Goal: Task Accomplishment & Management: Manage account settings

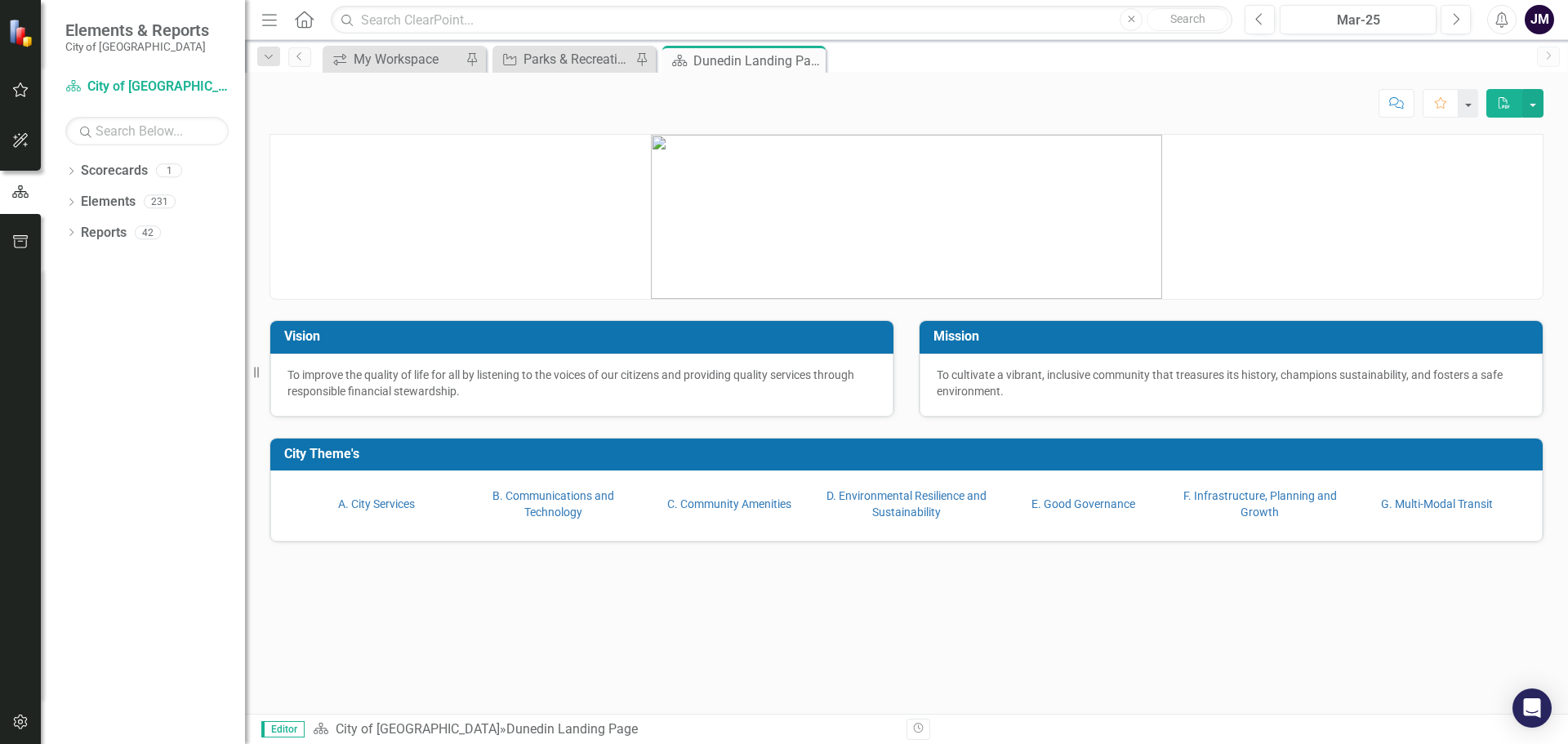
click at [596, 70] on div "Objective Parks & Recreation Report Pin" at bounding box center [574, 59] width 163 height 27
click at [591, 63] on div "Parks & Recreation Report" at bounding box center [577, 59] width 107 height 20
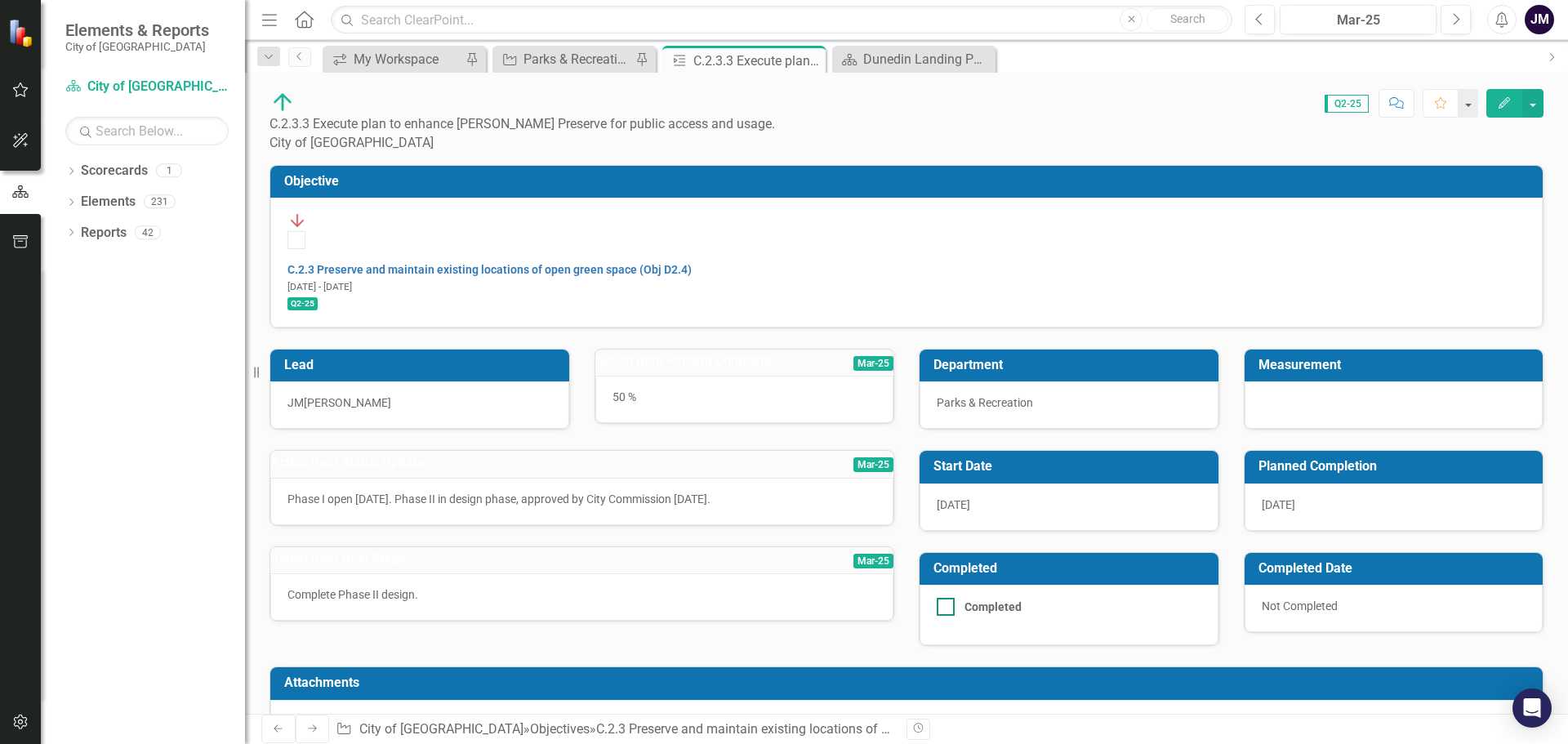
click at [948, 598] on div at bounding box center [946, 607] width 18 height 18
click at [948, 598] on input "Completed" at bounding box center [942, 604] width 11 height 11
checkbox input "true"
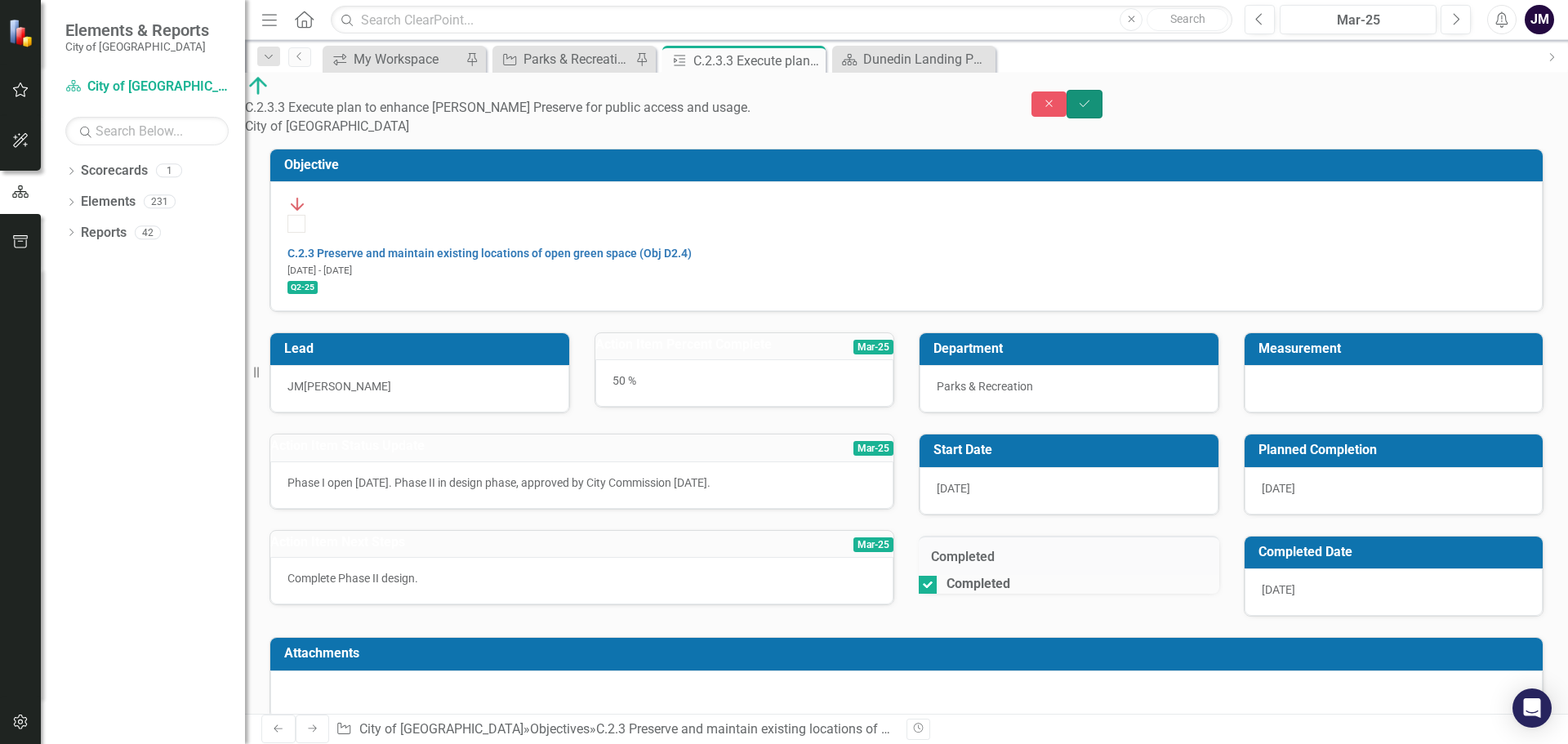
click at [1103, 102] on button "Save" at bounding box center [1084, 104] width 36 height 28
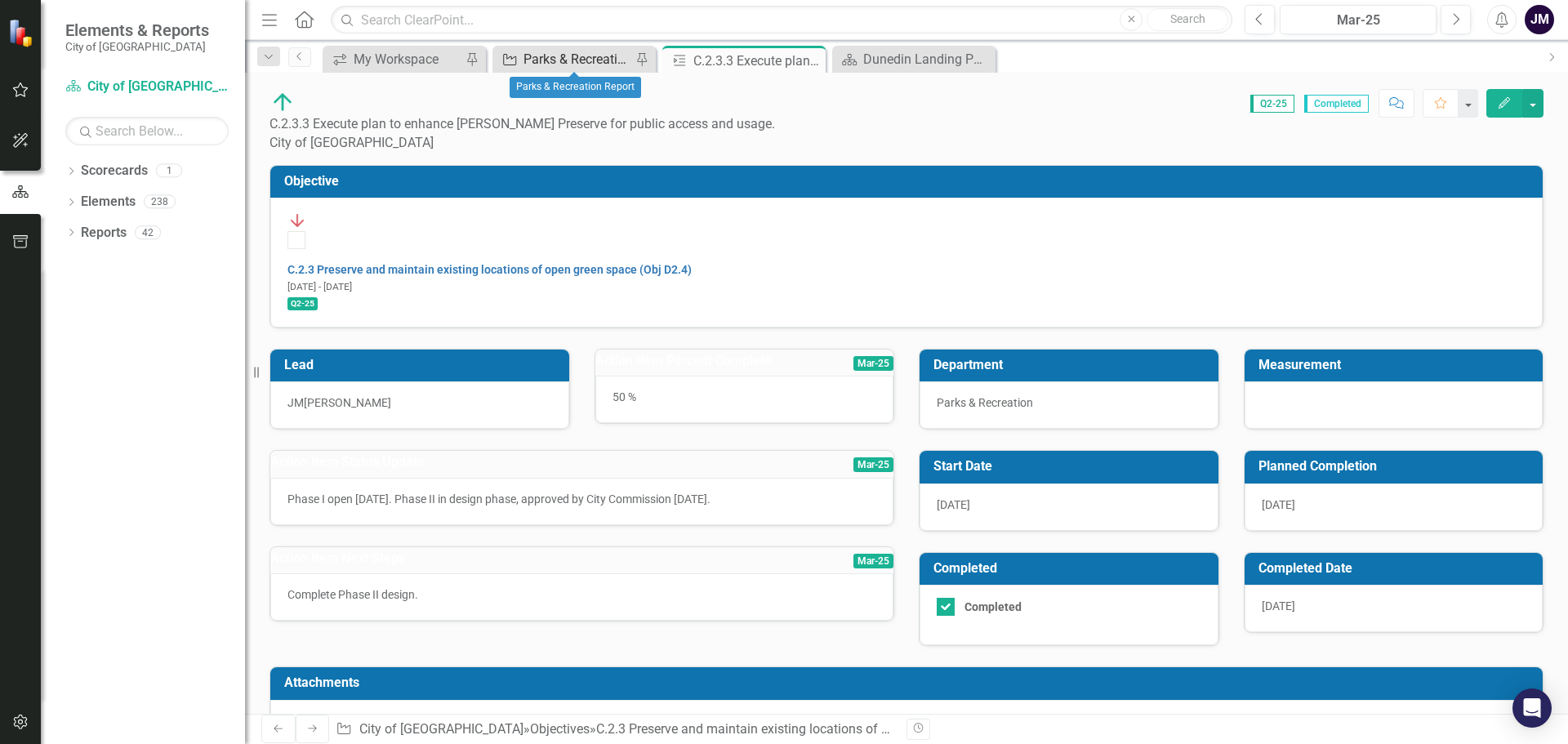
click at [549, 64] on div "Parks & Recreation Report" at bounding box center [577, 59] width 107 height 20
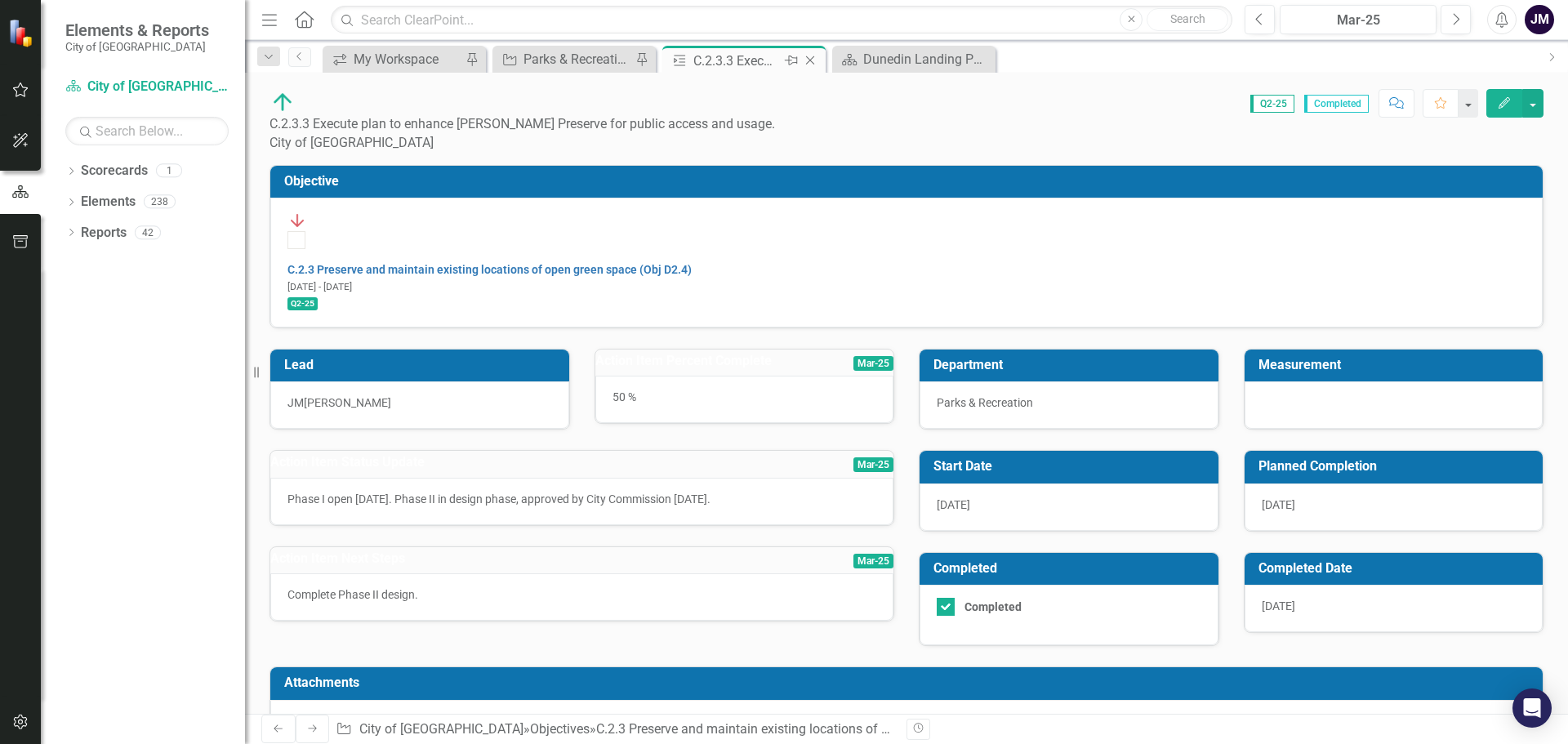
click at [812, 59] on icon "Close" at bounding box center [810, 60] width 16 height 13
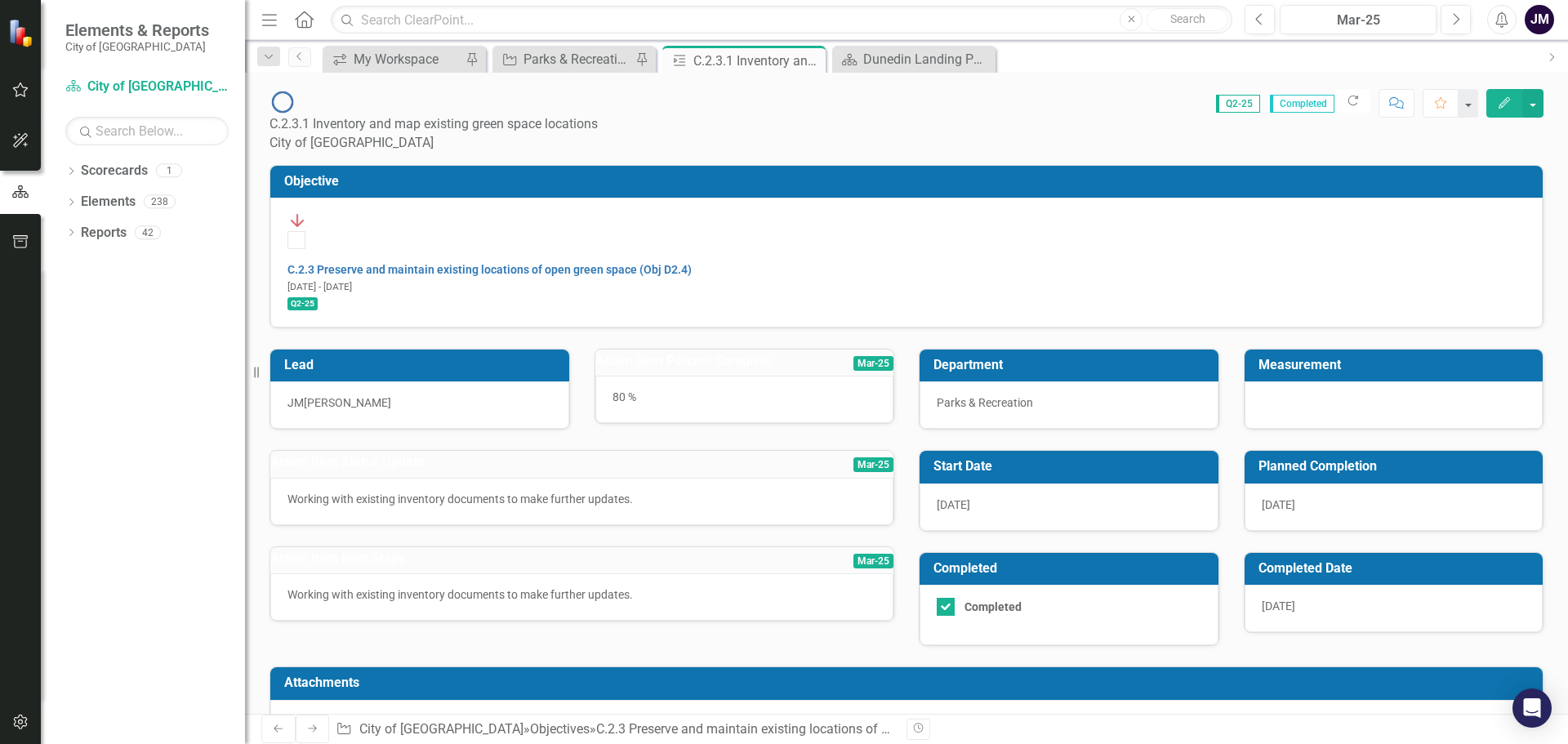
click at [1287, 599] on span "[DATE]" at bounding box center [1278, 606] width 34 height 13
click at [1290, 599] on span "[DATE]" at bounding box center [1278, 606] width 34 height 13
click at [1290, 585] on div "[DATE]" at bounding box center [1394, 608] width 299 height 47
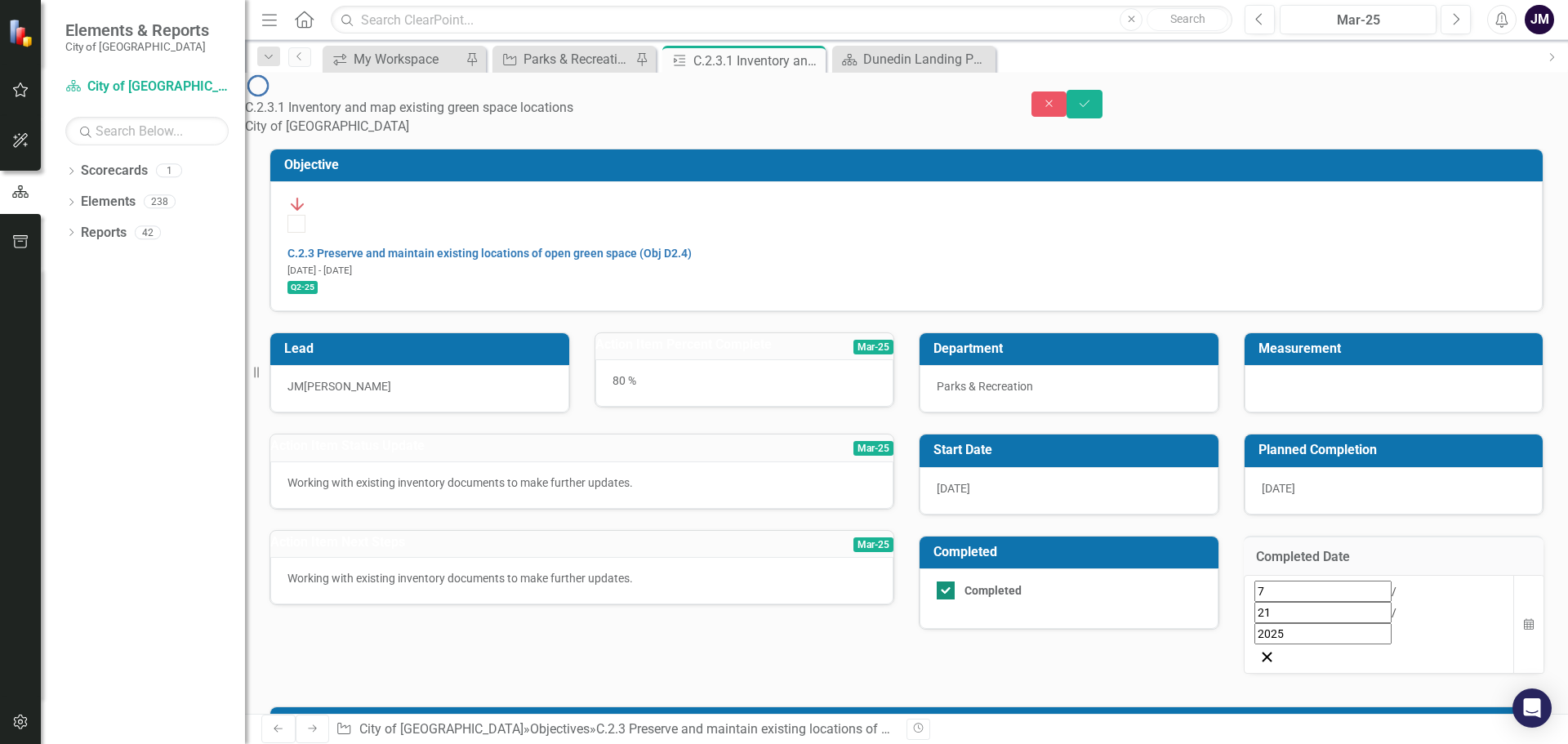
click at [948, 582] on div at bounding box center [946, 591] width 18 height 18
click at [948, 582] on input "Completed" at bounding box center [942, 587] width 11 height 11
checkbox input "false"
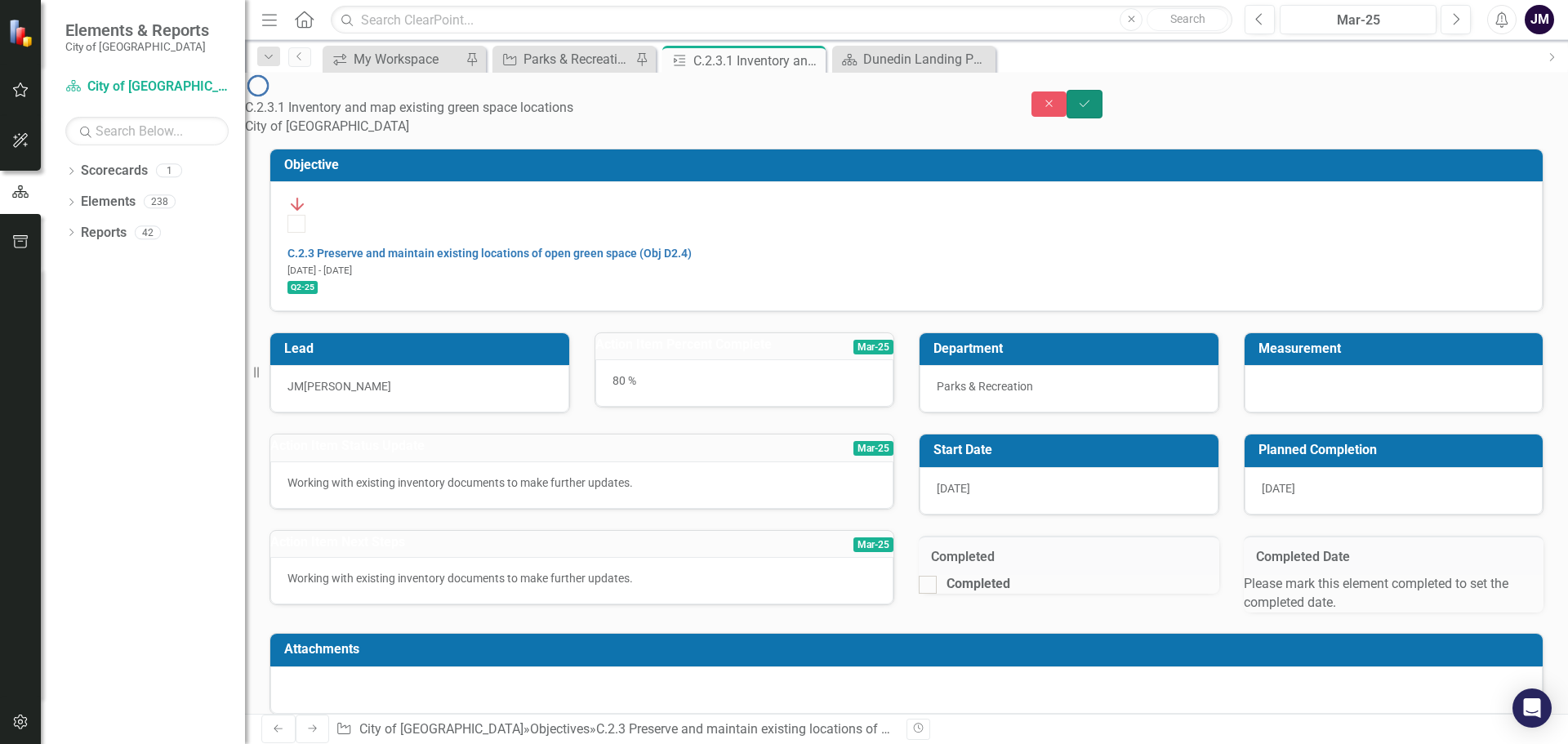
click at [1103, 94] on button "Save" at bounding box center [1084, 104] width 36 height 28
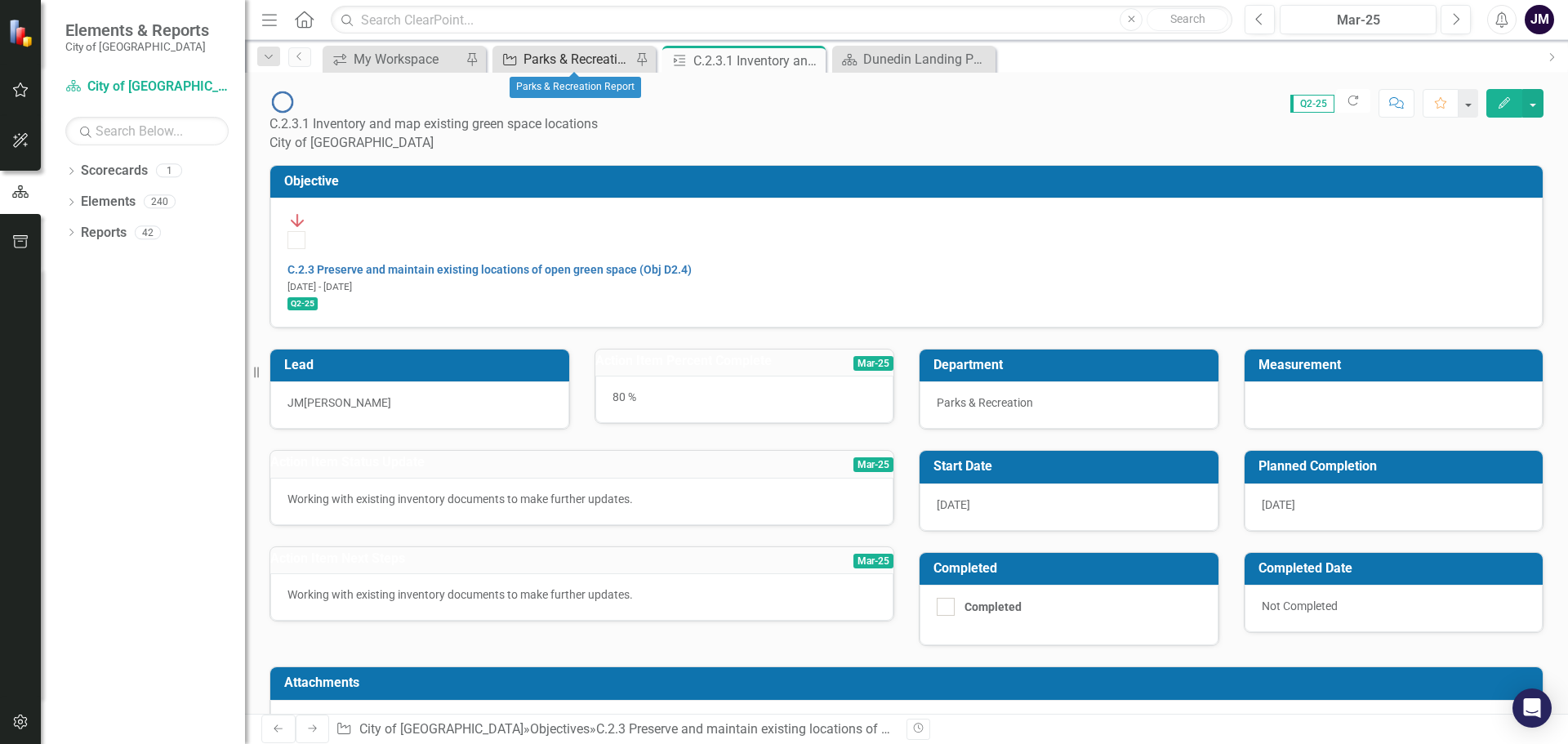
click at [591, 67] on div "Parks & Recreation Report" at bounding box center [577, 59] width 107 height 20
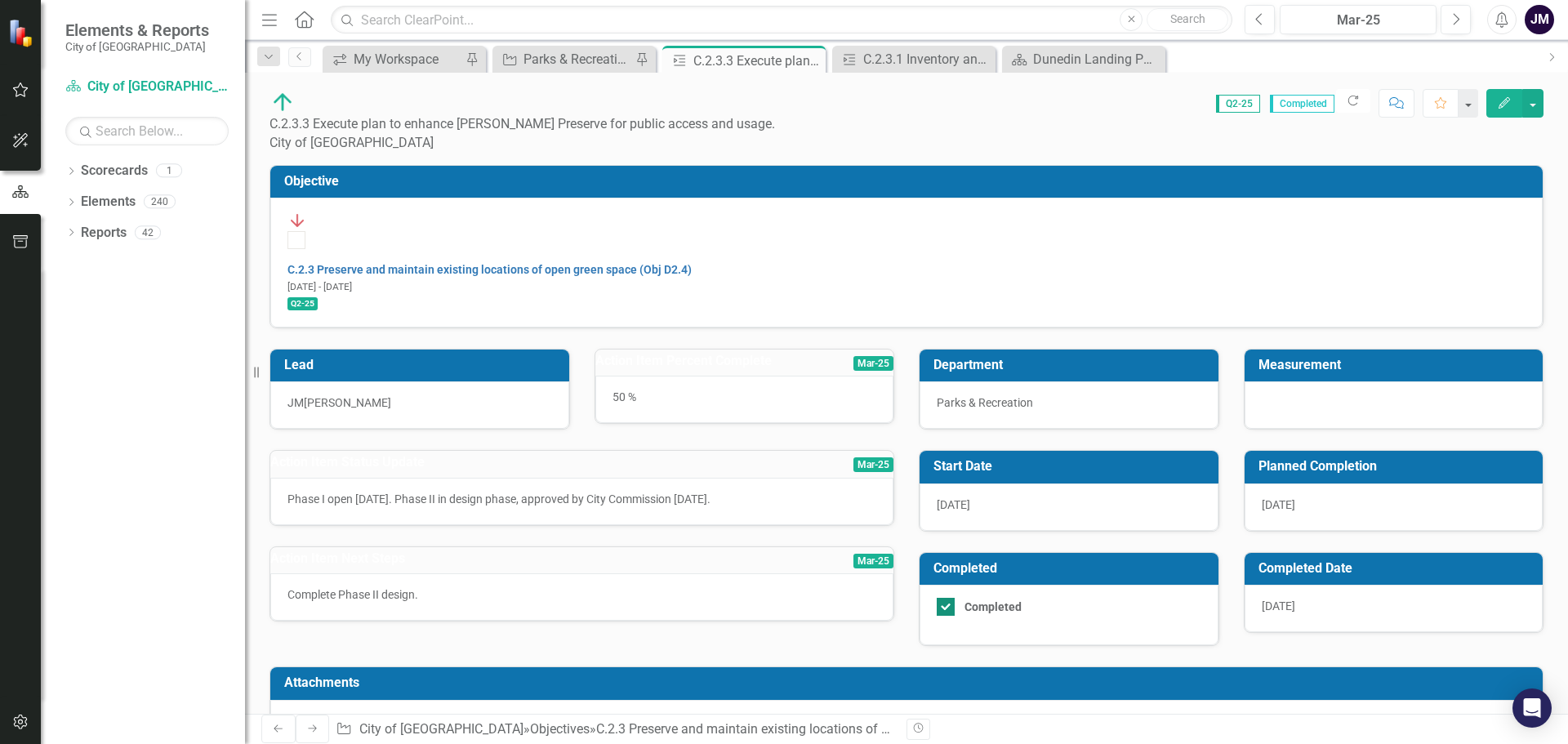
click at [949, 598] on div at bounding box center [946, 607] width 18 height 18
click at [948, 598] on input "Completed" at bounding box center [942, 604] width 11 height 11
checkbox input "false"
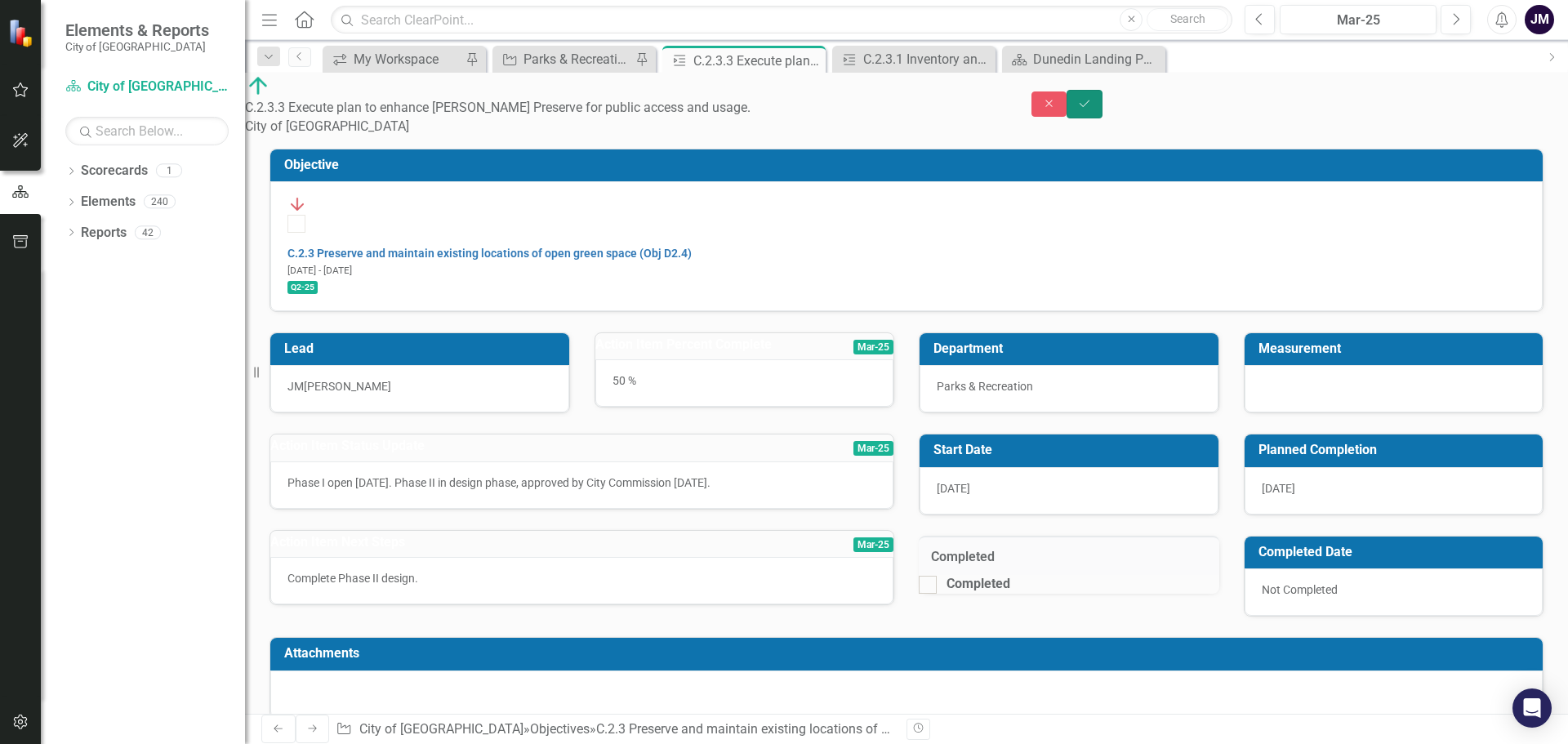
click at [1103, 90] on button "Save" at bounding box center [1084, 104] width 36 height 28
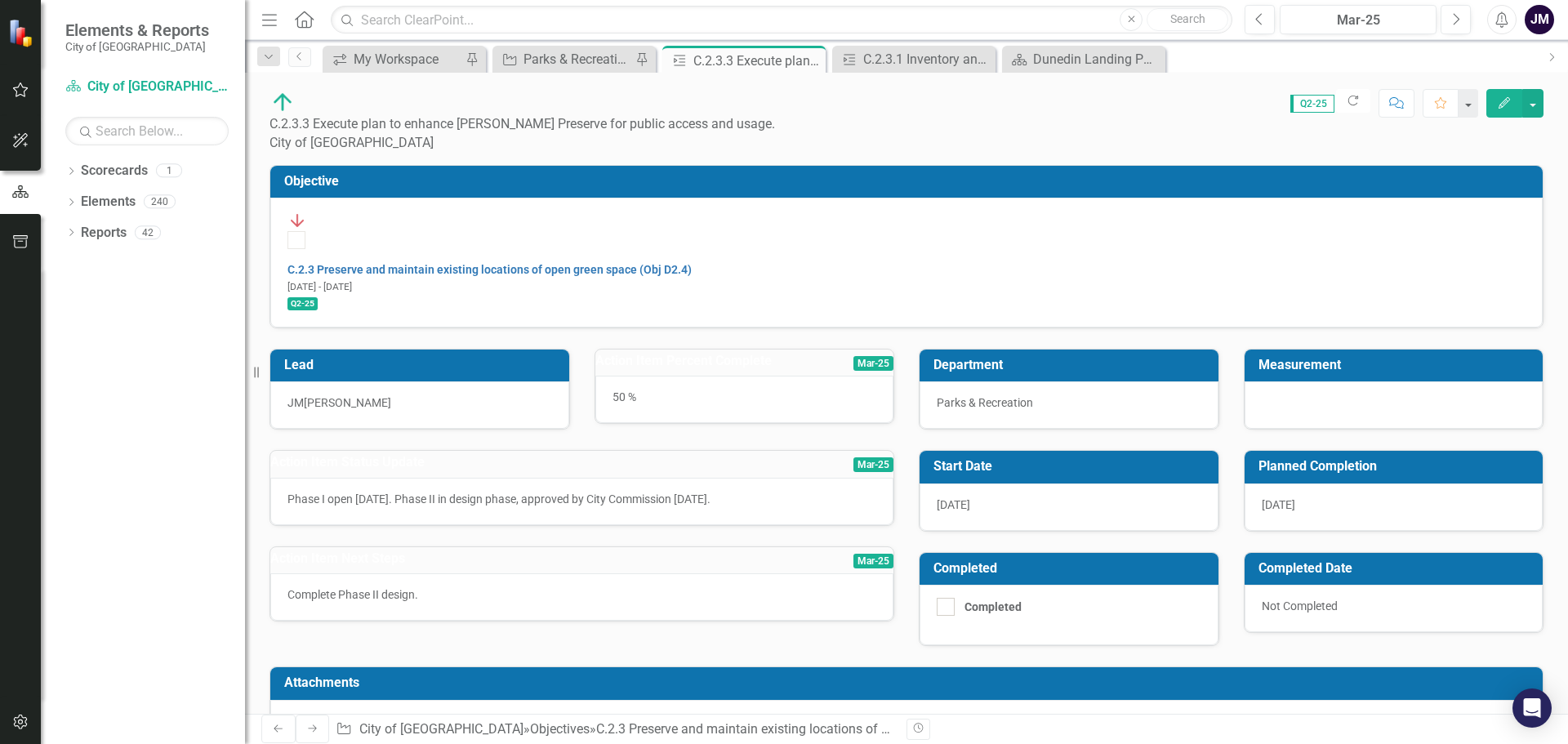
click at [665, 376] on div "50 %" at bounding box center [745, 400] width 299 height 47
click at [631, 376] on div "50 %" at bounding box center [745, 400] width 299 height 47
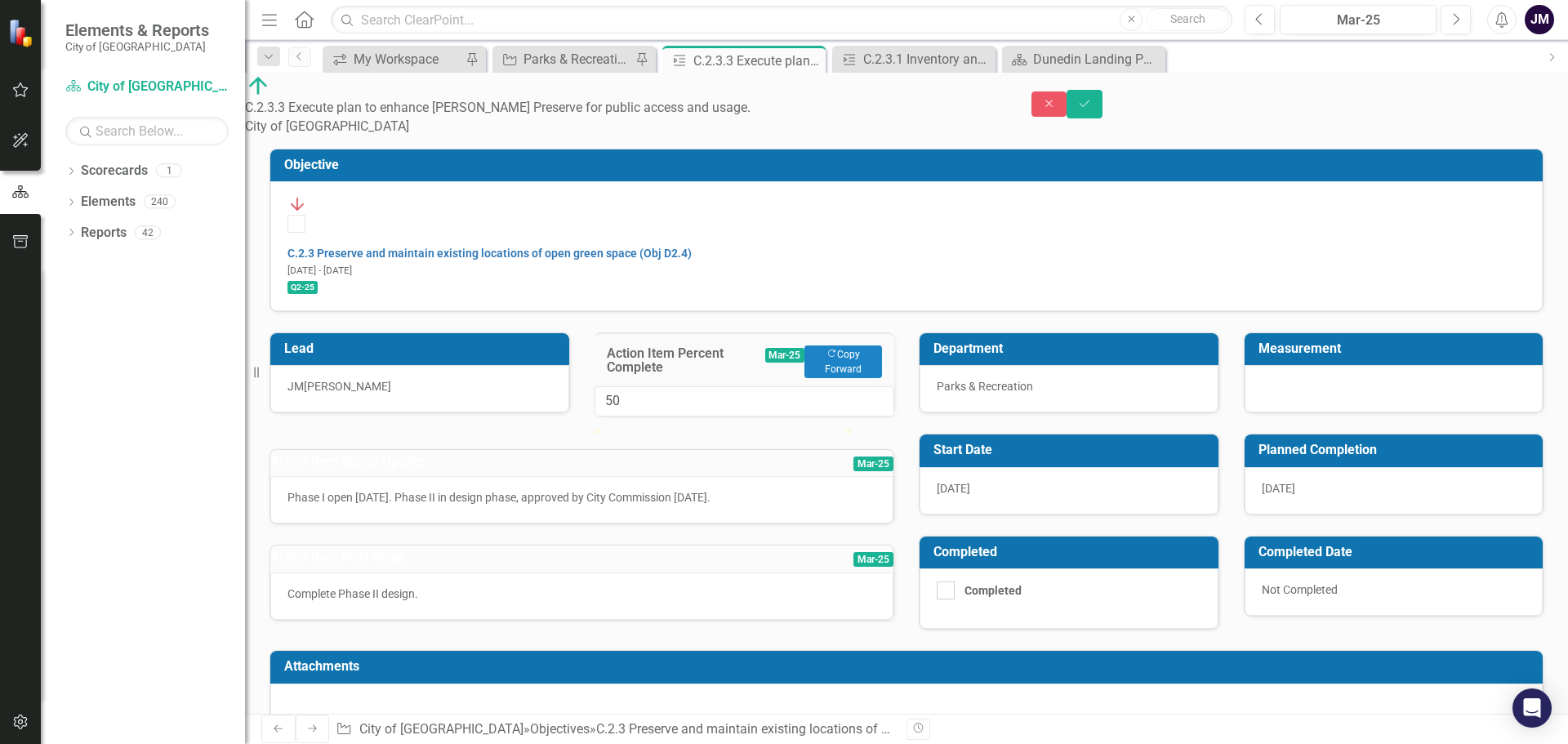
click at [578, 602] on p "Complete Phase II design." at bounding box center [582, 594] width 589 height 16
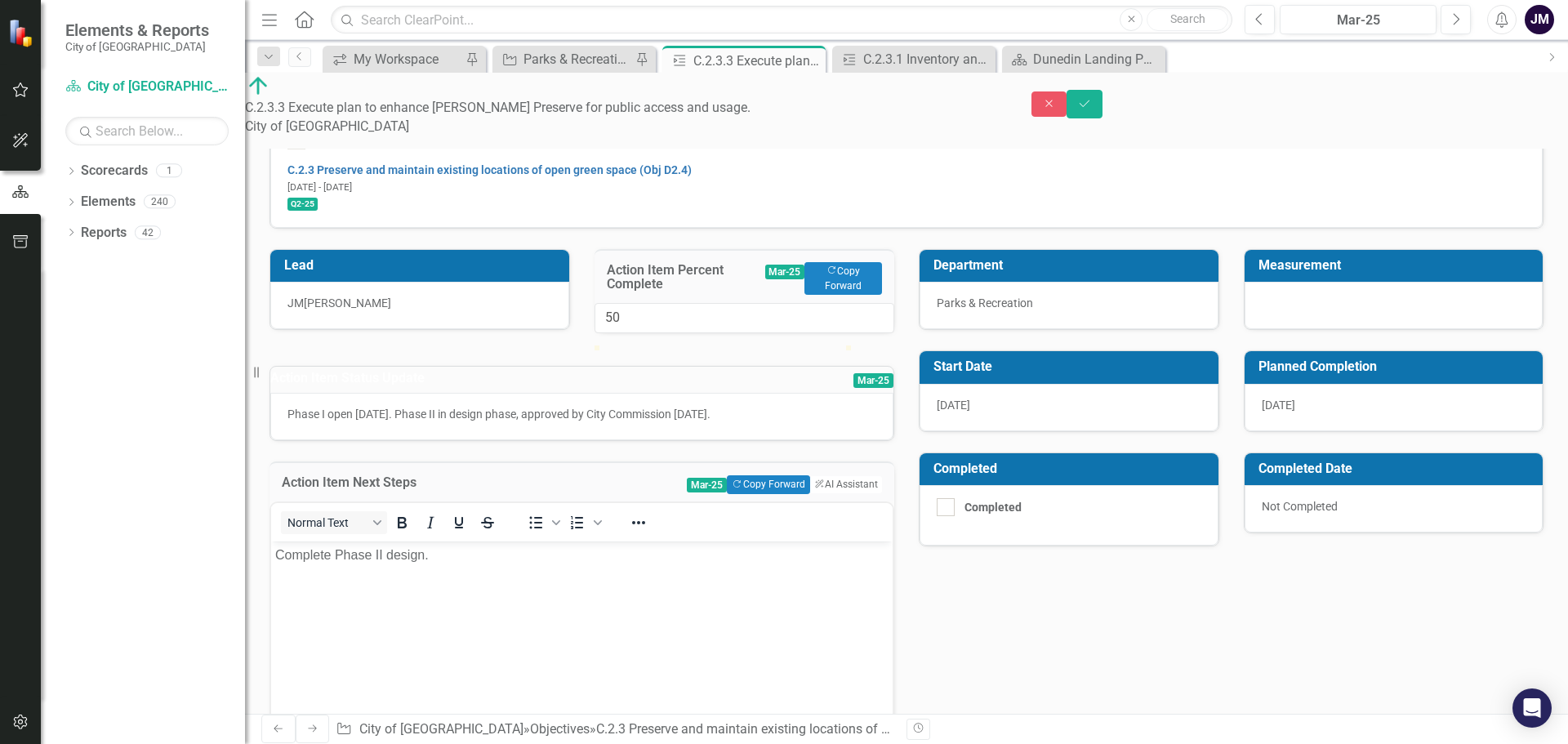
scroll to position [163, 0]
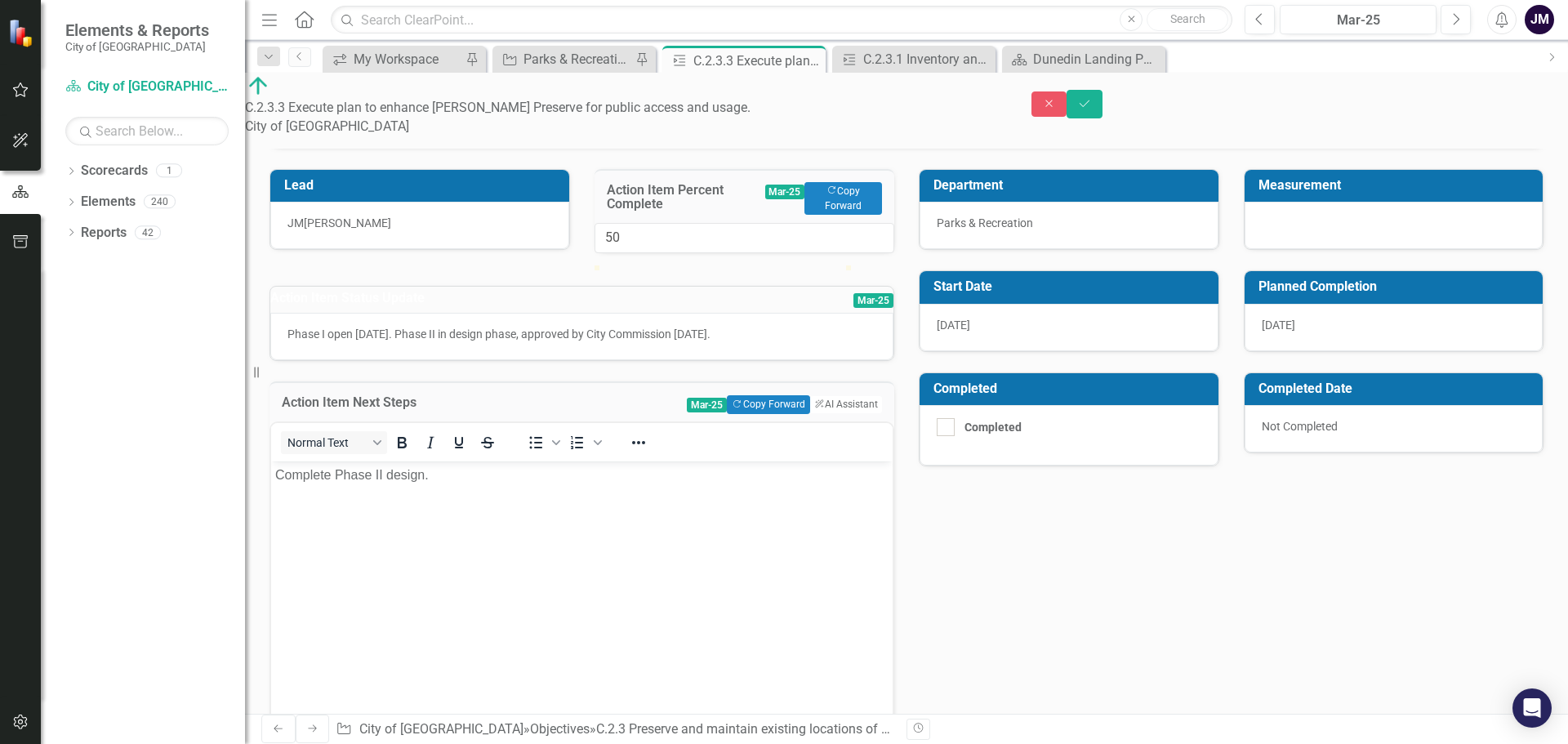
click at [497, 478] on p "Complete Phase II design." at bounding box center [582, 474] width 614 height 20
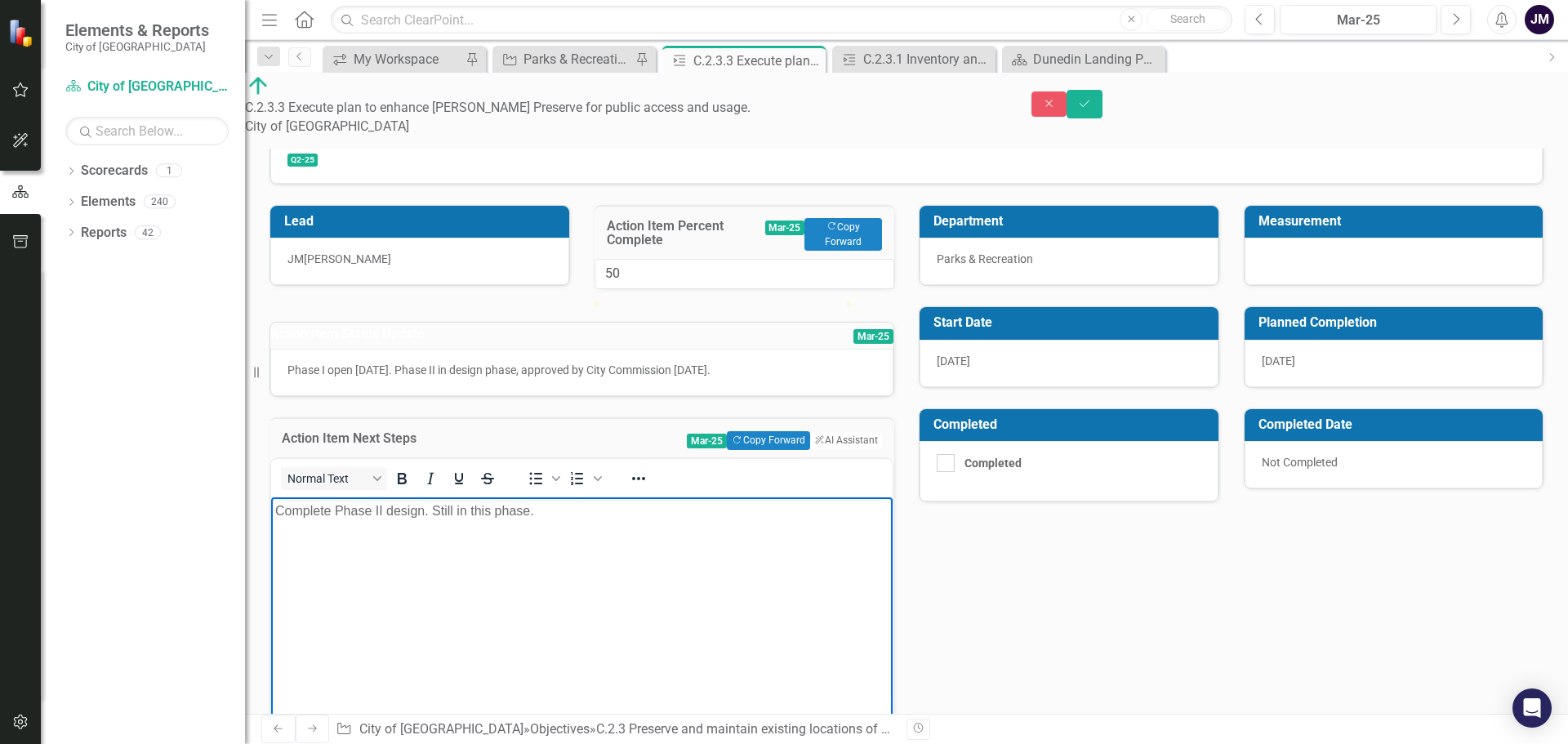
scroll to position [0, 0]
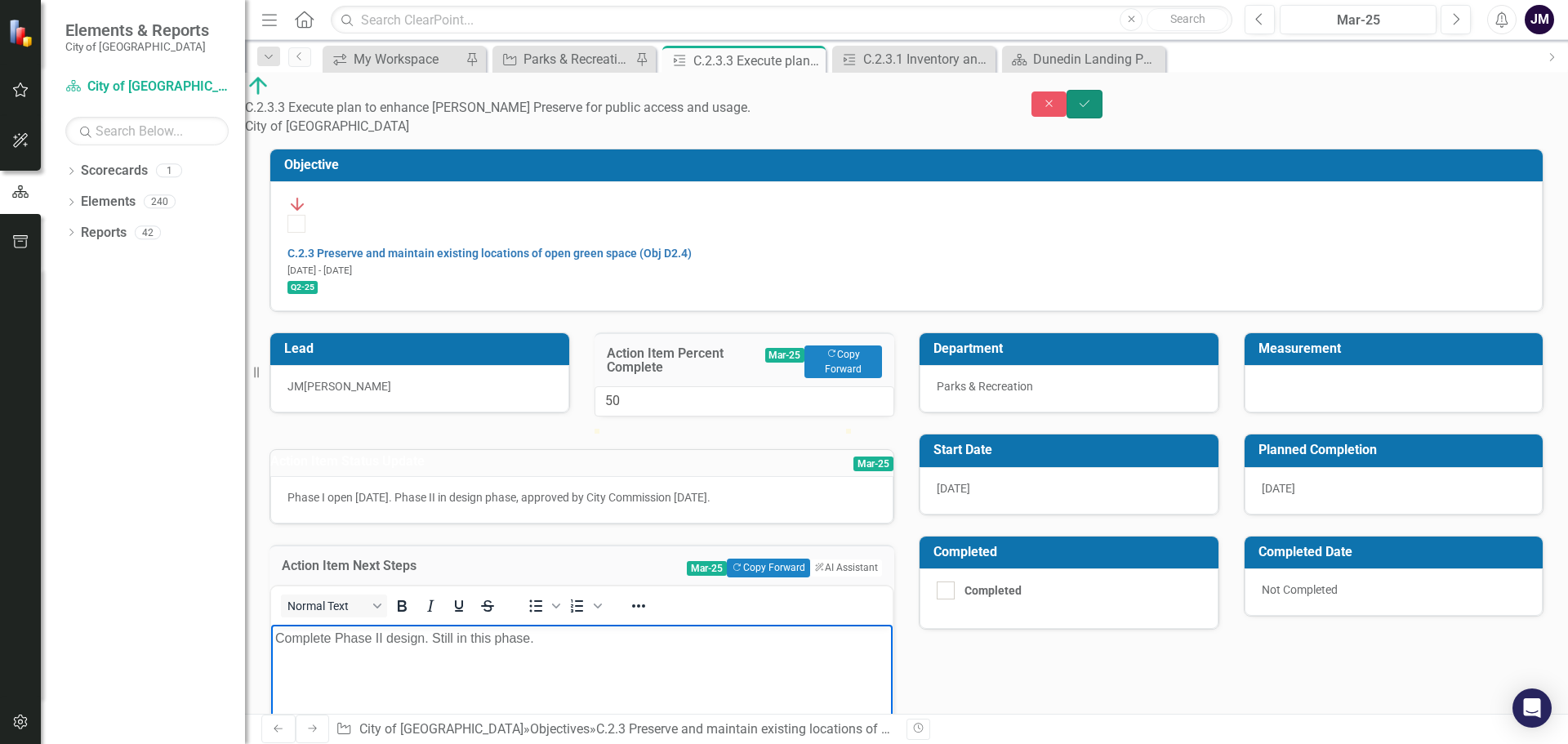
click at [1092, 98] on icon "Save" at bounding box center [1084, 104] width 15 height 12
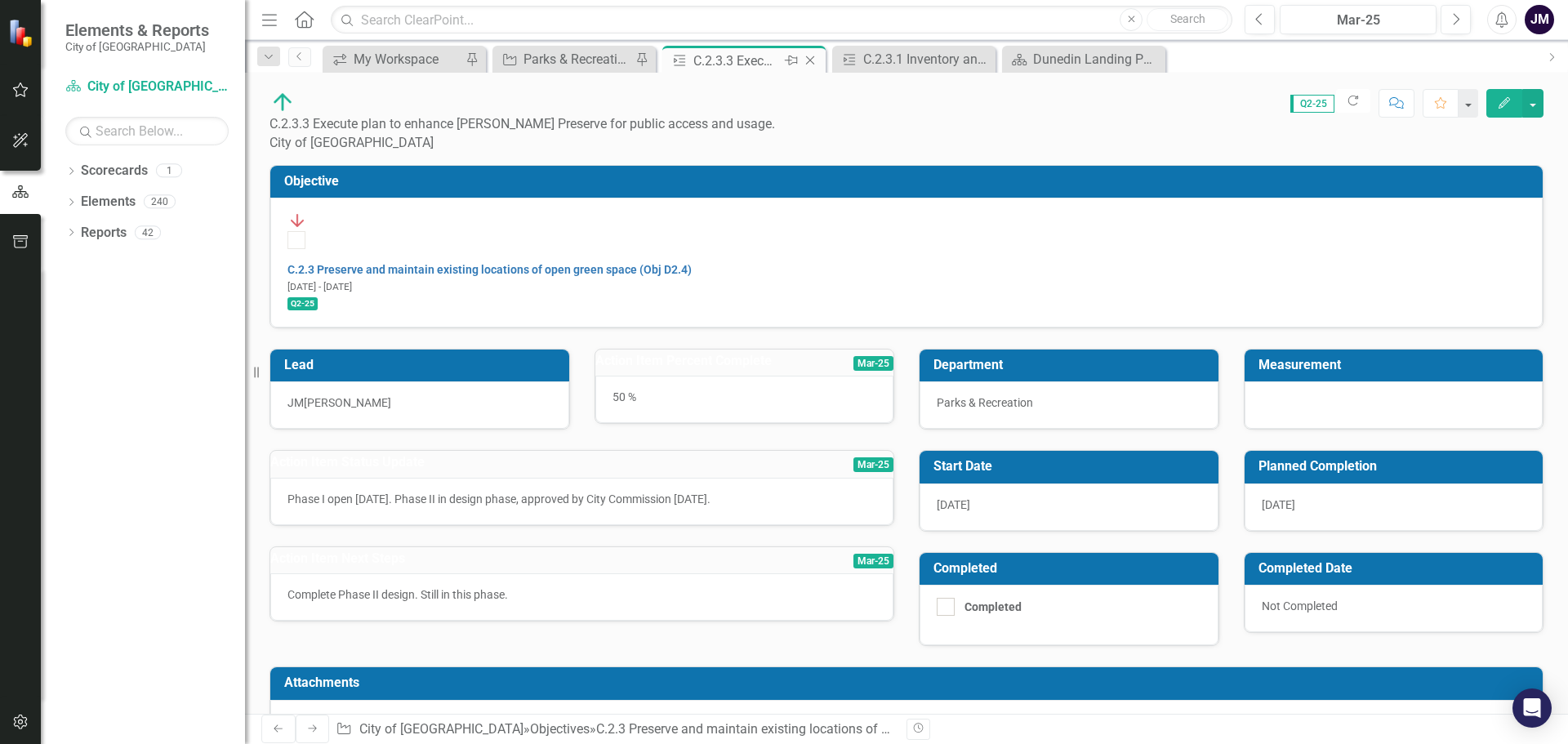
click at [811, 59] on icon at bounding box center [810, 61] width 9 height 9
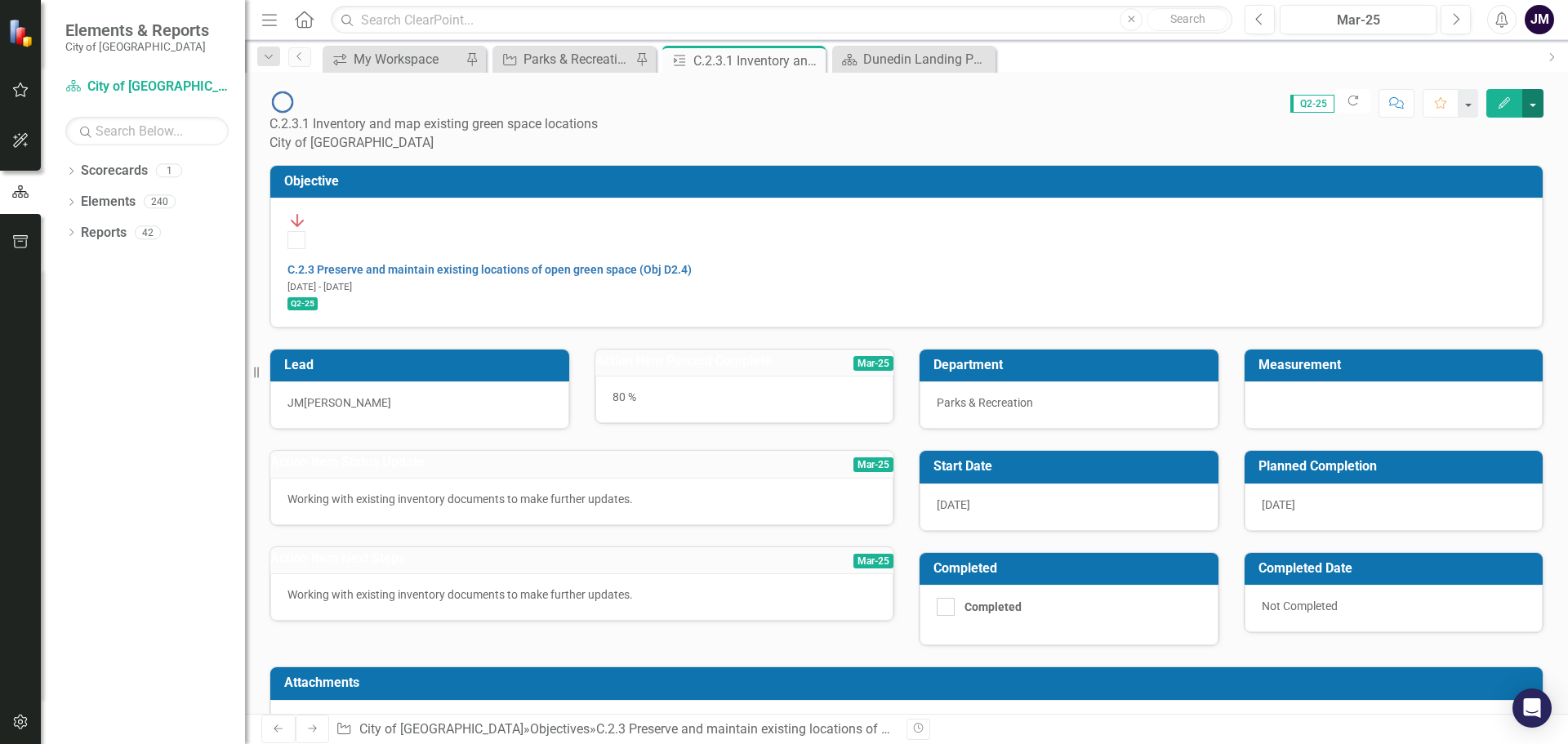
click at [1537, 101] on button "button" at bounding box center [1532, 103] width 21 height 28
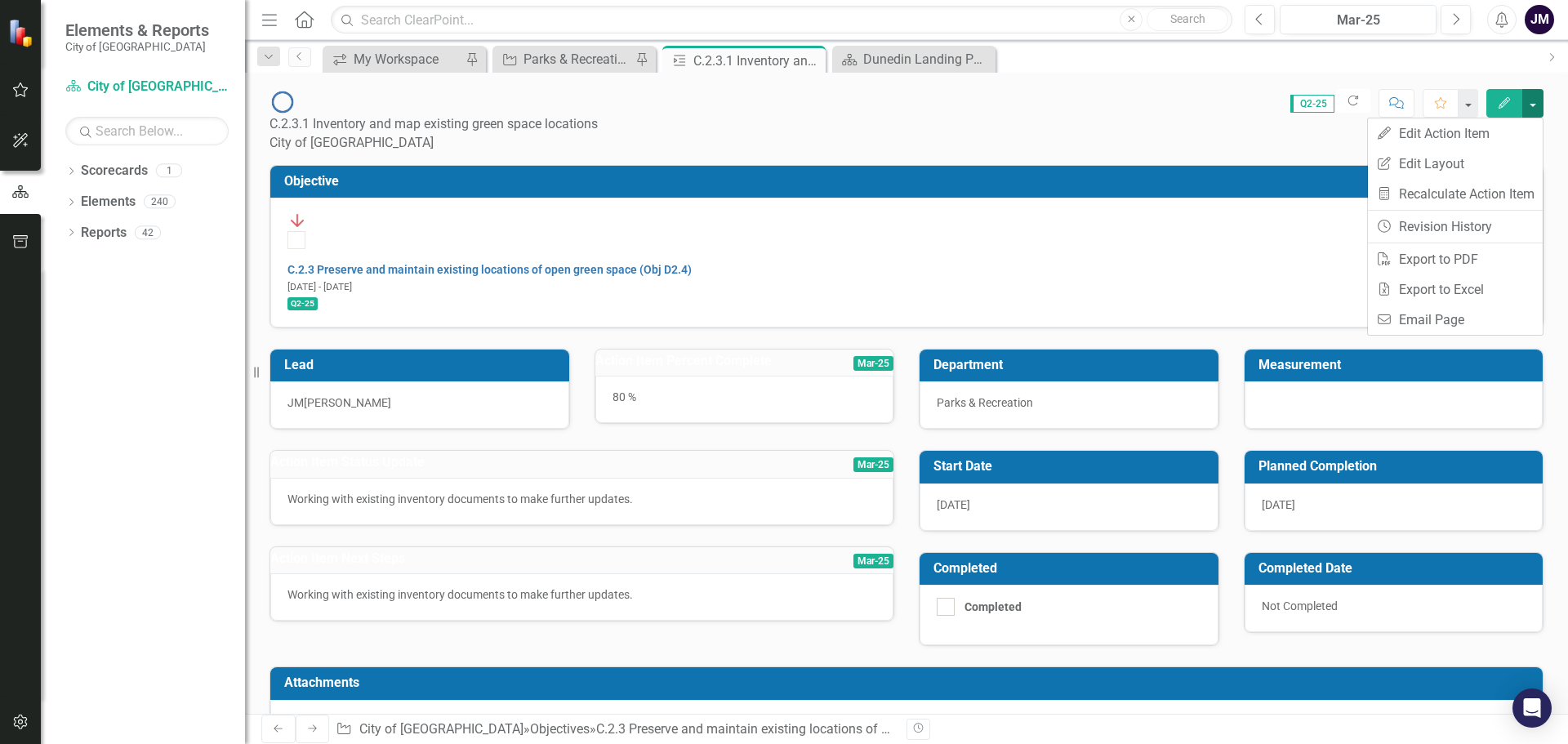
click at [1537, 101] on button "button" at bounding box center [1532, 103] width 21 height 28
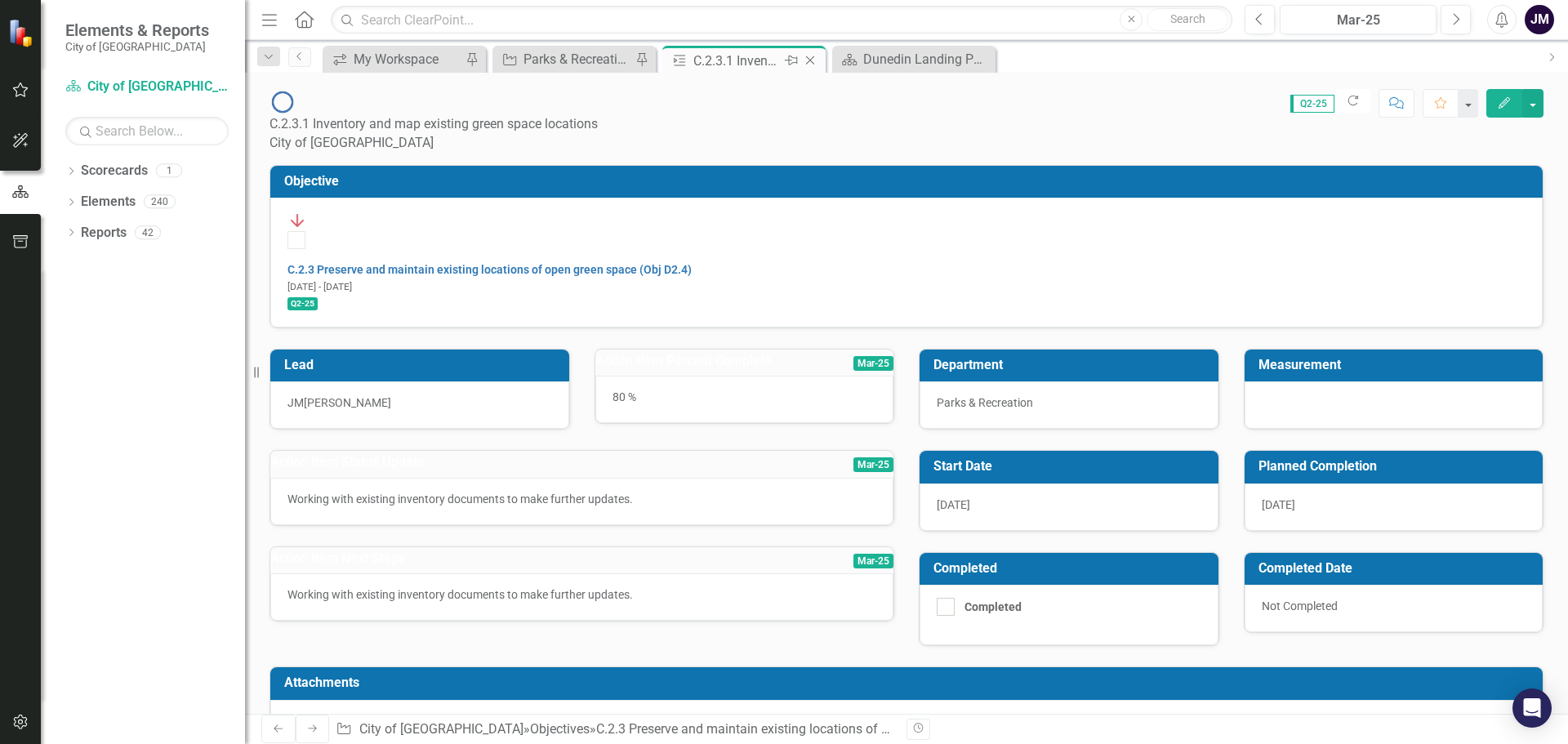
click at [813, 61] on icon "Close" at bounding box center [810, 60] width 16 height 13
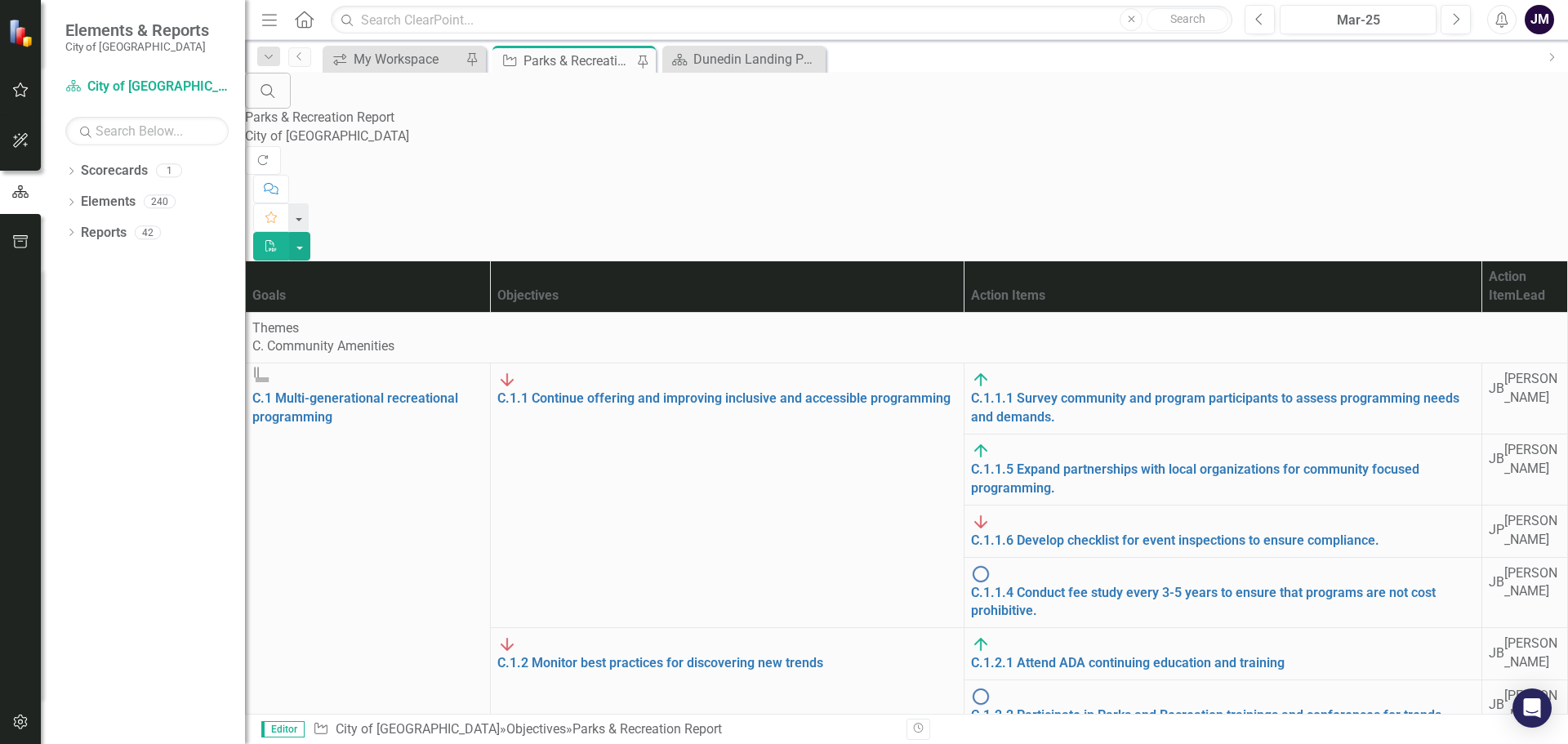
scroll to position [409, 0]
click at [419, 40] on div "Dropdown Search icon.workspace My Workspace Pin Objective Parks & Recreation Re…" at bounding box center [906, 56] width 1323 height 33
click at [412, 58] on div "My Workspace" at bounding box center [407, 59] width 107 height 20
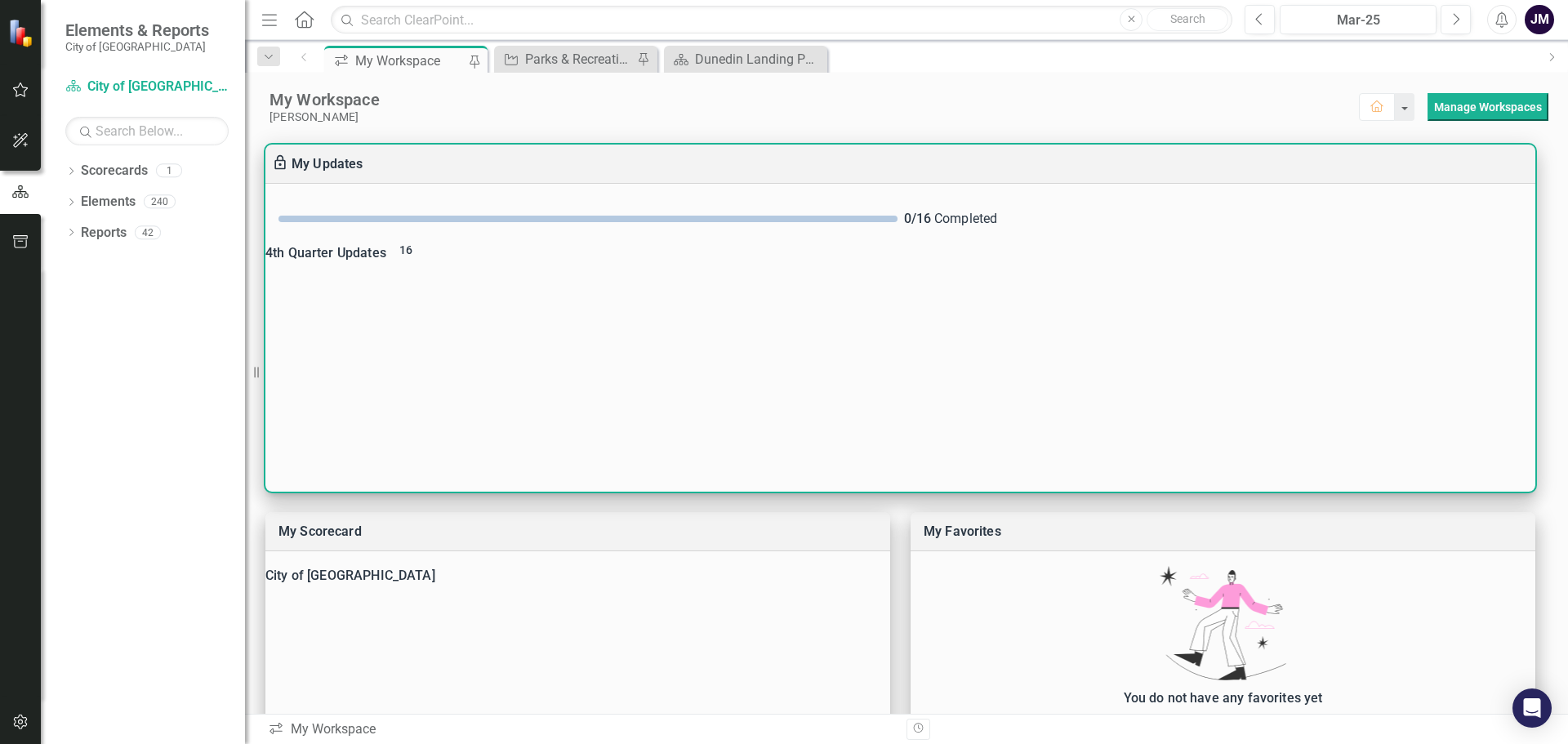
click at [377, 260] on div "4th Quarter Updates 16" at bounding box center [901, 253] width 1270 height 23
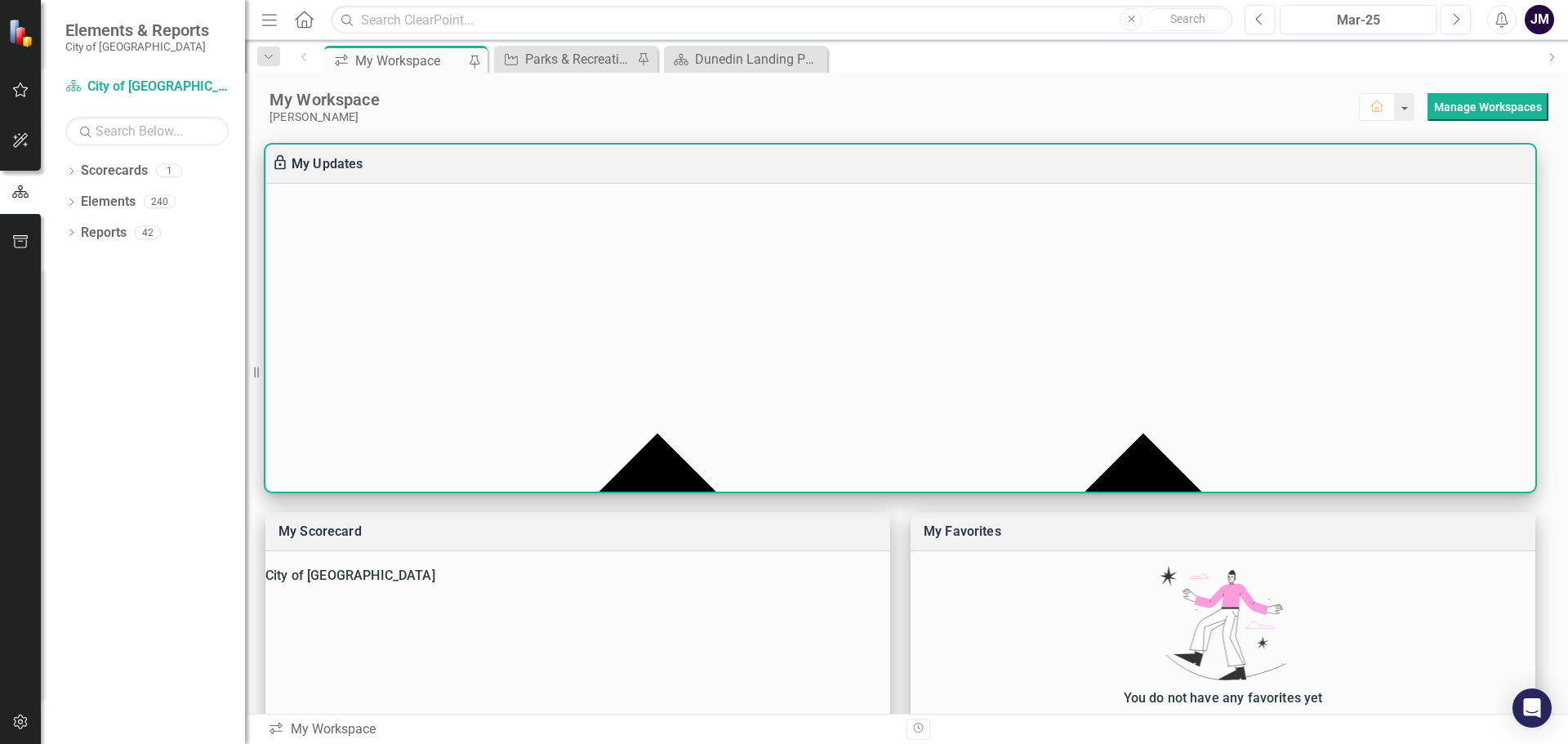
scroll to position [327, 0]
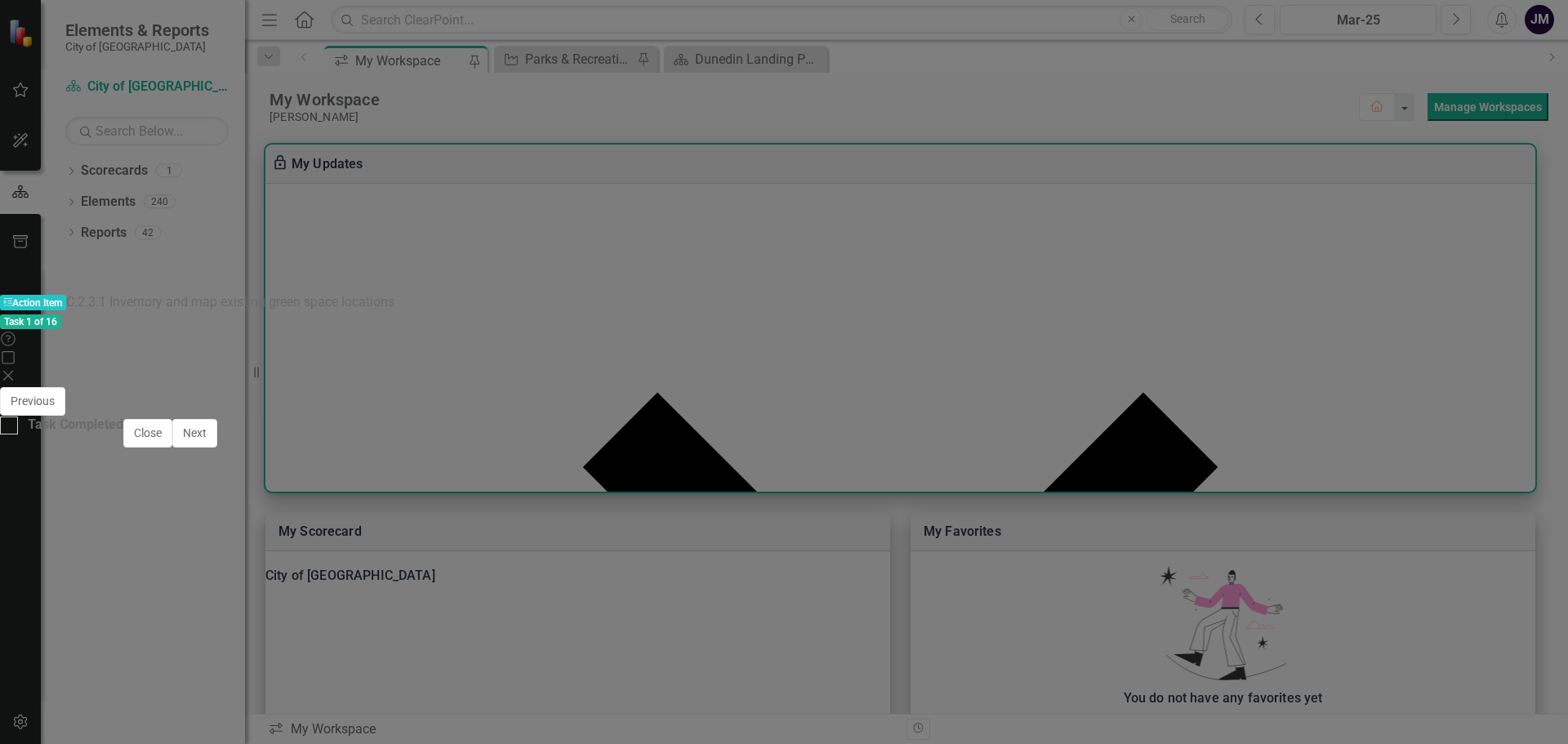
click at [16, 369] on icon "Close" at bounding box center [8, 375] width 16 height 13
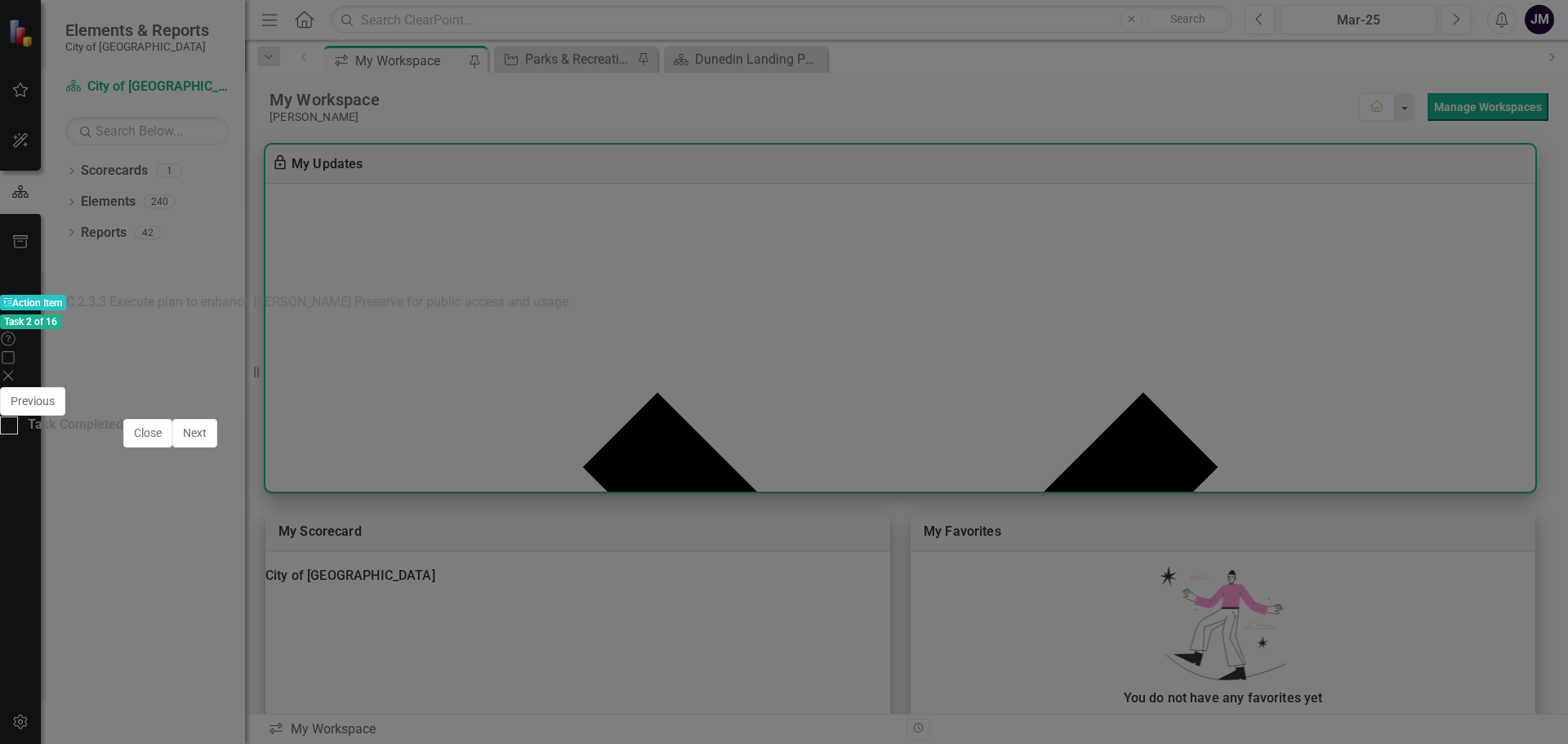
scroll to position [56, 0]
click at [553, 655] on div "20 %" at bounding box center [592, 678] width 361 height 47
click at [616, 693] on div at bounding box center [591, 693] width 361 height 0
type input "25"
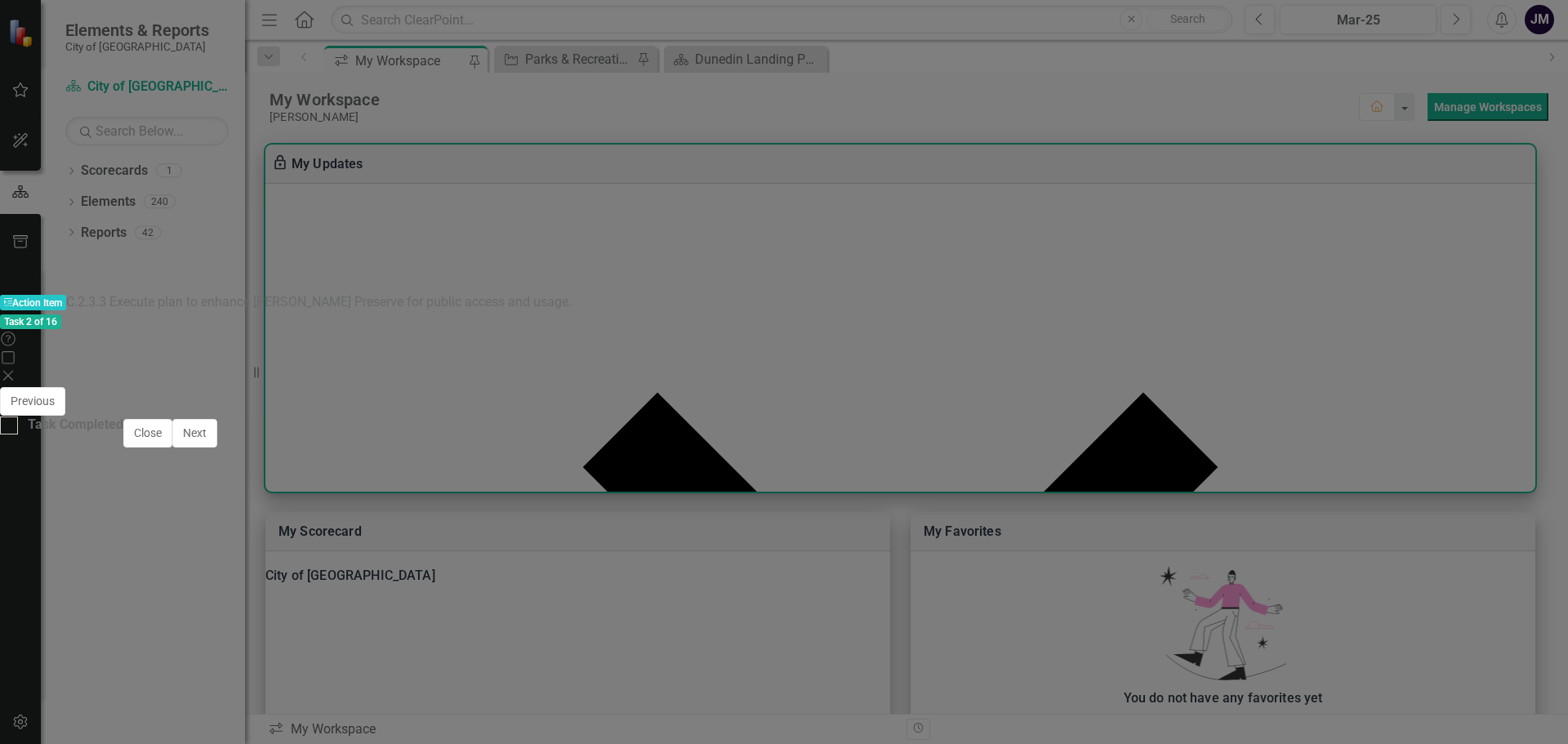
click at [1001, 404] on button "Save" at bounding box center [982, 418] width 36 height 28
click at [18, 434] on div at bounding box center [9, 425] width 18 height 18
click at [11, 427] on input "Task Completed" at bounding box center [5, 422] width 11 height 11
checkbox input "true"
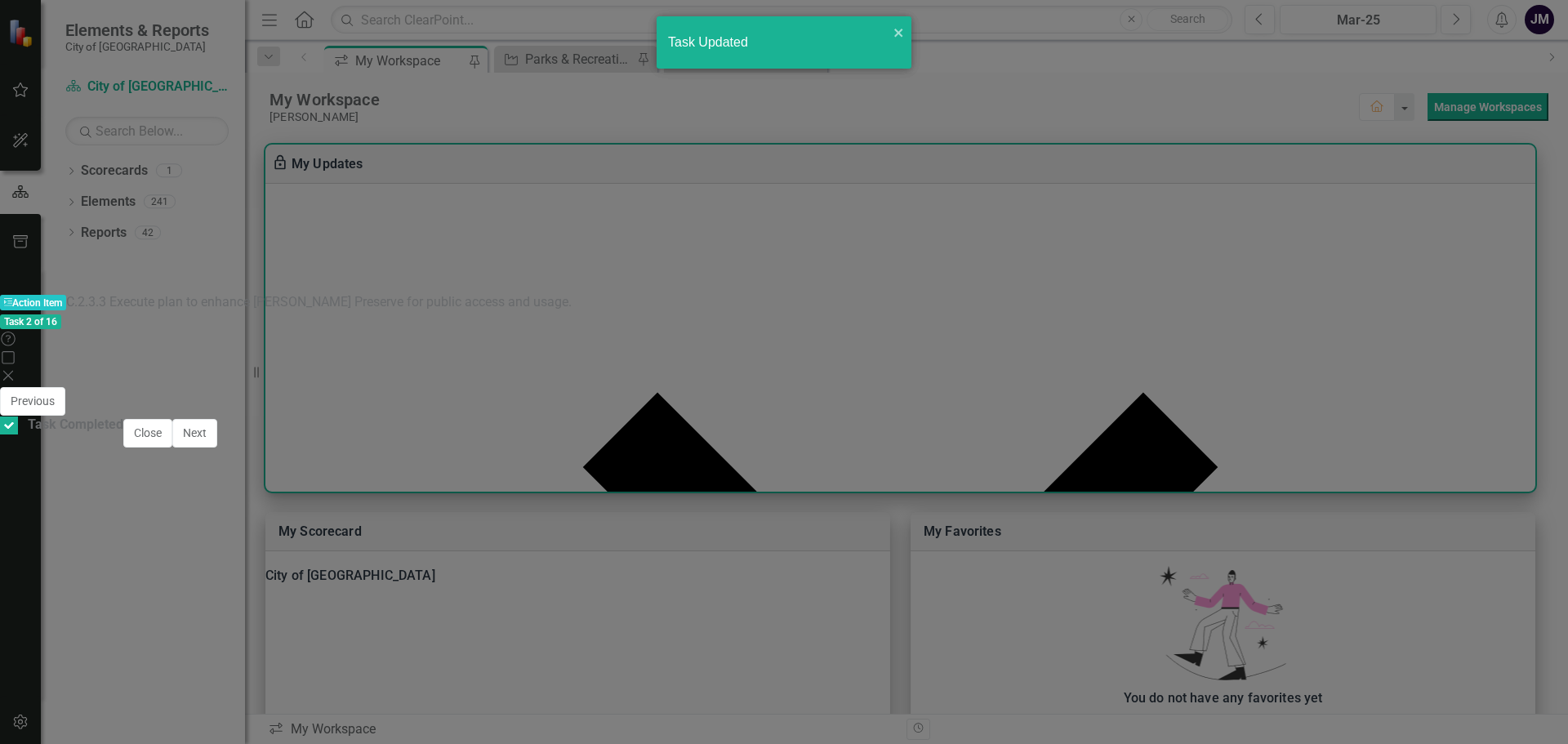
checkbox input "true"
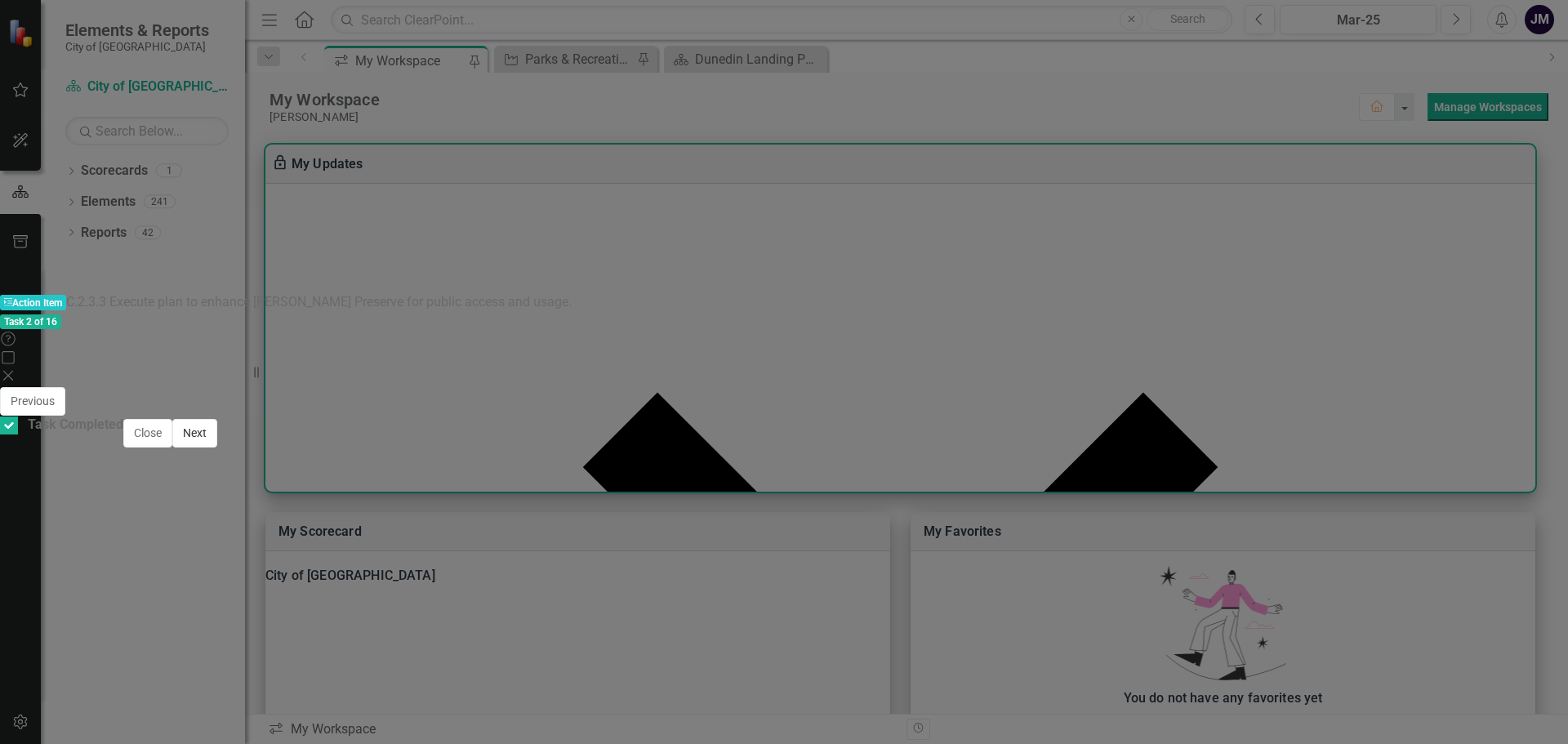
click at [218, 448] on button "Next" at bounding box center [194, 433] width 45 height 28
checkbox input "false"
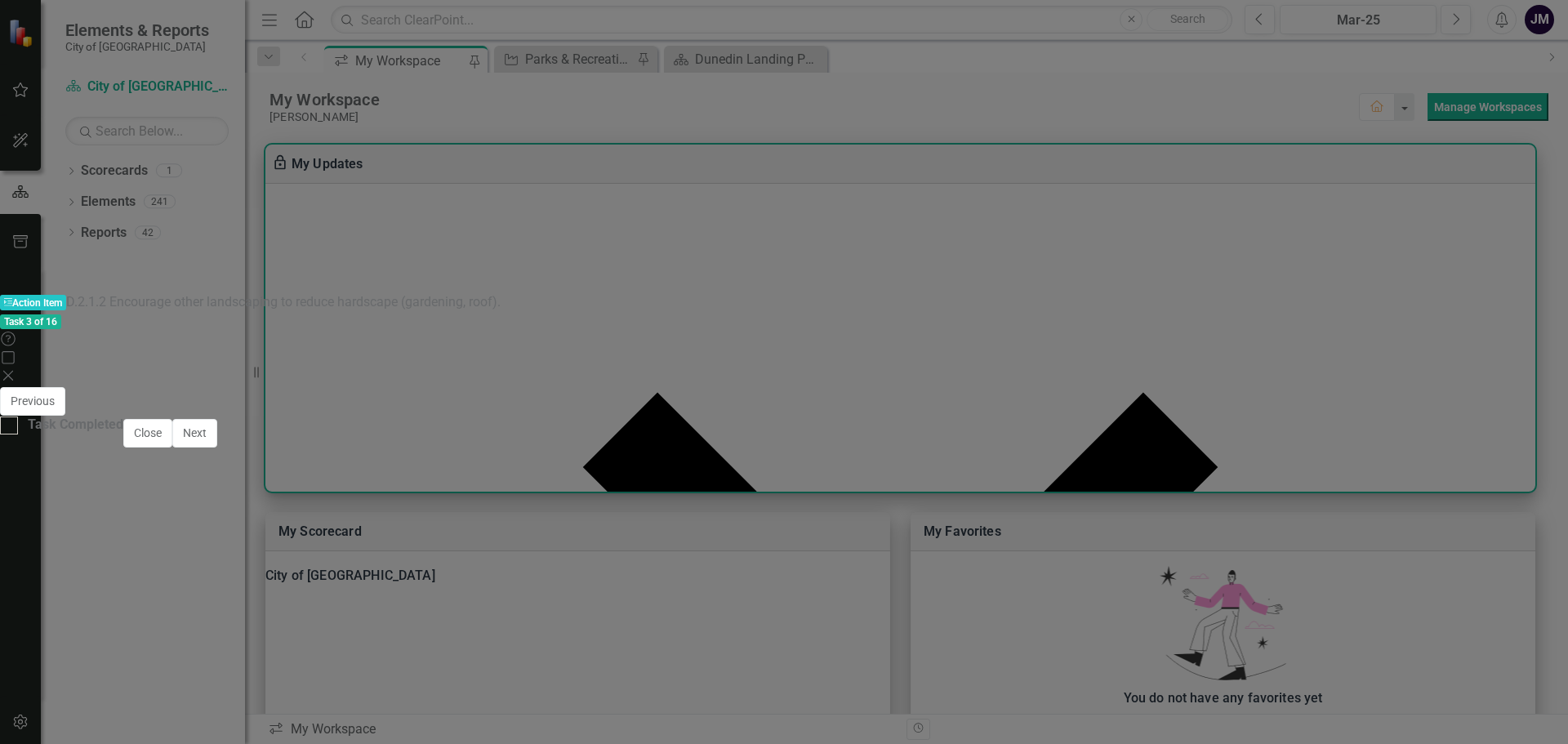
click at [990, 412] on icon "Save" at bounding box center [983, 417] width 15 height 12
click at [18, 434] on div at bounding box center [9, 425] width 18 height 18
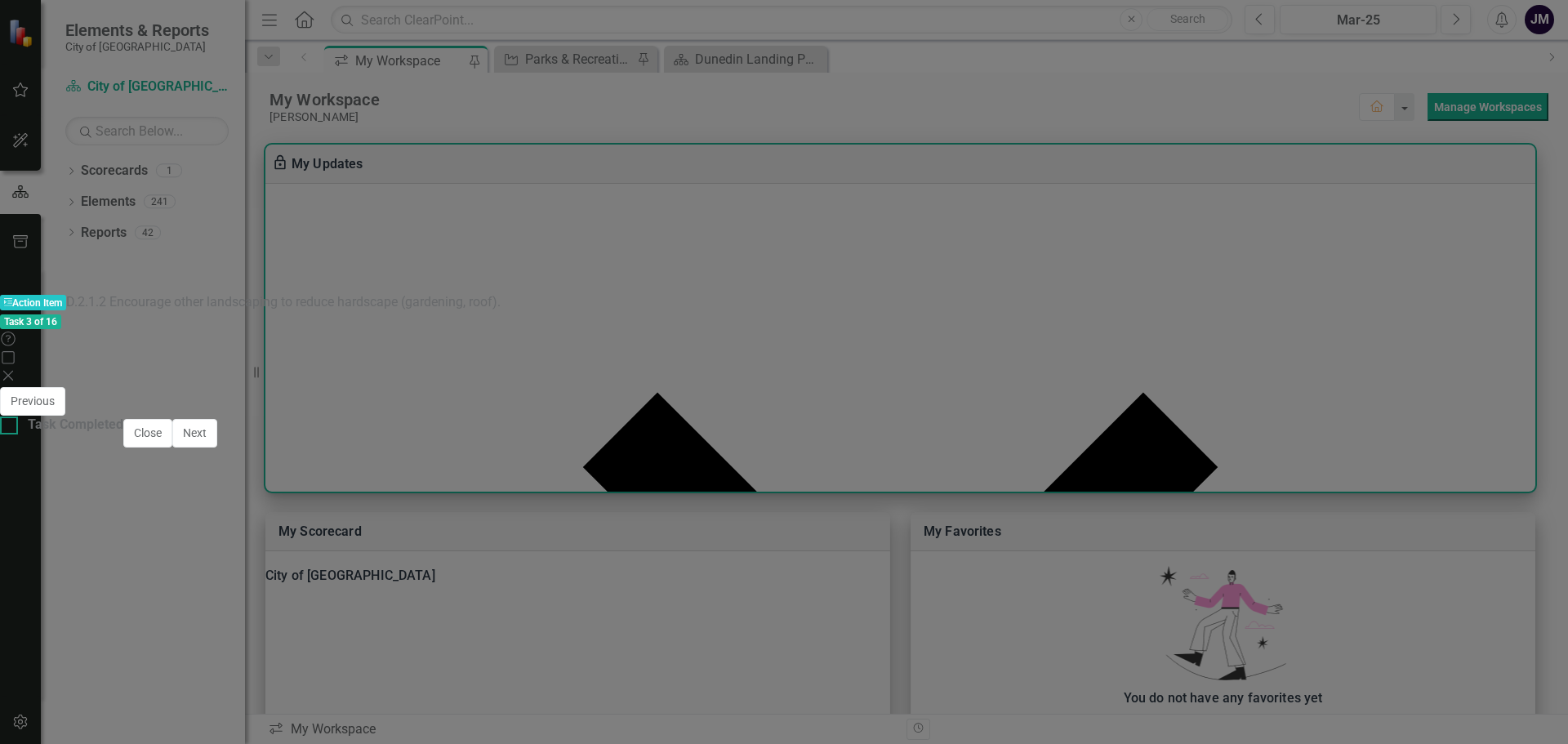
click at [11, 427] on input "Task Completed" at bounding box center [5, 422] width 11 height 11
checkbox input "true"
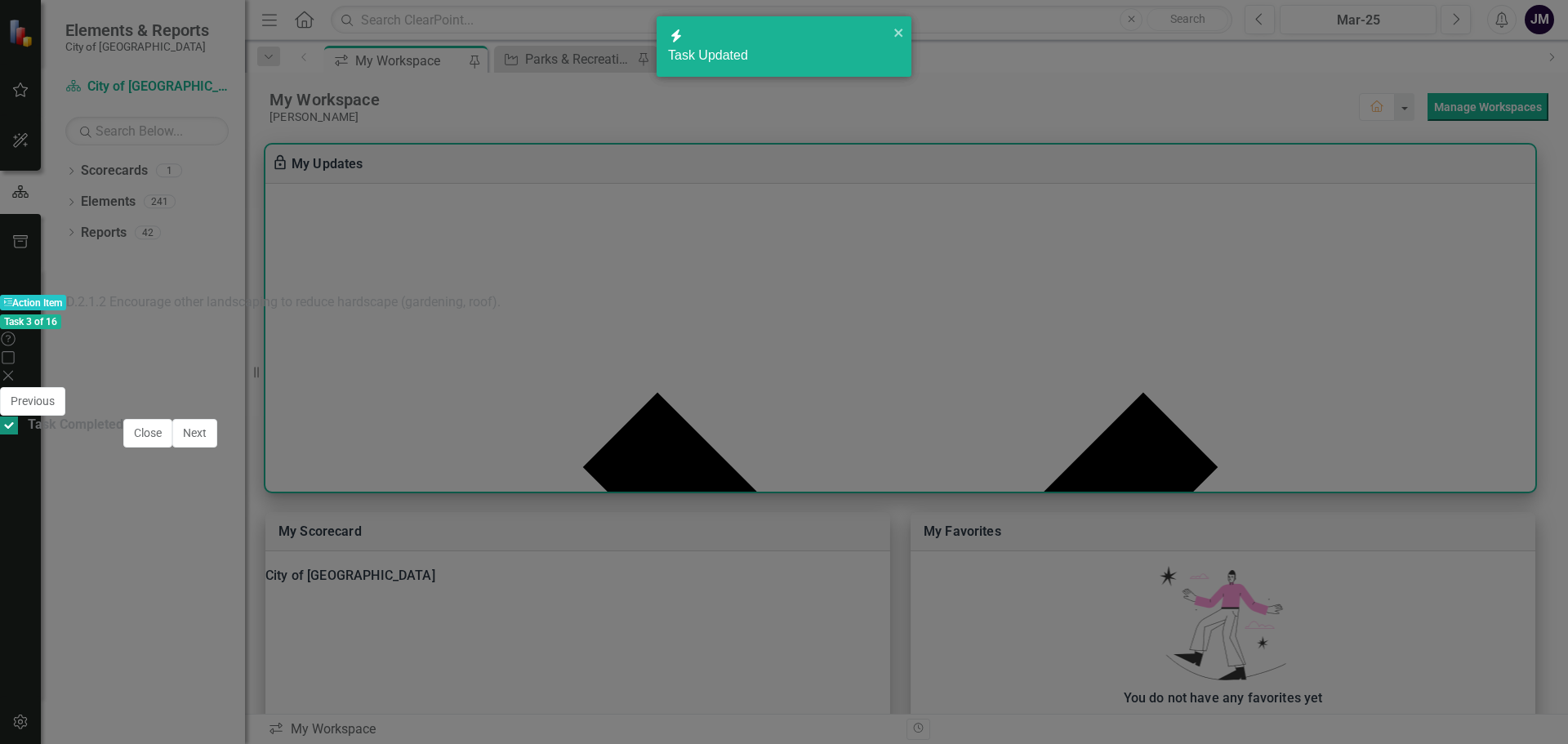
checkbox input "true"
click at [172, 448] on button "Close" at bounding box center [148, 433] width 49 height 28
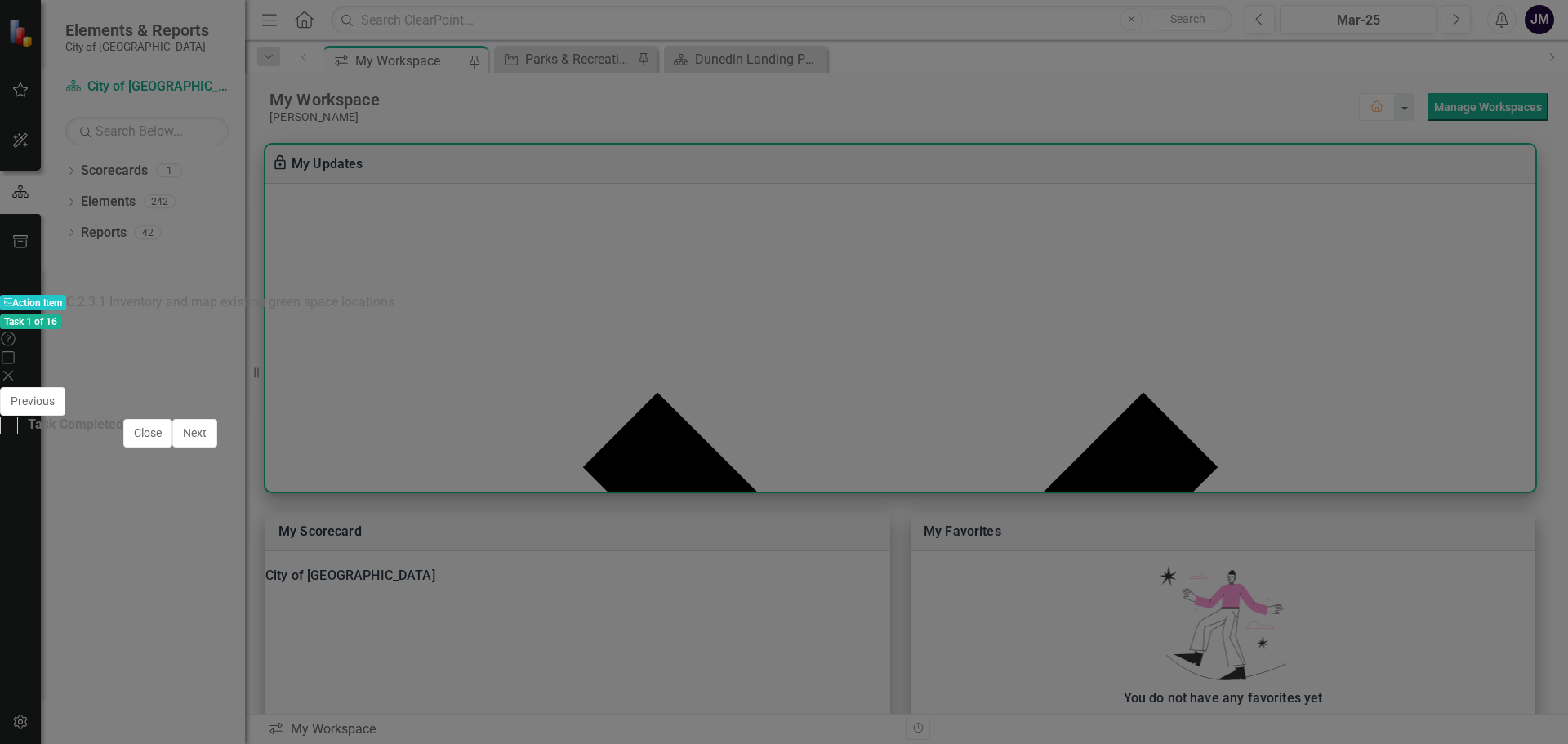
click at [13, 371] on icon at bounding box center [8, 375] width 10 height 10
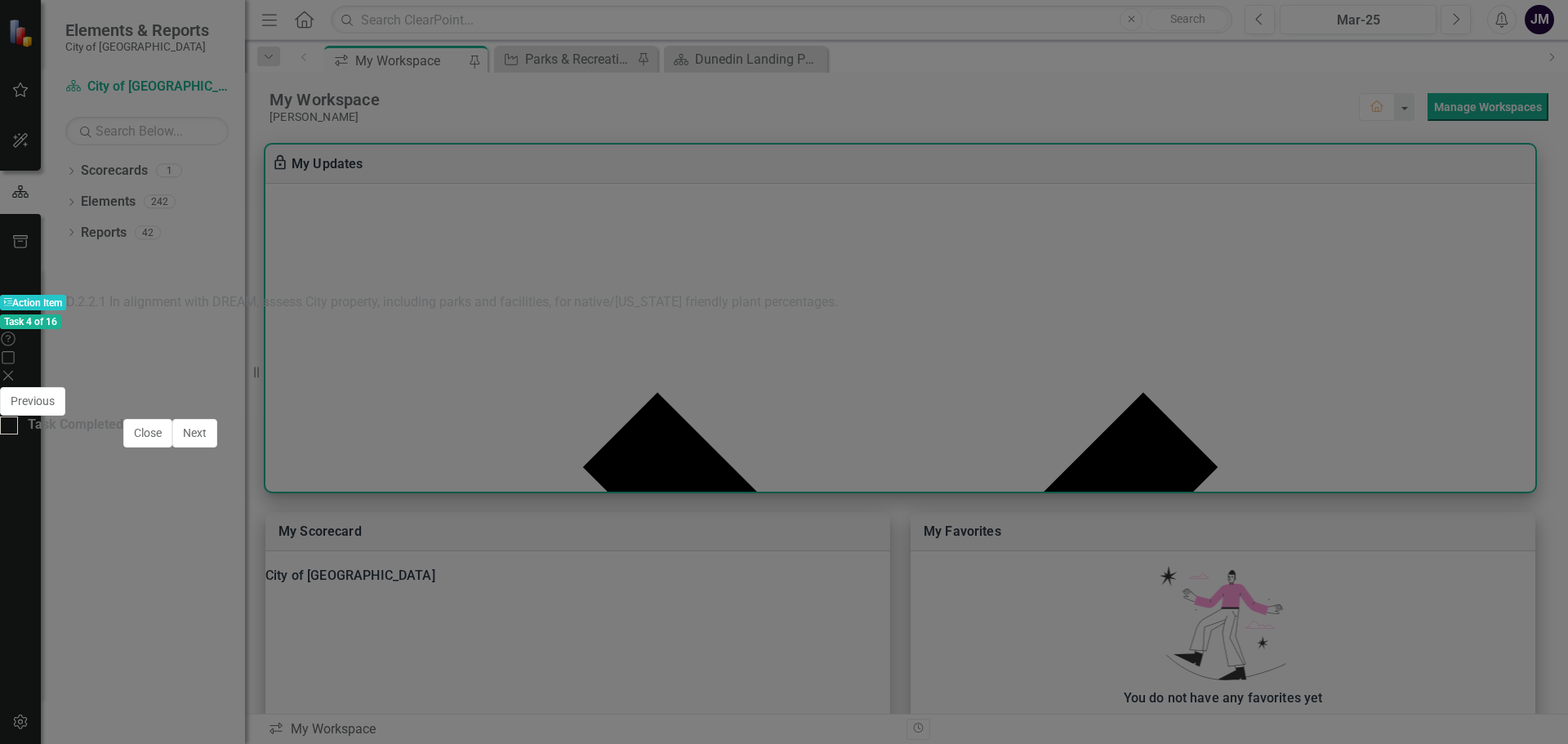
checkbox input "false"
click at [990, 412] on icon "Save" at bounding box center [983, 417] width 15 height 12
click at [16, 369] on icon "Close" at bounding box center [8, 375] width 16 height 13
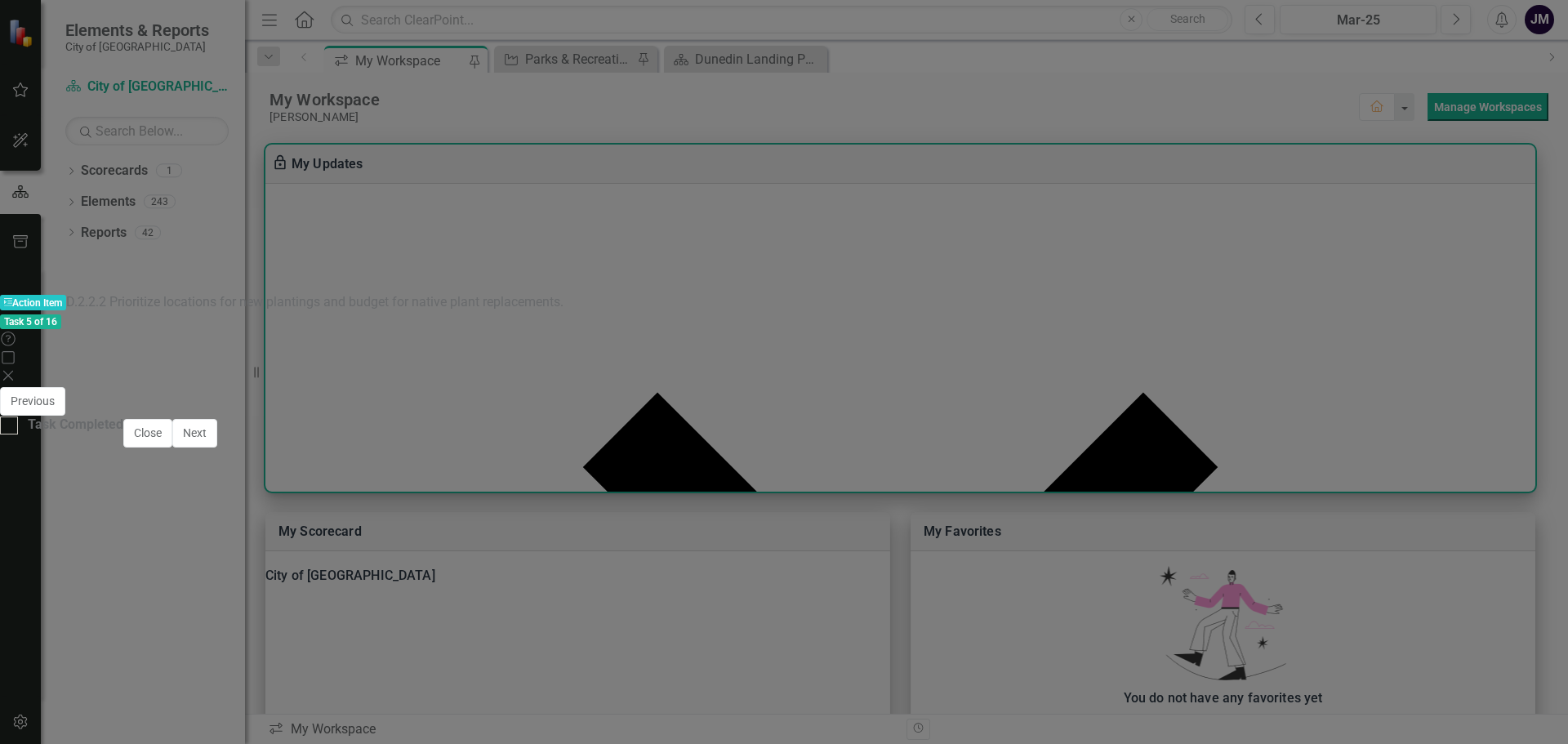
checkbox input "false"
click at [990, 412] on icon "Save" at bounding box center [983, 417] width 15 height 12
click at [218, 448] on button "Next" at bounding box center [194, 433] width 45 height 28
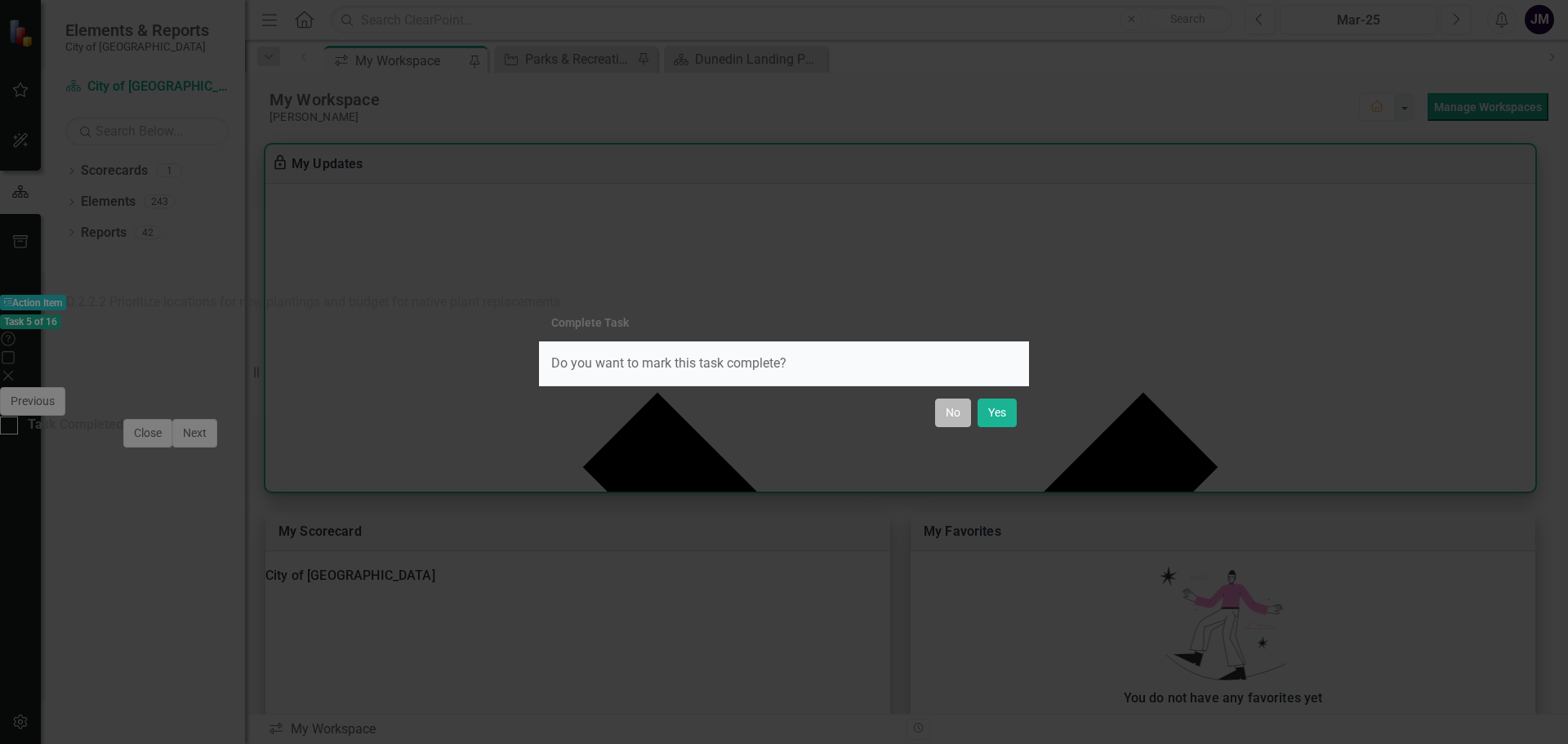
click at [946, 415] on button "No" at bounding box center [952, 413] width 36 height 28
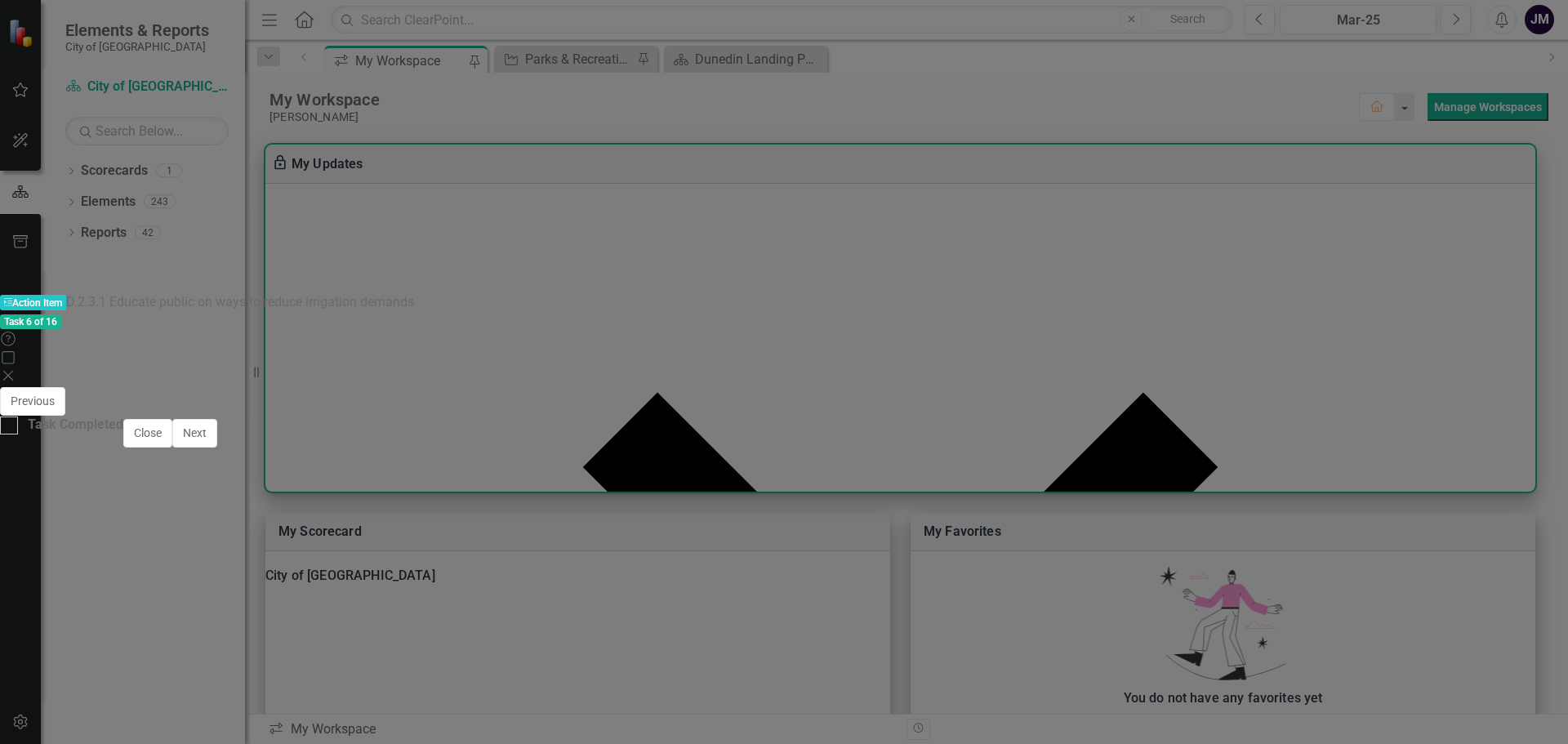
checkbox input "false"
click at [218, 448] on button "Next" at bounding box center [194, 433] width 45 height 28
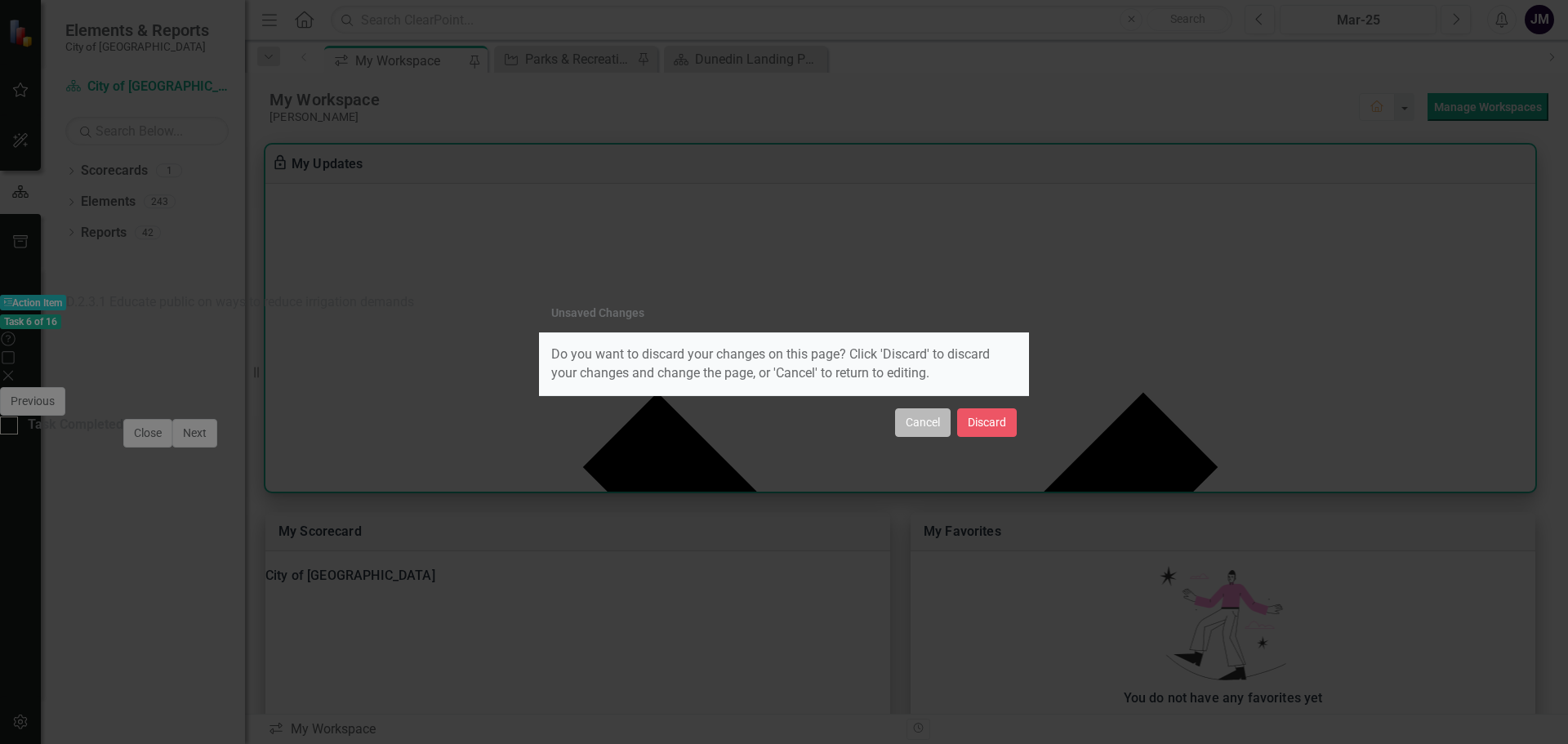
click at [912, 433] on button "Cancel" at bounding box center [922, 423] width 56 height 28
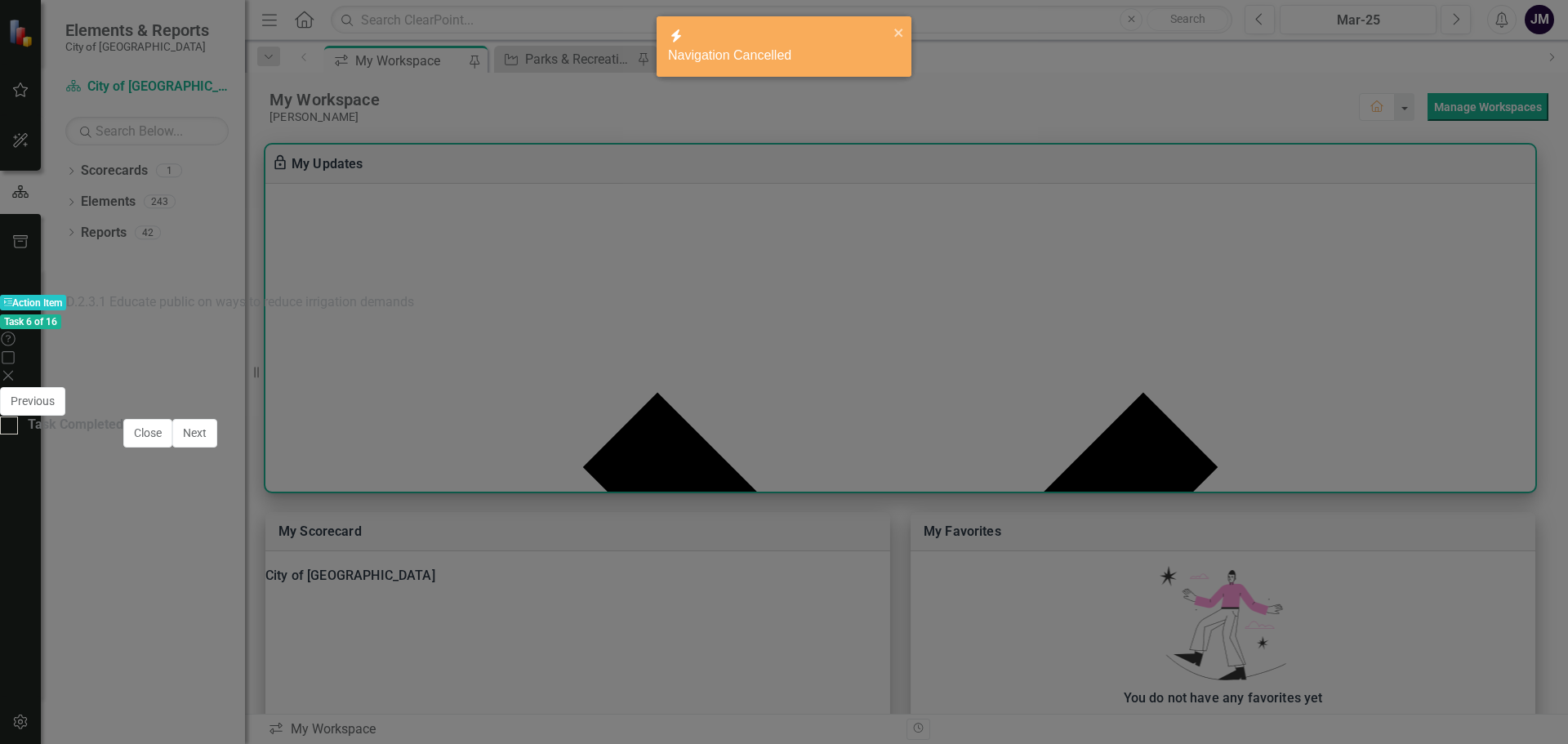
click at [1503, 404] on div "Close Save" at bounding box center [1249, 418] width 639 height 28
click at [1511, 404] on div "Close Save" at bounding box center [1249, 418] width 639 height 28
click at [1001, 404] on button "Save" at bounding box center [982, 418] width 36 height 28
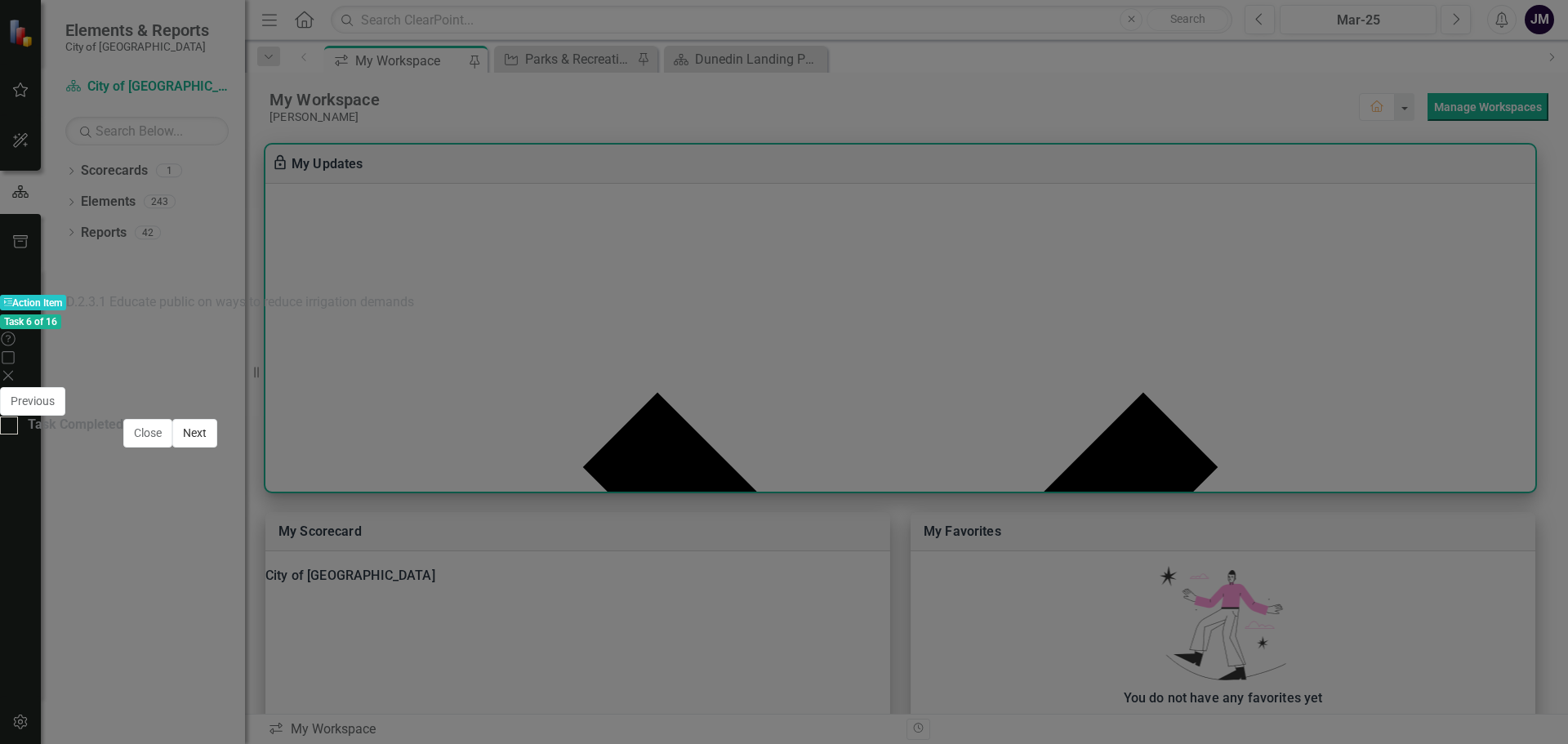
click at [218, 448] on button "Next" at bounding box center [194, 433] width 45 height 28
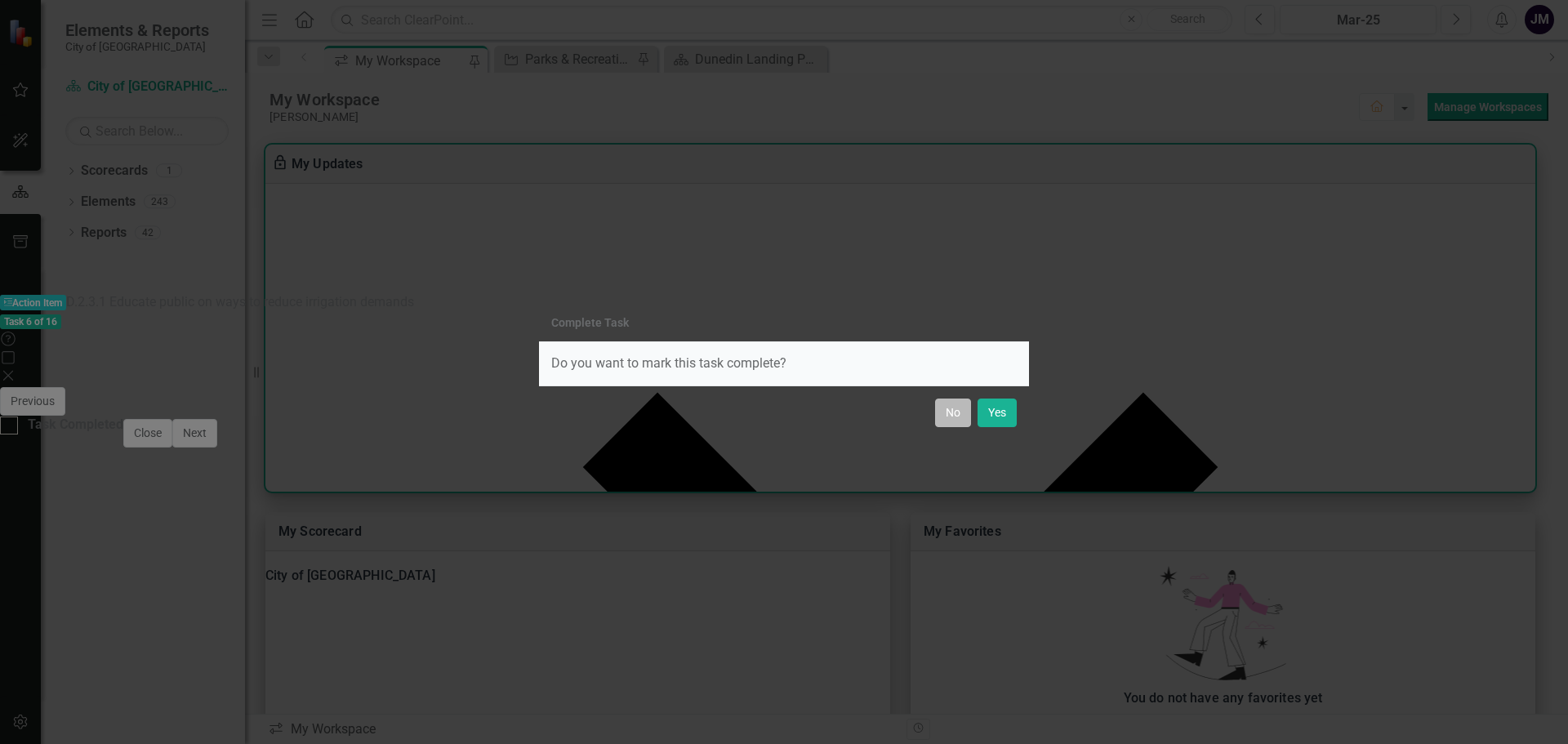
click at [957, 416] on button "No" at bounding box center [952, 413] width 36 height 28
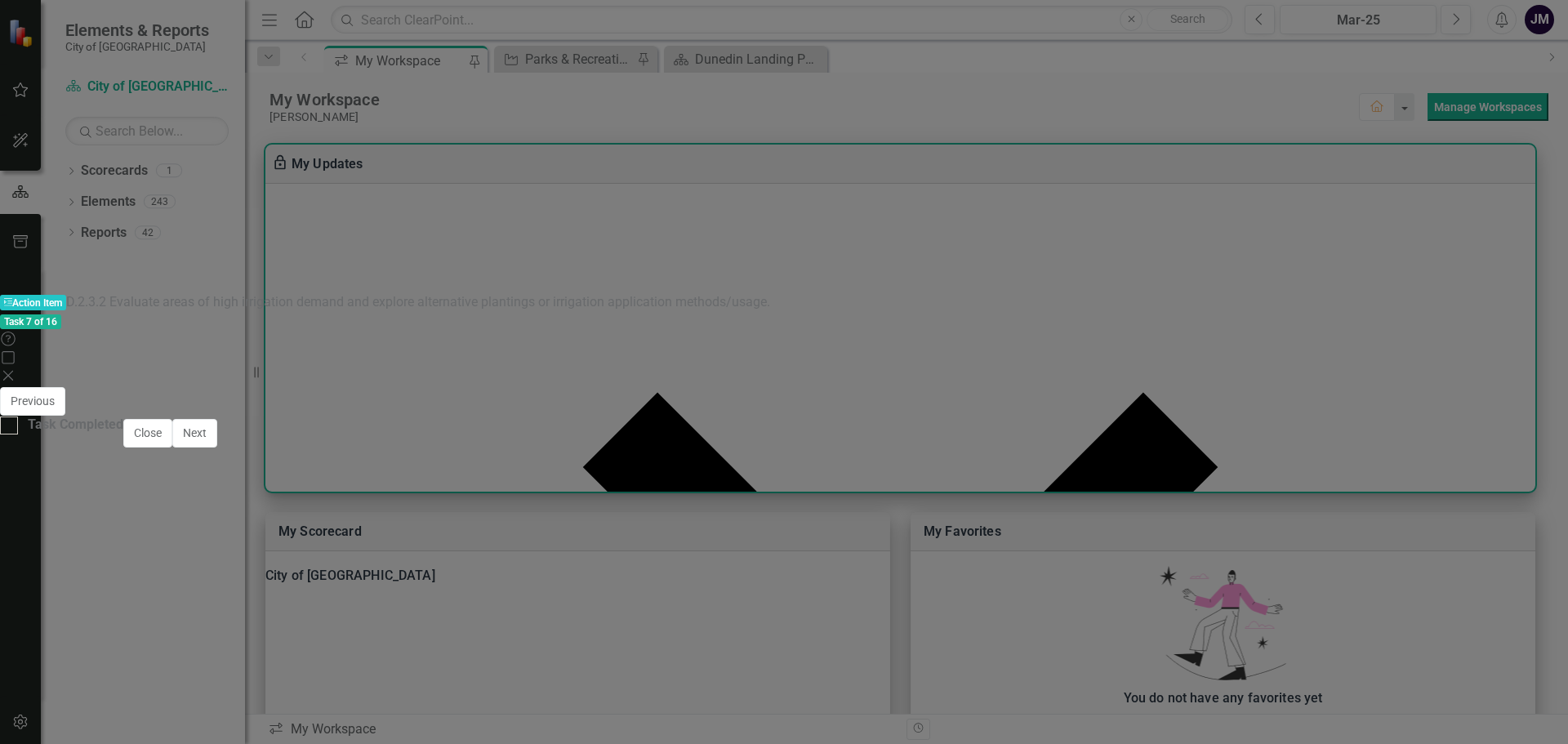
checkbox input "false"
click at [990, 412] on icon "Save" at bounding box center [983, 417] width 15 height 12
click at [218, 448] on button "Next" at bounding box center [194, 433] width 45 height 28
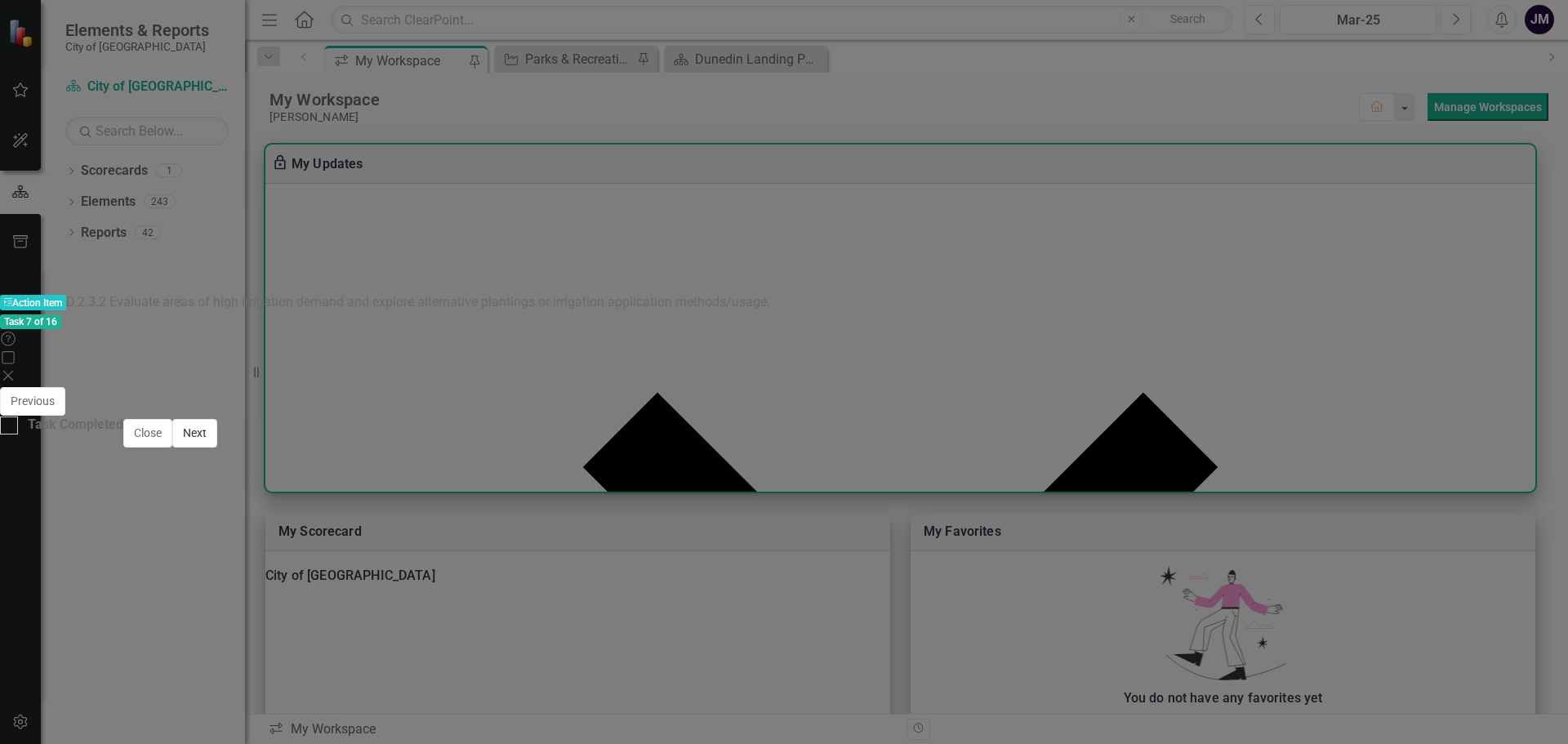
click at [218, 448] on button "Next" at bounding box center [194, 433] width 45 height 28
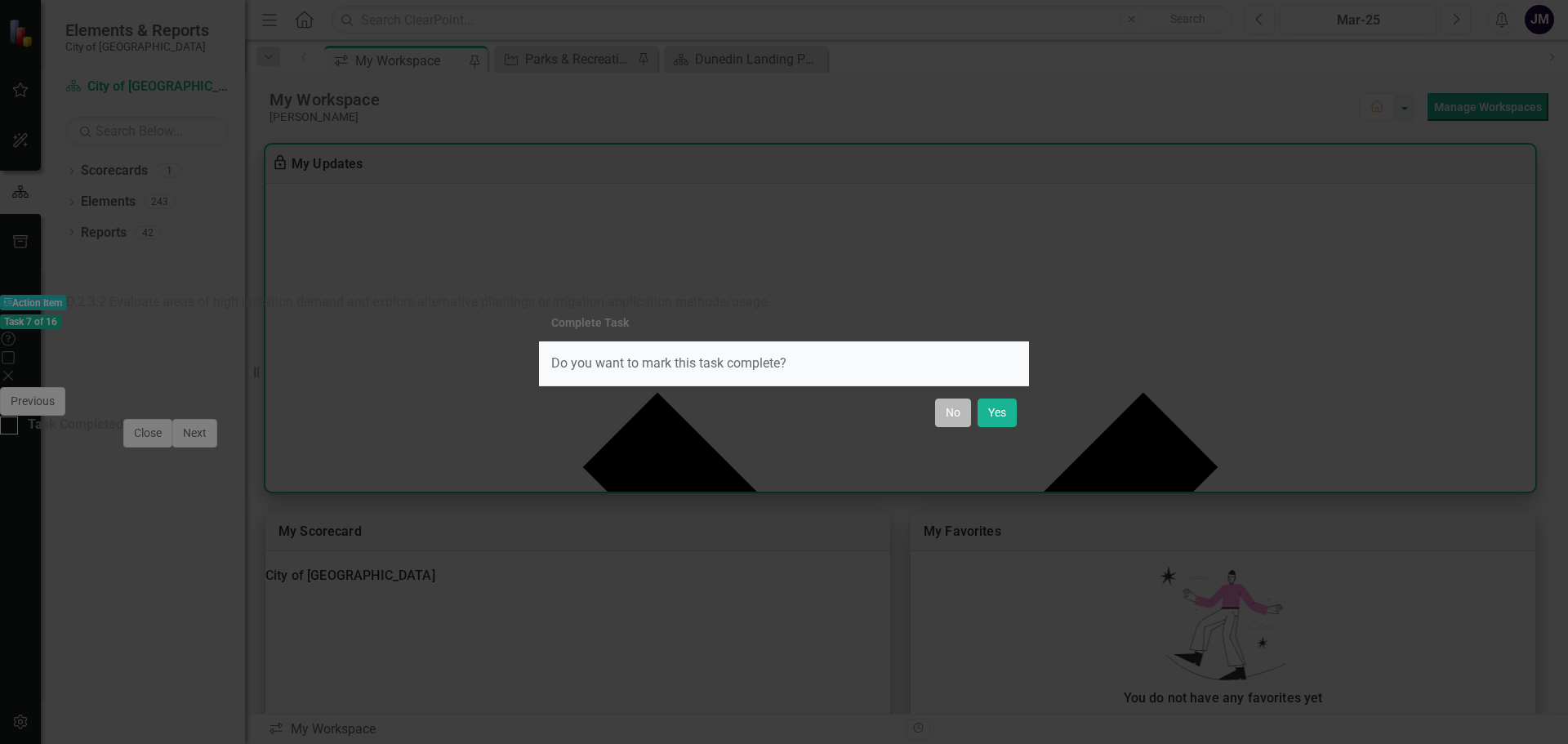
click at [947, 416] on button "No" at bounding box center [952, 413] width 36 height 28
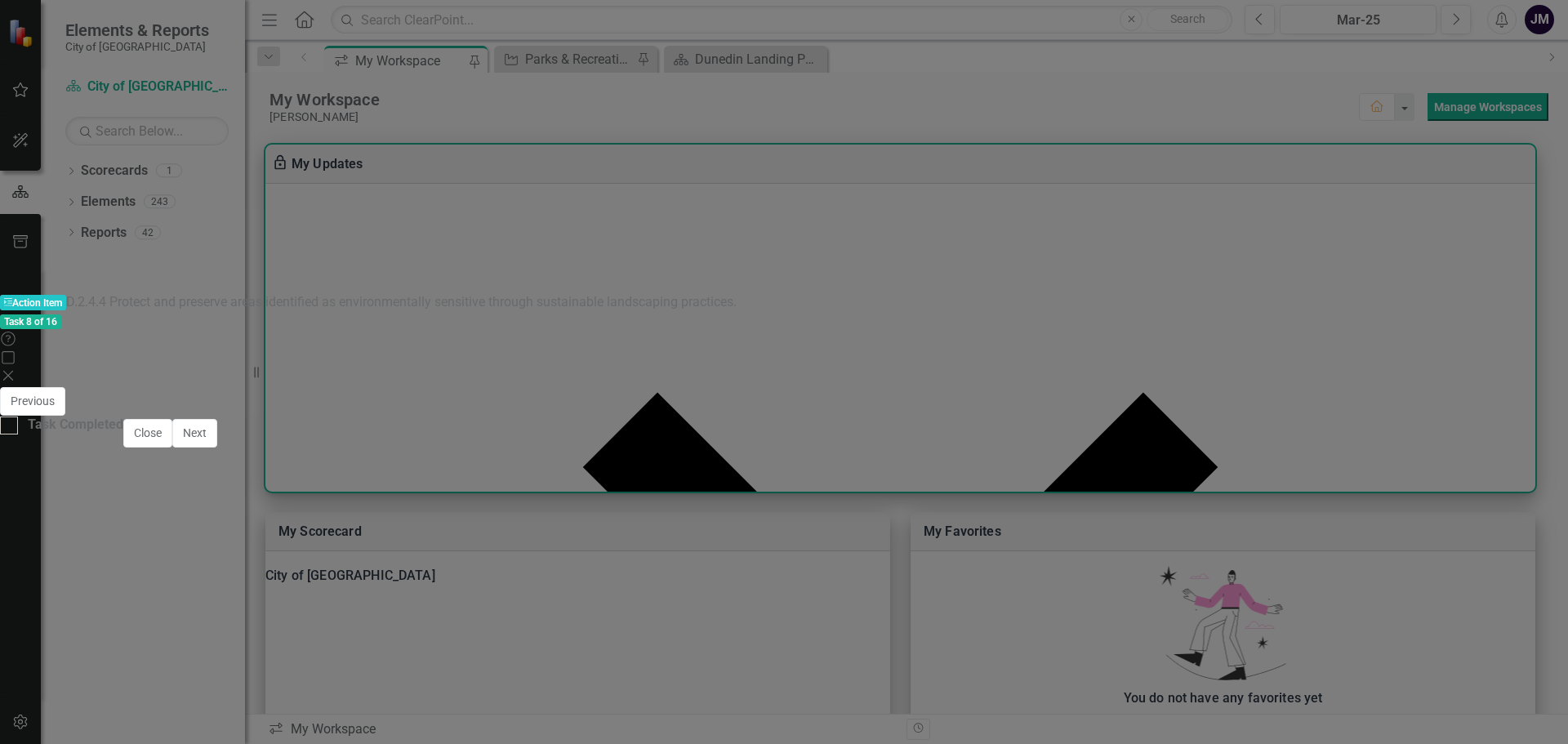
checkbox input "false"
click at [990, 412] on icon "Save" at bounding box center [983, 417] width 15 height 12
click at [218, 448] on button "Next" at bounding box center [194, 433] width 45 height 28
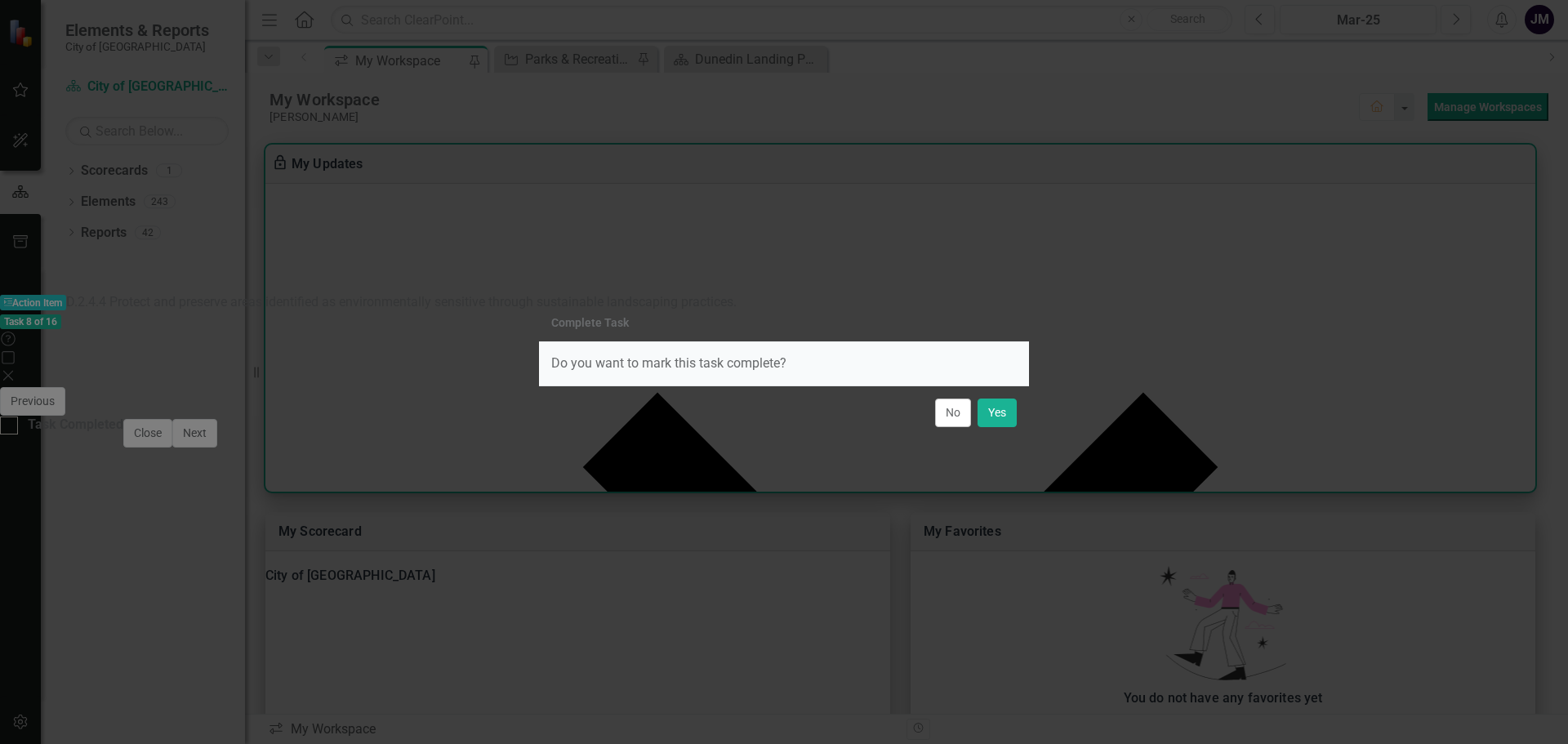
click at [956, 418] on button "No" at bounding box center [952, 413] width 36 height 28
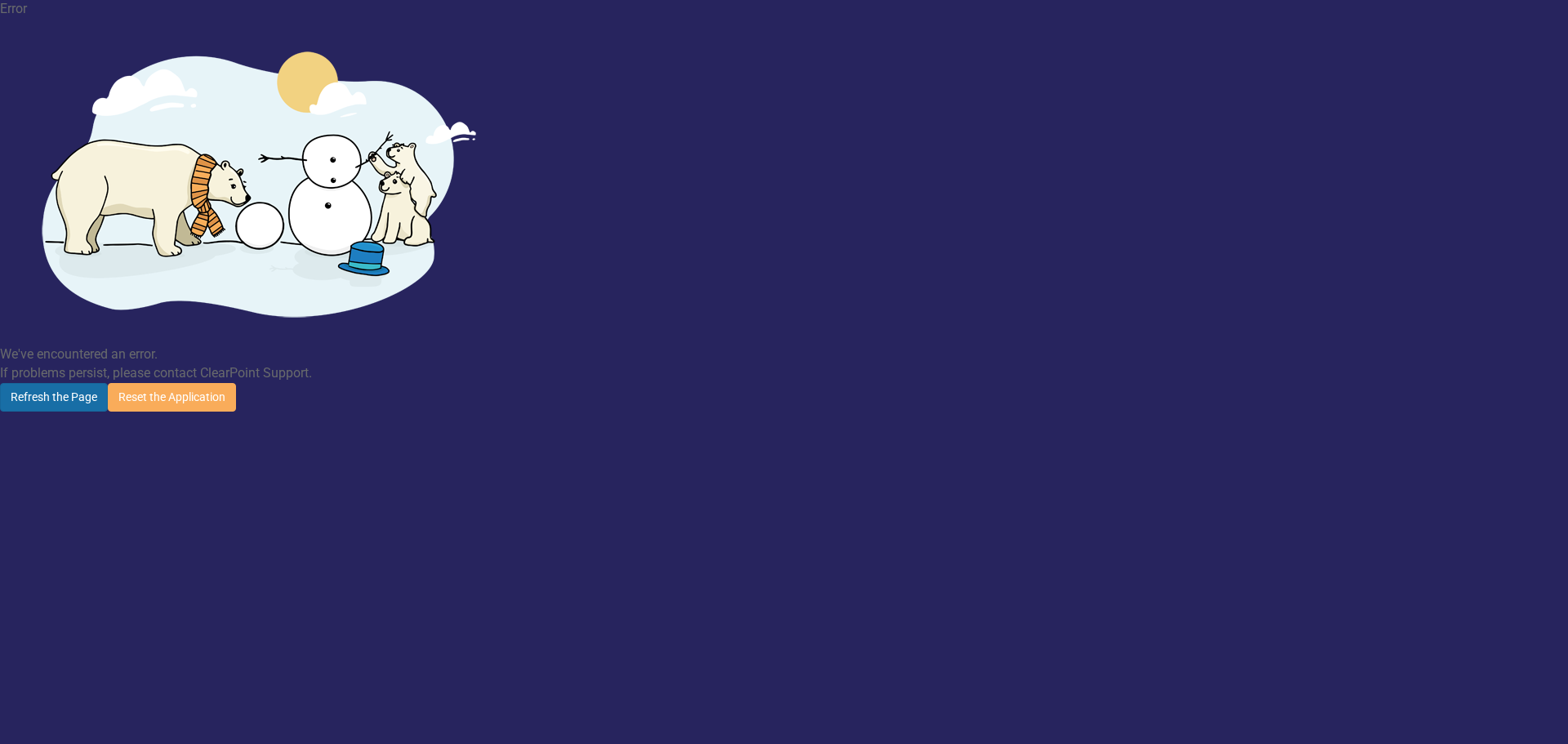
click at [107, 383] on button "Refresh the Page" at bounding box center [54, 397] width 107 height 28
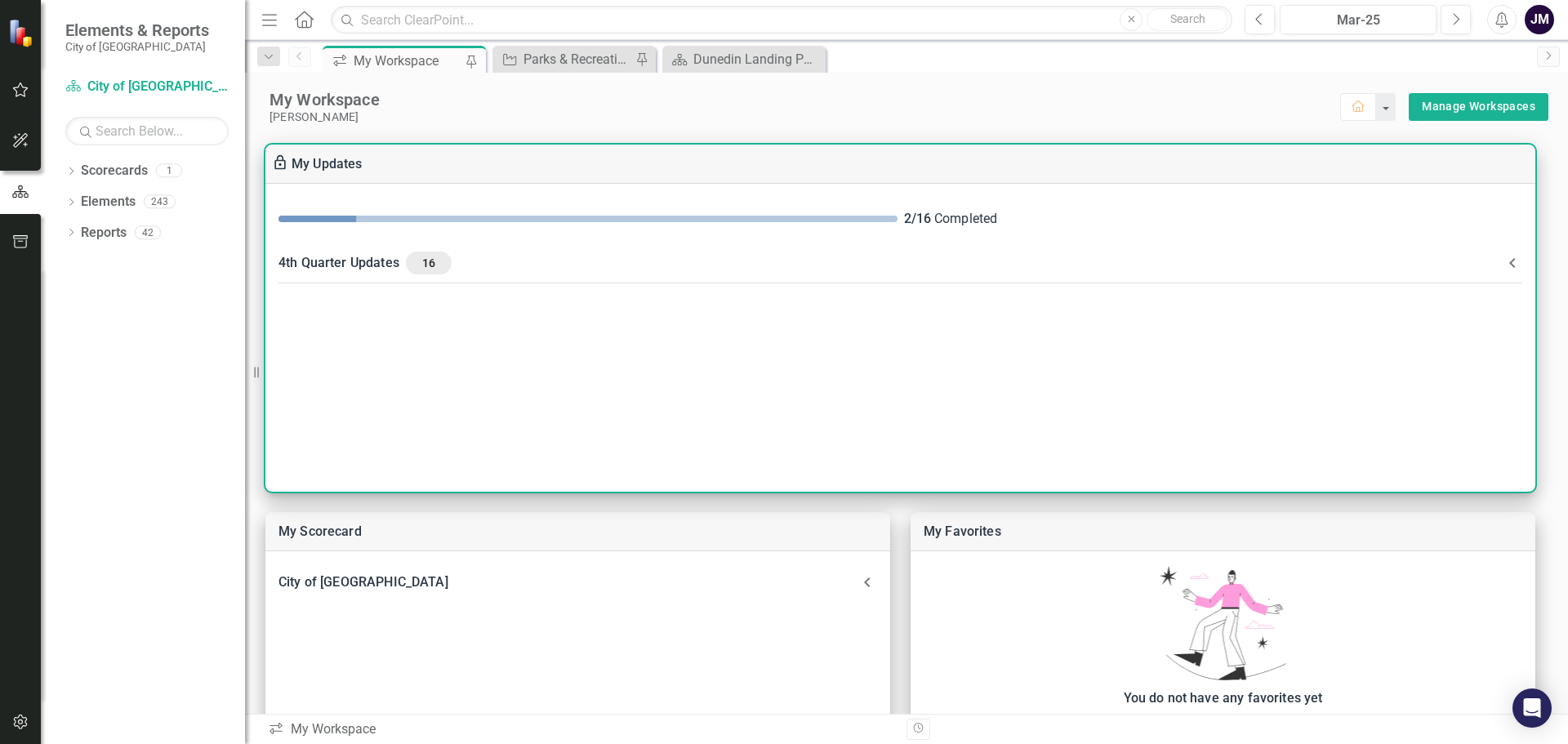
click at [334, 256] on div "4th Quarter Updates 16" at bounding box center [891, 262] width 1225 height 23
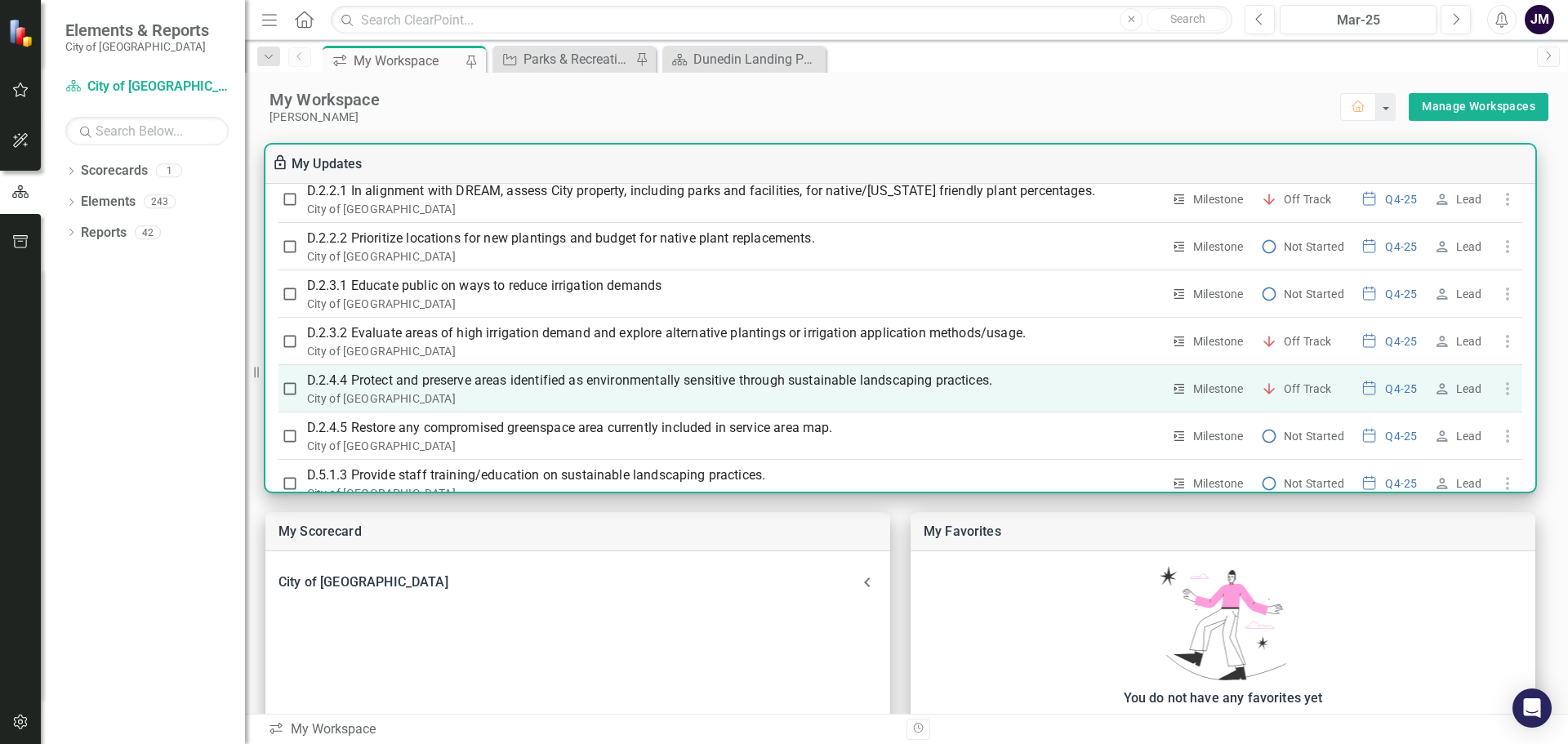
scroll to position [496, 0]
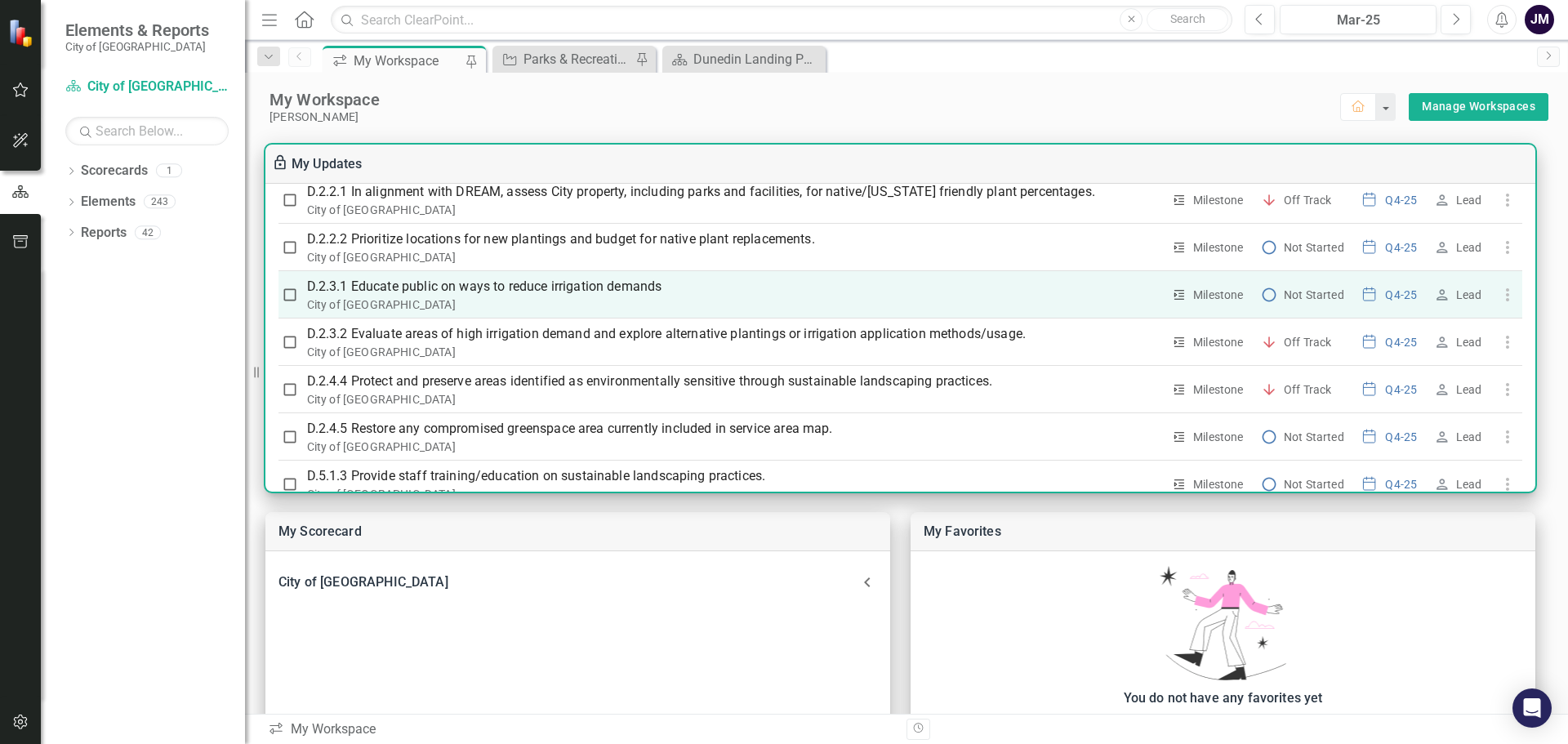
click at [559, 281] on p "D.2.3.1 Educate public on ways to reduce irrigation demands" at bounding box center [734, 287] width 855 height 20
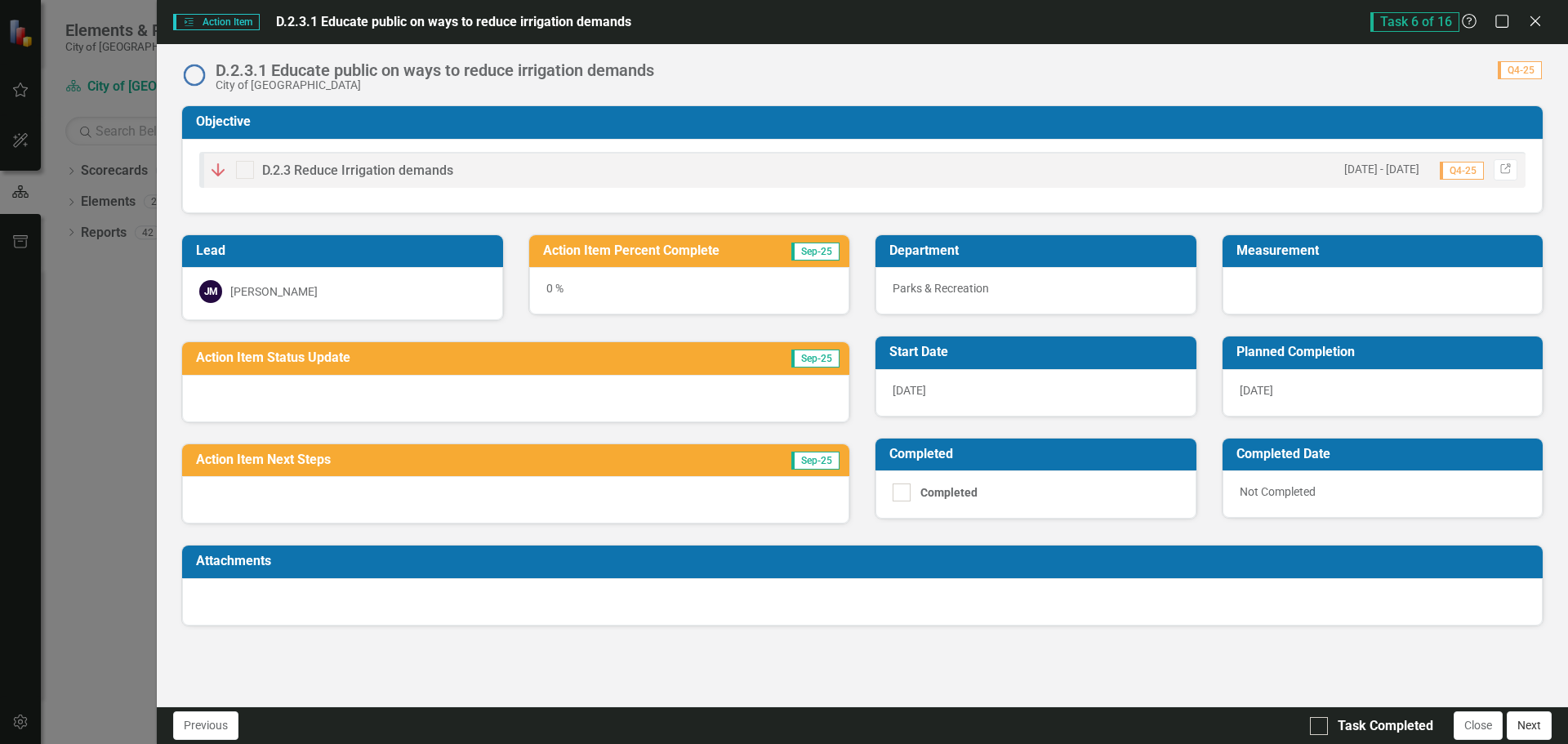
click at [1543, 732] on button "Next" at bounding box center [1529, 725] width 45 height 28
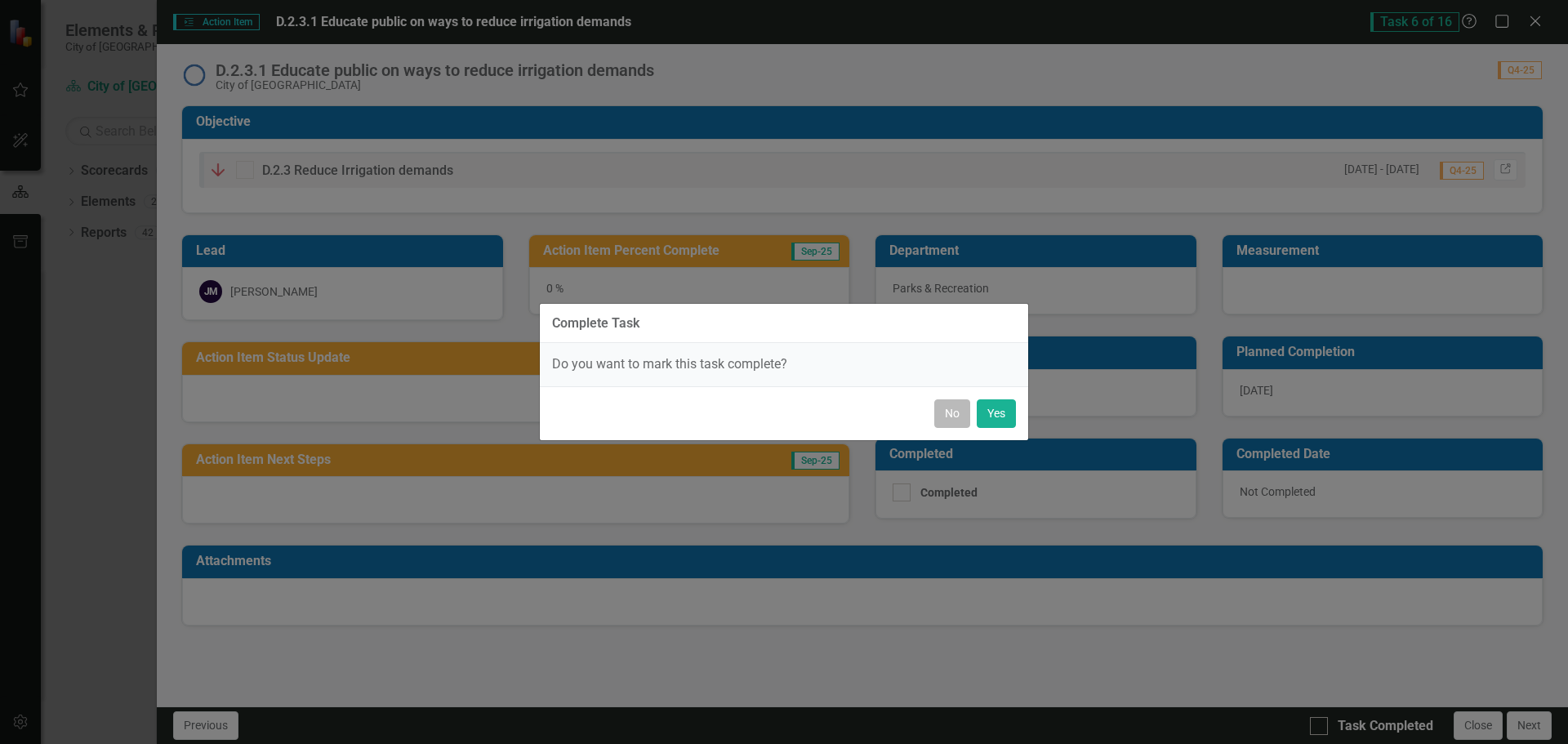
click at [947, 413] on button "No" at bounding box center [952, 413] width 36 height 28
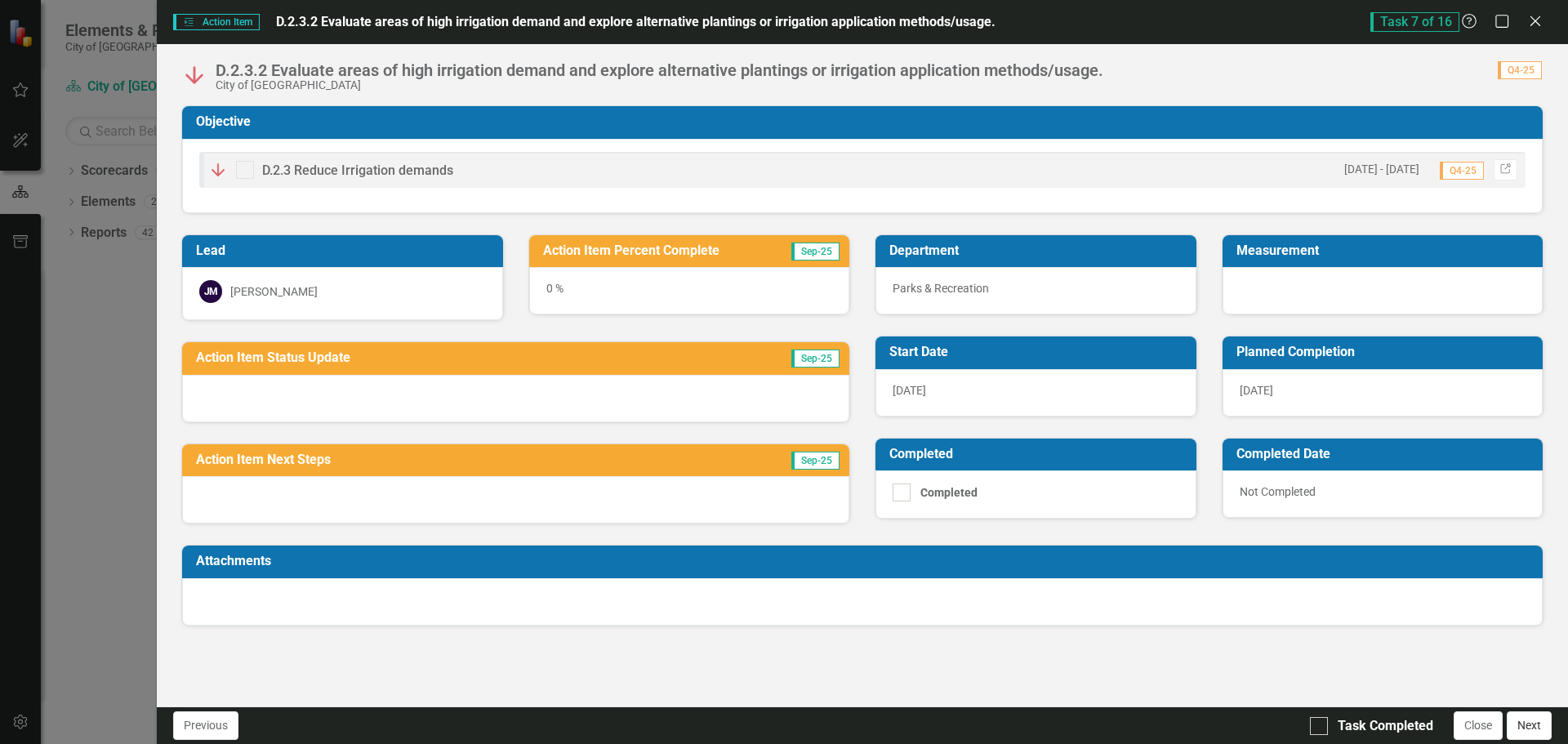
click at [1522, 726] on button "Next" at bounding box center [1529, 725] width 45 height 28
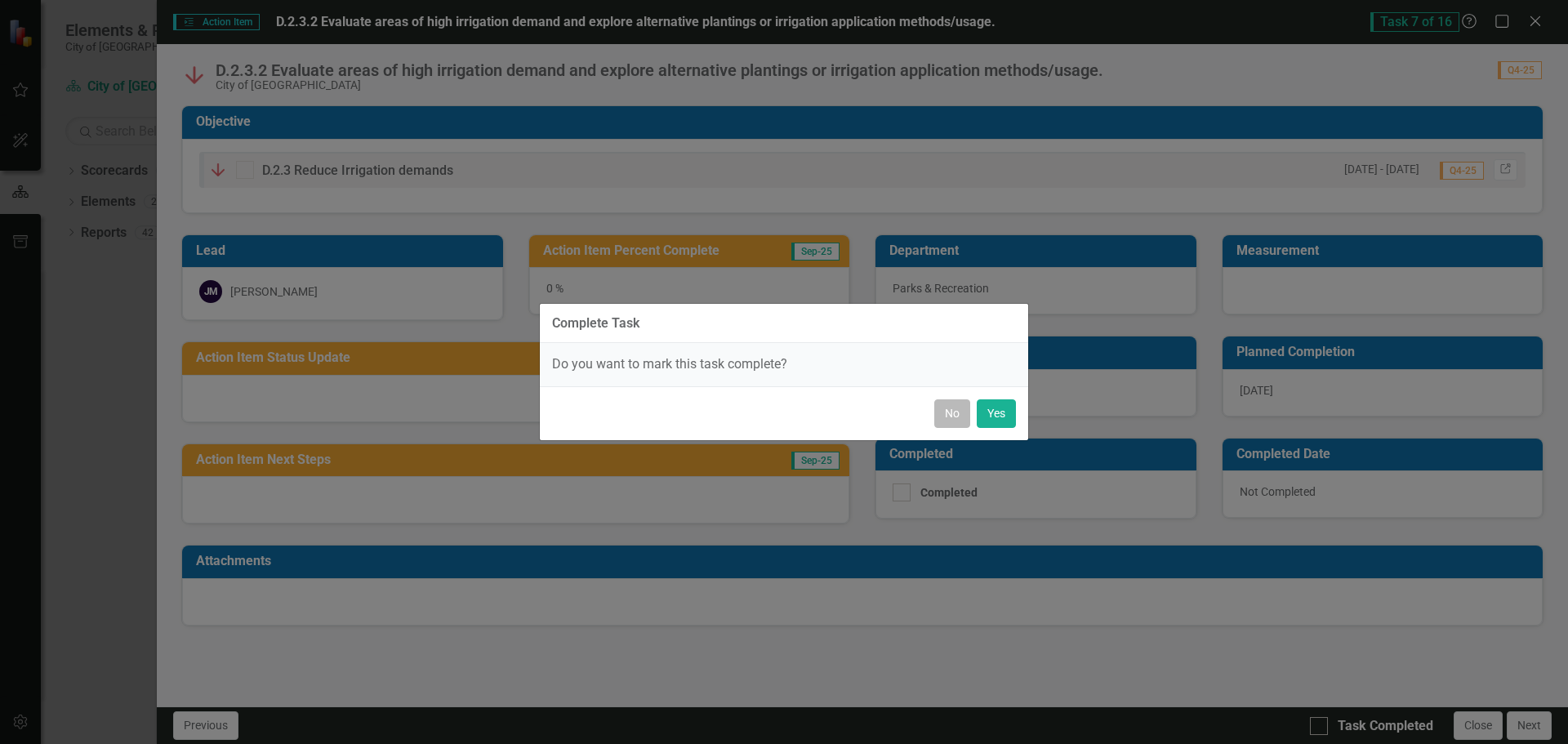
click at [943, 420] on button "No" at bounding box center [952, 413] width 36 height 28
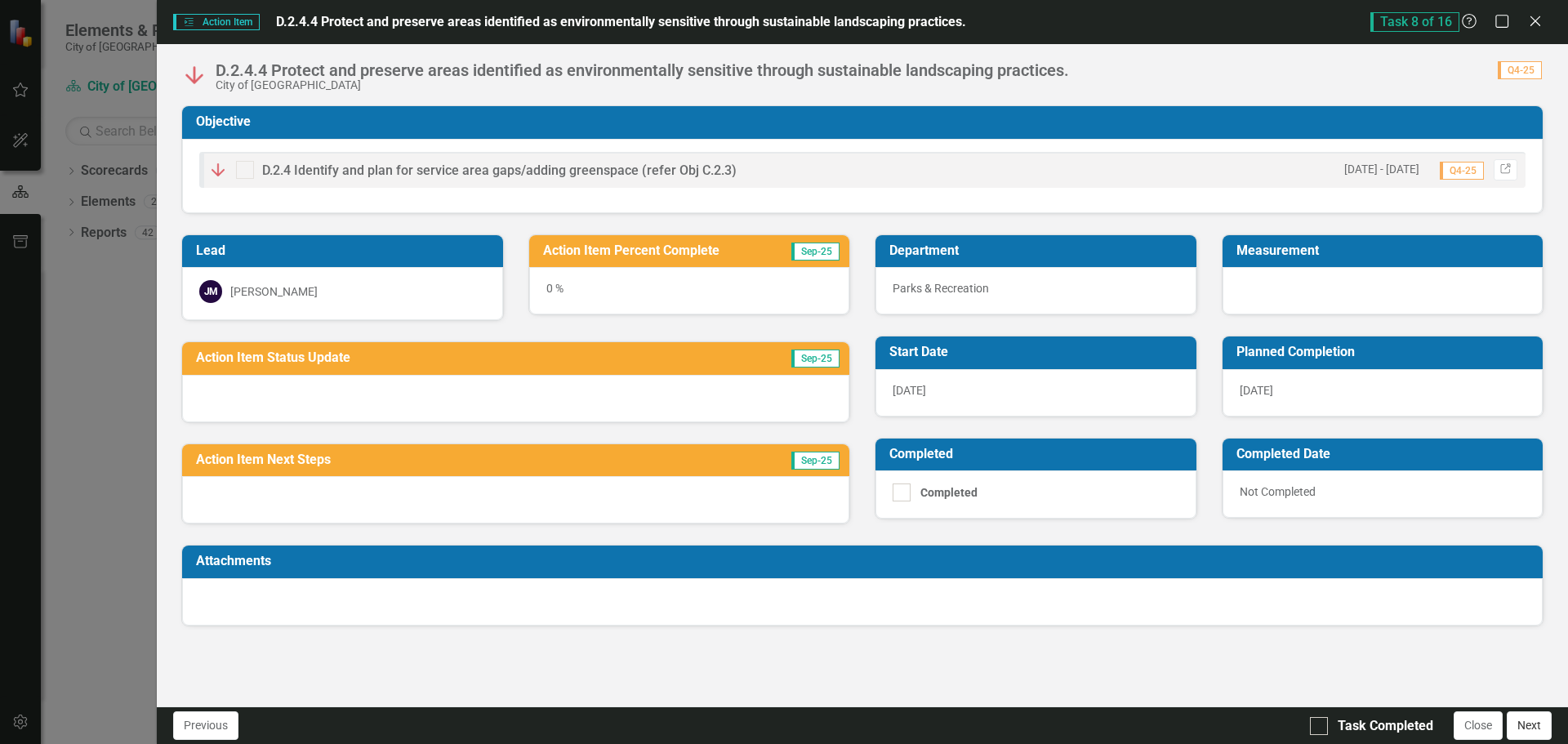
click at [1516, 729] on button "Next" at bounding box center [1529, 725] width 45 height 28
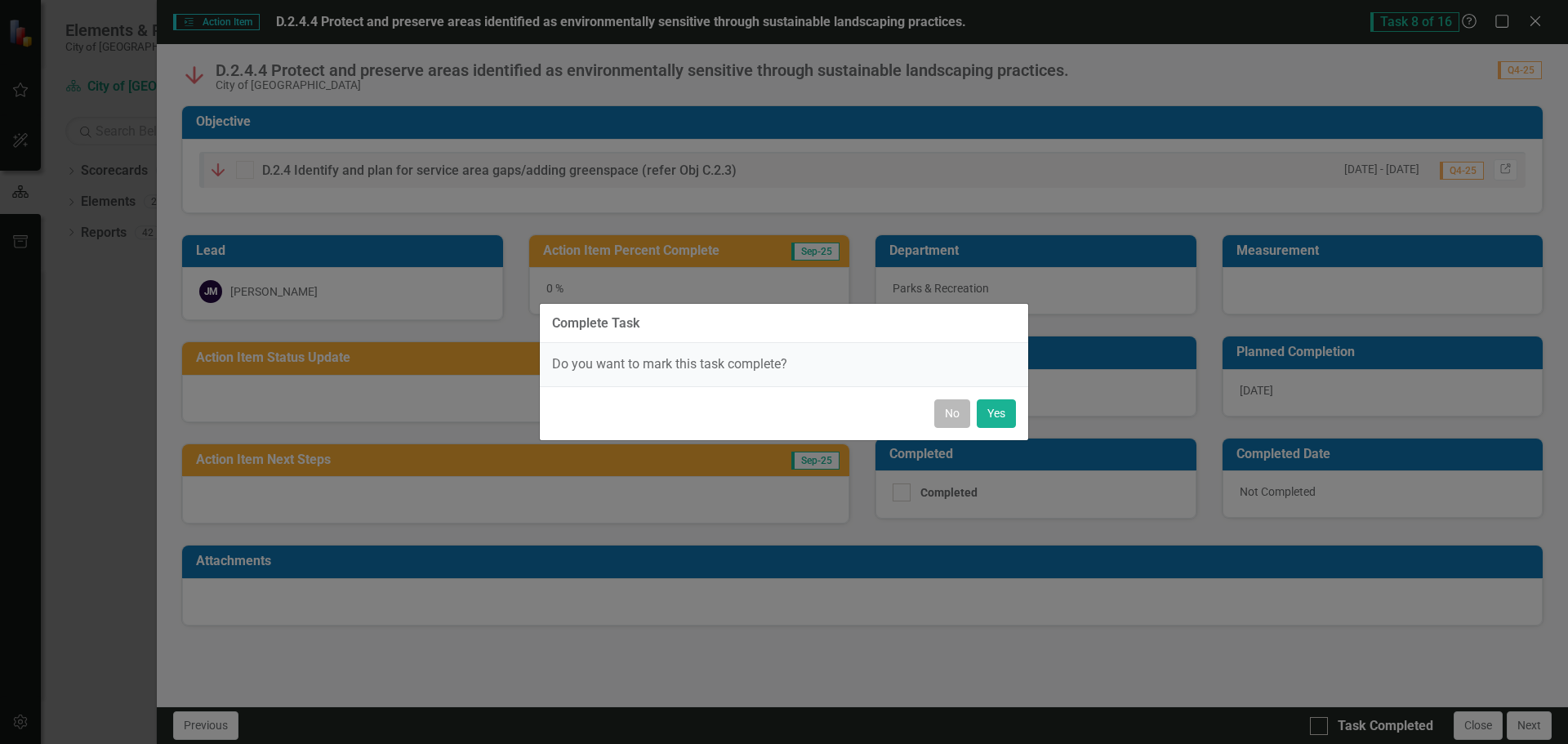
click at [945, 422] on button "No" at bounding box center [952, 413] width 36 height 28
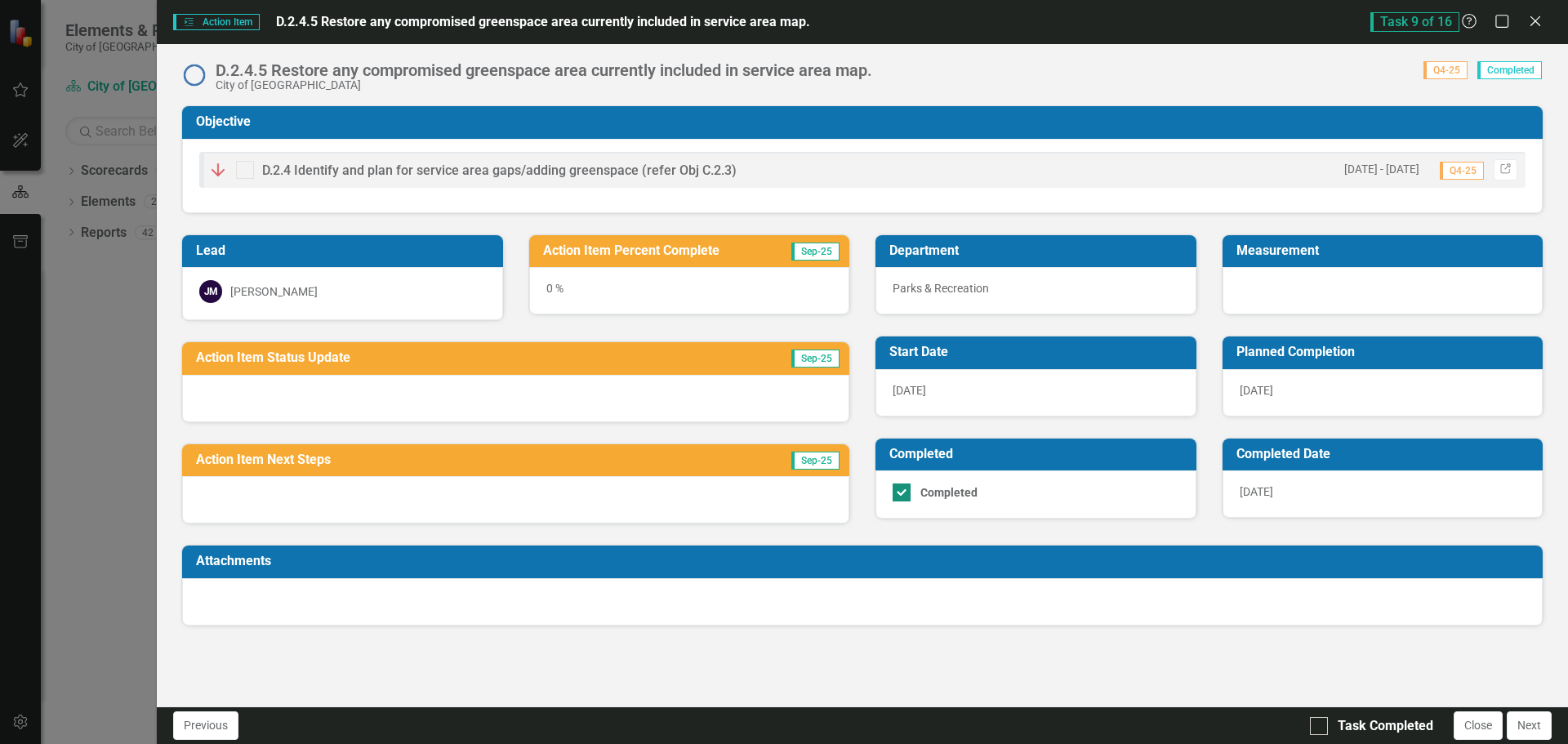
click at [902, 491] on input "Completed" at bounding box center [898, 489] width 11 height 11
checkbox input "false"
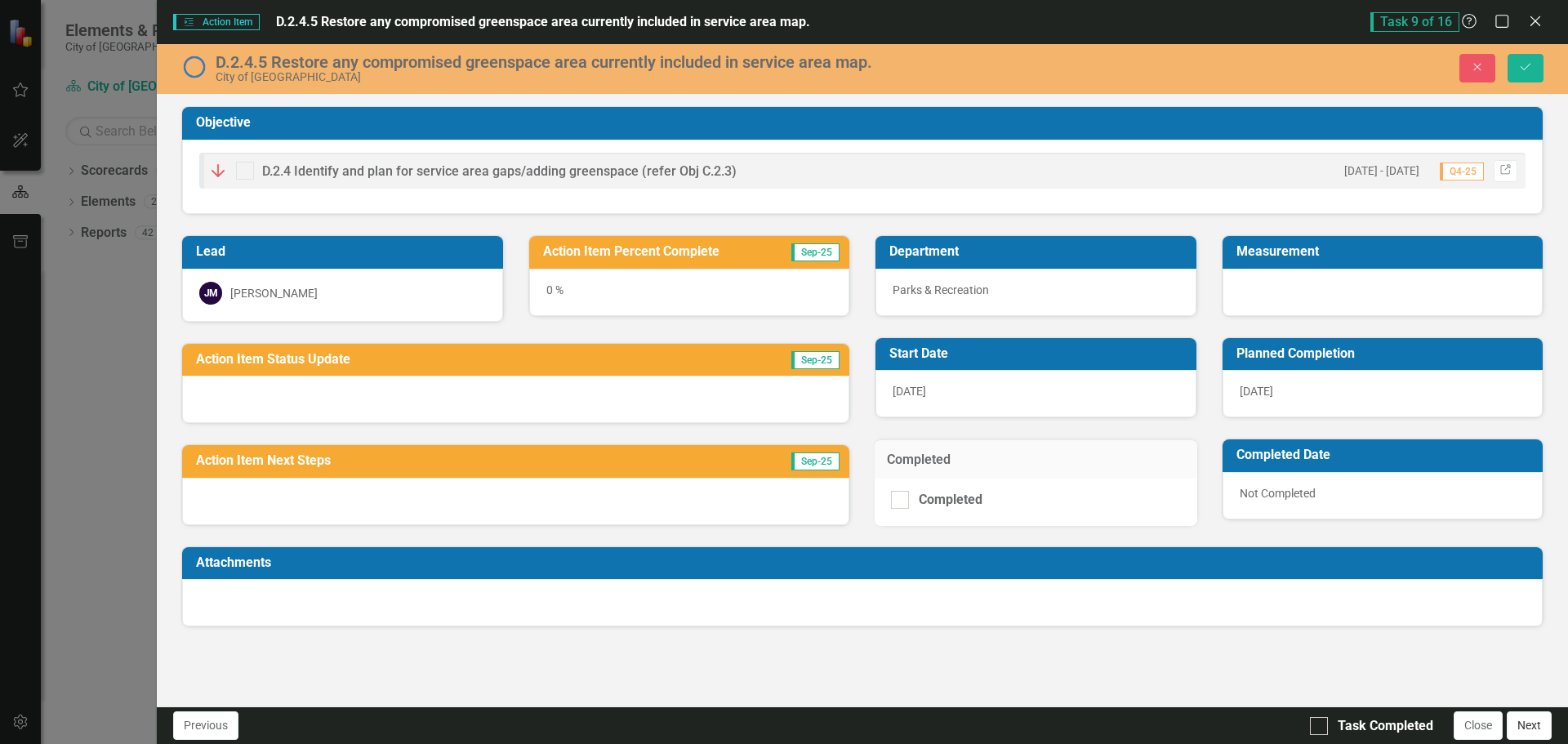
click at [1522, 721] on button "Next" at bounding box center [1529, 725] width 45 height 28
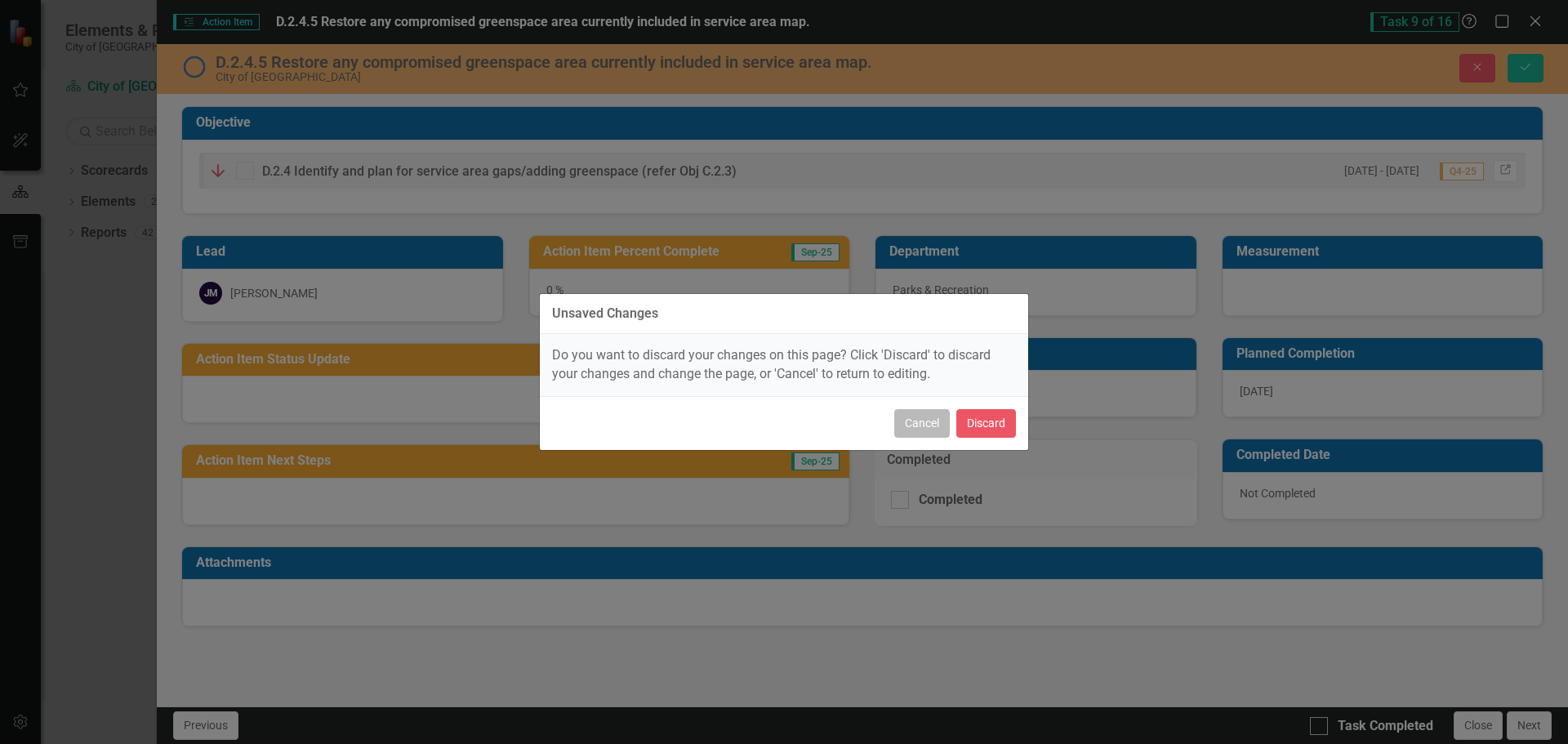
click at [926, 428] on button "Cancel" at bounding box center [921, 423] width 56 height 28
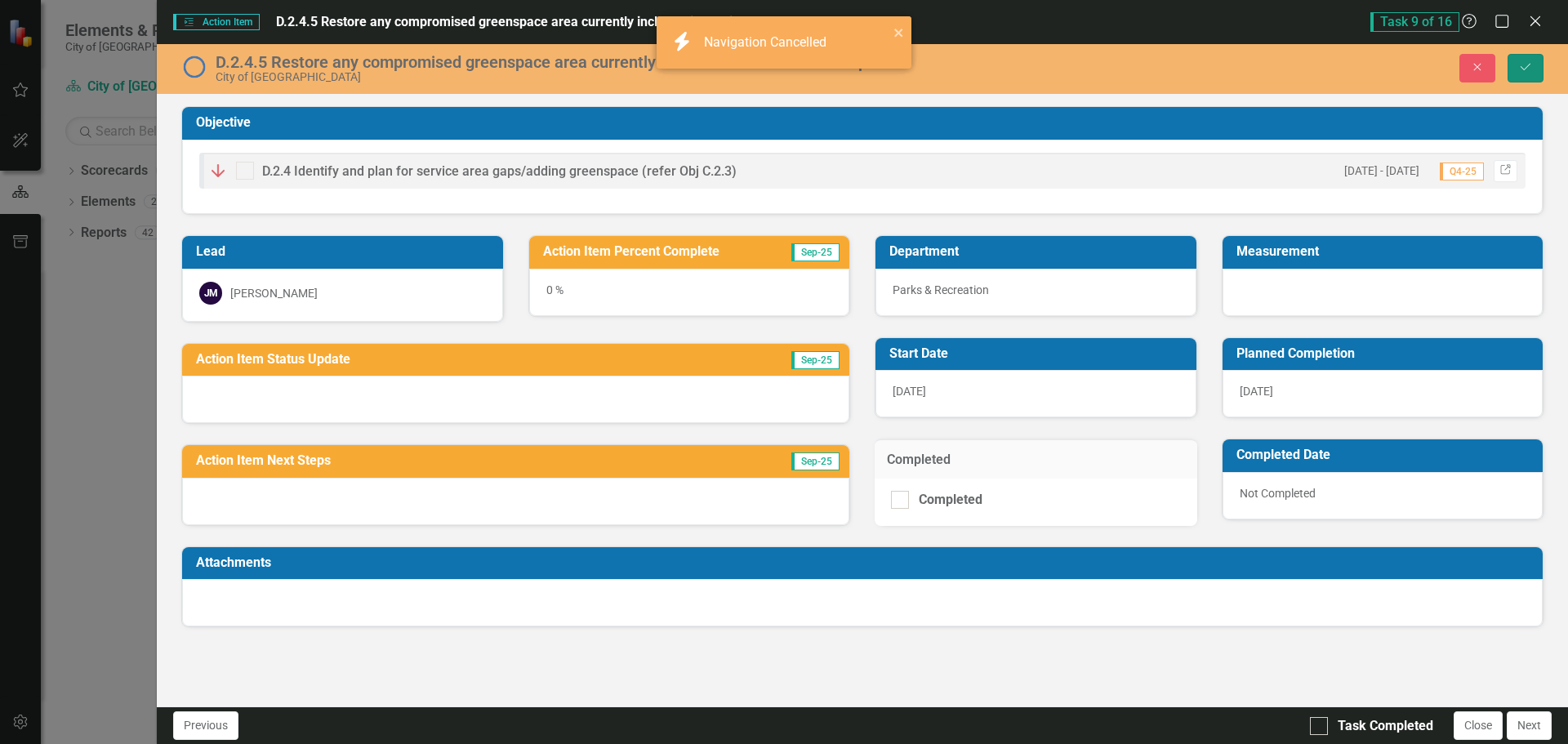
click at [1531, 65] on icon "Save" at bounding box center [1526, 66] width 15 height 12
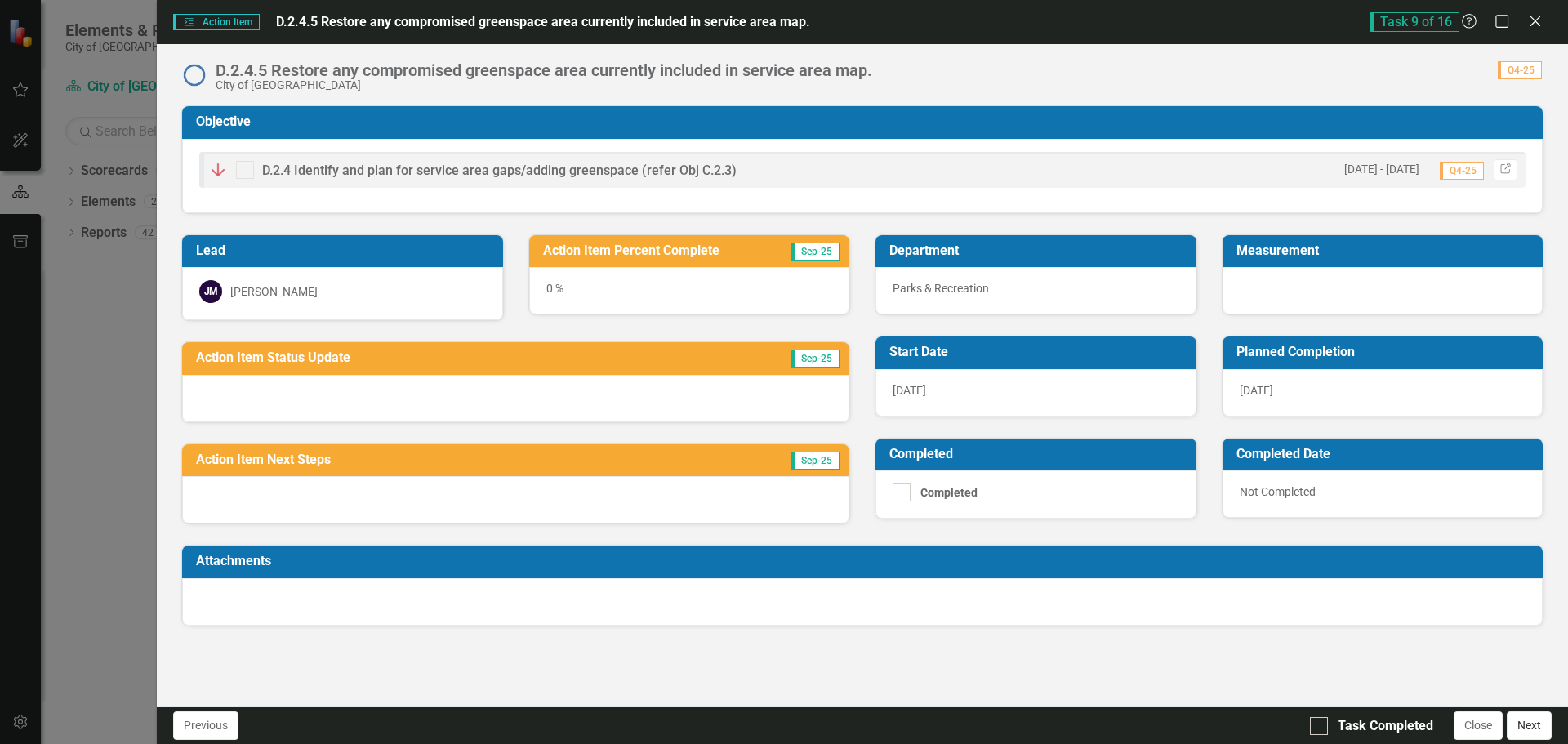
click at [1537, 718] on button "Next" at bounding box center [1529, 725] width 45 height 28
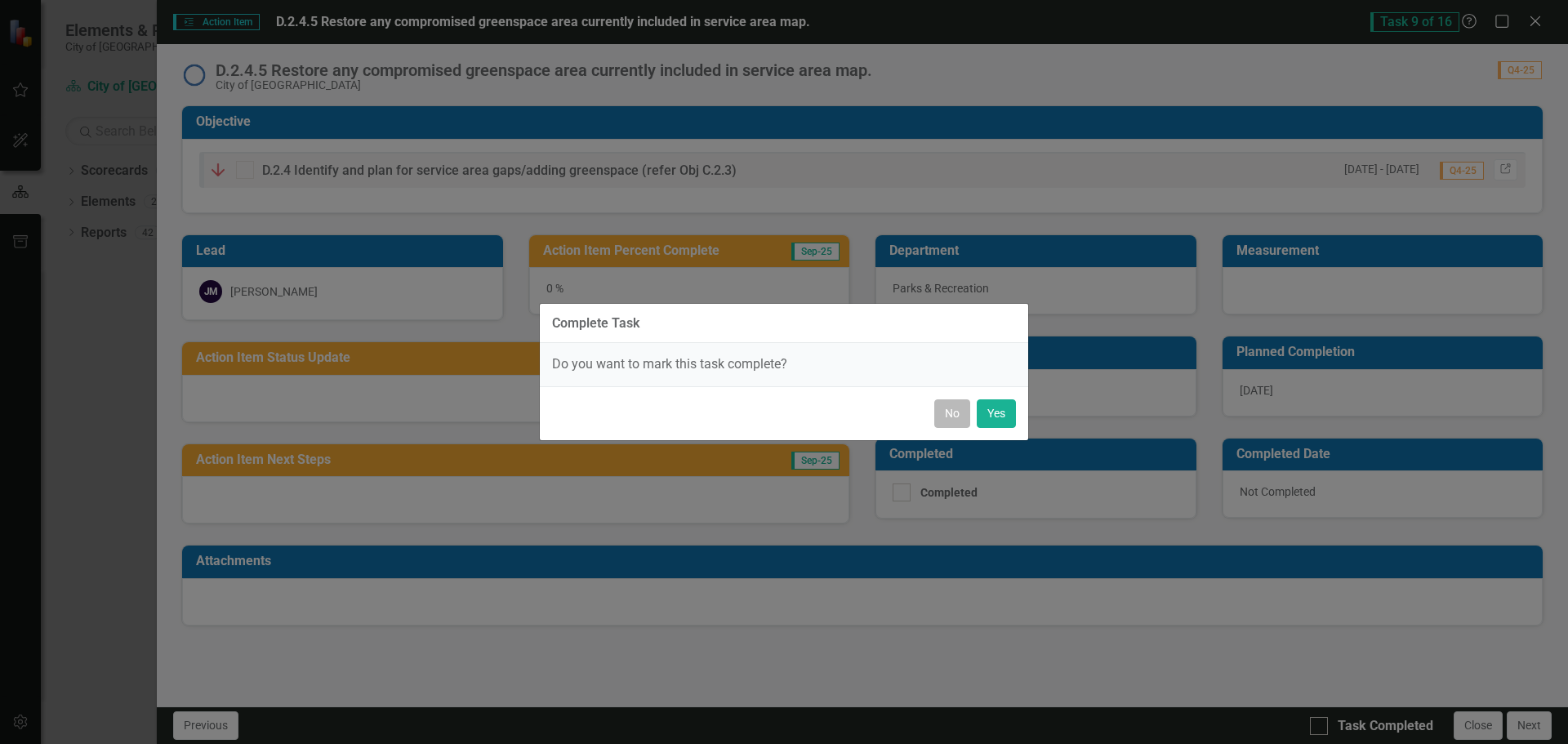
click at [945, 414] on button "No" at bounding box center [952, 413] width 36 height 28
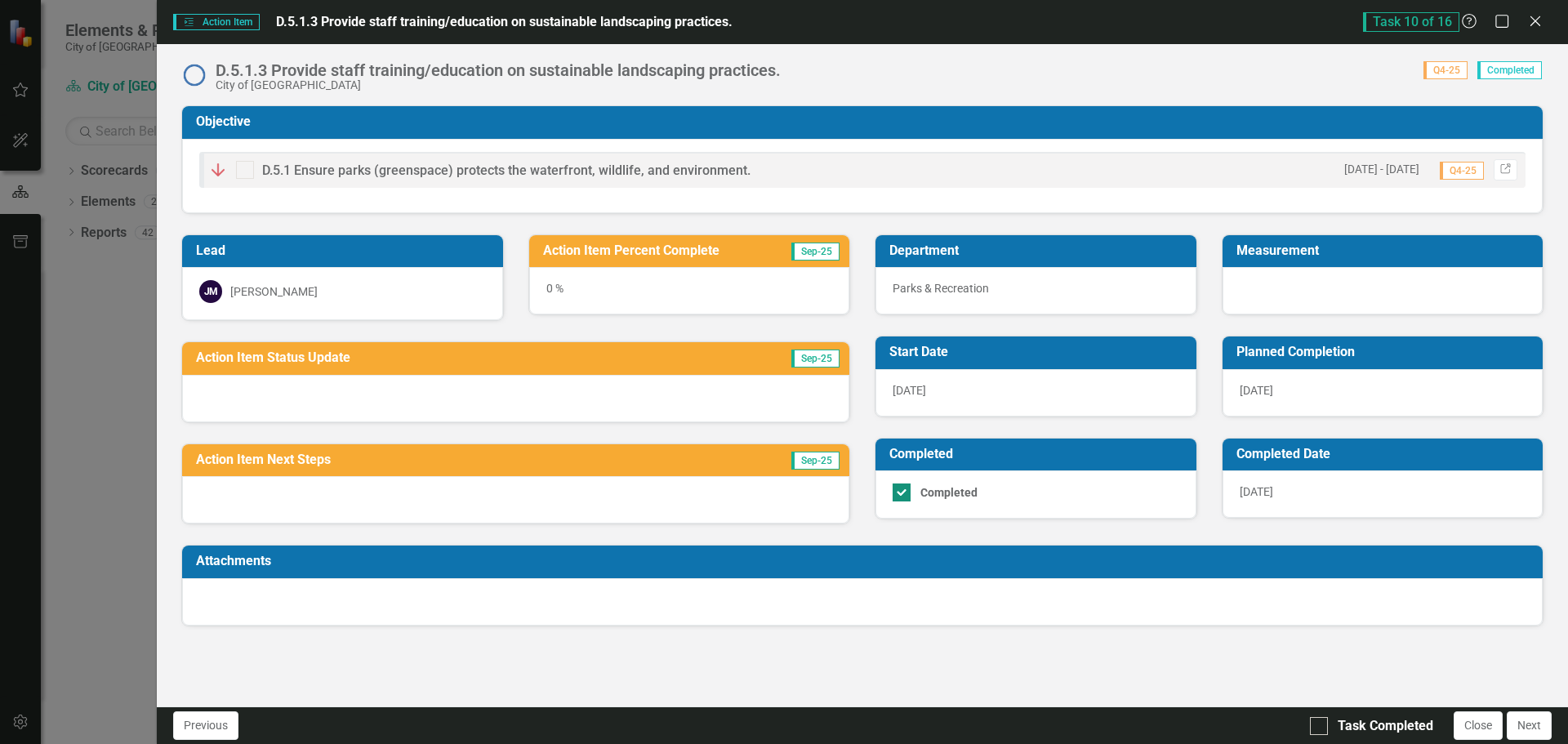
click at [894, 489] on input "Completed" at bounding box center [898, 489] width 11 height 11
checkbox input "false"
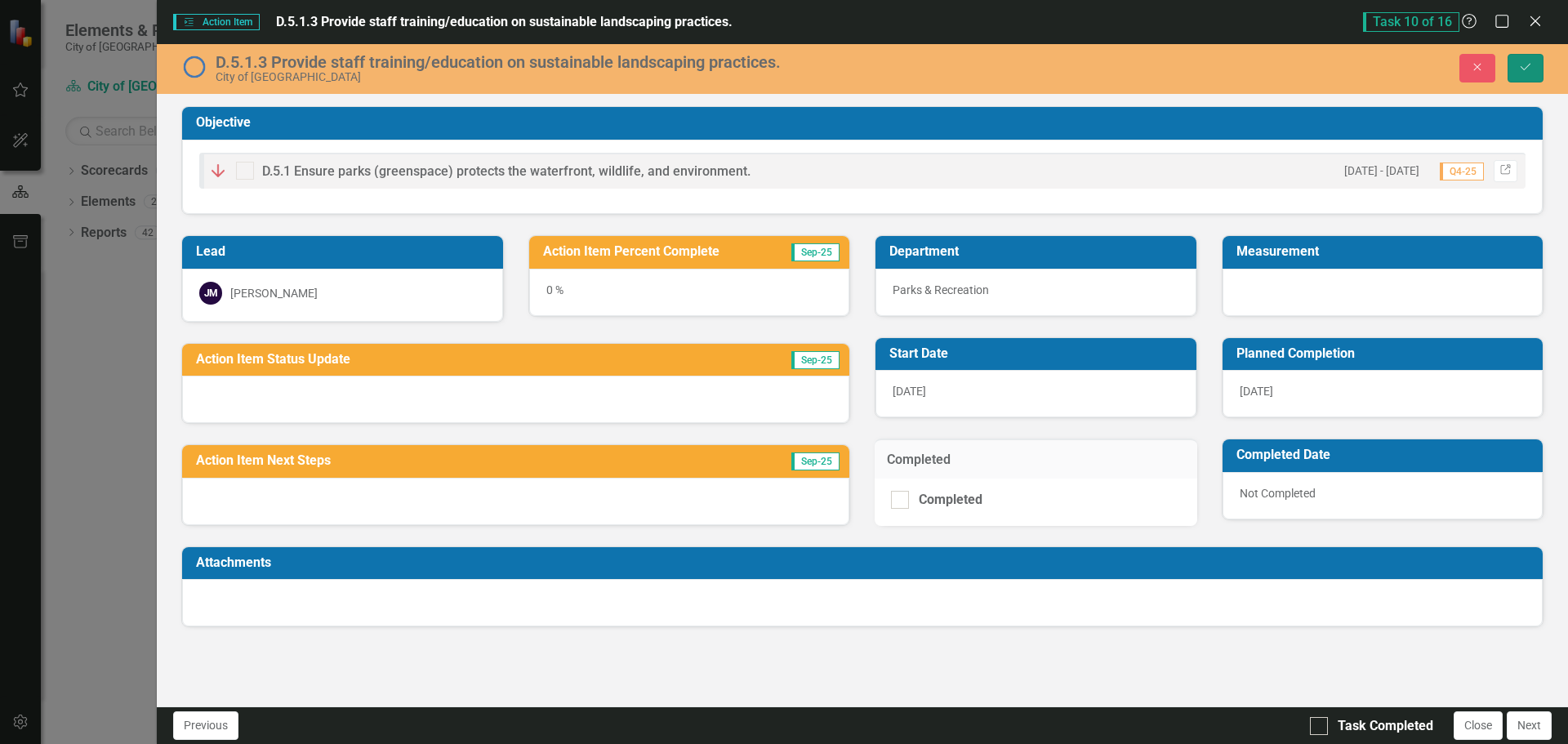
click at [1532, 66] on icon "Save" at bounding box center [1526, 66] width 15 height 12
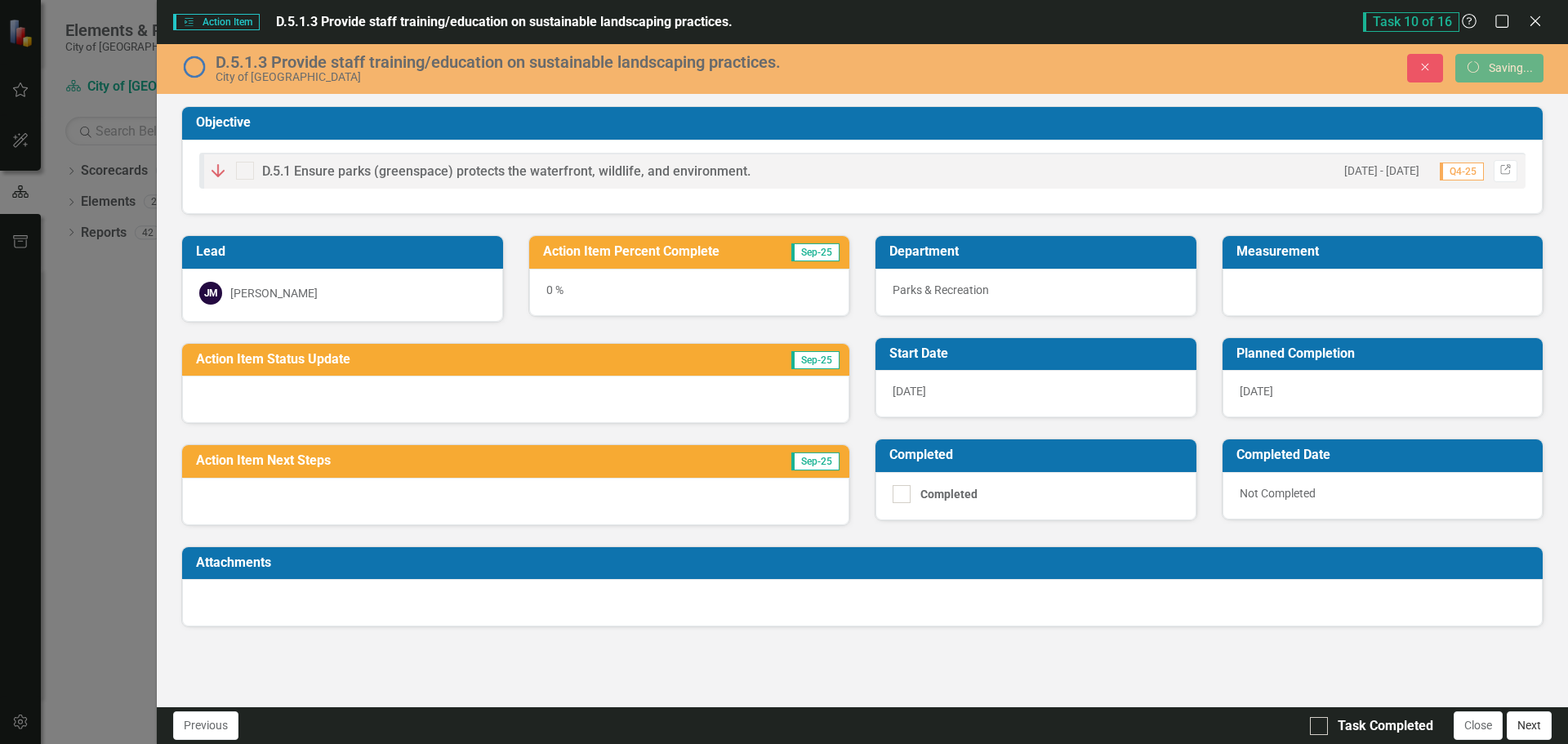
click at [1526, 723] on button "Next" at bounding box center [1529, 725] width 45 height 28
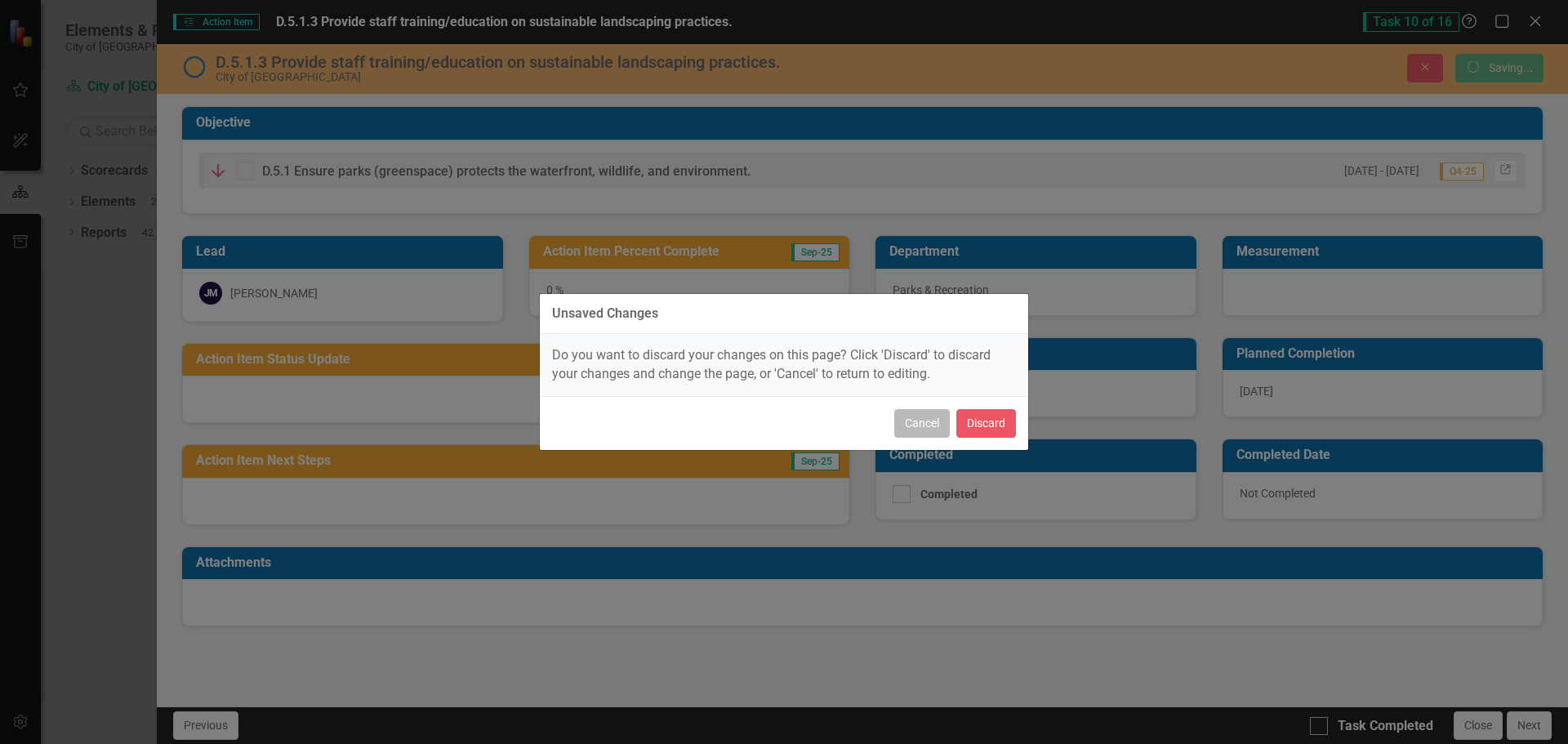
click at [901, 429] on button "Cancel" at bounding box center [921, 423] width 56 height 28
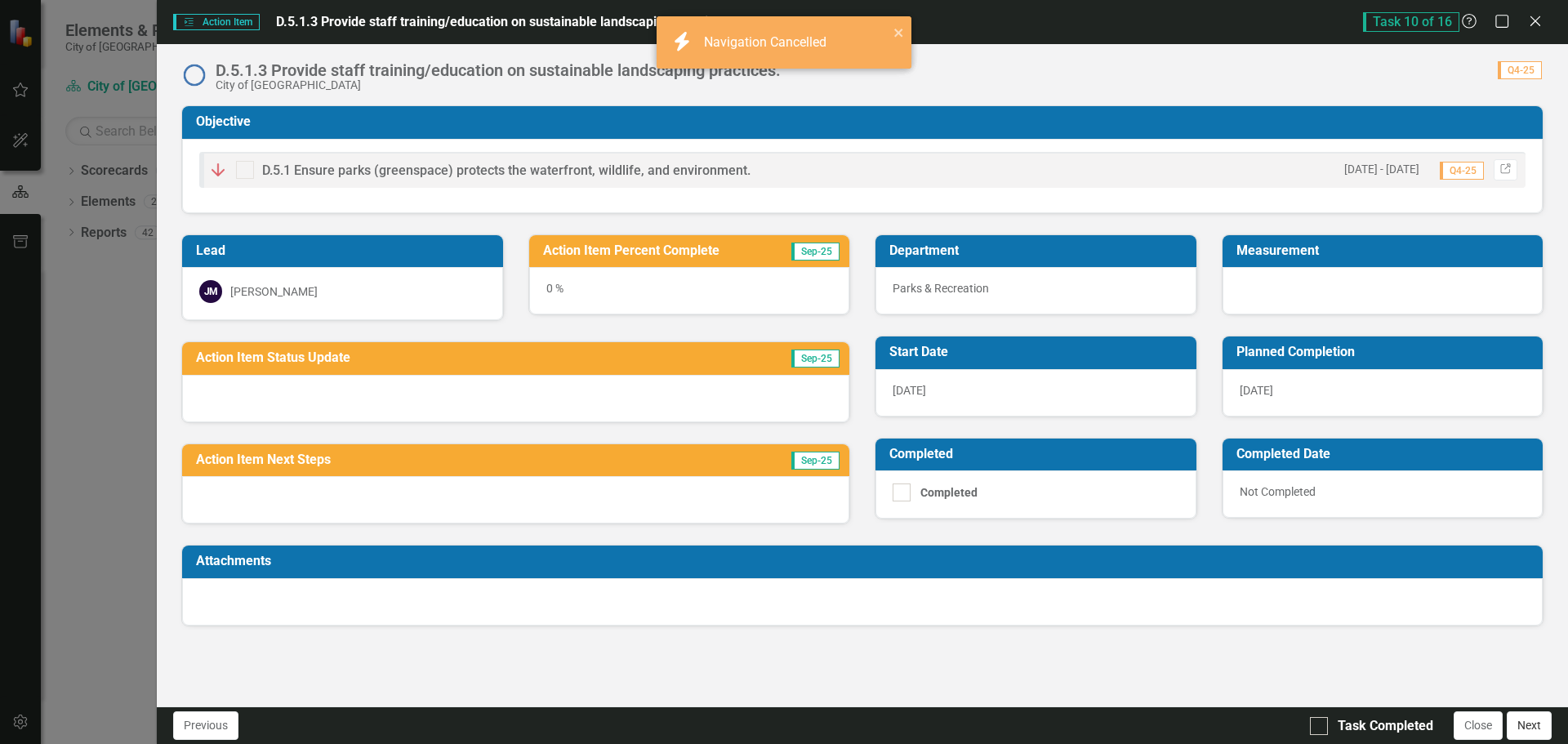
click at [1545, 719] on button "Next" at bounding box center [1529, 725] width 45 height 28
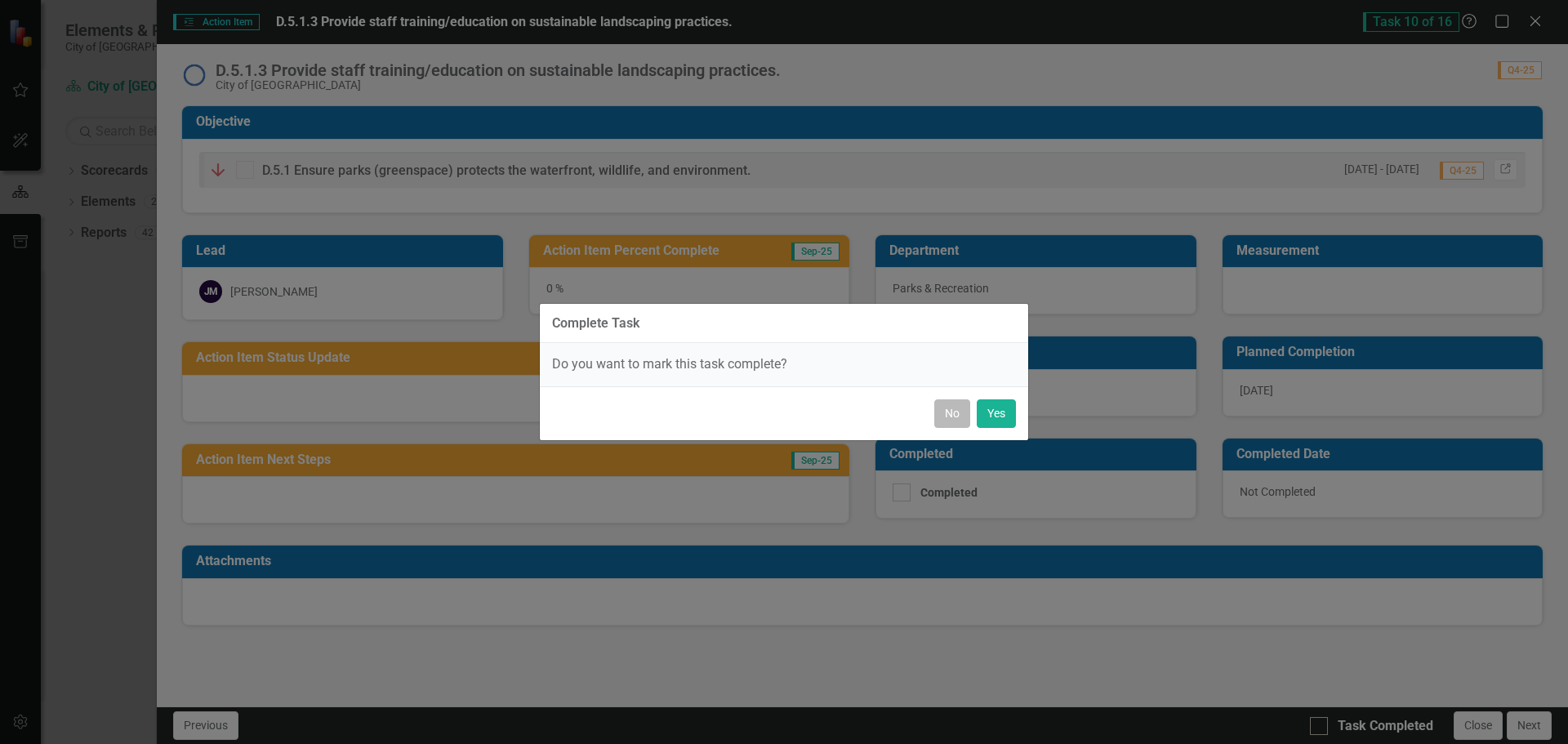
click at [956, 416] on button "No" at bounding box center [952, 413] width 36 height 28
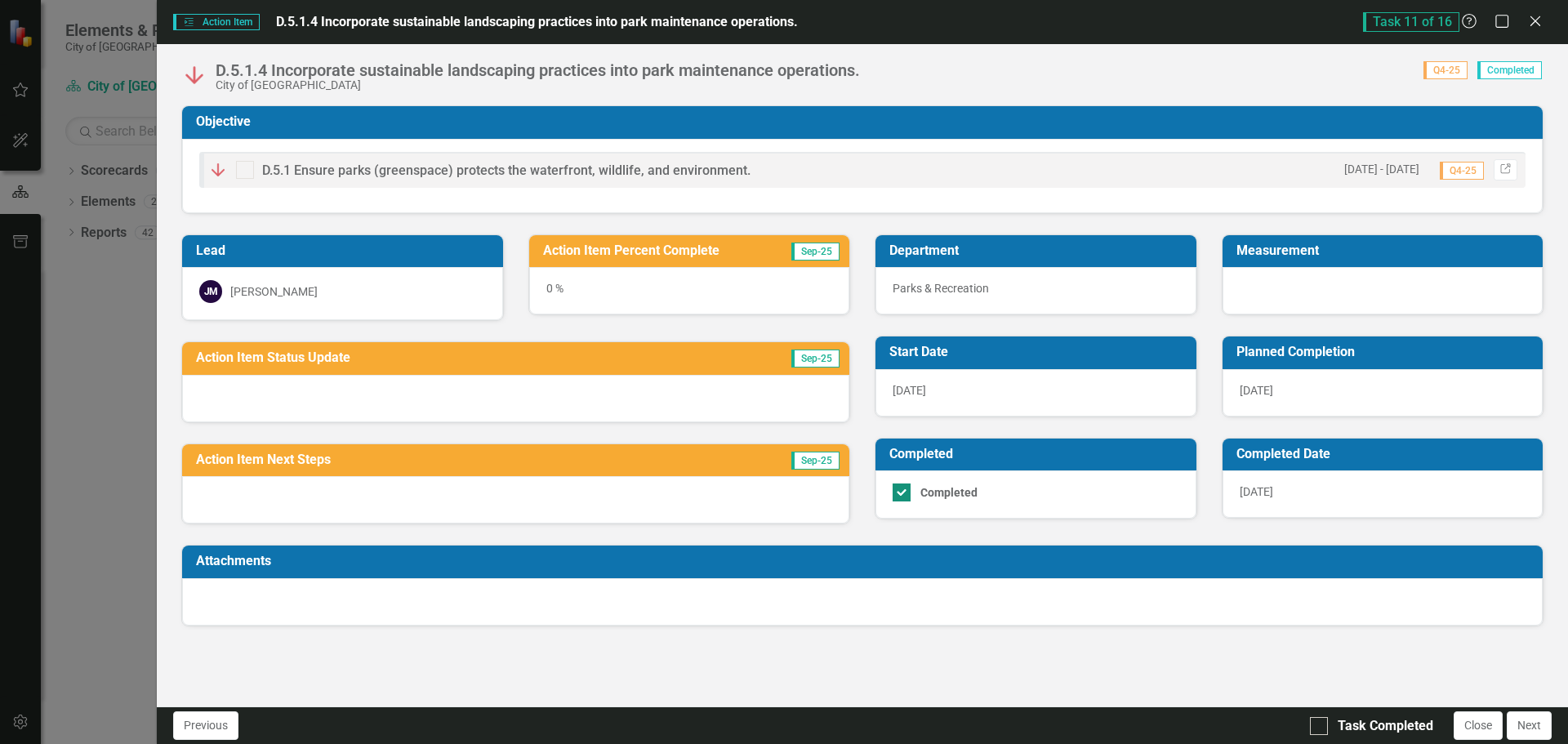
click at [897, 496] on div at bounding box center [901, 493] width 18 height 18
click at [897, 494] on input "Completed" at bounding box center [898, 489] width 11 height 11
checkbox input "false"
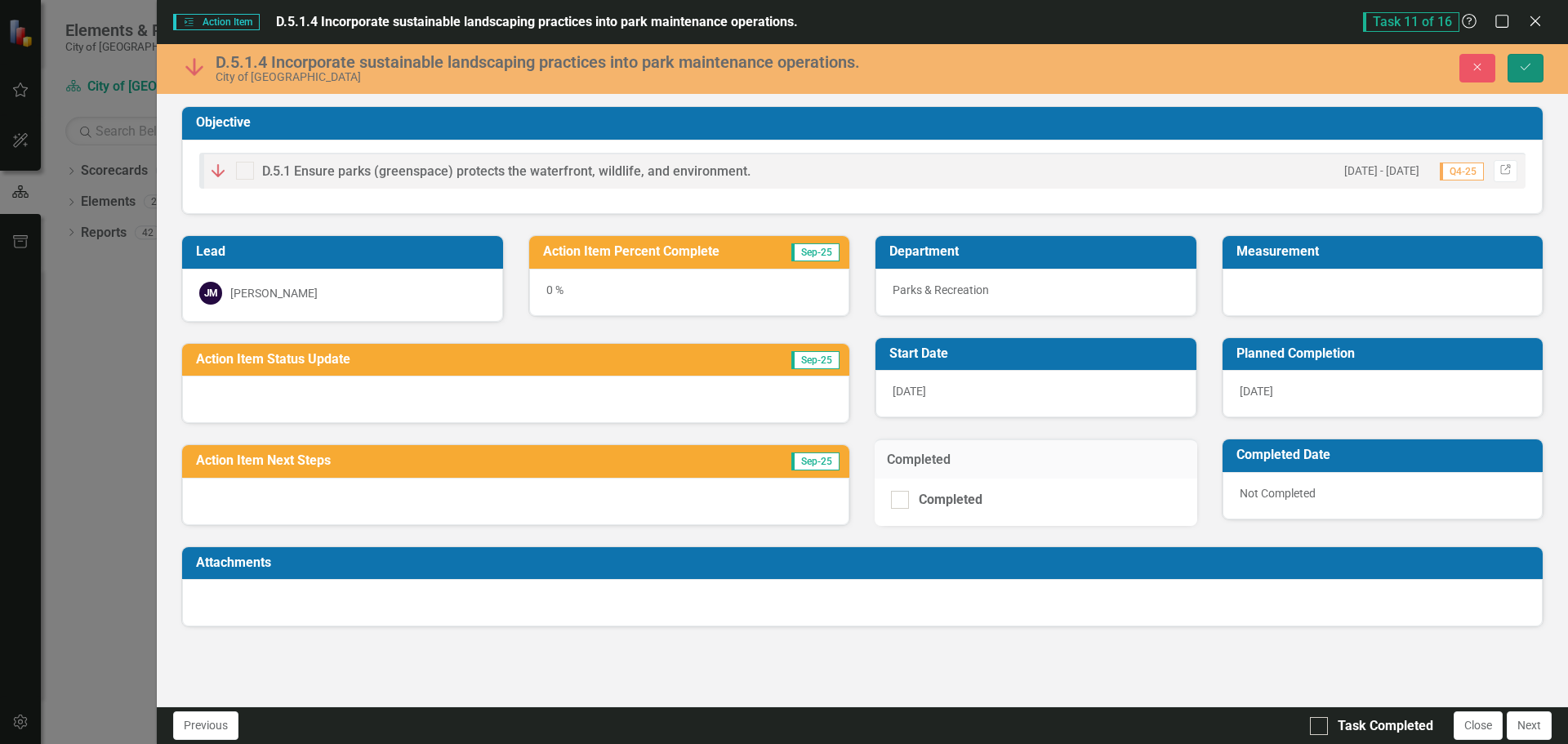
click at [1533, 69] on button "Save" at bounding box center [1525, 67] width 36 height 28
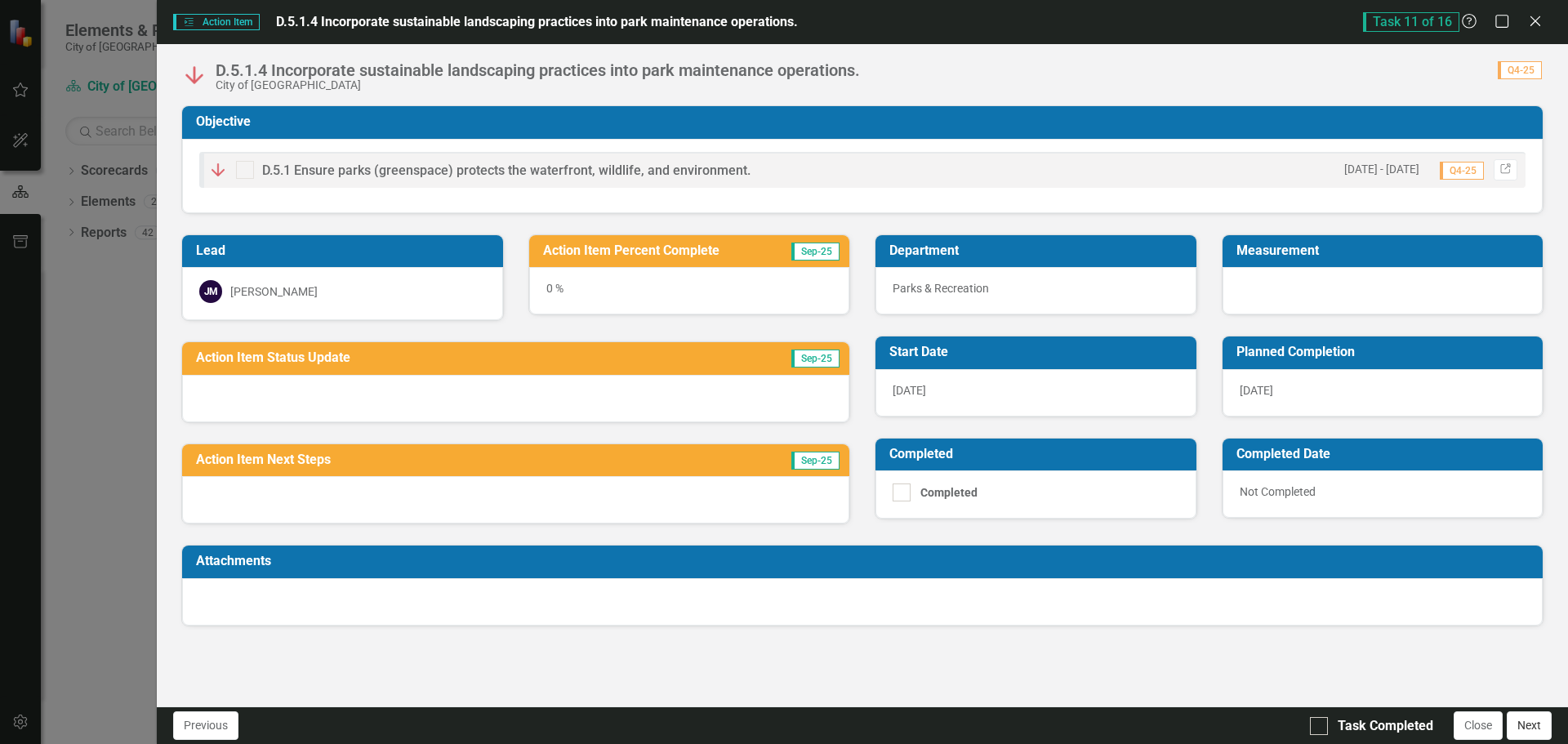
click at [1531, 720] on button "Next" at bounding box center [1529, 725] width 45 height 28
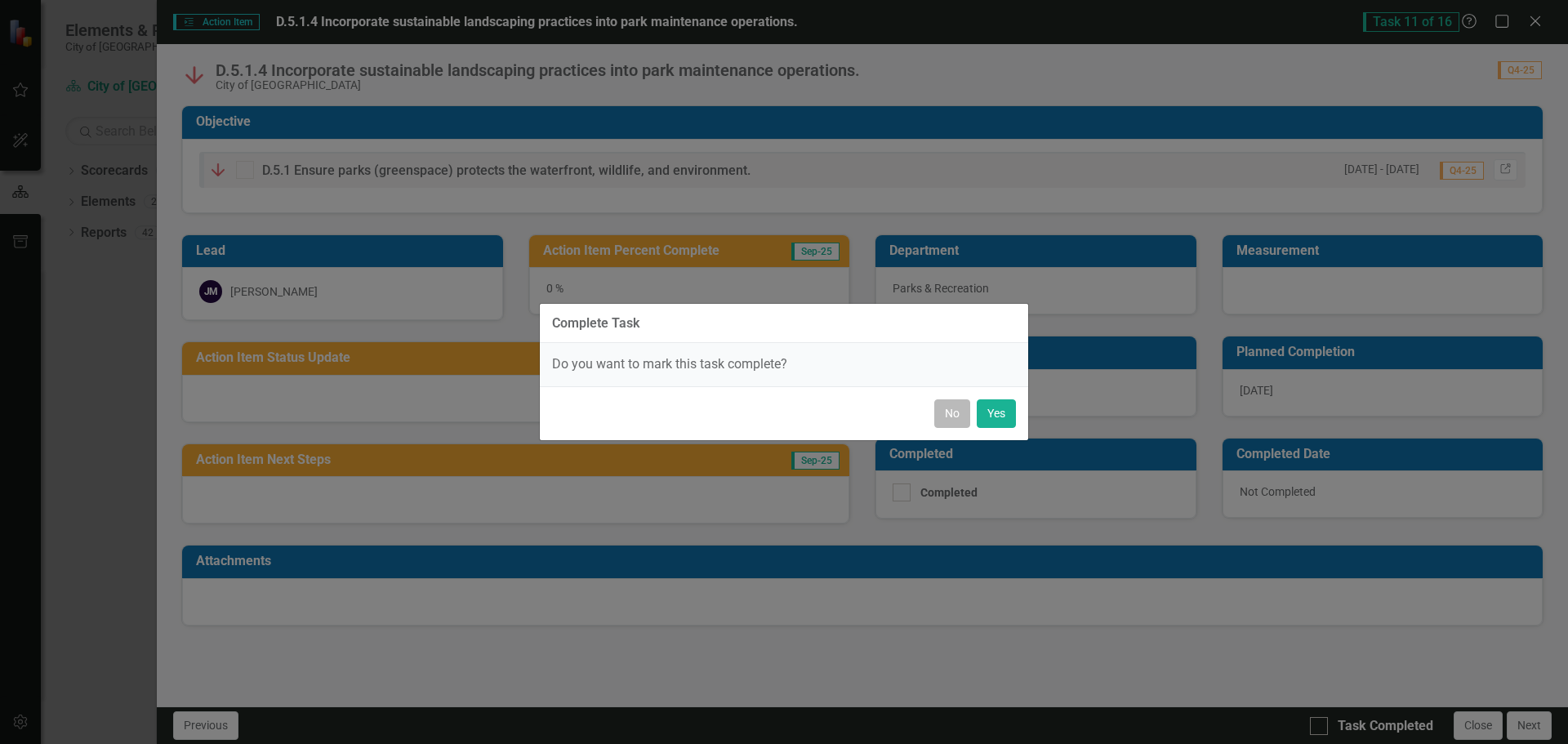
click at [954, 410] on button "No" at bounding box center [952, 413] width 36 height 28
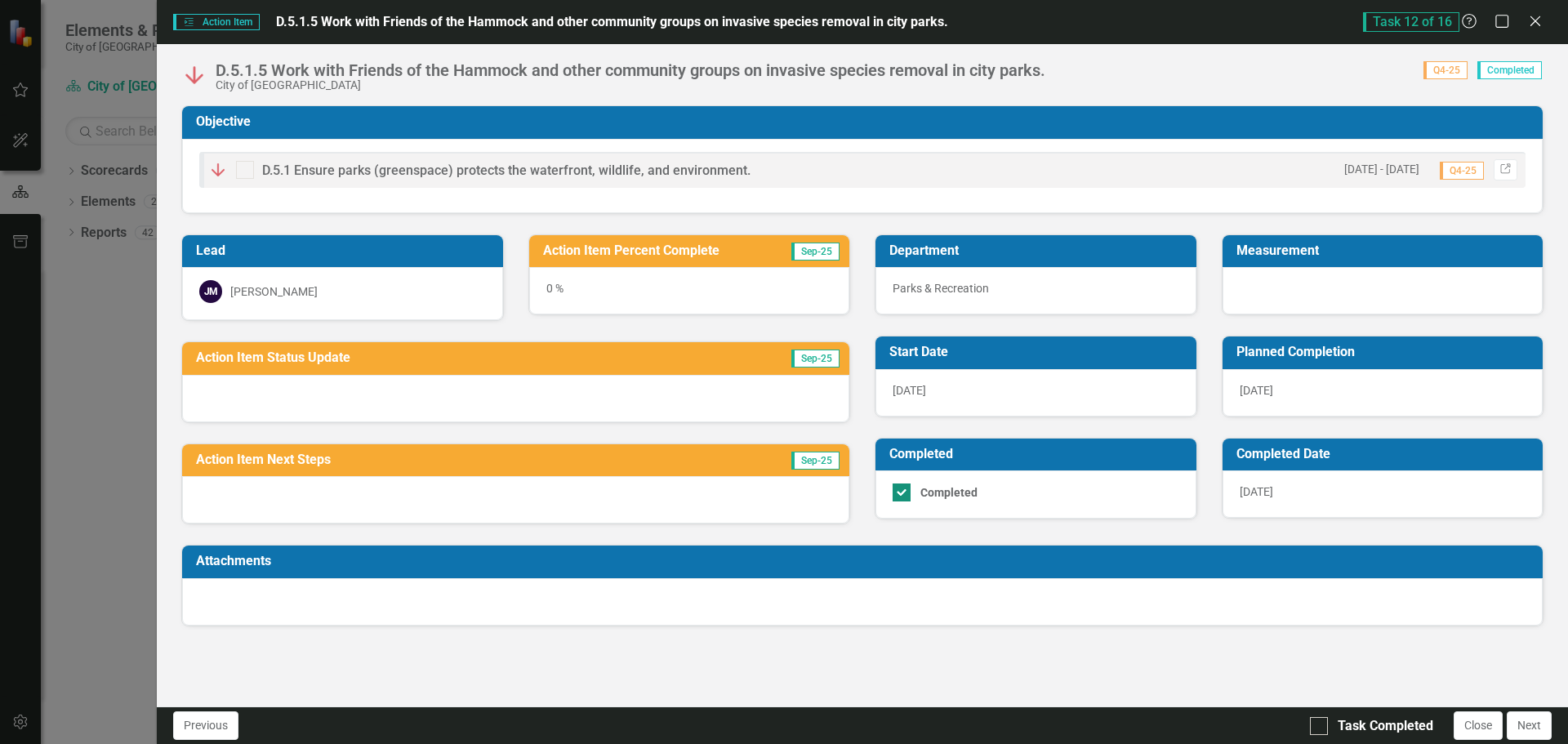
click at [908, 488] on div at bounding box center [901, 493] width 18 height 18
click at [903, 488] on input "Completed" at bounding box center [898, 489] width 11 height 11
checkbox input "false"
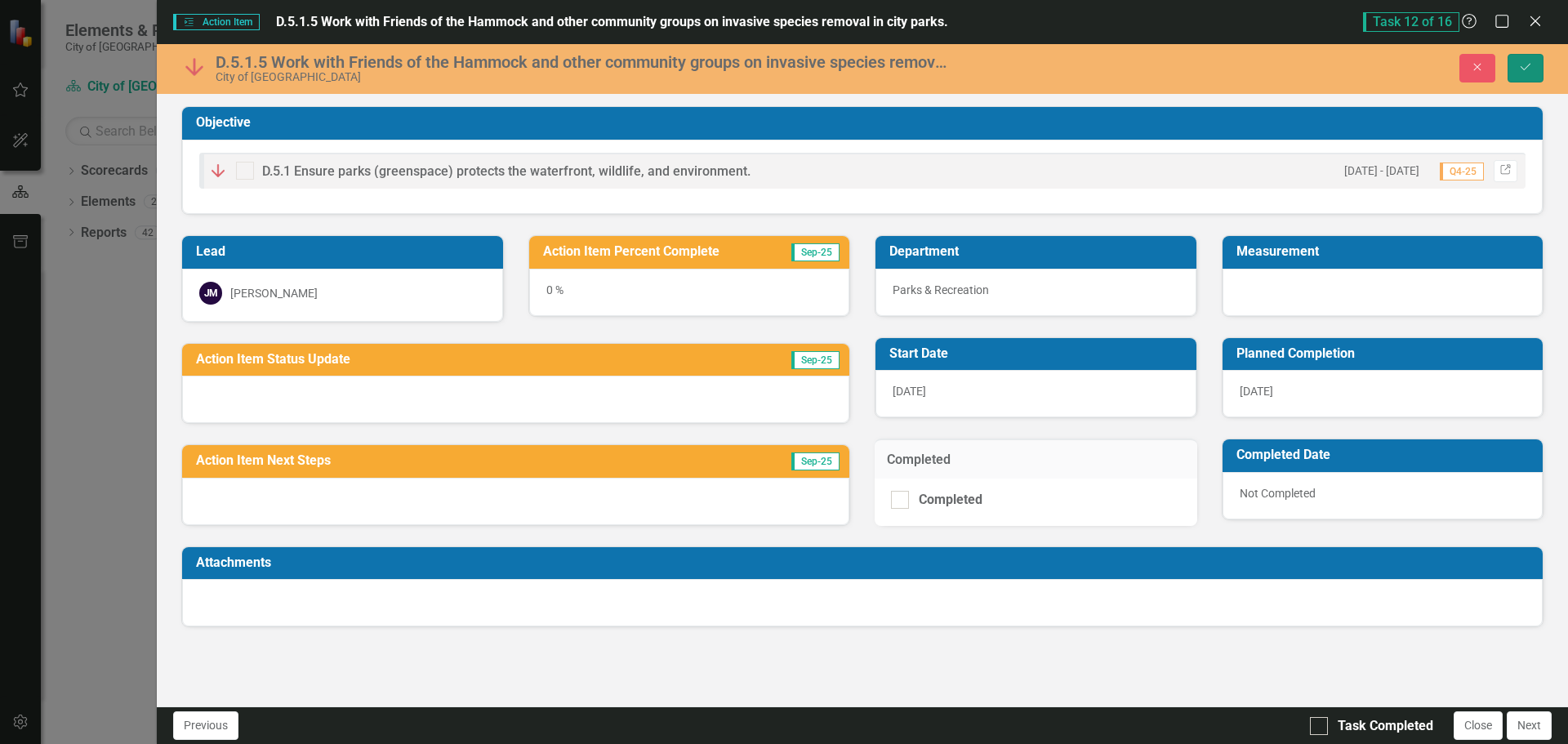
click at [1536, 63] on button "Save" at bounding box center [1525, 67] width 36 height 28
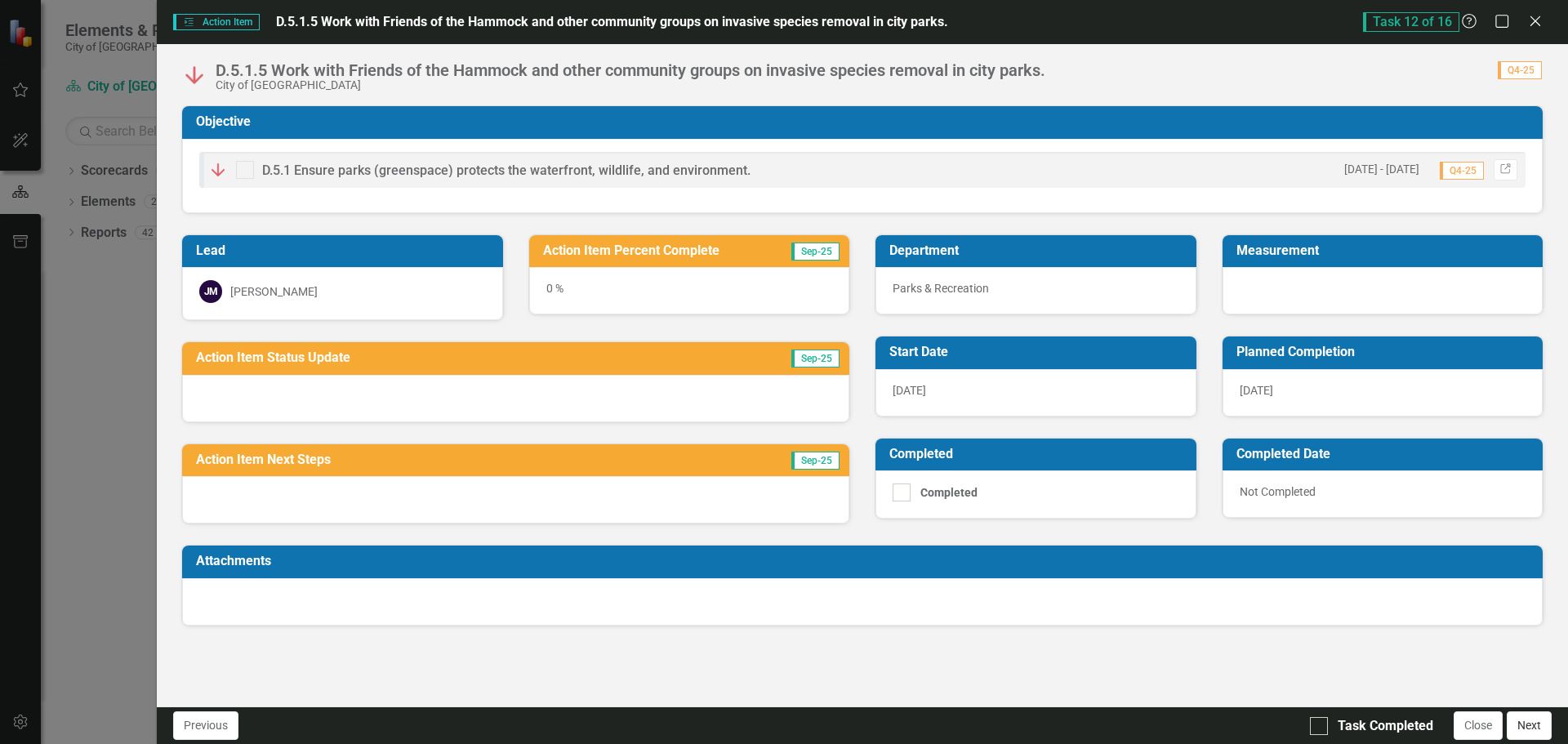
click at [1524, 729] on button "Next" at bounding box center [1529, 725] width 45 height 28
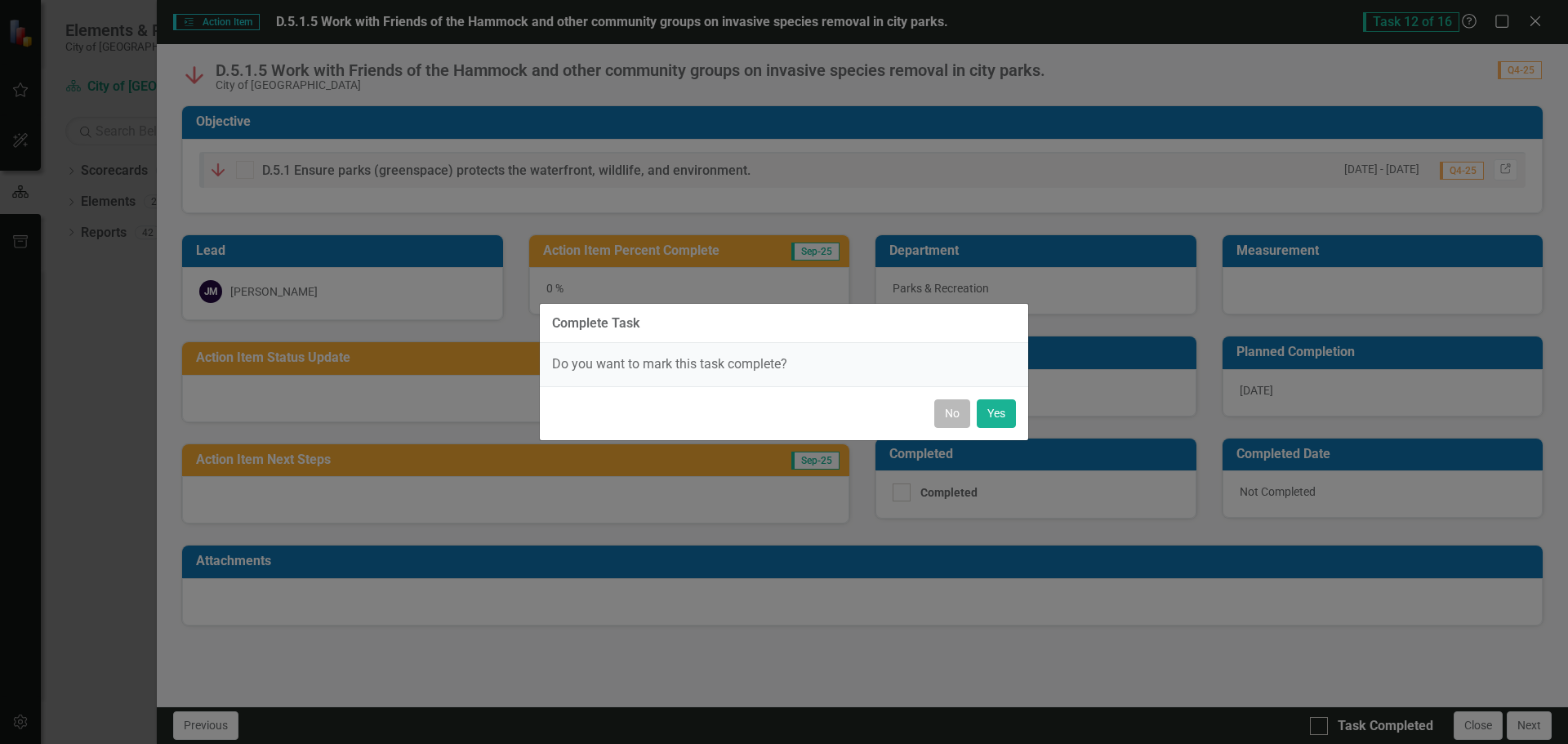
click at [954, 416] on button "No" at bounding box center [952, 413] width 36 height 28
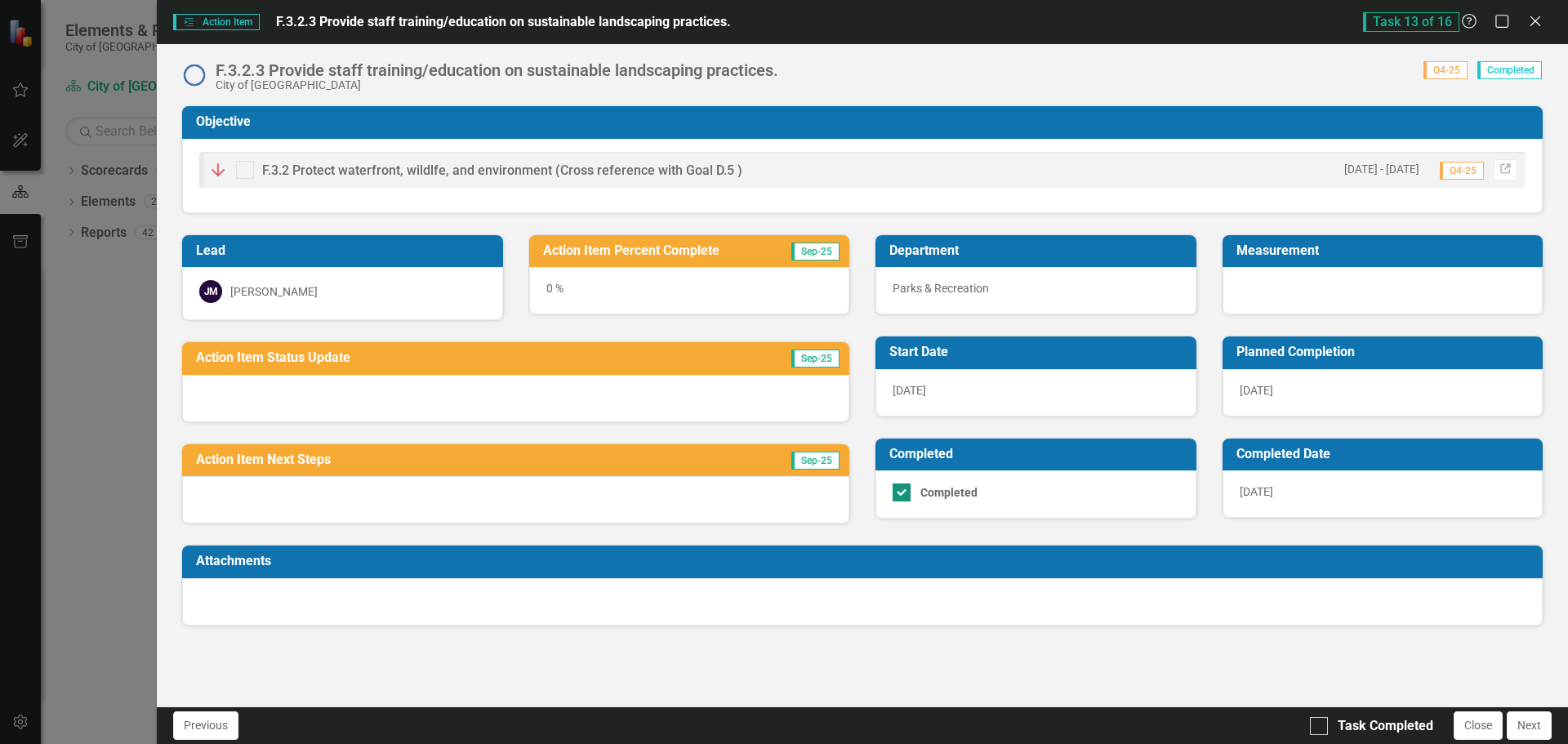
click at [905, 493] on div at bounding box center [901, 493] width 18 height 18
click at [903, 493] on input "Completed" at bounding box center [898, 489] width 11 height 11
checkbox input "false"
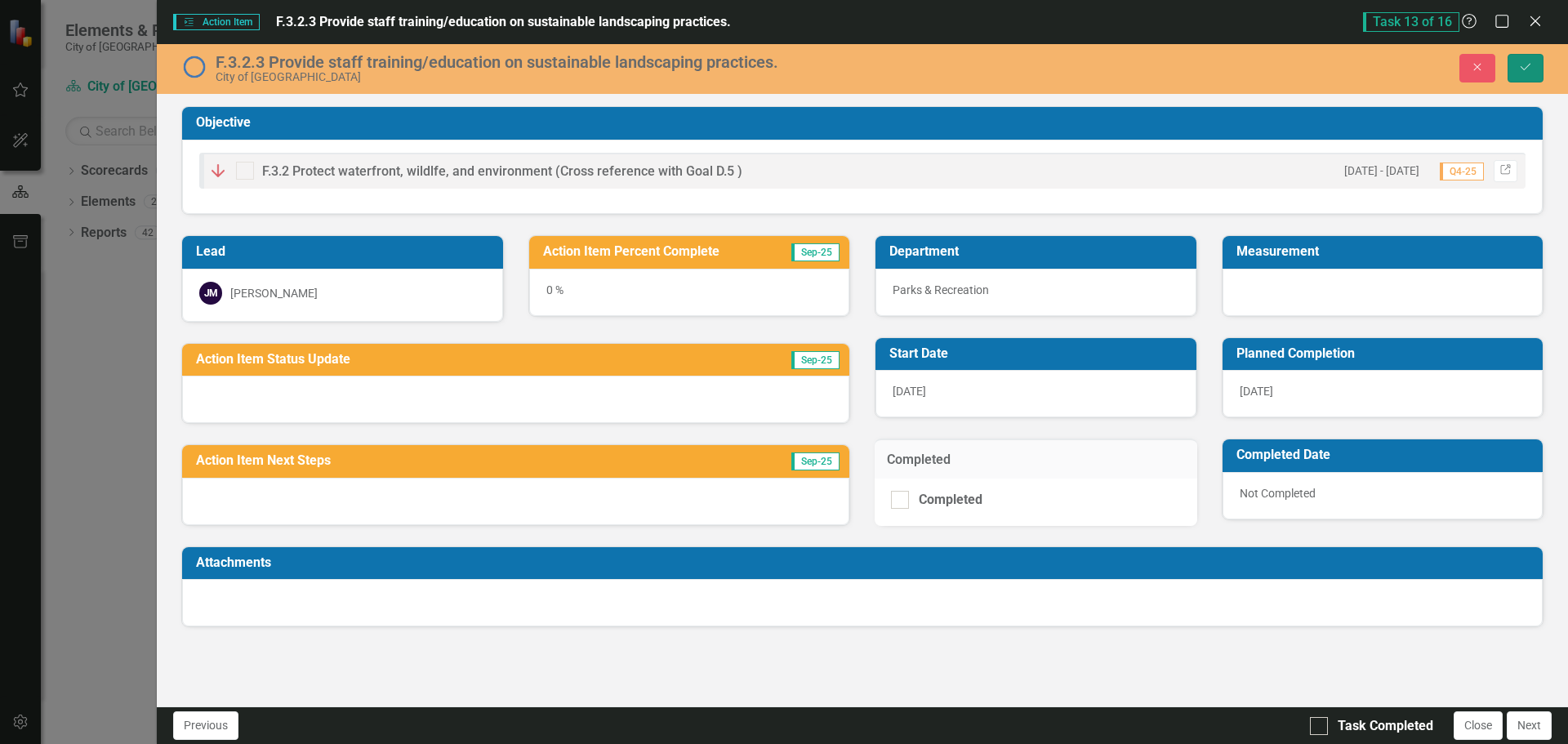
click at [1532, 68] on icon "Save" at bounding box center [1526, 66] width 15 height 12
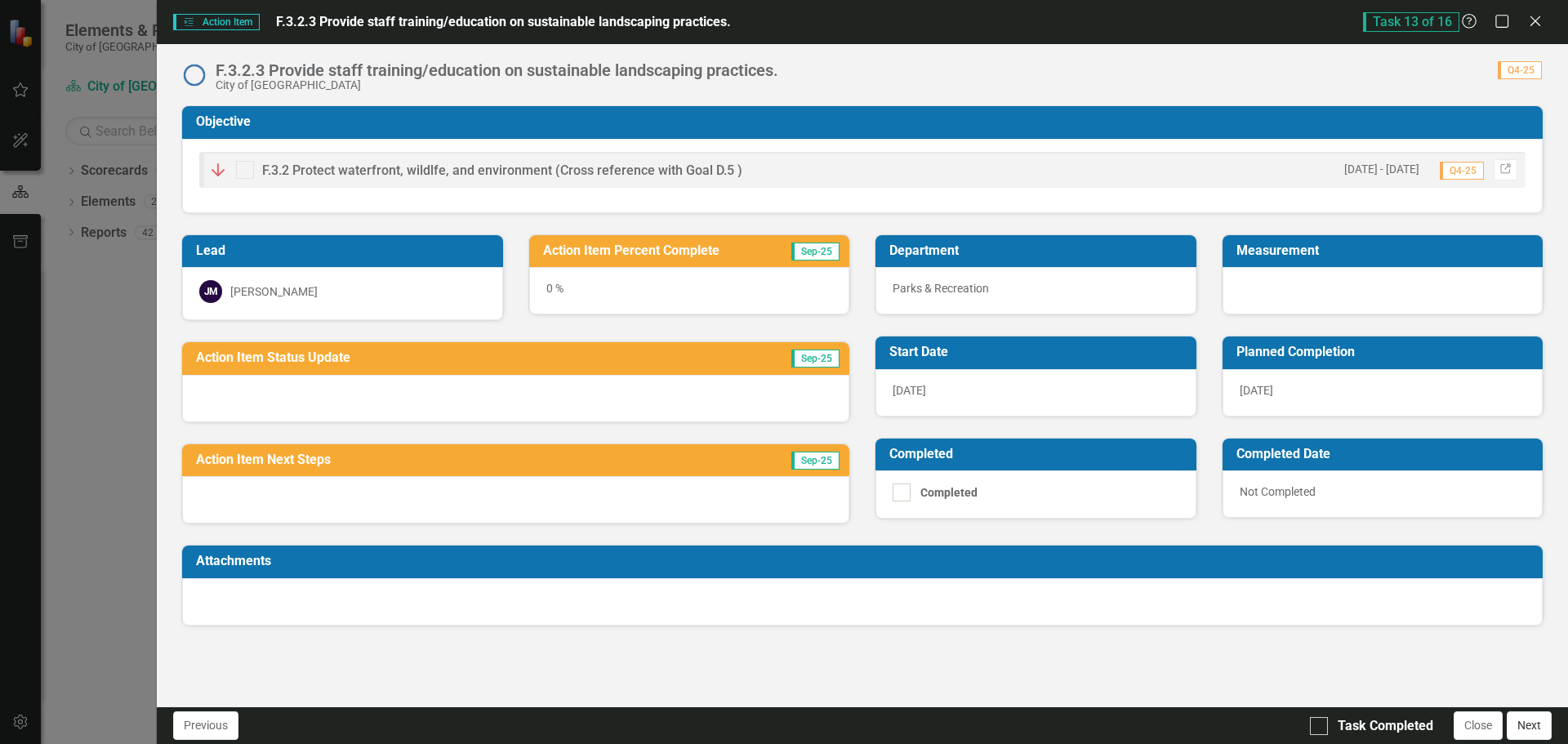
click at [1540, 729] on button "Next" at bounding box center [1529, 725] width 45 height 28
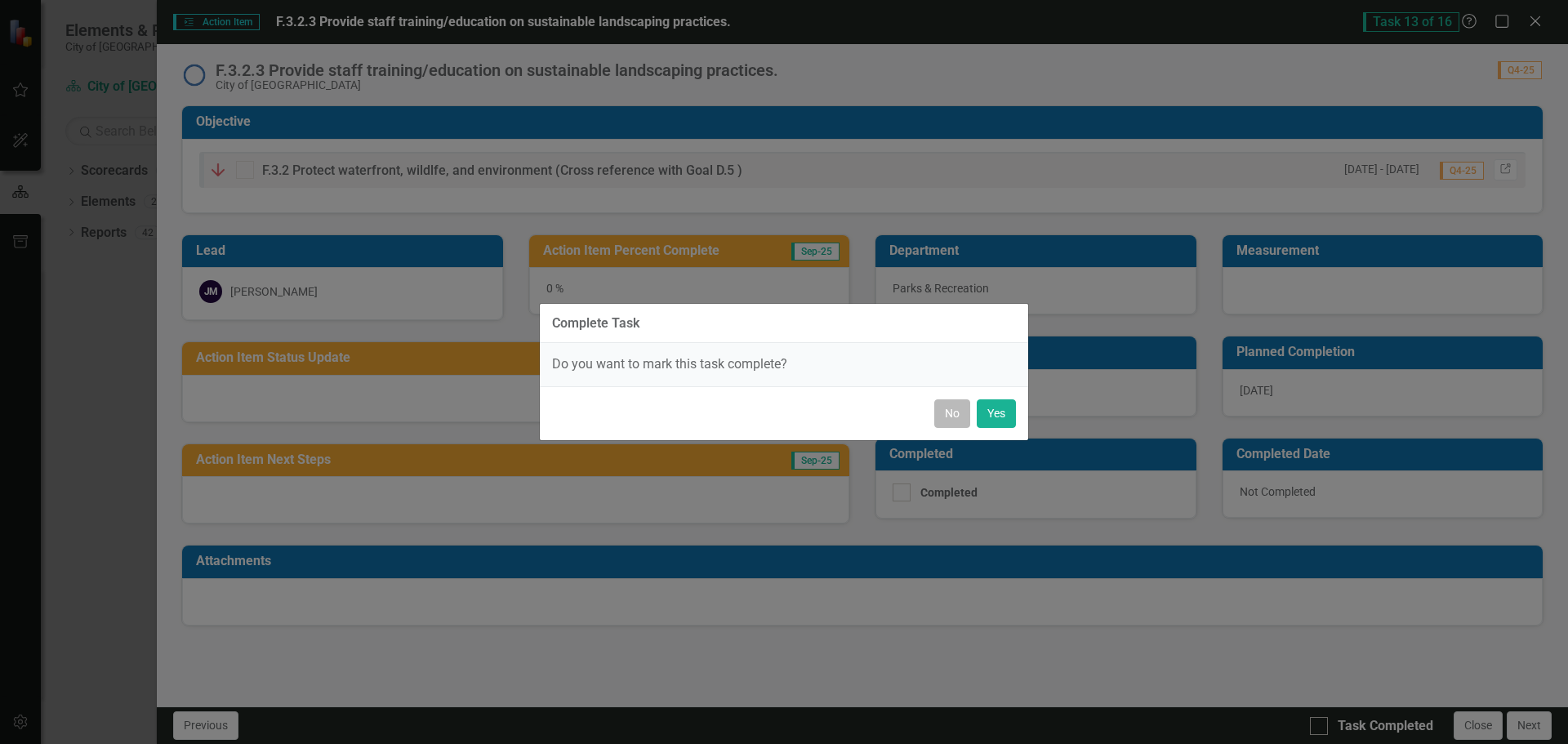
click at [948, 417] on button "No" at bounding box center [952, 413] width 36 height 28
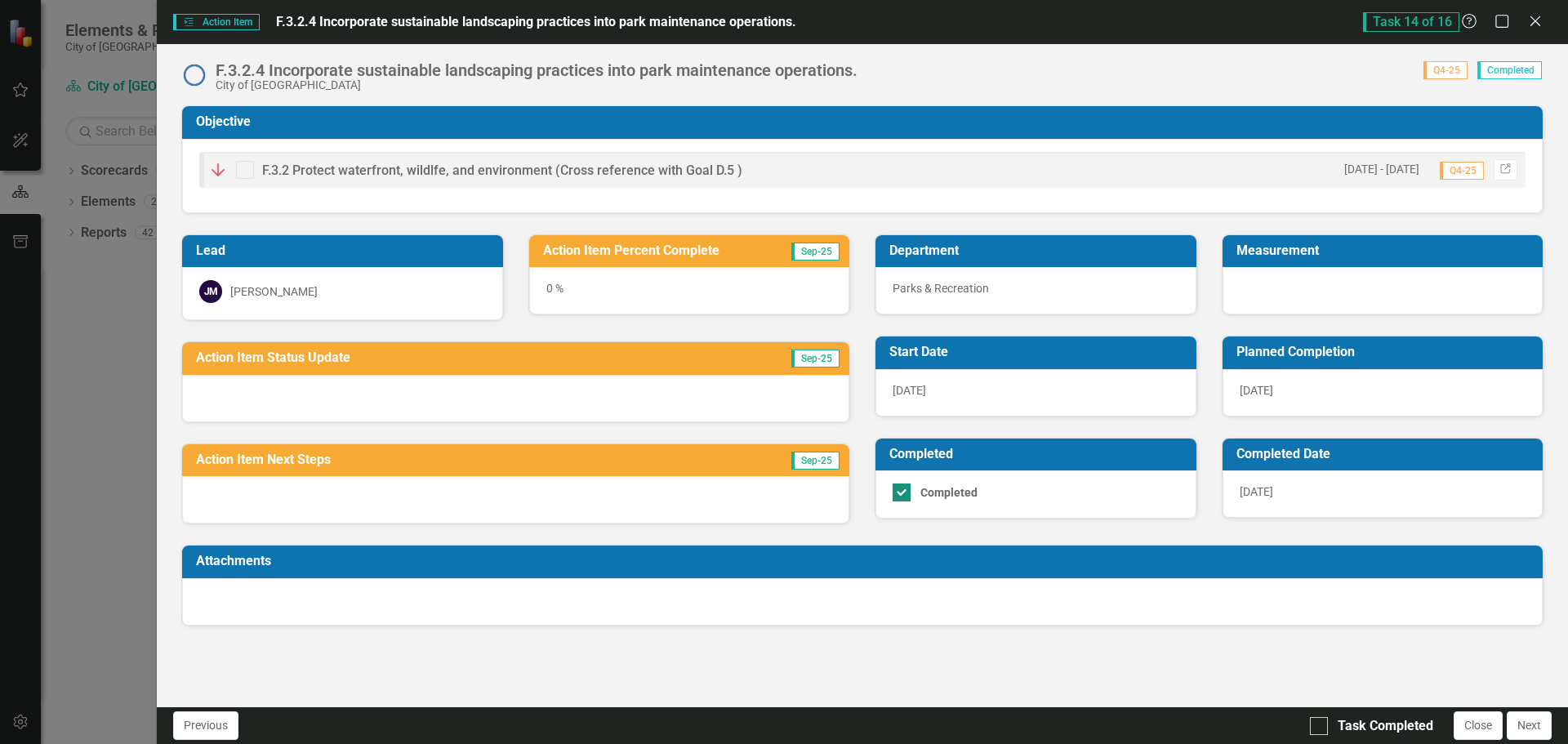
click at [912, 495] on div "Completed" at bounding box center [1032, 493] width 279 height 18
click at [903, 494] on input "Completed" at bounding box center [898, 489] width 11 height 11
checkbox input "false"
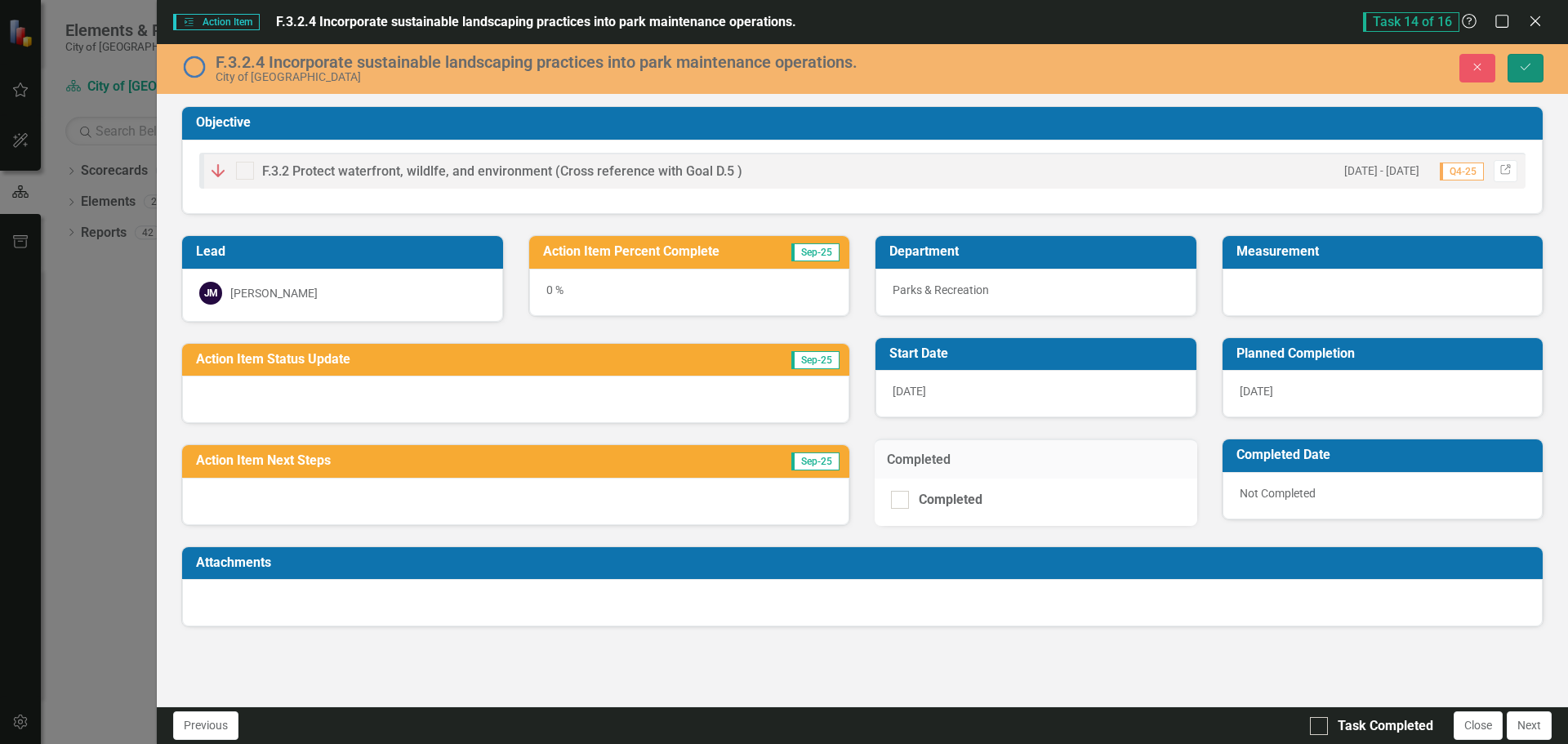
click at [1532, 66] on icon "Save" at bounding box center [1526, 66] width 15 height 12
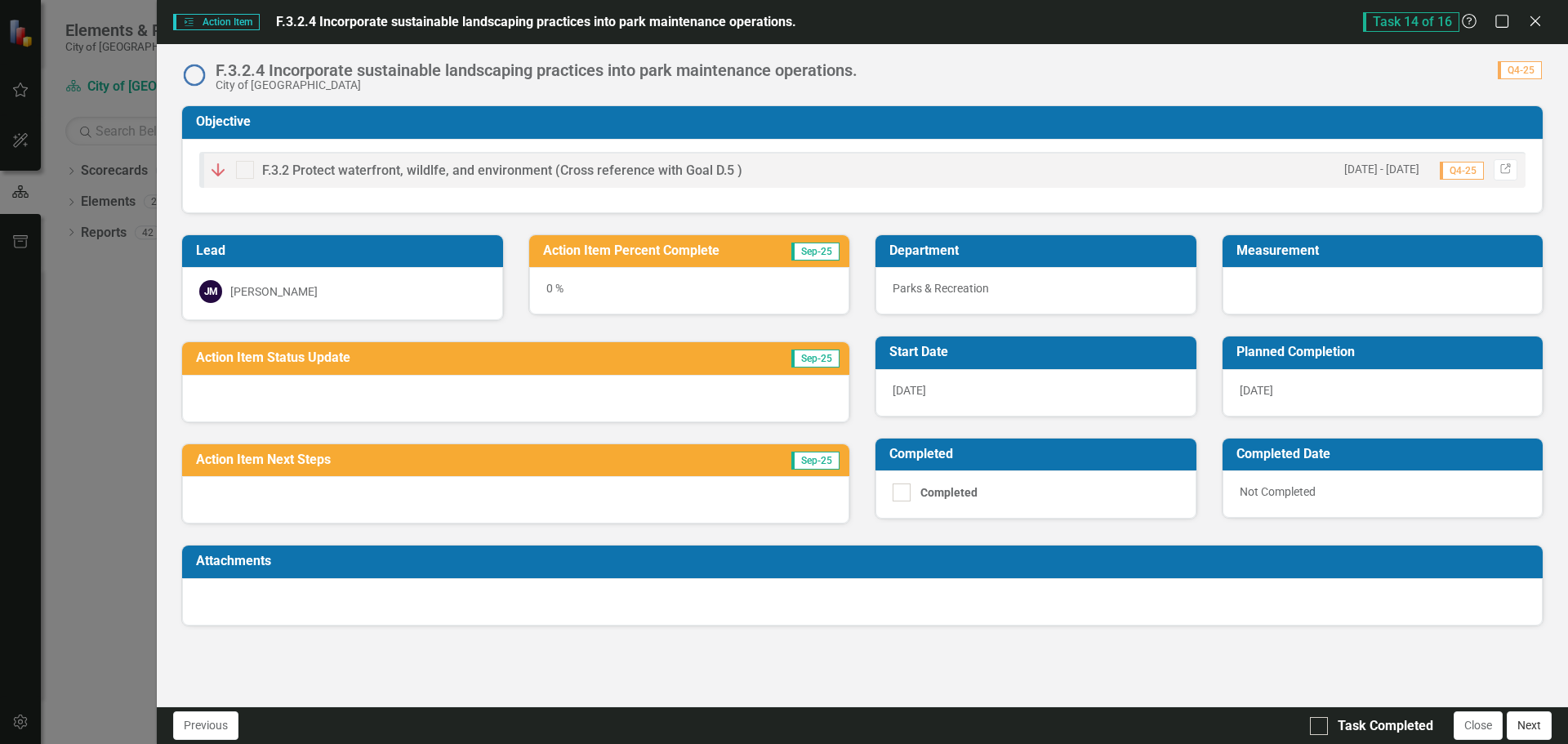
click at [1537, 732] on button "Next" at bounding box center [1529, 725] width 45 height 28
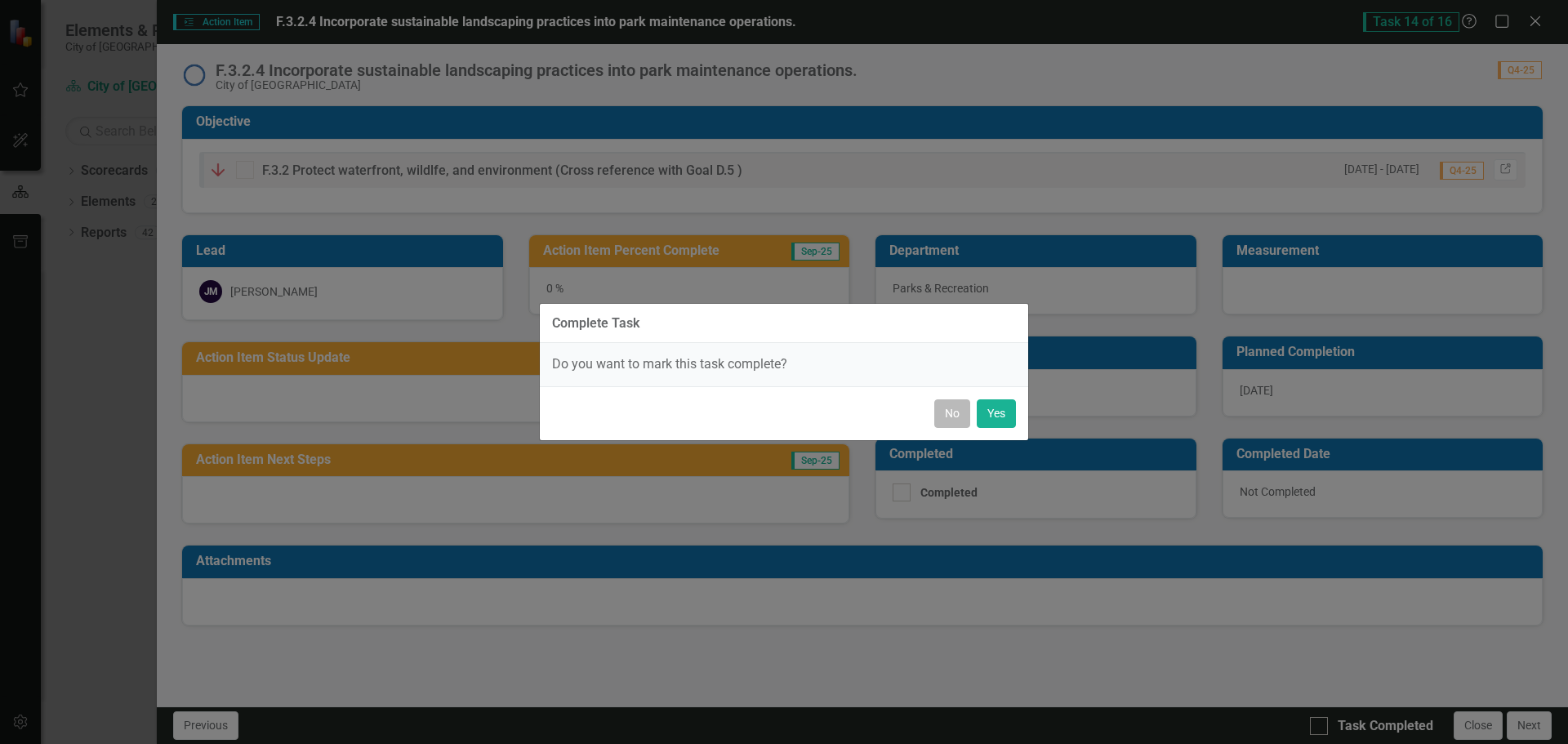
click at [947, 409] on button "No" at bounding box center [952, 413] width 36 height 28
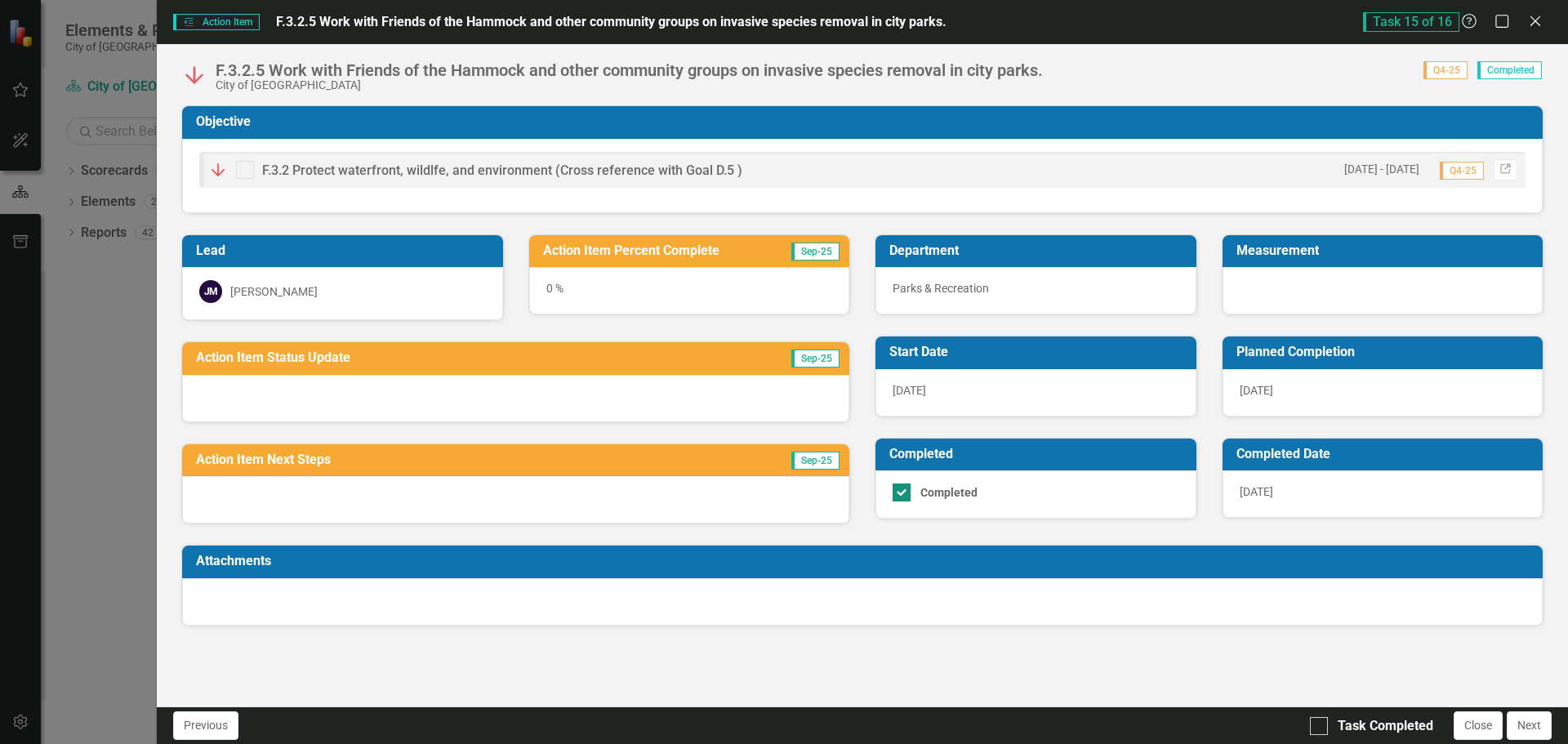
click at [913, 496] on div "Completed" at bounding box center [1032, 493] width 279 height 18
click at [903, 494] on input "Completed" at bounding box center [898, 489] width 11 height 11
checkbox input "false"
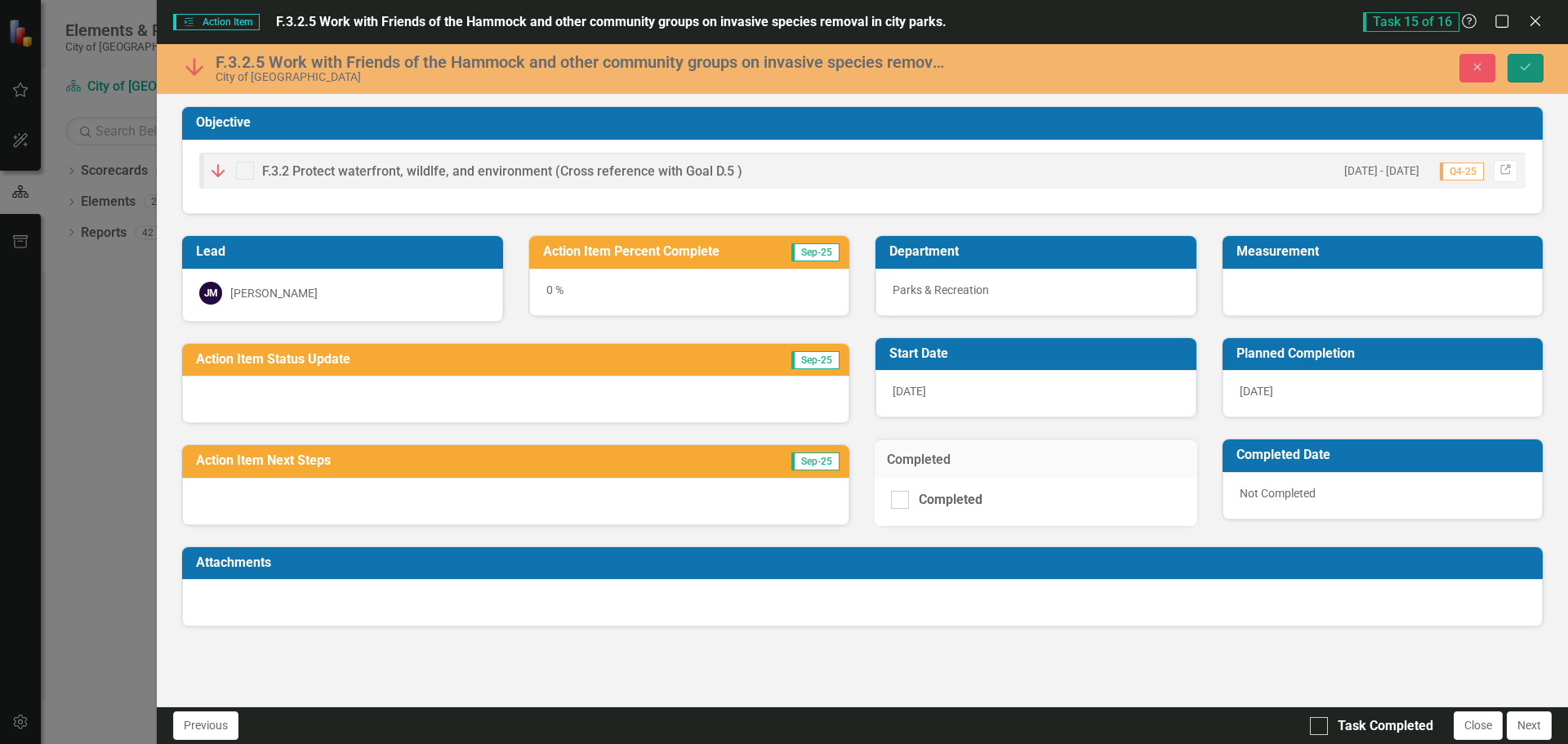
click at [1523, 63] on icon "Save" at bounding box center [1526, 66] width 15 height 12
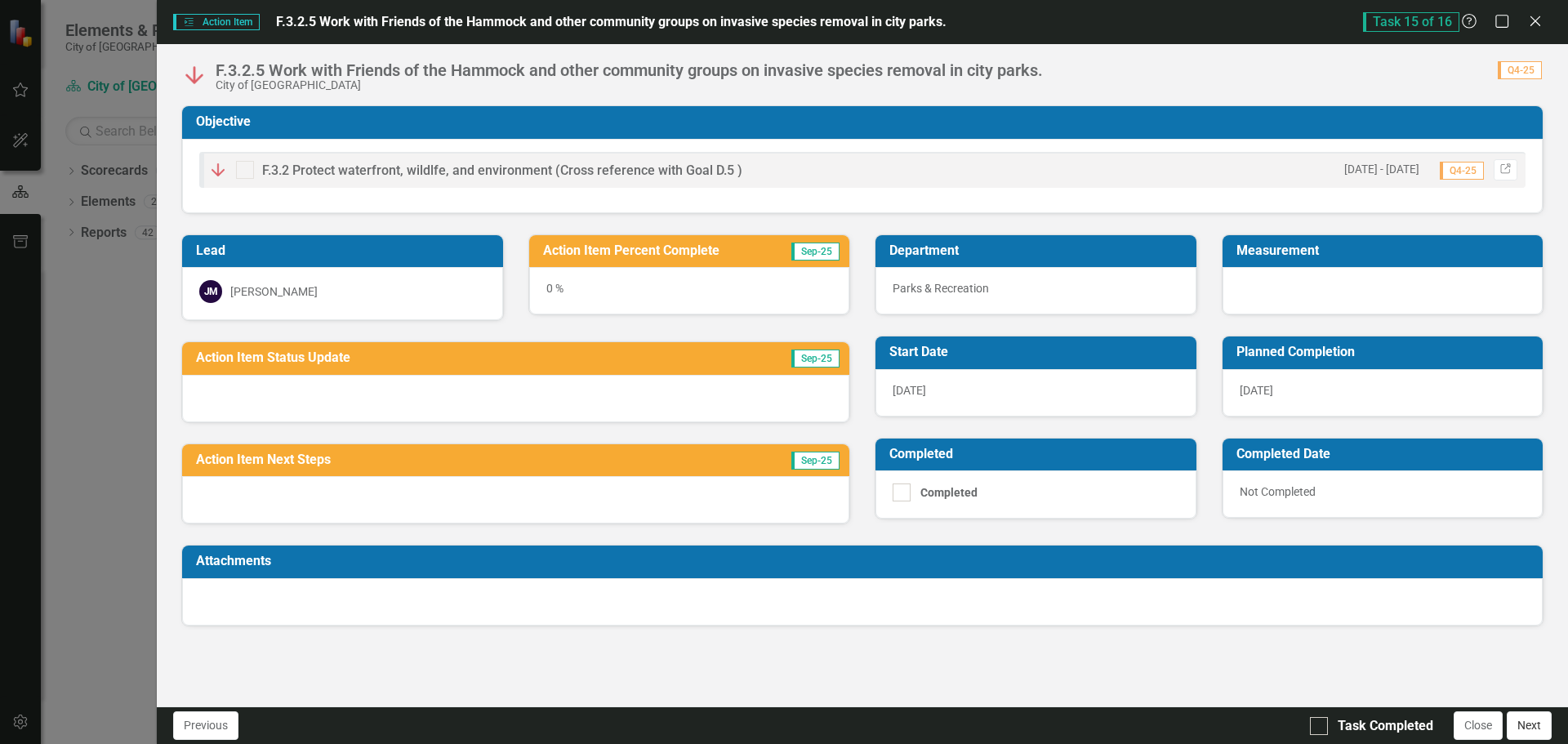
click at [1534, 732] on button "Next" at bounding box center [1529, 725] width 45 height 28
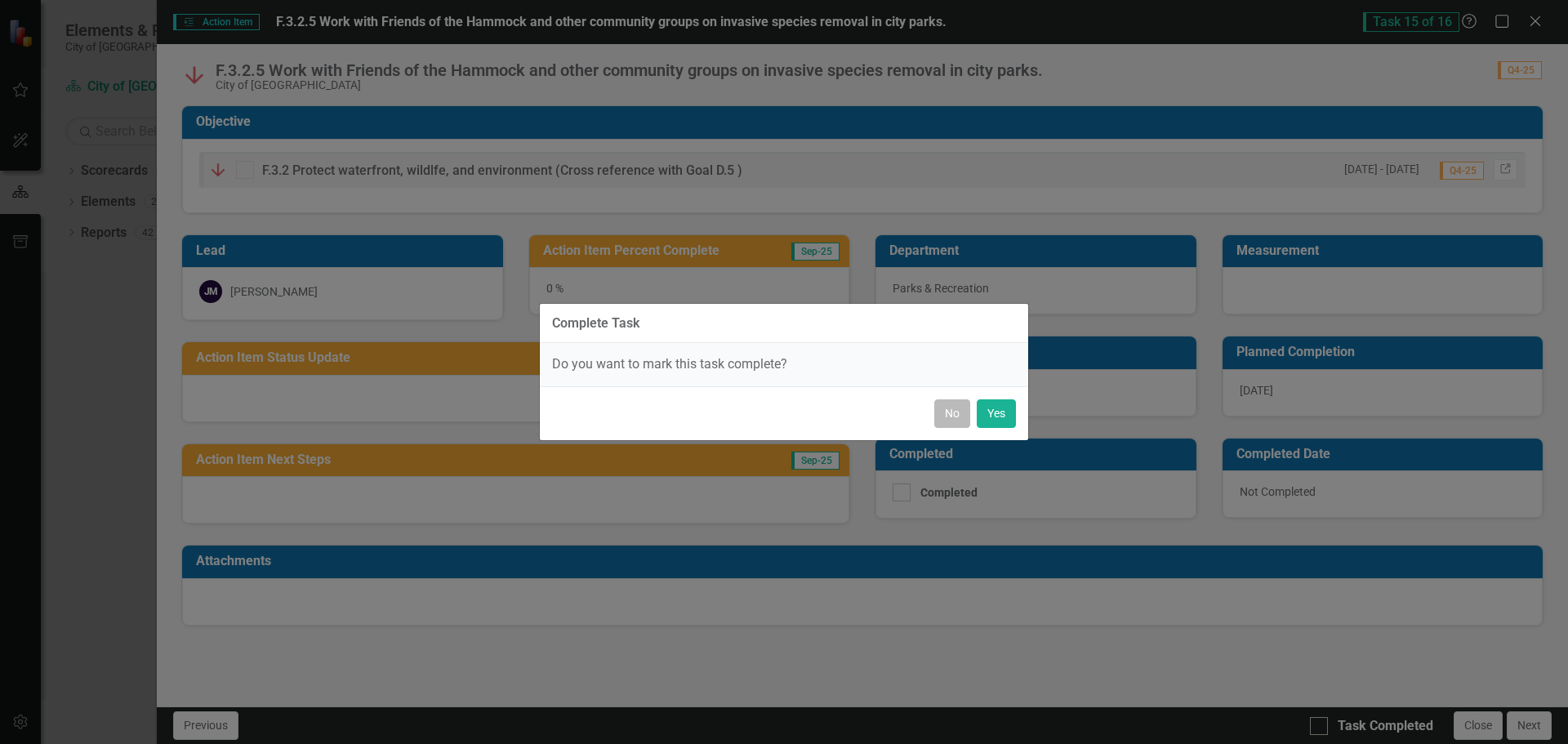
click at [951, 405] on button "No" at bounding box center [952, 413] width 36 height 28
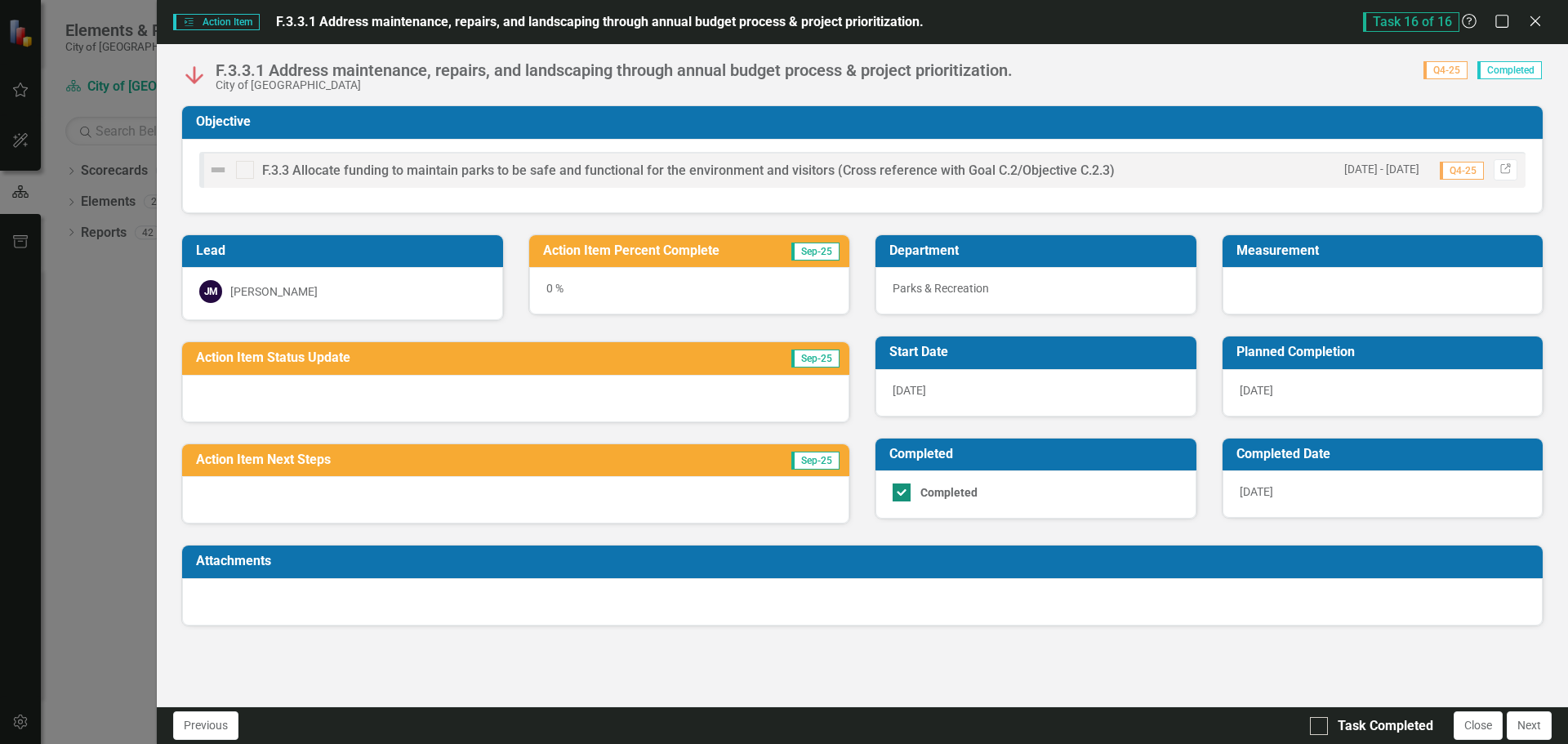
click at [908, 494] on div at bounding box center [901, 493] width 18 height 18
click at [903, 494] on input "Completed" at bounding box center [898, 489] width 11 height 11
checkbox input "false"
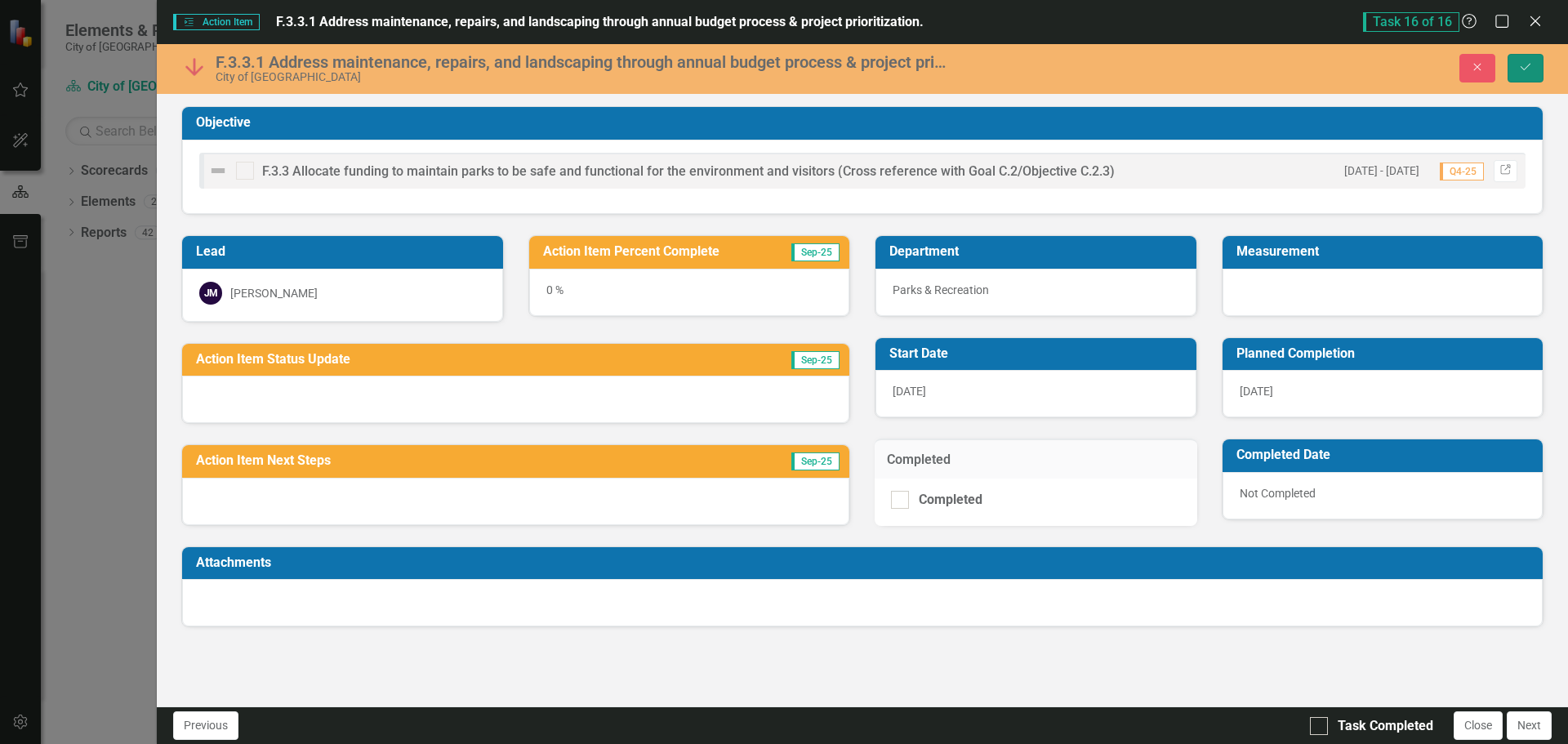
click at [1521, 73] on icon "Save" at bounding box center [1526, 66] width 15 height 12
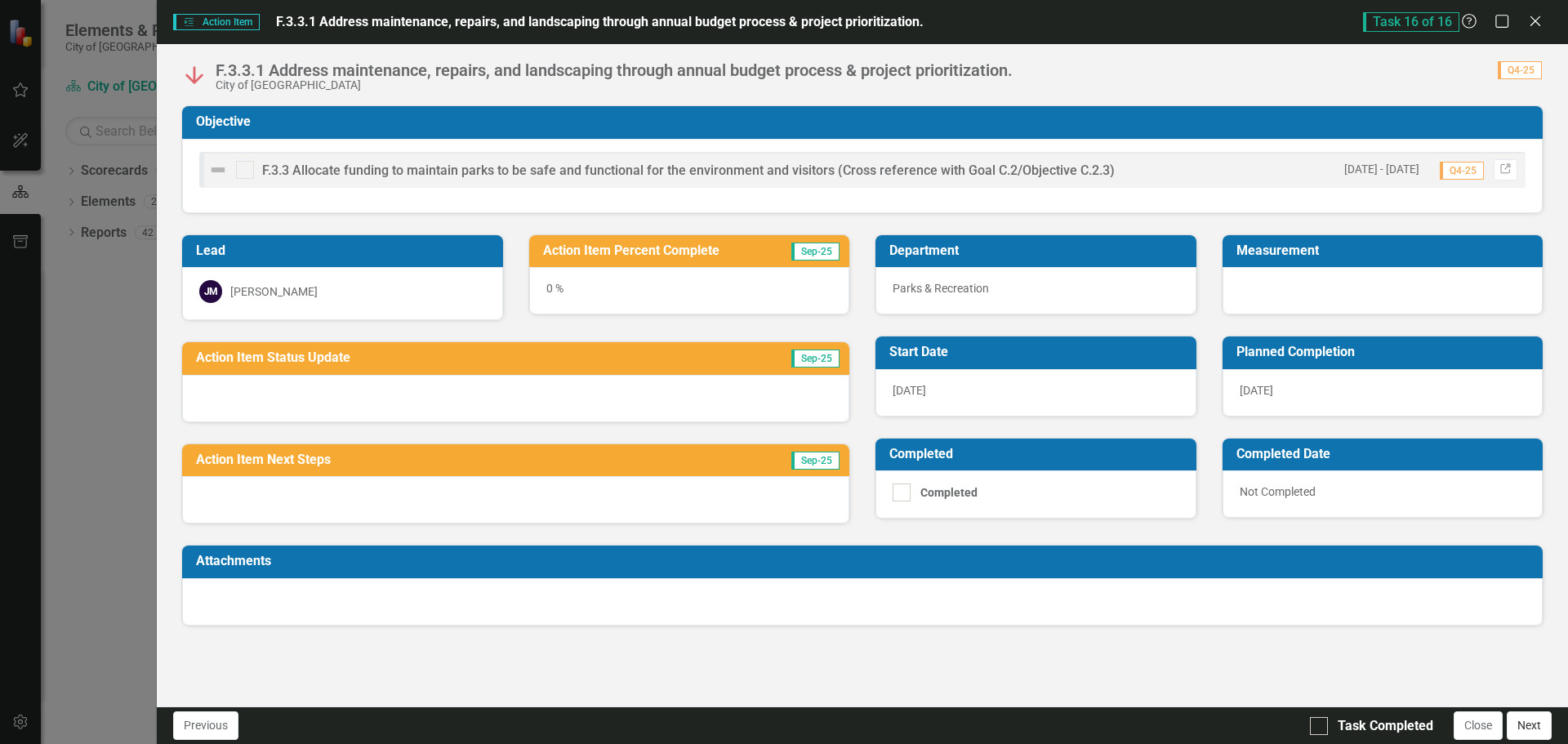
click at [1535, 726] on button "Next" at bounding box center [1529, 725] width 45 height 28
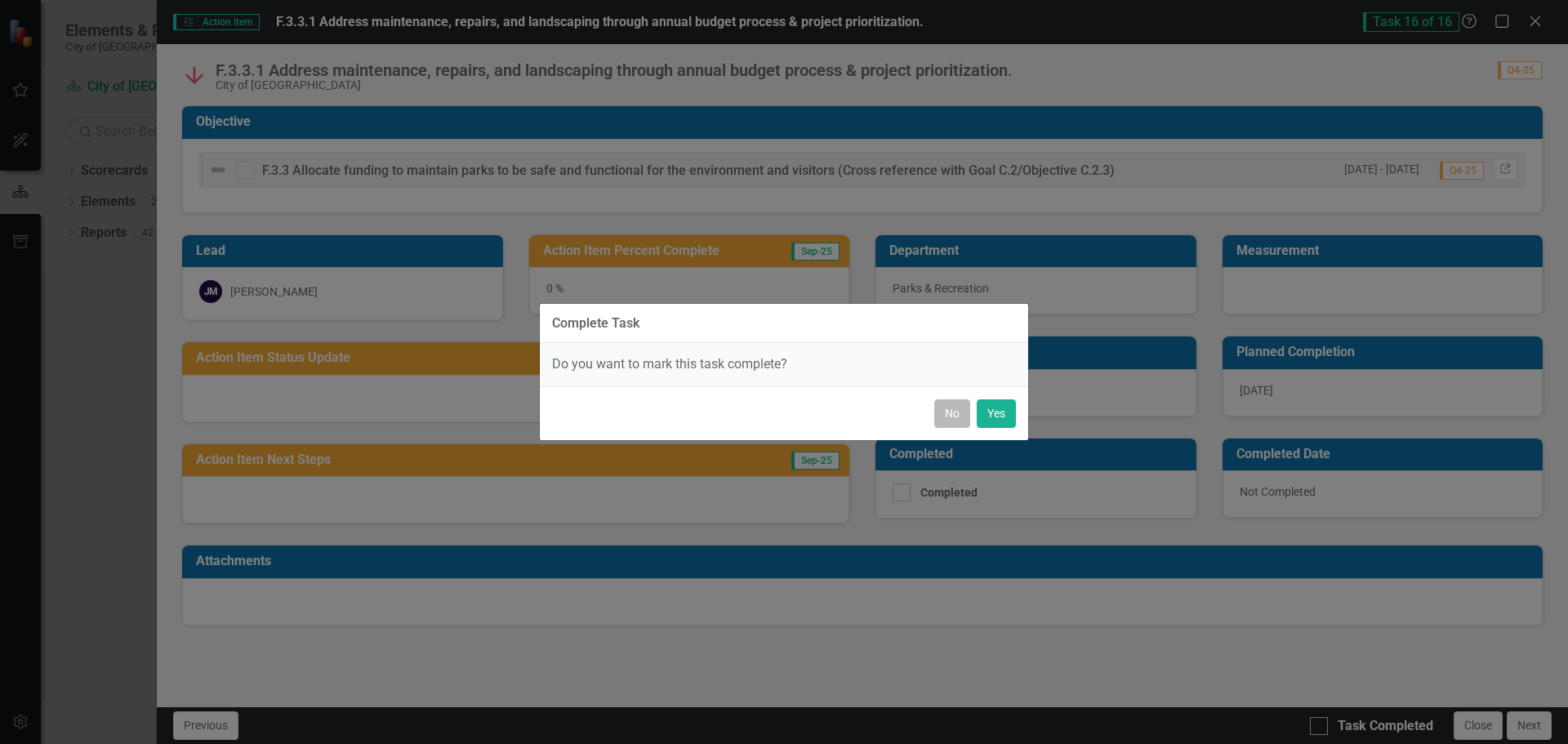
click at [945, 408] on button "No" at bounding box center [952, 413] width 36 height 28
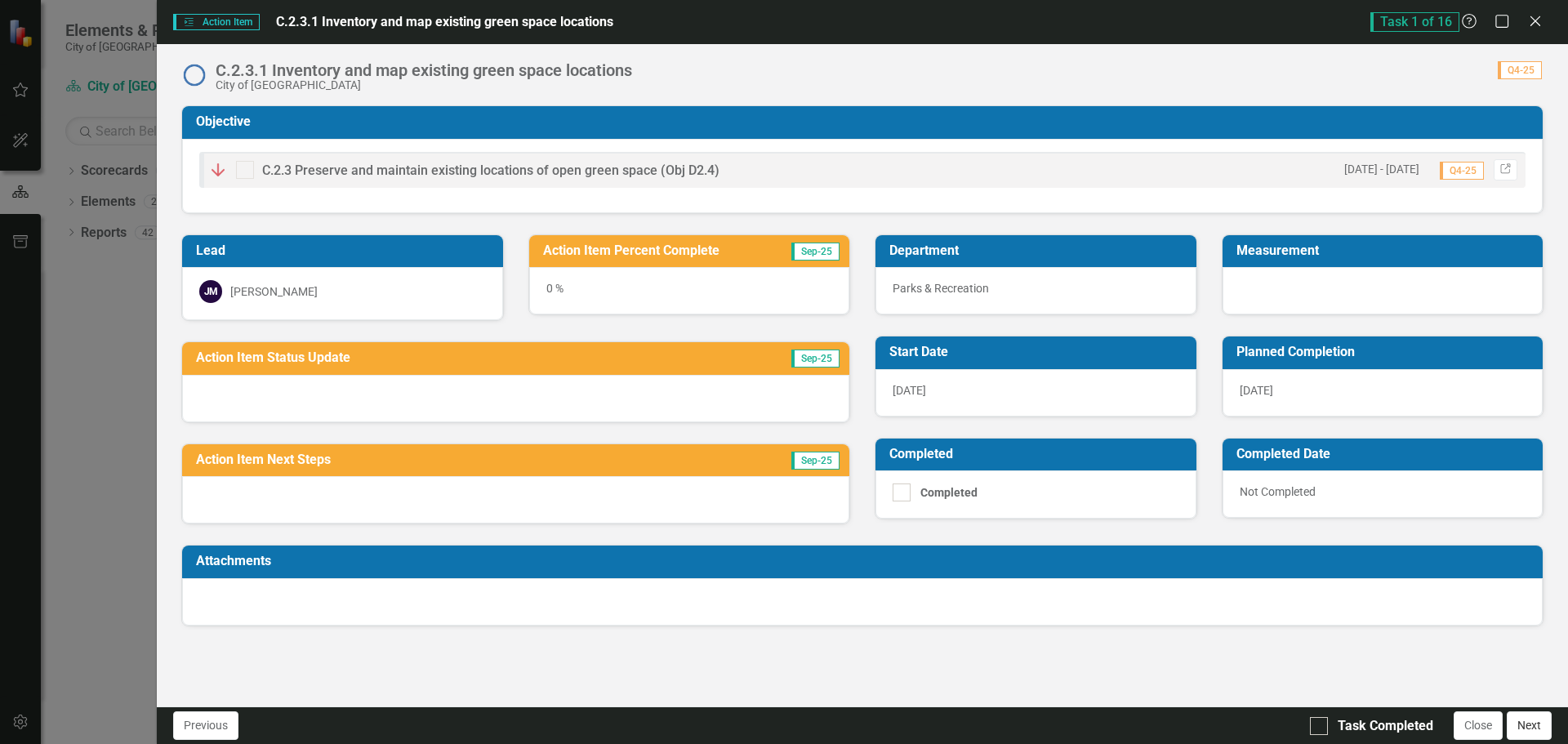
click at [1543, 733] on button "Next" at bounding box center [1529, 725] width 45 height 28
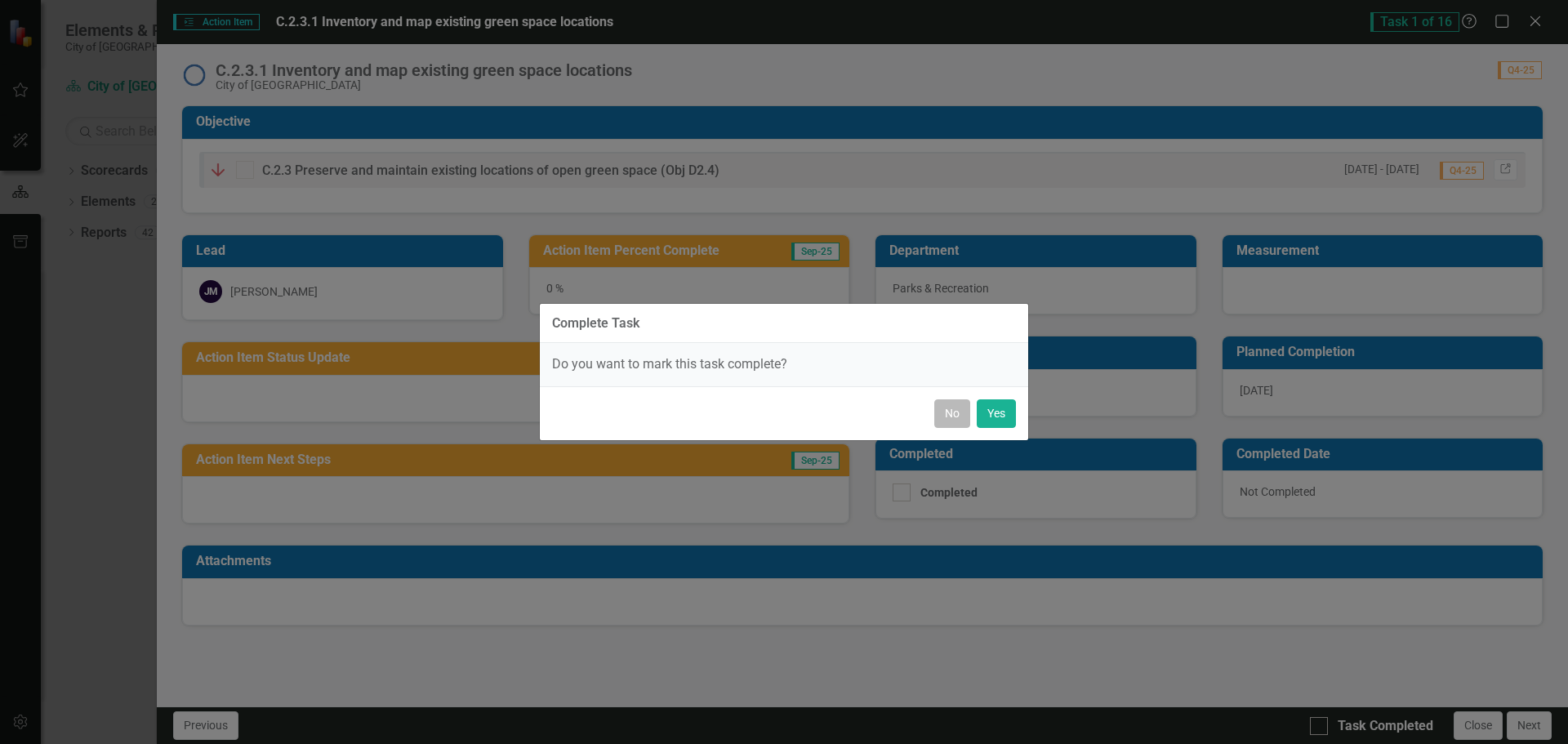
click at [951, 411] on button "No" at bounding box center [952, 413] width 36 height 28
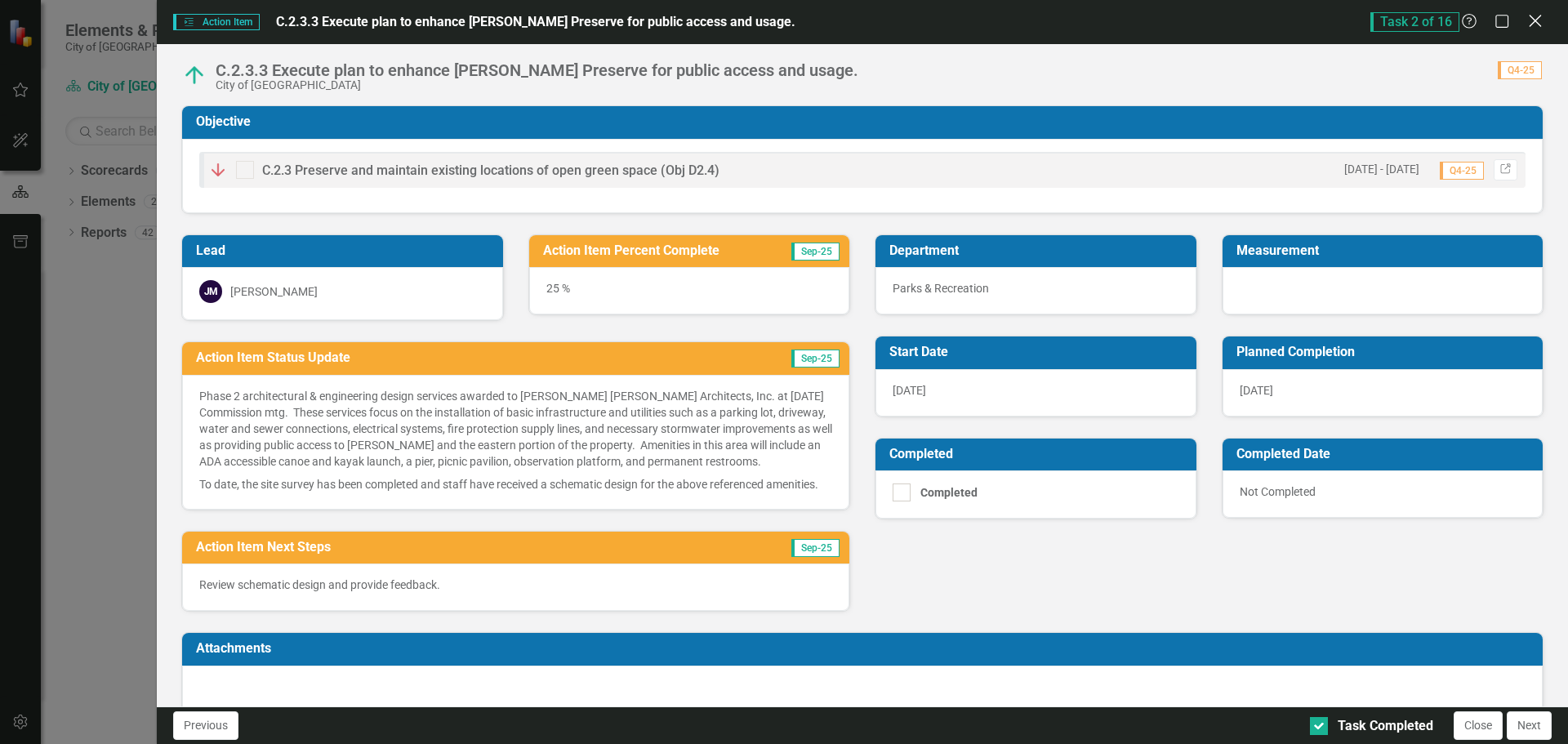
click at [1537, 21] on icon "Close" at bounding box center [1535, 20] width 20 height 15
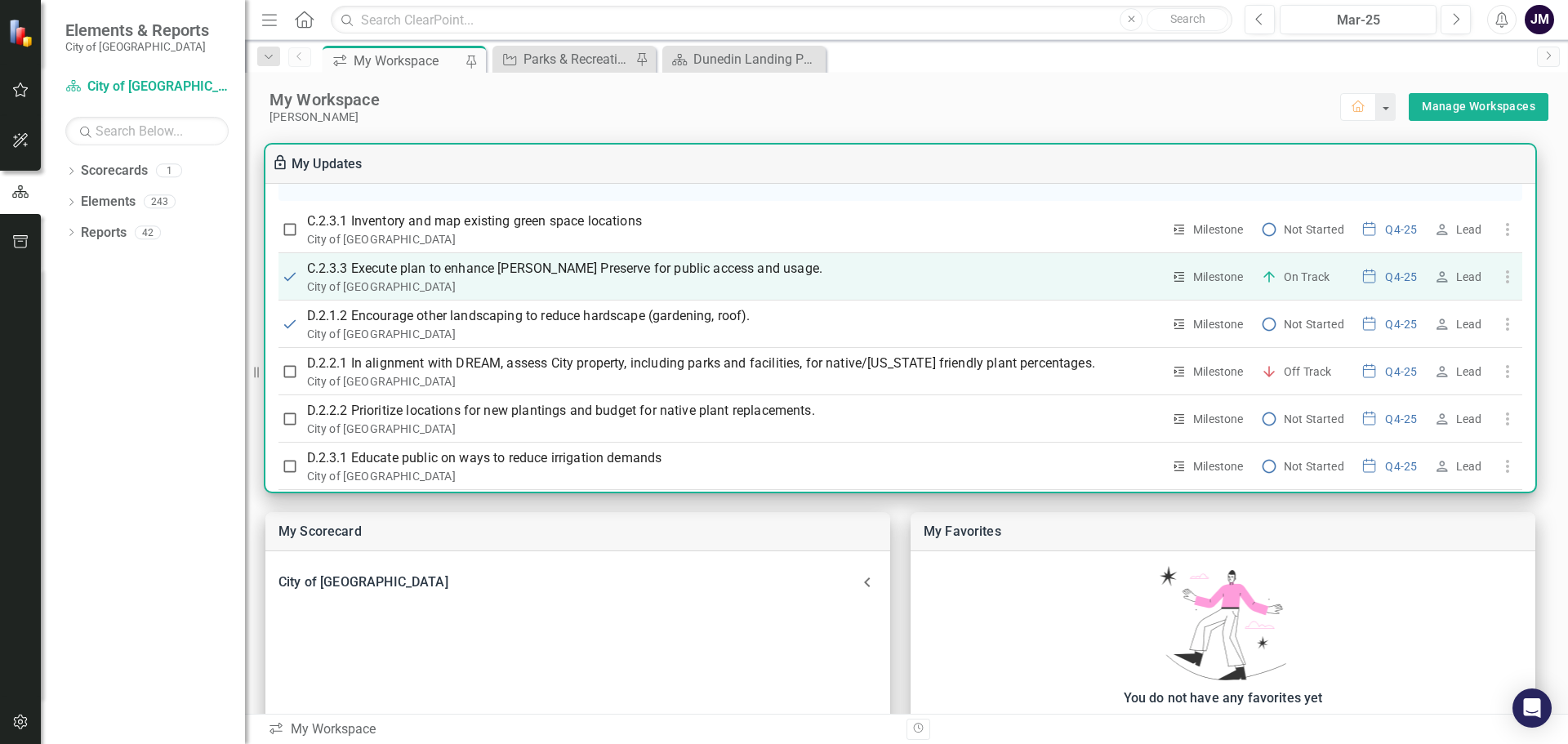
scroll to position [327, 0]
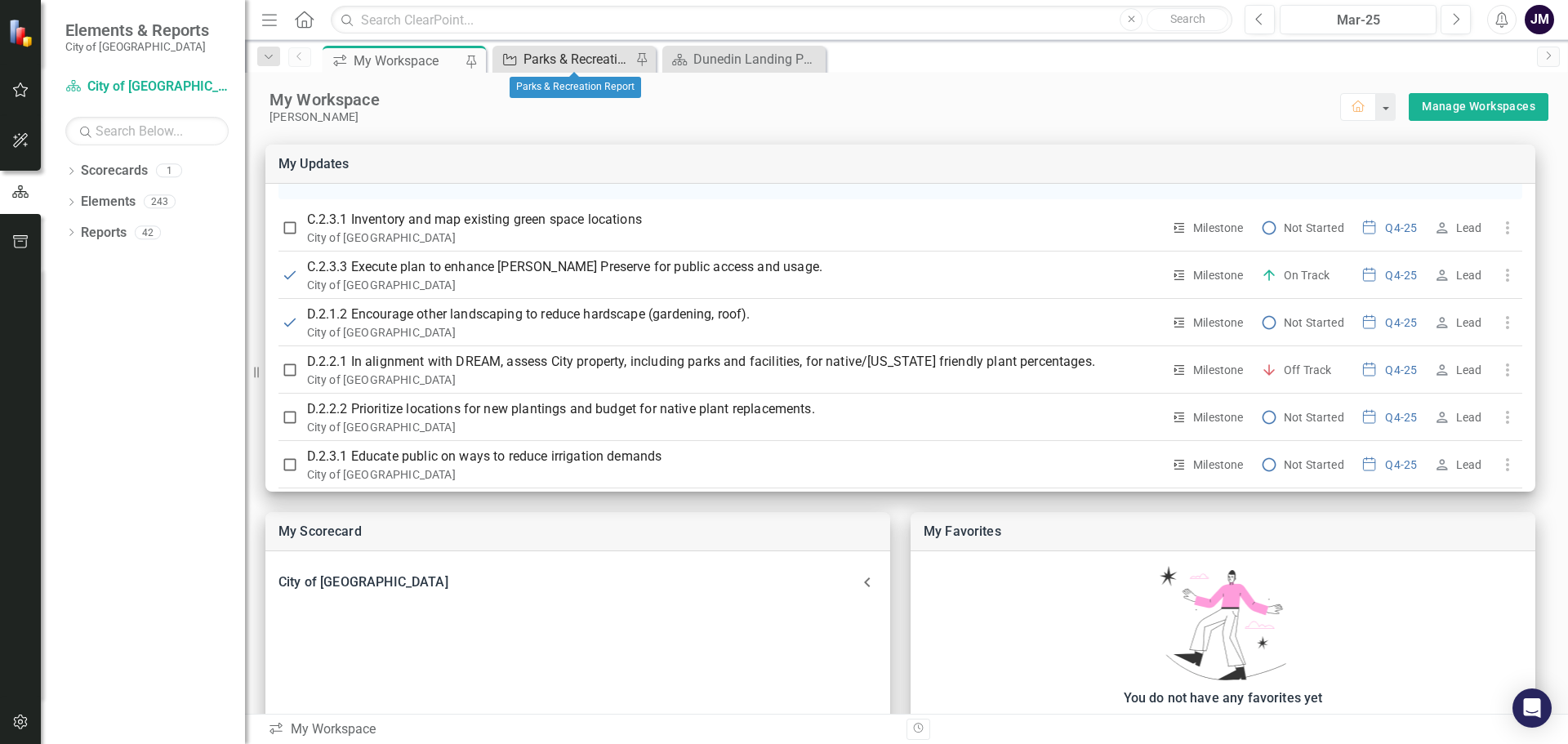
click at [567, 54] on div "Parks & Recreation Report" at bounding box center [577, 59] width 107 height 20
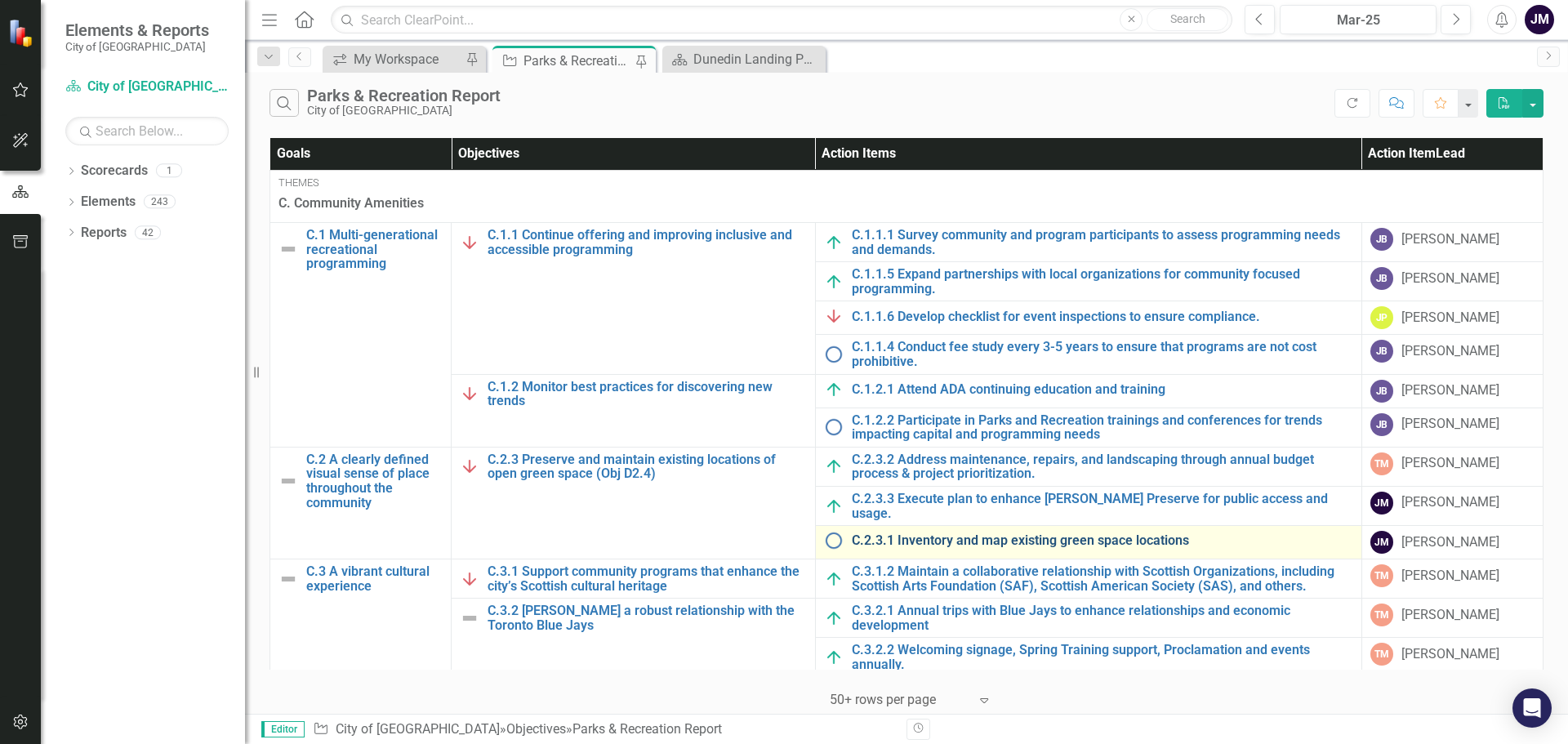
click at [958, 538] on link "C.2.3.1 Inventory and map existing green space locations" at bounding box center [1103, 541] width 502 height 15
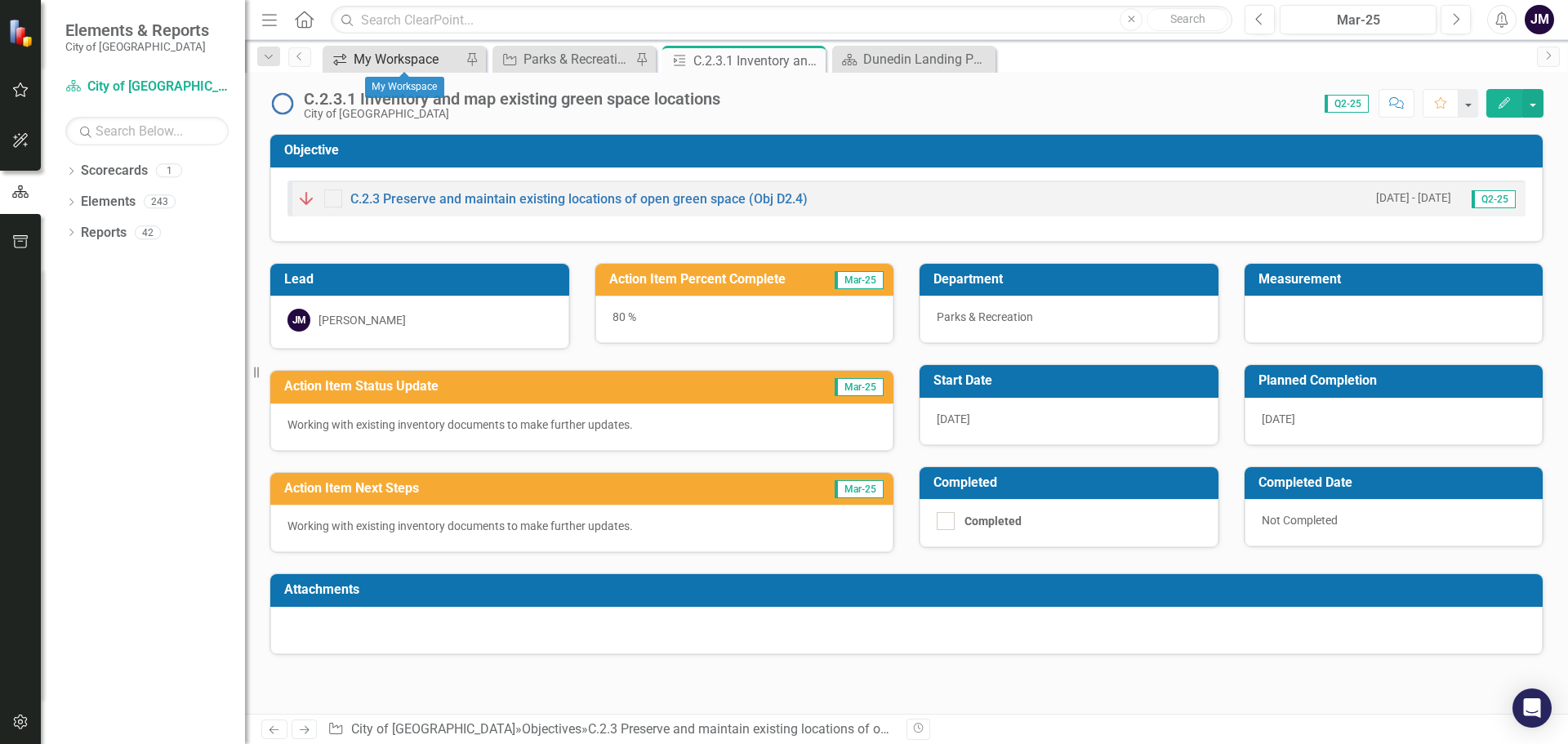
click at [429, 61] on div "My Workspace" at bounding box center [407, 59] width 107 height 20
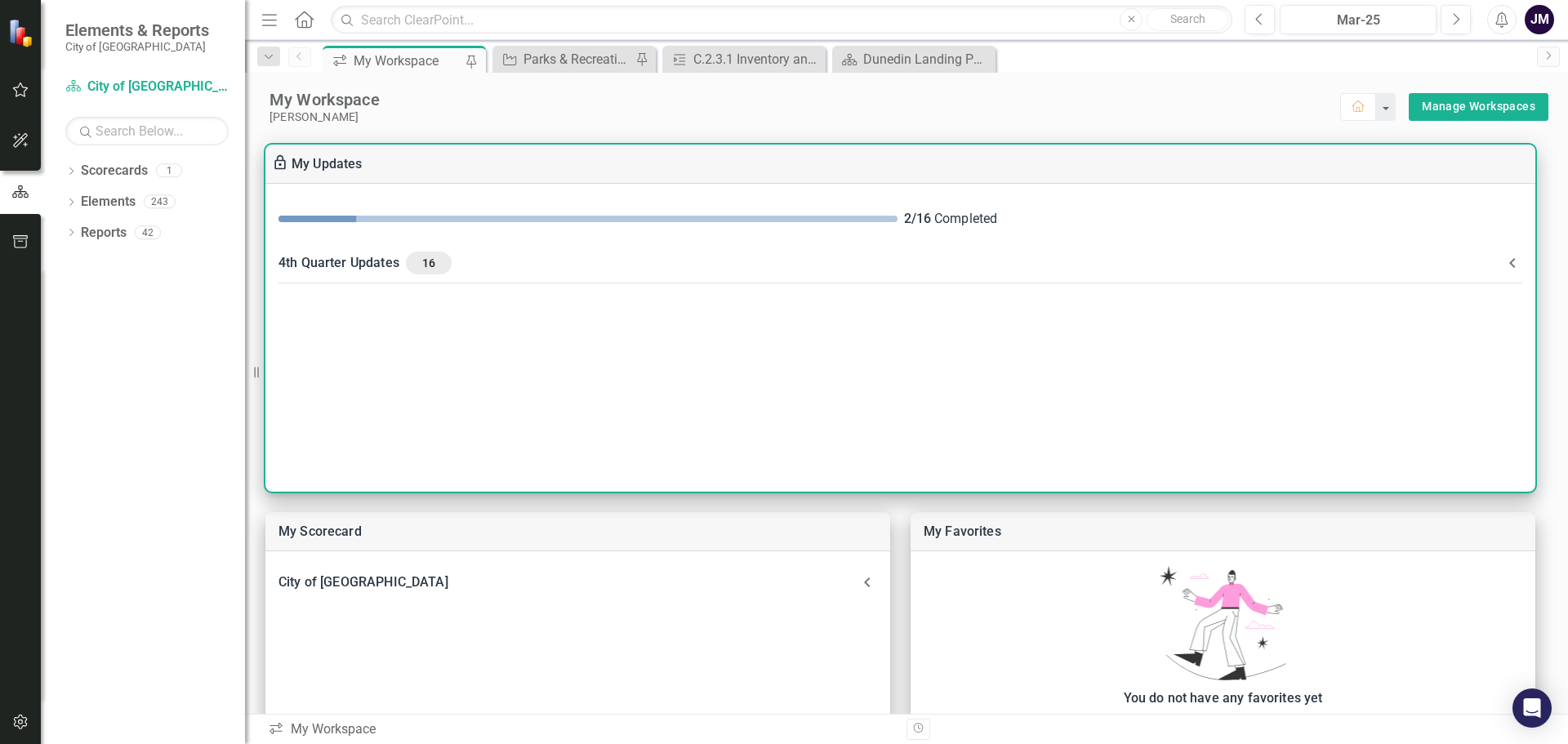
click at [392, 260] on div "4th Quarter Updates 16" at bounding box center [891, 262] width 1225 height 23
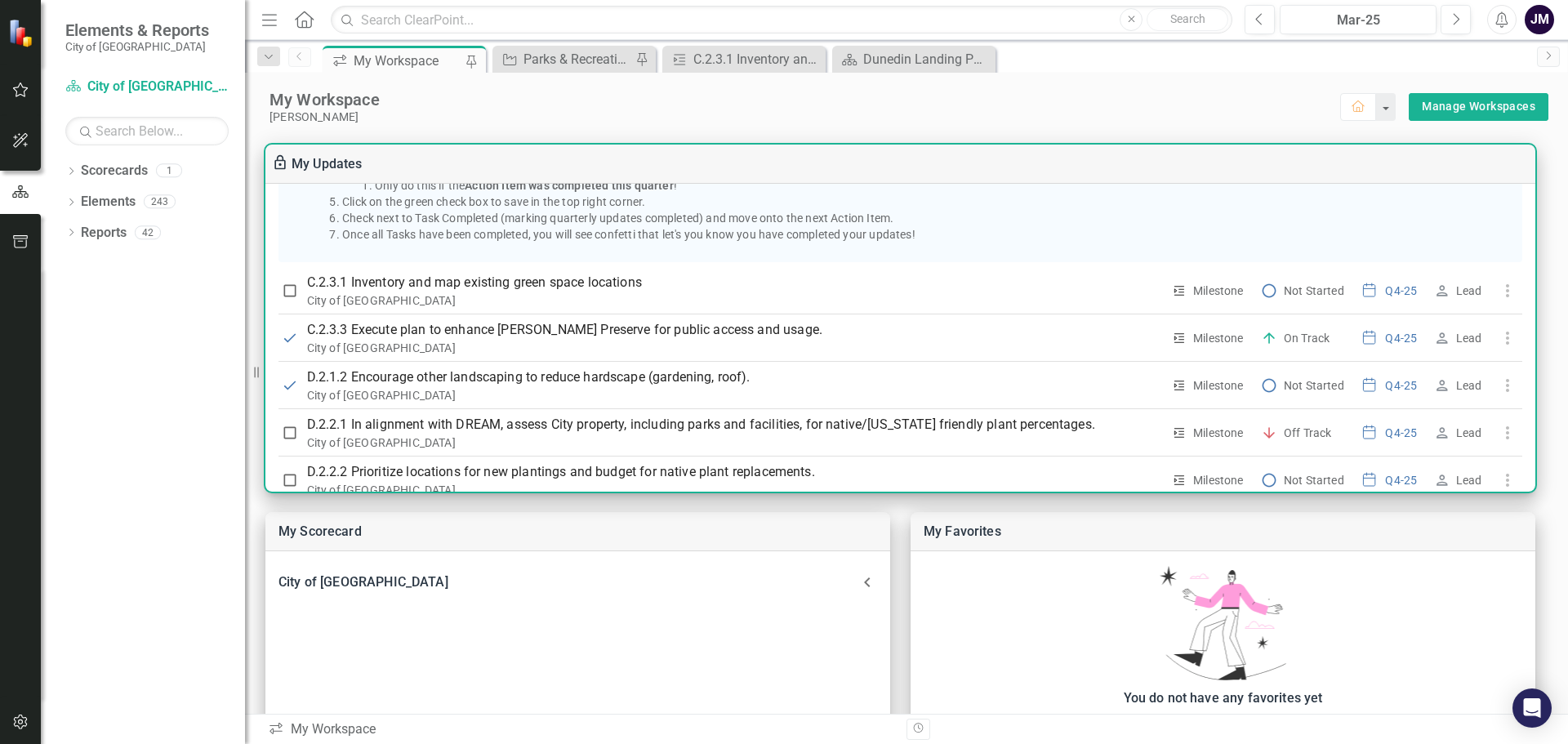
scroll to position [327, 0]
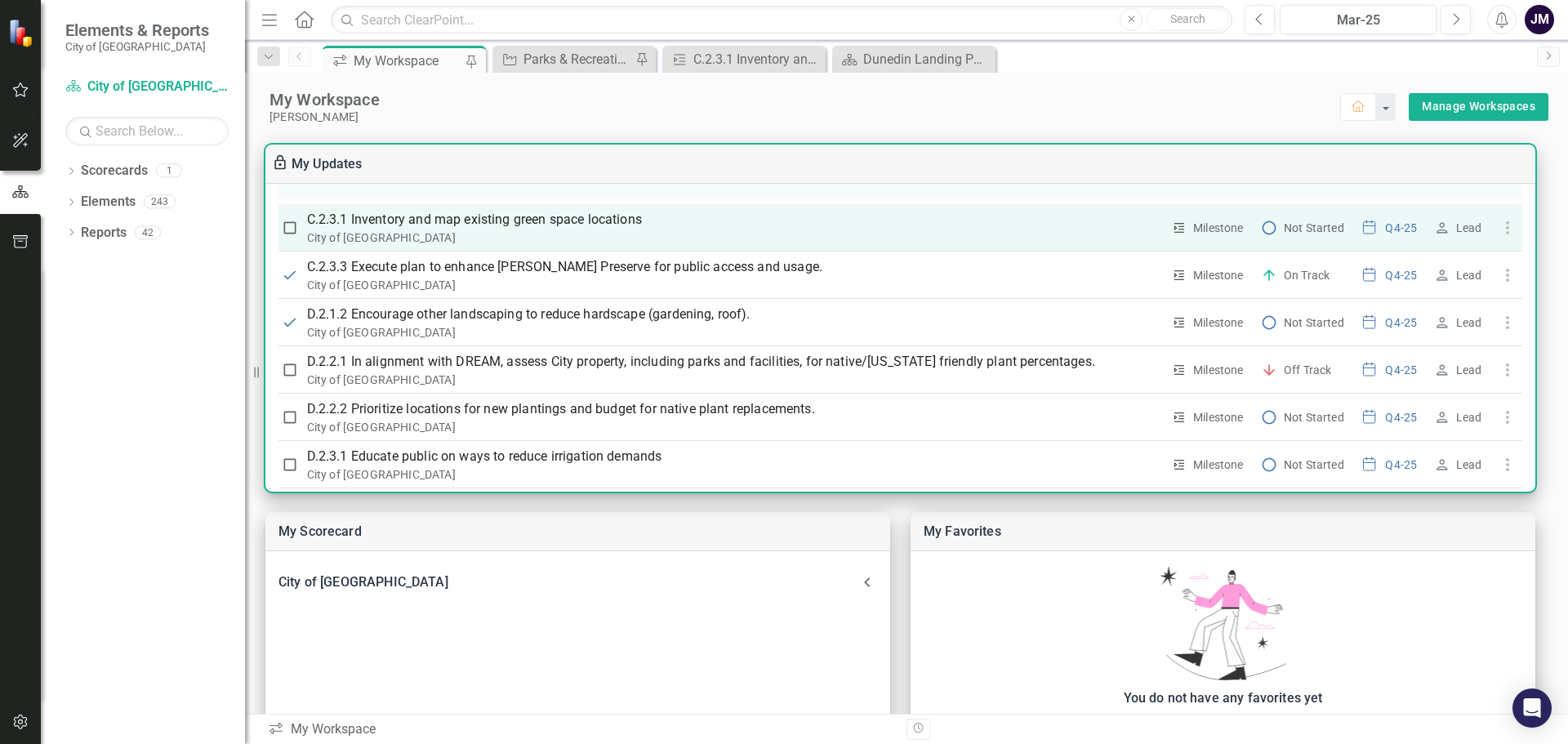
click at [478, 241] on div "City of [GEOGRAPHIC_DATA]" at bounding box center [734, 238] width 855 height 16
click at [465, 218] on p "C.2.3.1 Inventory and map existing green space locations" at bounding box center [734, 220] width 855 height 20
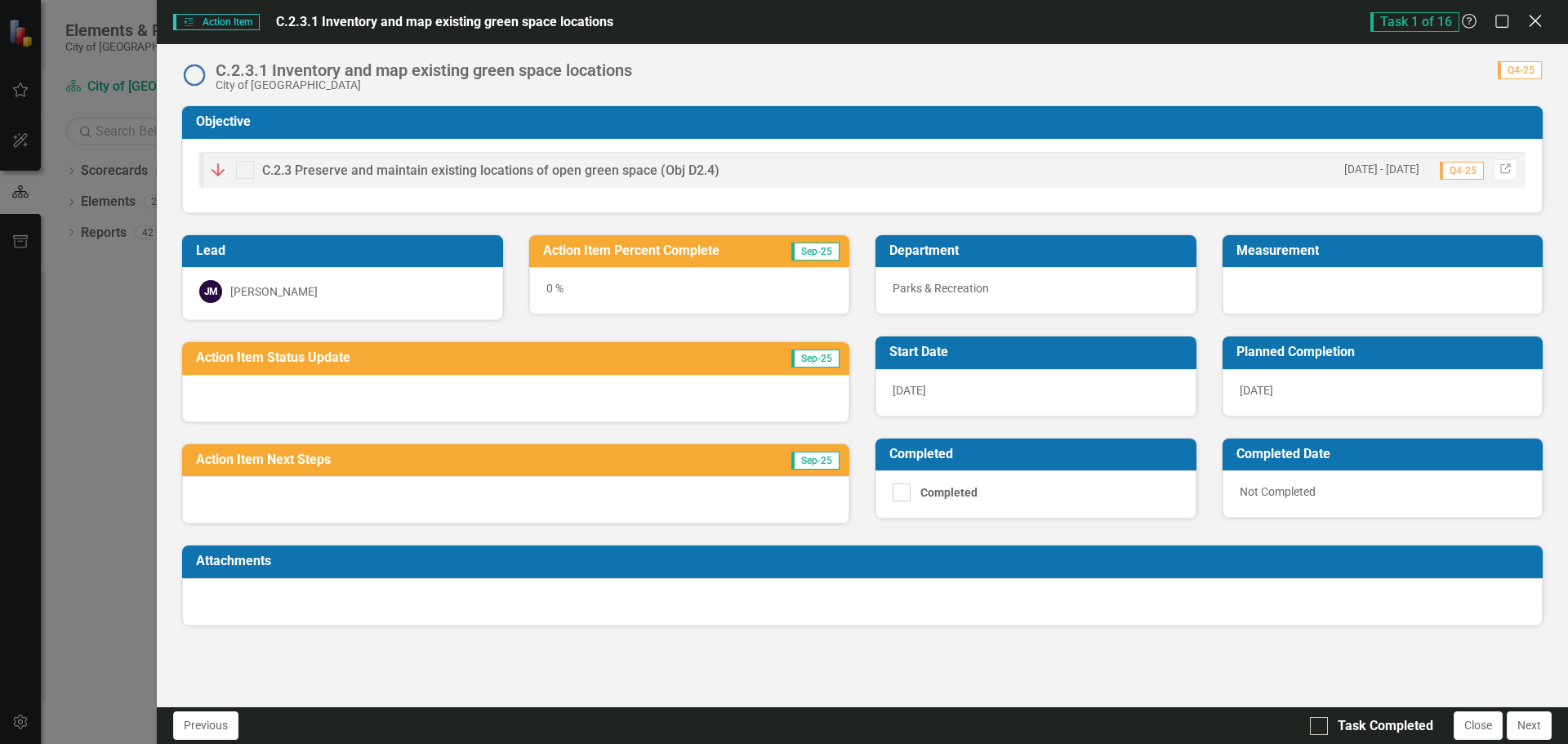
click at [1532, 16] on icon at bounding box center [1534, 20] width 12 height 12
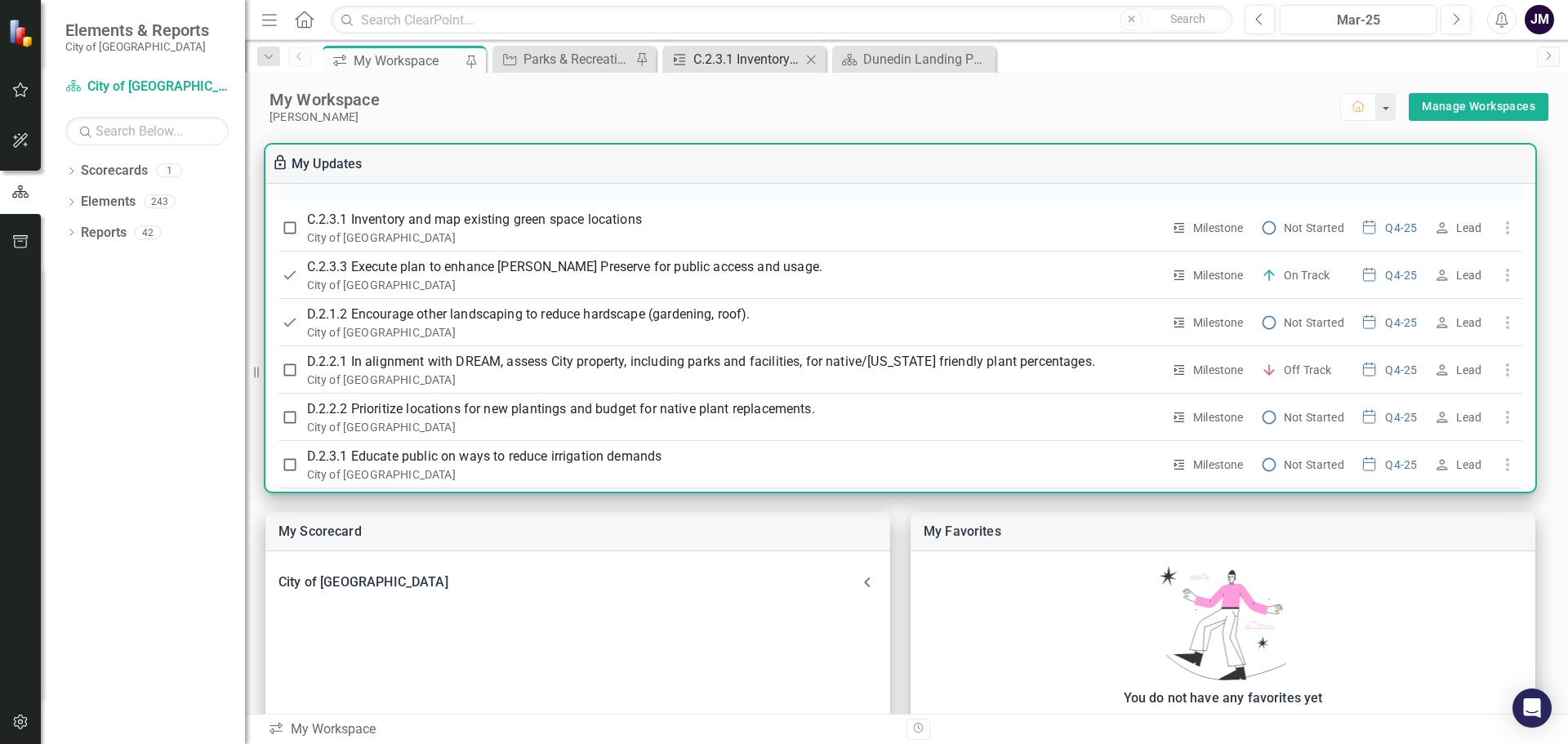
click at [744, 62] on div "C.2.3.1 Inventory and map existing green space locations" at bounding box center [748, 59] width 107 height 20
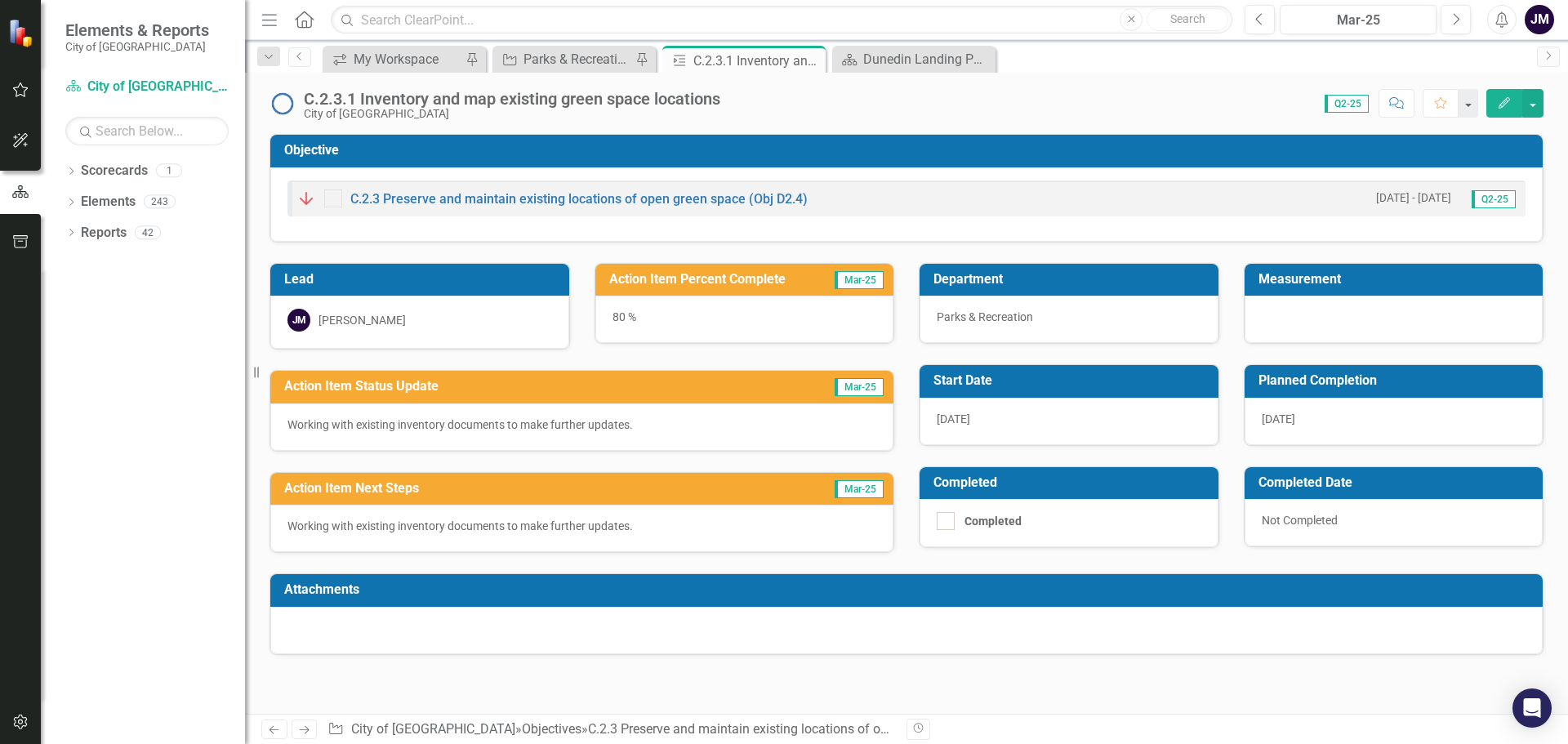
drag, startPoint x: 635, startPoint y: 421, endPoint x: 506, endPoint y: 423, distance: 129.0
click at [535, 423] on p "Working with existing inventory documents to make further updates." at bounding box center [582, 424] width 589 height 16
click at [903, 56] on div "Dunedin Landing Page" at bounding box center [917, 59] width 107 height 20
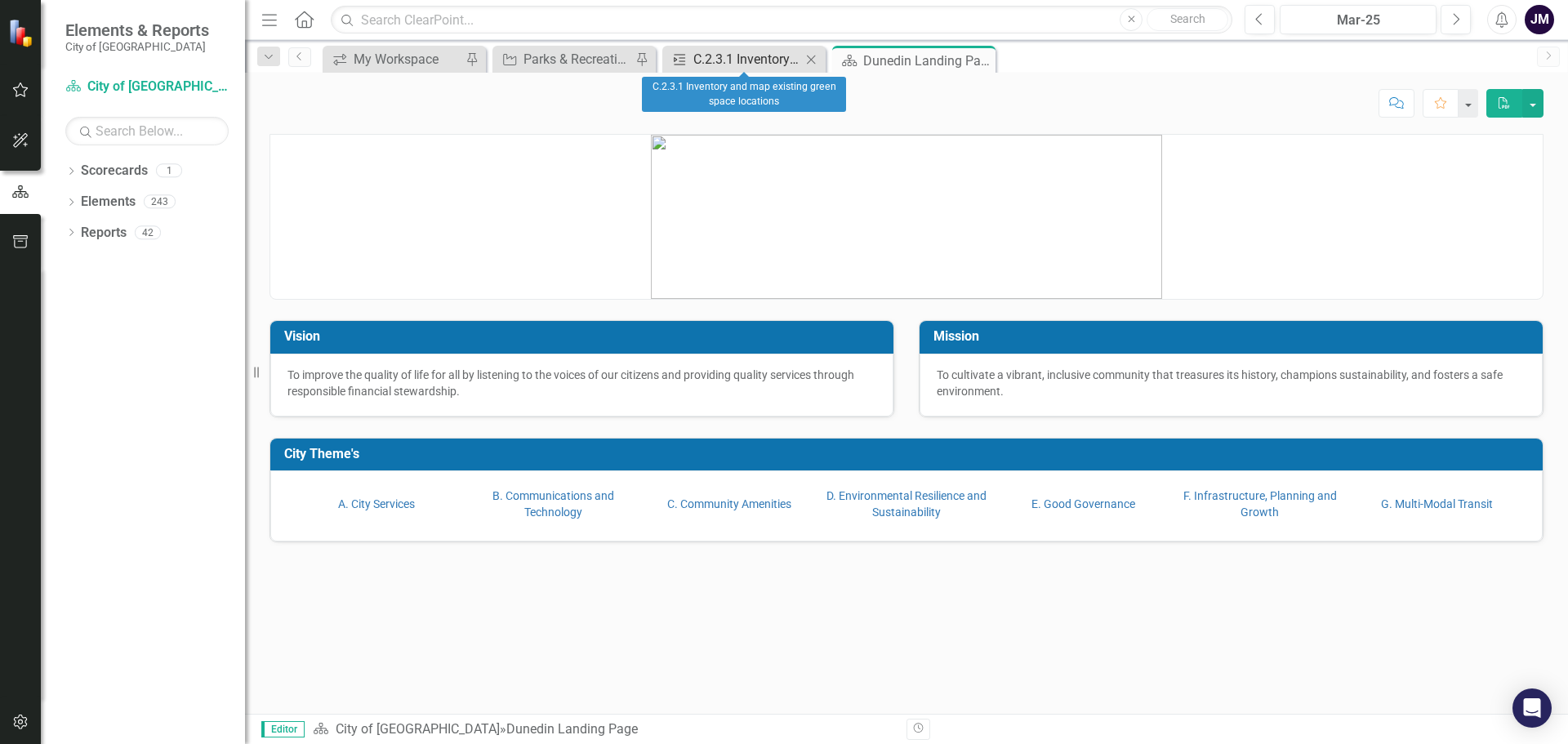
click at [743, 66] on div "C.2.3.1 Inventory and map existing green space locations" at bounding box center [748, 59] width 107 height 20
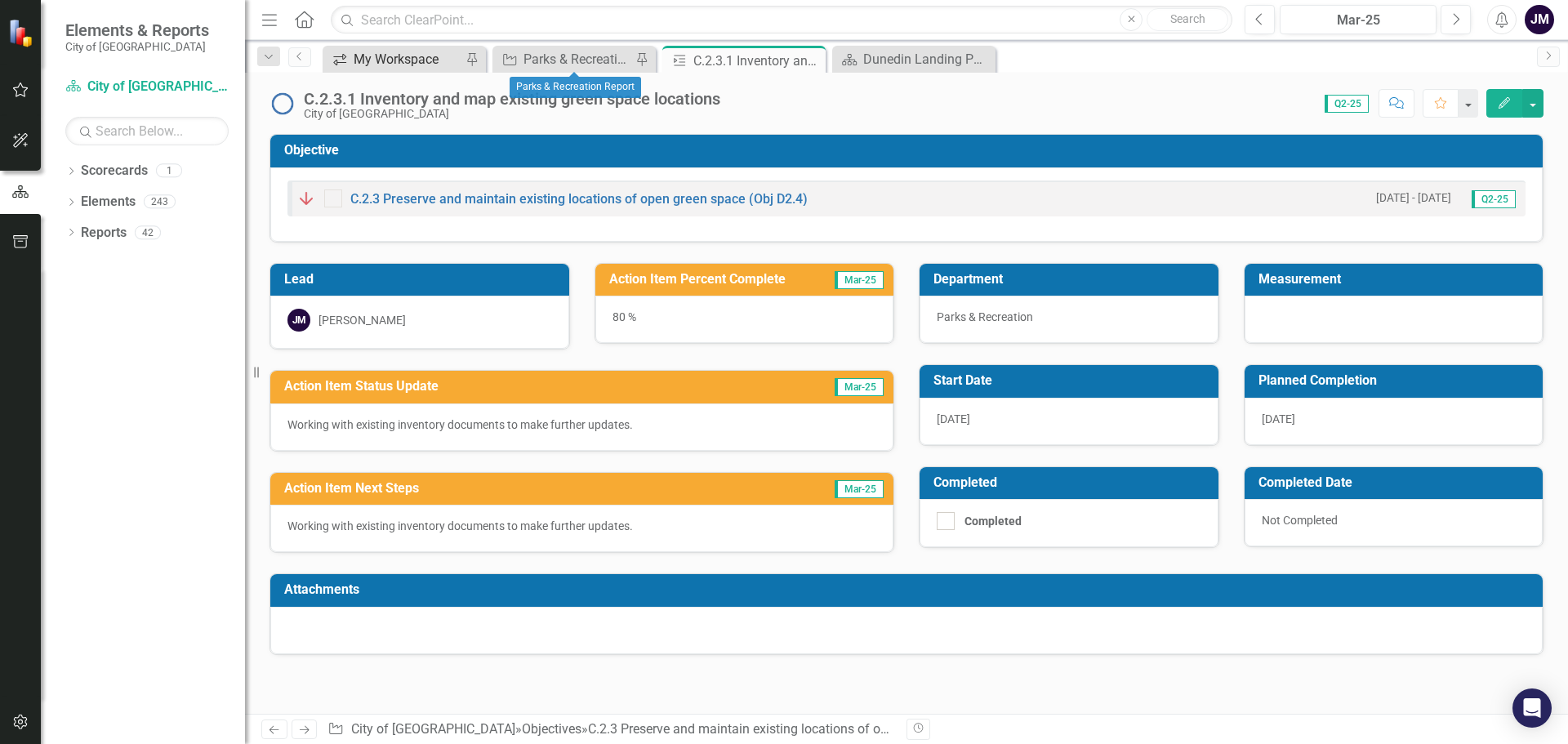
click at [424, 59] on div "My Workspace" at bounding box center [407, 59] width 107 height 20
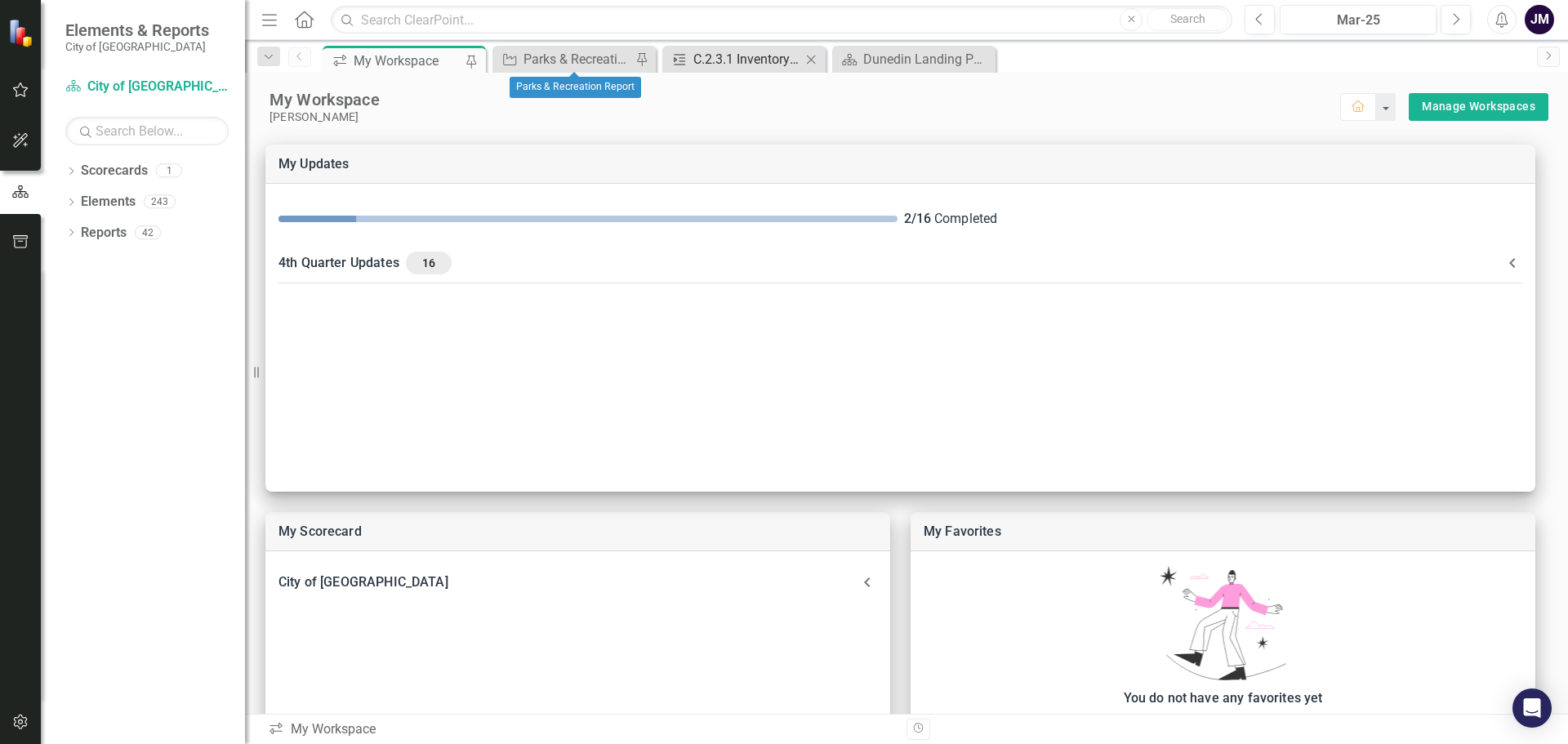
click at [765, 66] on div "C.2.3.1 Inventory and map existing green space locations" at bounding box center [748, 59] width 107 height 20
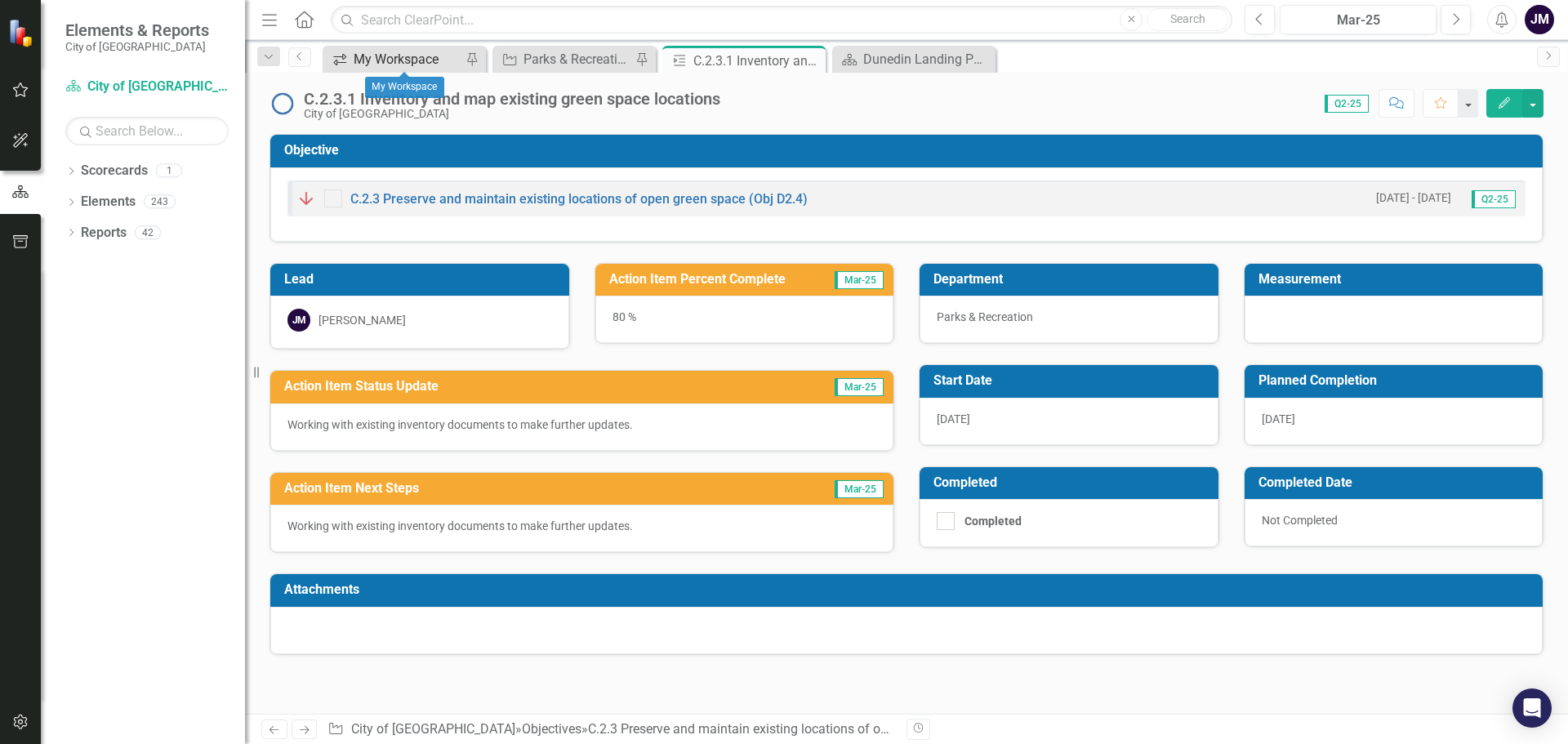
click at [392, 59] on div "My Workspace" at bounding box center [407, 59] width 107 height 20
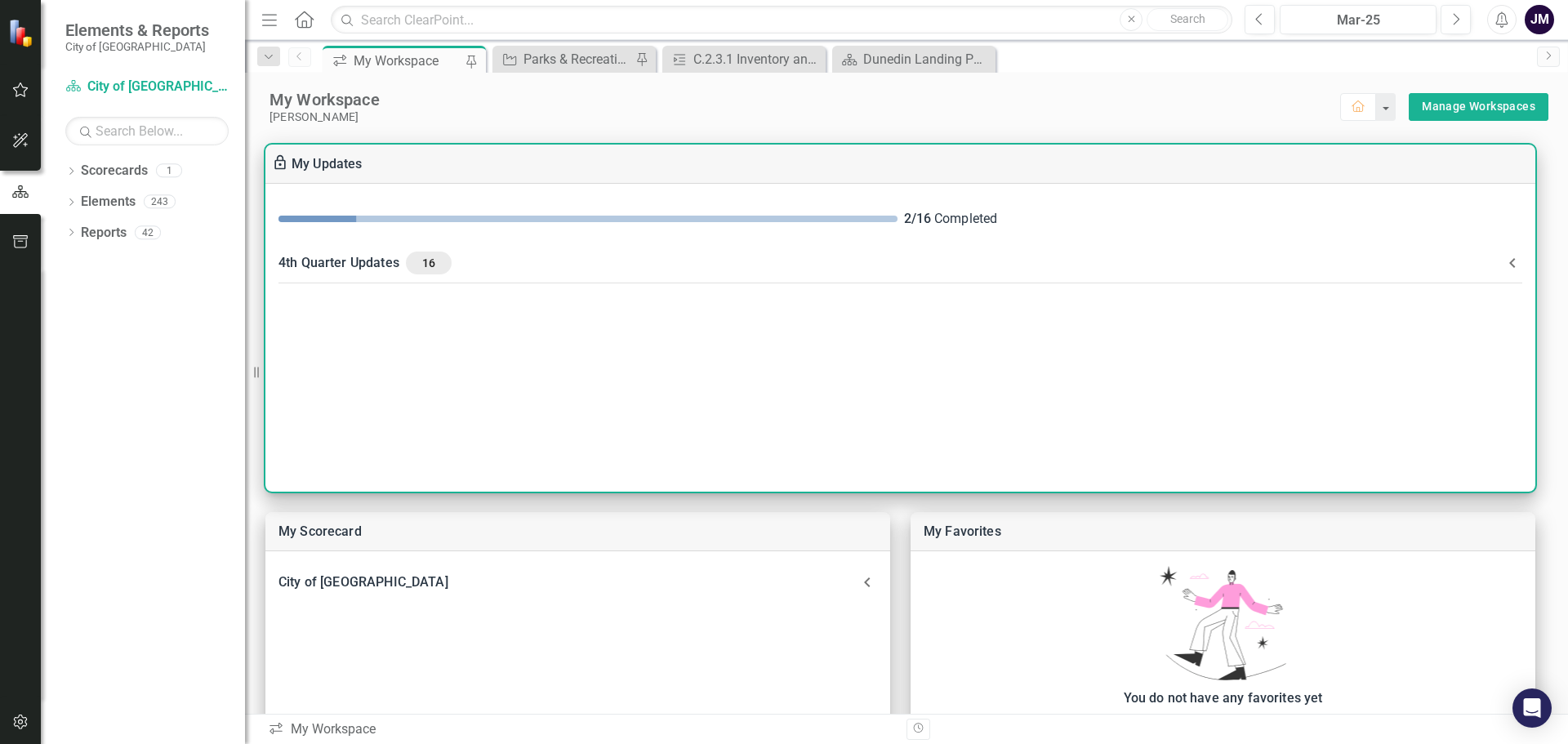
click at [369, 269] on div "4th Quarter Updates 16" at bounding box center [891, 262] width 1225 height 23
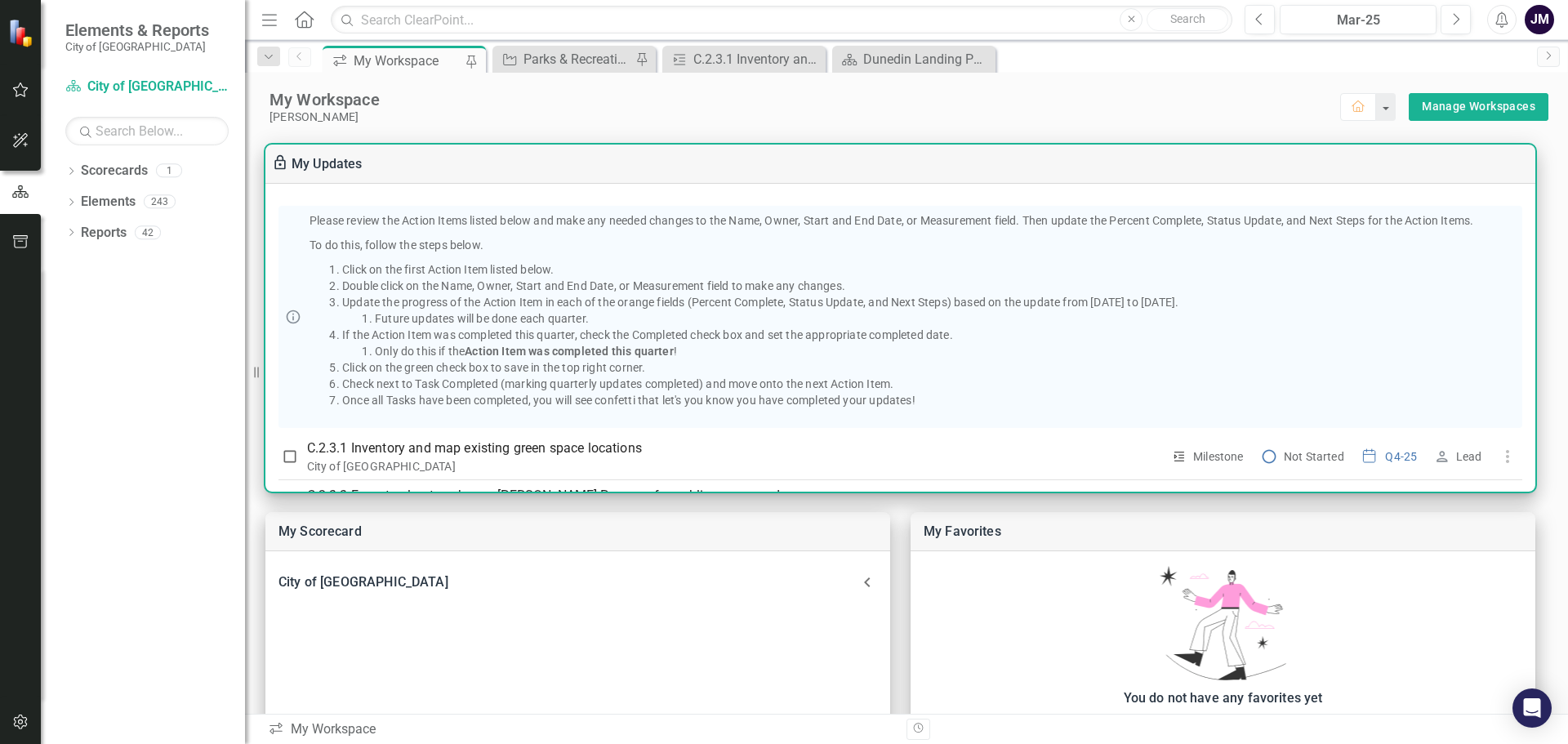
scroll to position [163, 0]
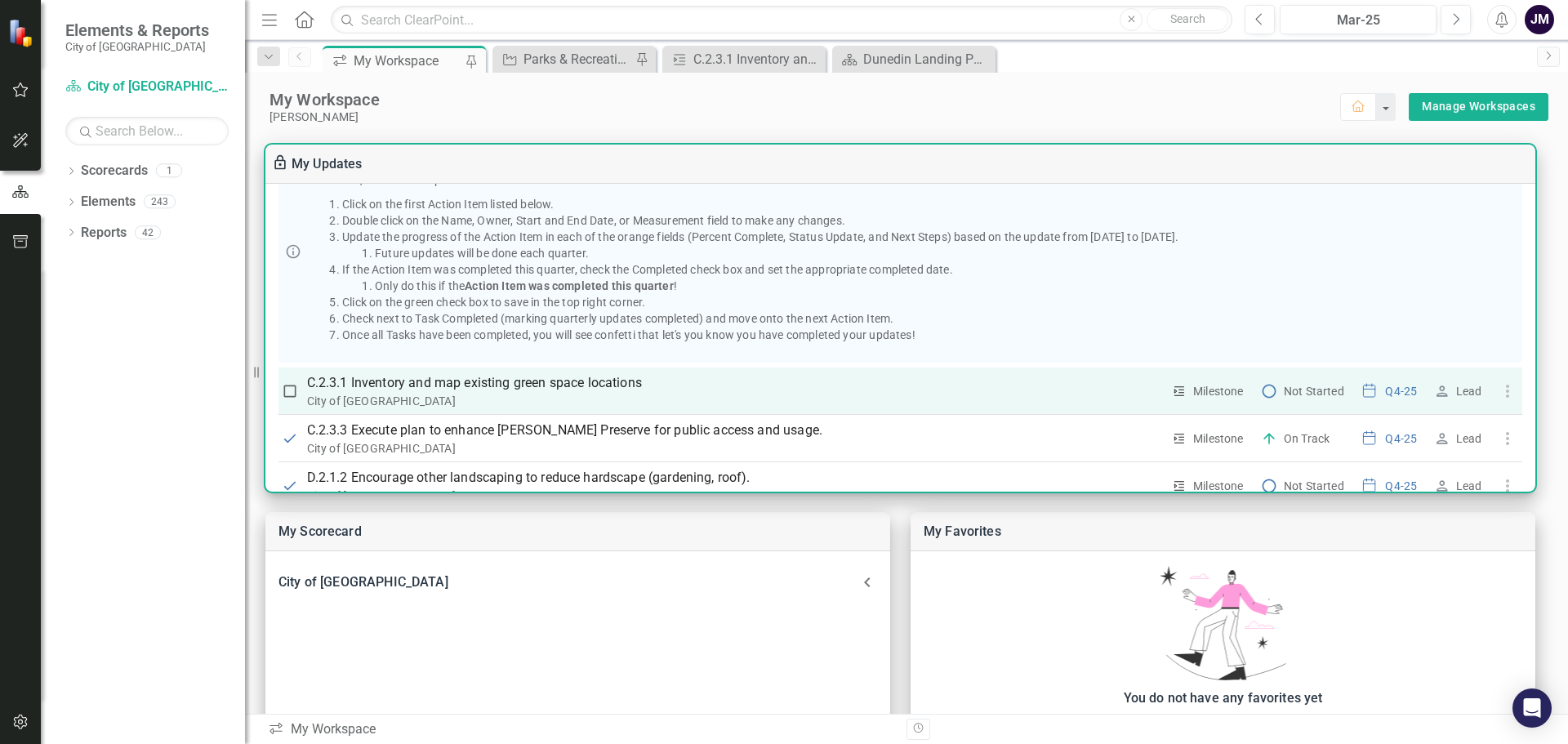
click at [463, 385] on p "C.2.3.1 Inventory and map existing green space locations" at bounding box center [734, 383] width 855 height 20
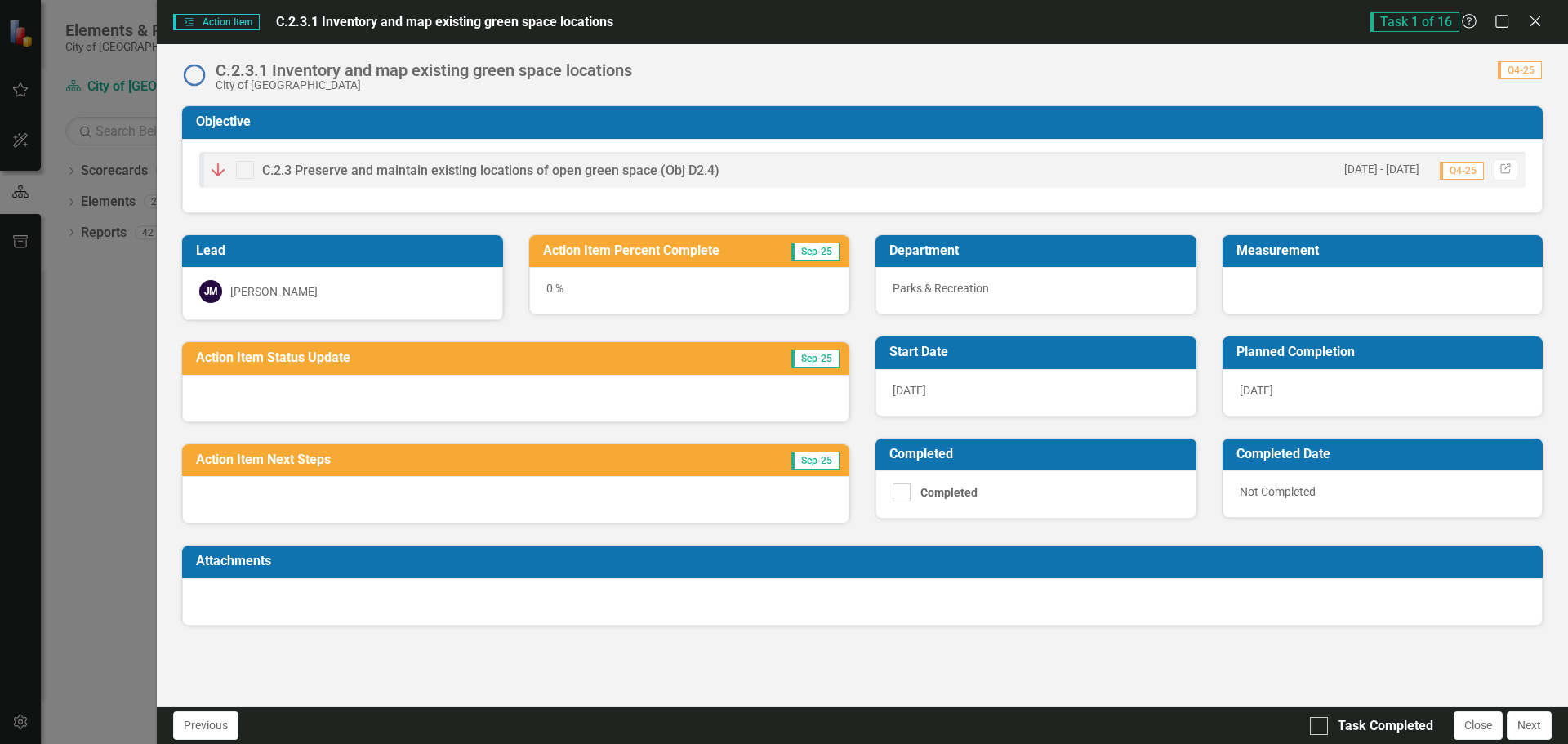
click at [126, 367] on div "Action Item Action Item C.2.3.1 Inventory and map existing green space location…" at bounding box center [784, 372] width 1568 height 744
click at [1535, 20] on icon "Close" at bounding box center [1535, 20] width 20 height 15
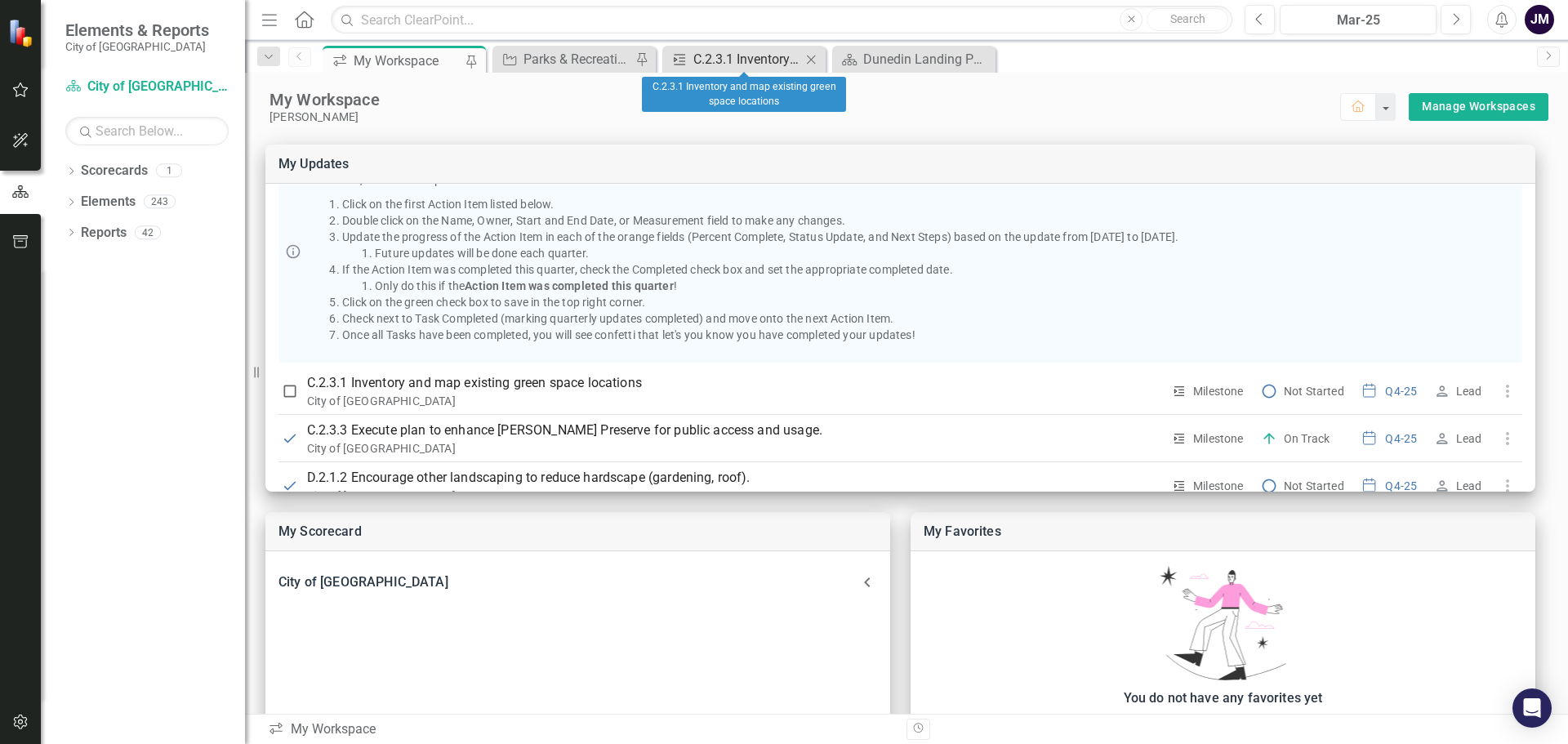
click at [778, 64] on div "C.2.3.1 Inventory and map existing green space locations" at bounding box center [748, 59] width 107 height 20
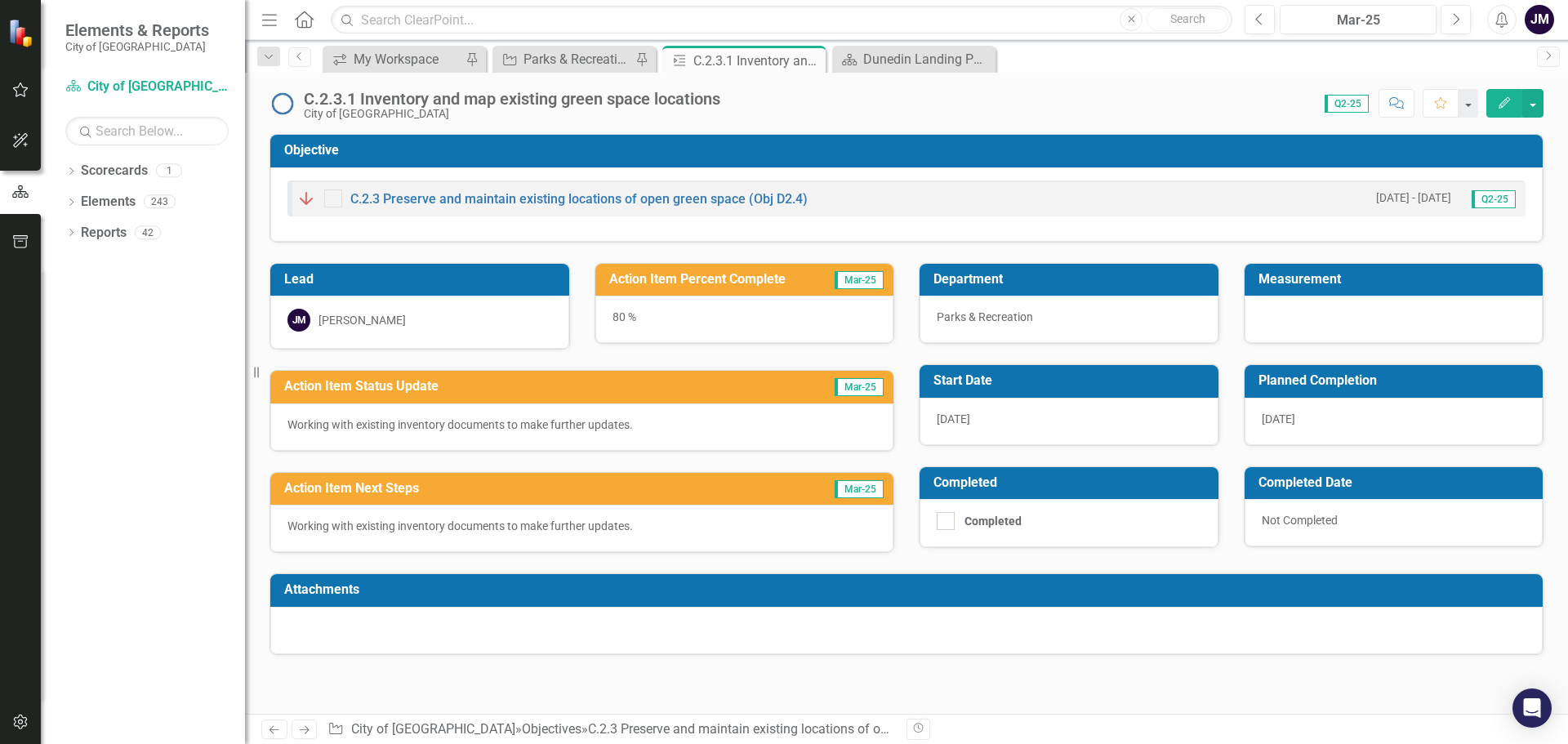
click at [592, 427] on p "Working with existing inventory documents to make further updates." at bounding box center [582, 424] width 589 height 16
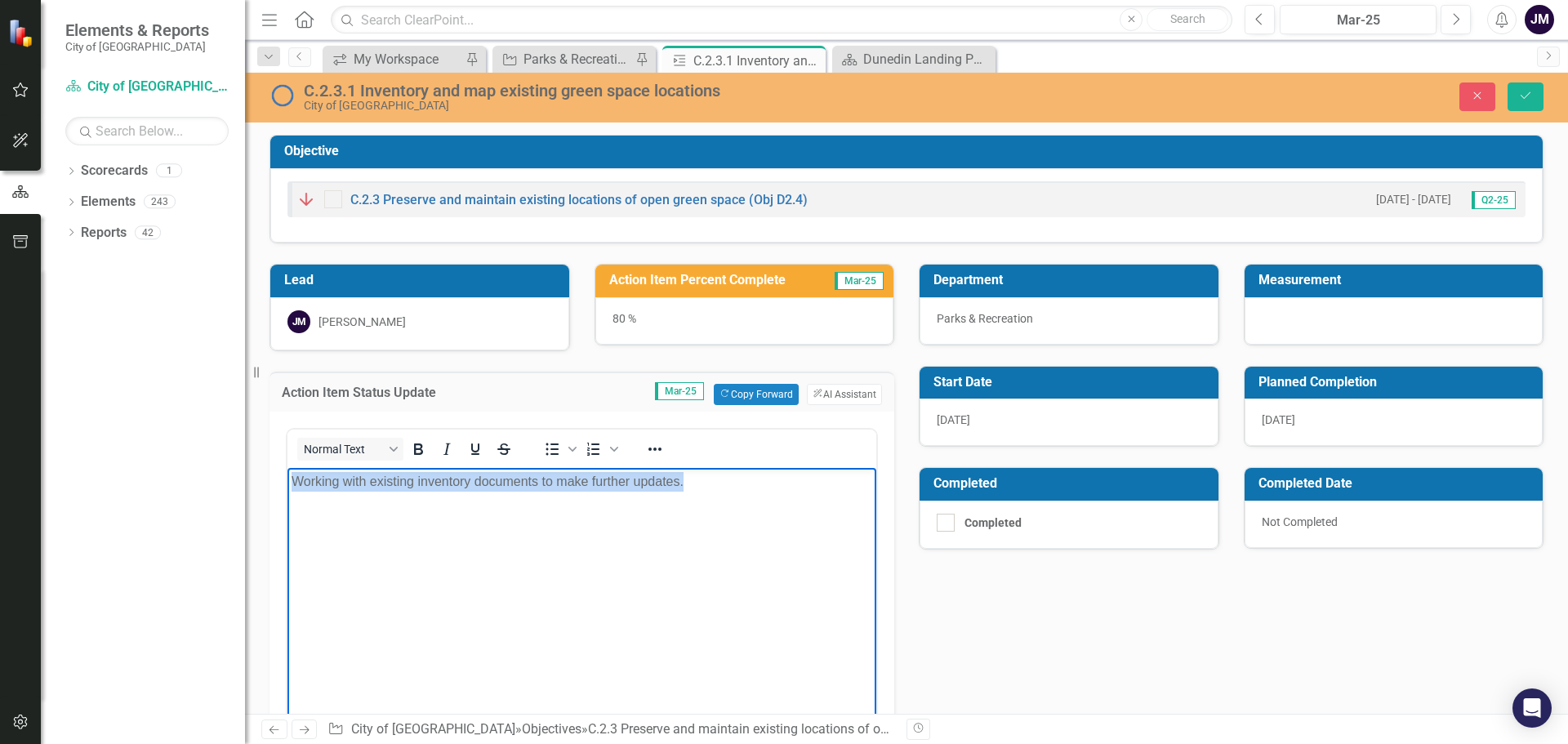
drag, startPoint x: 574, startPoint y: 492, endPoint x: 574, endPoint y: 948, distance: 456.0
click at [288, 478] on html "Working with existing inventory documents to make further updates." at bounding box center [582, 589] width 589 height 245
copy p "Working with existing inventory documents to make further updates."
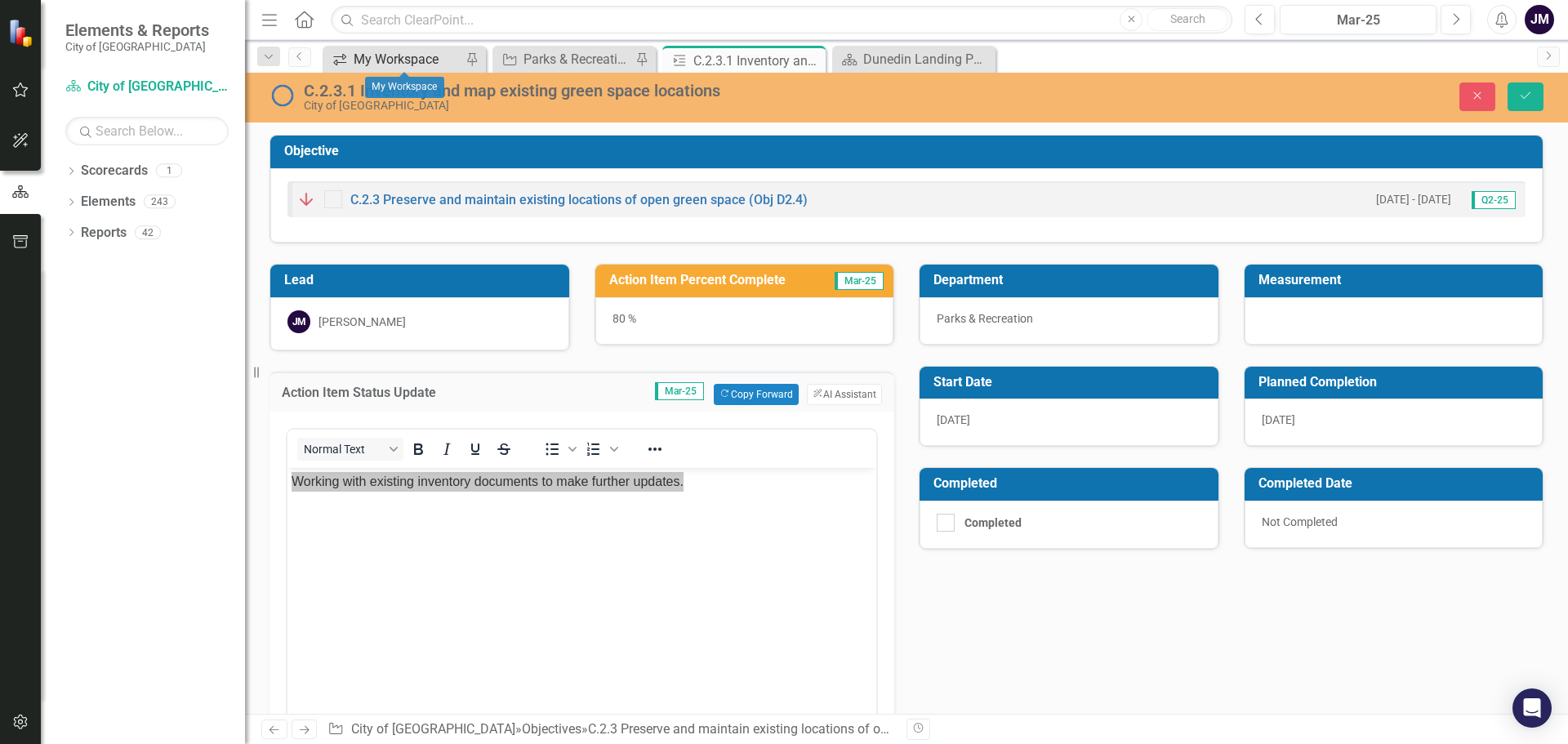
click at [402, 52] on div "My Workspace" at bounding box center [407, 59] width 107 height 20
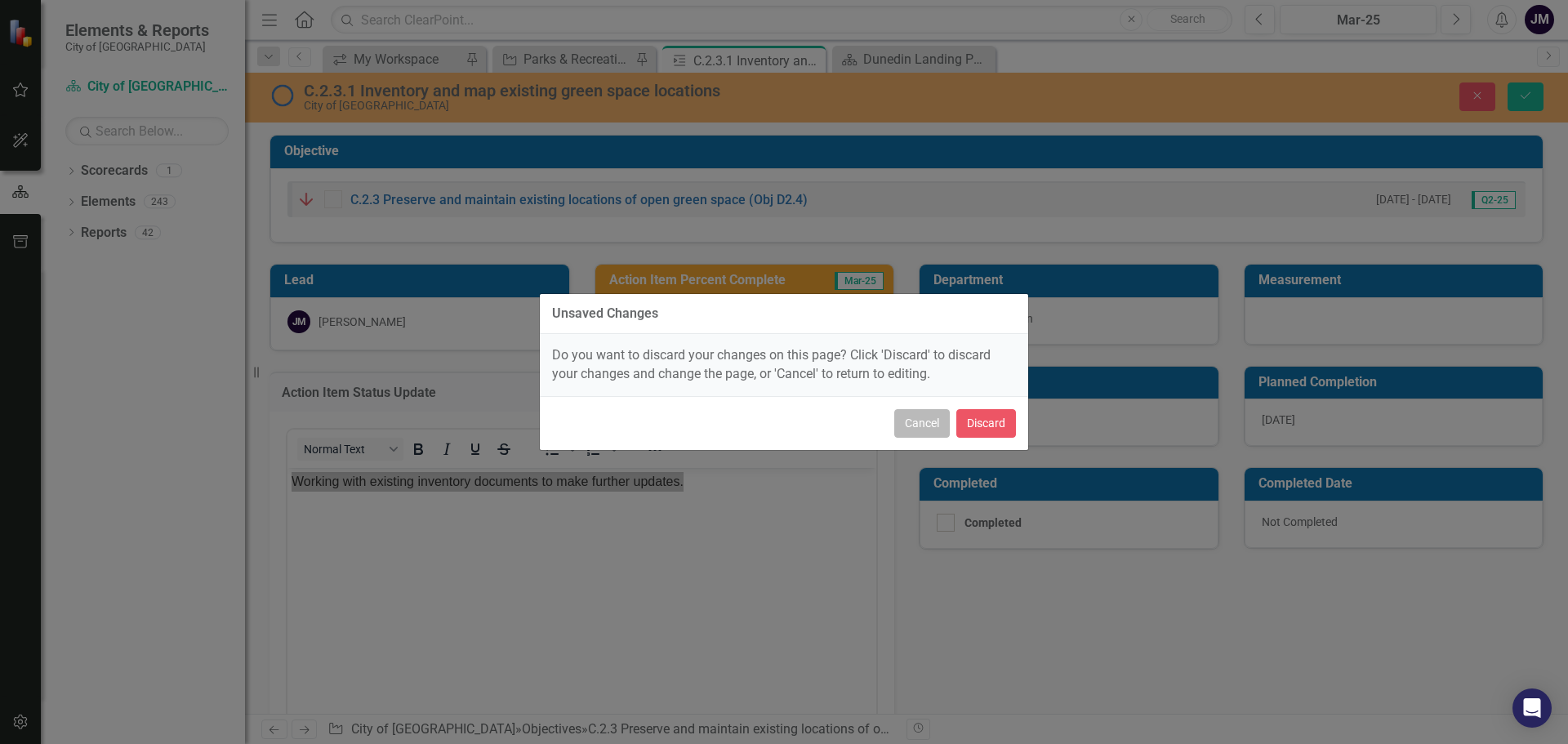
click at [917, 435] on button "Cancel" at bounding box center [921, 423] width 56 height 28
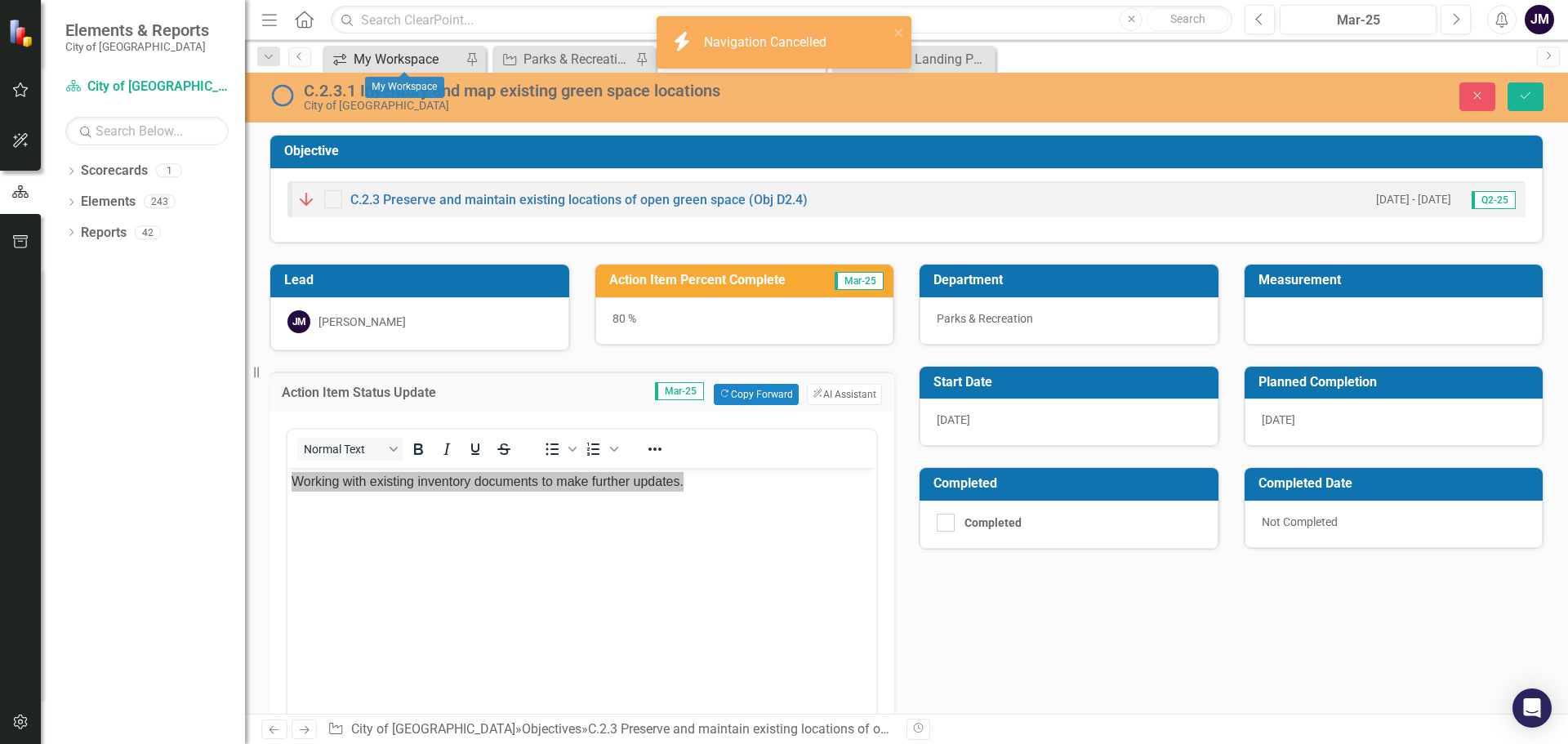
click at [414, 61] on div "My Workspace" at bounding box center [407, 59] width 107 height 20
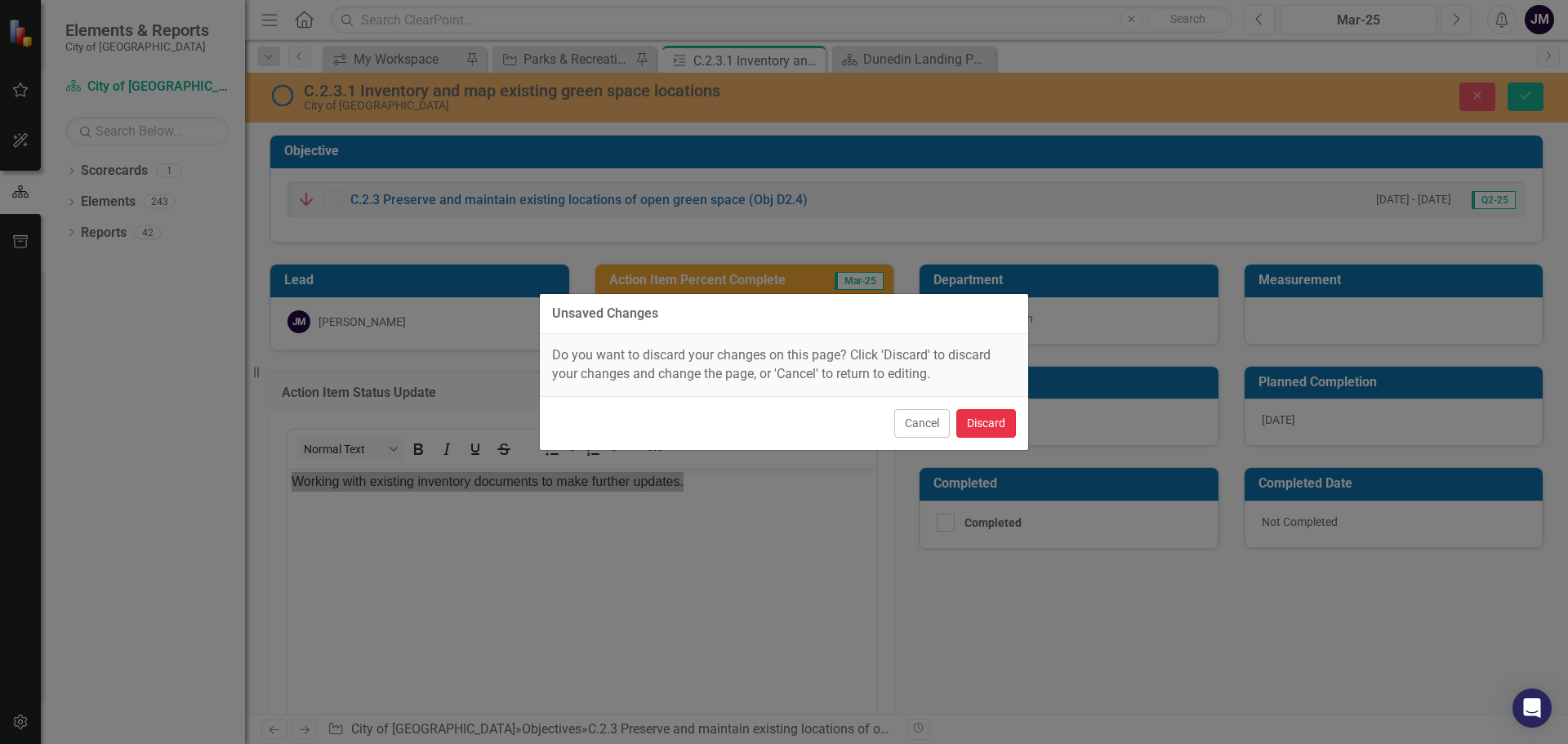
click at [998, 419] on button "Discard" at bounding box center [985, 423] width 59 height 28
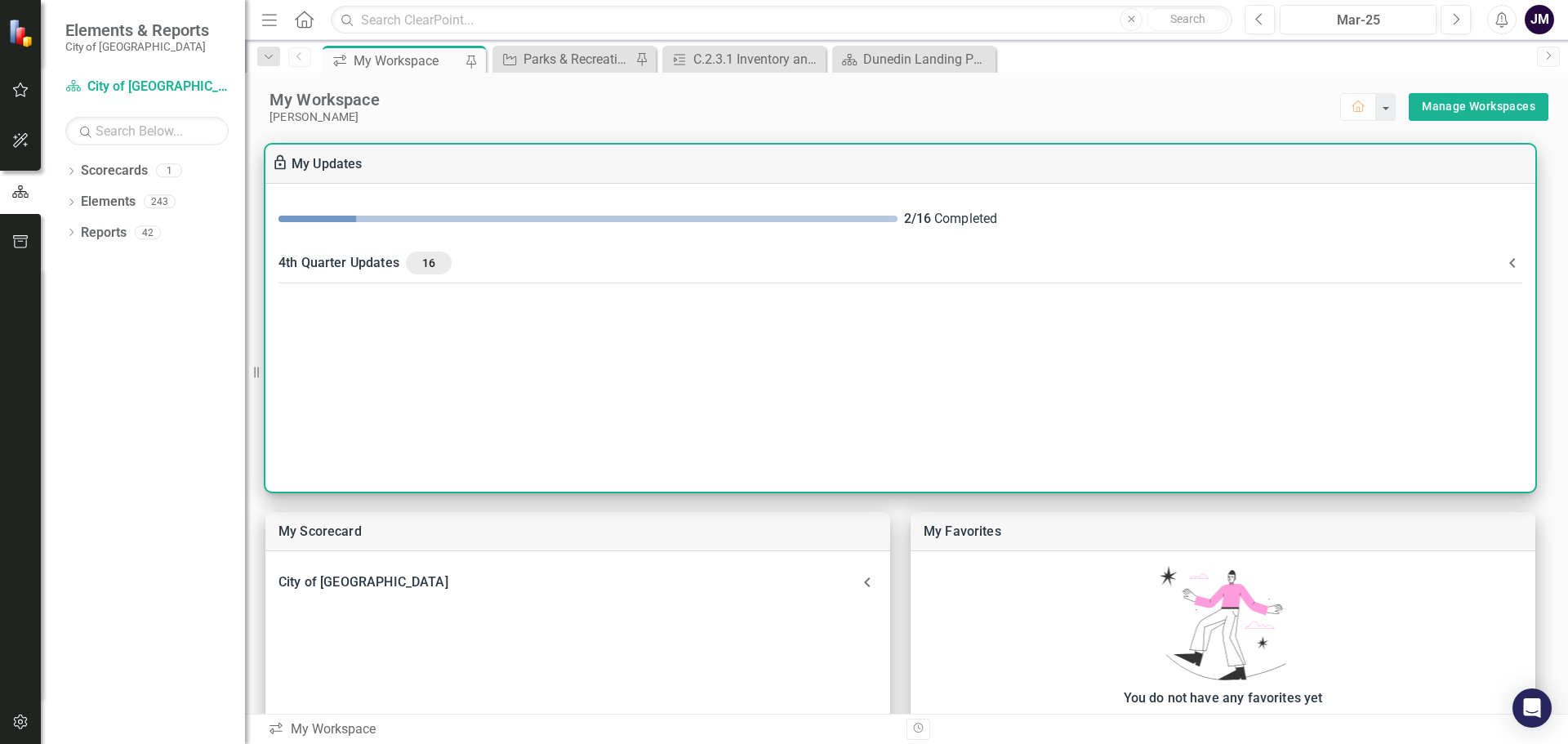
click at [358, 260] on div "4th Quarter Updates 16" at bounding box center [891, 262] width 1225 height 23
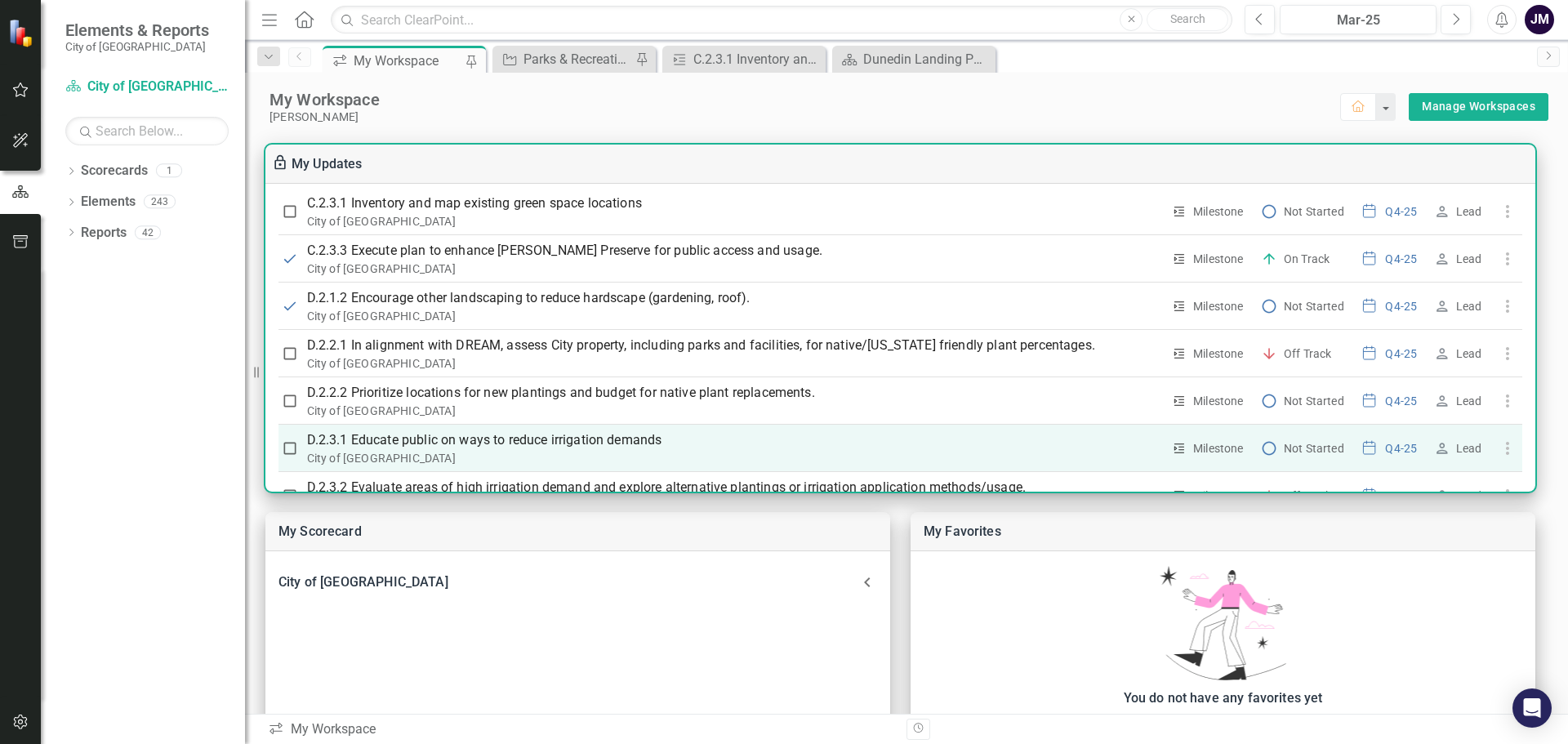
scroll to position [327, 0]
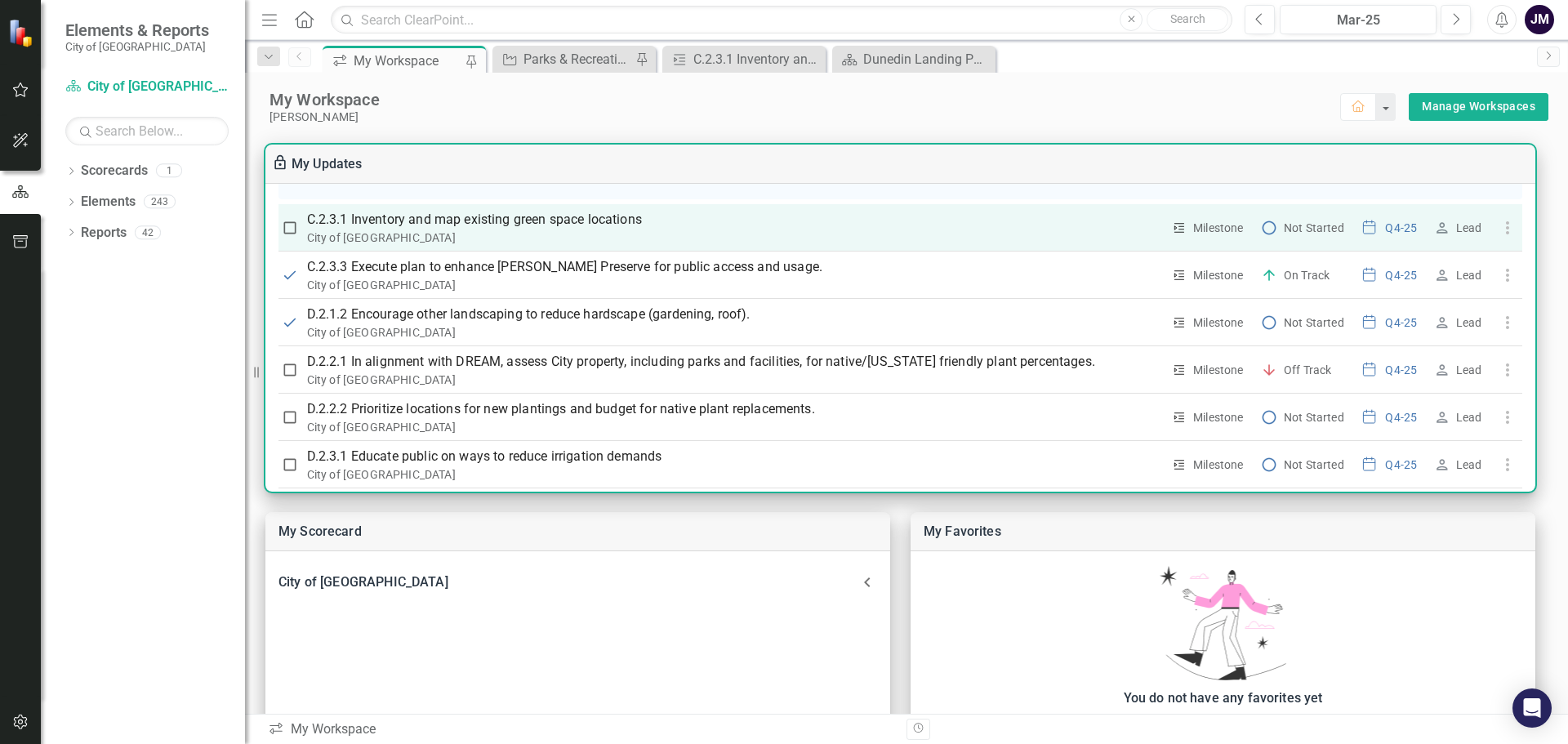
click at [464, 227] on p "C.2.3.1 Inventory and map existing green space locations" at bounding box center [734, 220] width 855 height 20
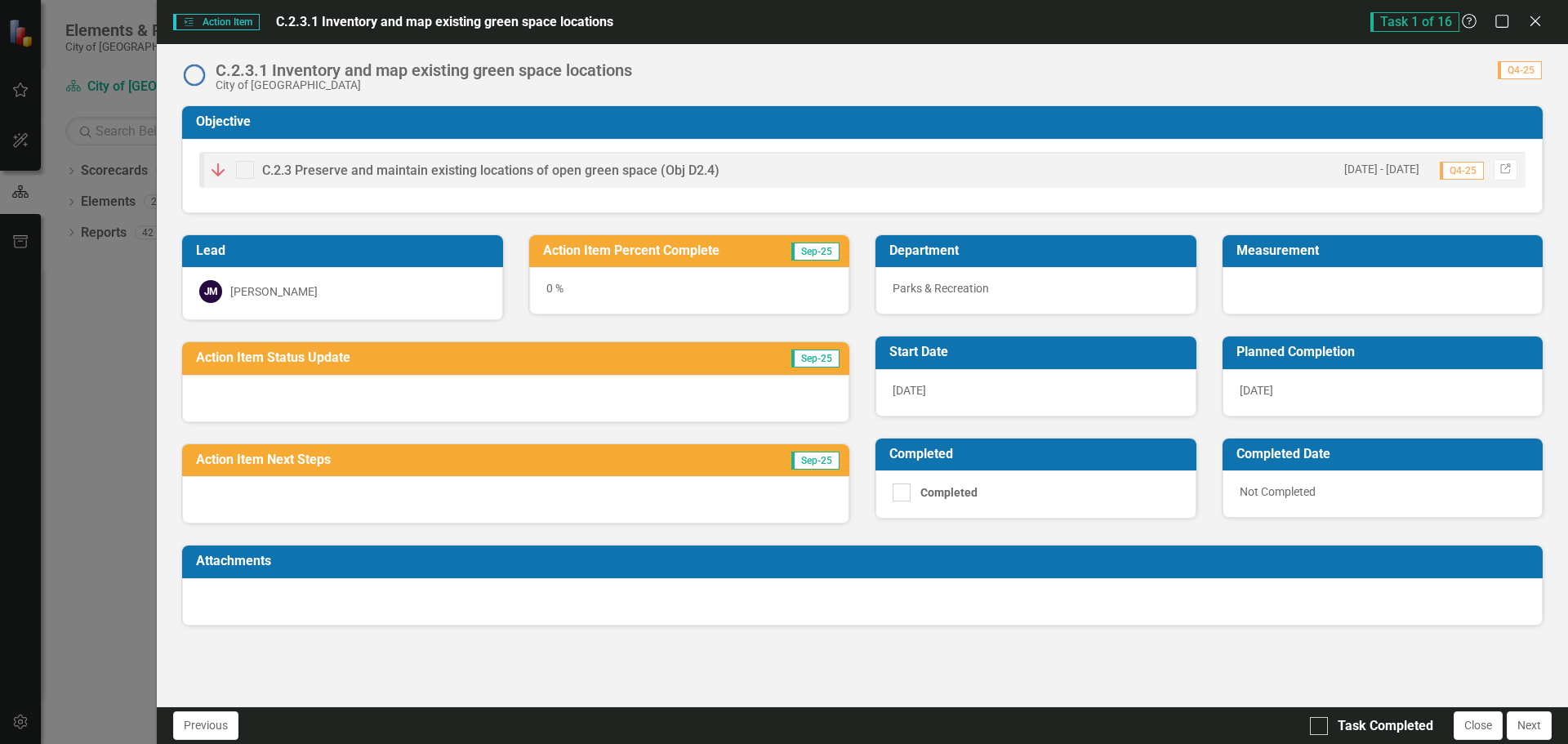
click at [433, 390] on div at bounding box center [515, 399] width 667 height 47
click at [409, 394] on div at bounding box center [515, 399] width 667 height 47
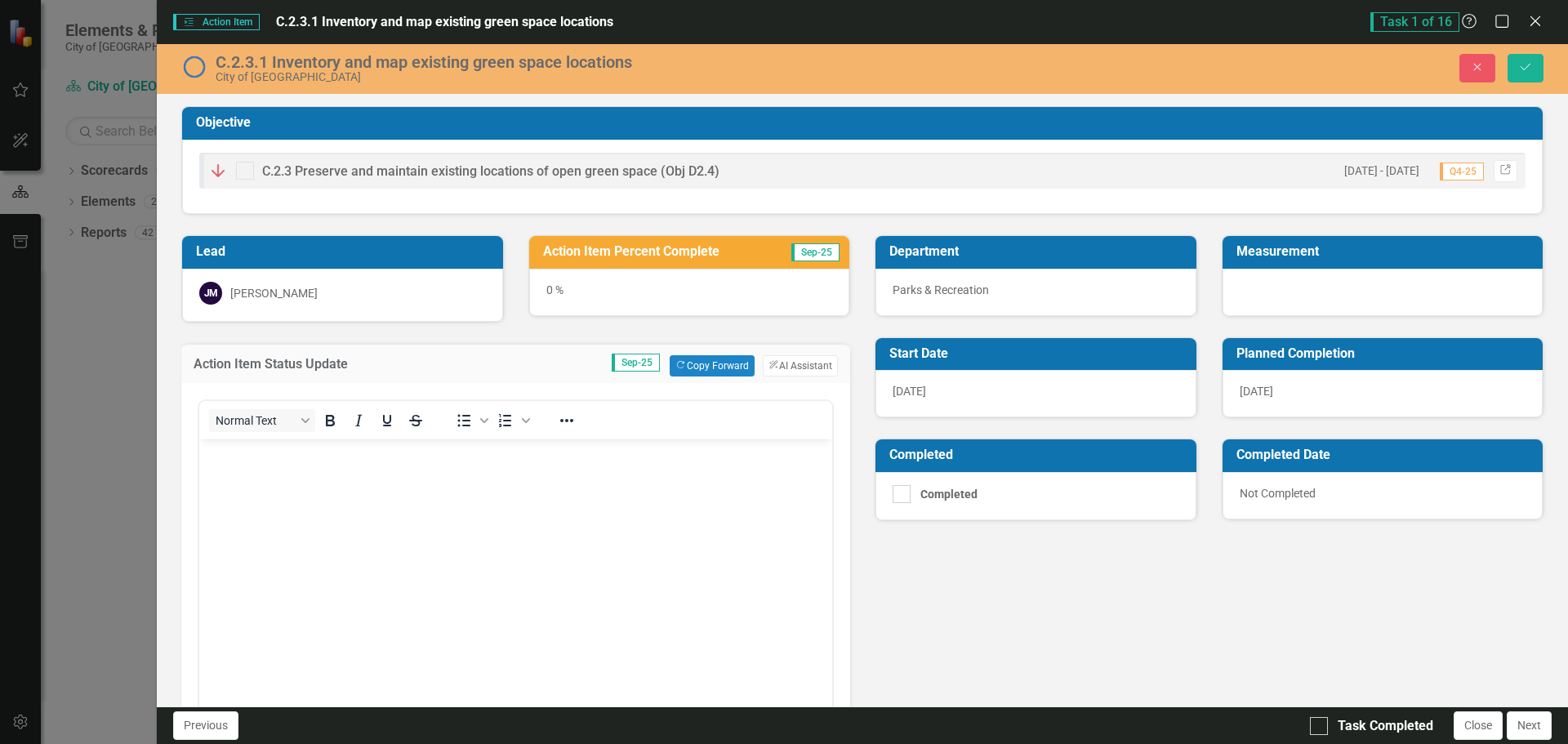
scroll to position [0, 0]
click at [662, 300] on div "0 %" at bounding box center [689, 292] width 321 height 47
click at [545, 290] on div "0 %" at bounding box center [689, 292] width 321 height 47
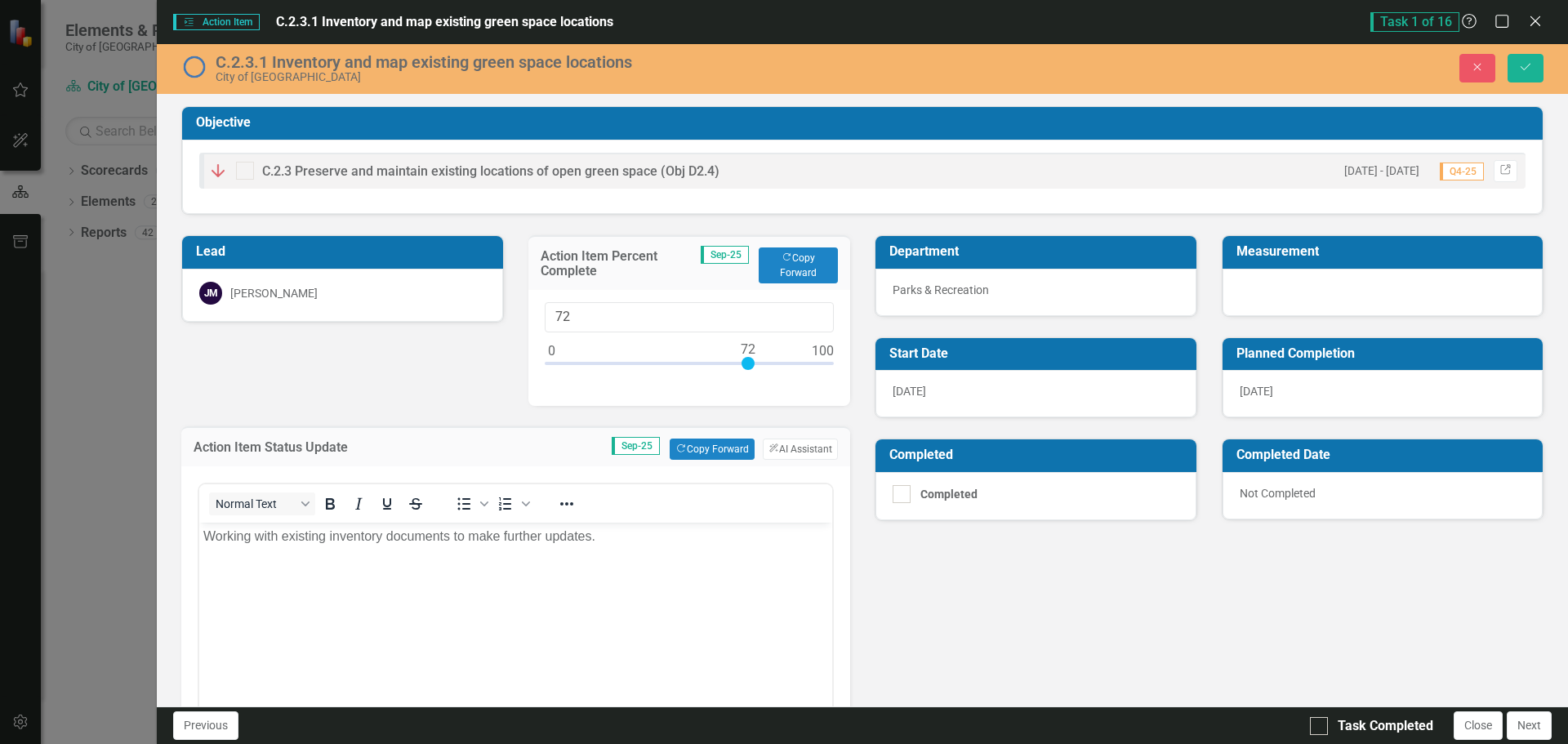
click at [744, 357] on div at bounding box center [689, 367] width 290 height 20
type input "80"
click at [767, 367] on div at bounding box center [689, 367] width 290 height 20
click at [908, 390] on span "[DATE]" at bounding box center [909, 391] width 34 height 13
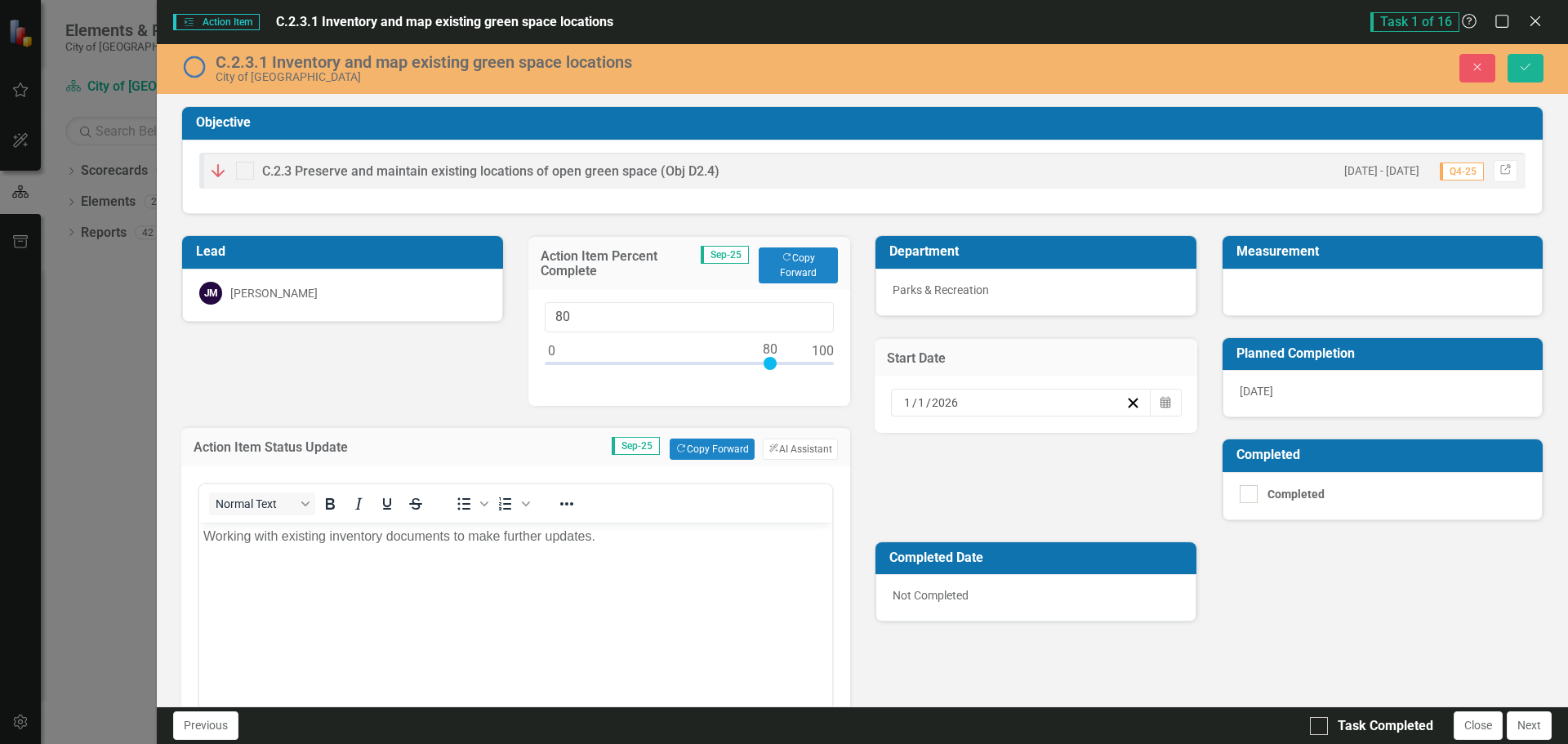
click at [952, 403] on input "2026" at bounding box center [945, 403] width 28 height 16
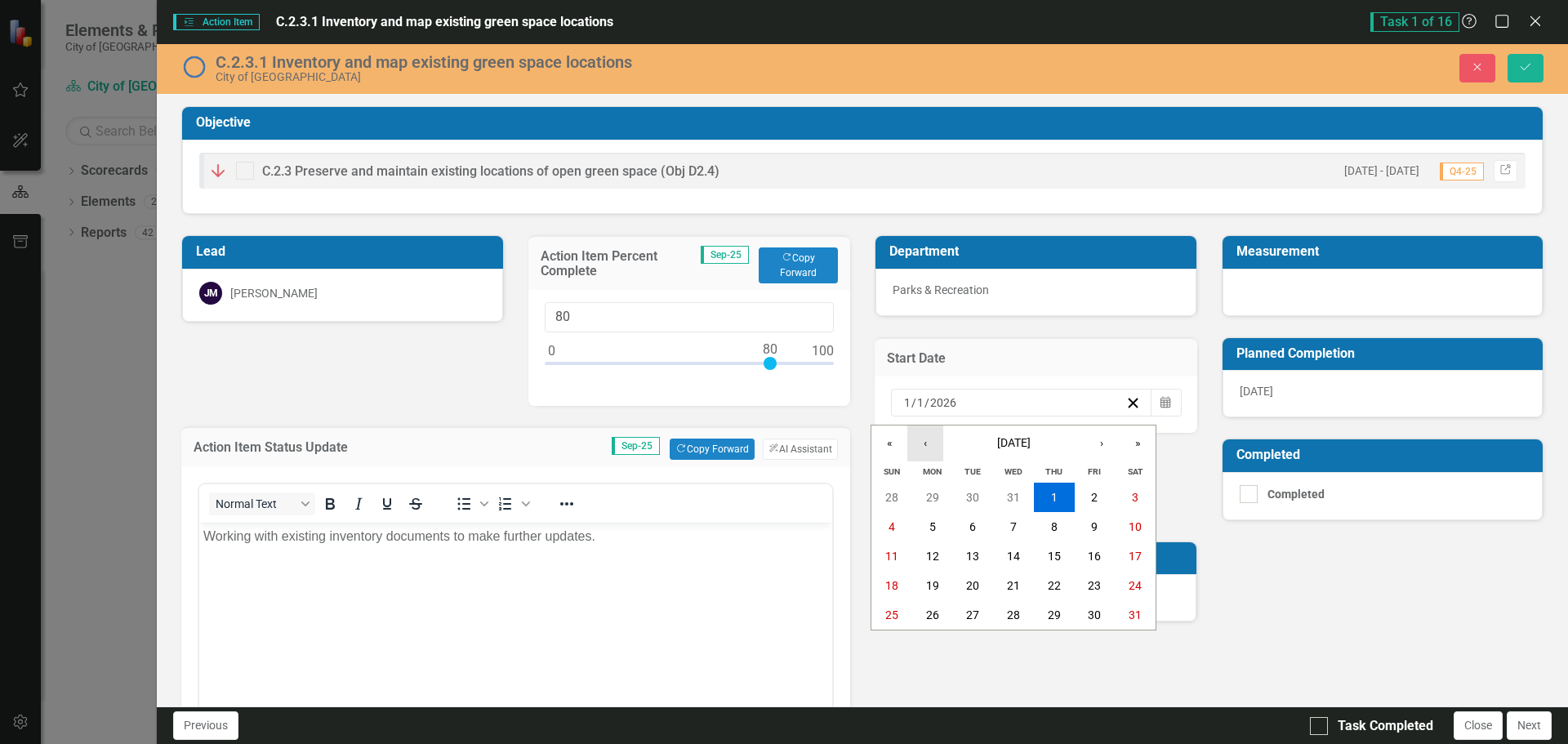
click at [930, 446] on button "‹" at bounding box center [925, 443] width 36 height 36
click at [1099, 448] on button "›" at bounding box center [1101, 443] width 36 height 36
click at [890, 443] on button "«" at bounding box center [889, 443] width 36 height 36
click at [1096, 445] on button "›" at bounding box center [1101, 443] width 36 height 36
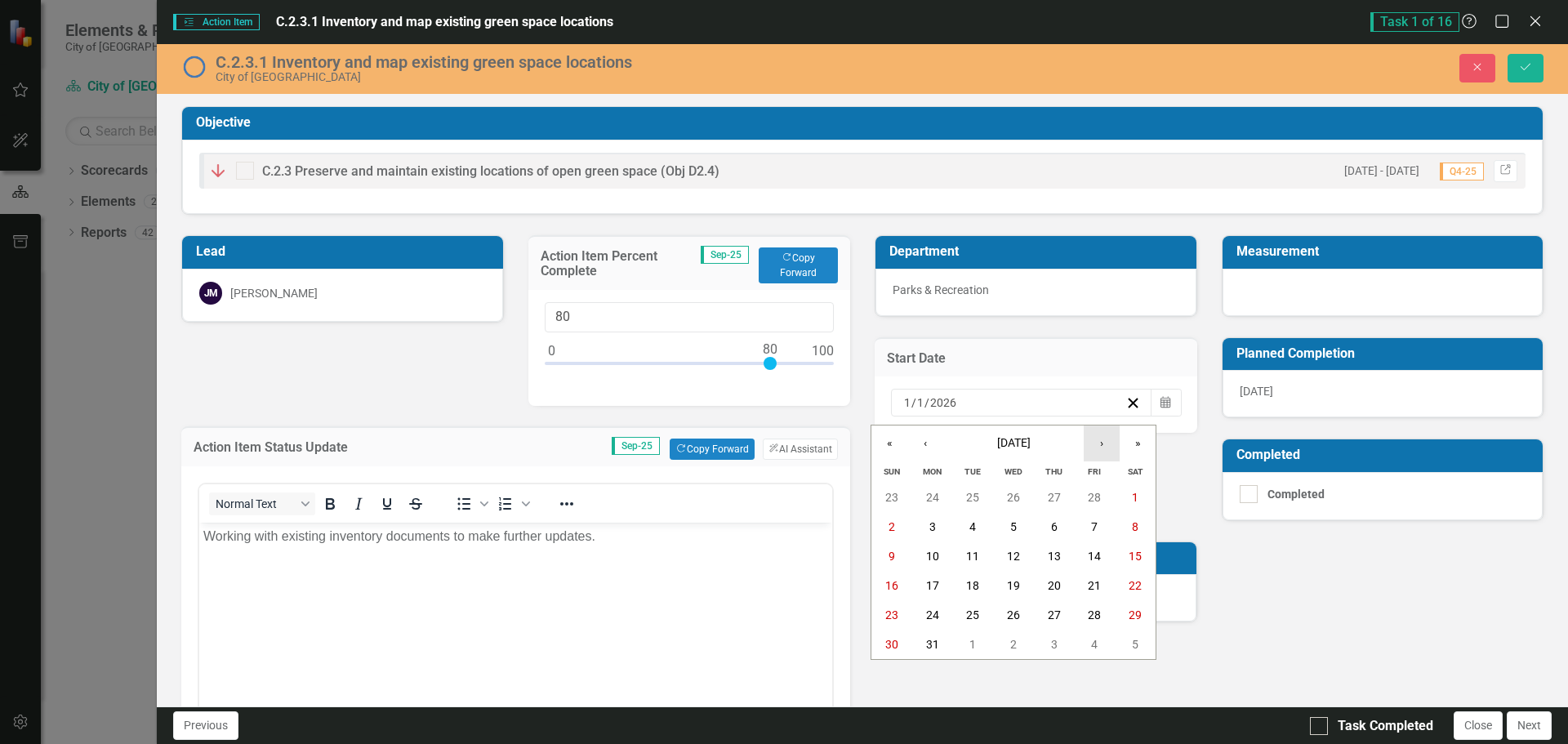
click at [1096, 445] on button "›" at bounding box center [1101, 443] width 36 height 36
click at [1065, 504] on button "1" at bounding box center [1054, 497] width 41 height 29
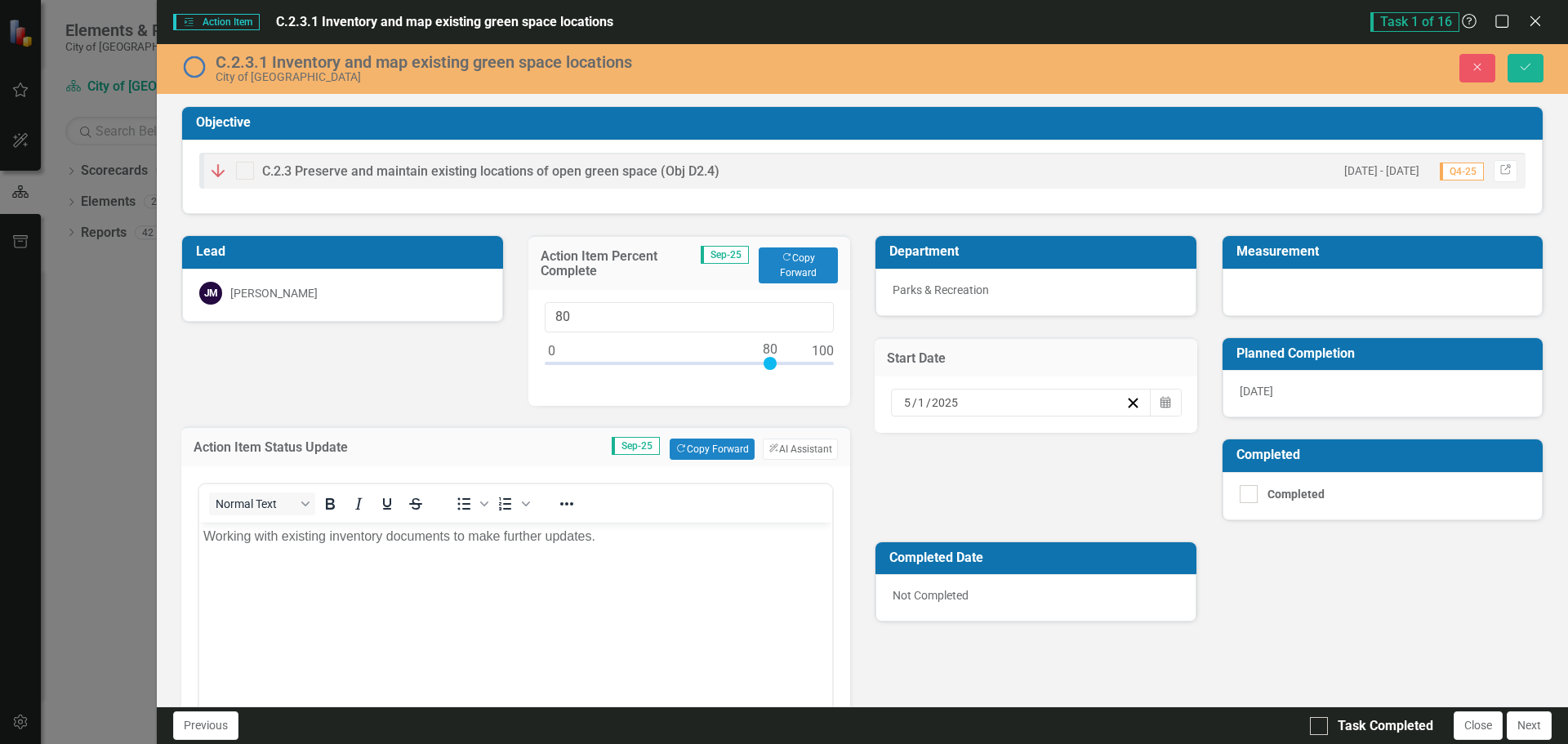
click at [1059, 492] on div "Department Parks & Recreation Measurement Start Date 5 / 1 / 2025 Calendar Plan…" at bounding box center [1209, 419] width 694 height 408
click at [1531, 59] on button "Save" at bounding box center [1525, 67] width 36 height 28
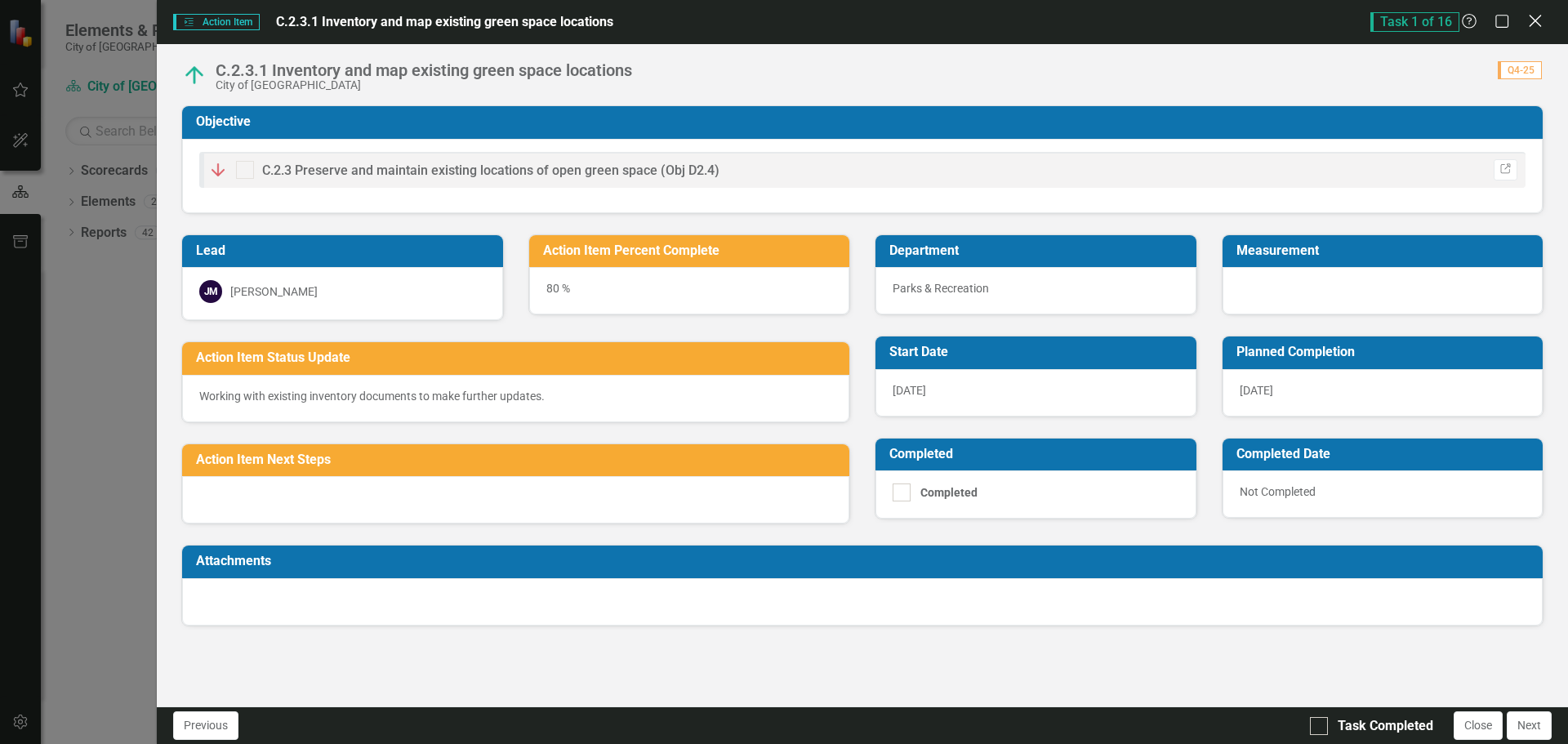
click at [1538, 24] on icon at bounding box center [1534, 20] width 12 height 12
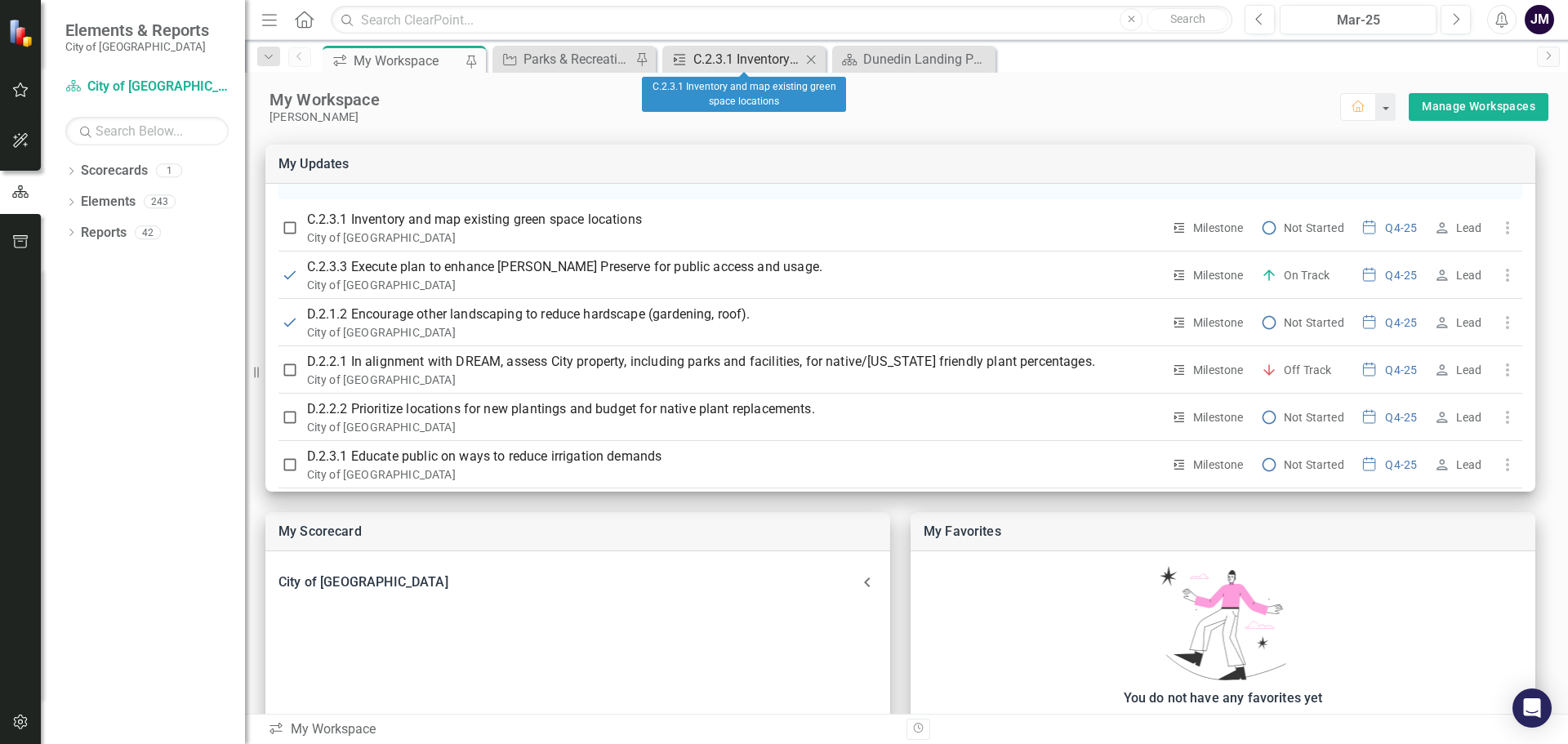
click at [761, 63] on div "C.2.3.1 Inventory and map existing green space locations" at bounding box center [748, 59] width 107 height 20
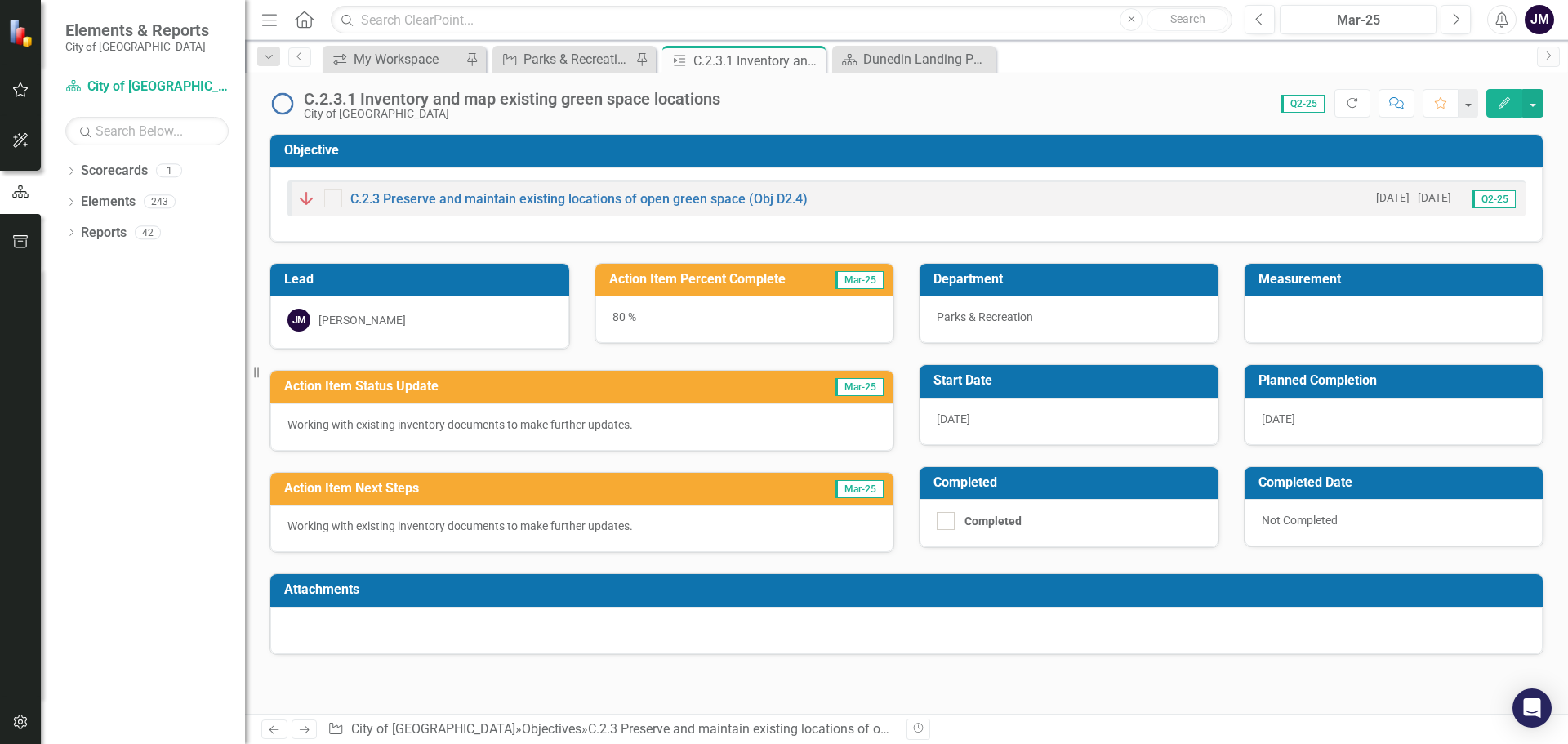
click at [495, 528] on p "Working with existing inventory documents to make further updates." at bounding box center [582, 526] width 589 height 16
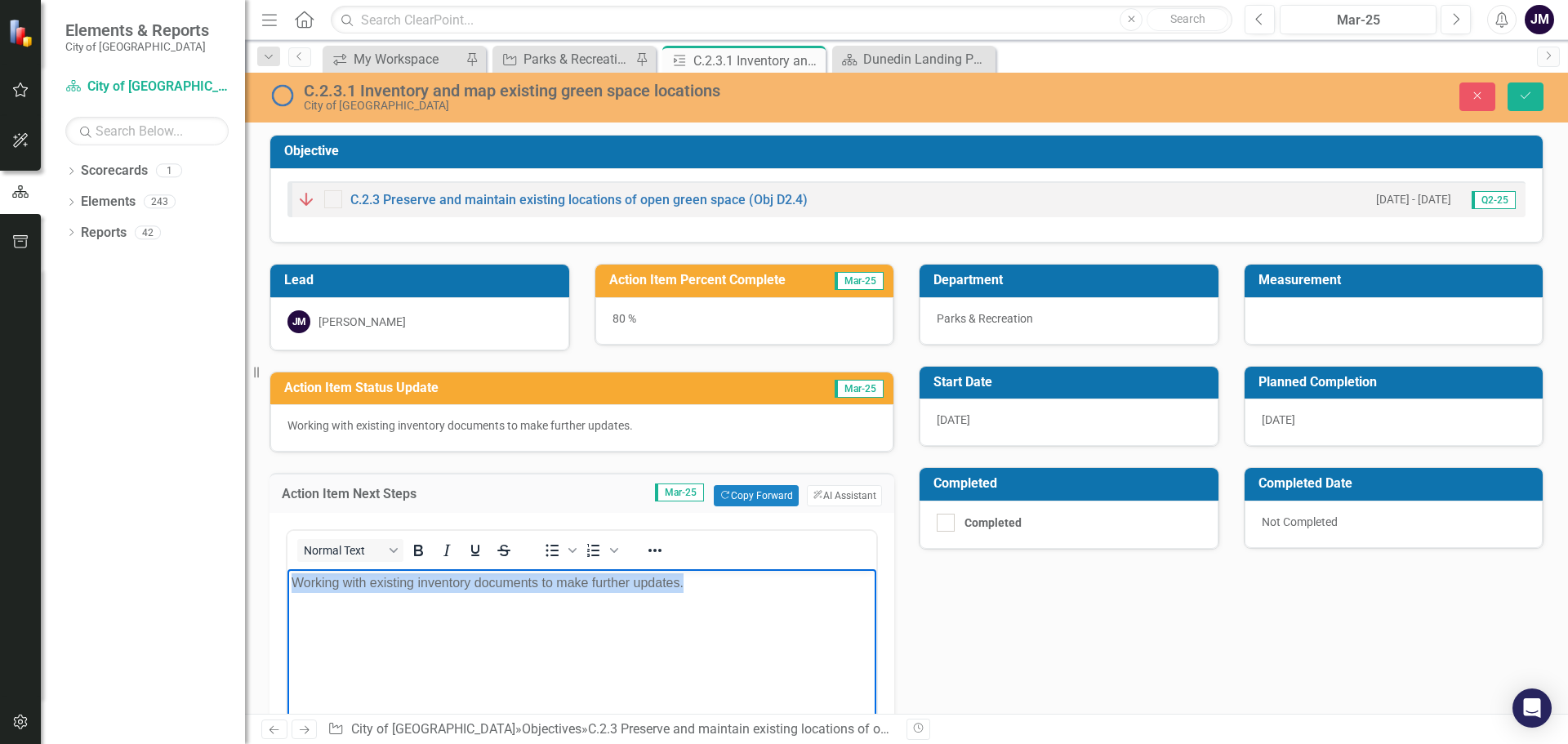
drag, startPoint x: 705, startPoint y: 584, endPoint x: 234, endPoint y: 551, distance: 472.2
click at [288, 569] on html "Working with existing inventory documents to make further updates." at bounding box center [582, 691] width 589 height 245
copy p "Working with existing inventory documents to make further updates."
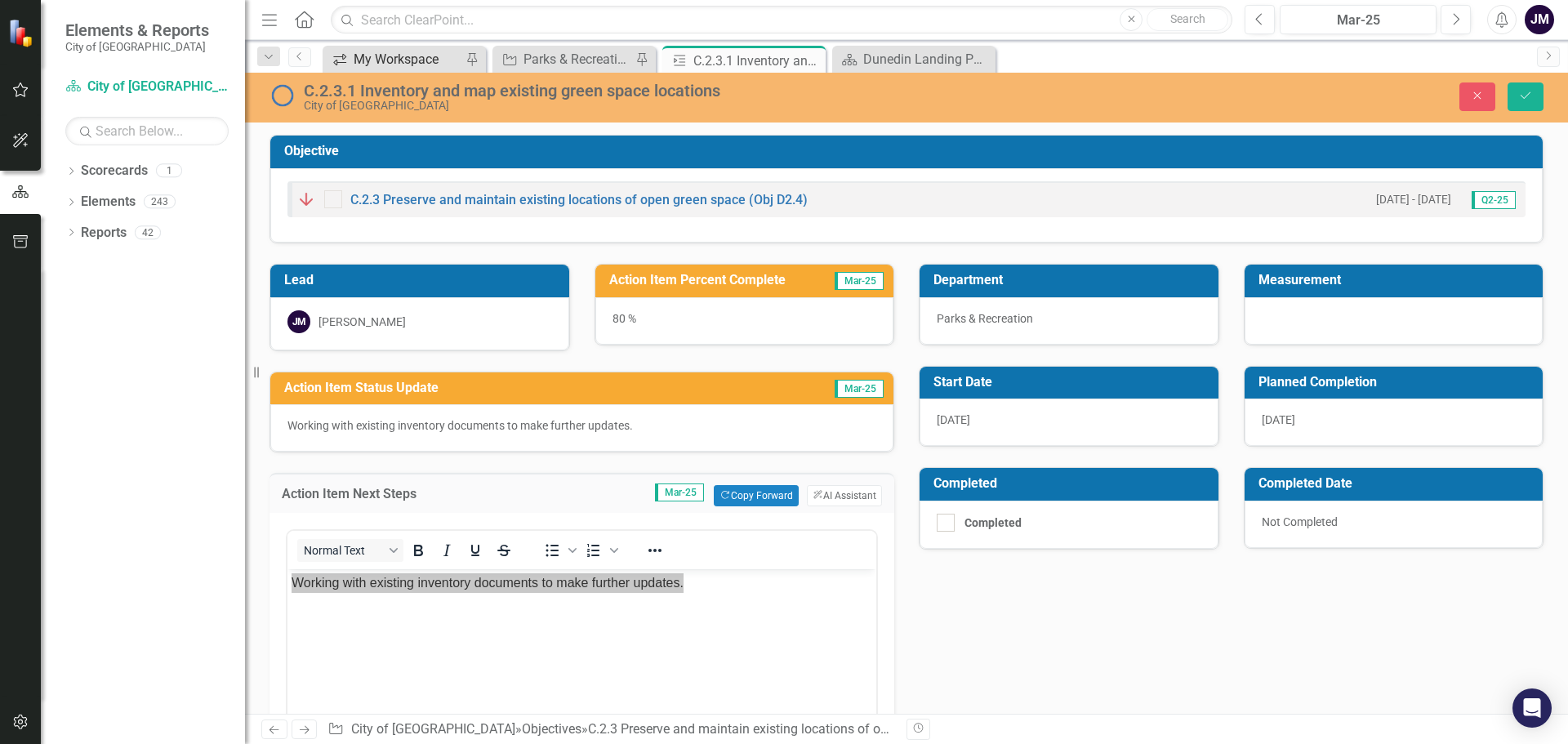
click at [381, 61] on div "My Workspace" at bounding box center [407, 59] width 107 height 20
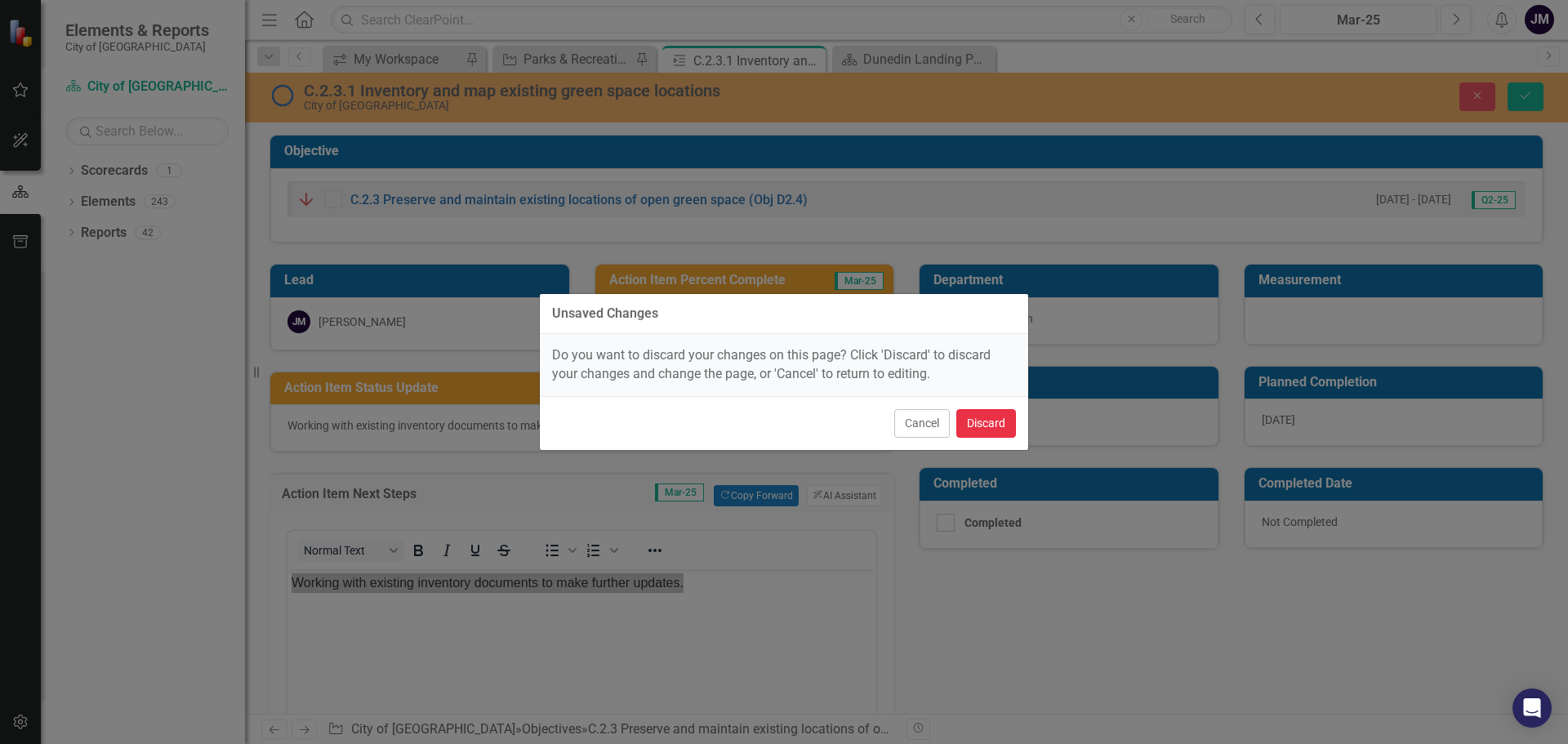
click at [984, 428] on button "Discard" at bounding box center [985, 423] width 59 height 28
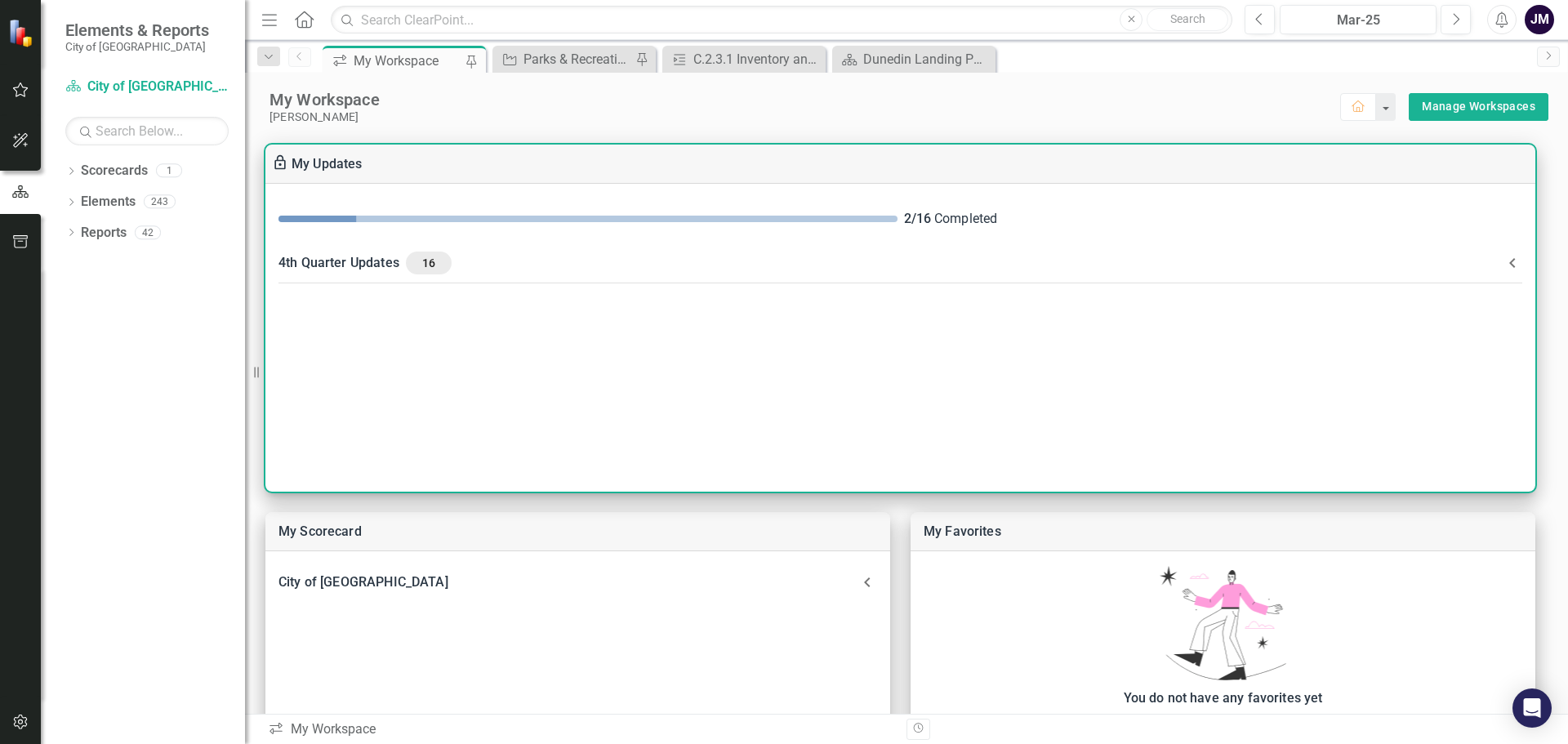
click at [381, 270] on div "4th Quarter Updates 16" at bounding box center [891, 262] width 1225 height 23
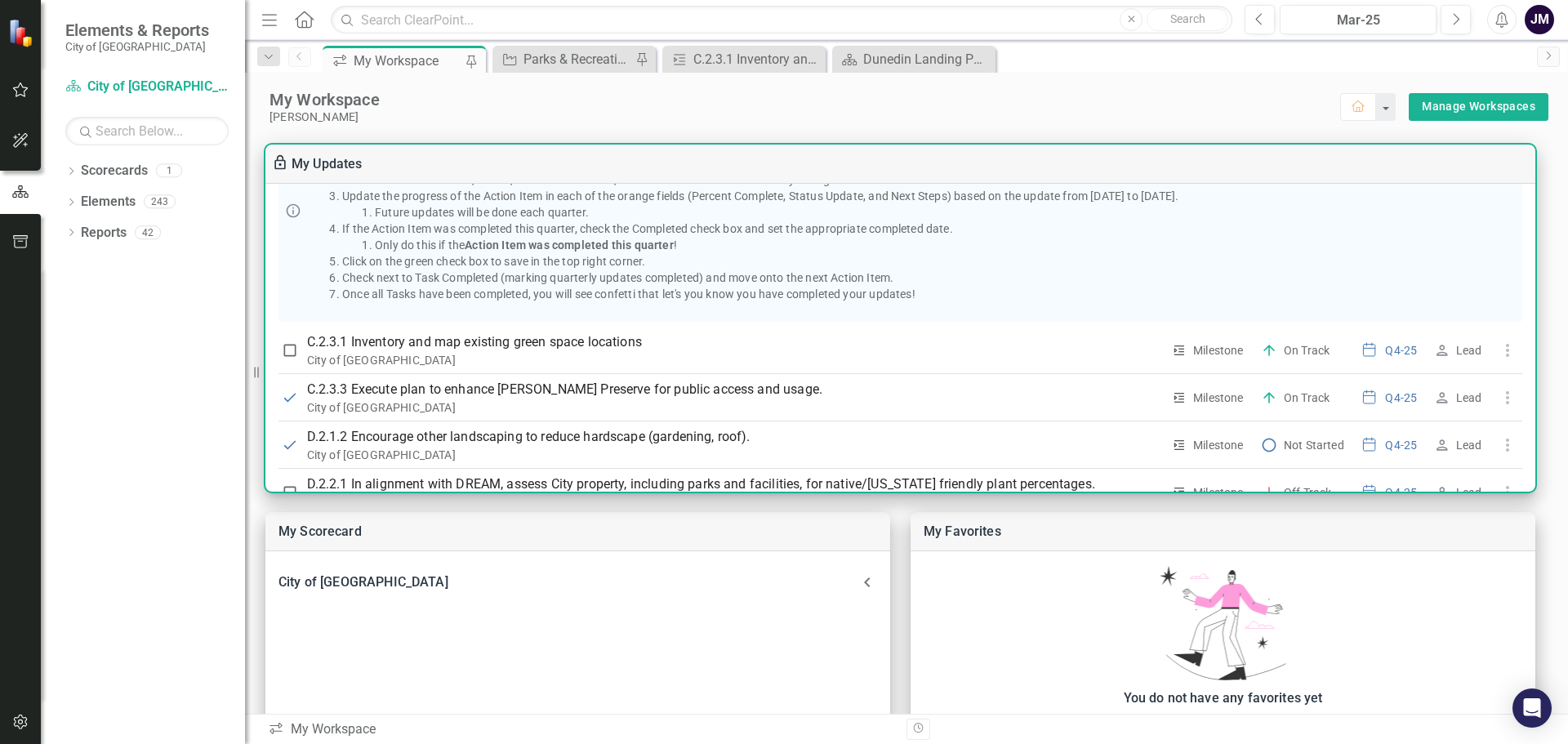
scroll to position [245, 0]
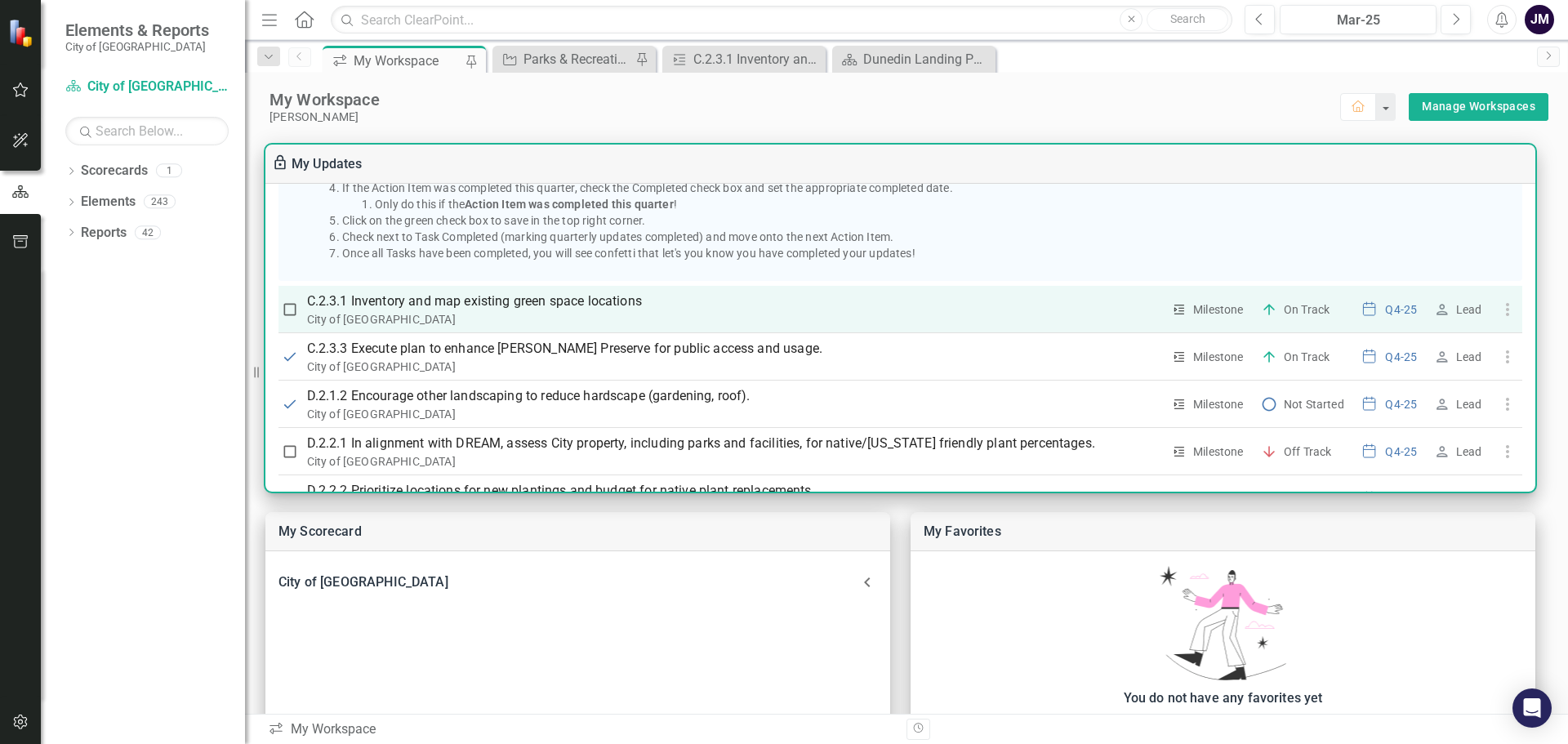
click at [416, 308] on p "C.2.3.1 Inventory and map existing green space locations" at bounding box center [734, 301] width 855 height 20
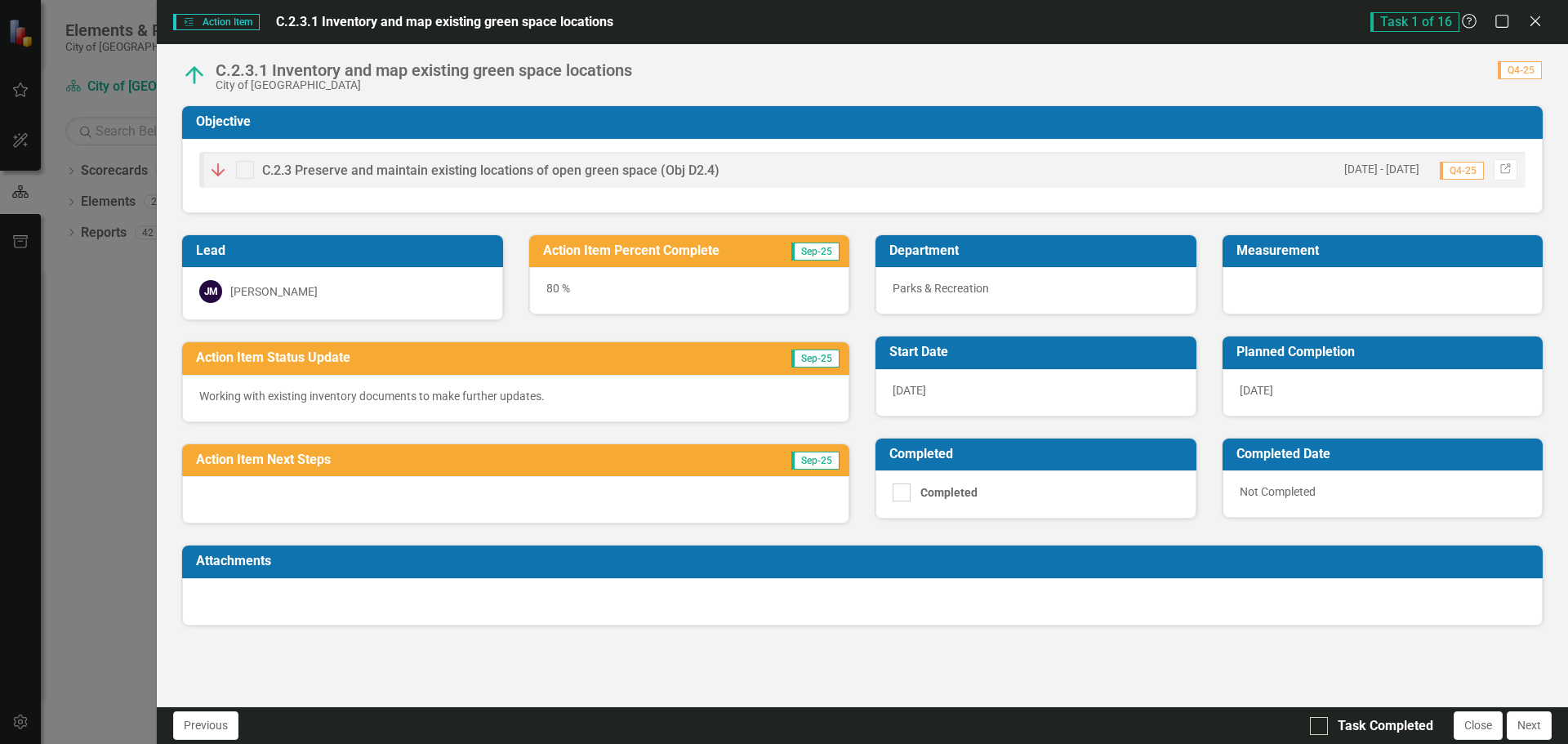
click at [565, 504] on div at bounding box center [515, 500] width 667 height 47
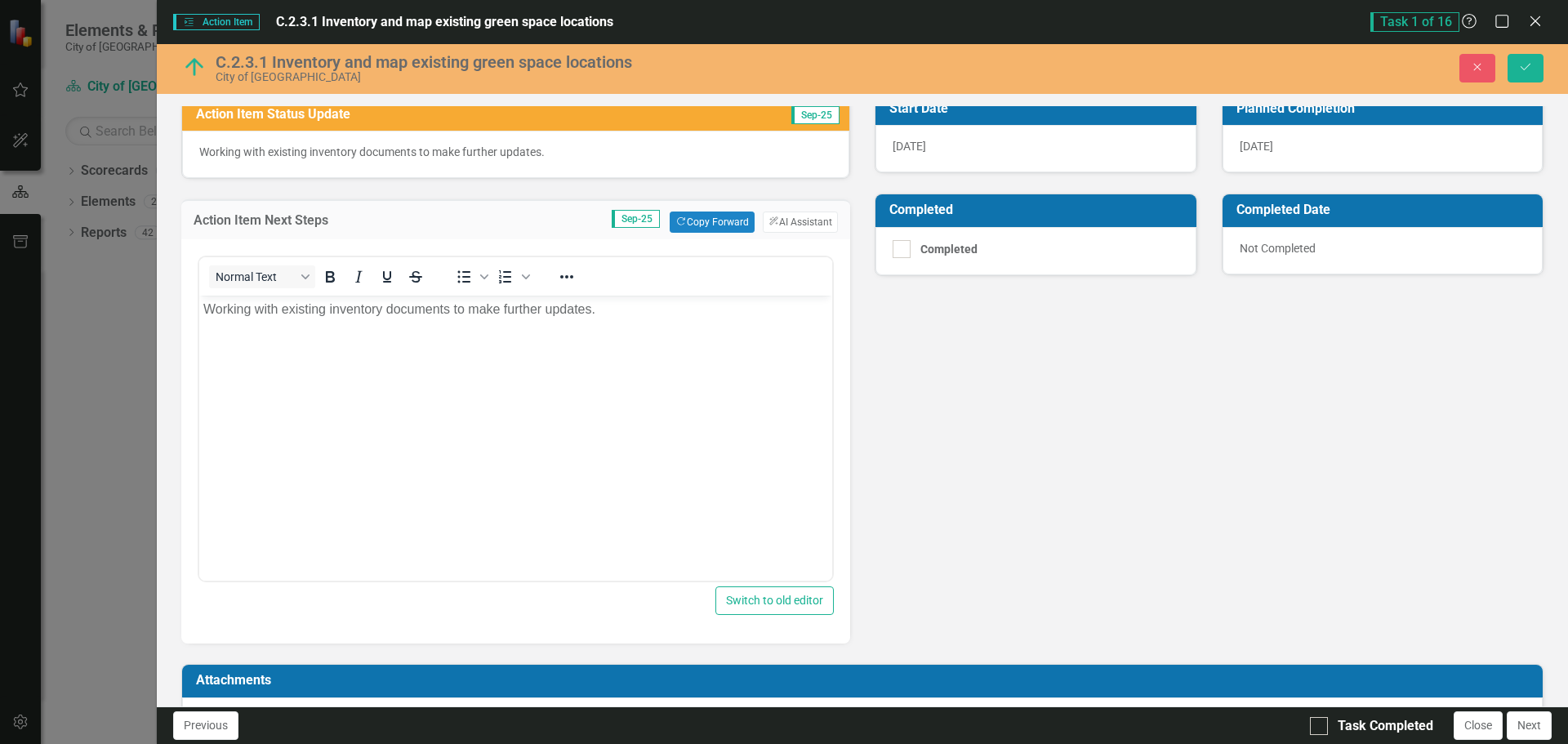
click at [959, 538] on div "Lead JM Joe McLemore Action Item Percent Complete Sep-25 80 % Action Item Statu…" at bounding box center [862, 307] width 1387 height 674
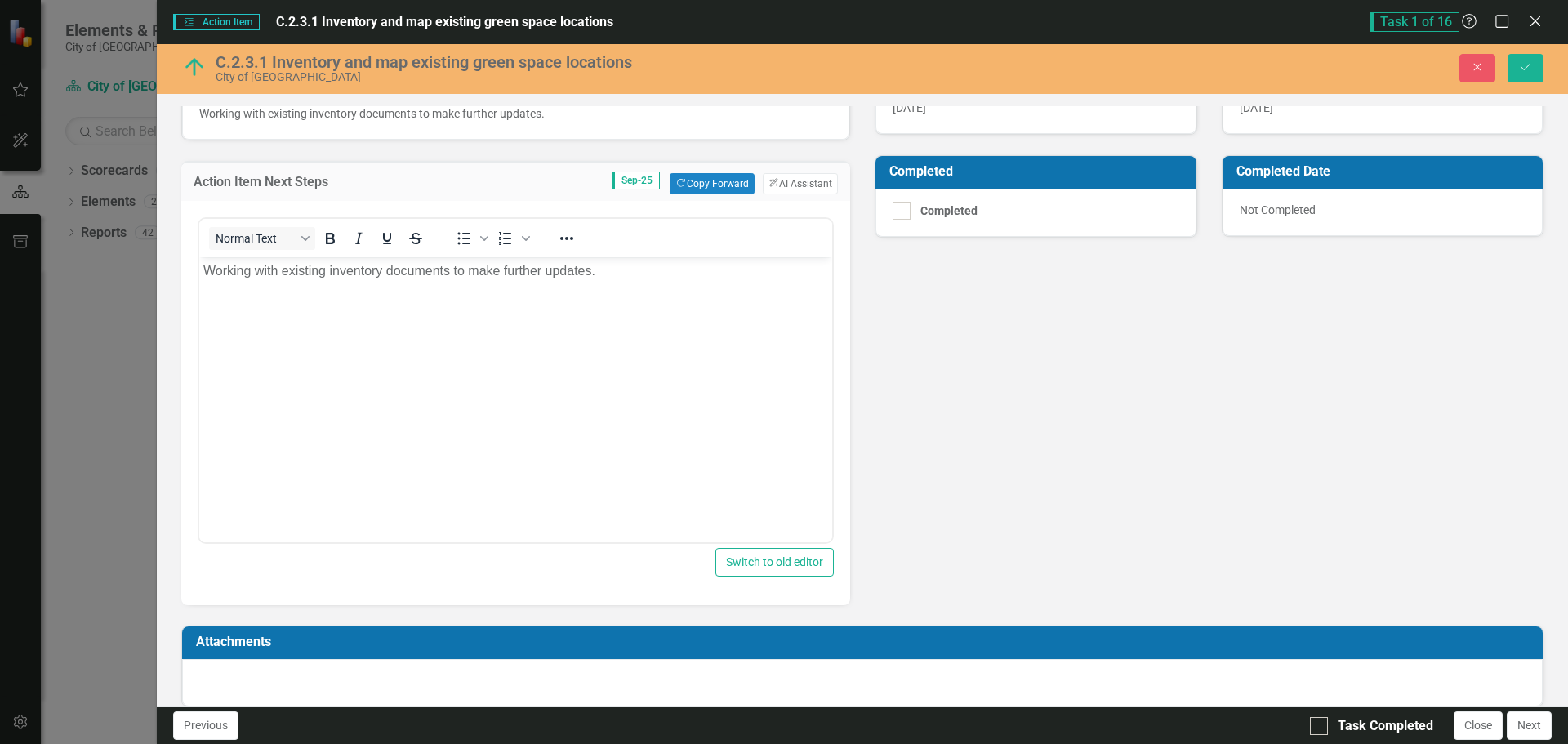
scroll to position [300, 0]
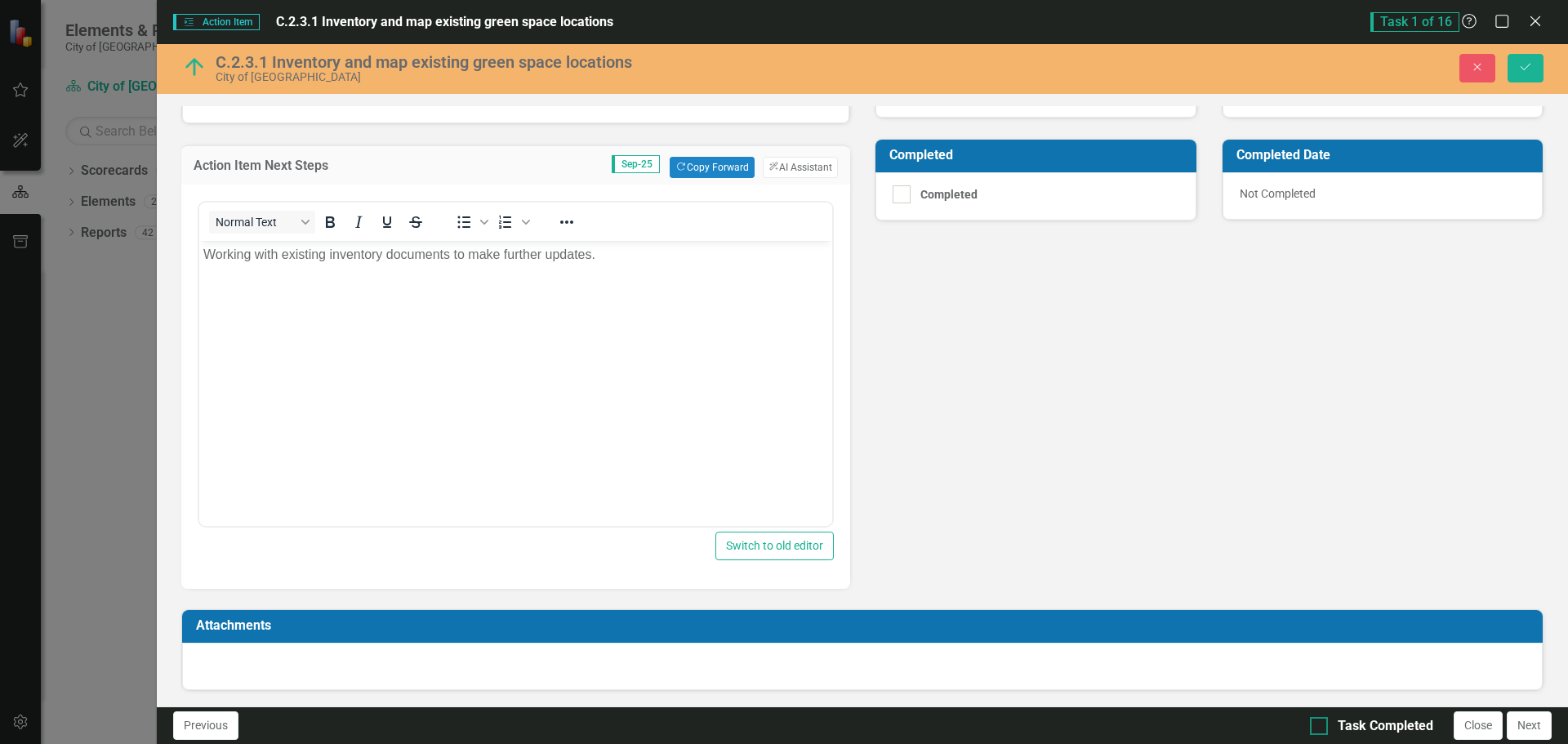
click at [1321, 728] on div at bounding box center [1319, 727] width 18 height 18
click at [1320, 728] on input "Task Completed" at bounding box center [1316, 723] width 11 height 11
checkbox input "true"
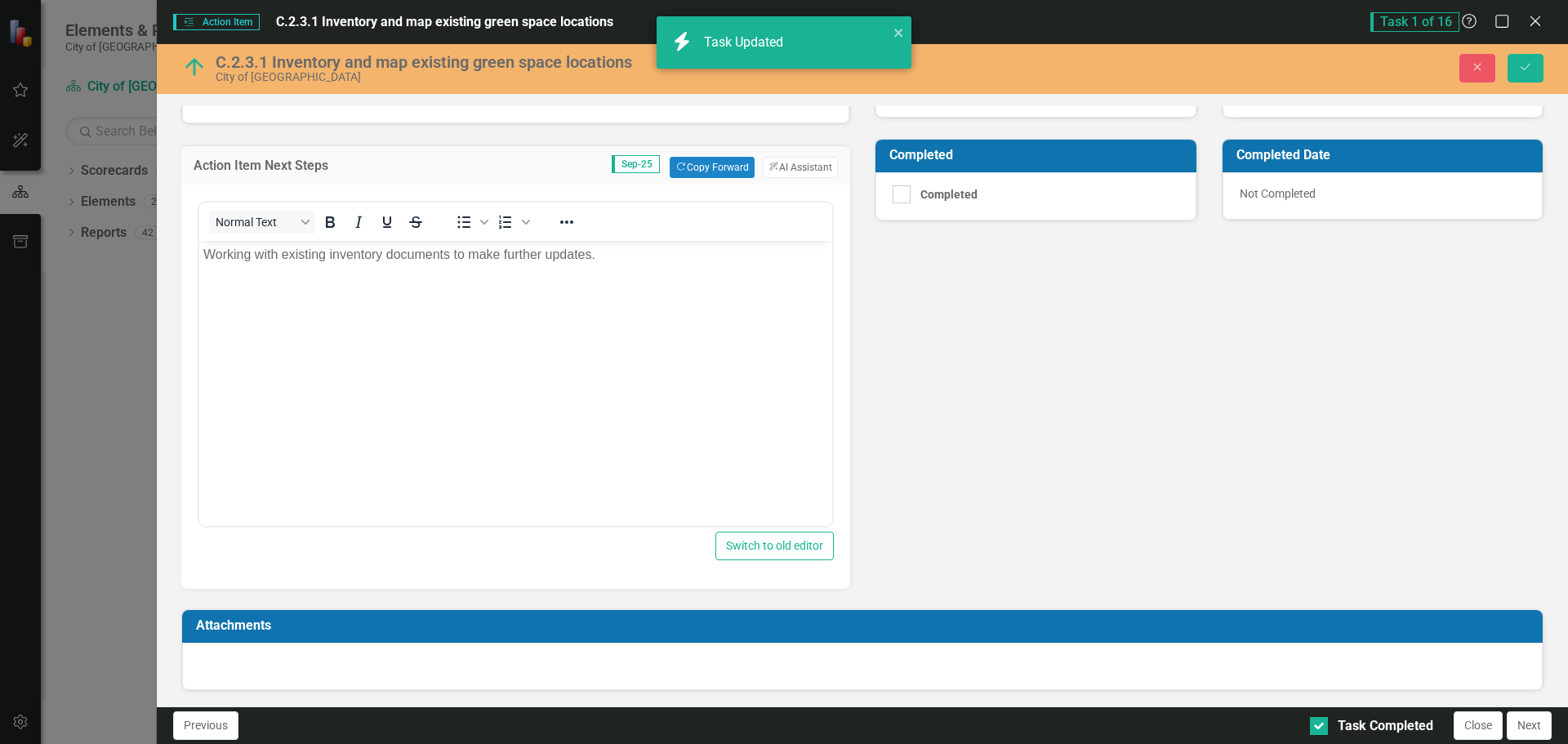
checkbox input "true"
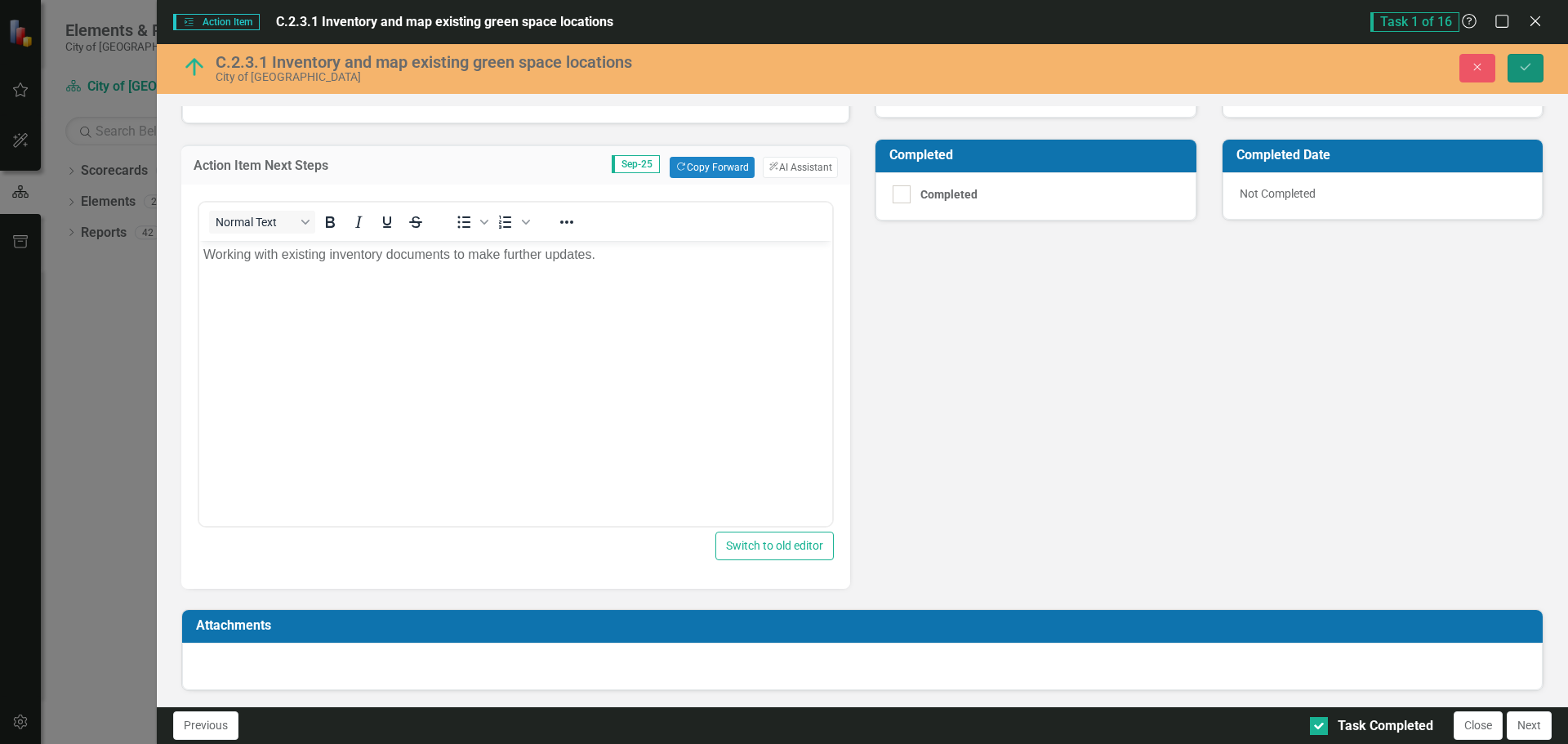
click at [1529, 68] on icon "Save" at bounding box center [1526, 66] width 15 height 12
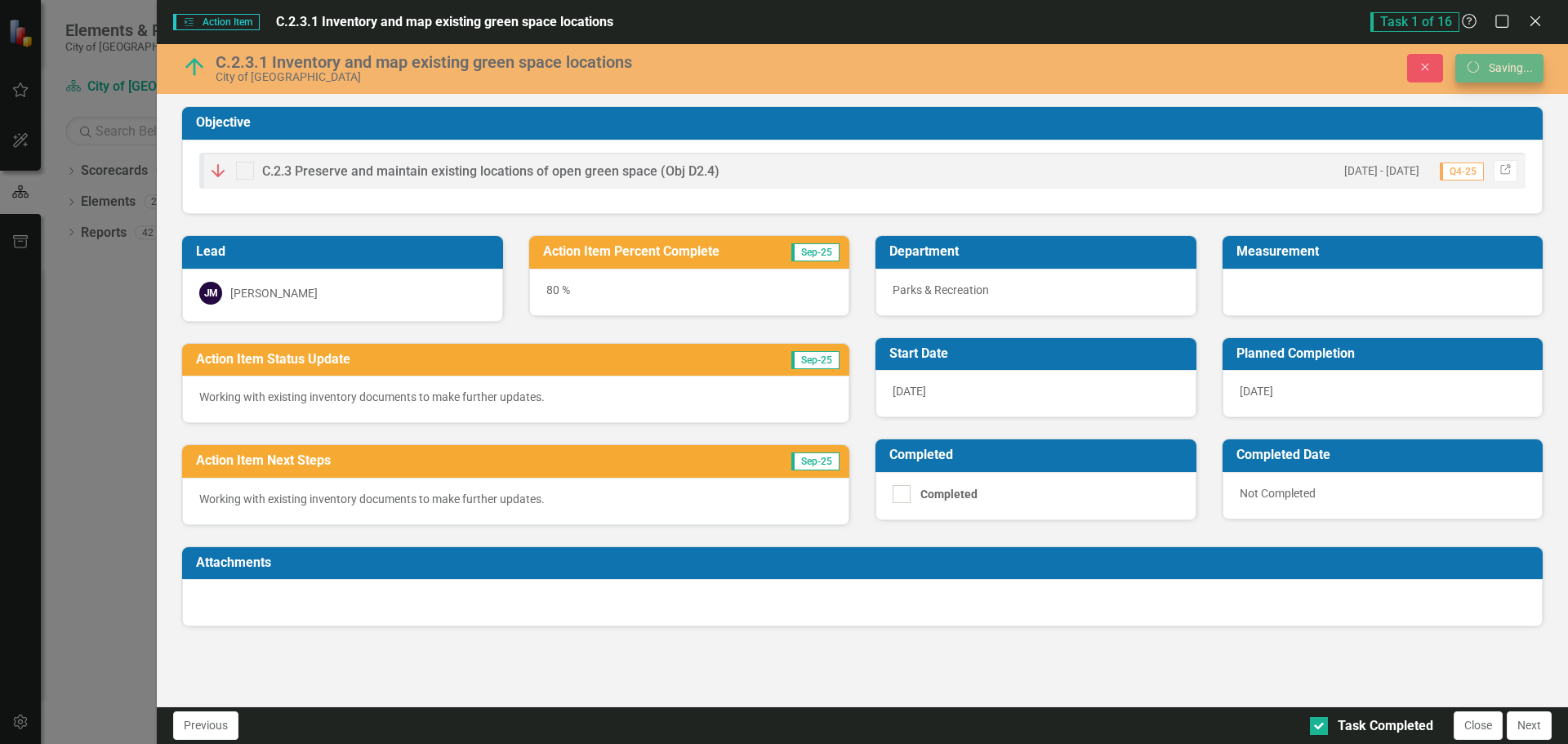
scroll to position [0, 0]
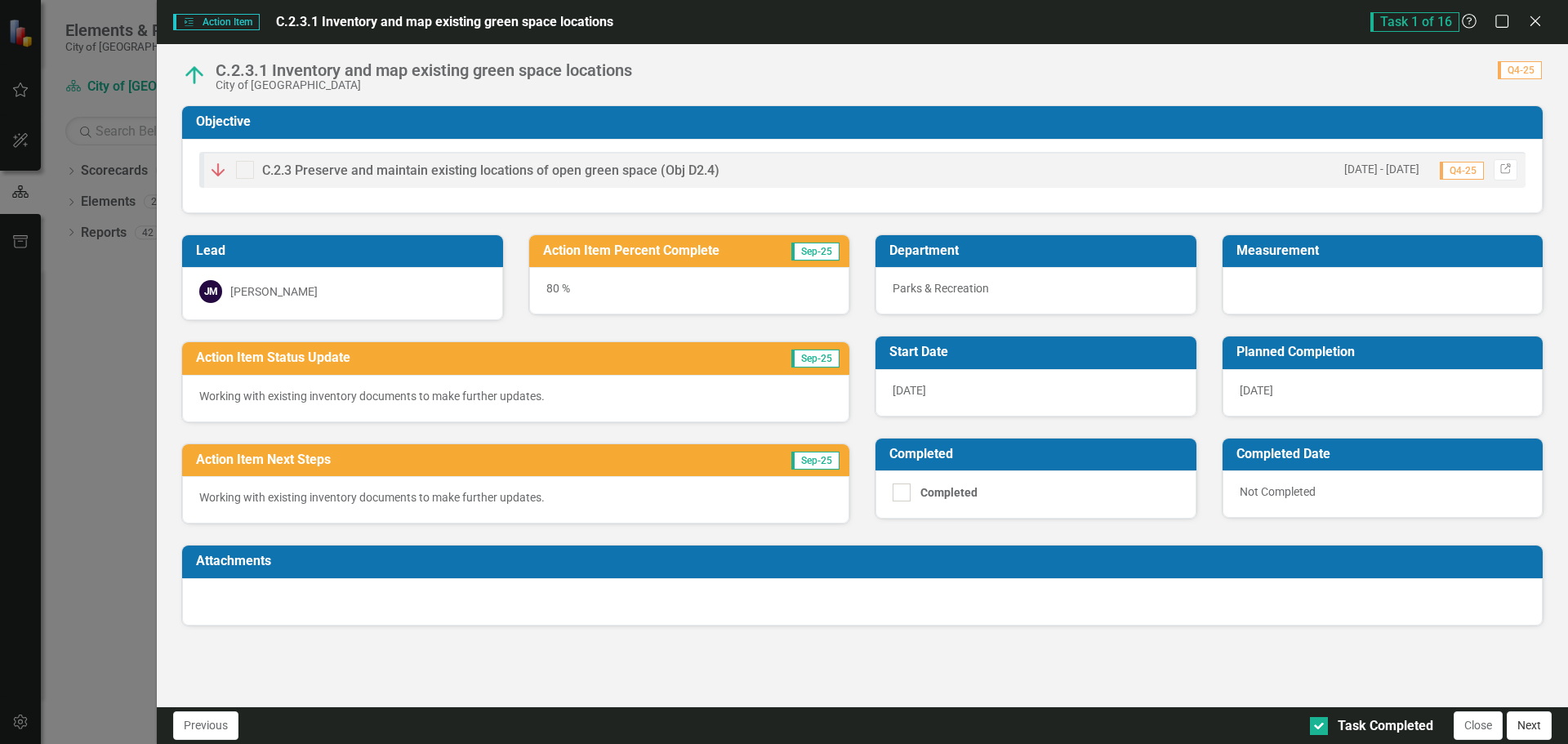
click at [1524, 726] on button "Next" at bounding box center [1529, 725] width 45 height 28
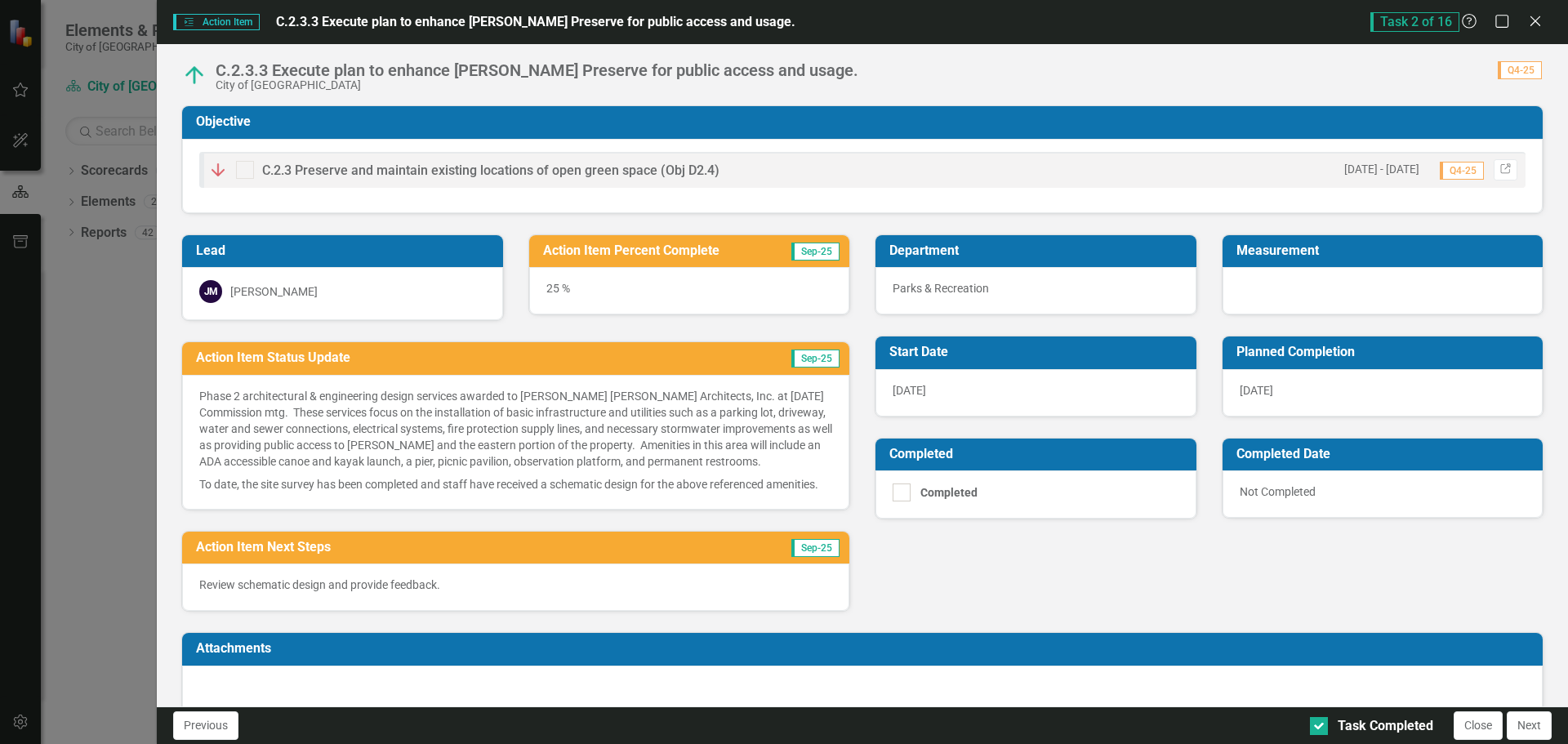
scroll to position [56, 0]
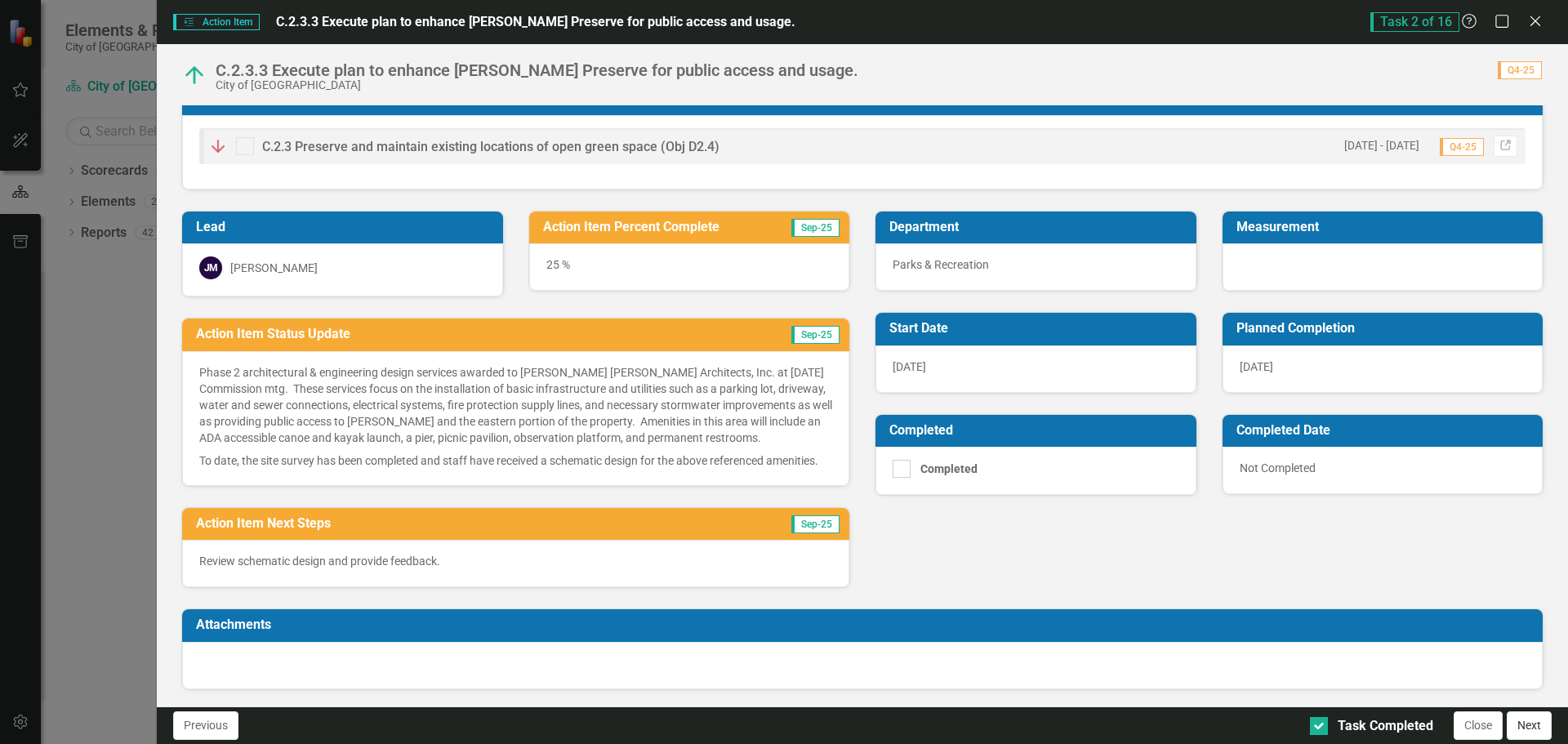
click at [1528, 718] on button "Next" at bounding box center [1529, 725] width 45 height 28
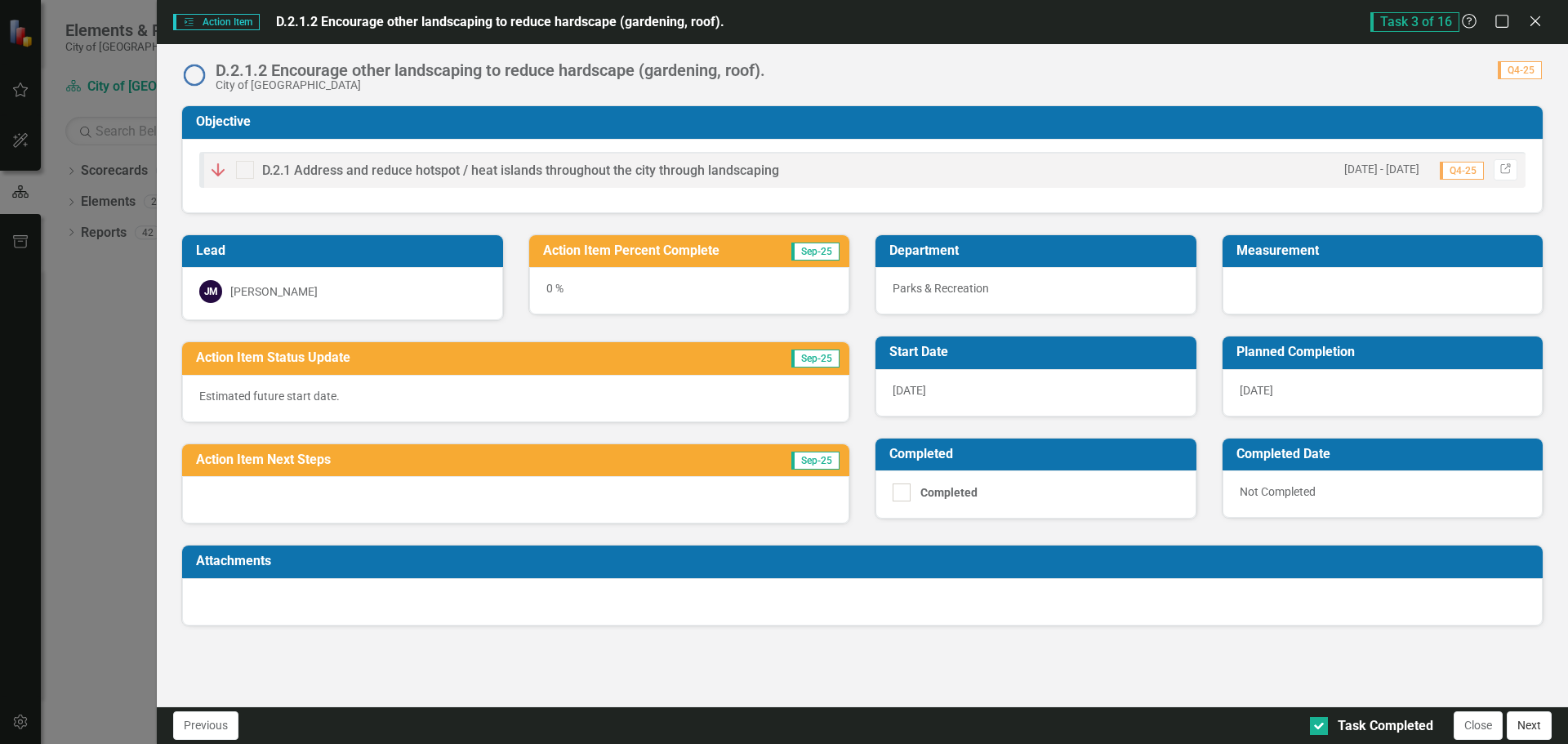
click at [1526, 724] on button "Next" at bounding box center [1529, 725] width 45 height 28
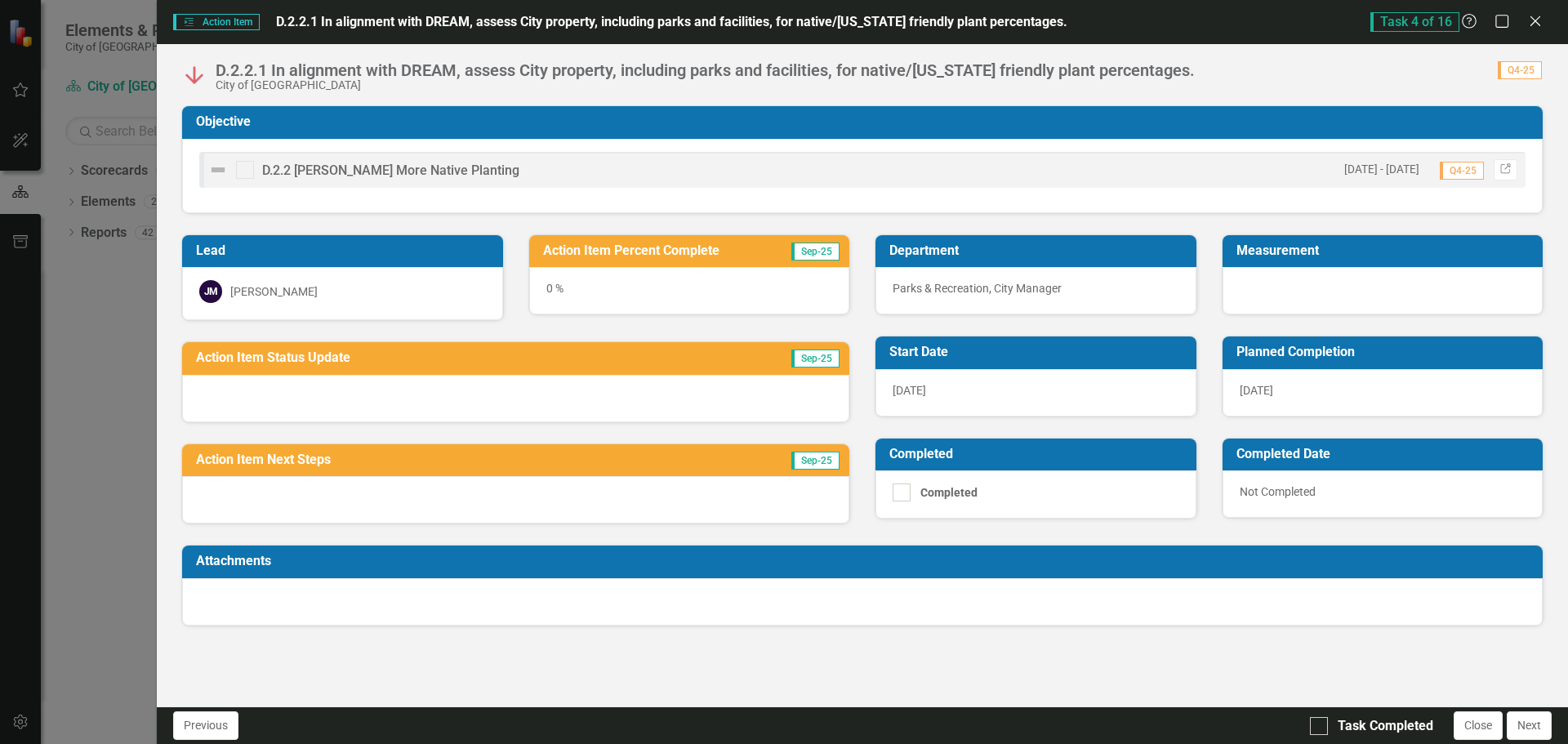
drag, startPoint x: 1213, startPoint y: 23, endPoint x: 1368, endPoint y: 91, distance: 169.3
click at [1370, 104] on div "Action Item Action Item D.2.2.1 In alignment with DREAM, assess City property, …" at bounding box center [862, 372] width 1411 height 744
click at [1536, 20] on icon at bounding box center [1534, 20] width 12 height 12
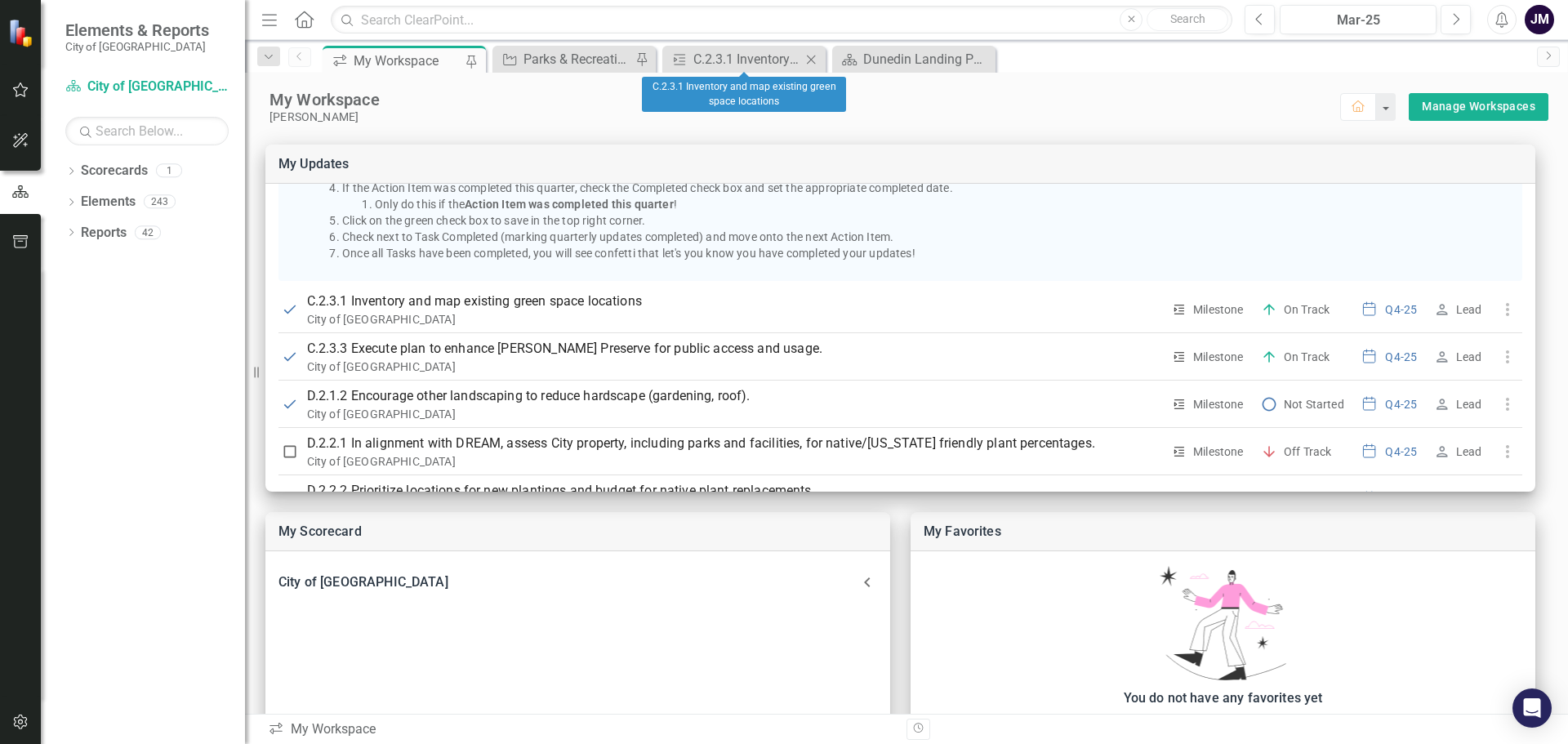
click at [809, 62] on icon at bounding box center [811, 59] width 9 height 9
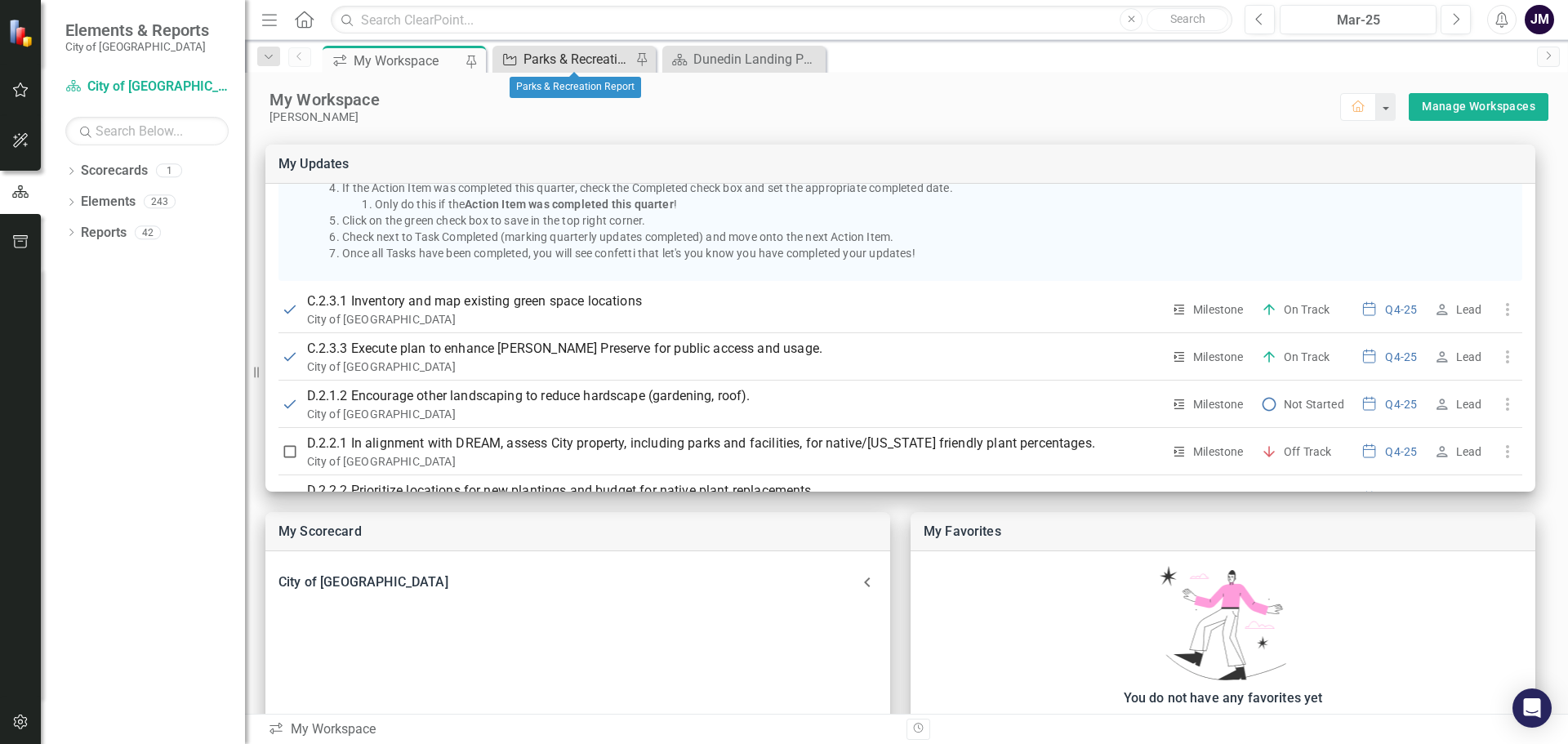
click at [577, 58] on div "Parks & Recreation Report" at bounding box center [577, 59] width 107 height 20
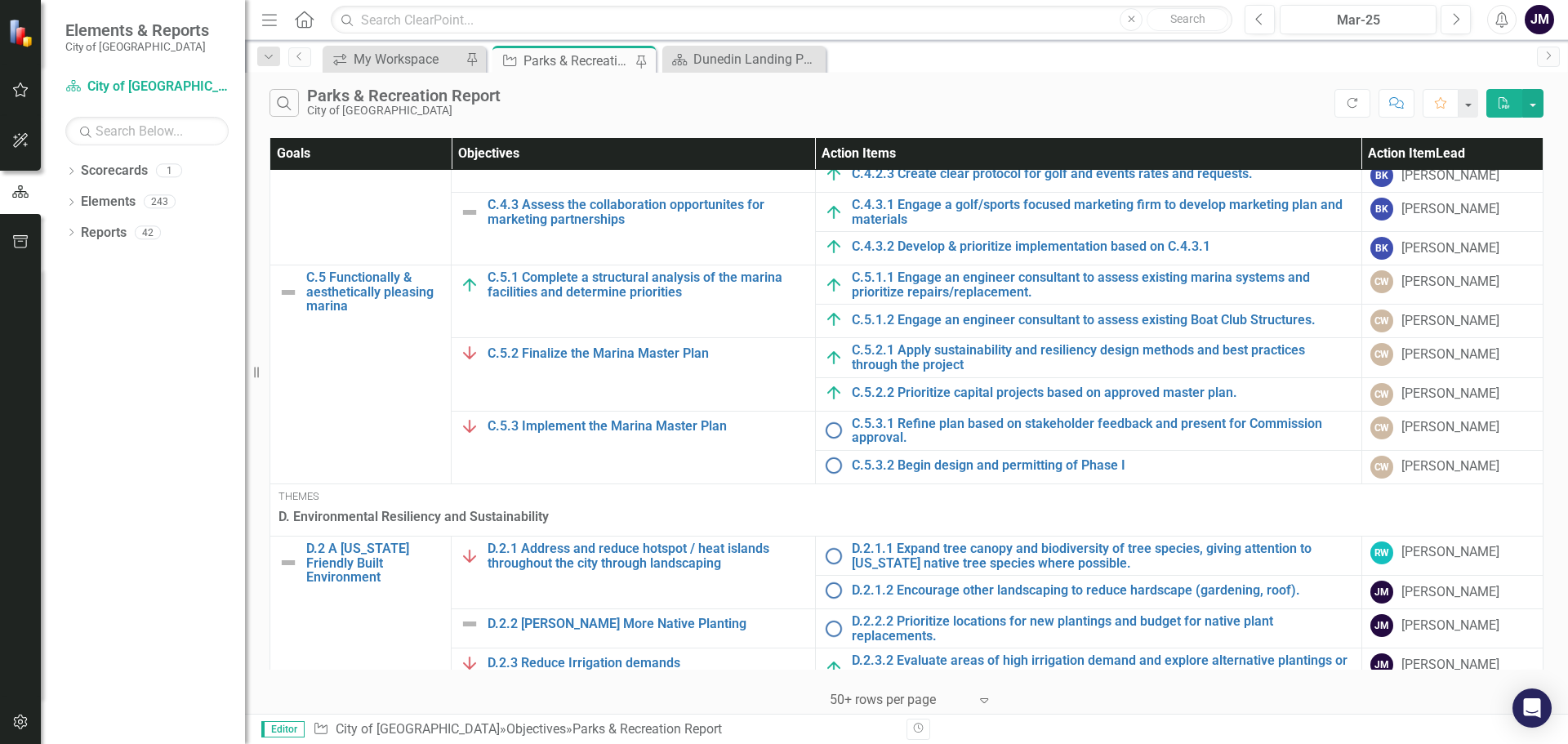
scroll to position [735, 0]
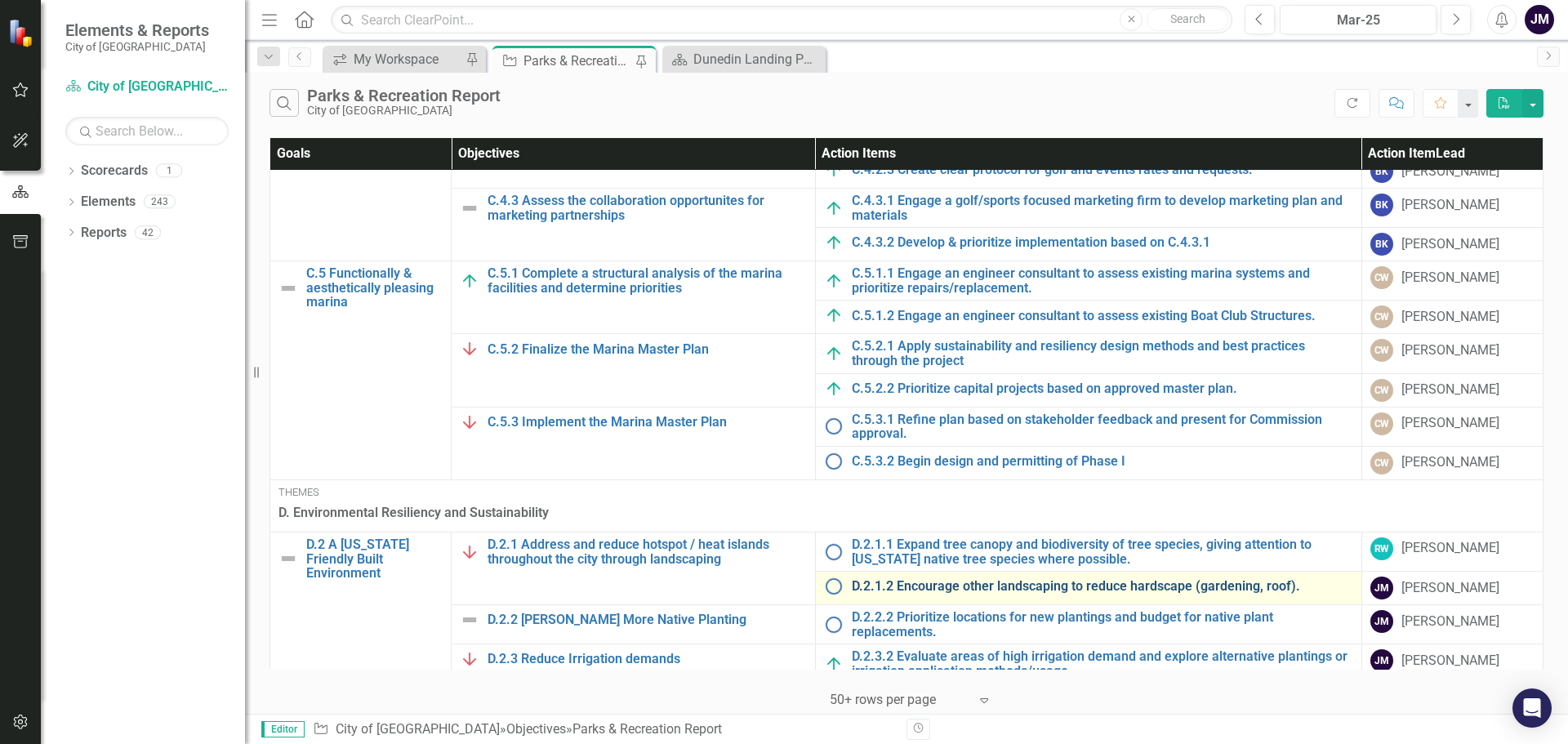
click at [1035, 579] on link "D.2.1.2 Encourage other landscaping to reduce hardscape (gardening, roof)." at bounding box center [1103, 586] width 502 height 15
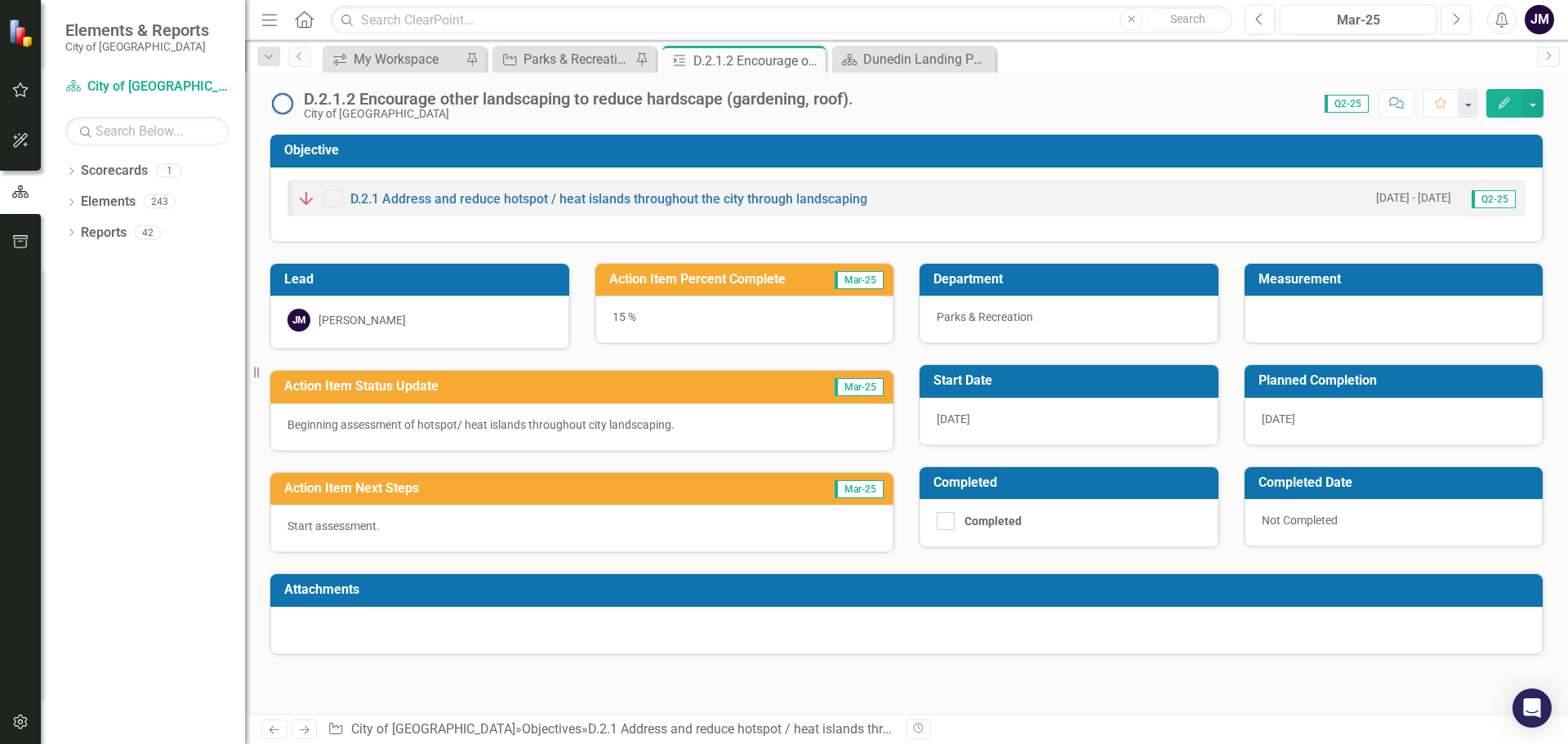
click at [977, 425] on div "[DATE]" at bounding box center [1069, 422] width 299 height 47
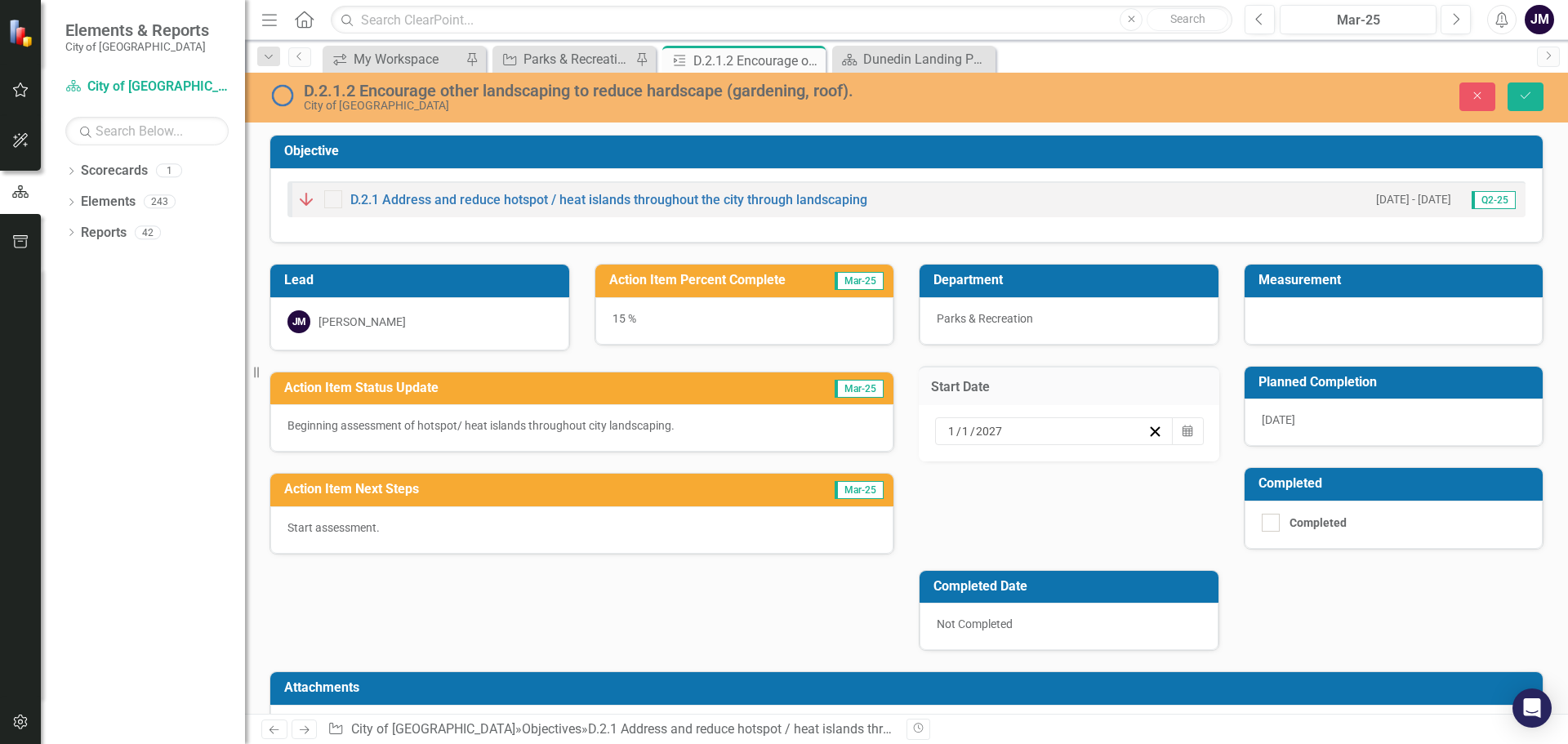
click at [1014, 428] on div "1 / 1 / 2027" at bounding box center [1047, 432] width 202 height 16
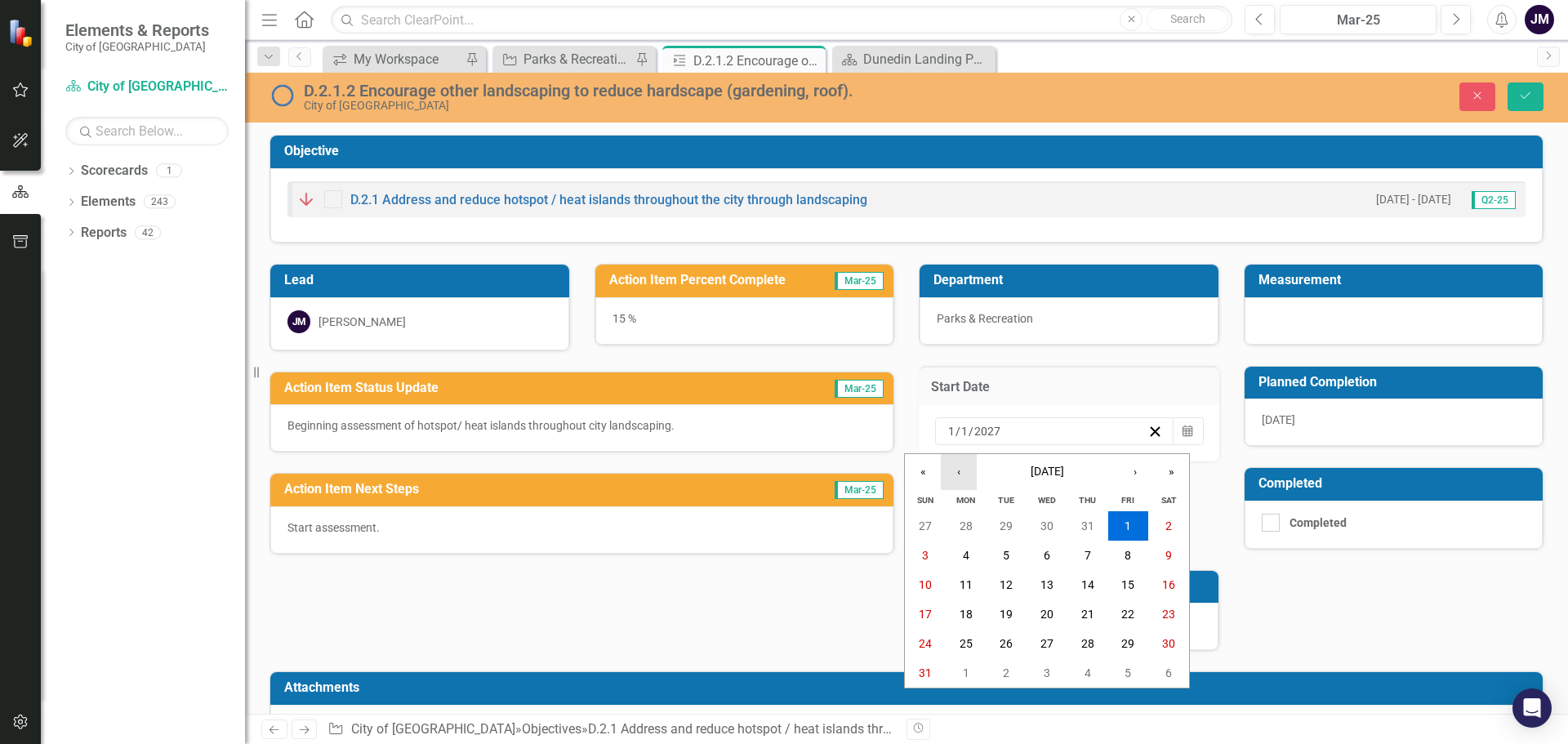
click at [964, 481] on button "‹" at bounding box center [958, 472] width 36 height 36
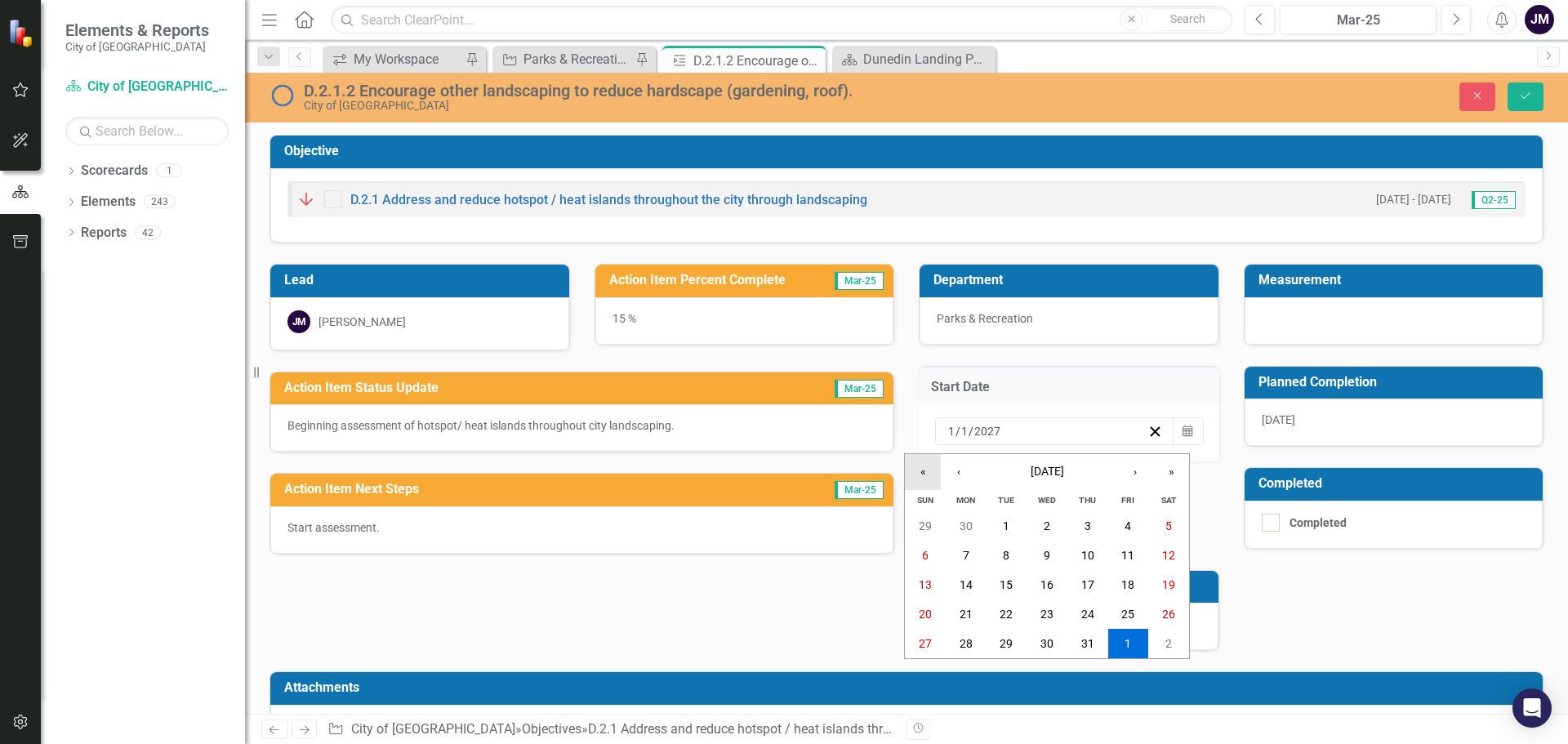
click at [925, 474] on button "«" at bounding box center [922, 472] width 36 height 36
click at [960, 472] on button "‹" at bounding box center [958, 472] width 36 height 36
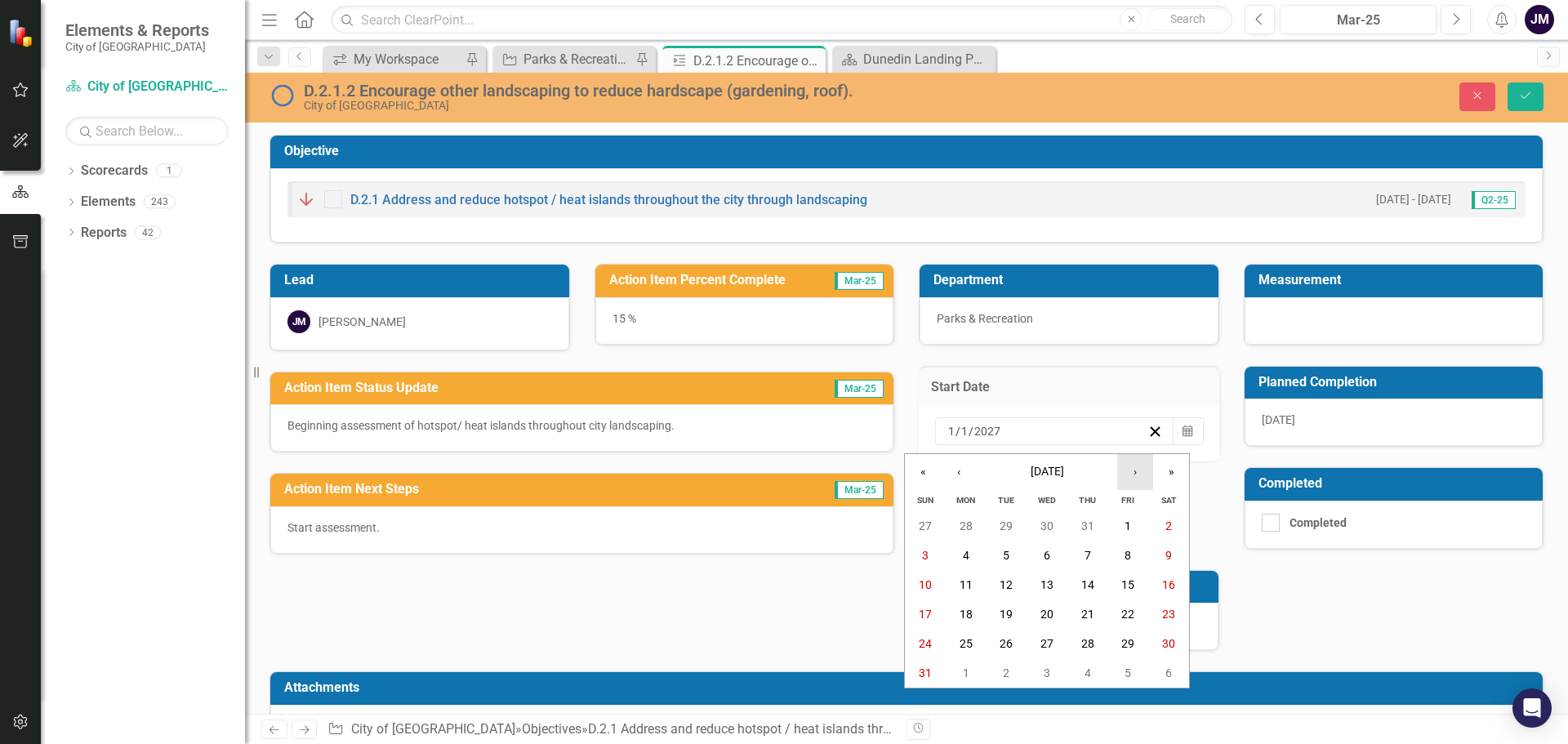
click at [1138, 476] on button "›" at bounding box center [1135, 472] width 36 height 36
click at [1053, 638] on button "1" at bounding box center [1047, 644] width 41 height 29
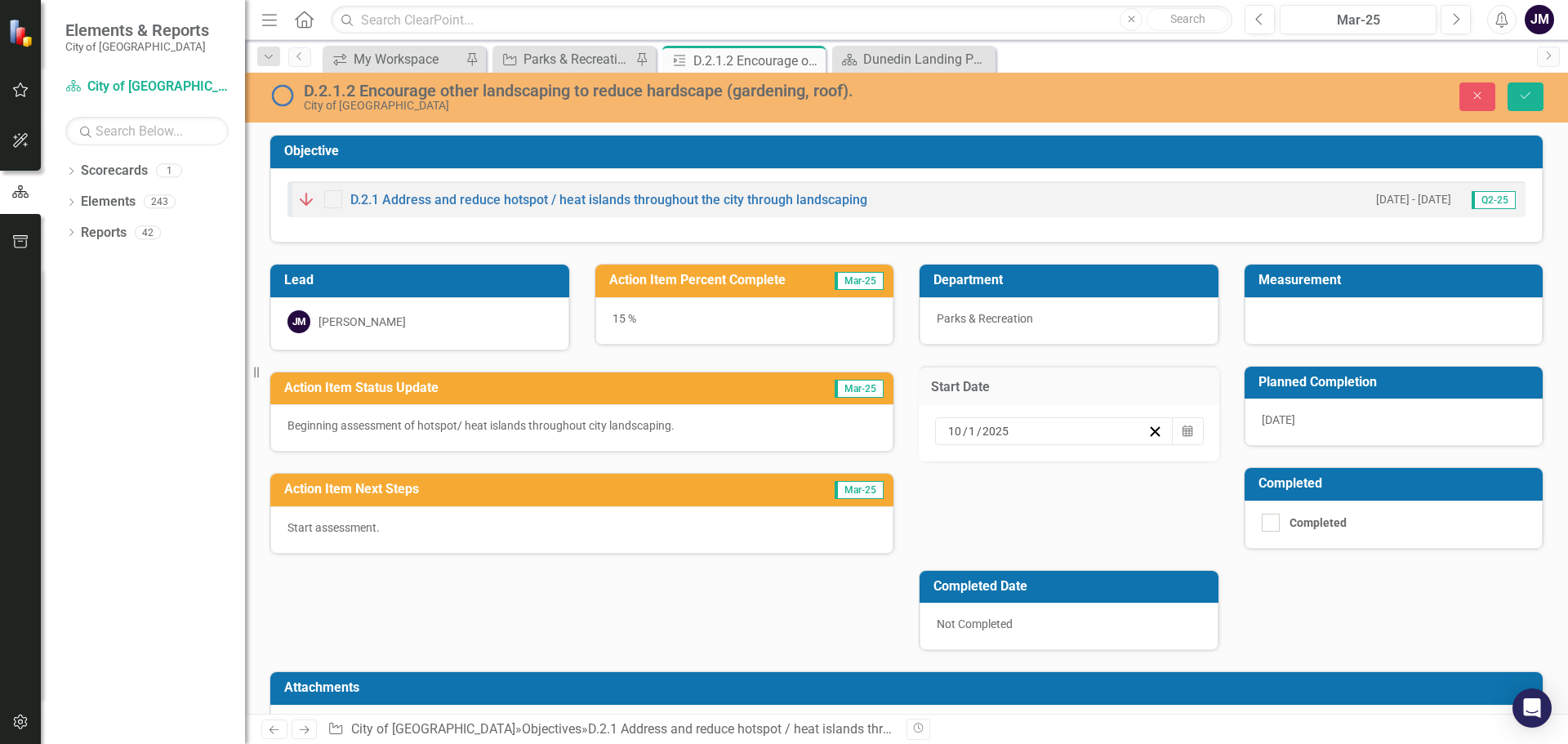
click at [615, 318] on div "15 %" at bounding box center [745, 321] width 299 height 47
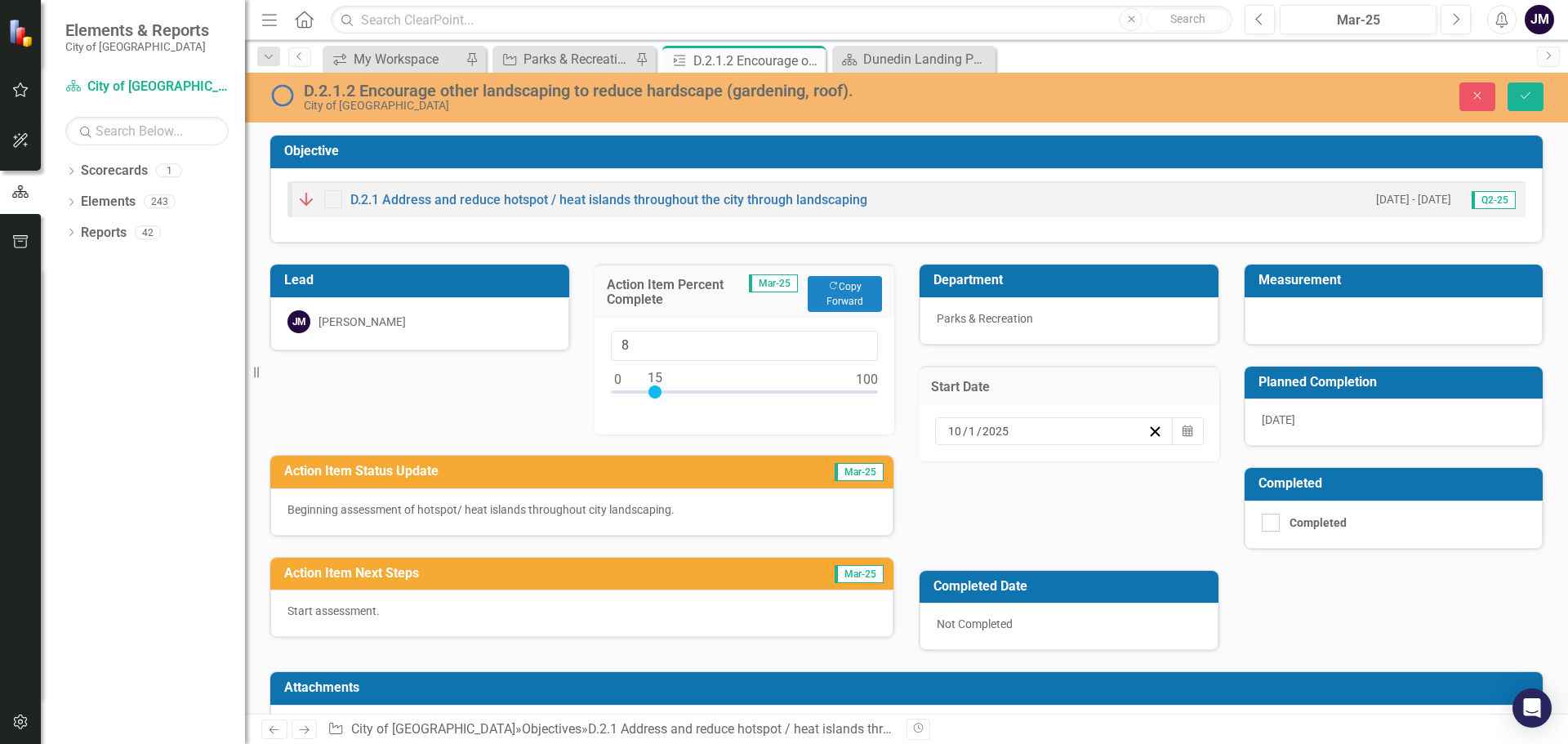
click at [633, 388] on div at bounding box center [745, 395] width 268 height 20
type input "5"
click at [626, 392] on div at bounding box center [745, 395] width 268 height 20
click at [1035, 504] on div "Department Parks & Recreation Measurement Start Date 10 / 1 / 2025 Calendar Pla…" at bounding box center [1231, 447] width 649 height 408
click at [695, 504] on p "Beginning assessment of hotspot/ heat islands throughout city landscaping." at bounding box center [582, 510] width 589 height 16
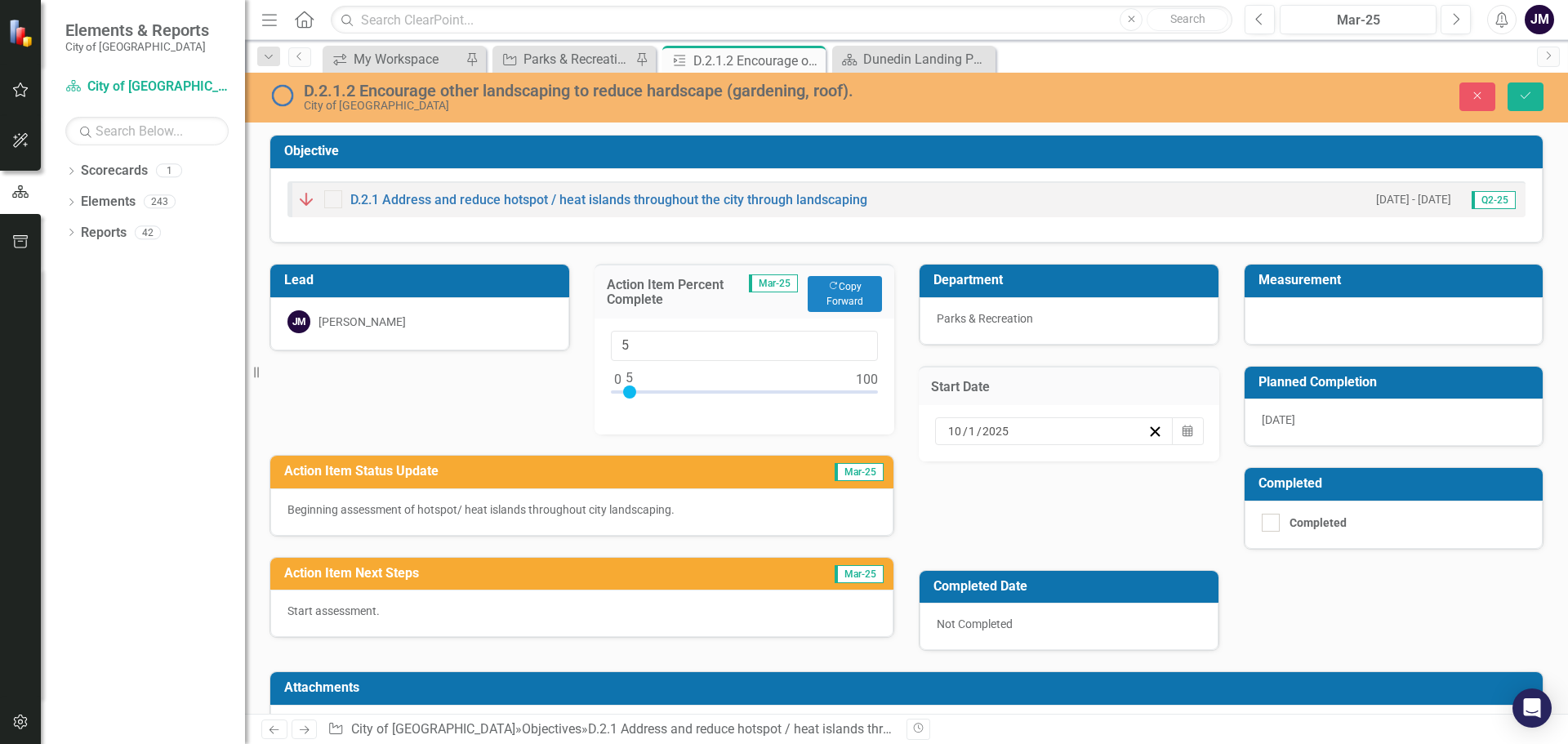
click at [695, 504] on p "Beginning assessment of hotspot/ heat islands throughout city landscaping." at bounding box center [582, 510] width 589 height 16
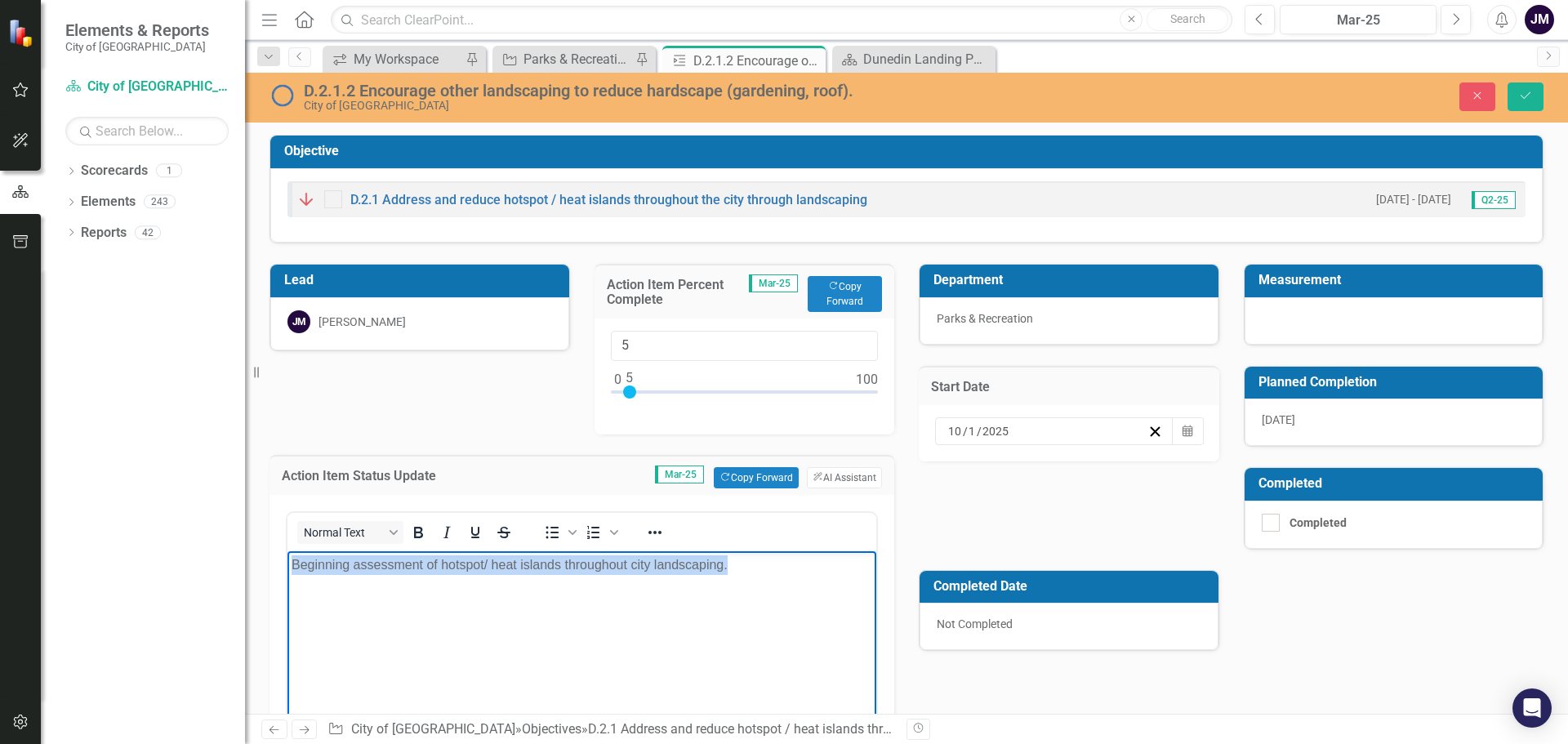
drag, startPoint x: 735, startPoint y: 565, endPoint x: 282, endPoint y: 570, distance: 453.0
click at [288, 570] on html "Beginning assessment of hotspot/ heat islands throughout city landscaping." at bounding box center [582, 673] width 589 height 245
copy p "Beginning assessment of hotspot/ heat islands throughout city landscaping."
click at [505, 627] on body "Beginning assessment of hotspot/ heat islands throughout city landscaping." at bounding box center [582, 673] width 589 height 245
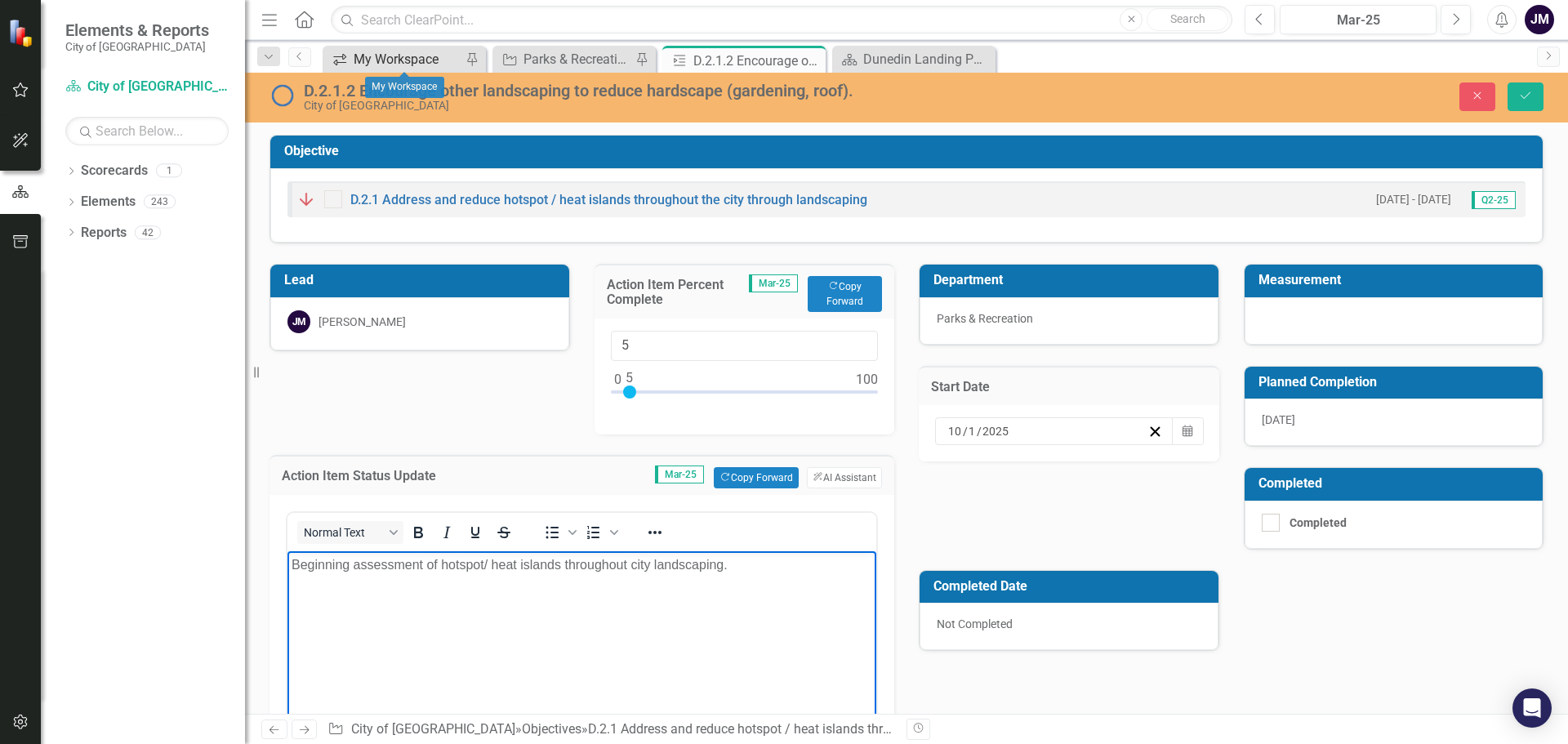
click at [396, 59] on div "My Workspace" at bounding box center [407, 59] width 107 height 20
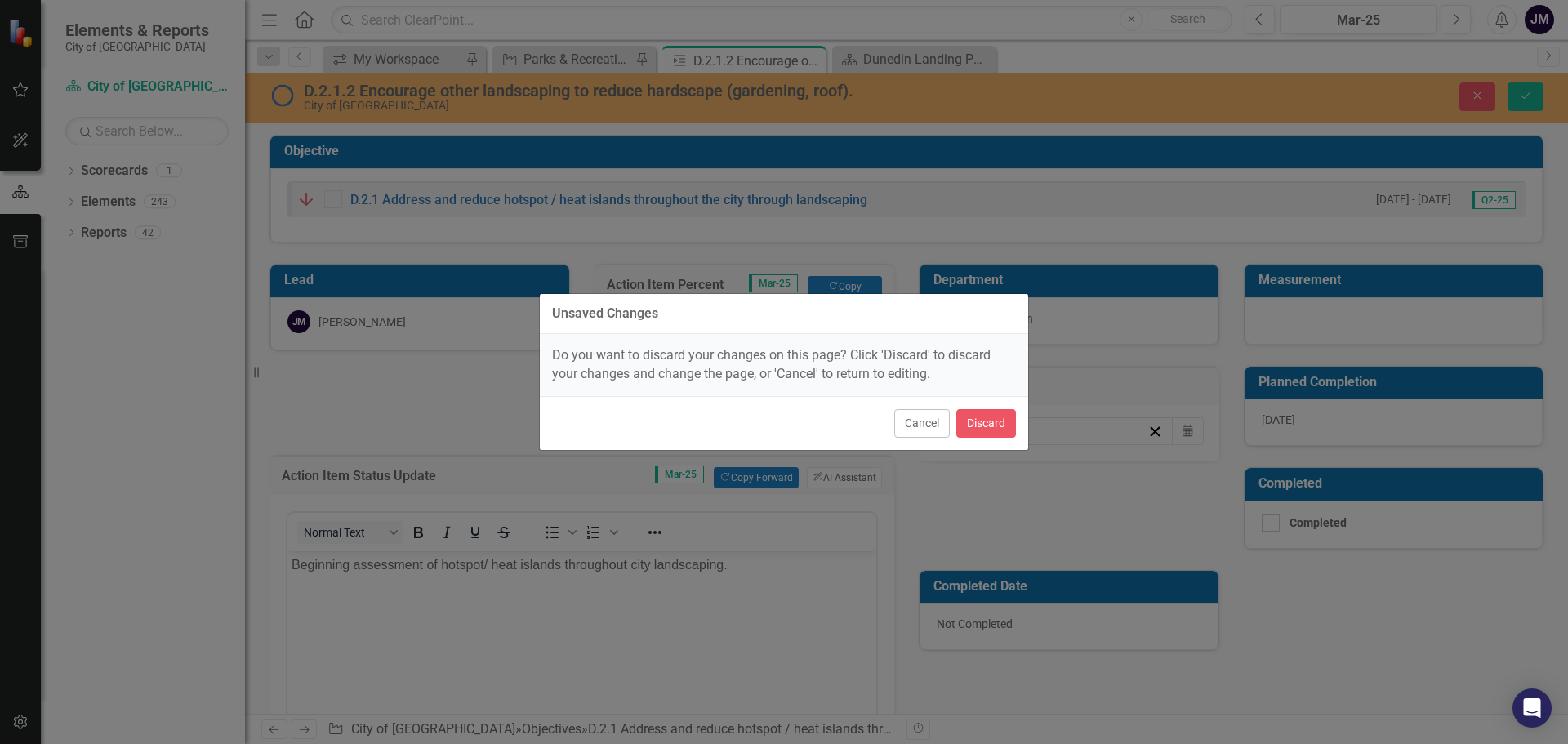
click at [974, 516] on div "Unsaved Changes Do you want to discard your changes on this page? Click 'Discar…" at bounding box center [784, 372] width 490 height 744
click at [901, 416] on button "Cancel" at bounding box center [921, 423] width 56 height 28
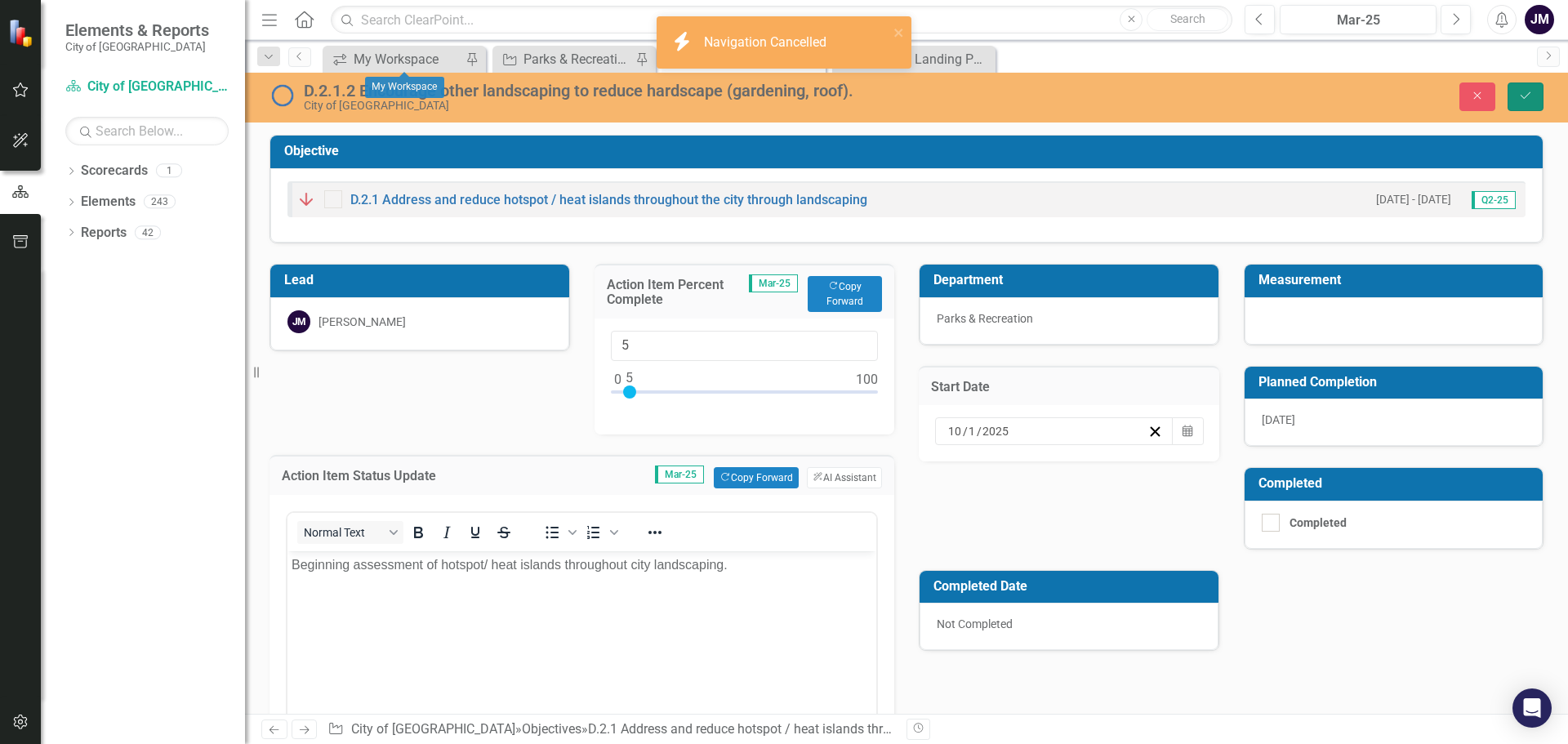
click at [1528, 98] on icon "Save" at bounding box center [1526, 96] width 15 height 12
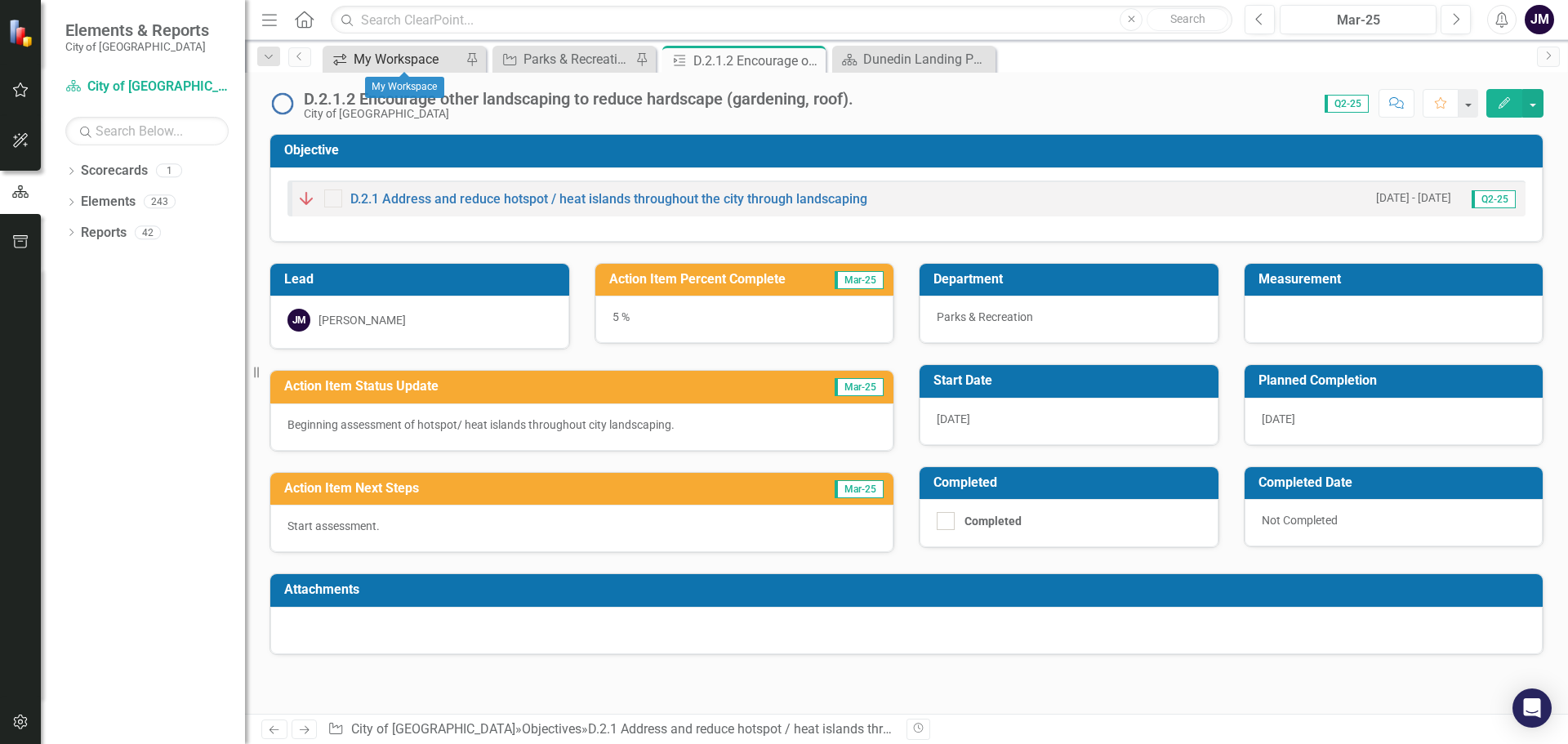
click at [392, 57] on div "My Workspace" at bounding box center [407, 59] width 107 height 20
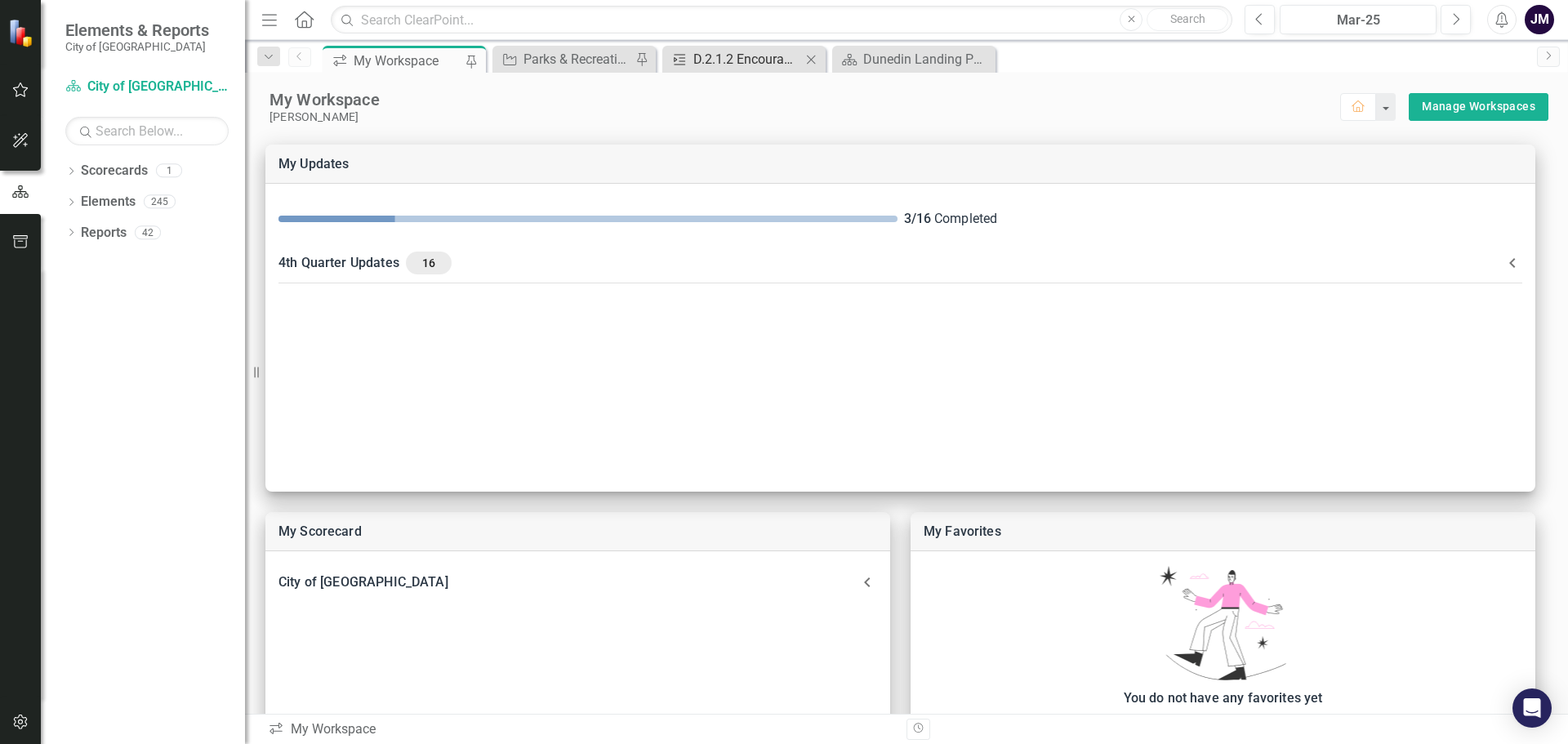
click at [748, 49] on div "D.2.1.2 Encourage other landscaping to reduce hardscape (gardening, roof)." at bounding box center [748, 59] width 107 height 20
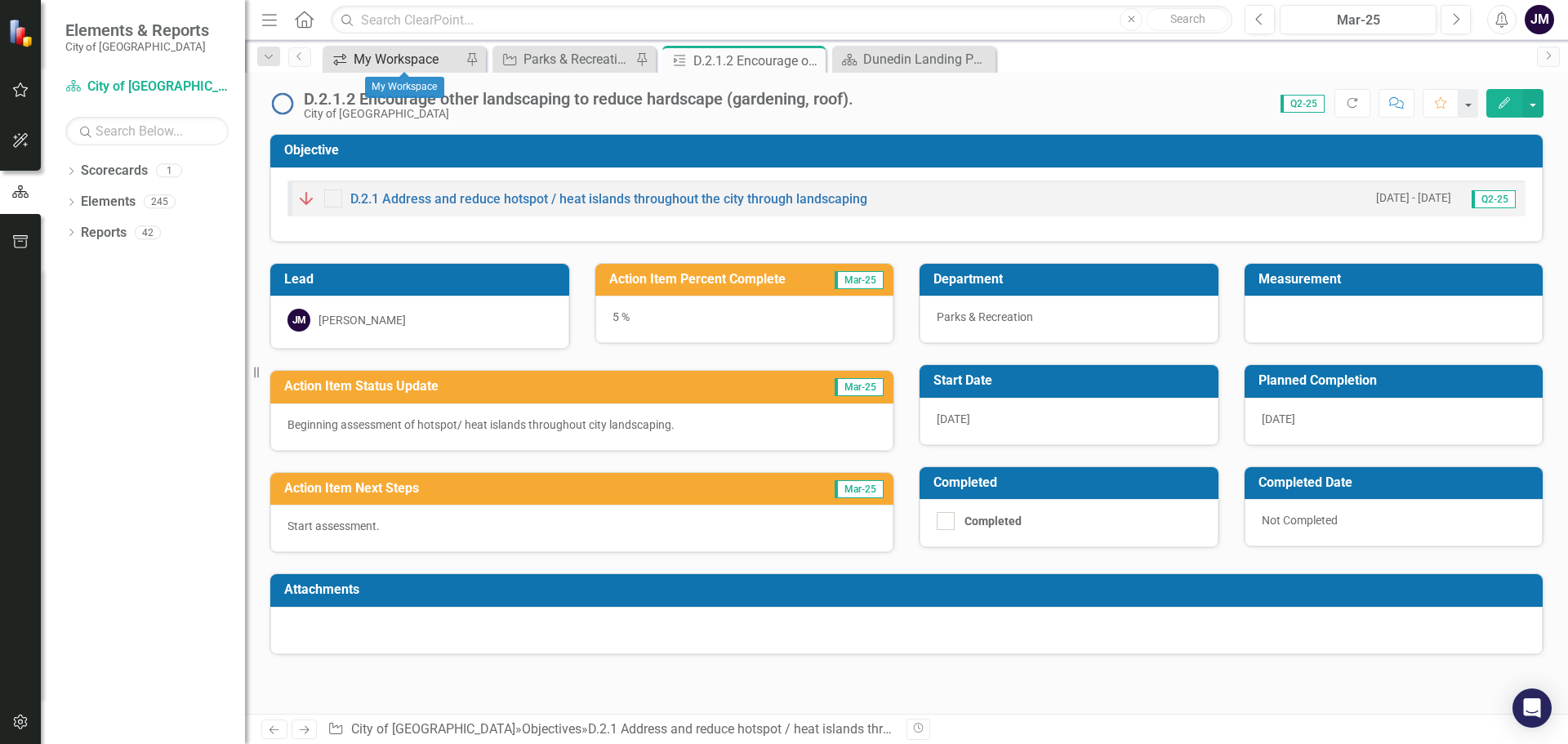
click at [380, 66] on div "My Workspace" at bounding box center [407, 59] width 107 height 20
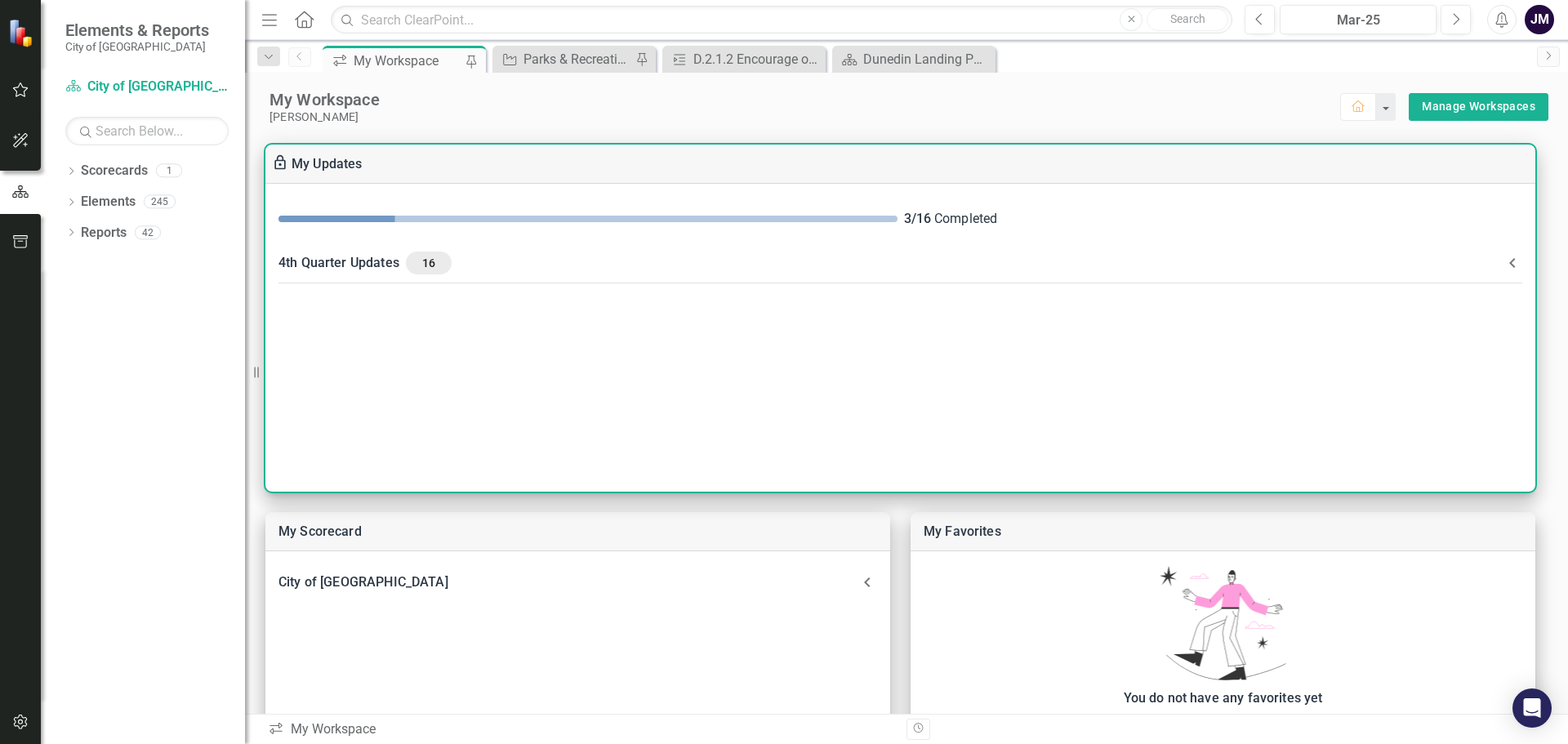
scroll to position [82, 0]
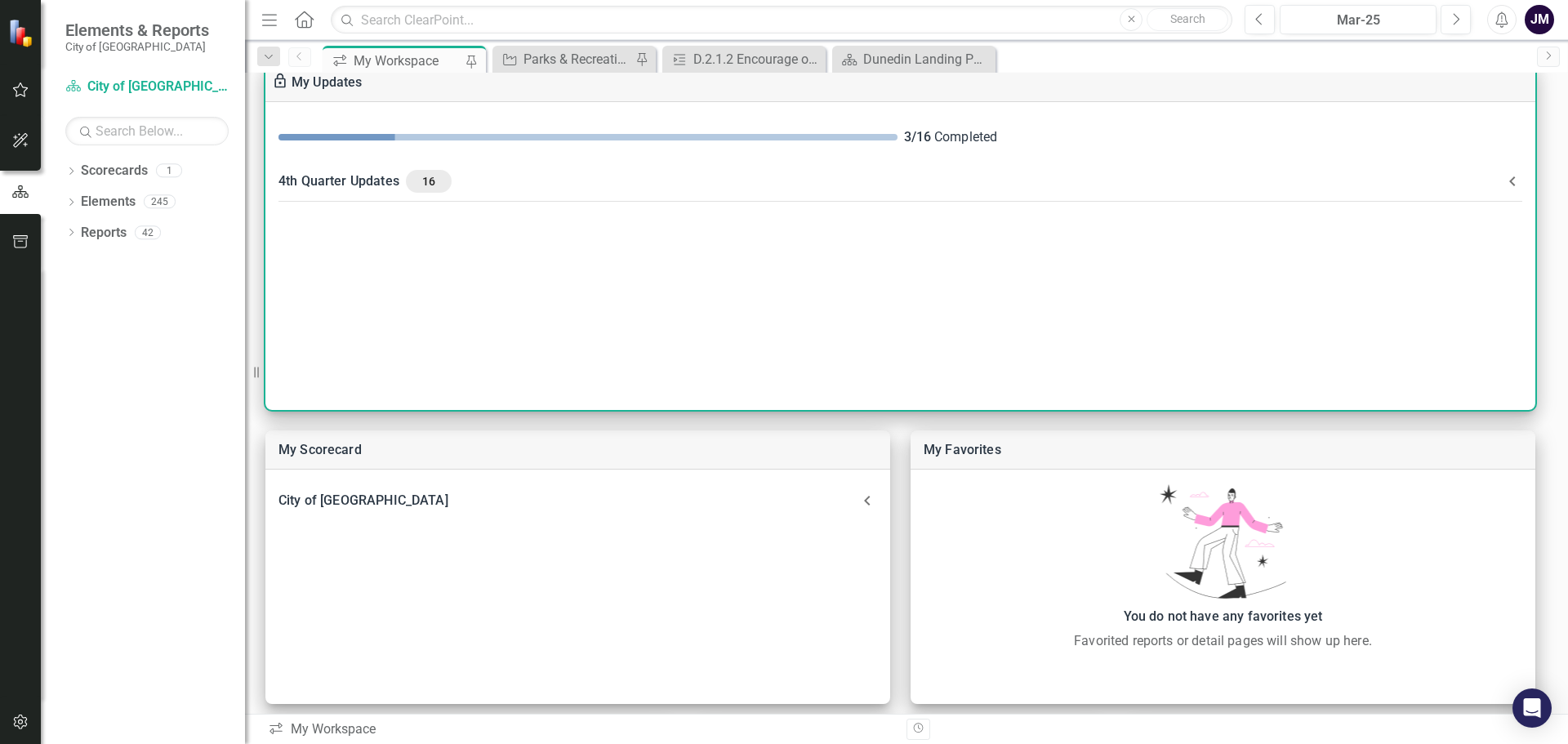
click at [380, 188] on div "4th Quarter Updates 16" at bounding box center [891, 181] width 1225 height 23
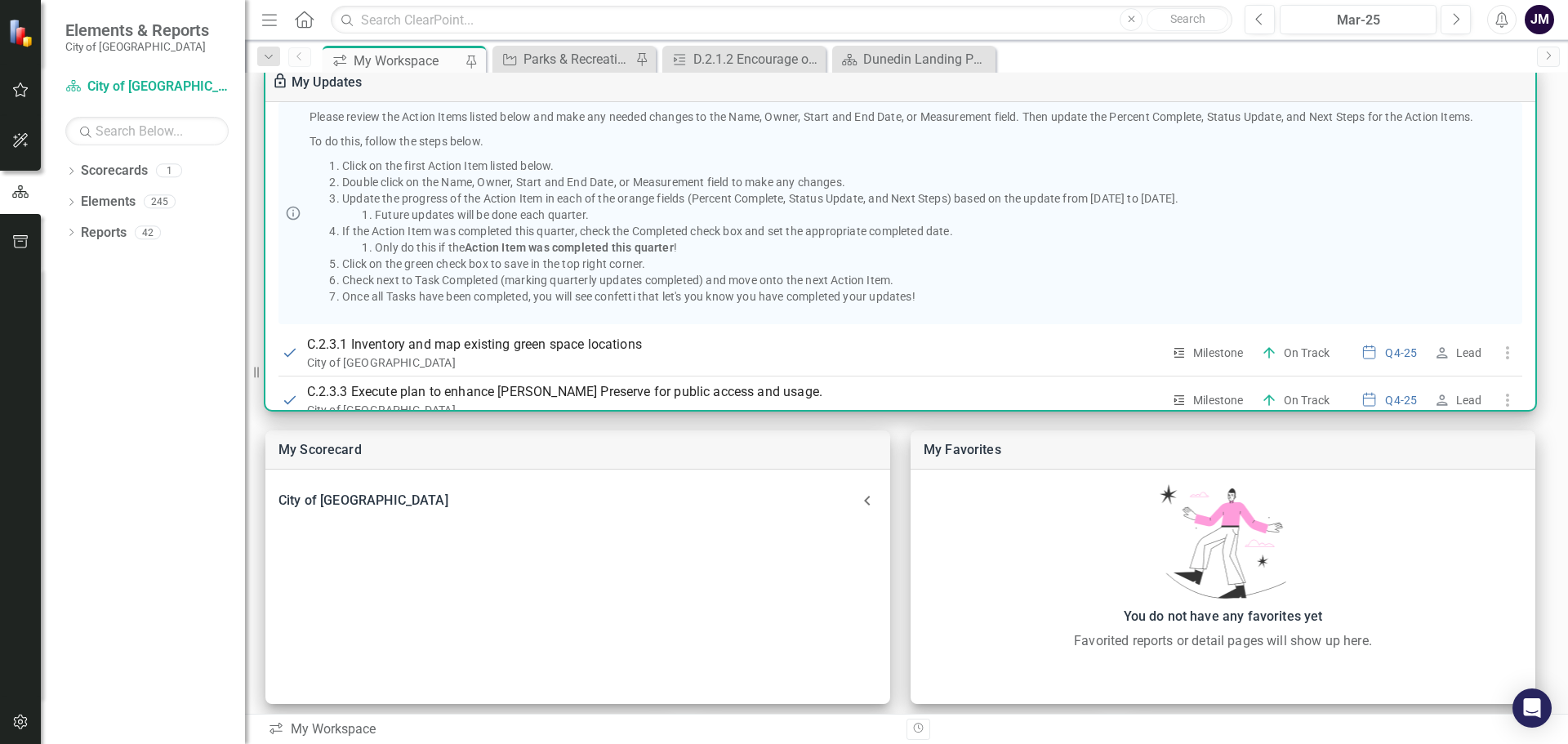
scroll to position [163, 0]
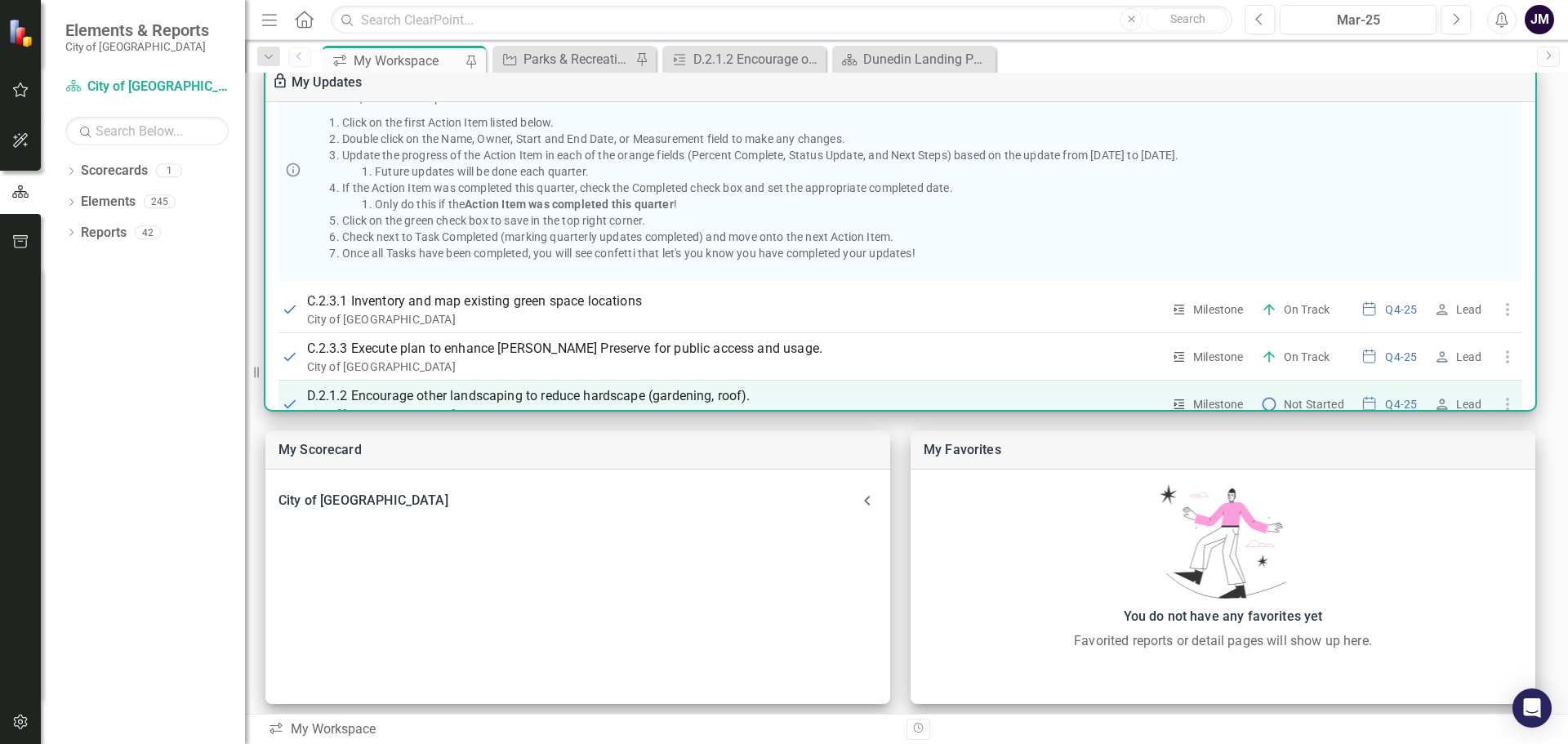
click at [381, 392] on p "D.2.1.2 Encourage other landscaping to reduce hardscape (gardening, roof)." at bounding box center [734, 396] width 855 height 20
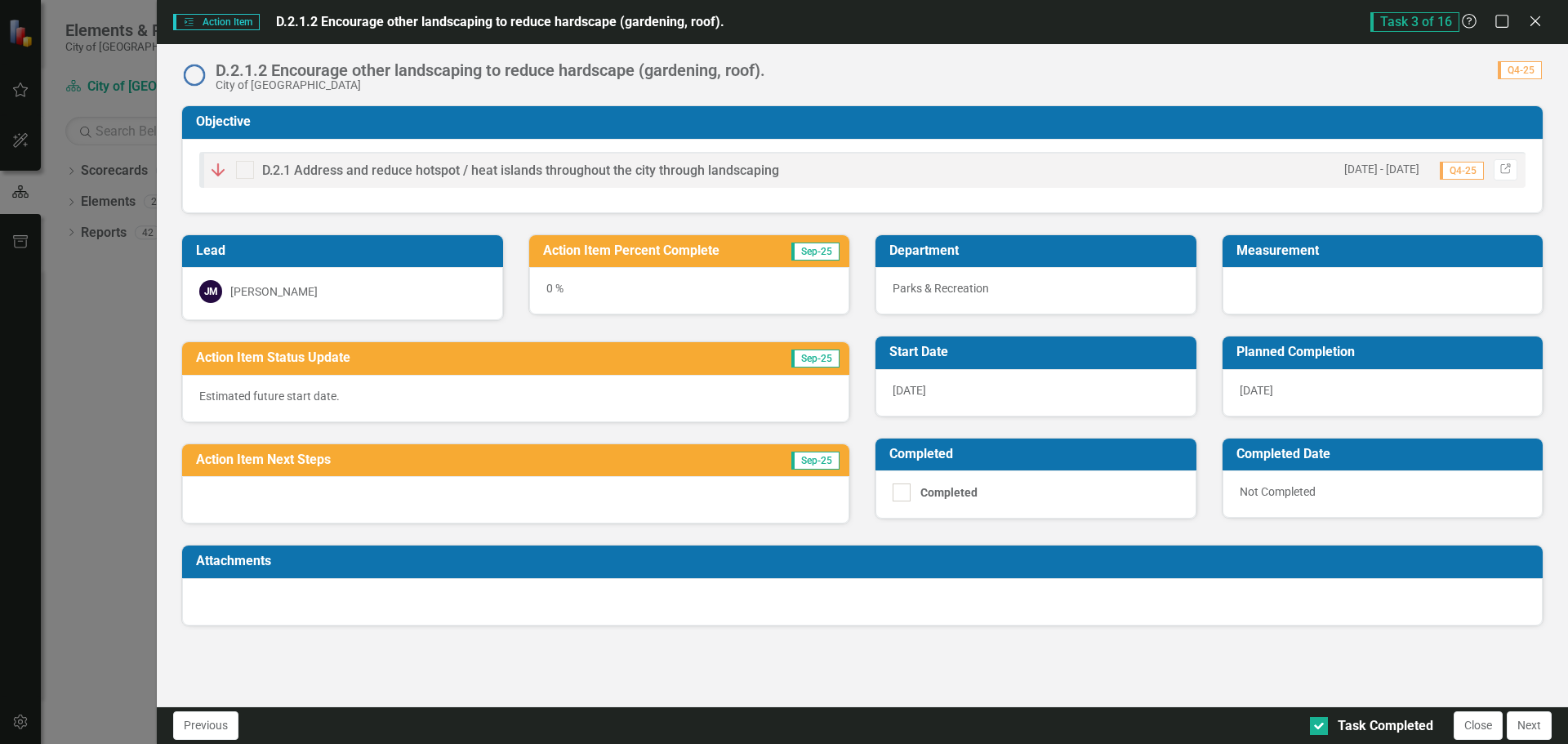
click at [305, 396] on p "Estimated future start date." at bounding box center [515, 396] width 633 height 16
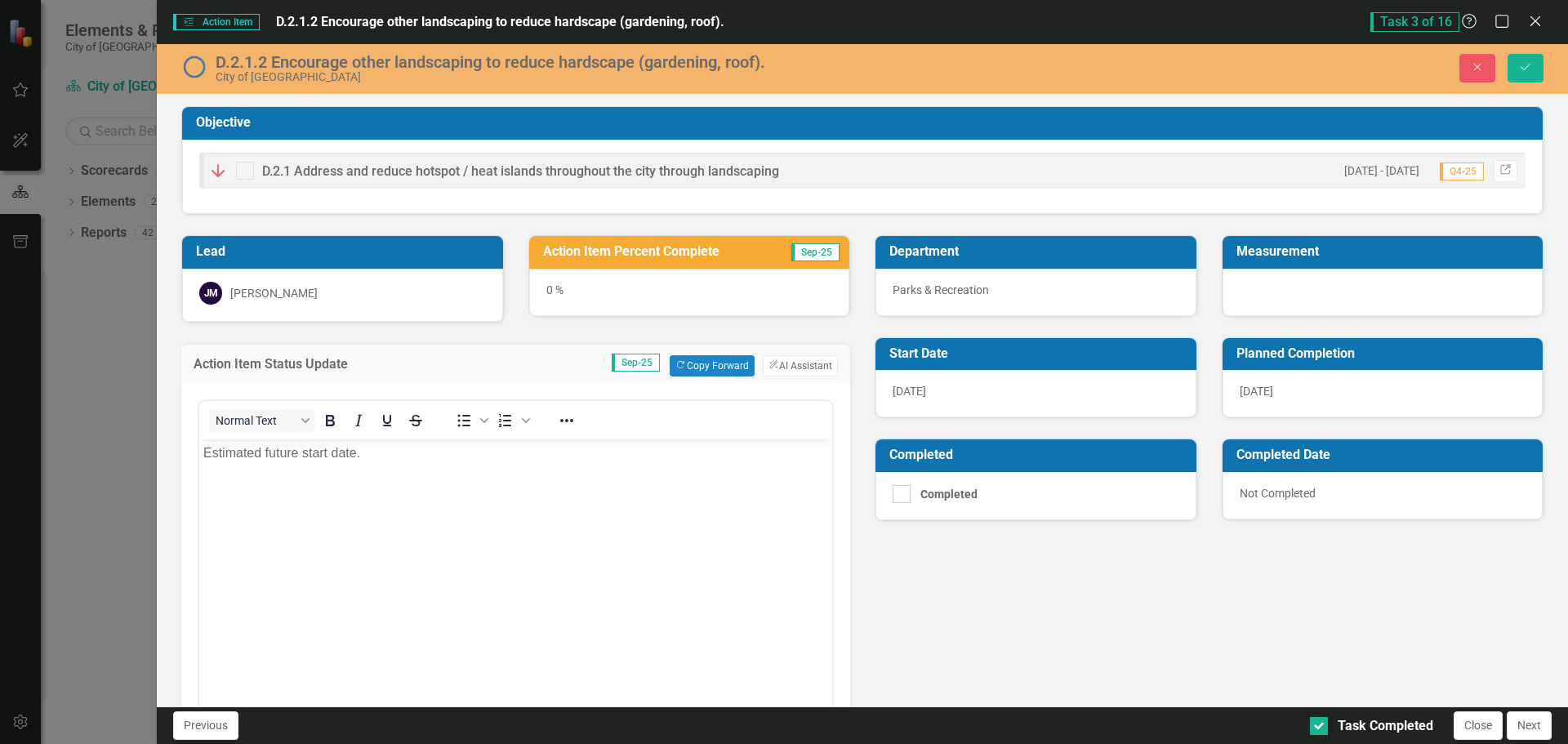
scroll to position [0, 0]
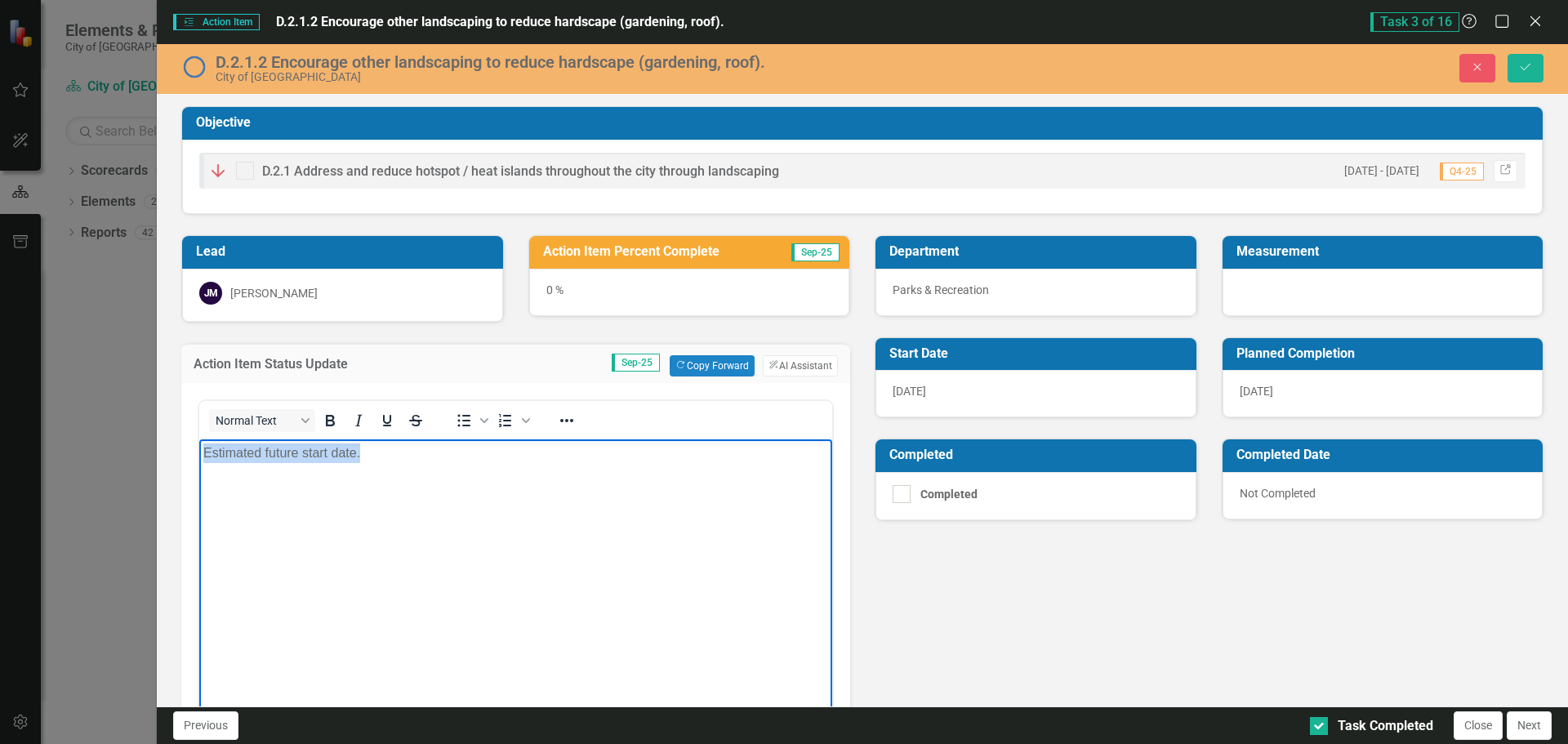
drag, startPoint x: 327, startPoint y: 464, endPoint x: 171, endPoint y: 464, distance: 156.0
click at [199, 464] on html "Estimated future start date." at bounding box center [515, 561] width 633 height 245
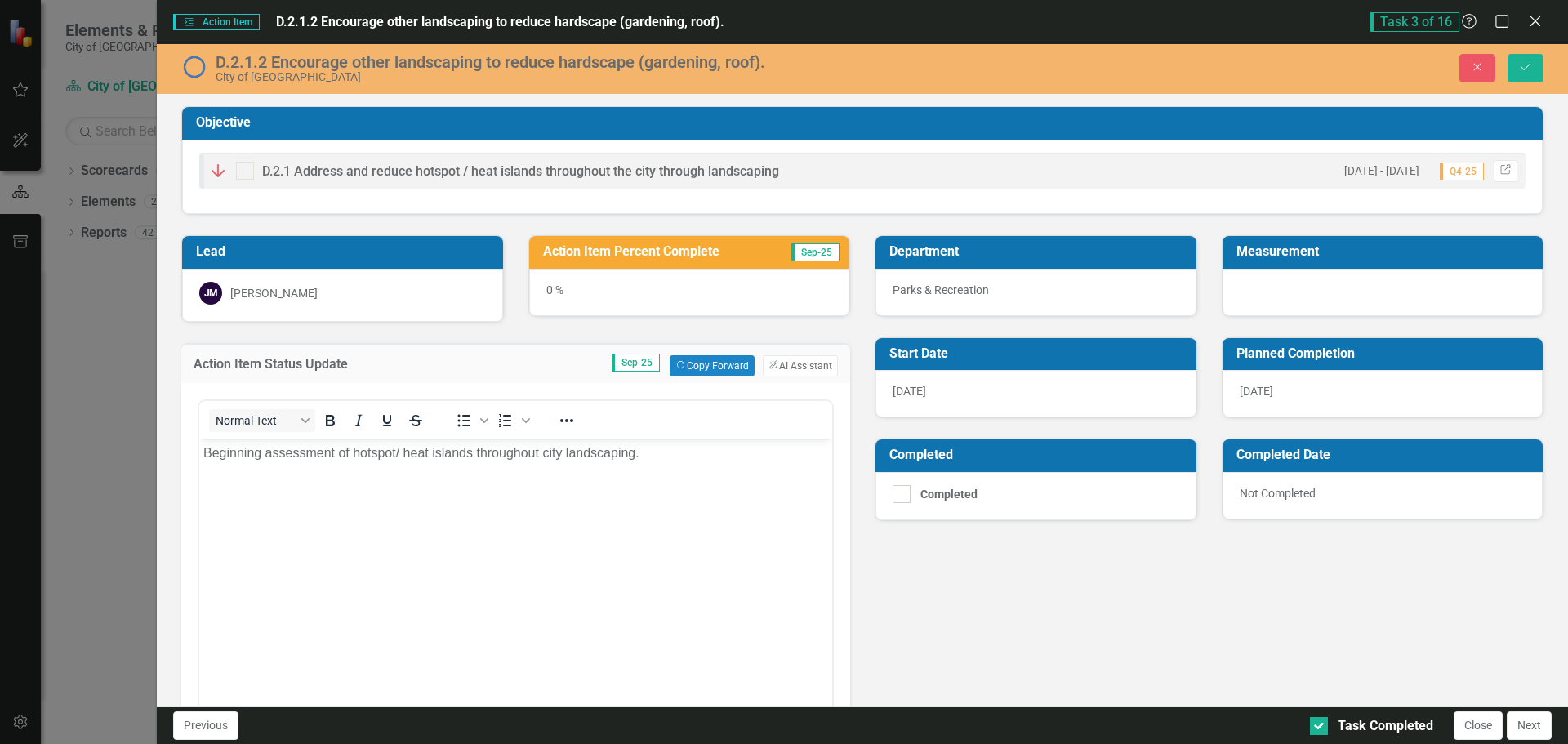
click at [553, 291] on div "0 %" at bounding box center [689, 292] width 321 height 47
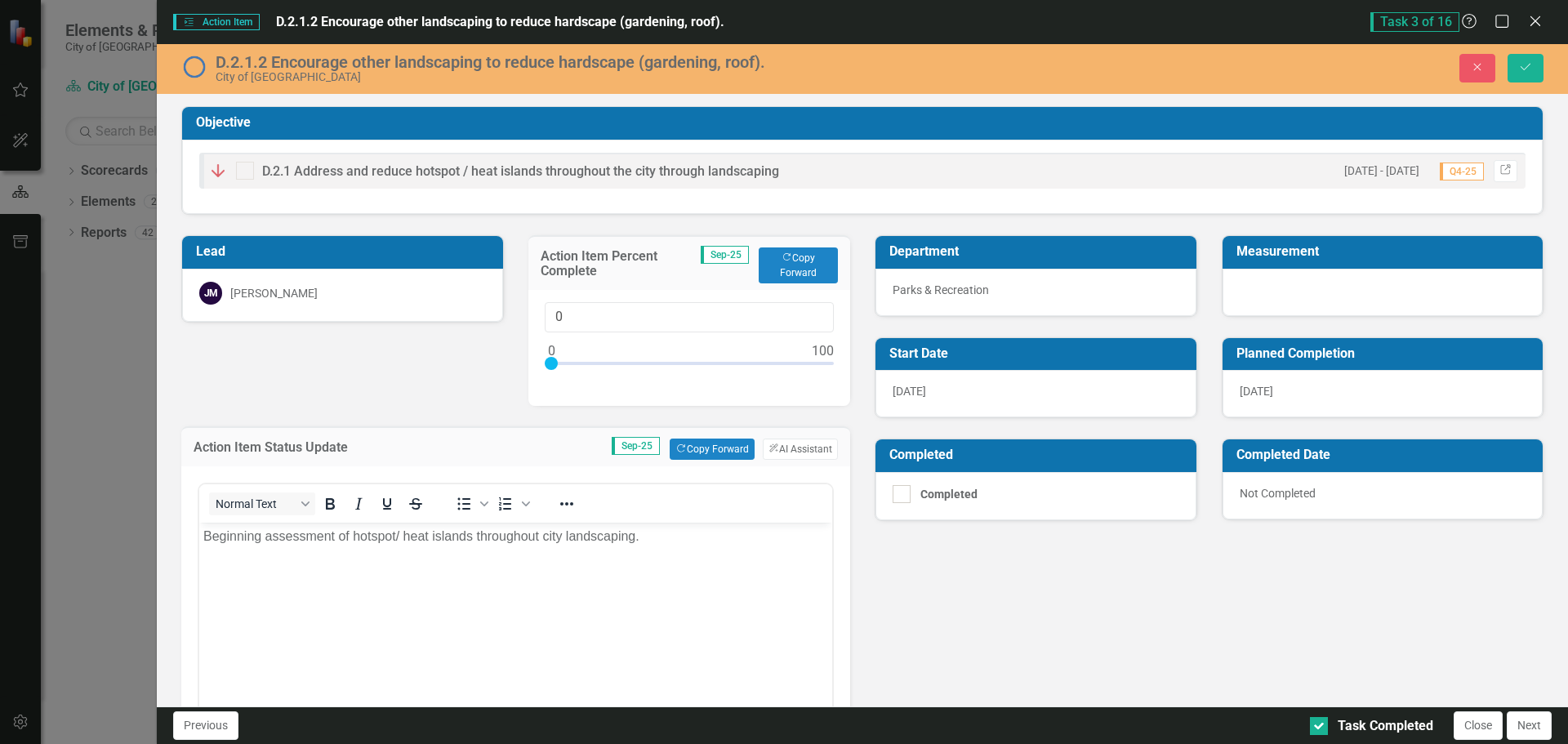
click at [558, 359] on div at bounding box center [689, 367] width 290 height 20
click at [562, 361] on div at bounding box center [562, 363] width 13 height 13
click at [563, 361] on div at bounding box center [562, 363] width 13 height 13
click at [563, 362] on div at bounding box center [562, 363] width 13 height 13
click at [565, 362] on div at bounding box center [562, 363] width 13 height 13
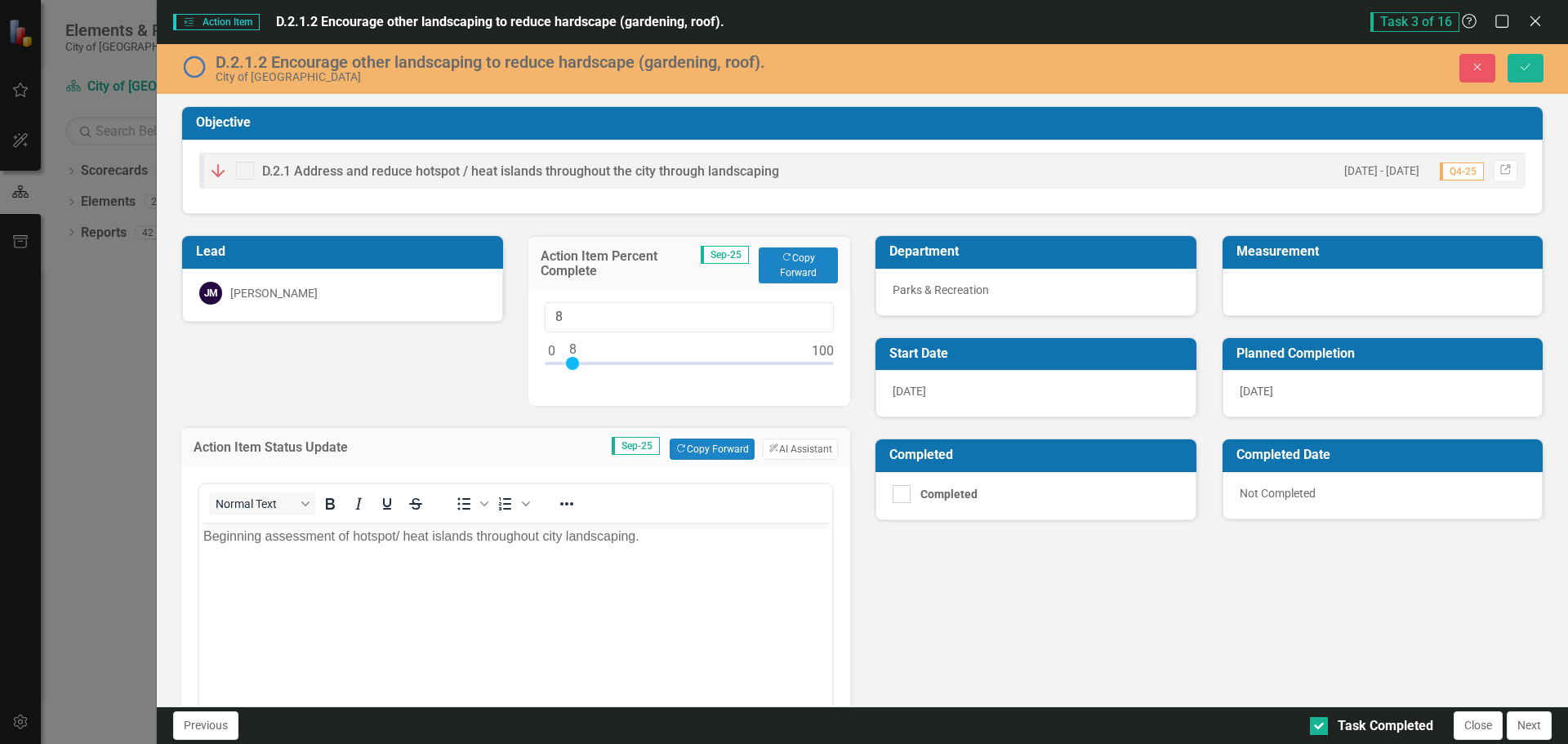
click at [569, 362] on div at bounding box center [689, 367] width 290 height 20
click at [564, 363] on div at bounding box center [570, 363] width 13 height 13
click at [553, 316] on input "7" at bounding box center [689, 317] width 290 height 30
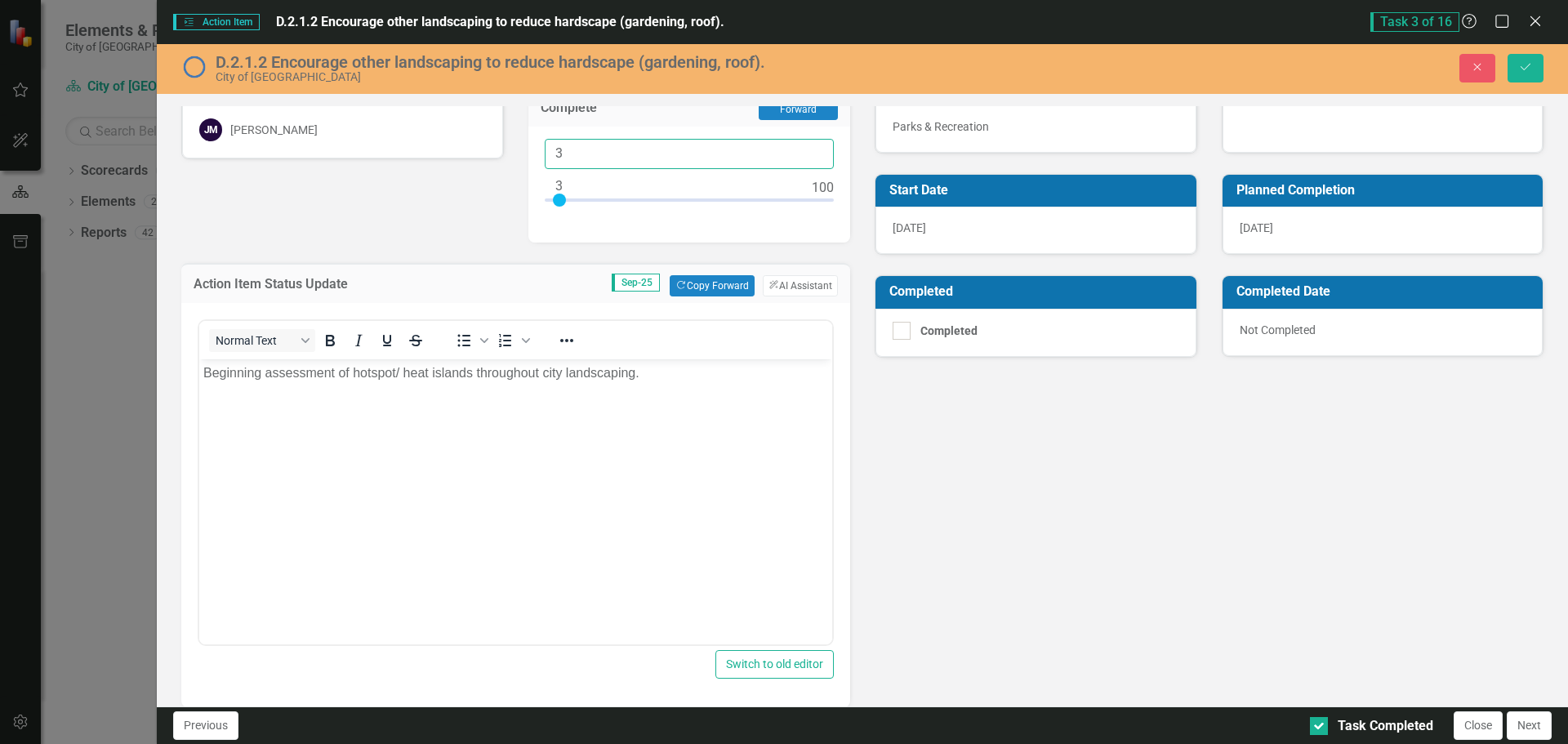
click at [581, 148] on input "3" at bounding box center [689, 153] width 290 height 30
type input "05"
click at [966, 462] on div "Lead JM Joe McLemore Action Item Percent Complete Sep-25 Copy Forward Copy Forw…" at bounding box center [862, 431] width 1387 height 758
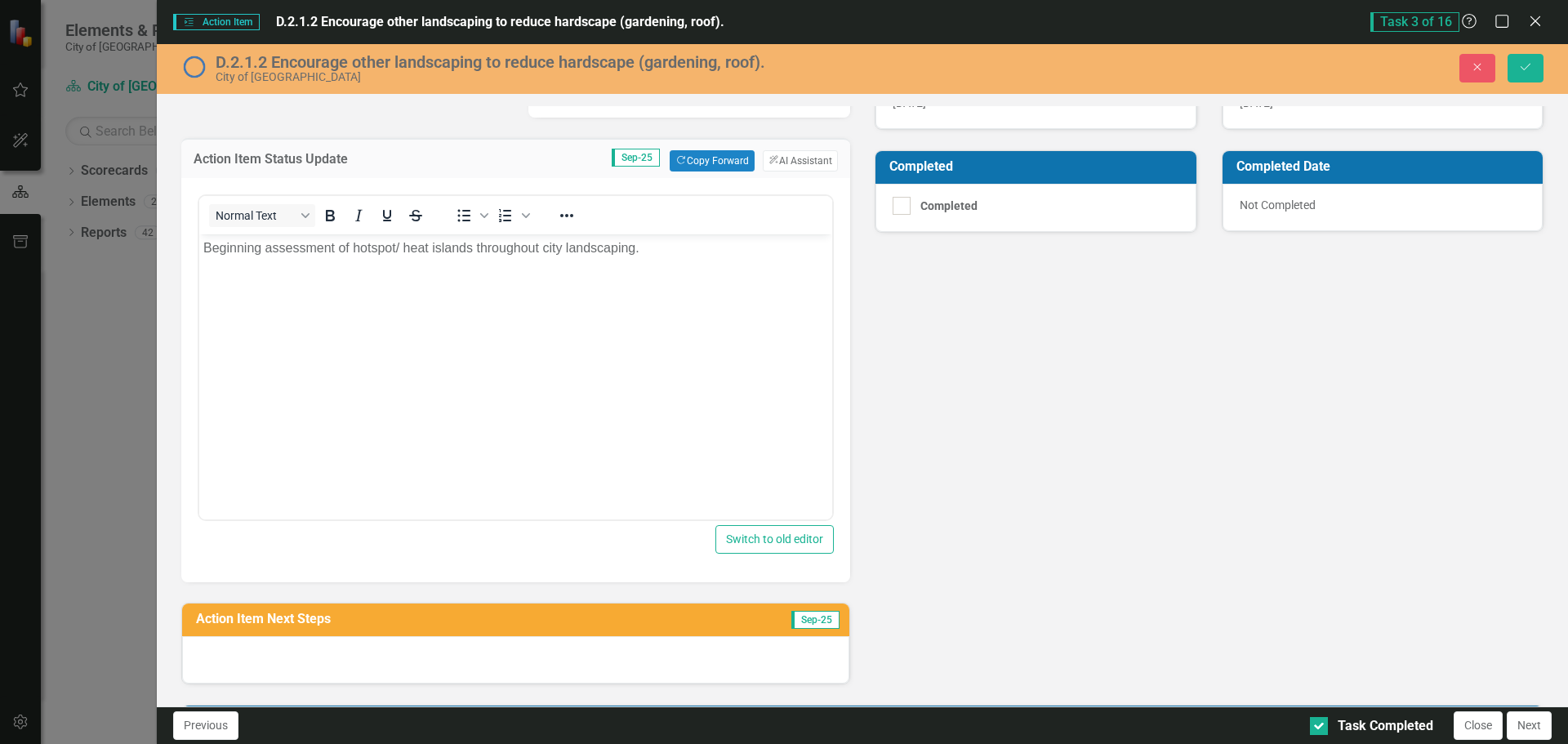
scroll to position [327, 0]
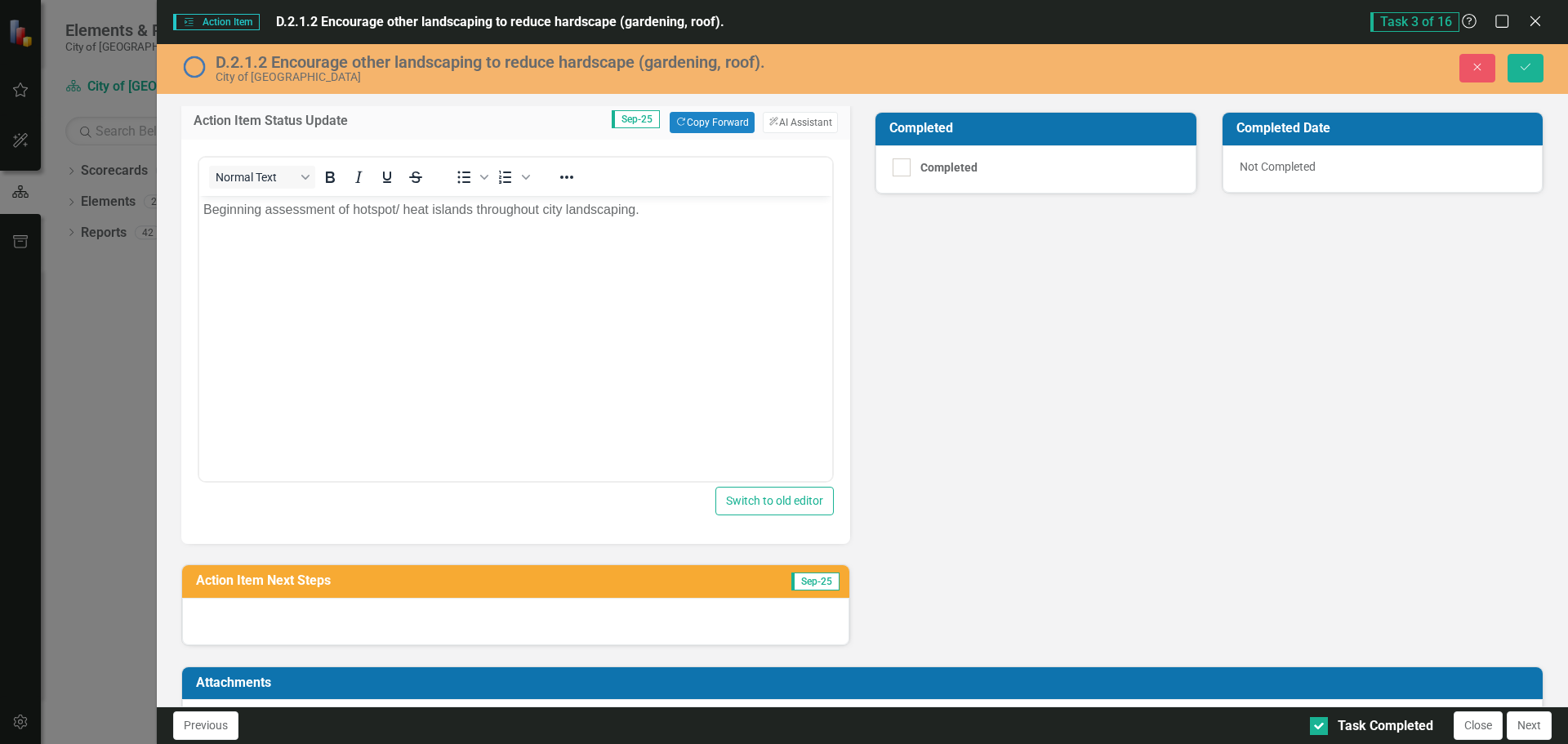
click at [399, 627] on div at bounding box center [515, 622] width 667 height 47
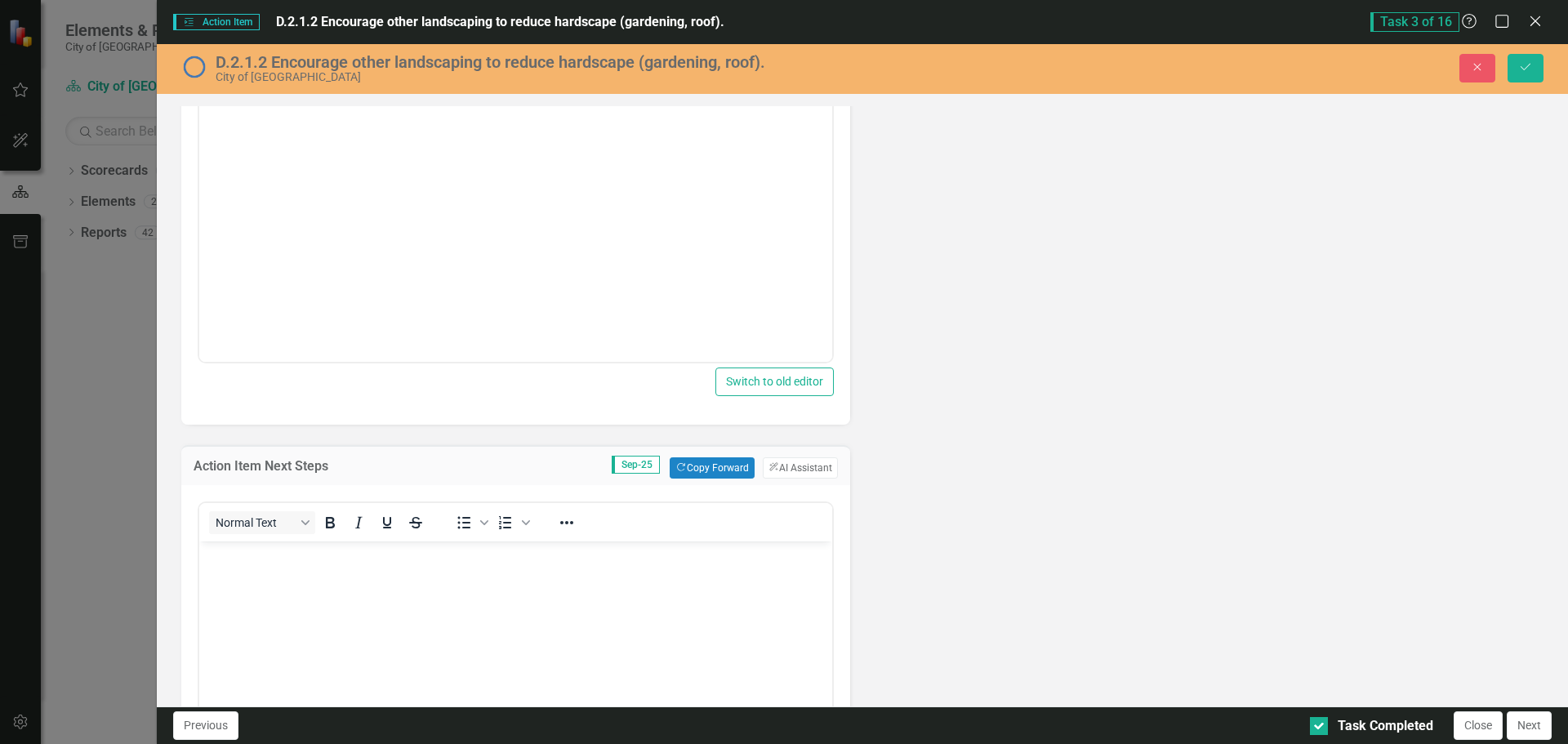
scroll to position [490, 0]
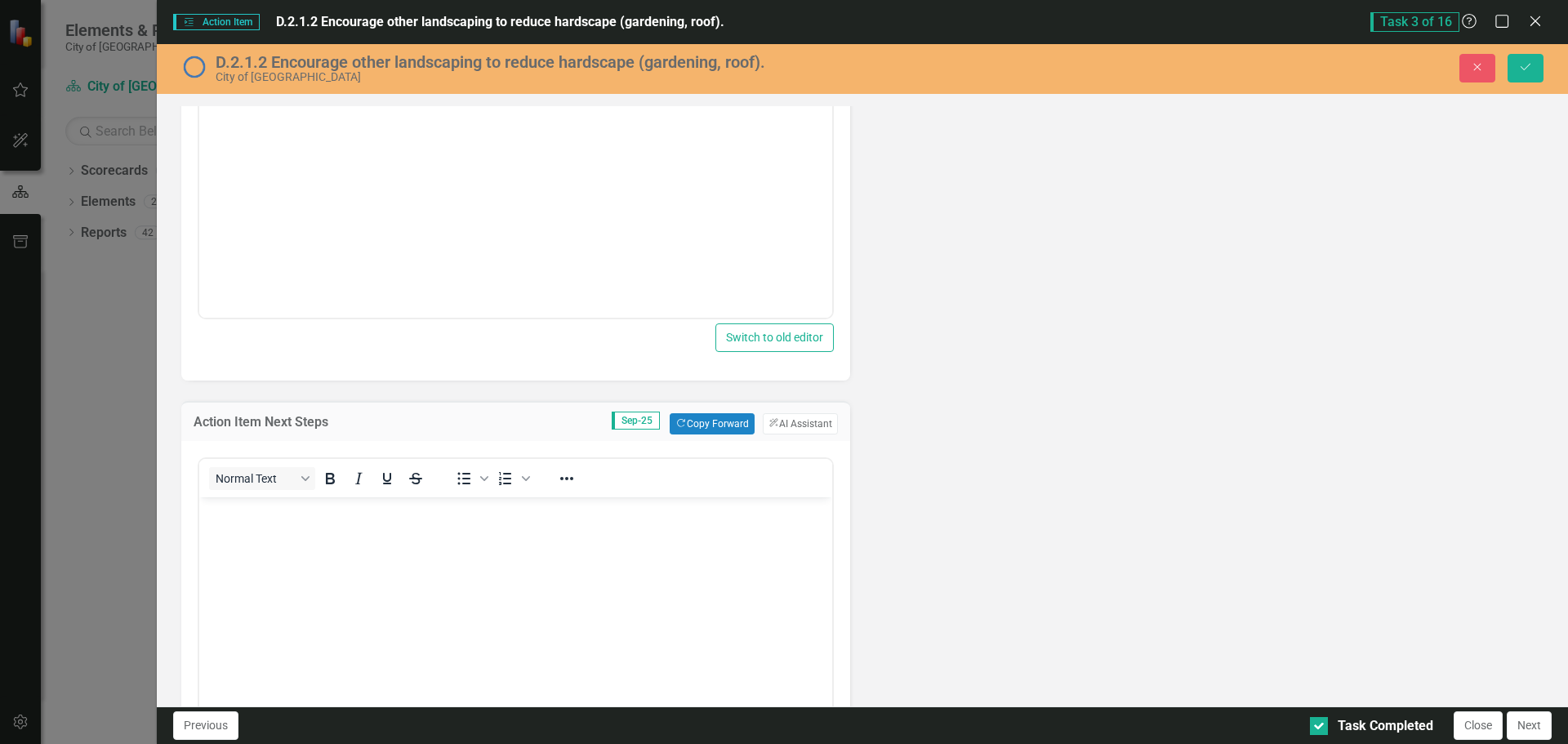
click at [320, 563] on body "Rich Text Area. Press ALT-0 for help." at bounding box center [515, 619] width 633 height 245
click at [1533, 70] on button "Save" at bounding box center [1525, 67] width 36 height 28
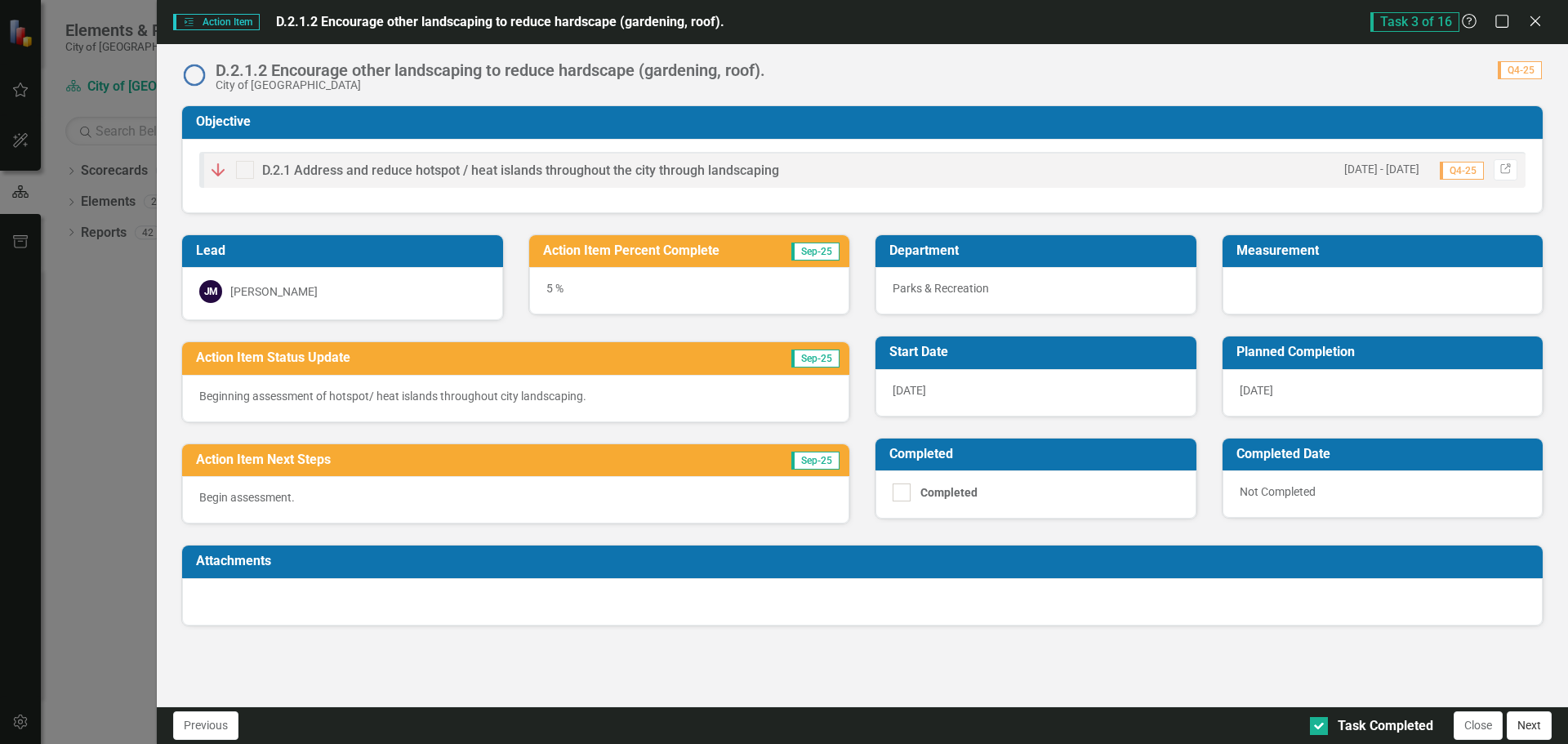
click at [1528, 731] on button "Next" at bounding box center [1529, 725] width 45 height 28
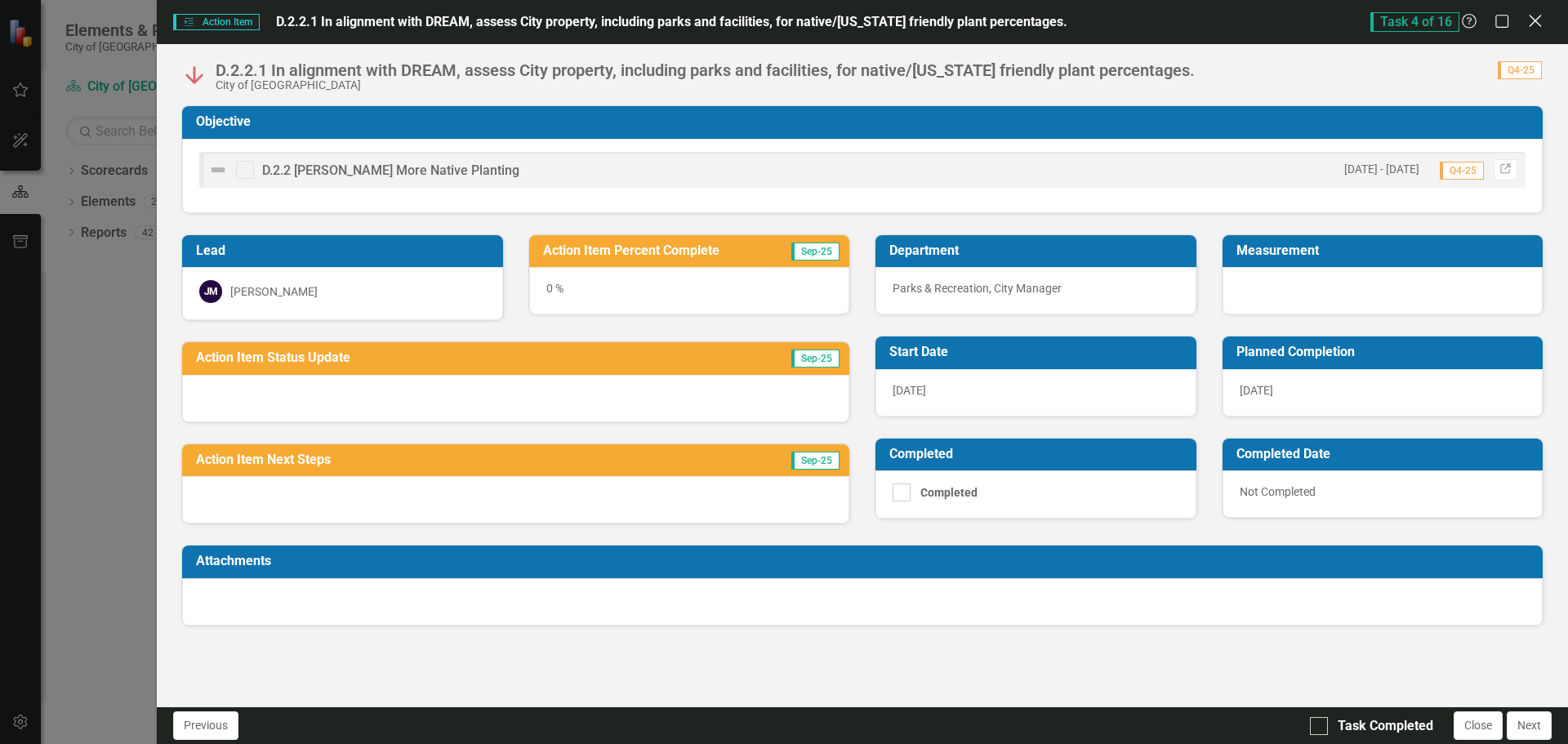
click at [1533, 16] on icon "Close" at bounding box center [1535, 20] width 20 height 15
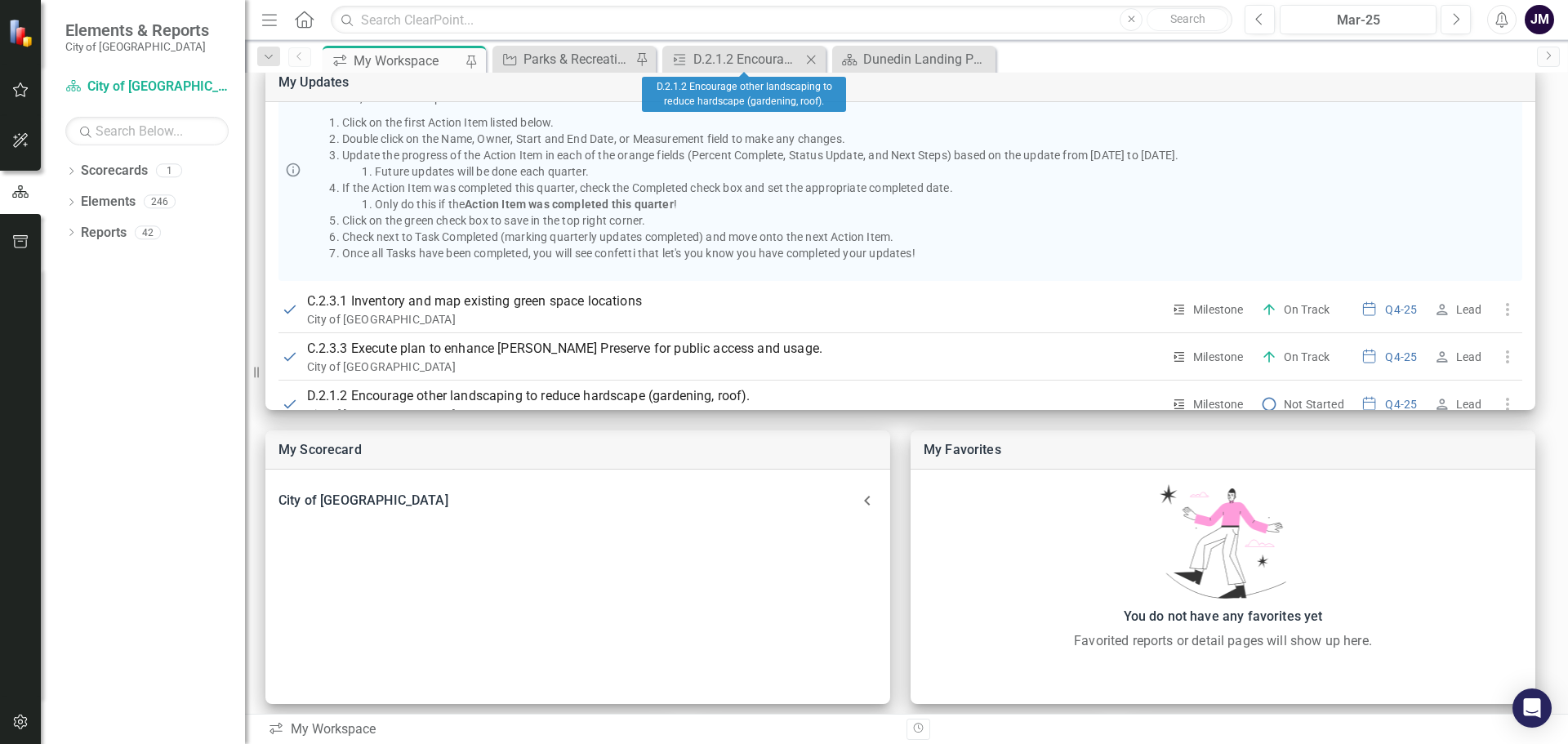
click at [812, 56] on icon "Close" at bounding box center [811, 59] width 16 height 13
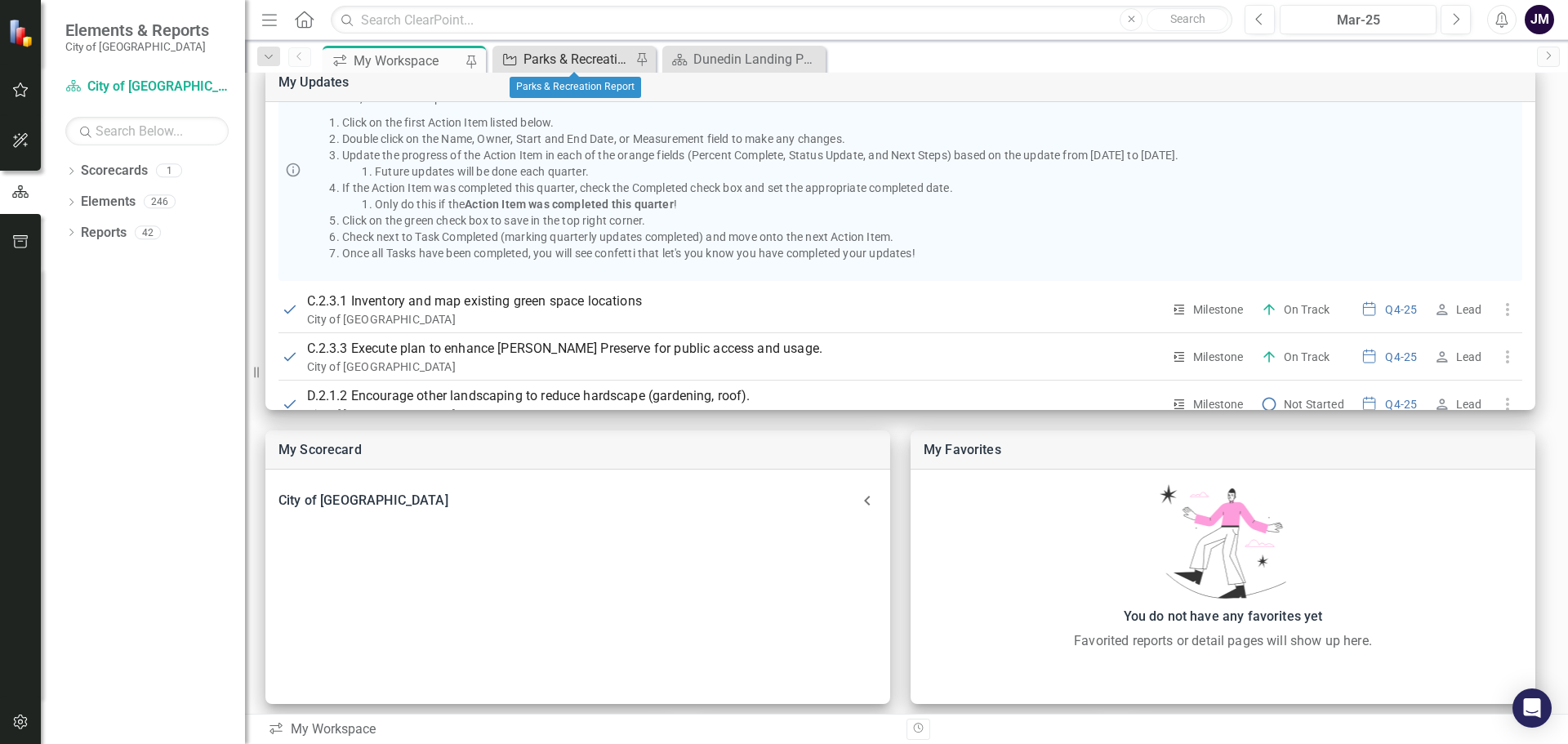
click at [565, 51] on div "Parks & Recreation Report" at bounding box center [577, 59] width 107 height 20
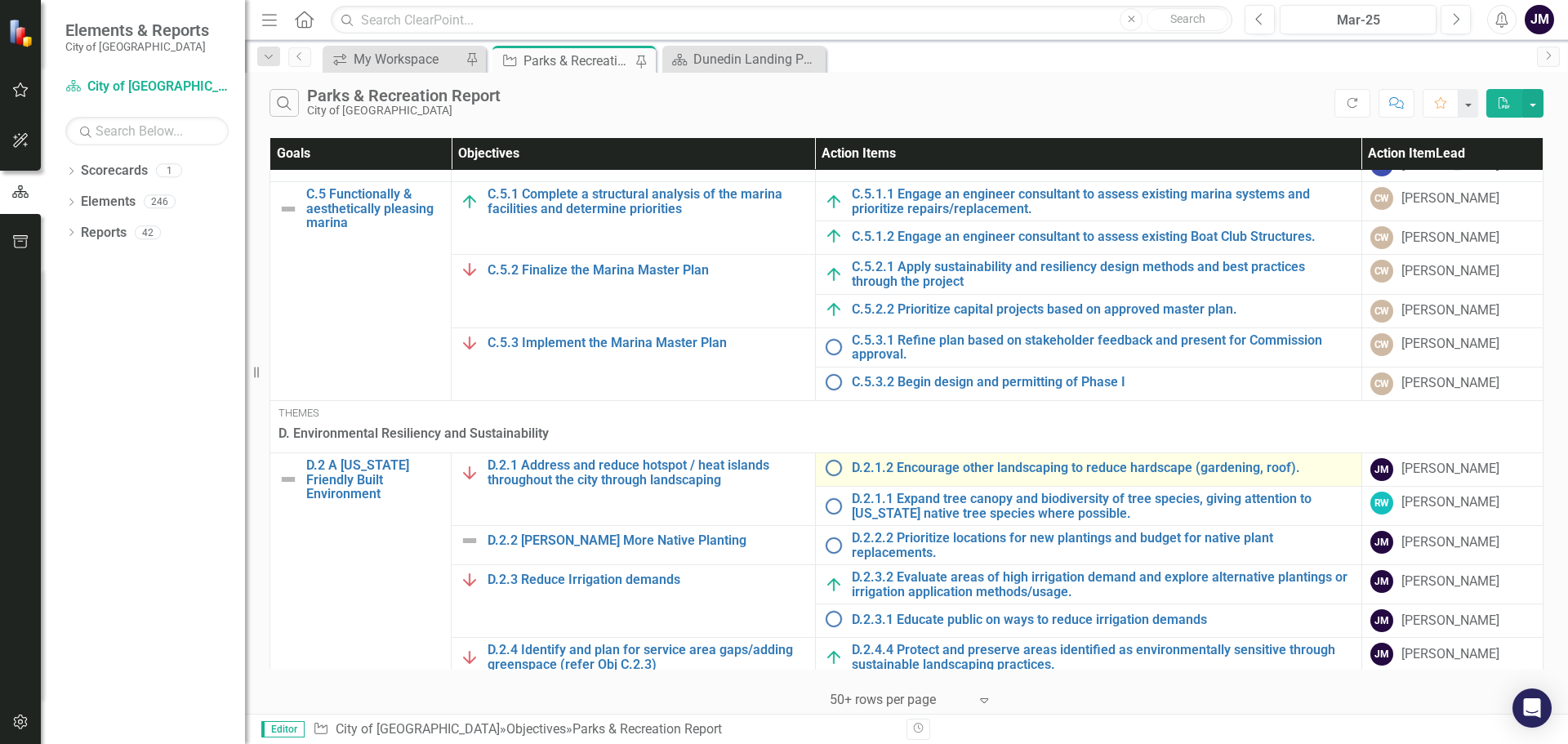
scroll to position [817, 0]
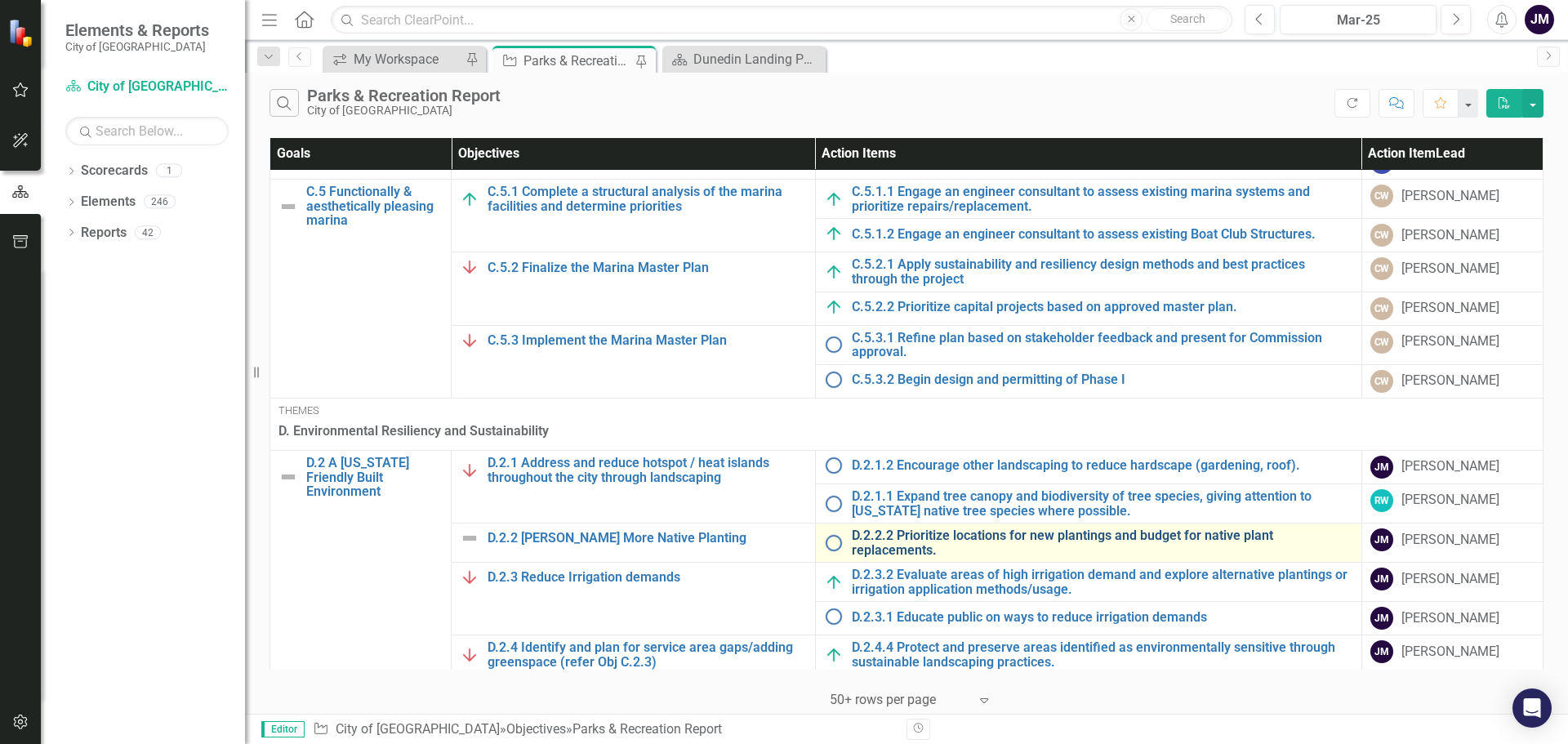
click at [938, 535] on link "D.2.2.2 Prioritize locations for new plantings and budget for native plant repl…" at bounding box center [1103, 542] width 502 height 28
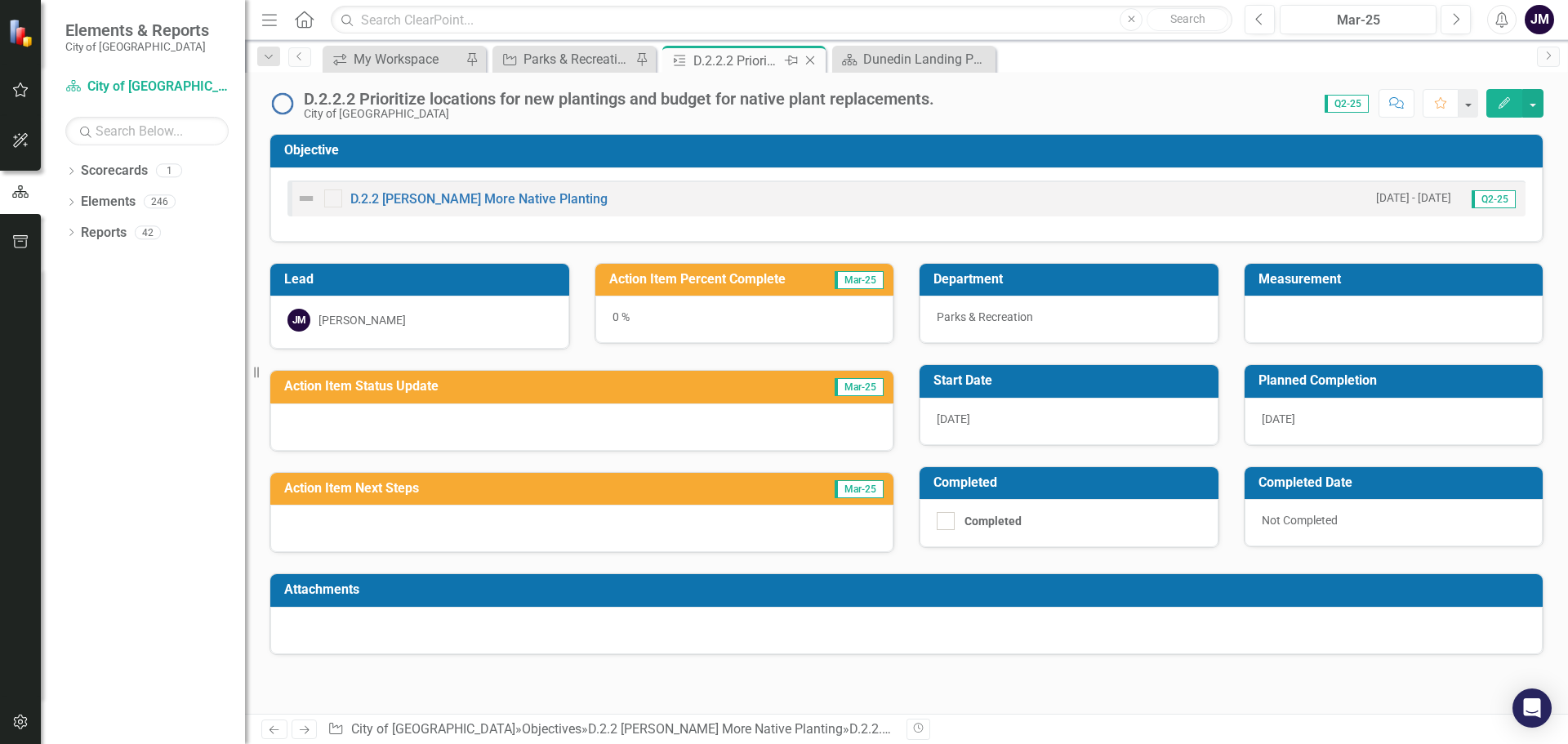
click at [813, 57] on icon at bounding box center [810, 61] width 9 height 9
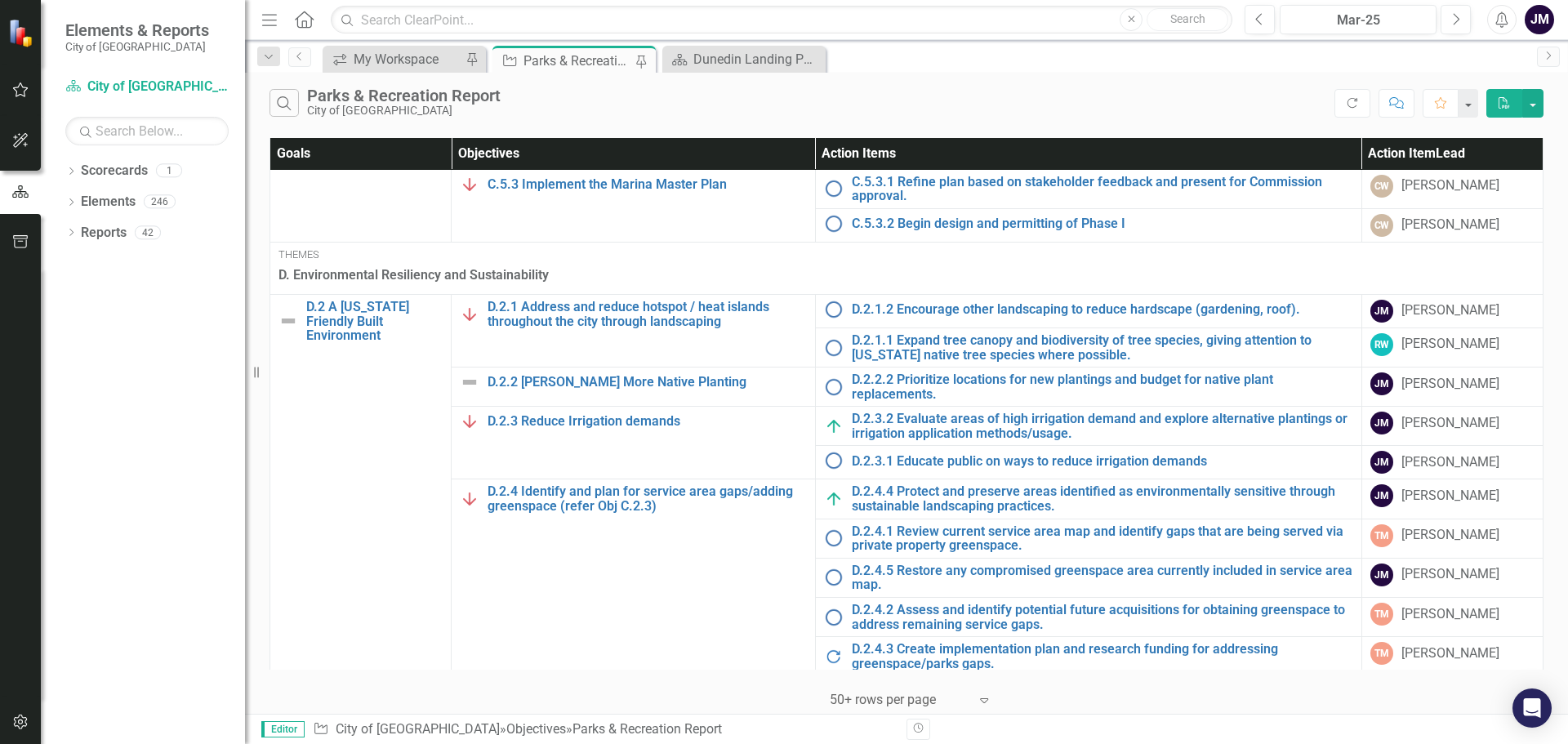
scroll to position [980, 0]
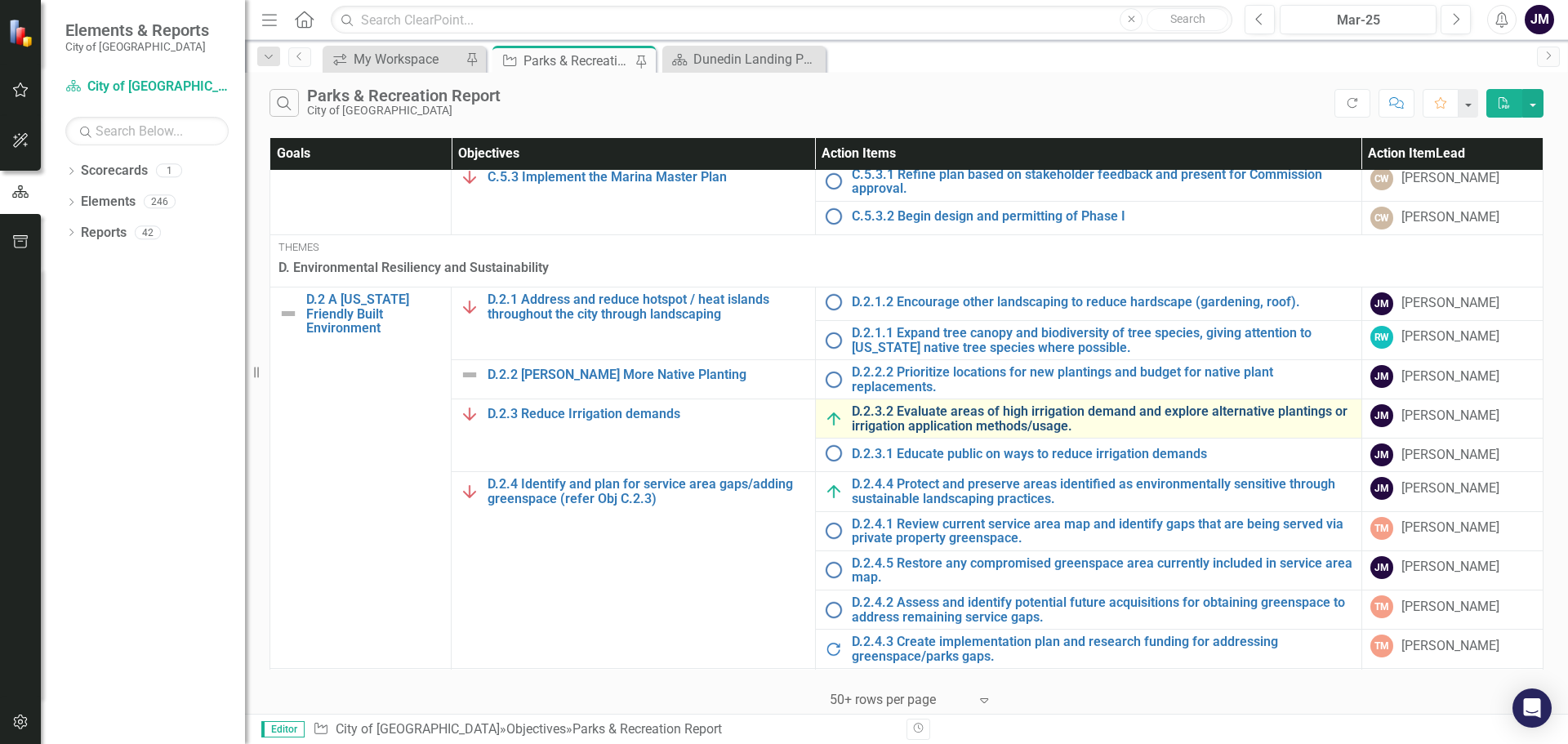
click at [932, 416] on link "D.2.3.2 Evaluate areas of high irrigation demand and explore alternative planti…" at bounding box center [1103, 418] width 502 height 28
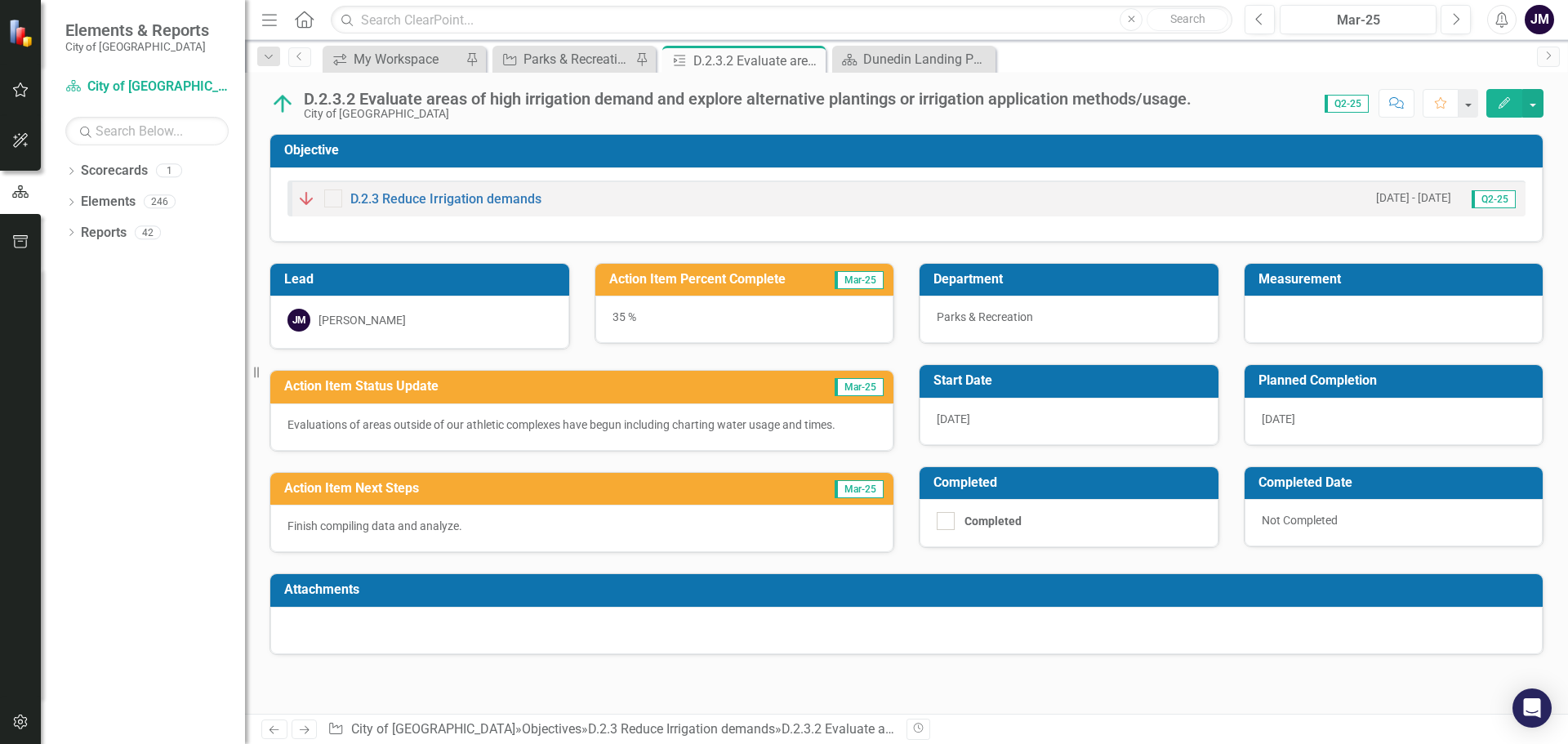
click at [703, 429] on p "Evaluations of areas outside of our athletic complexes have begun including cha…" at bounding box center [582, 424] width 589 height 16
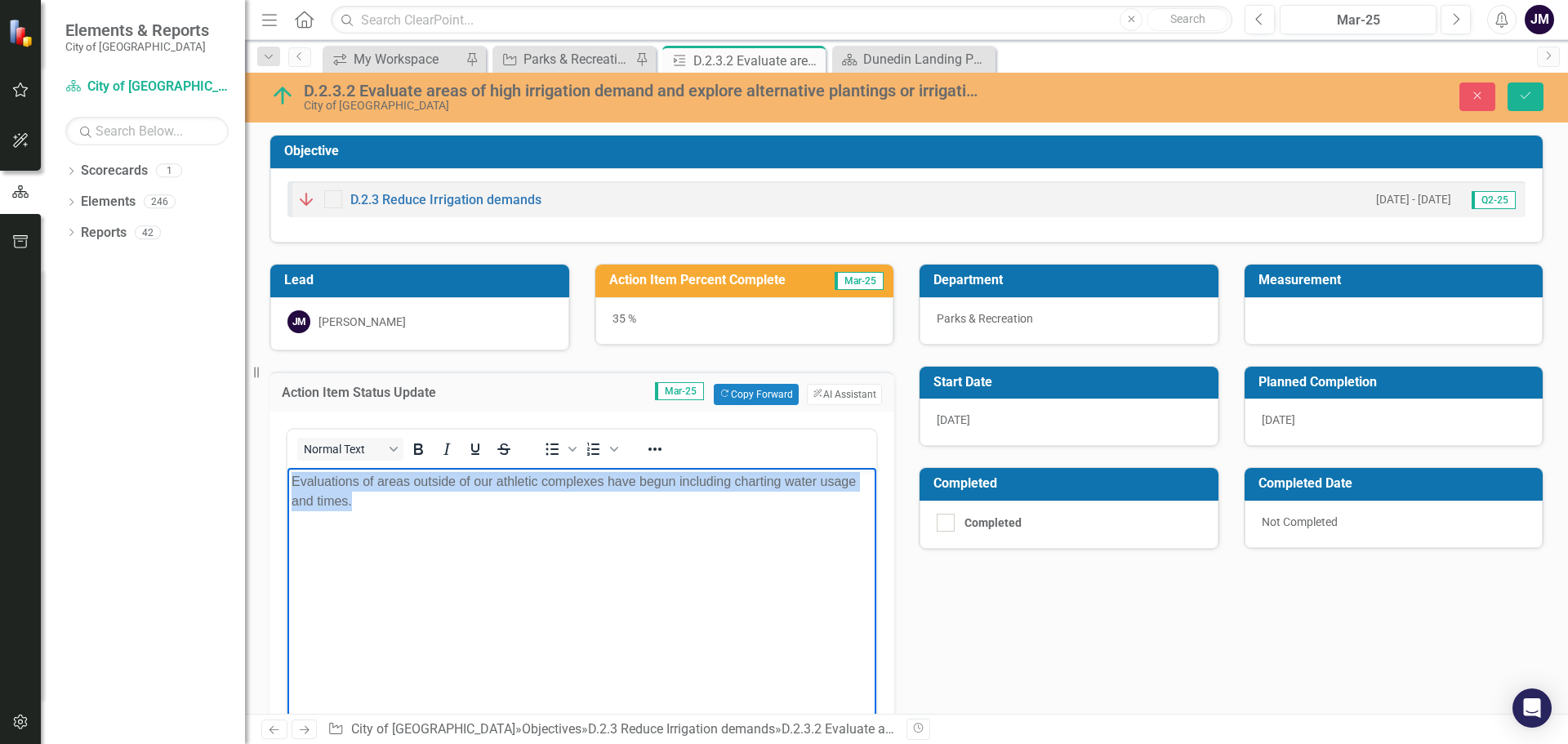
drag, startPoint x: 379, startPoint y: 498, endPoint x: 575, endPoint y: 948, distance: 490.8
click at [288, 480] on html "Evaluations of areas outside of our athletic complexes have begun including cha…" at bounding box center [582, 589] width 589 height 245
copy p "Evaluations of areas outside of our athletic complexes have begun including cha…"
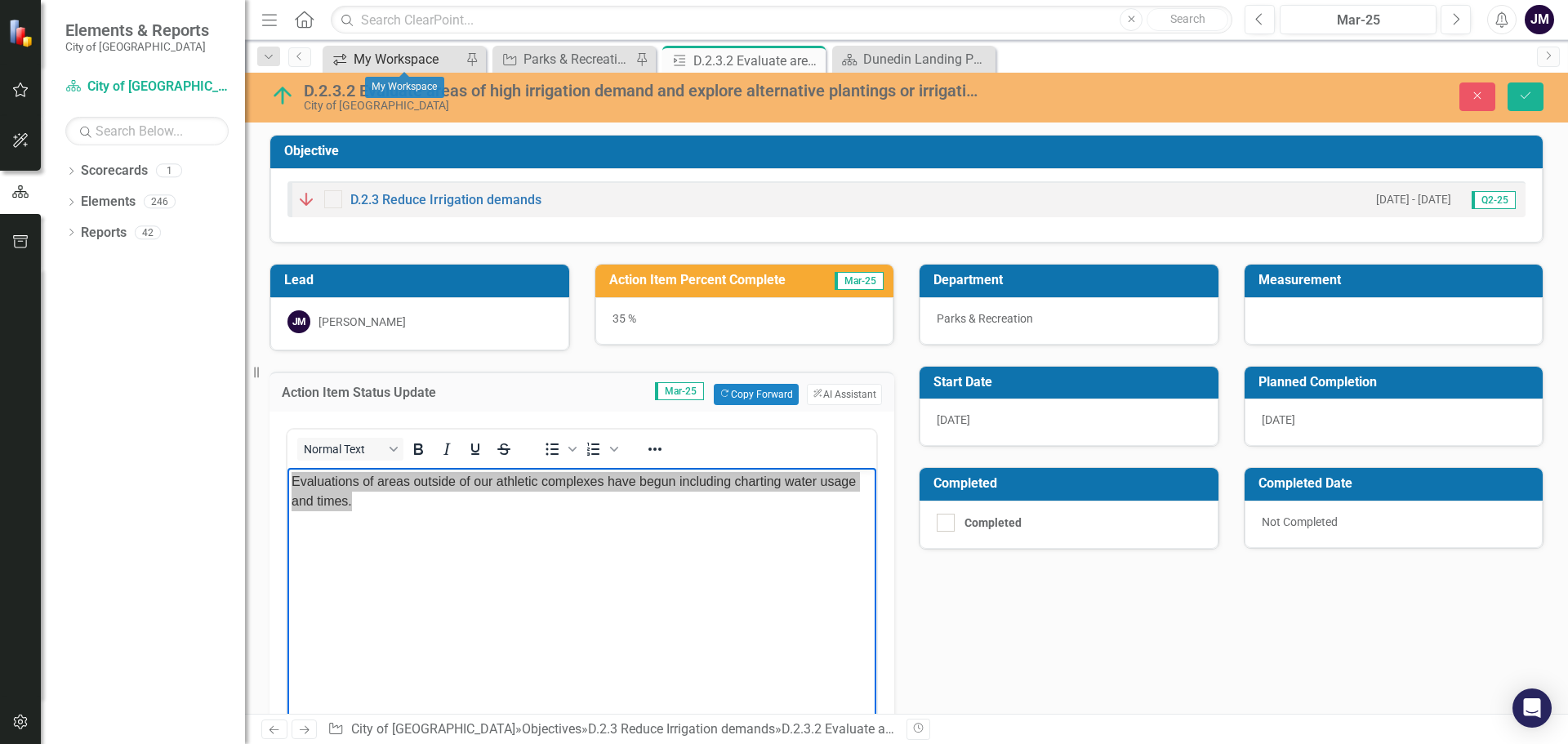
click at [423, 57] on div "My Workspace" at bounding box center [407, 59] width 107 height 20
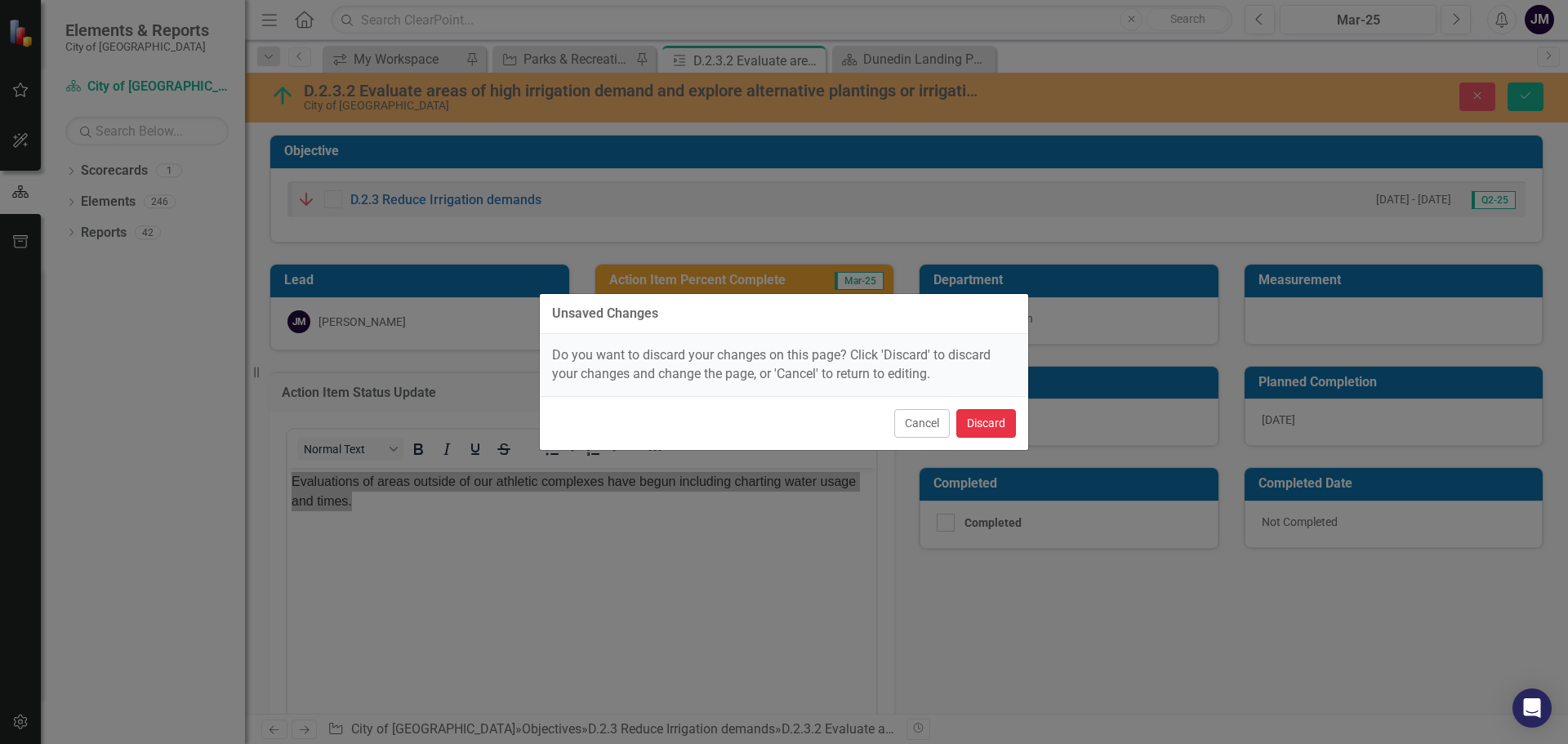
click at [987, 434] on button "Discard" at bounding box center [985, 423] width 59 height 28
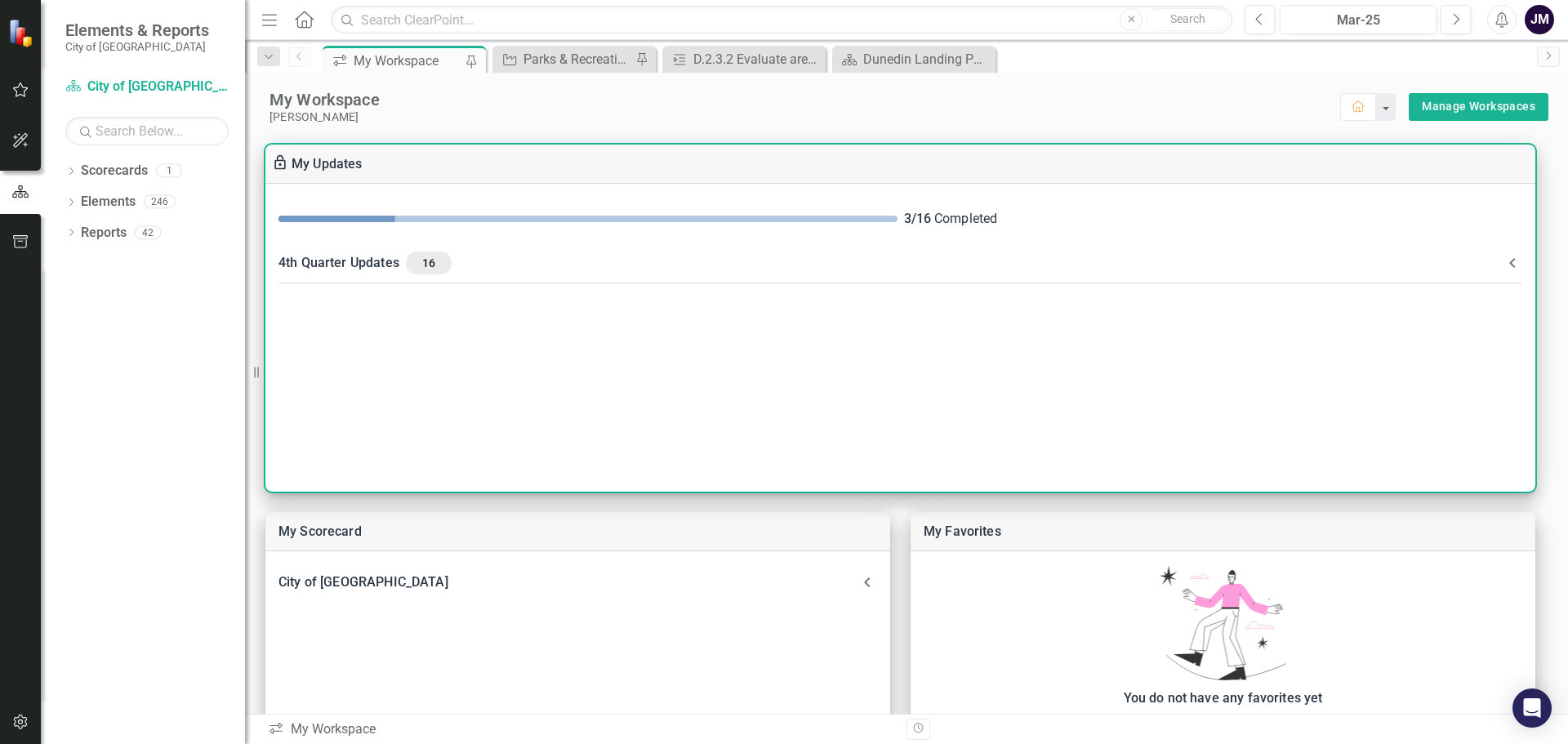
click at [368, 258] on div "4th Quarter Updates 16" at bounding box center [891, 262] width 1225 height 23
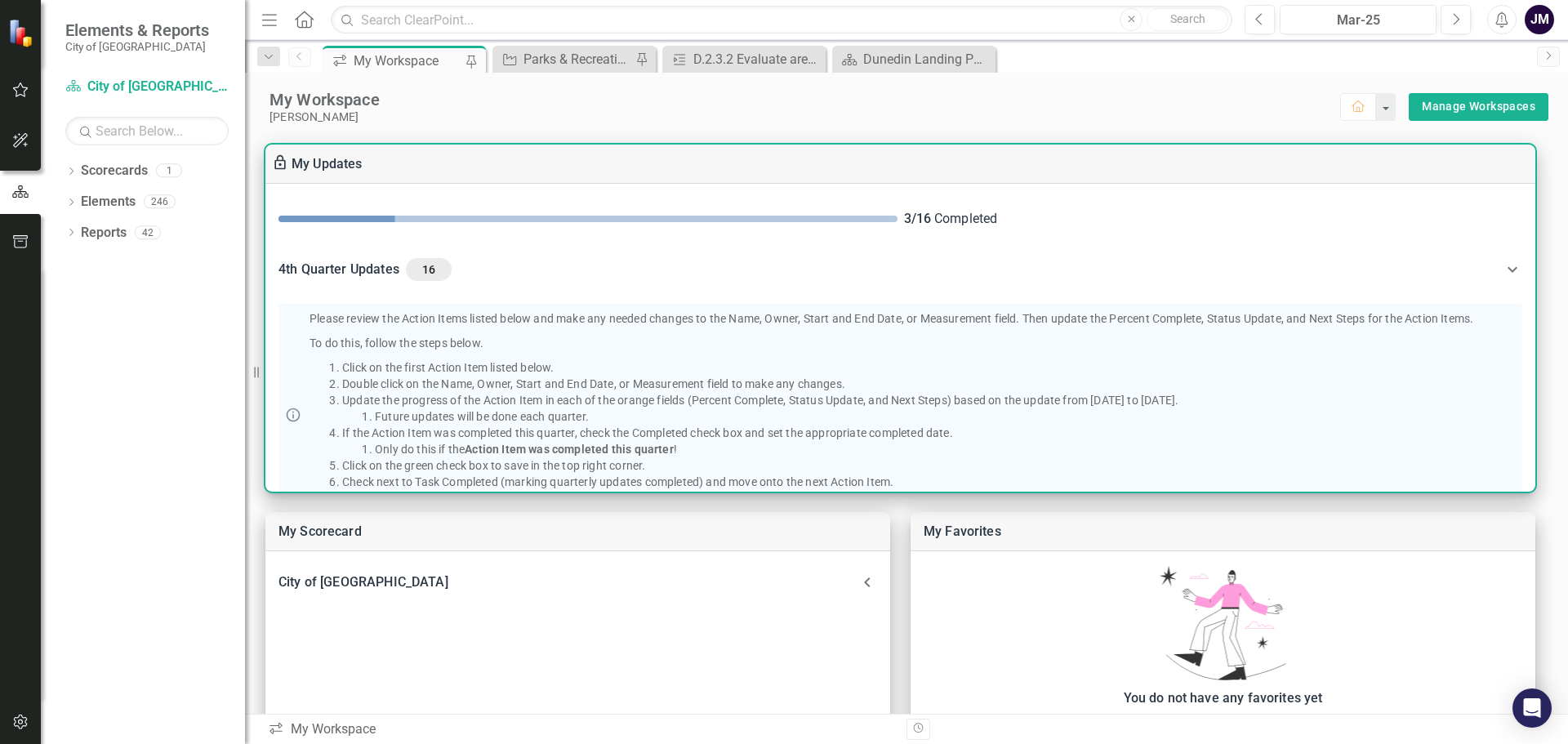
scroll to position [409, 0]
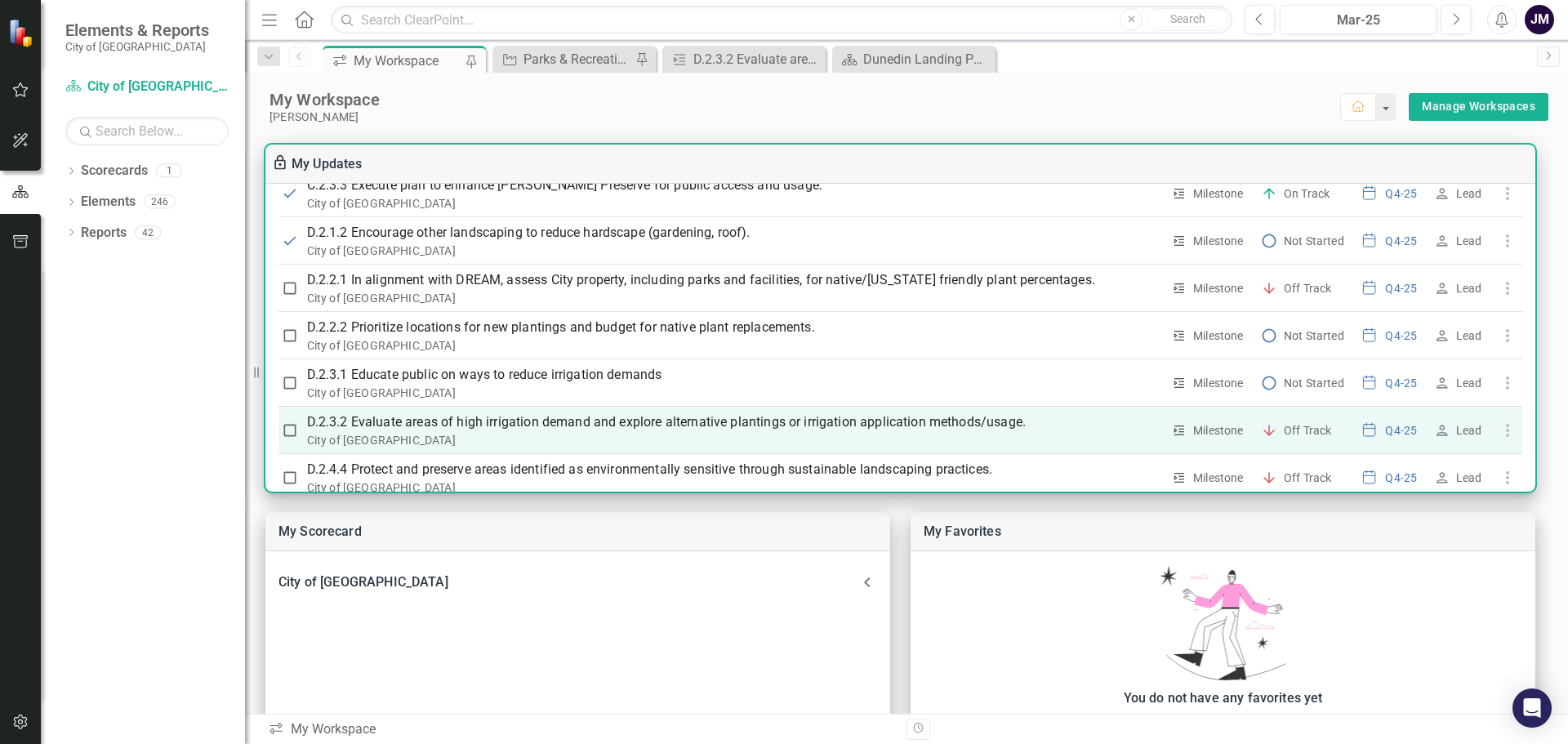
click at [401, 416] on p "D.2.3.2 Evaluate areas of high irrigation demand and explore alternative planti…" at bounding box center [734, 423] width 855 height 20
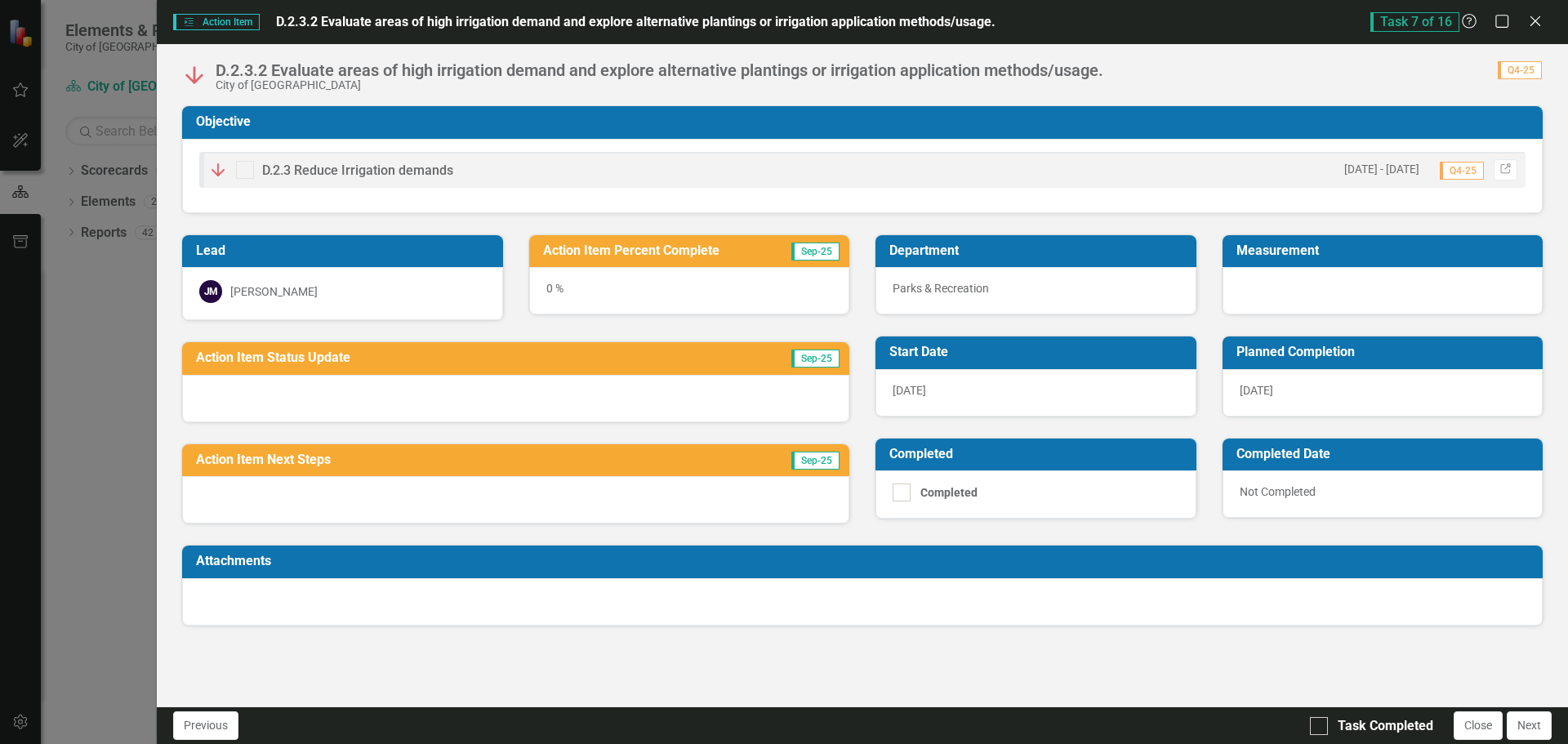
click at [460, 396] on div at bounding box center [515, 399] width 667 height 47
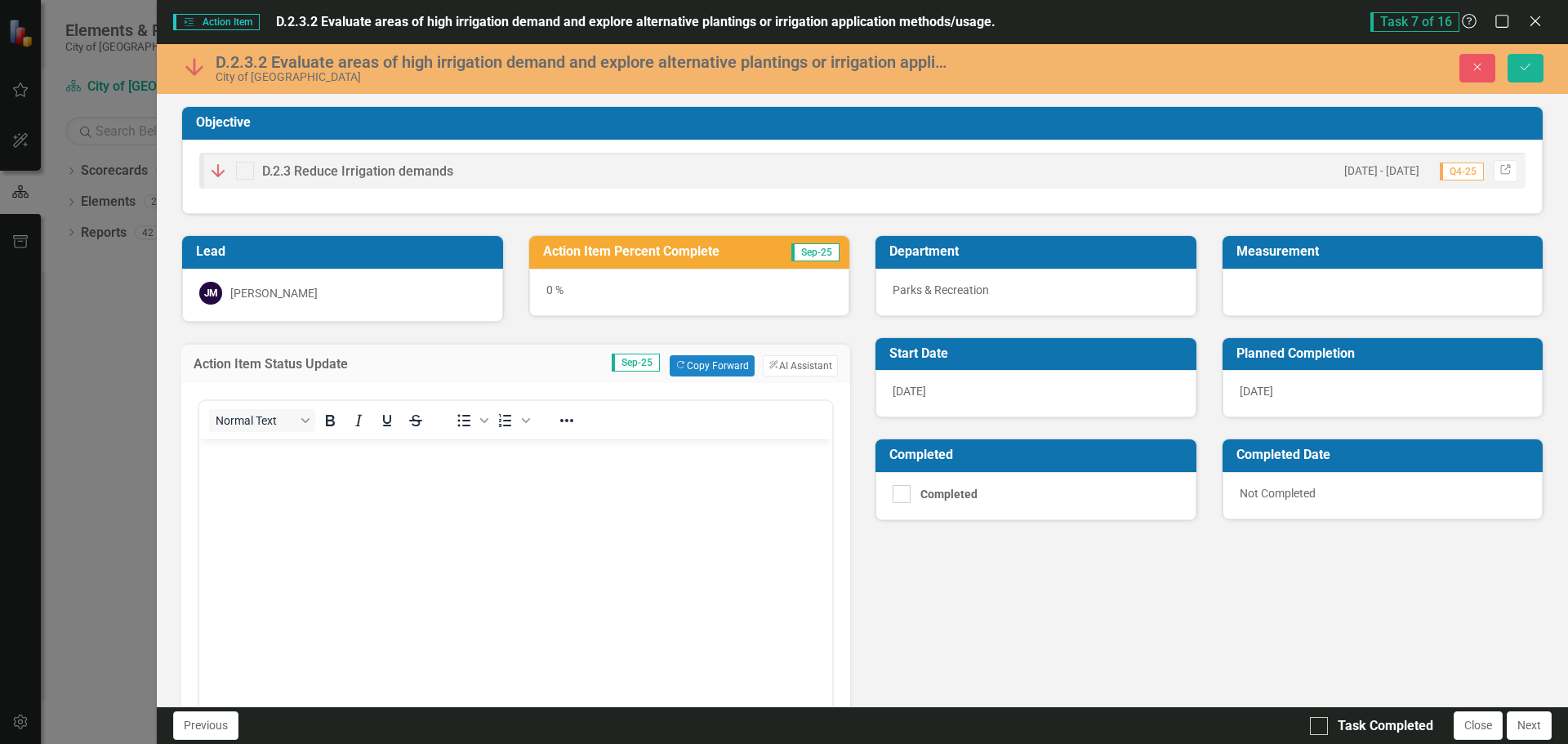
scroll to position [0, 0]
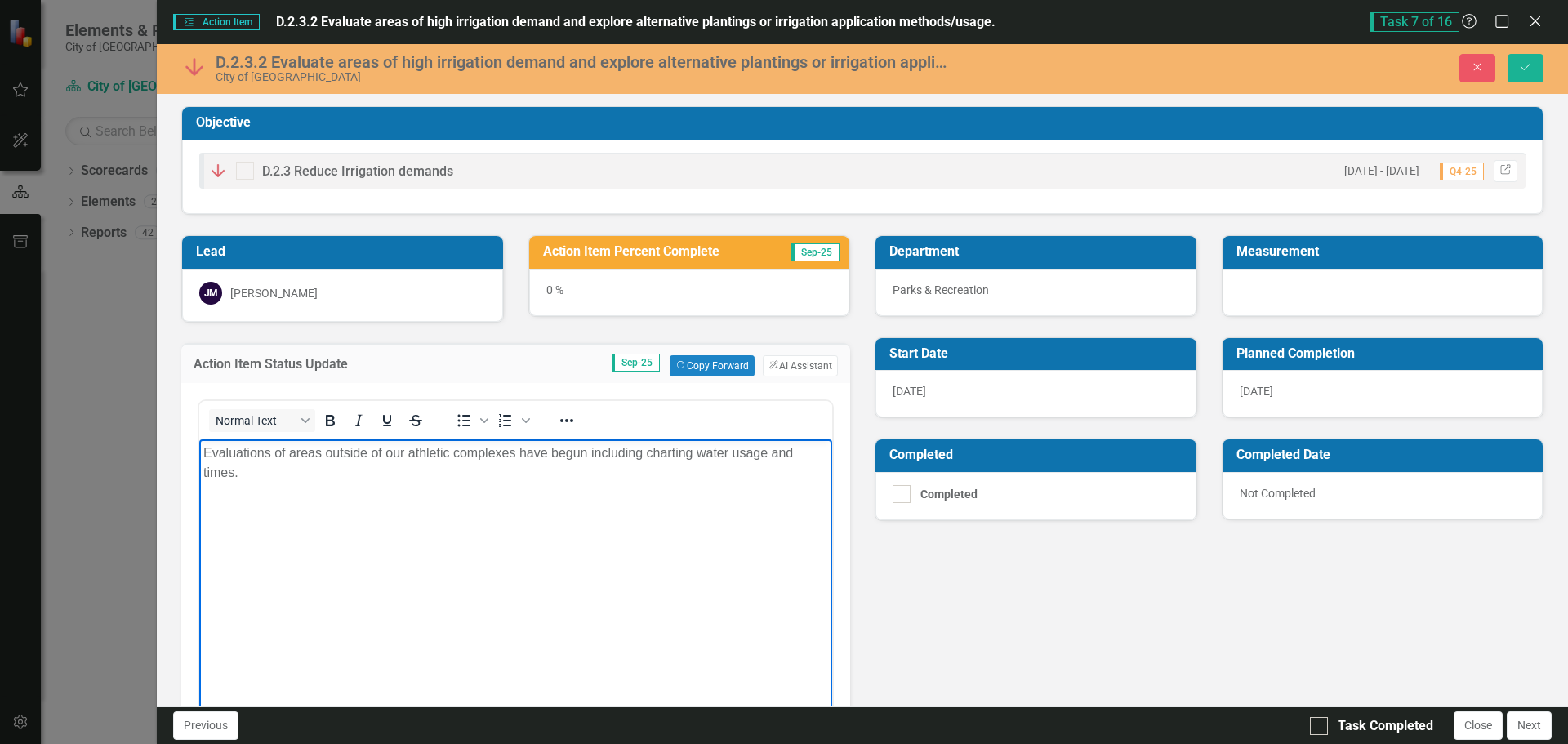
click at [550, 290] on div "0 %" at bounding box center [689, 292] width 321 height 47
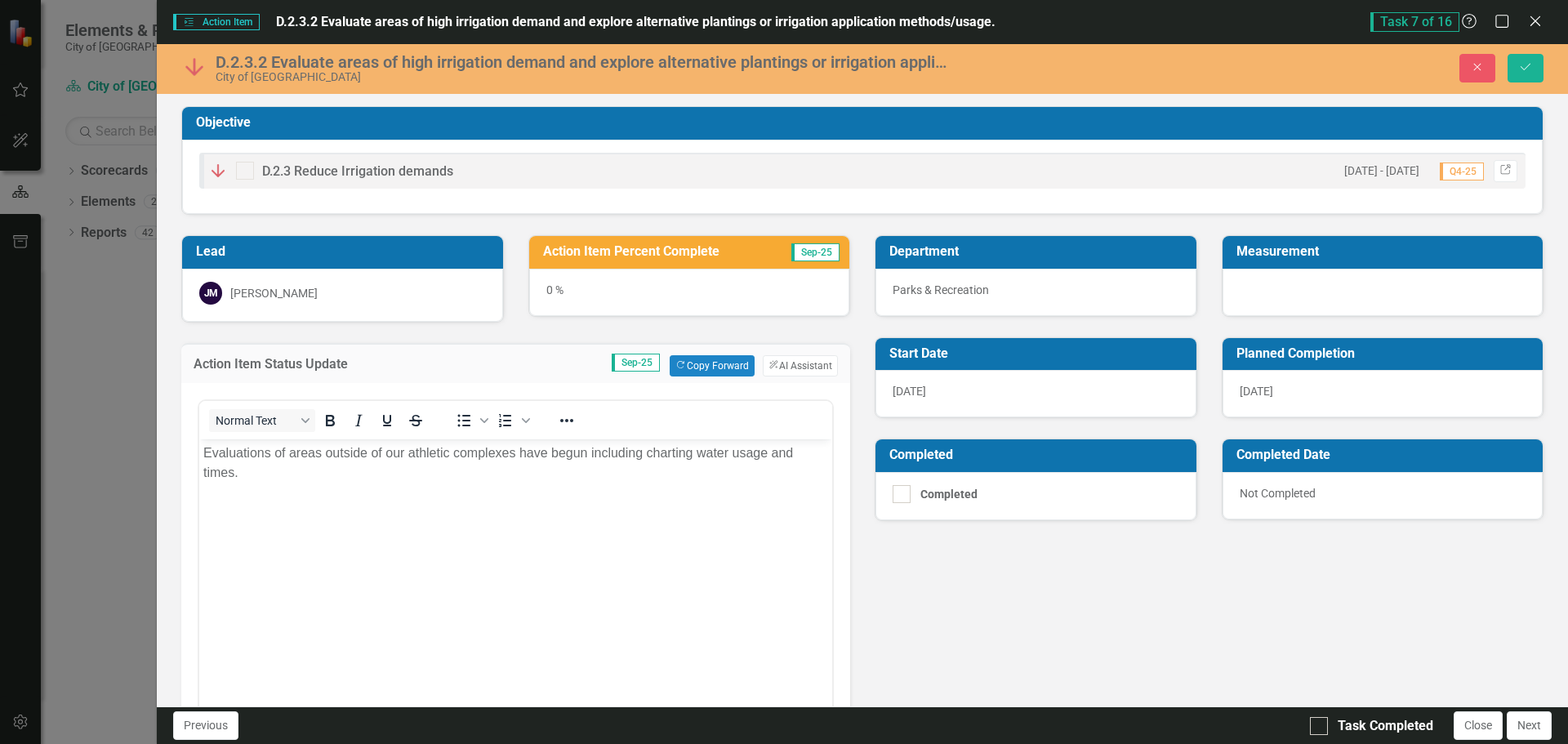
click at [550, 290] on div "0 %" at bounding box center [689, 292] width 321 height 47
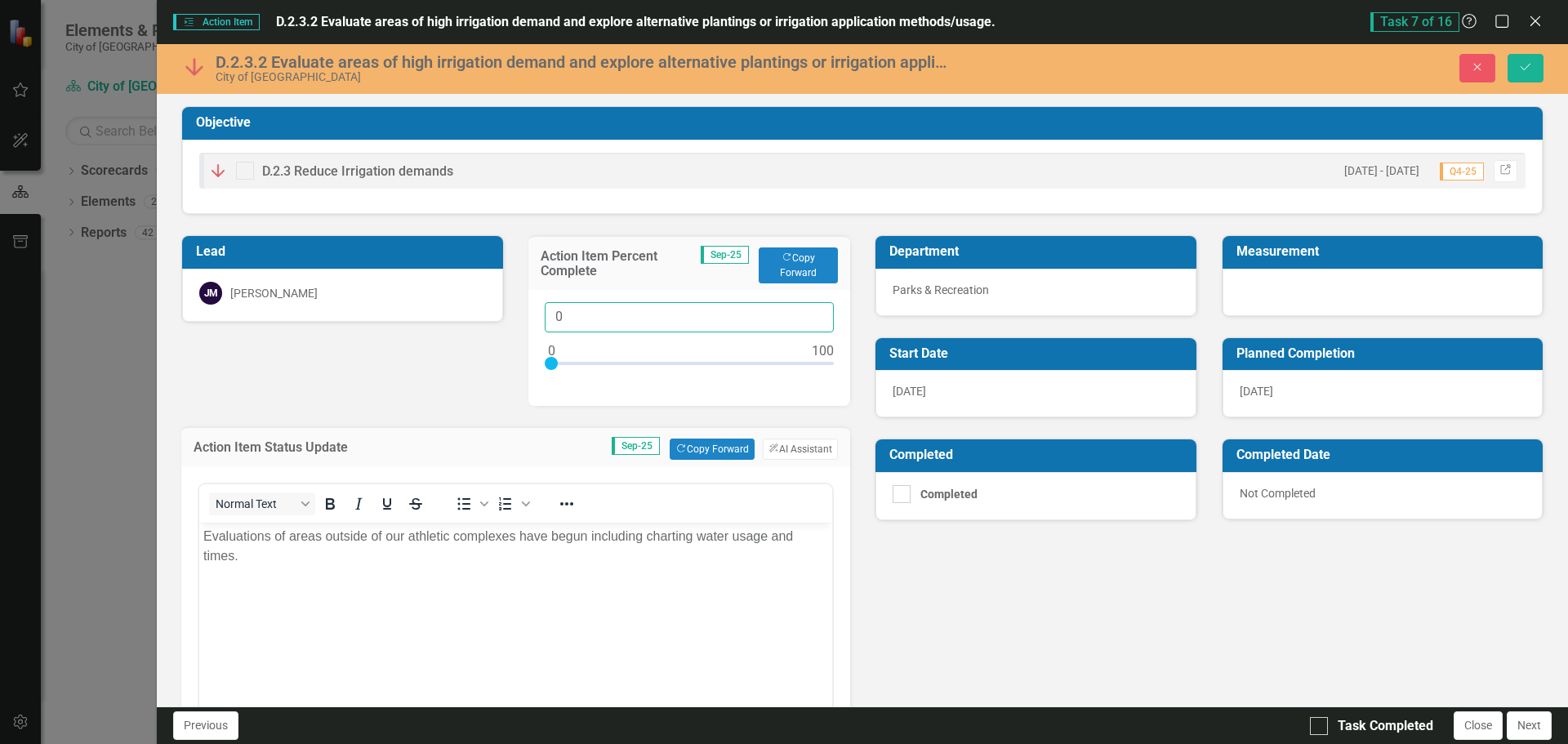
click at [557, 316] on input "0" at bounding box center [689, 317] width 290 height 30
type input "035"
click at [966, 640] on div "Lead JM Joe McLemore Action Item Percent Complete Sep-25 Copy Forward Copy Forw…" at bounding box center [862, 594] width 1387 height 758
click at [1522, 72] on icon "Save" at bounding box center [1526, 66] width 15 height 12
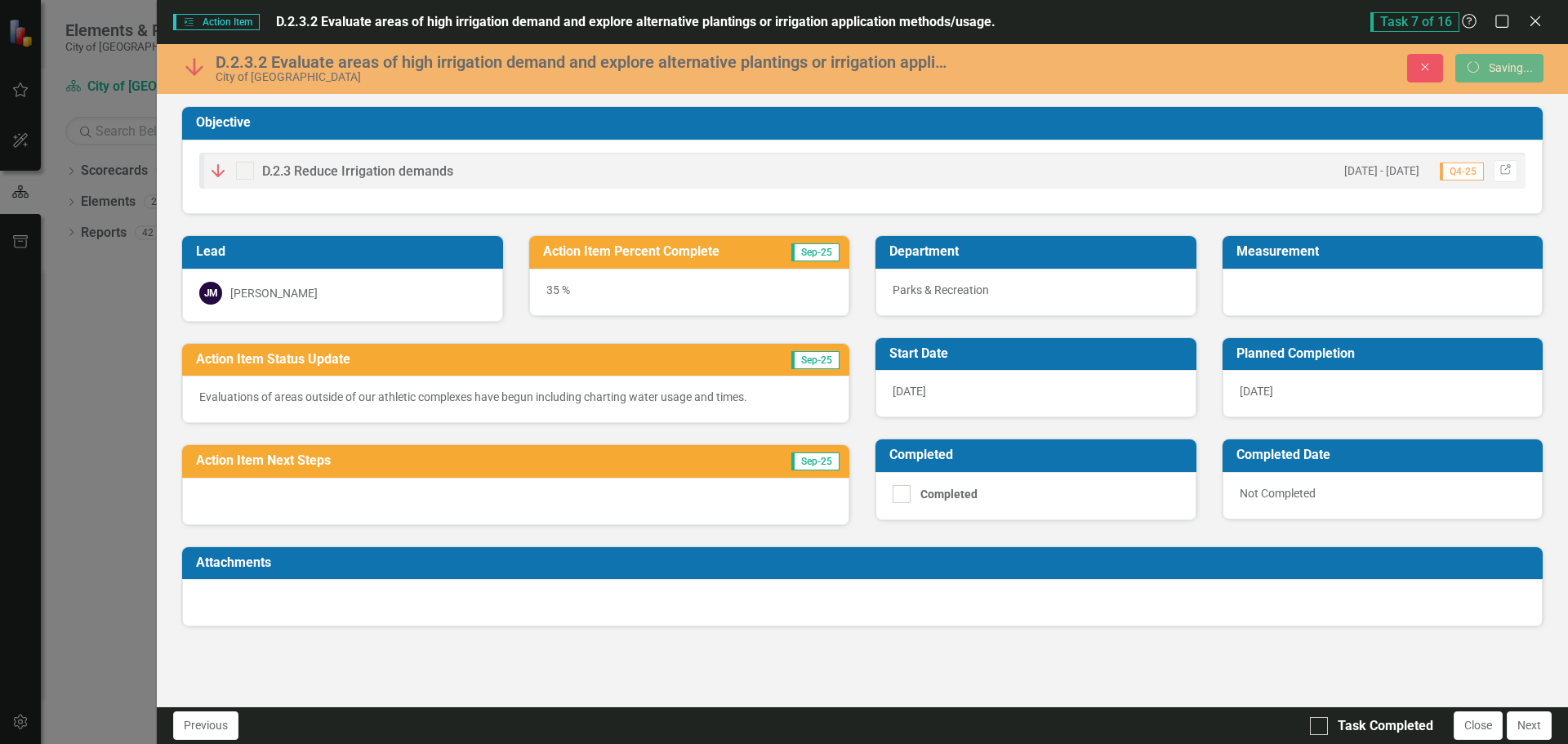
click at [106, 415] on div "Action Item Action Item D.2.3.2 Evaluate areas of high irrigation demand and ex…" at bounding box center [784, 372] width 1568 height 744
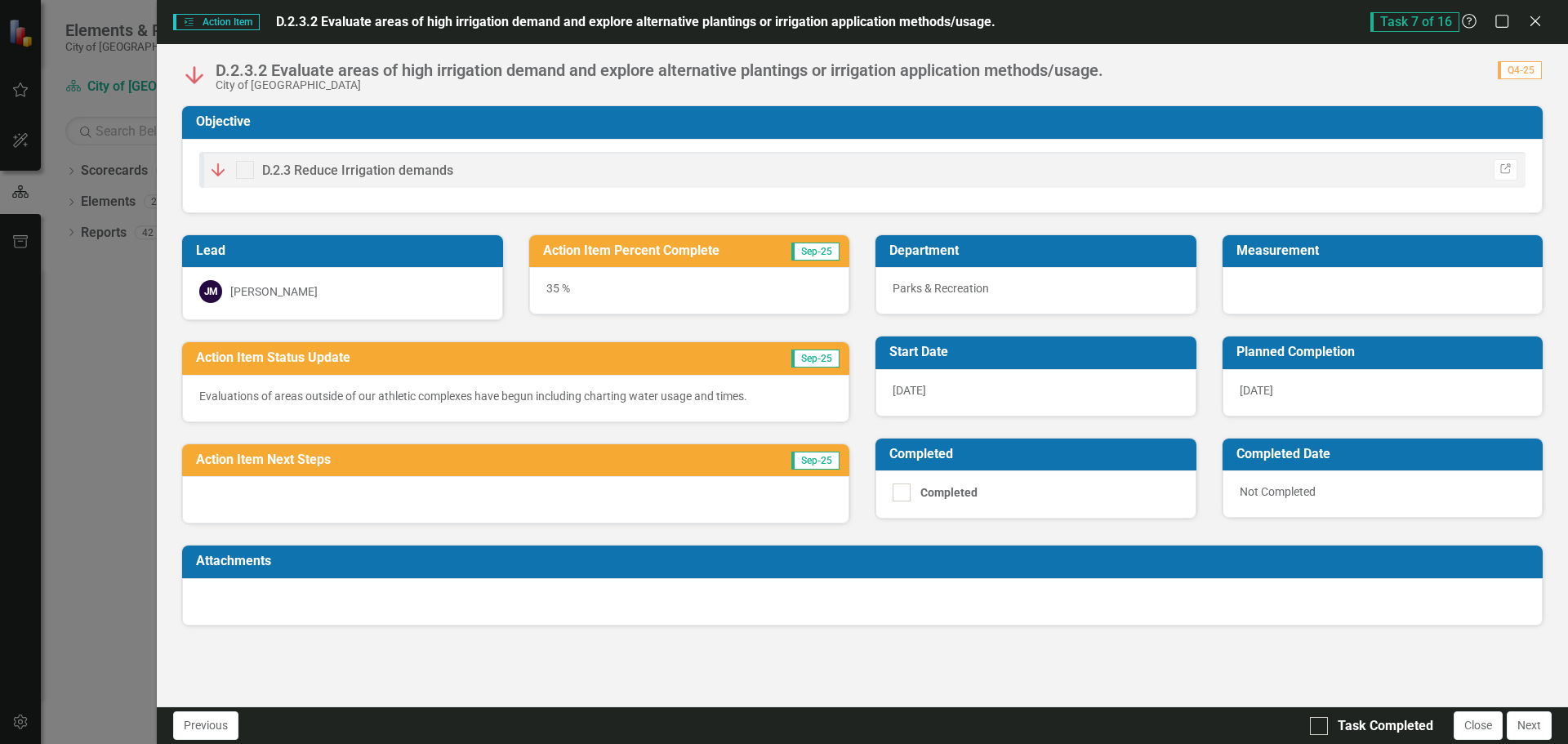
click at [78, 325] on div "Action Item Action Item D.2.3.2 Evaluate areas of high irrigation demand and ex…" at bounding box center [784, 372] width 1568 height 744
click at [1533, 19] on icon at bounding box center [1534, 20] width 12 height 12
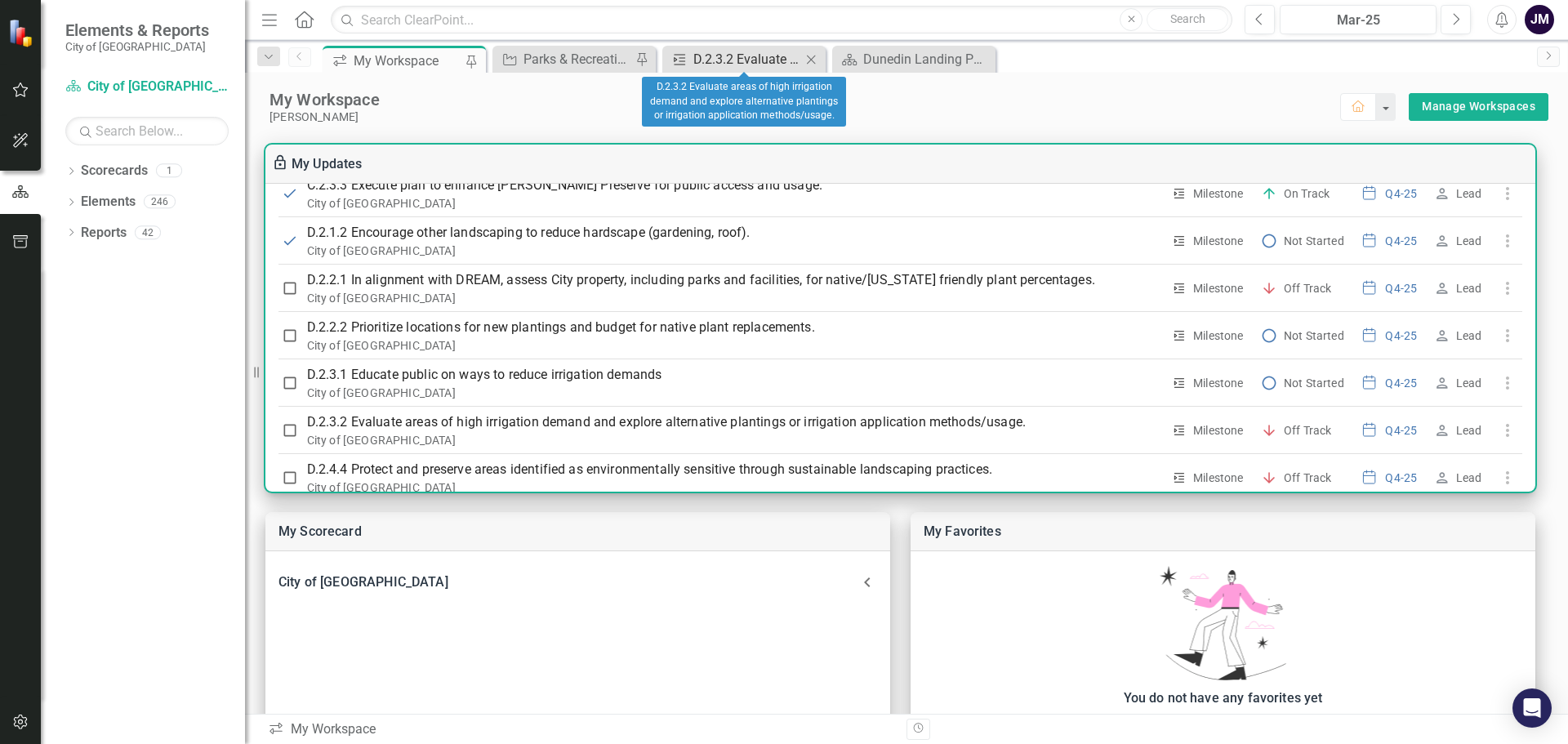
click at [732, 59] on div "D.2.3.2 Evaluate areas of high irrigation demand and explore alternative planti…" at bounding box center [748, 59] width 107 height 20
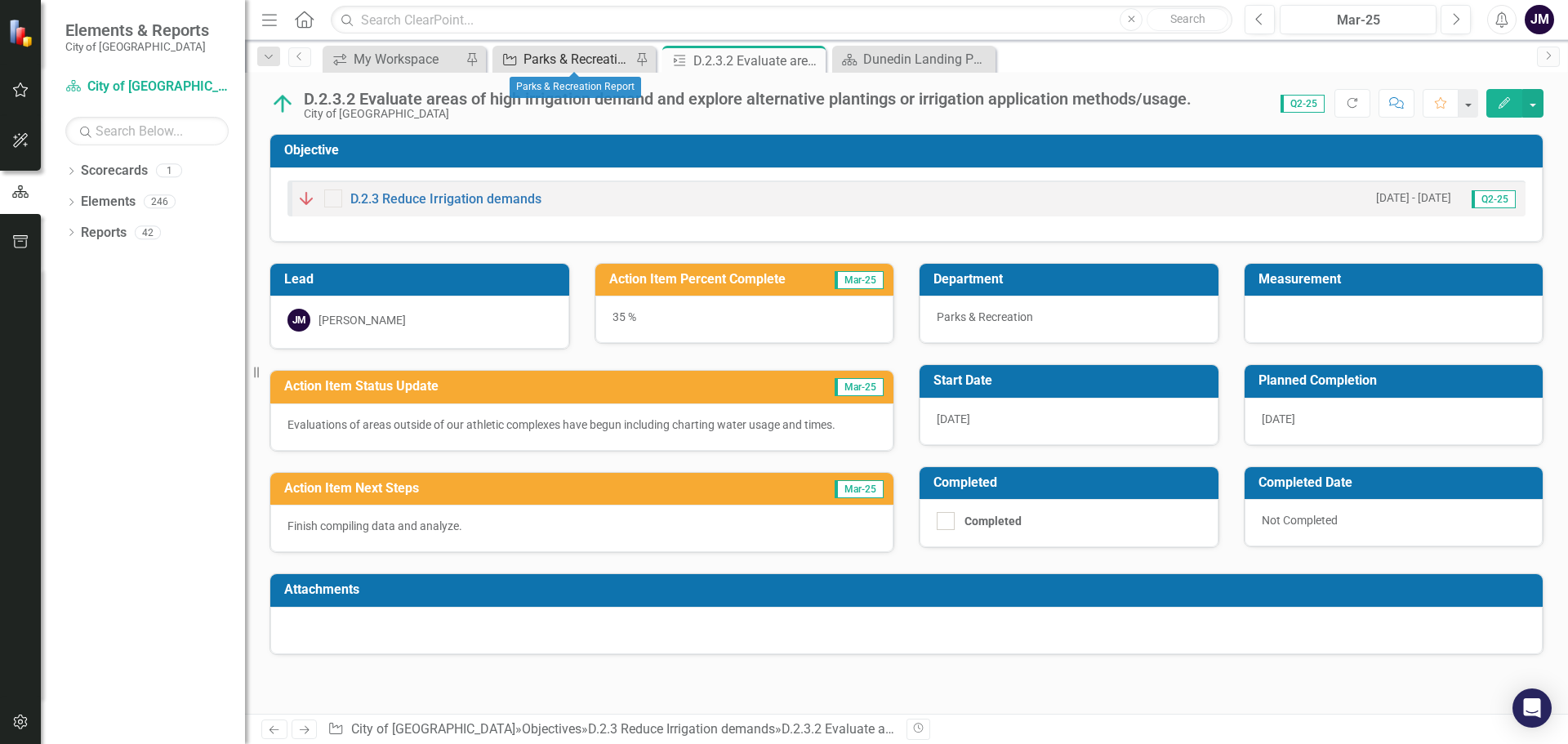
click at [575, 50] on div "Parks & Recreation Report" at bounding box center [577, 59] width 107 height 20
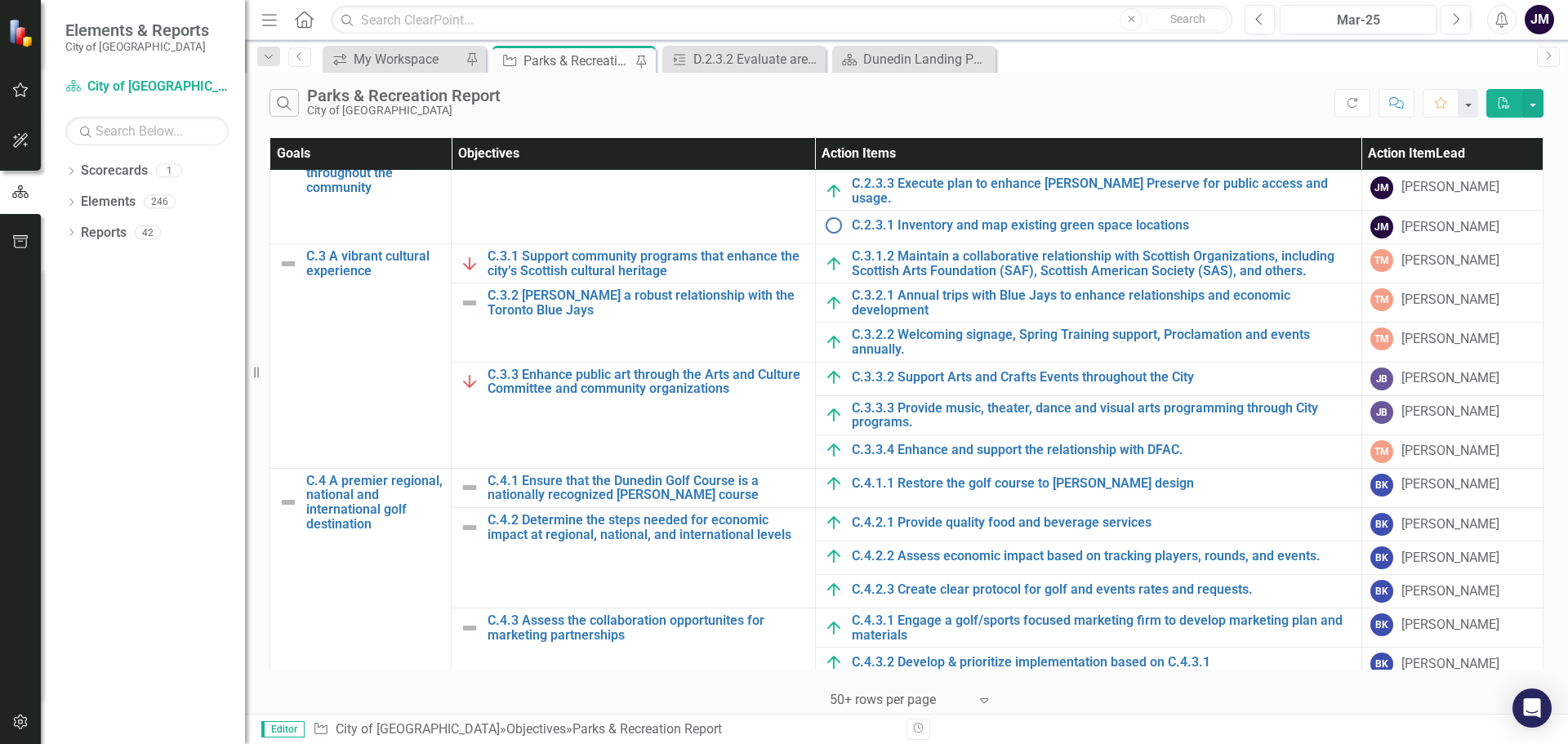
scroll to position [490, 0]
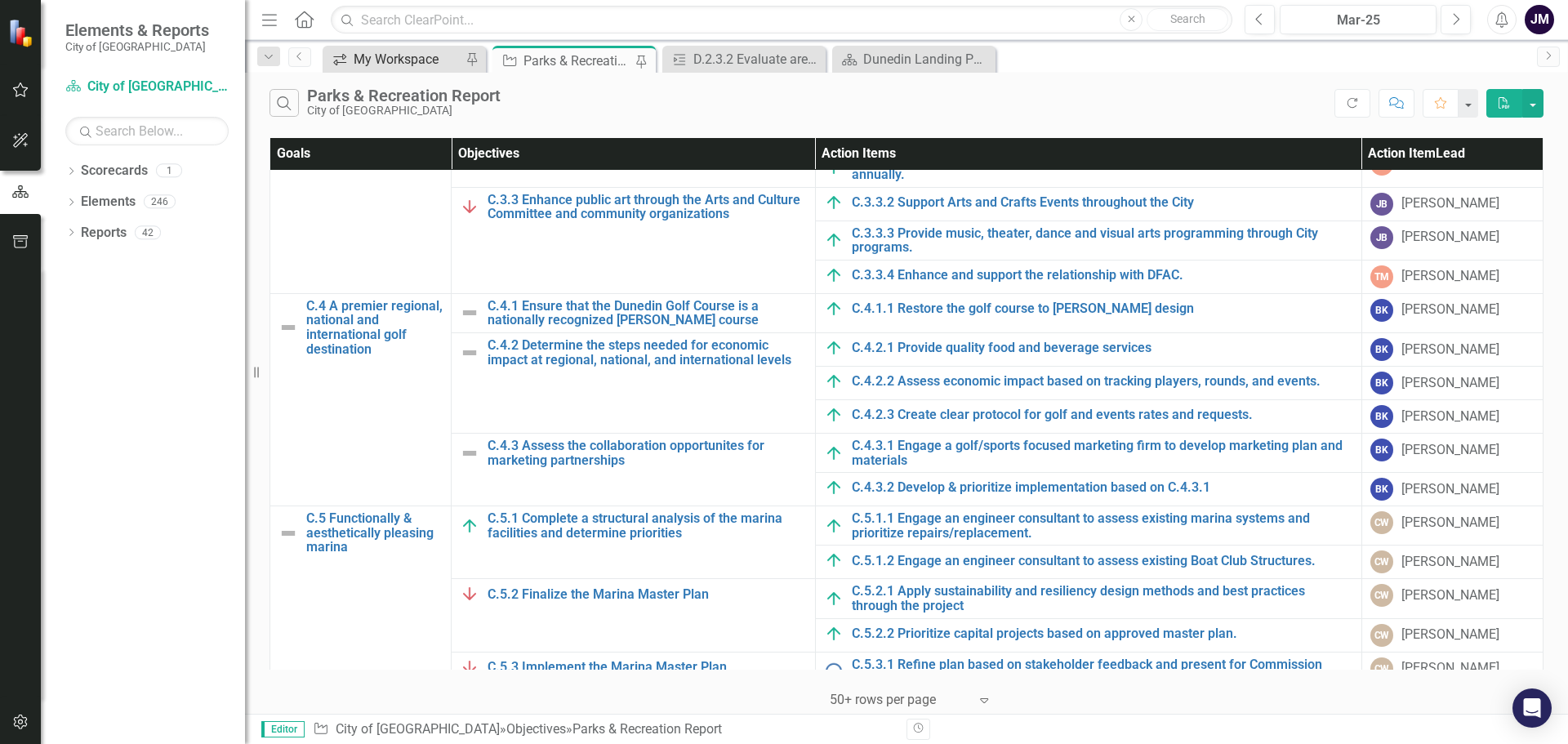
click at [384, 64] on div "My Workspace" at bounding box center [407, 59] width 107 height 20
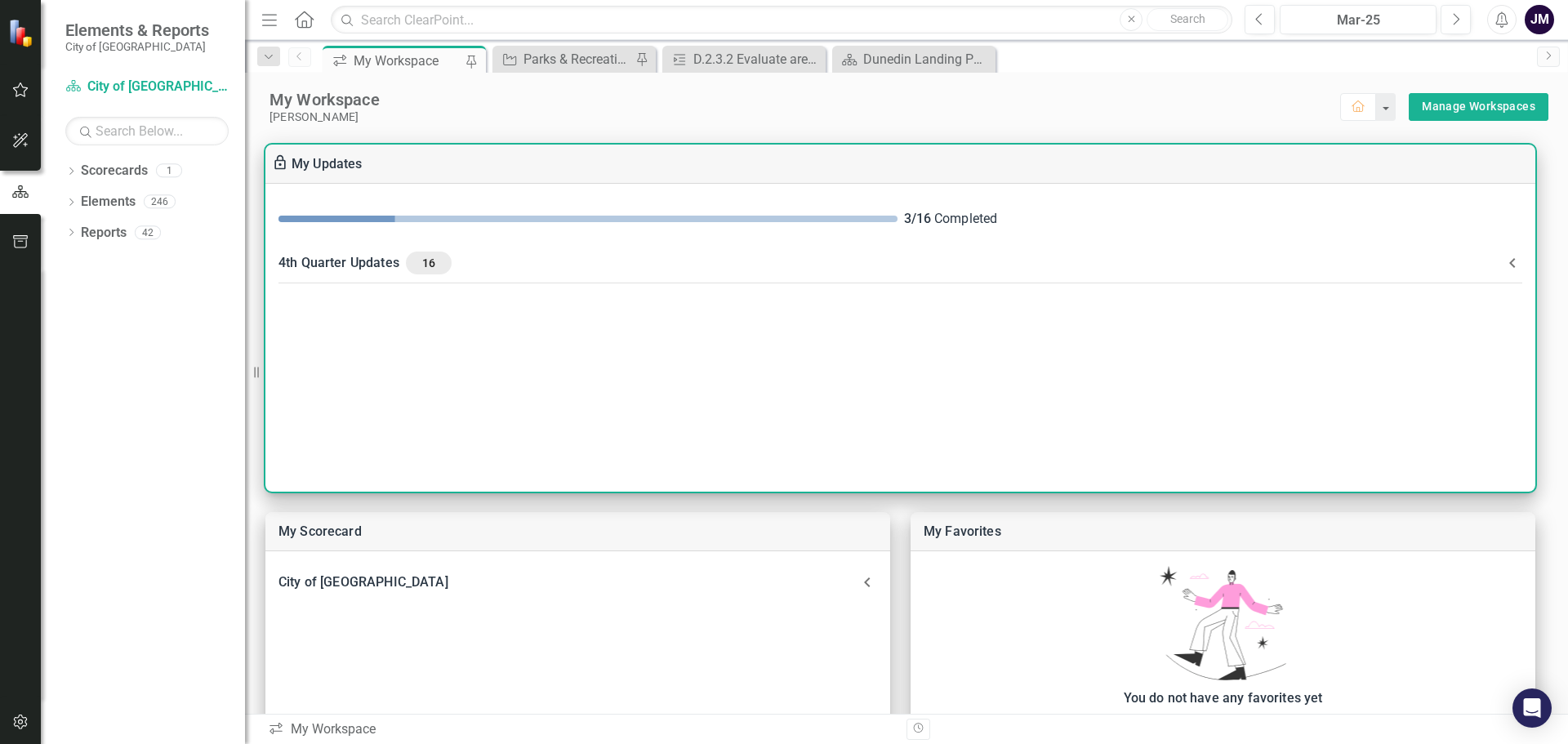
click at [370, 266] on div "4th Quarter Updates 16" at bounding box center [891, 262] width 1225 height 23
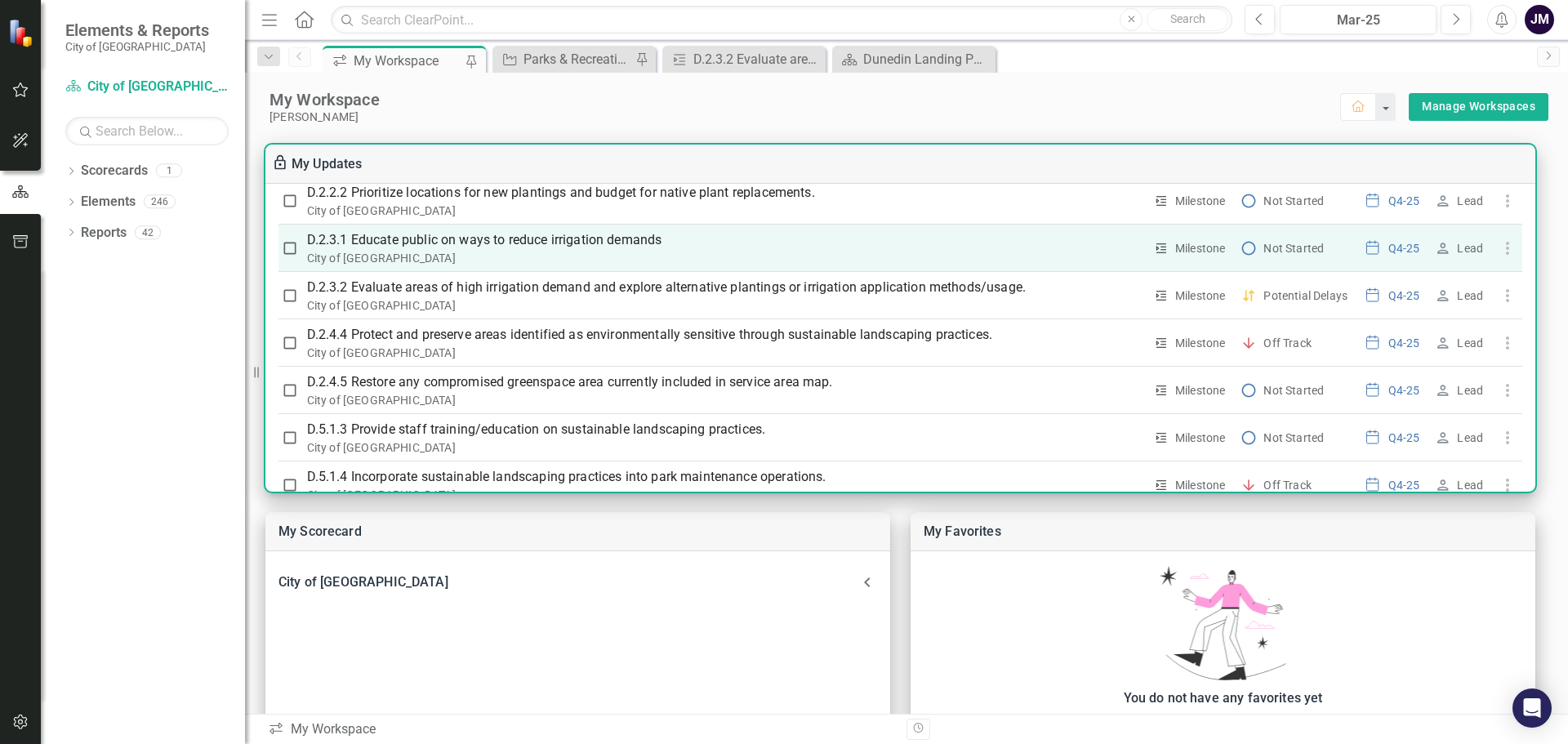
scroll to position [572, 0]
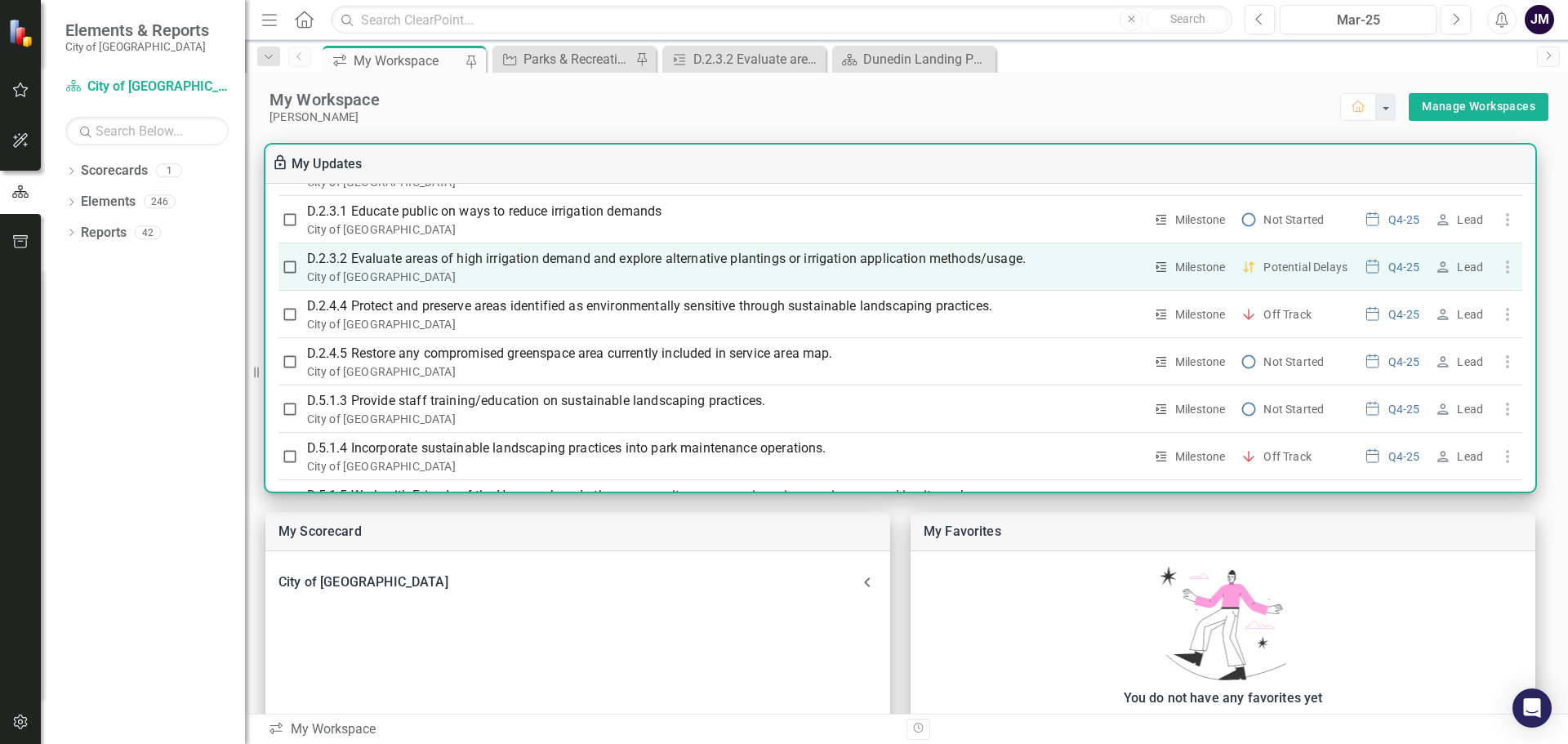
click at [625, 252] on p "D.2.3.2 Evaluate areas of high irrigation demand and explore alternative planti…" at bounding box center [725, 260] width 837 height 20
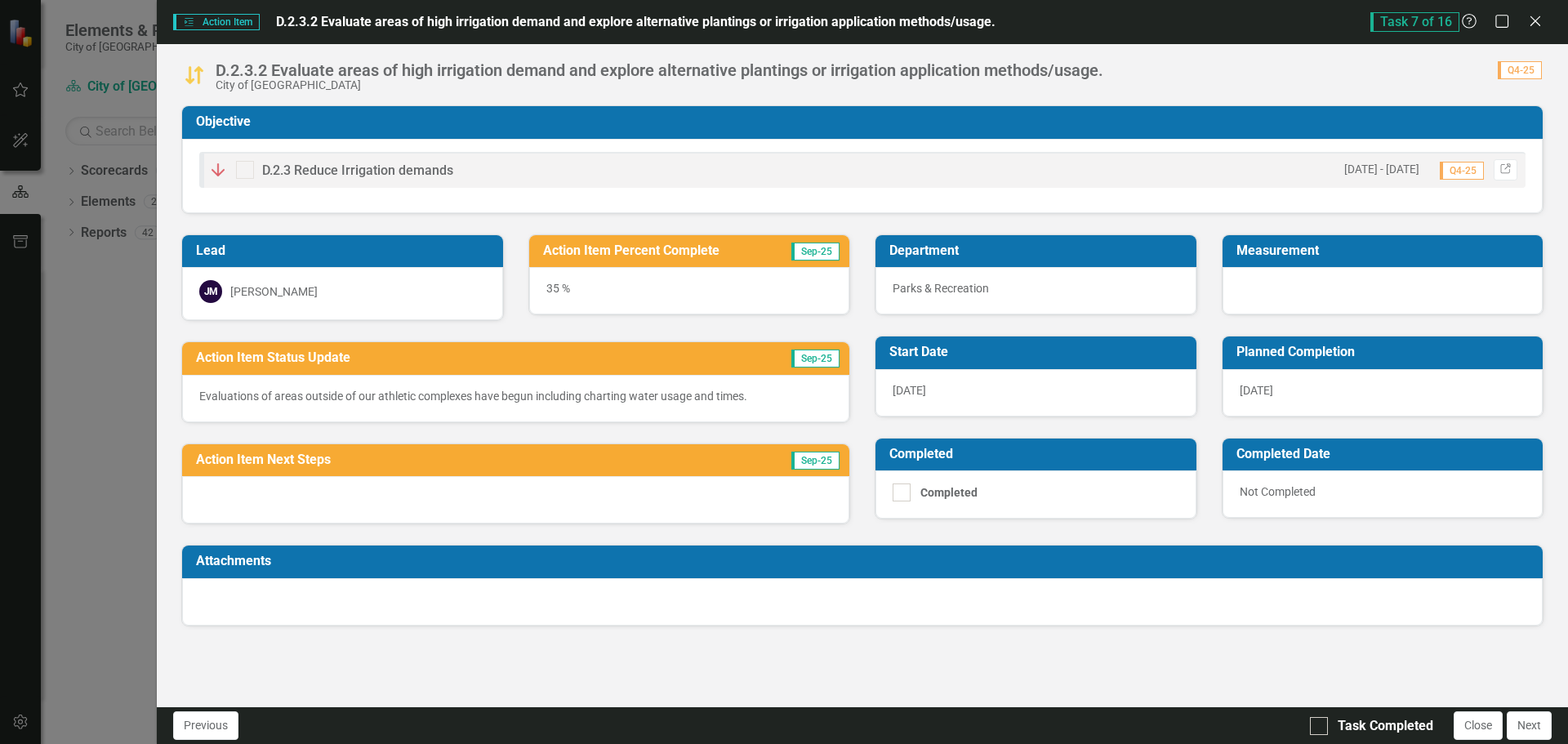
click at [367, 499] on div at bounding box center [515, 500] width 667 height 47
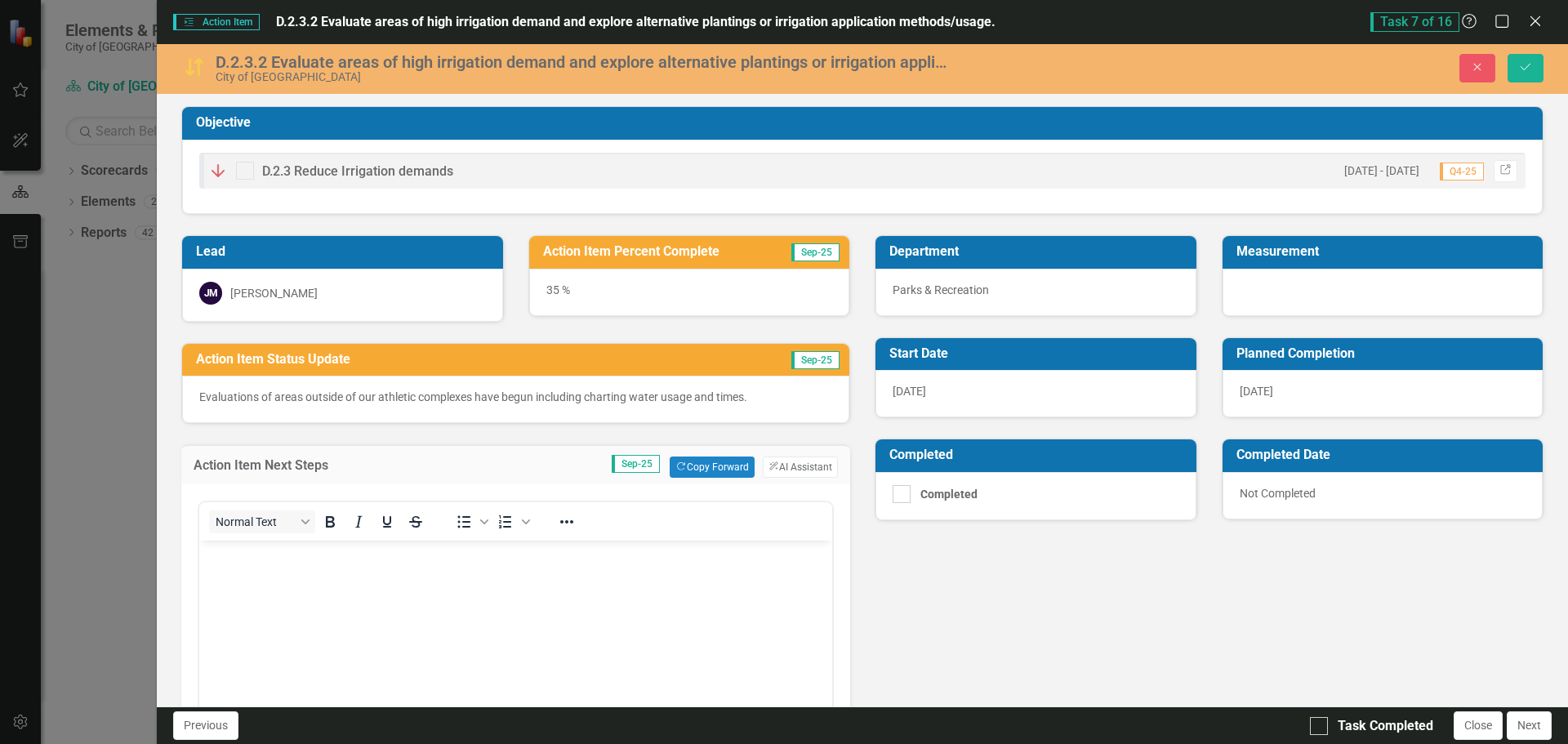
scroll to position [0, 0]
click at [1531, 16] on icon at bounding box center [1534, 20] width 12 height 12
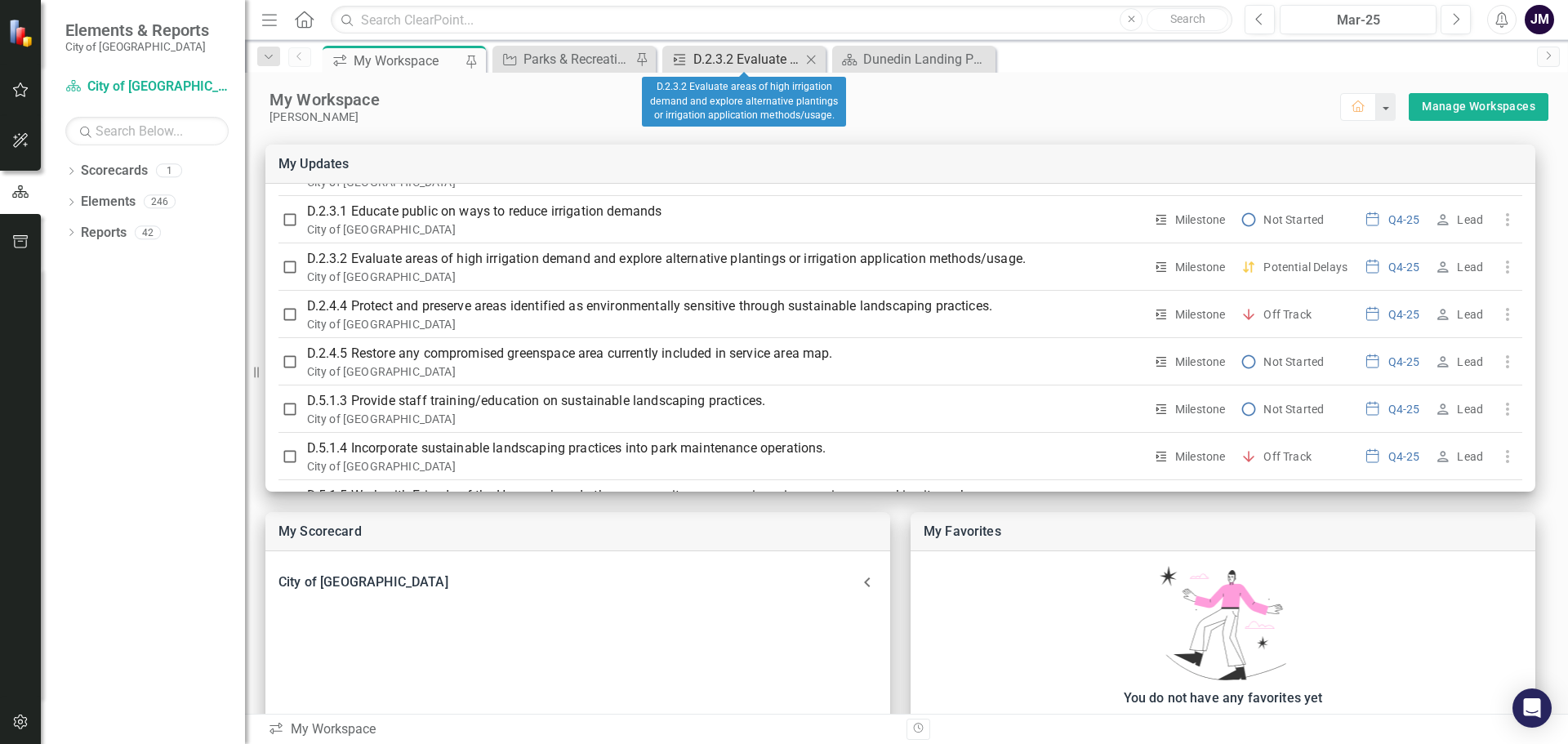
click at [735, 61] on div "D.2.3.2 Evaluate areas of high irrigation demand and explore alternative planti…" at bounding box center [748, 59] width 107 height 20
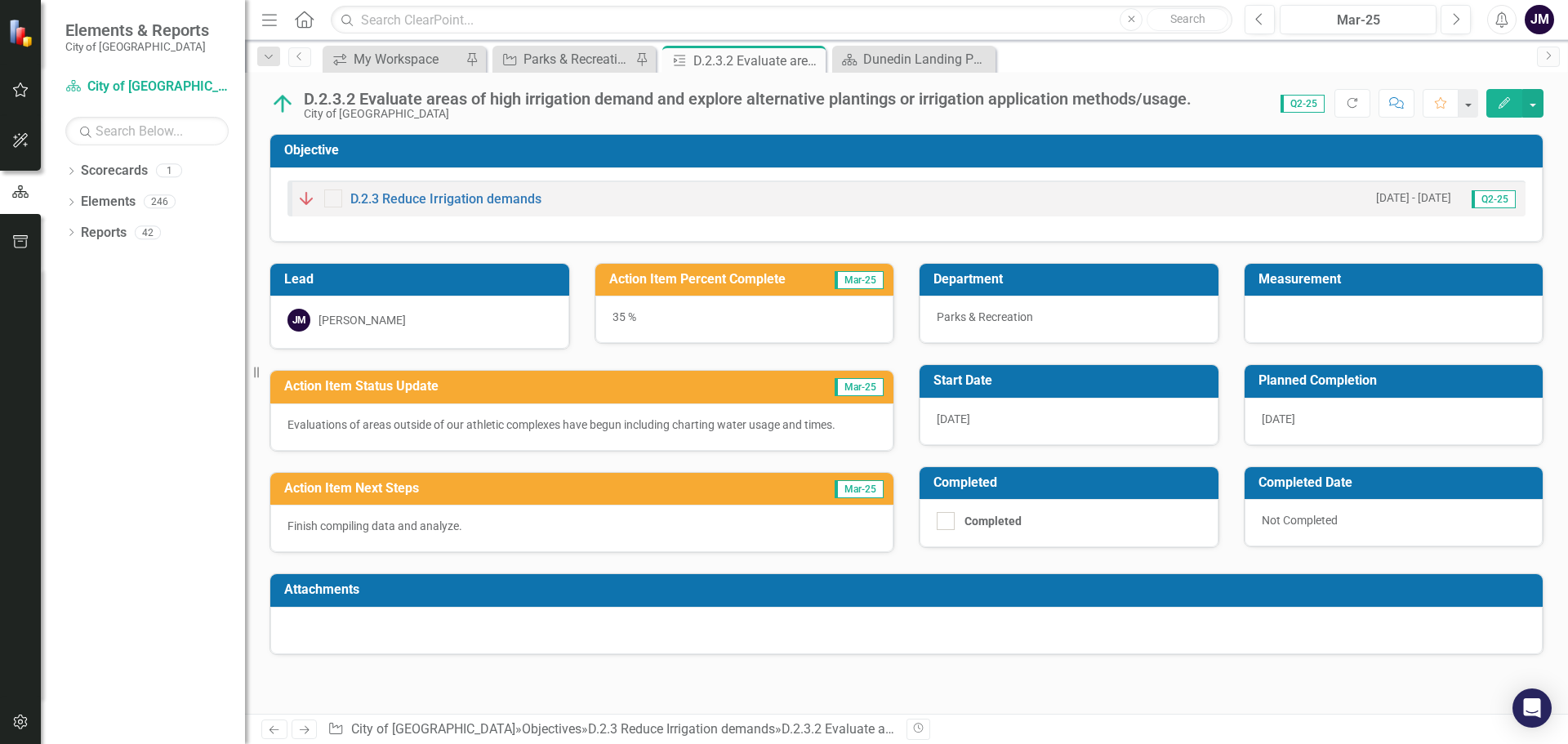
click at [463, 522] on p "Finish compiling data and analyze." at bounding box center [582, 526] width 589 height 16
click at [484, 523] on p "Finish compiling data and analyze." at bounding box center [582, 526] width 589 height 16
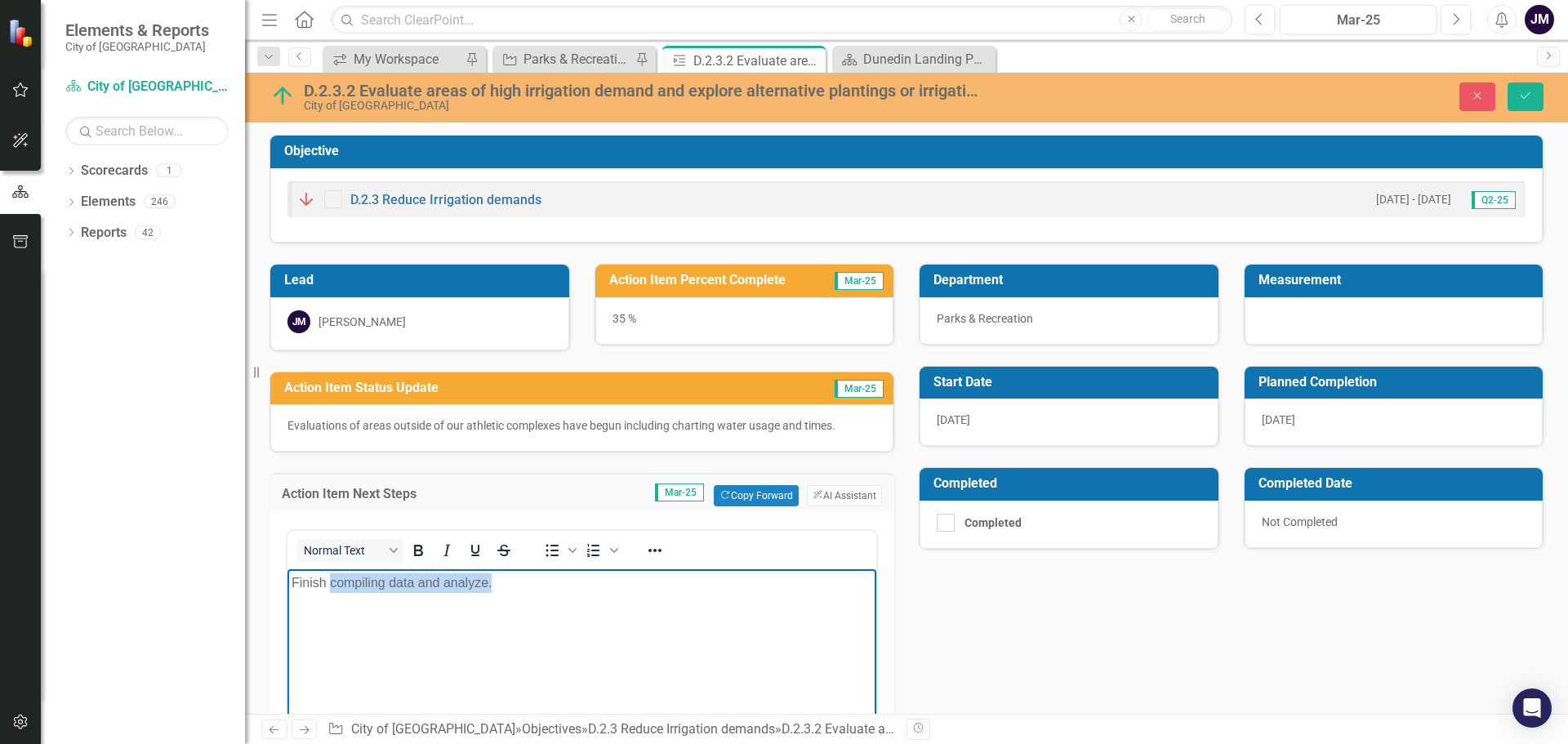
drag, startPoint x: 504, startPoint y: 586, endPoint x: 330, endPoint y: 592, distance: 174.1
click at [330, 592] on p "Finish compiling data and analyze." at bounding box center [582, 584] width 581 height 20
click at [579, 655] on body "Finish compiling data and analyze." at bounding box center [582, 691] width 589 height 245
drag, startPoint x: 524, startPoint y: 587, endPoint x: 294, endPoint y: 593, distance: 230.1
click at [294, 593] on body "Finish compiling data and analyze." at bounding box center [582, 691] width 589 height 245
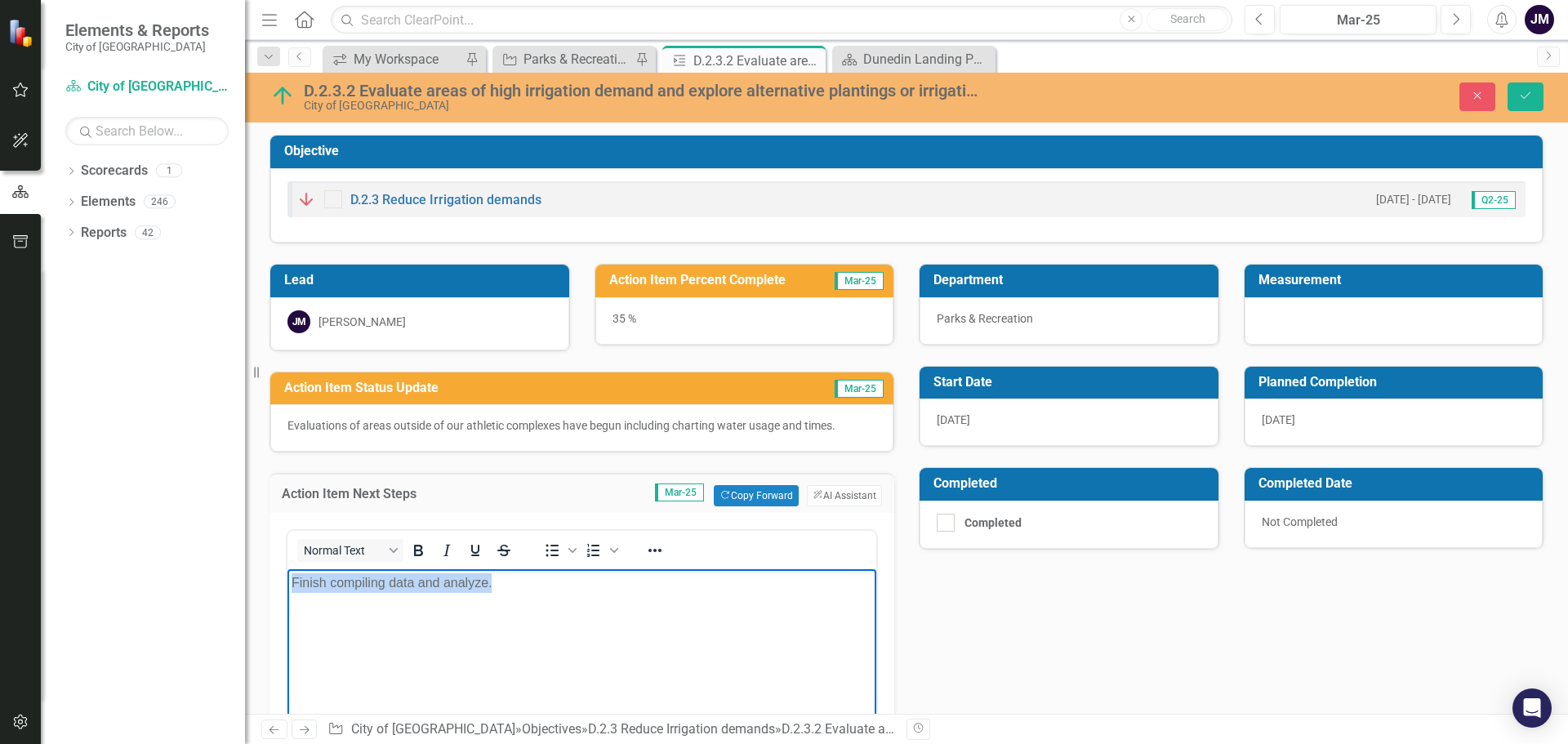
copy p "Finish compiling data and analyze."
click at [812, 57] on icon "Close" at bounding box center [810, 60] width 16 height 13
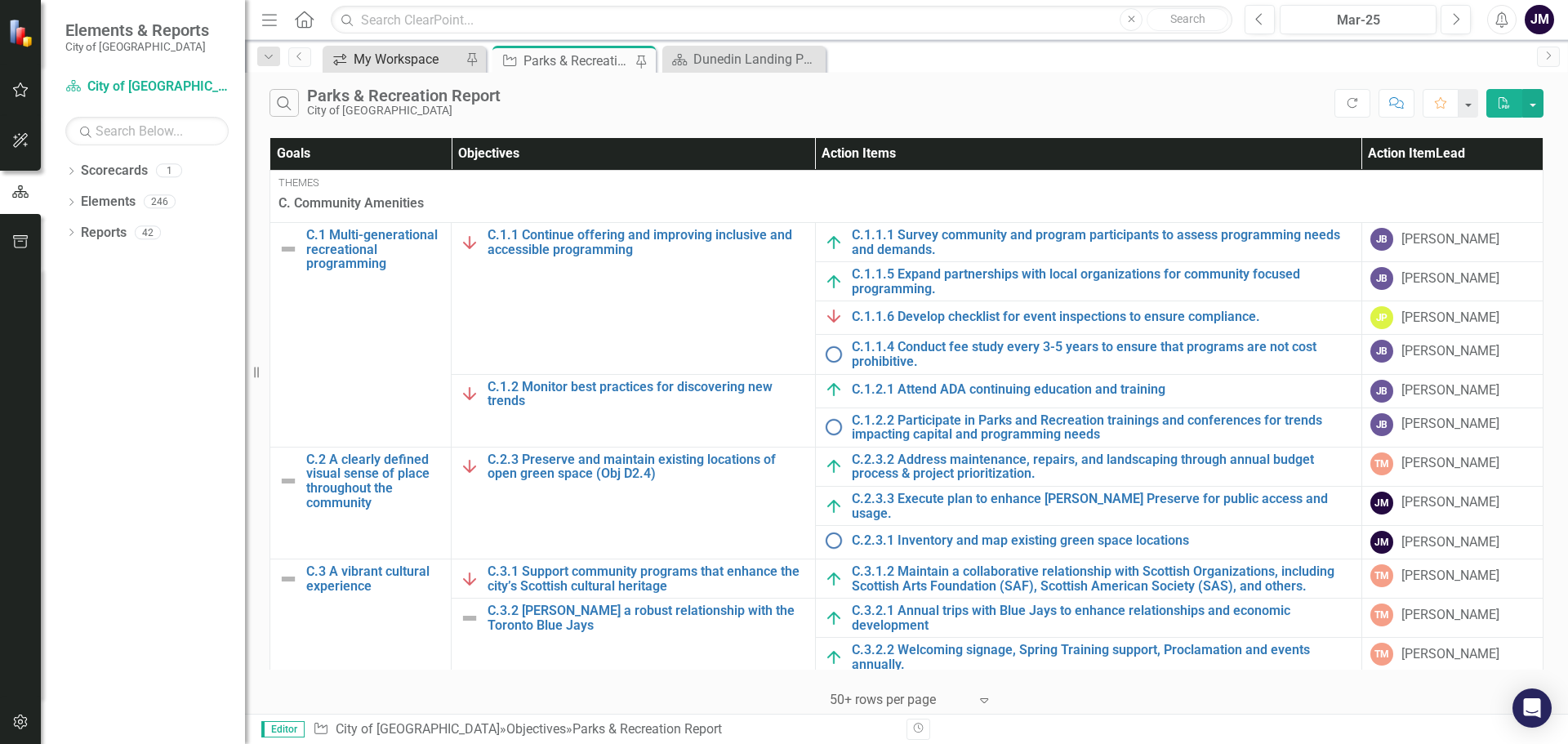
click at [413, 61] on div "My Workspace" at bounding box center [407, 59] width 107 height 20
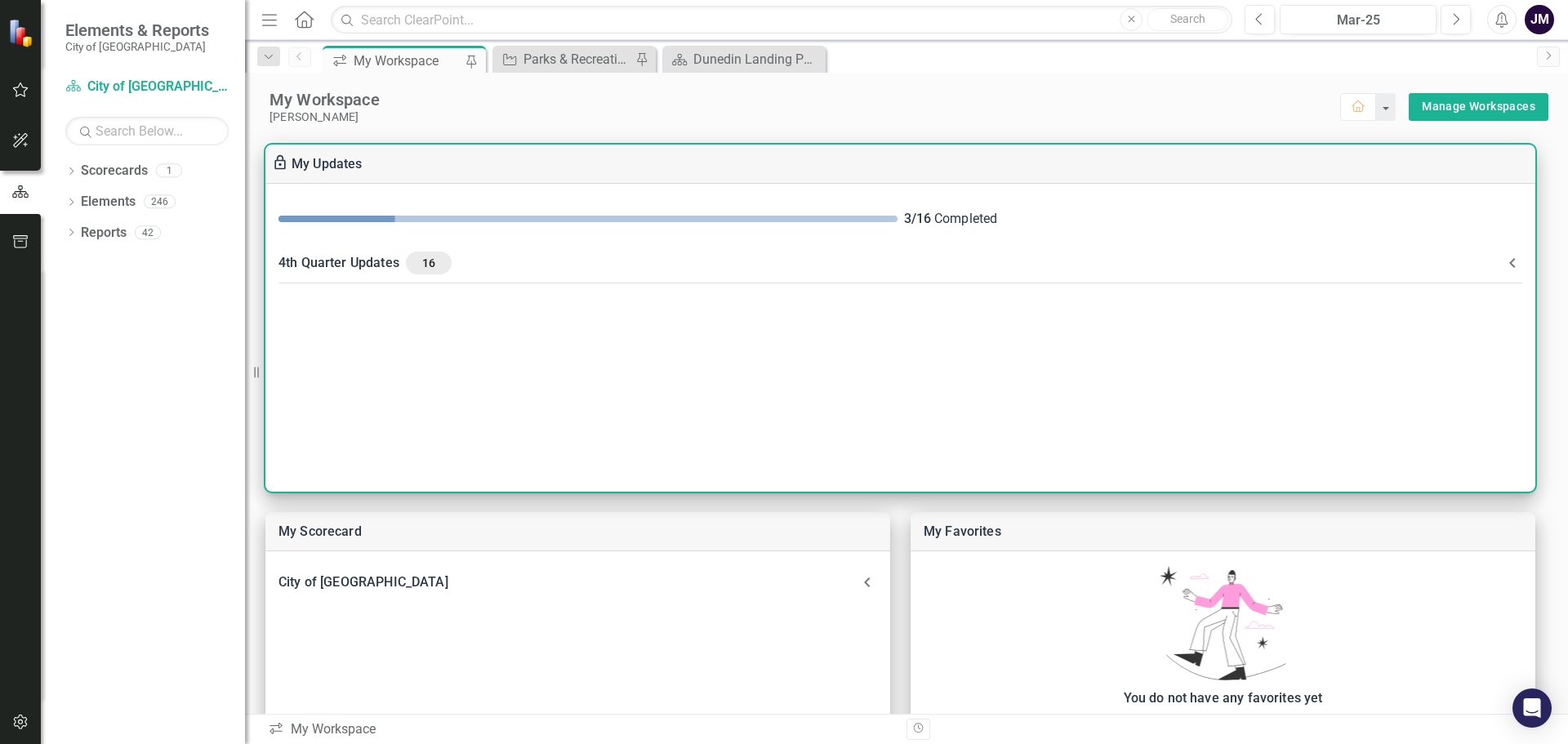
click at [388, 262] on div "4th Quarter Updates 16" at bounding box center [891, 262] width 1225 height 23
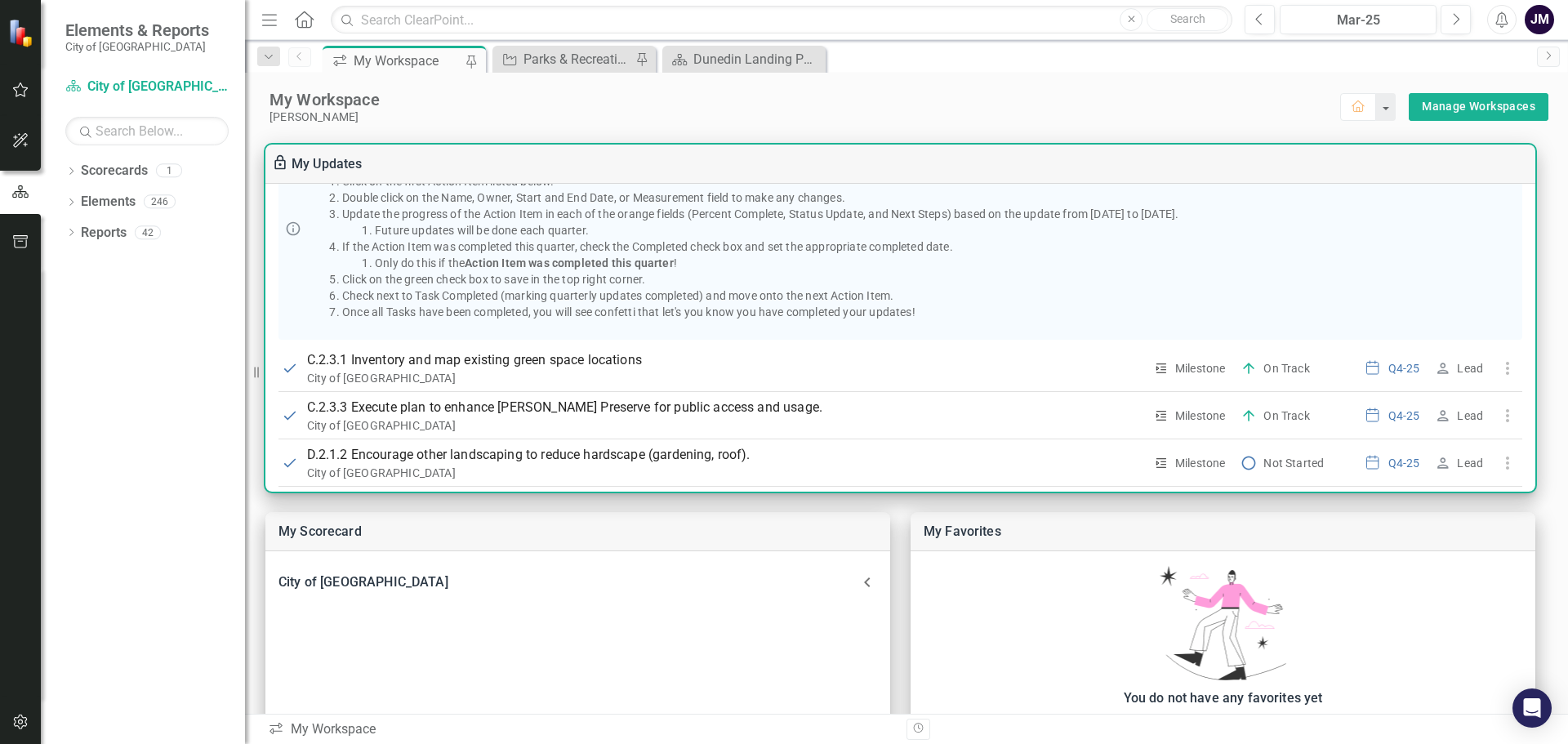
scroll to position [409, 0]
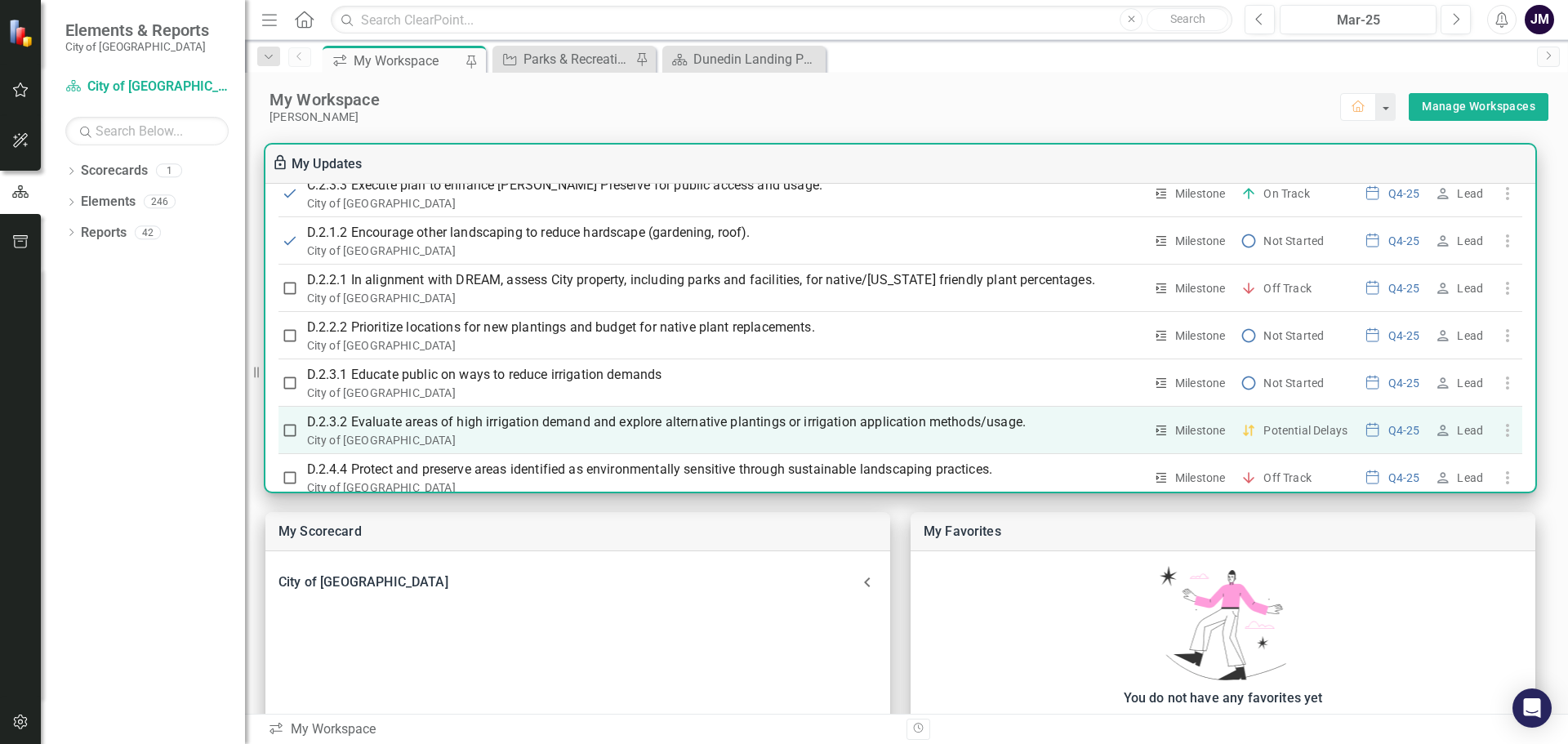
click at [356, 424] on p "D.2.3.2 Evaluate areas of high irrigation demand and explore alternative planti…" at bounding box center [725, 423] width 837 height 20
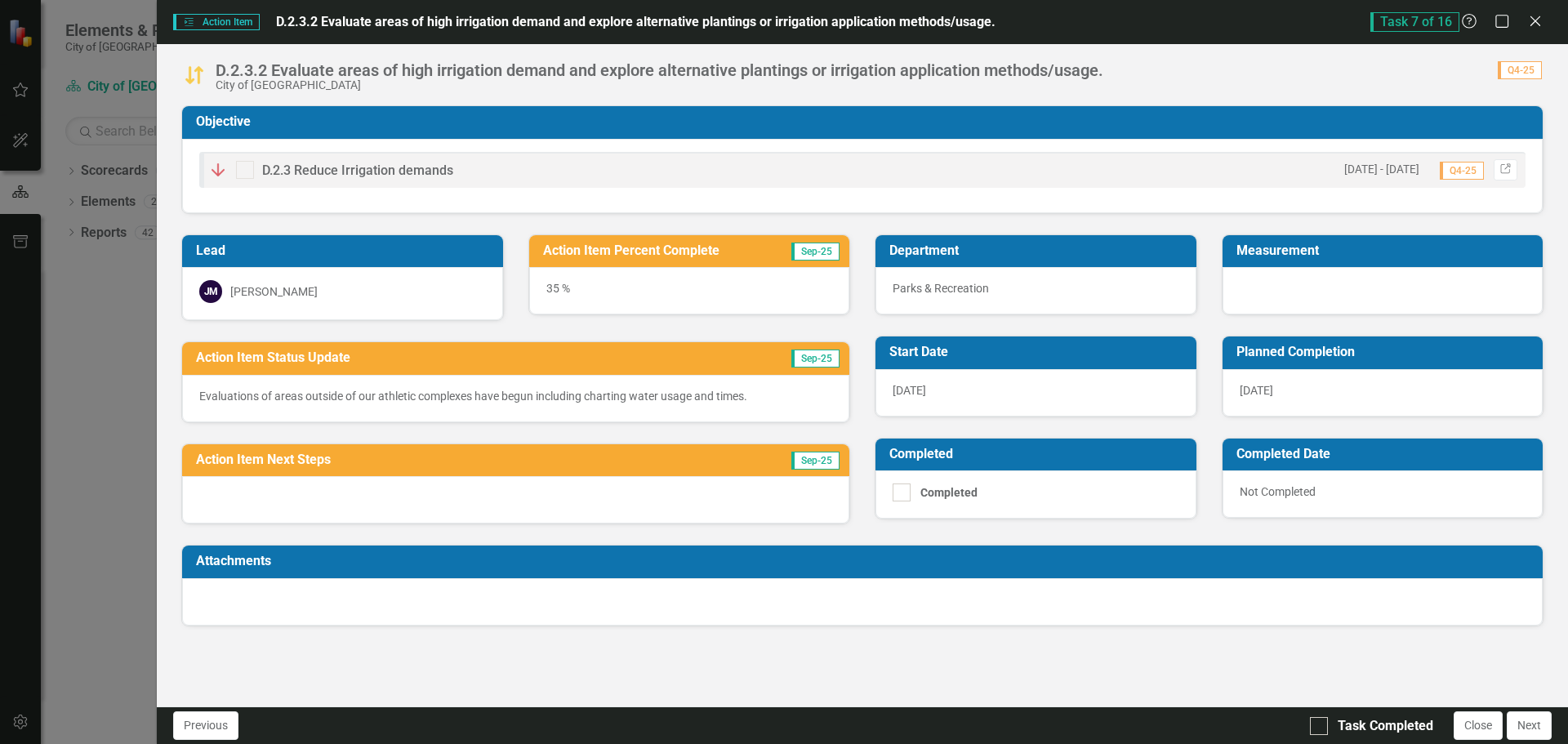
click at [440, 494] on div at bounding box center [515, 500] width 667 height 47
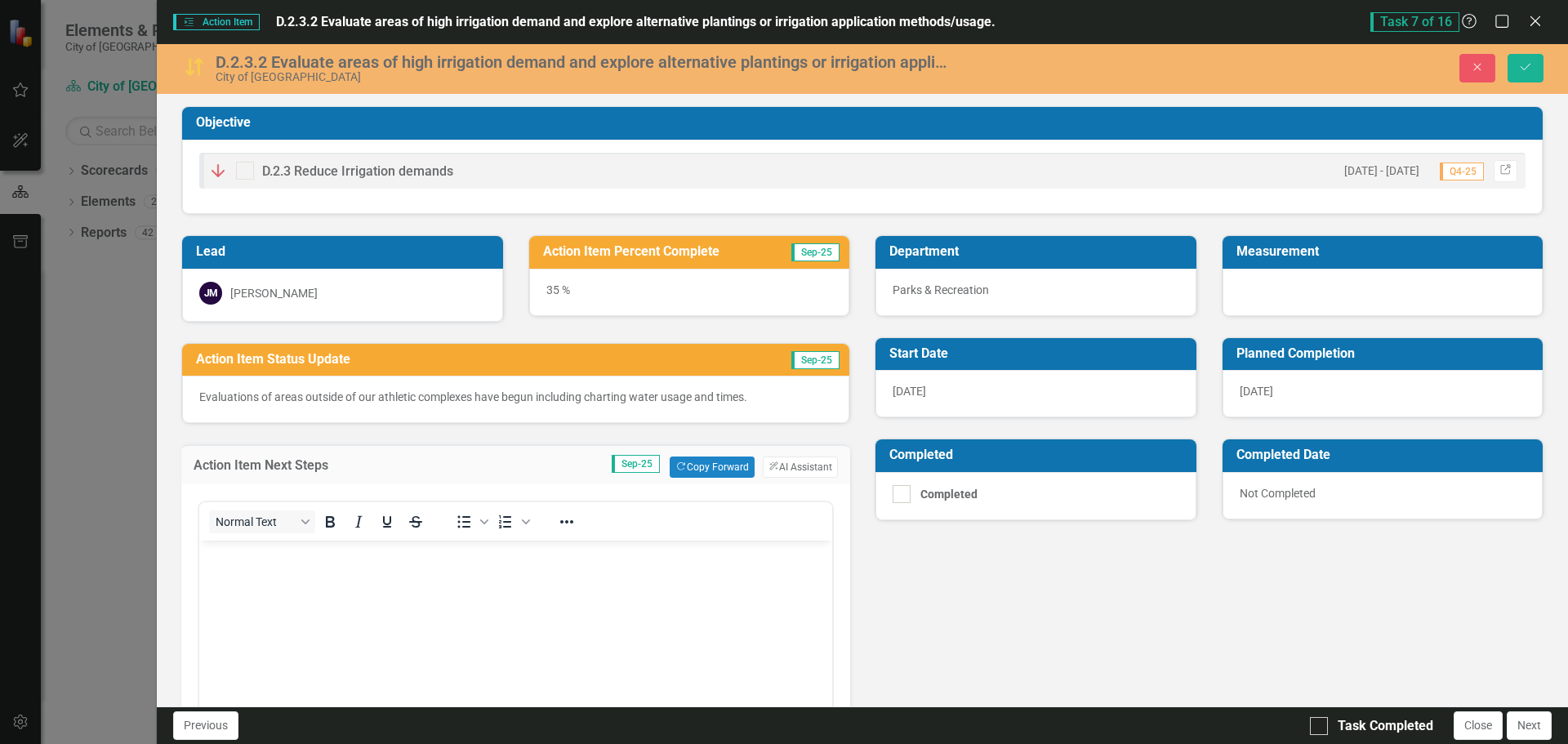
scroll to position [0, 0]
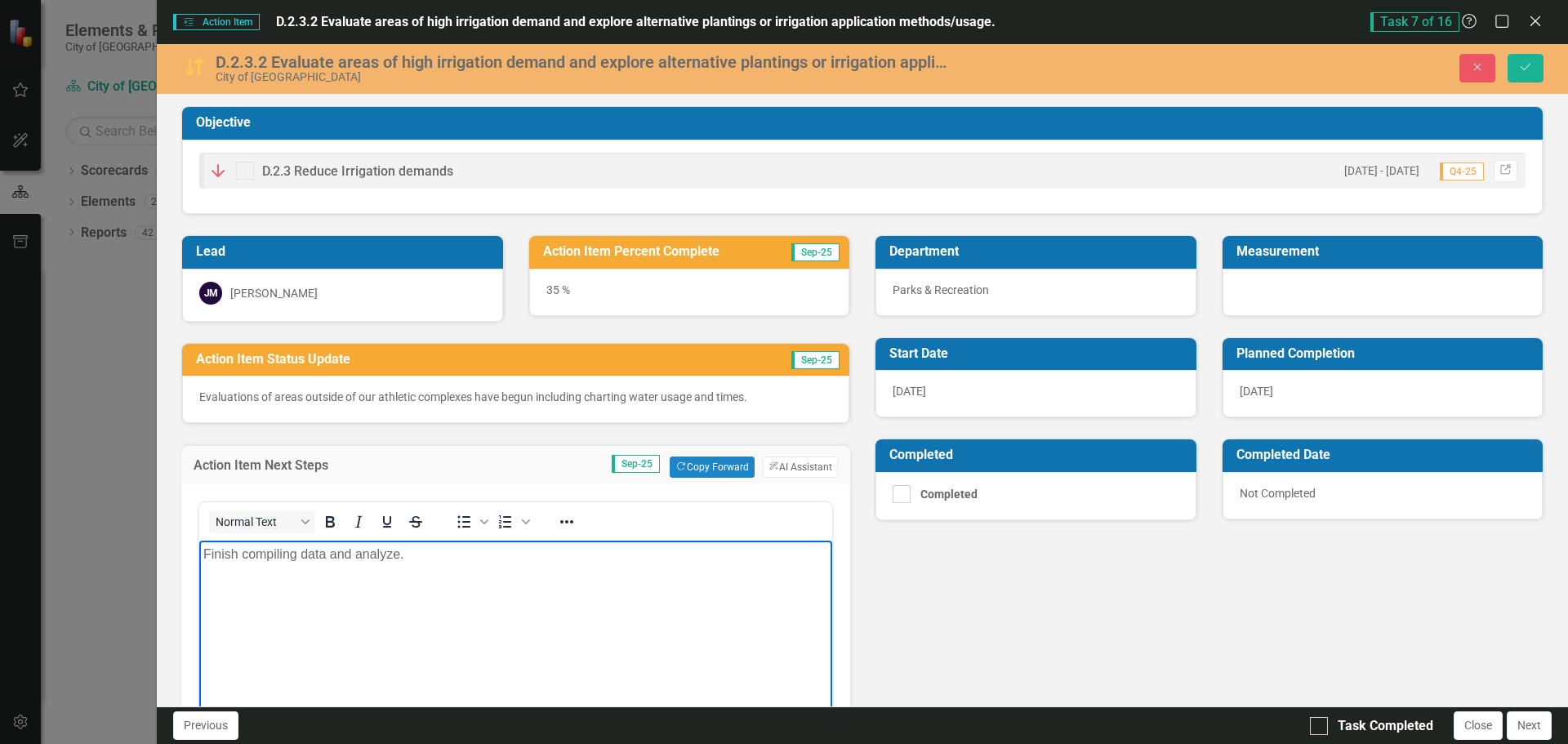
click at [972, 583] on div "Lead JM Joe McLemore Action Item Percent Complete Sep-25 35 % Action Item Statu…" at bounding box center [862, 552] width 1387 height 674
click at [1320, 731] on div at bounding box center [1319, 727] width 18 height 18
click at [1320, 728] on input "Task Completed" at bounding box center [1316, 723] width 11 height 11
checkbox input "true"
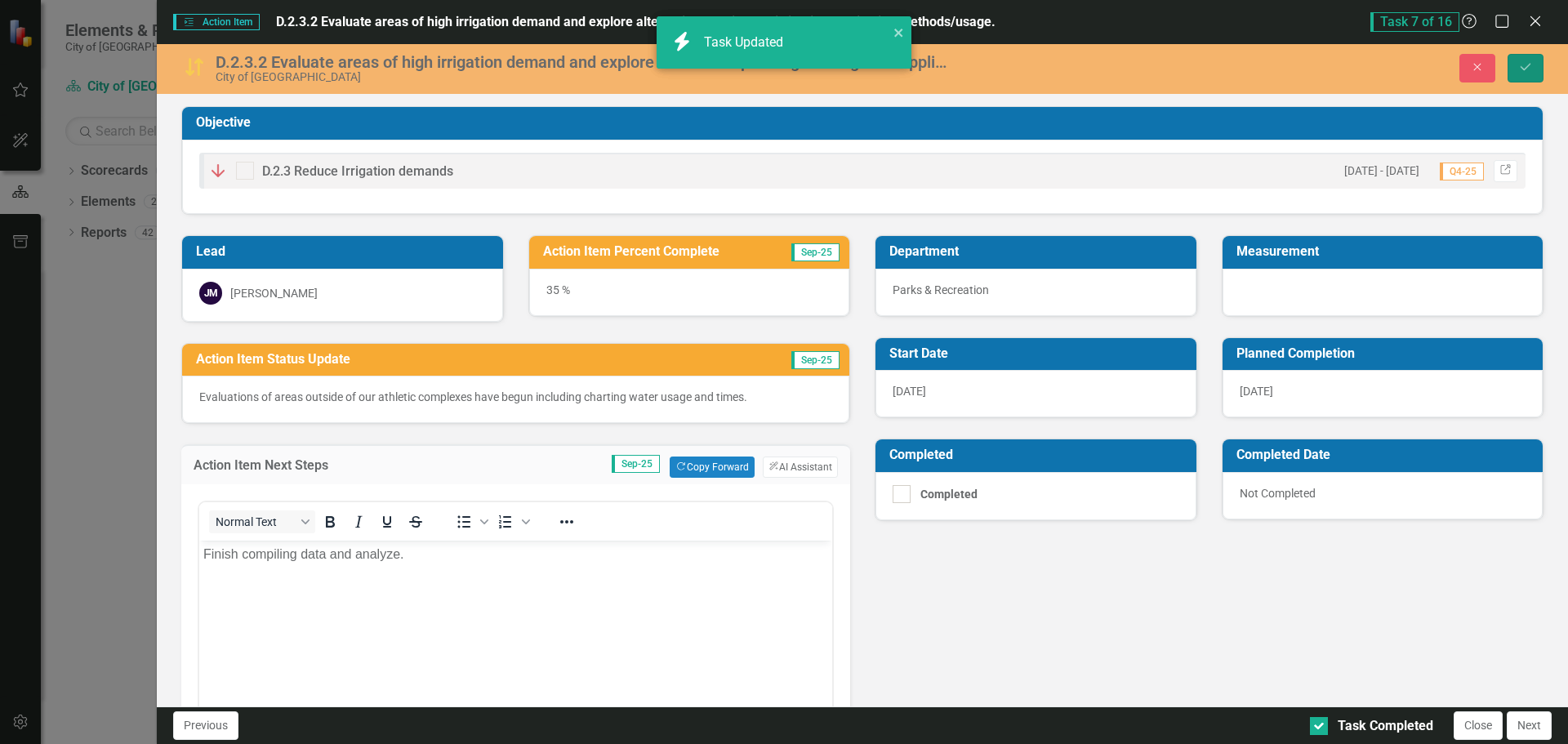
click at [1532, 65] on icon "Save" at bounding box center [1526, 66] width 15 height 12
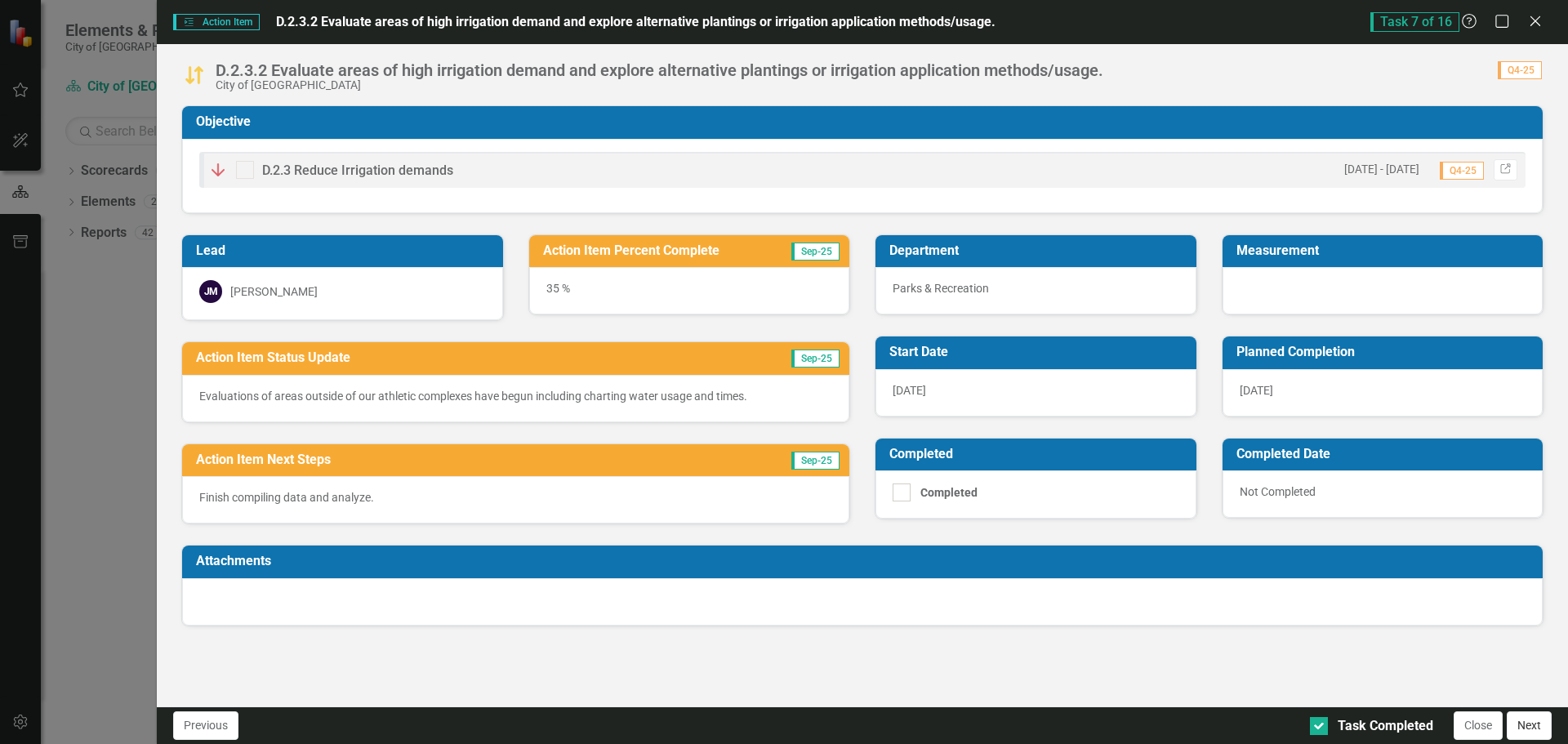
click at [1531, 729] on button "Next" at bounding box center [1529, 725] width 45 height 28
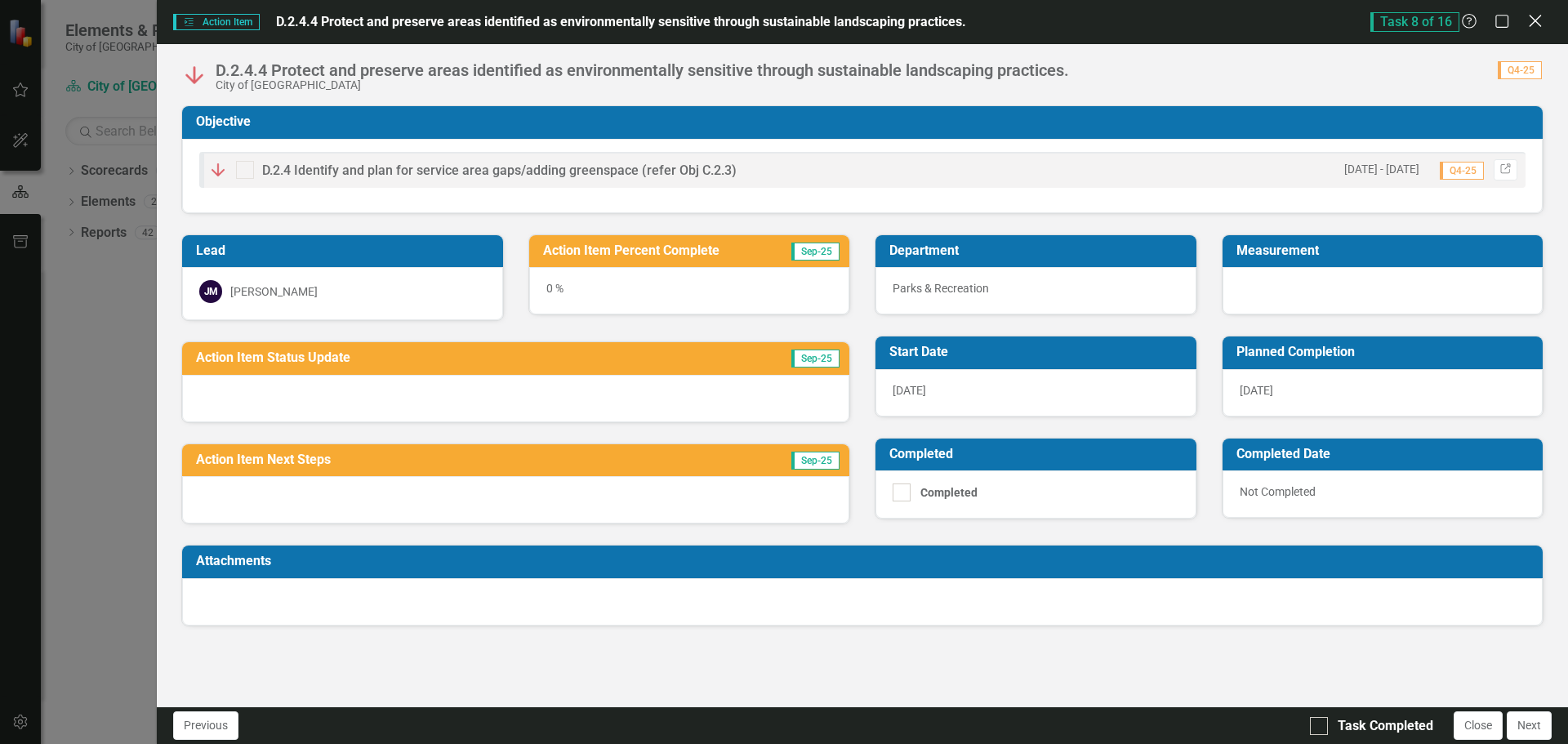
click at [1538, 20] on icon "Close" at bounding box center [1535, 20] width 20 height 15
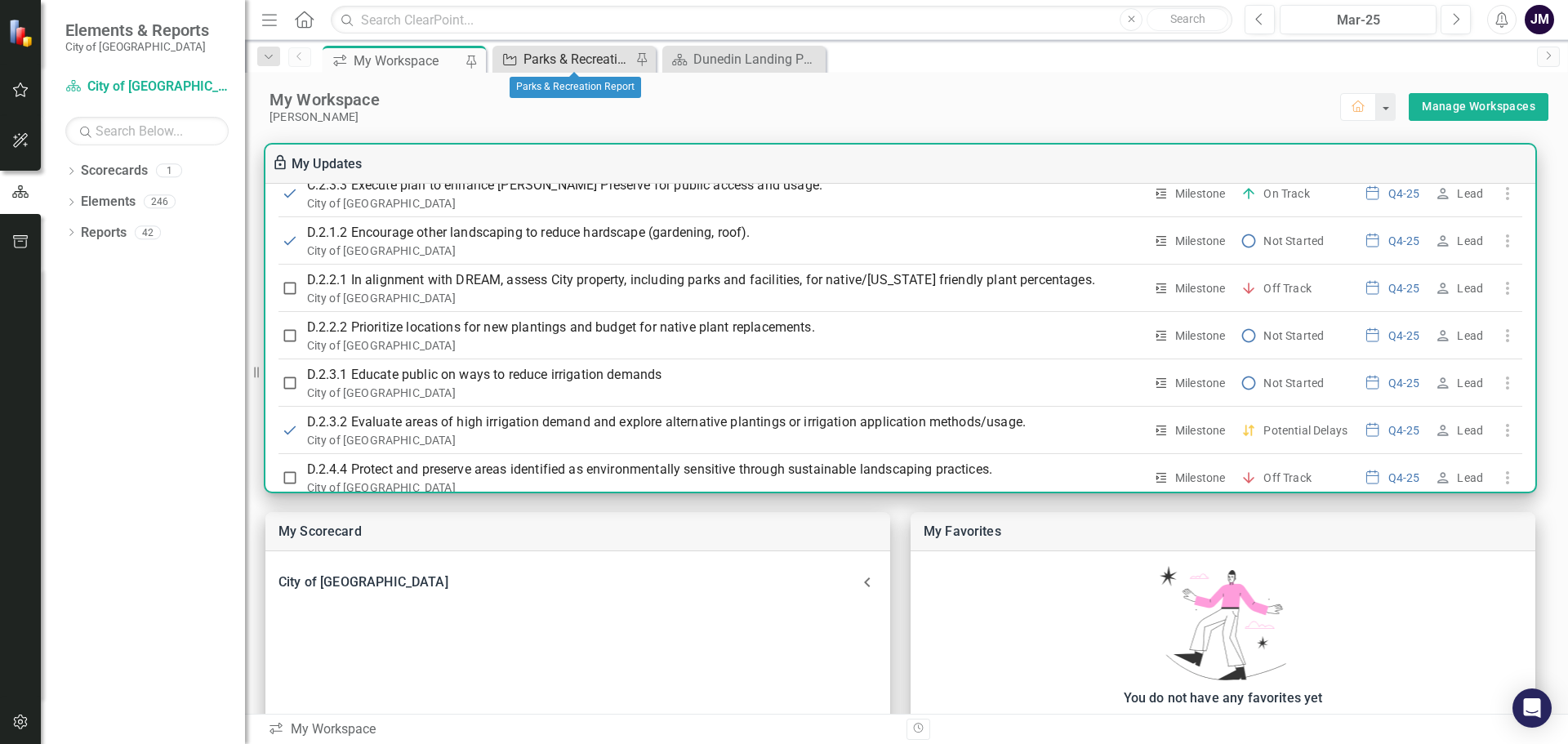
click at [550, 61] on div "Parks & Recreation Report" at bounding box center [577, 59] width 107 height 20
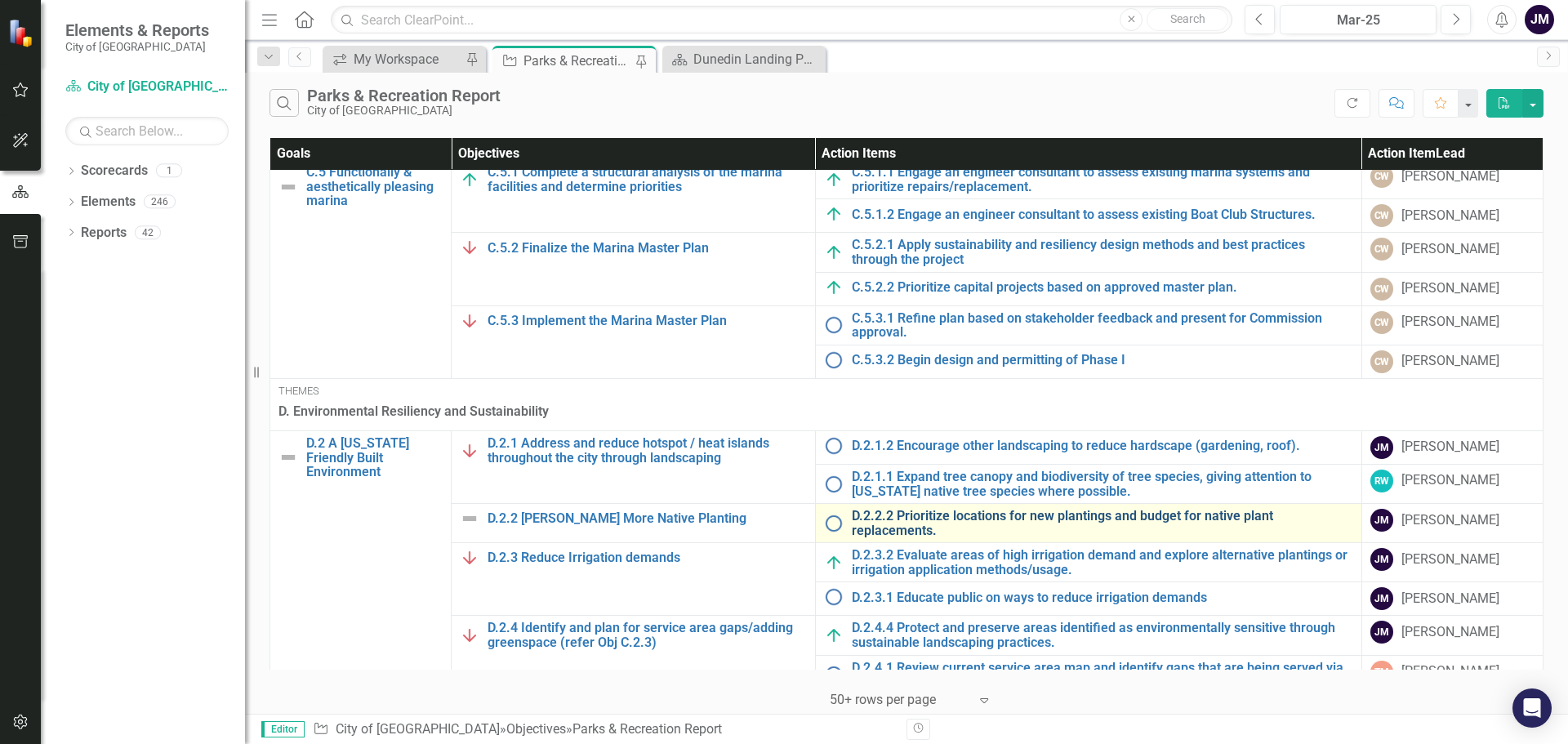
scroll to position [899, 0]
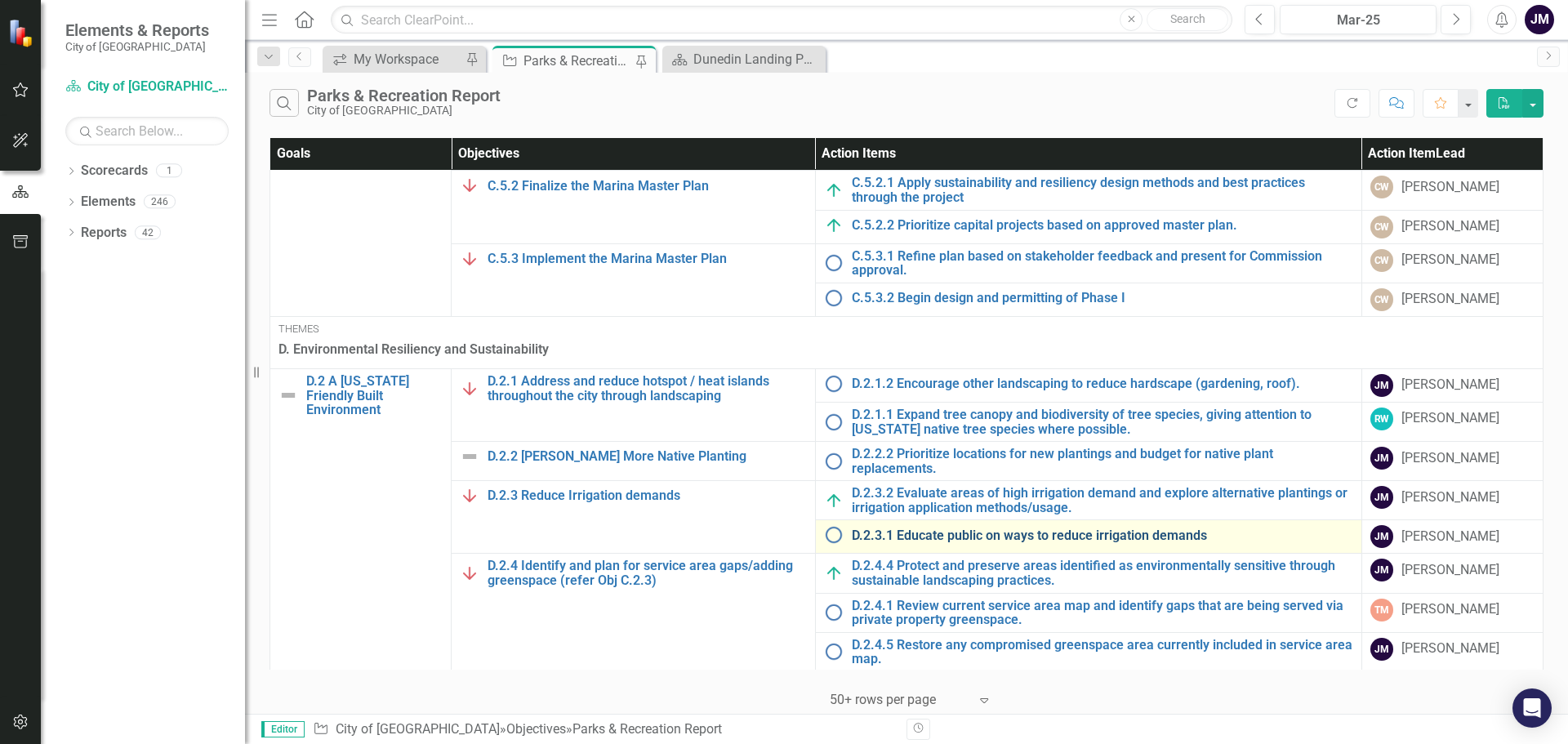
click at [992, 538] on link "D.2.3.1 Educate public on ways to reduce irrigation demands" at bounding box center [1103, 535] width 502 height 15
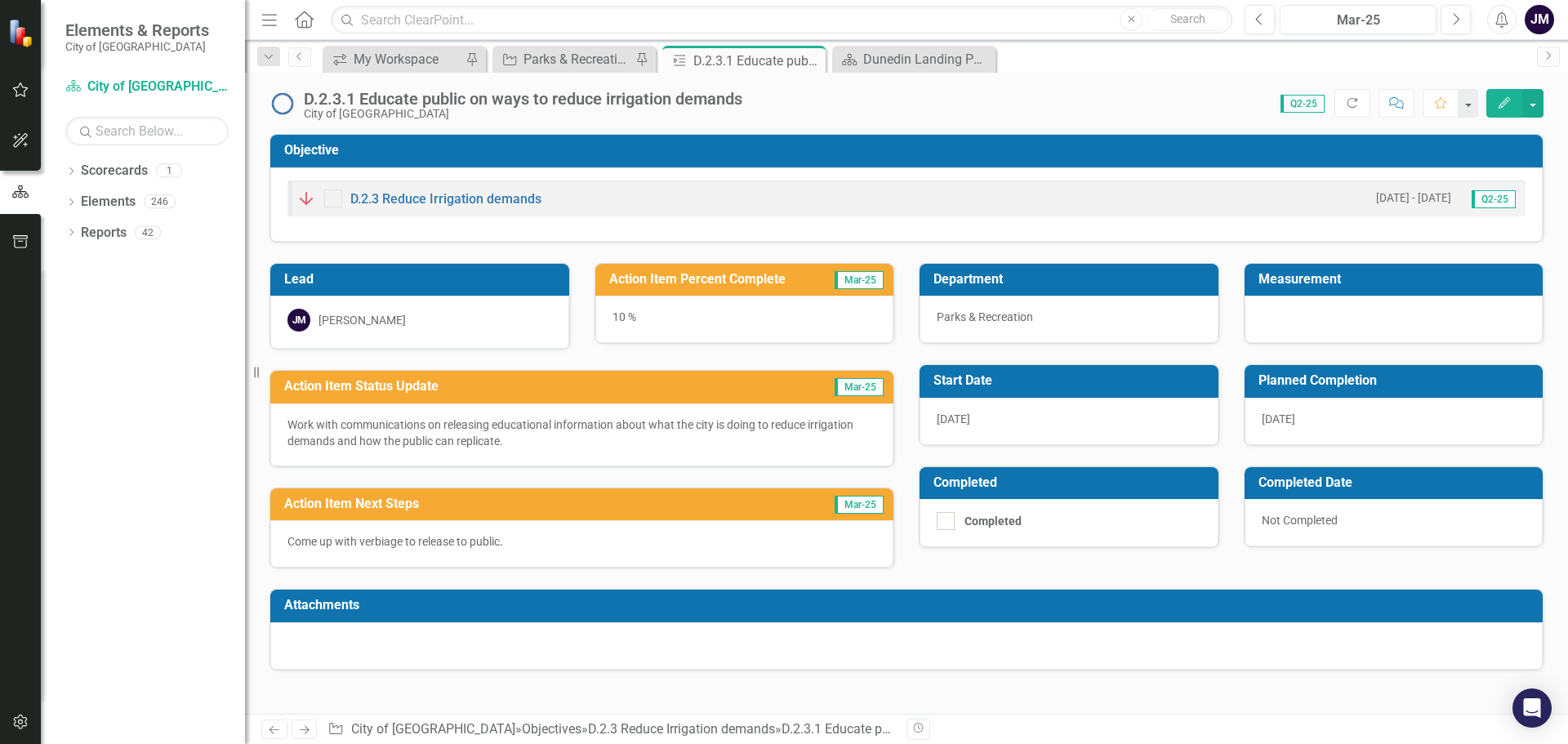
click at [520, 434] on p "Work with communications on releasing educational information about what the ci…" at bounding box center [582, 433] width 589 height 33
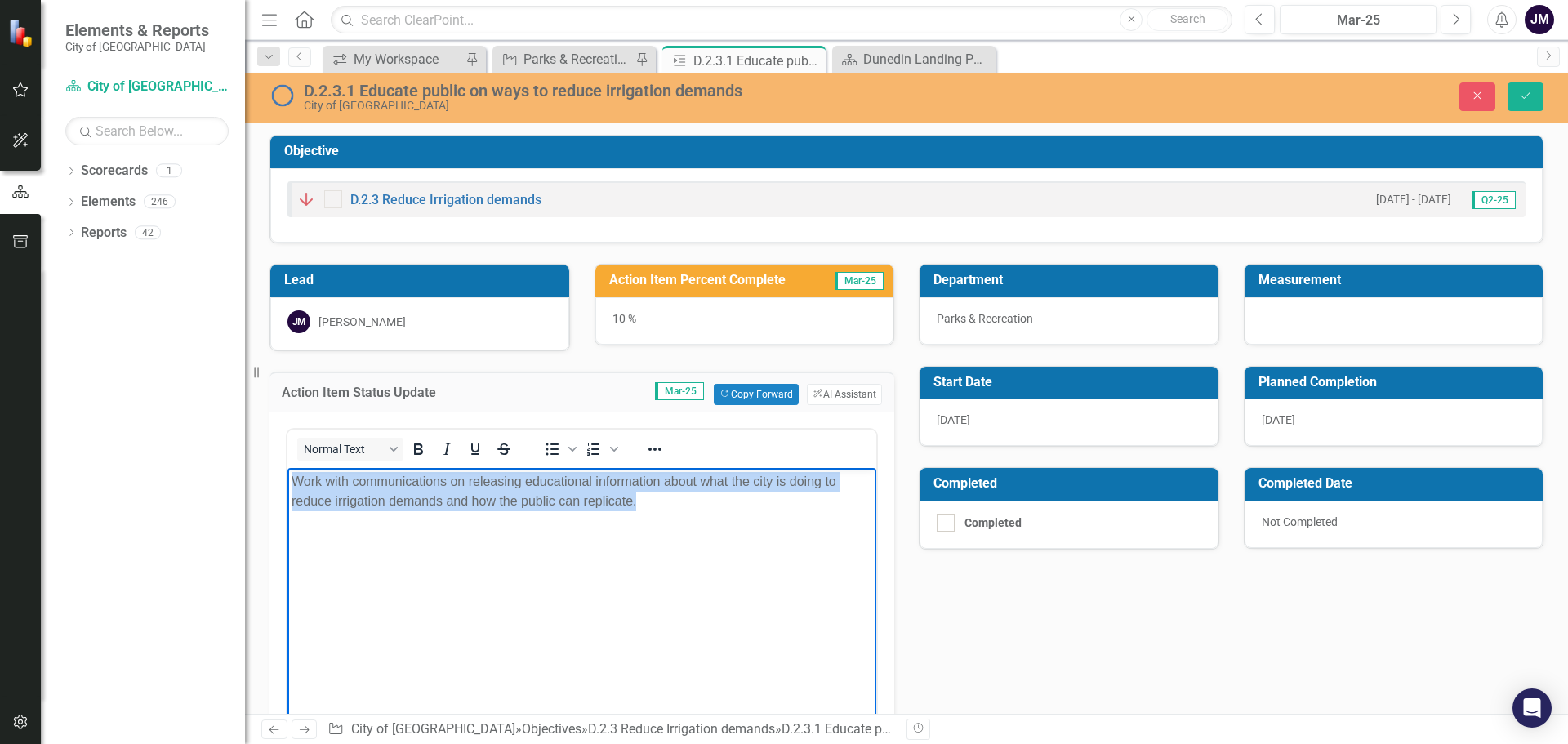
drag, startPoint x: 682, startPoint y: 505, endPoint x: 287, endPoint y: 480, distance: 395.8
click at [288, 480] on html "Work with communications on releasing educational information about what the ci…" at bounding box center [582, 589] width 589 height 245
copy p "Work with communications on releasing educational information about what the ci…"
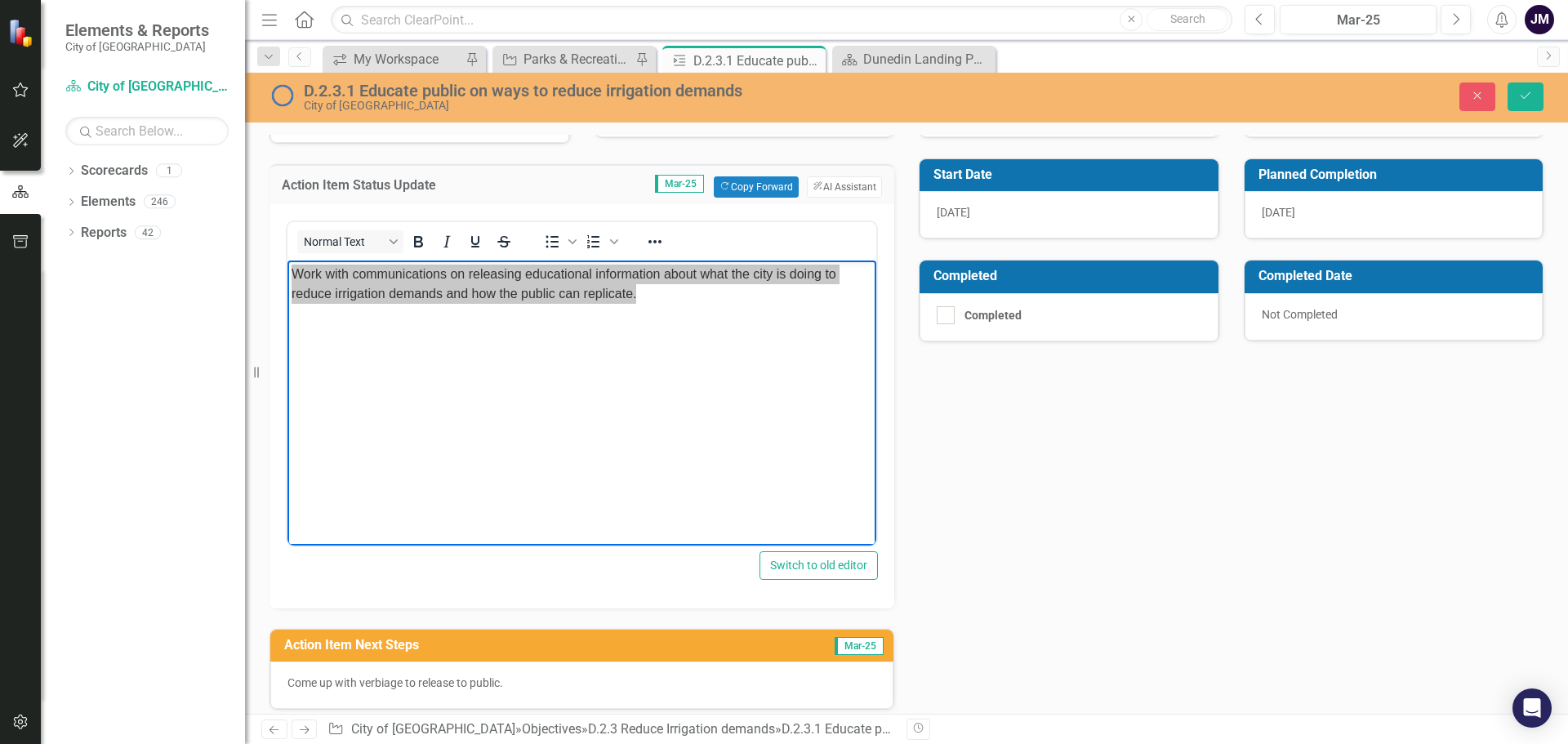
scroll to position [245, 0]
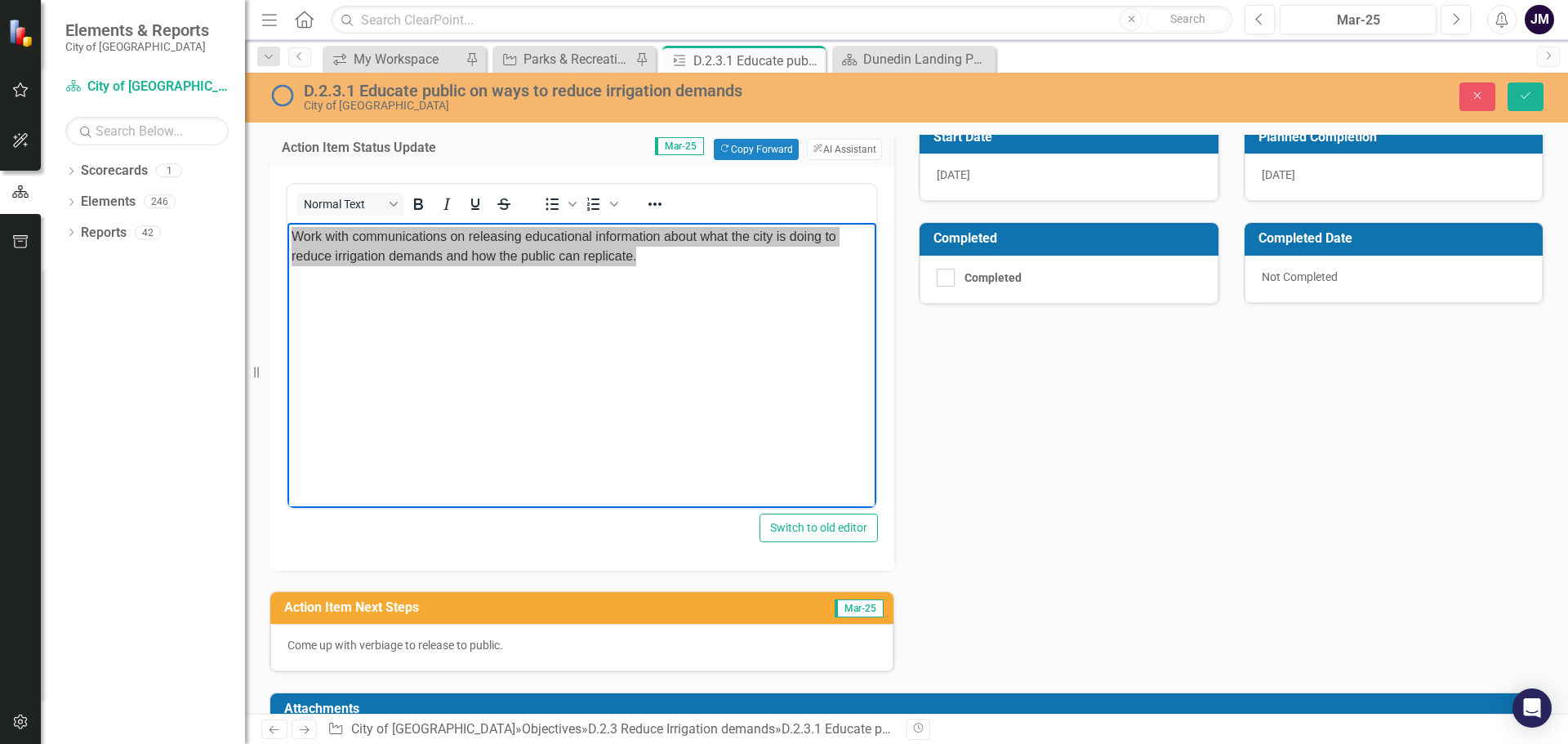
click at [549, 654] on p "Come up with verbiage to release to public." at bounding box center [582, 646] width 589 height 16
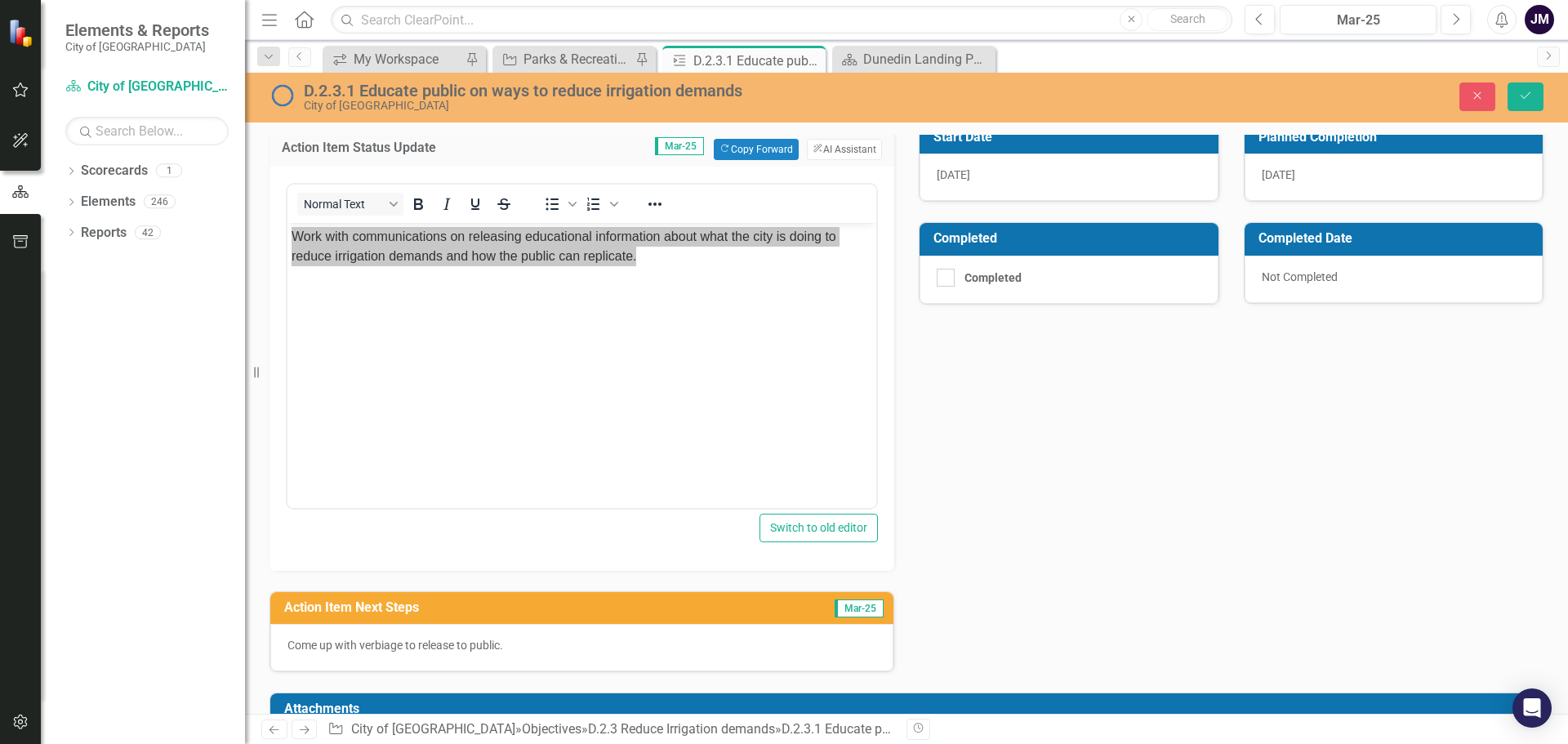
click at [549, 654] on p "Come up with verbiage to release to public." at bounding box center [582, 646] width 589 height 16
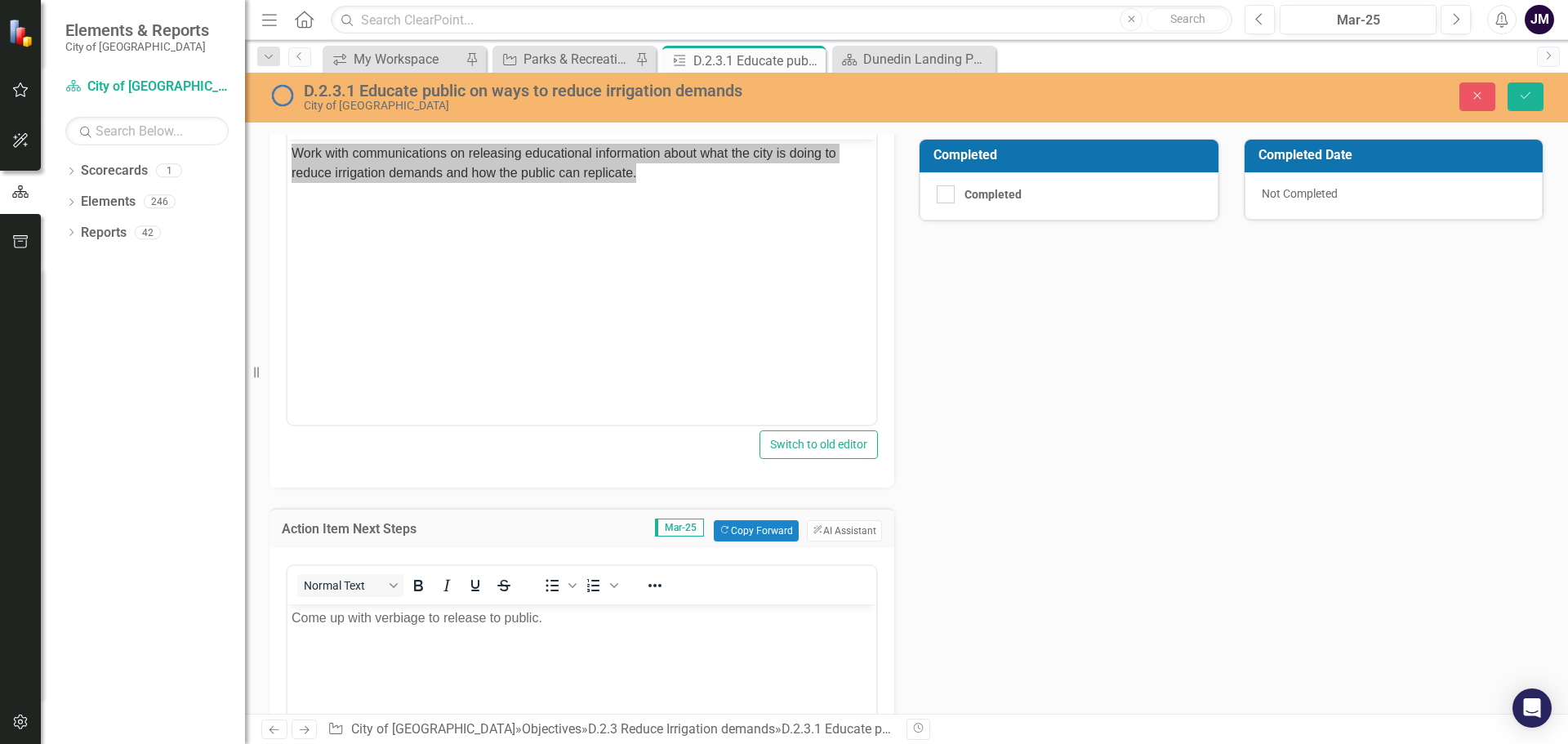
scroll to position [409, 0]
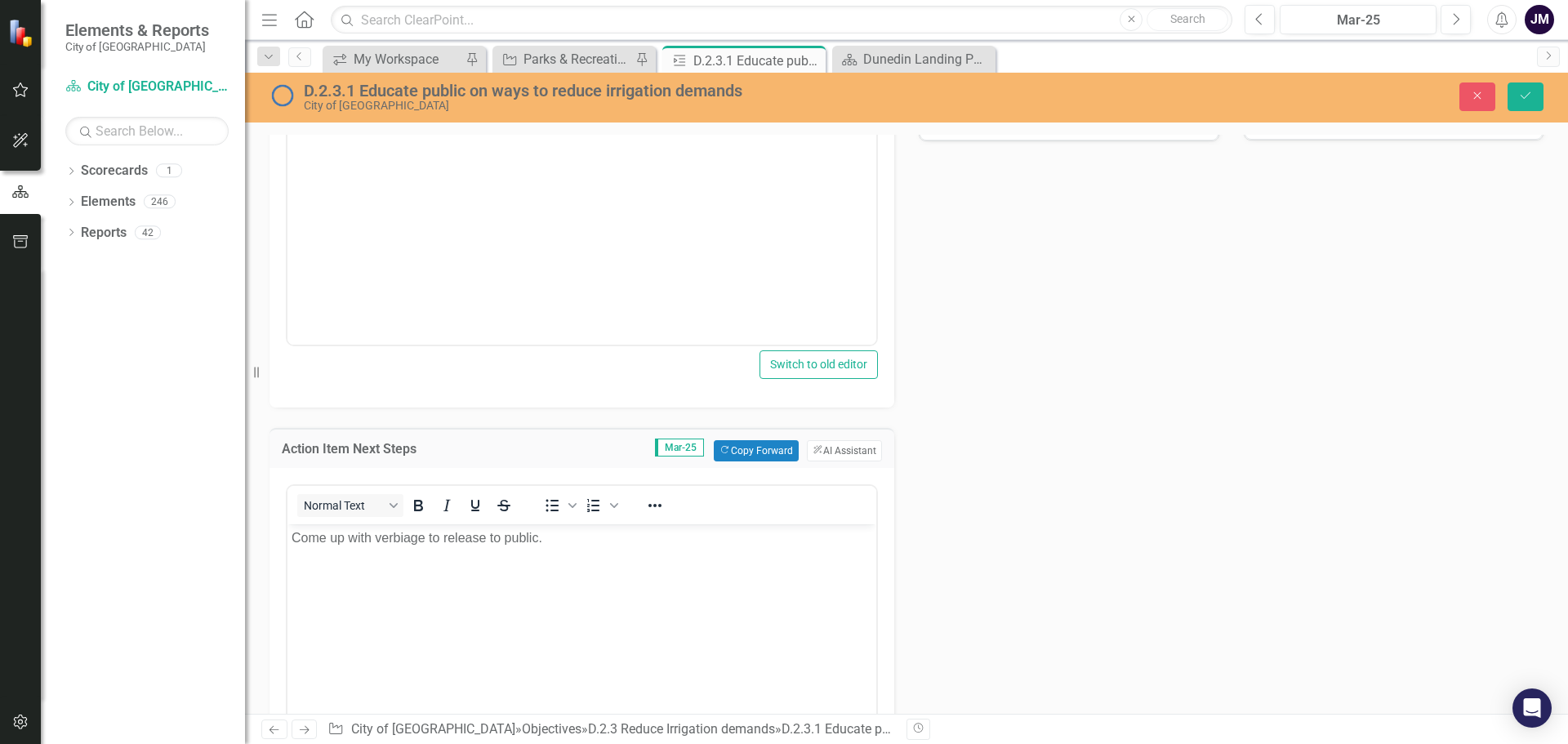
click at [569, 567] on body "Come up with verbiage to release to public." at bounding box center [582, 646] width 589 height 245
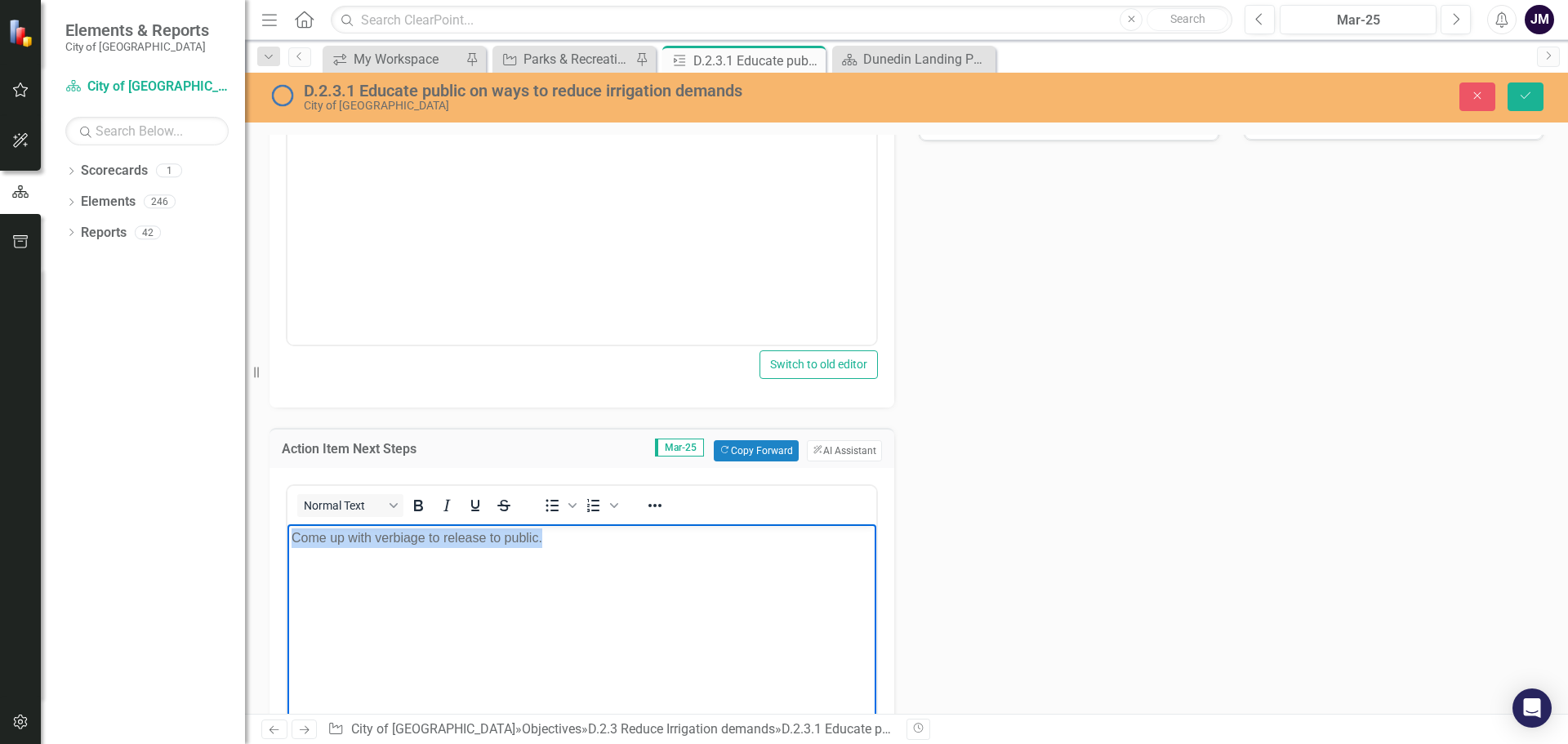
drag, startPoint x: 556, startPoint y: 544, endPoint x: 291, endPoint y: 544, distance: 265.0
click at [291, 544] on p "Come up with verbiage to release to public." at bounding box center [582, 537] width 581 height 20
copy p "Come up with verbiage to release to public."
click at [1106, 409] on div "Lead JM Joe McLemore Action Item Percent Complete Mar-25 10 % Action Item Statu…" at bounding box center [907, 353] width 1298 height 1037
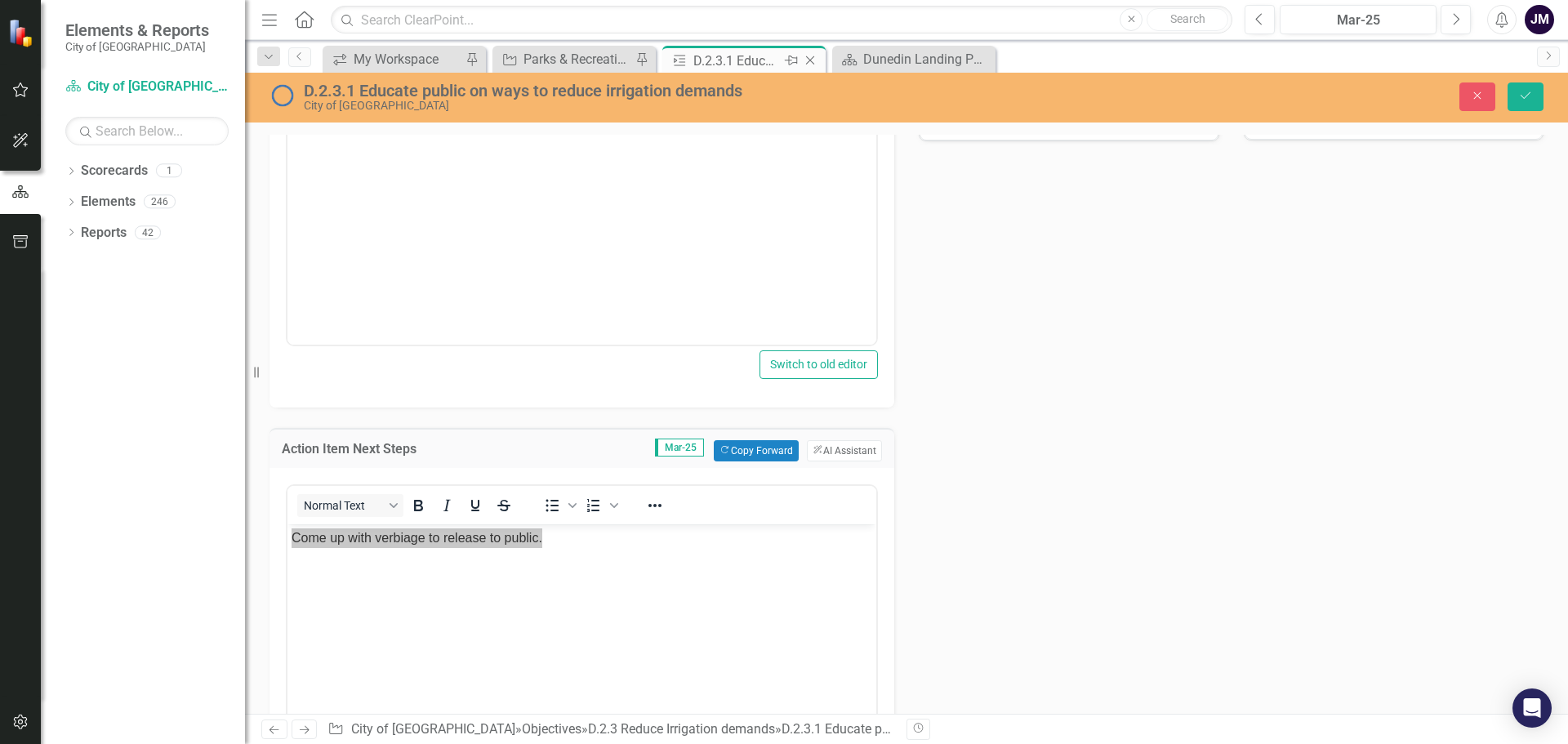
click at [817, 59] on icon "Close" at bounding box center [810, 60] width 16 height 13
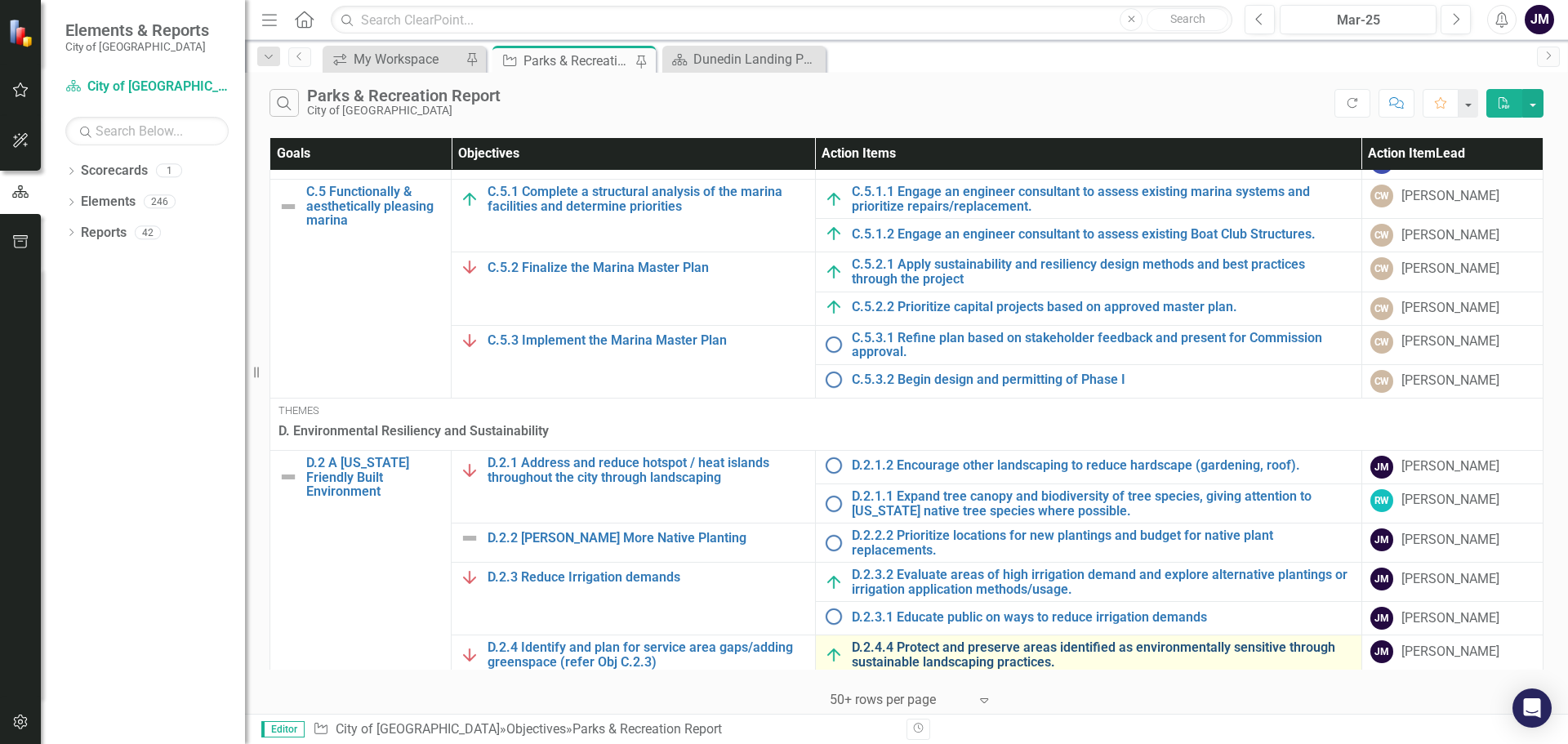
scroll to position [899, 0]
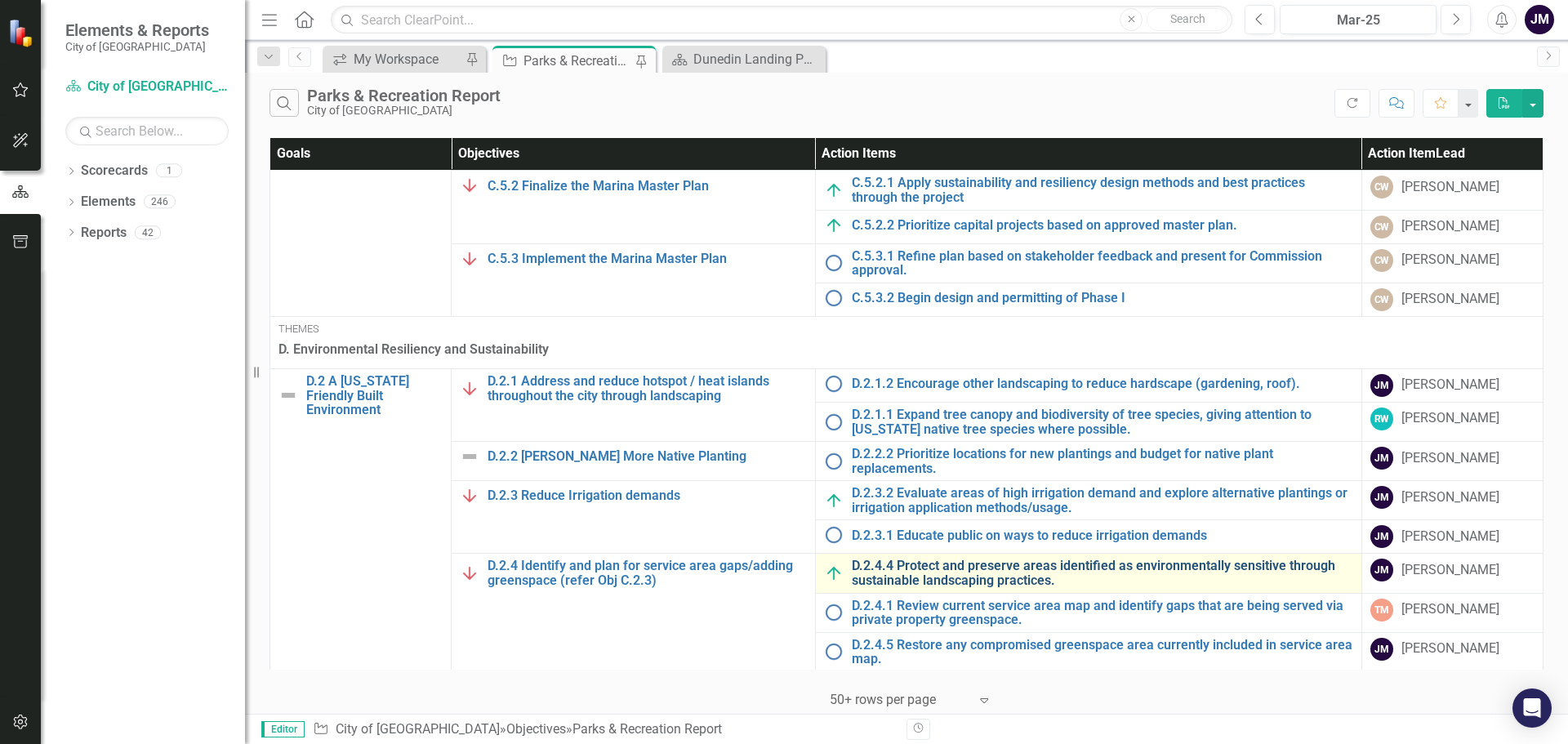
click at [930, 572] on link "D.2.4.4 Protect and preserve areas identified as environmentally sensitive thro…" at bounding box center [1103, 573] width 502 height 28
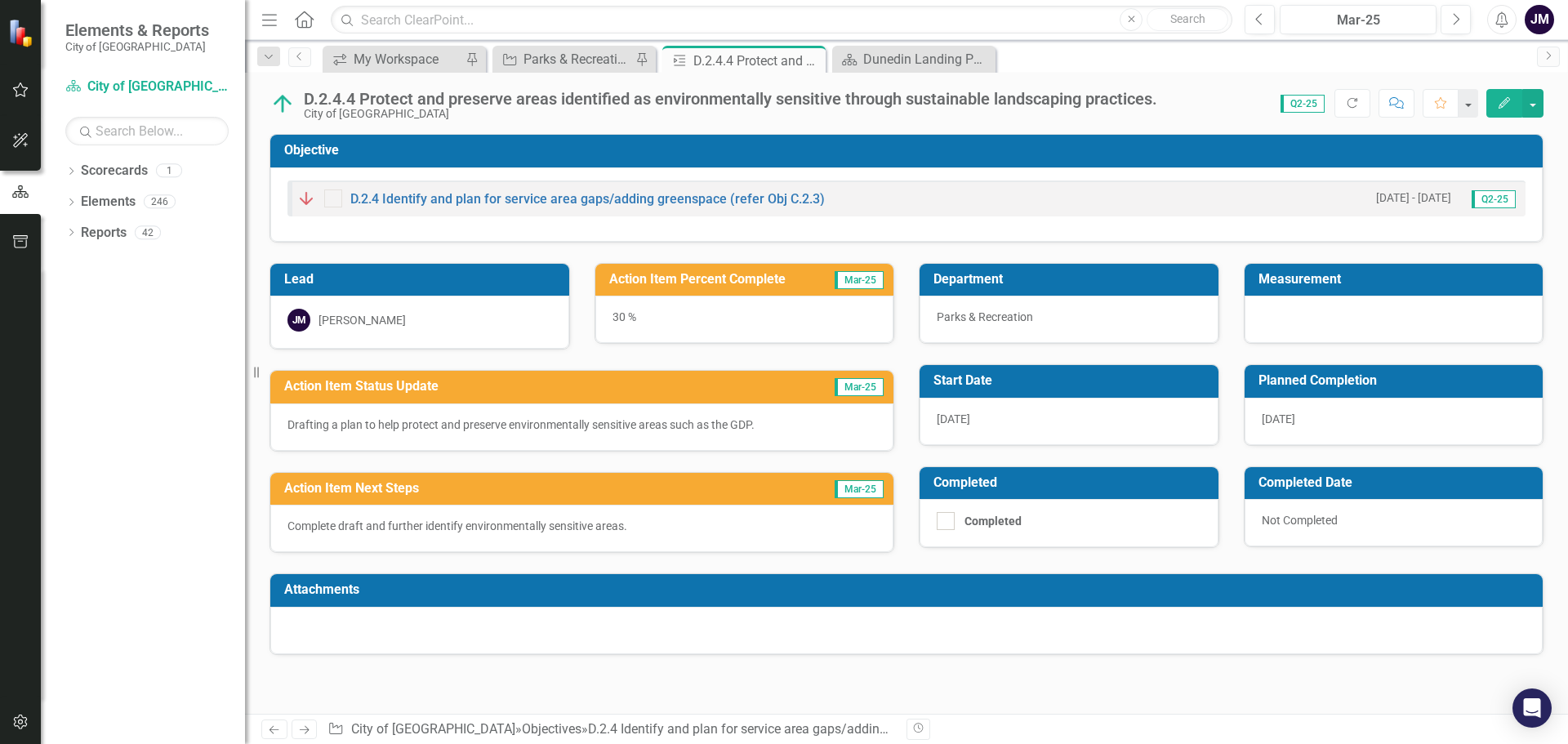
click at [634, 431] on p "Drafting a plan to help protect and preserve environmentally sensitive areas su…" at bounding box center [582, 424] width 589 height 16
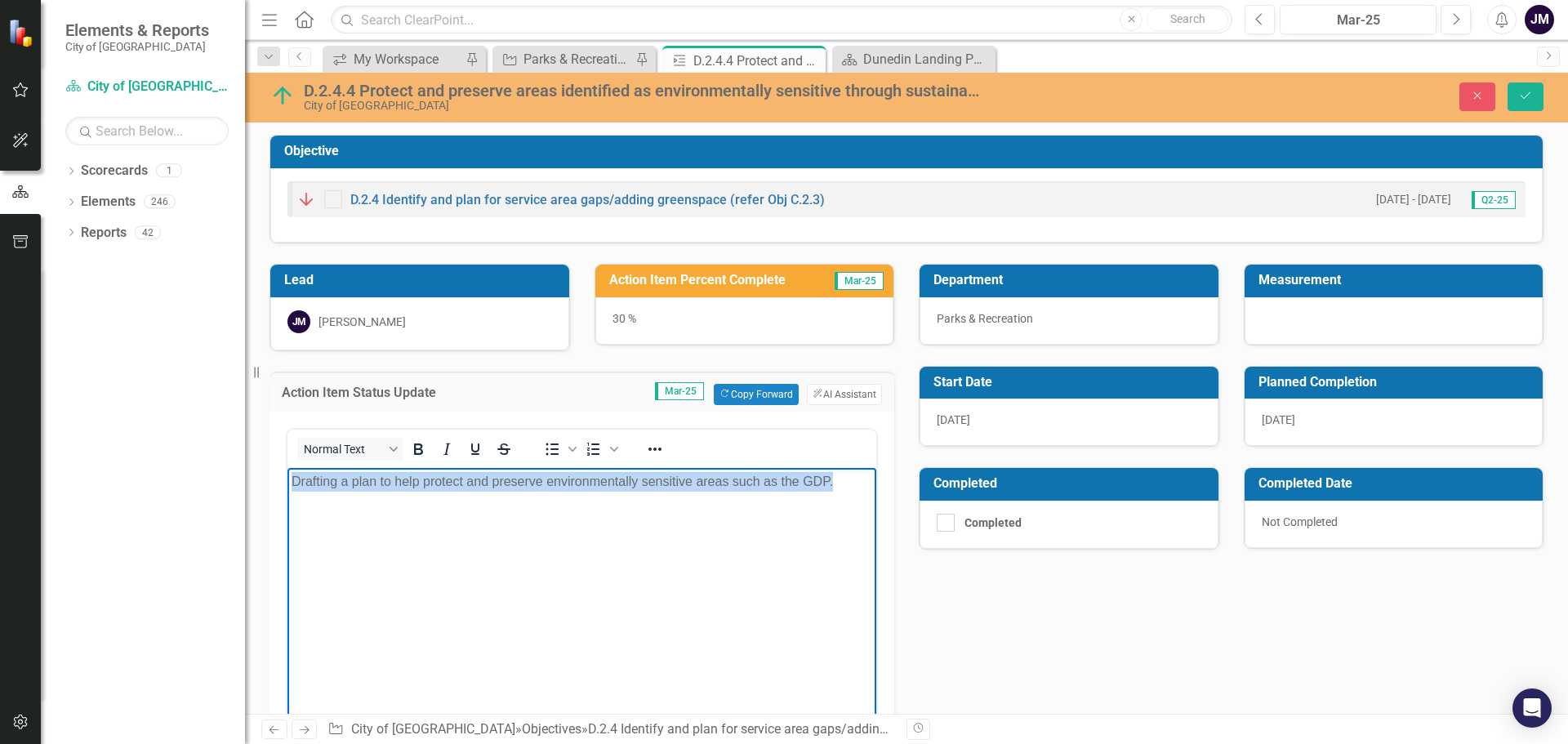
drag, startPoint x: 852, startPoint y: 487, endPoint x: 524, endPoint y: 957, distance: 573.1
click at [288, 476] on html "Drafting a plan to help protect and preserve environmentally sensitive areas su…" at bounding box center [582, 589] width 589 height 245
copy p "Drafting a plan to help protect and preserve environmentally sensitive areas su…"
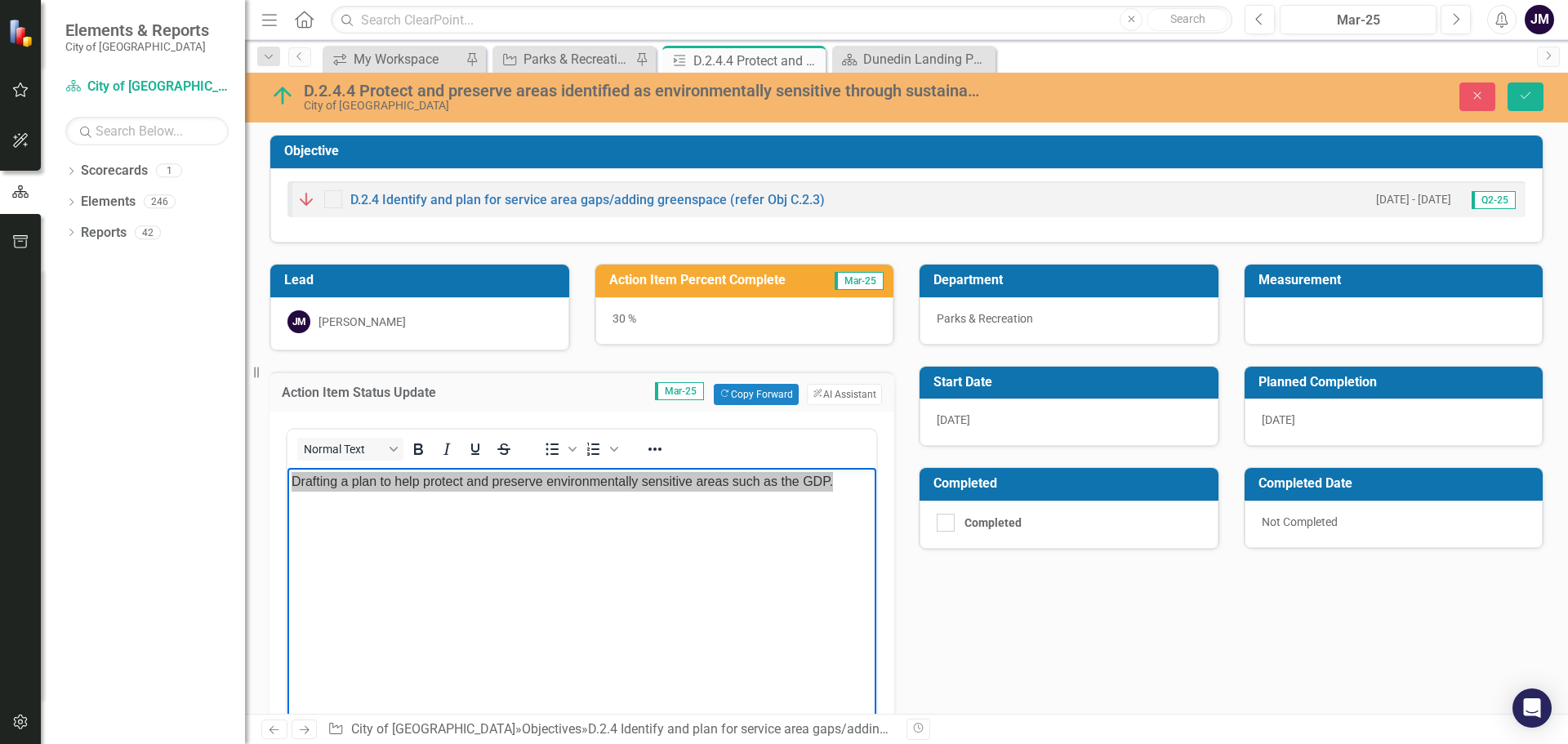
click at [917, 641] on div "Lead JM Joe McLemore Action Item Percent Complete Mar-25 30 % Action Item Statu…" at bounding box center [907, 580] width 1298 height 674
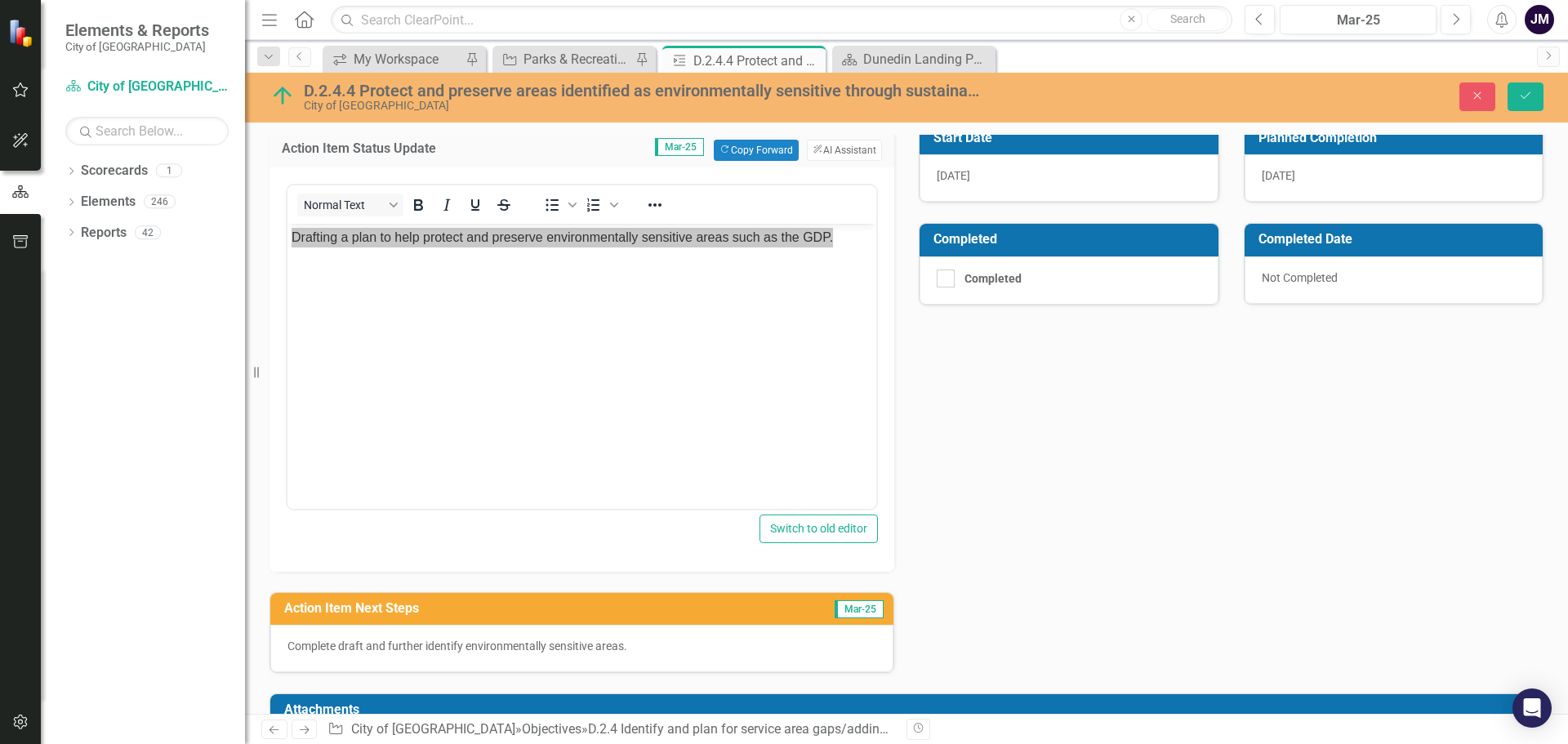
scroll to position [321, 0]
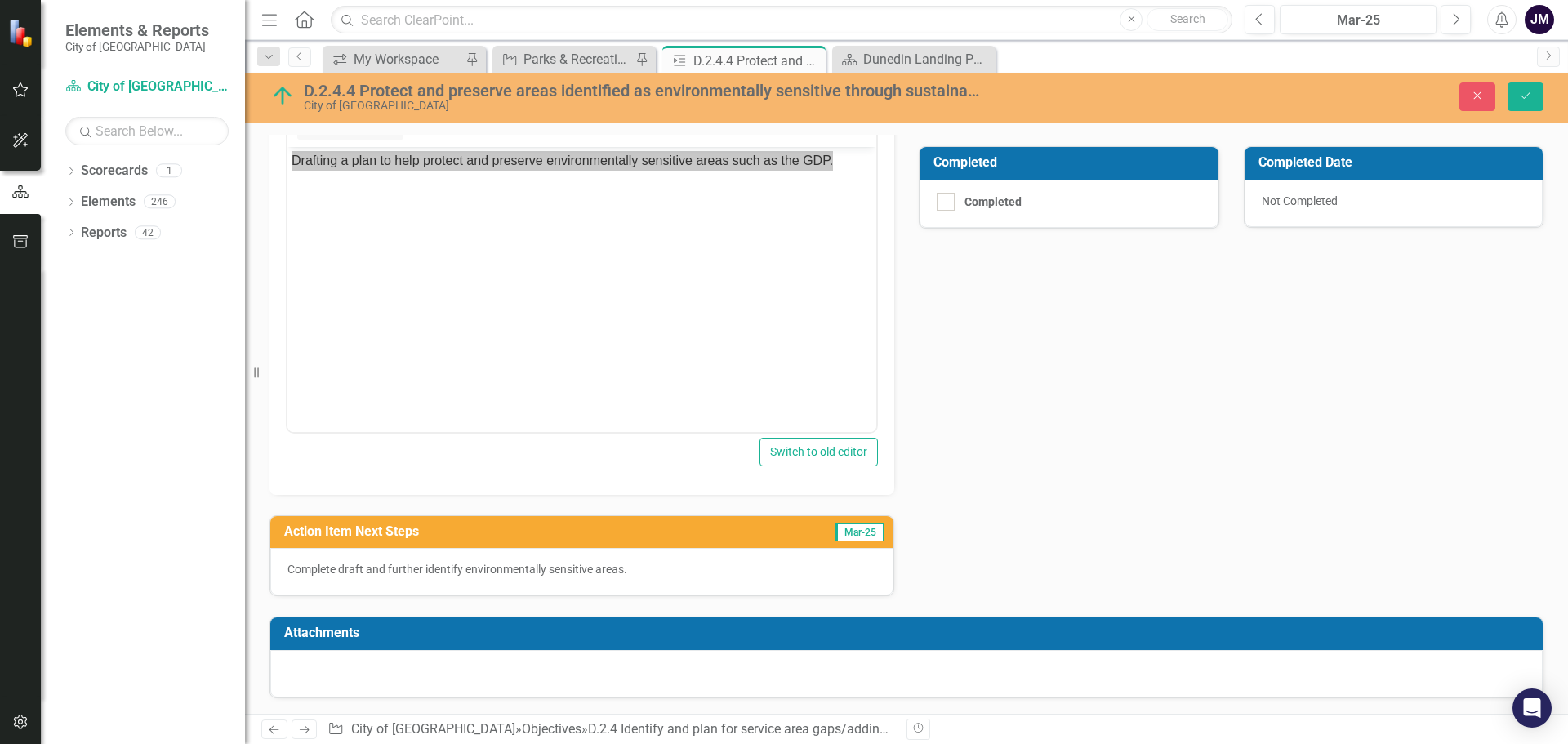
click at [567, 563] on p "Complete draft and further identify environmentally sensitive areas." at bounding box center [582, 569] width 589 height 16
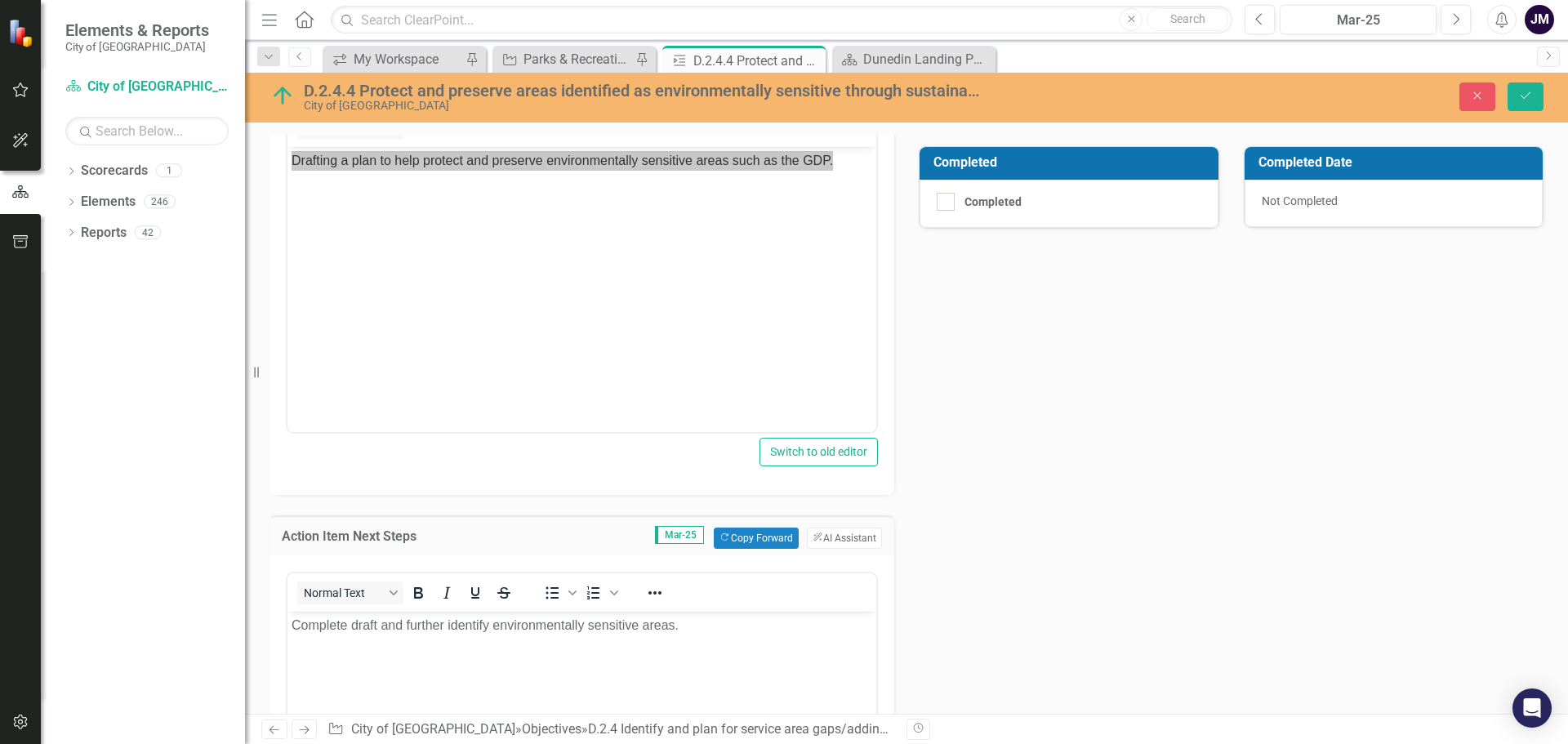
scroll to position [0, 0]
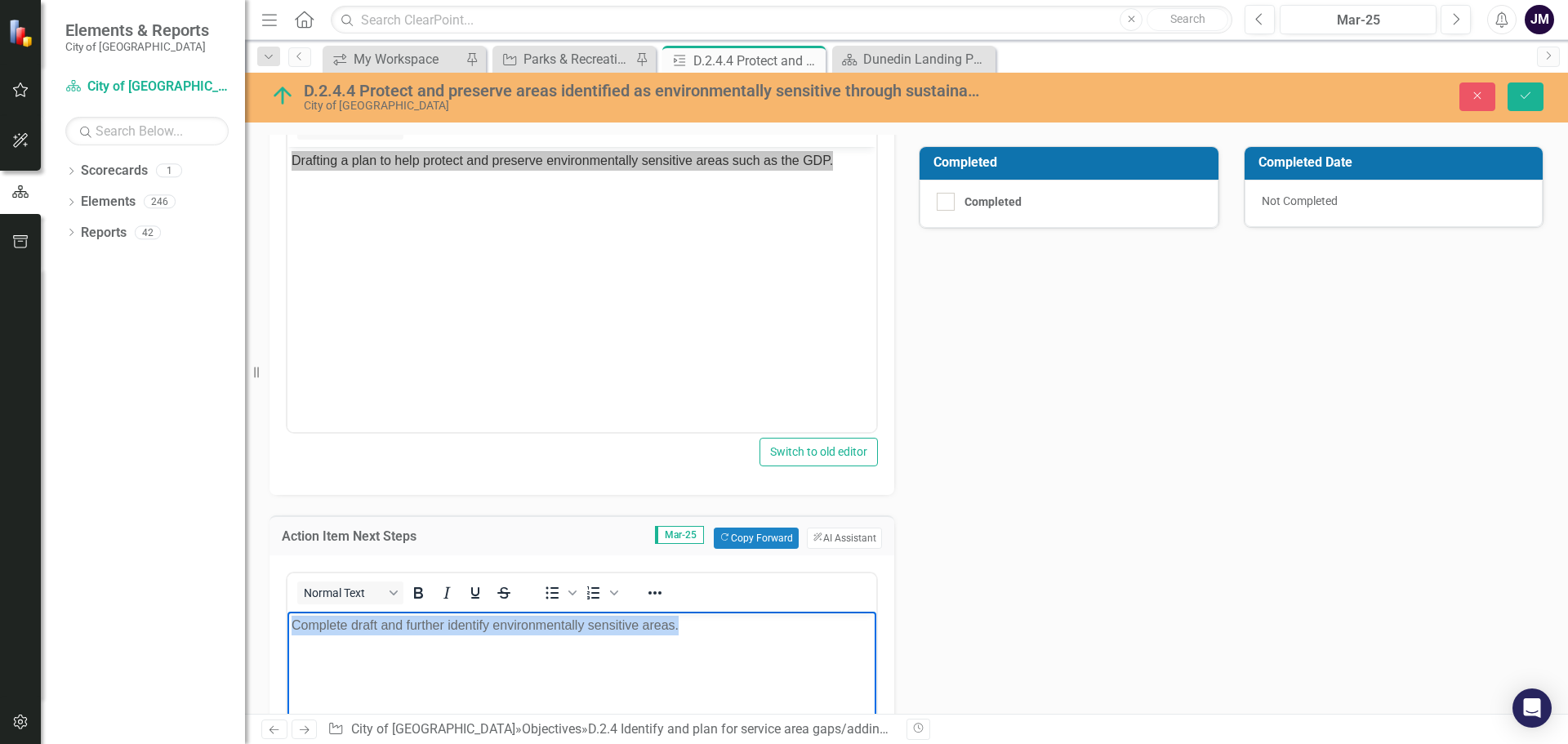
drag, startPoint x: 707, startPoint y: 635, endPoint x: 279, endPoint y: 614, distance: 428.5
click at [288, 614] on html "Complete draft and further identify environmentally sensitive areas." at bounding box center [582, 733] width 589 height 245
copy p "Complete draft and further identify environmentally sensitive areas."
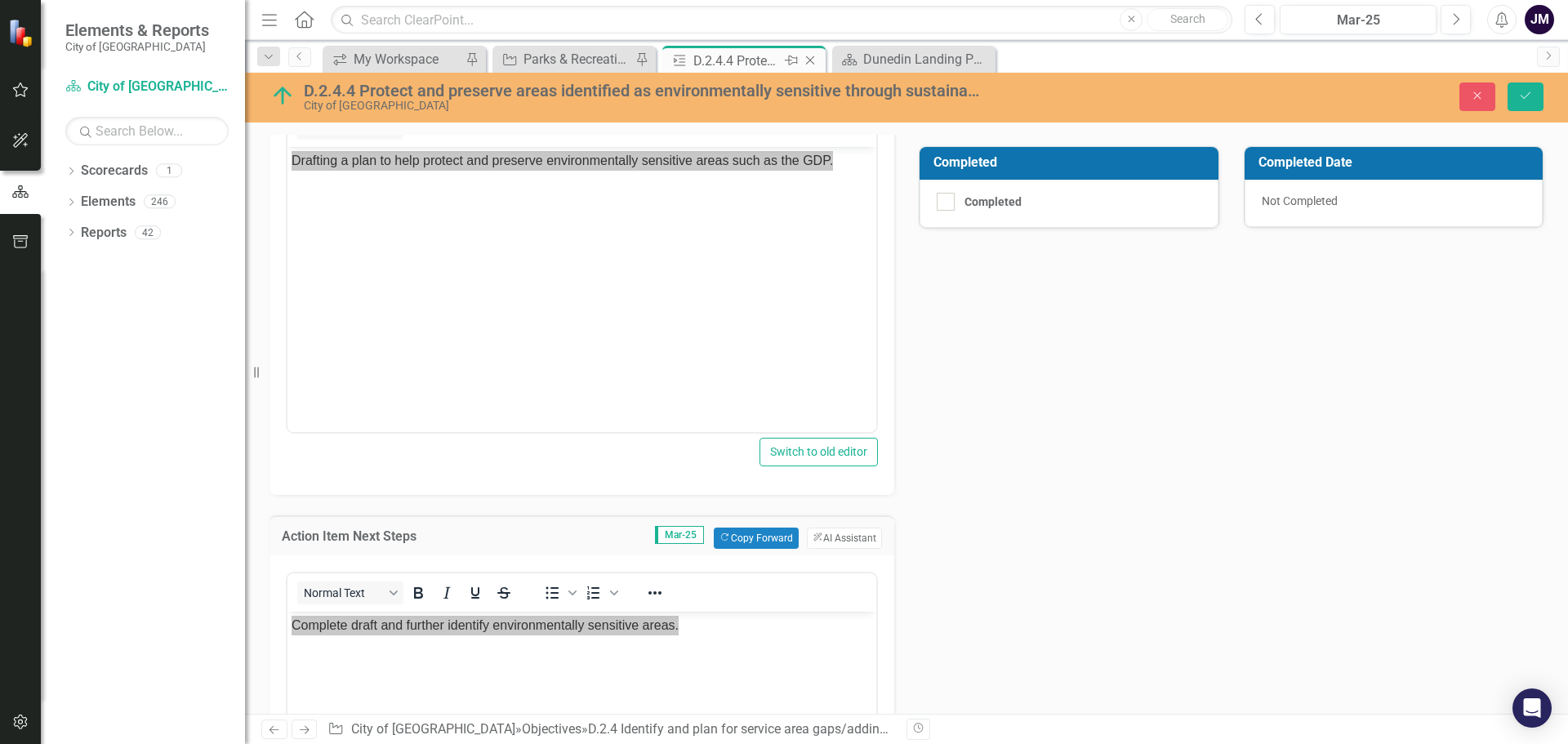
click at [808, 63] on icon at bounding box center [810, 61] width 9 height 9
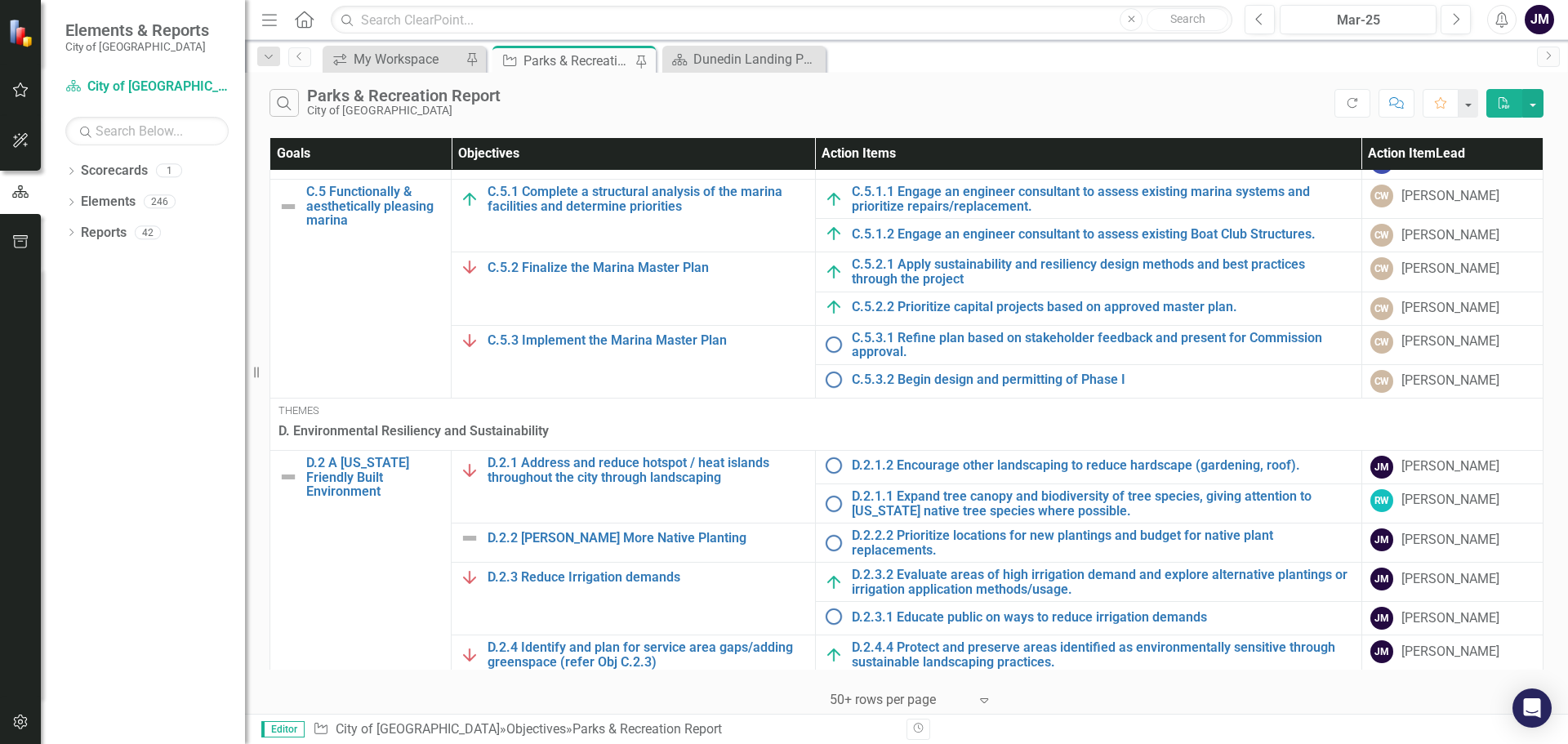
scroll to position [980, 0]
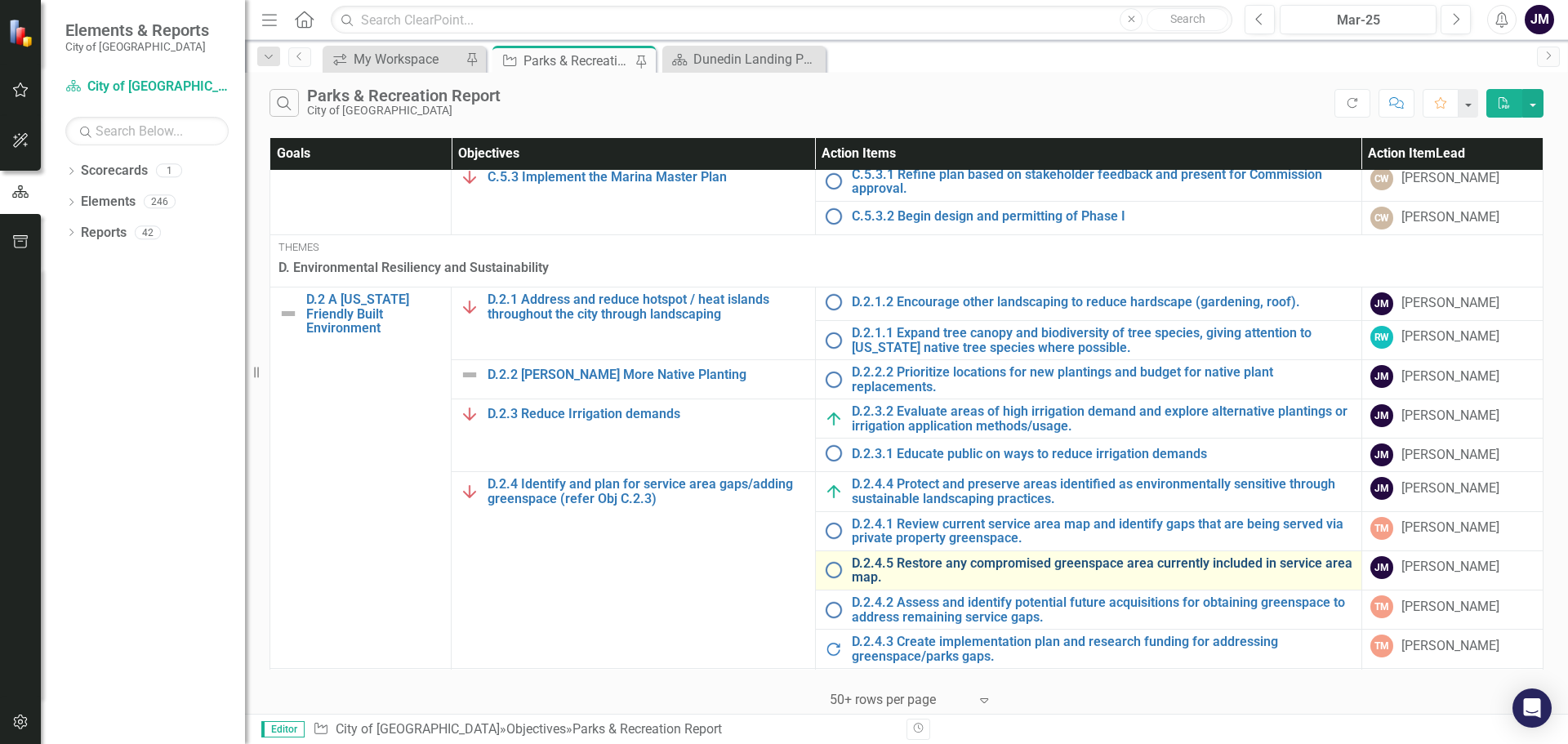
click at [993, 567] on link "D.2.4.5 Restore any compromised greenspace area currently included in service a…" at bounding box center [1103, 570] width 502 height 28
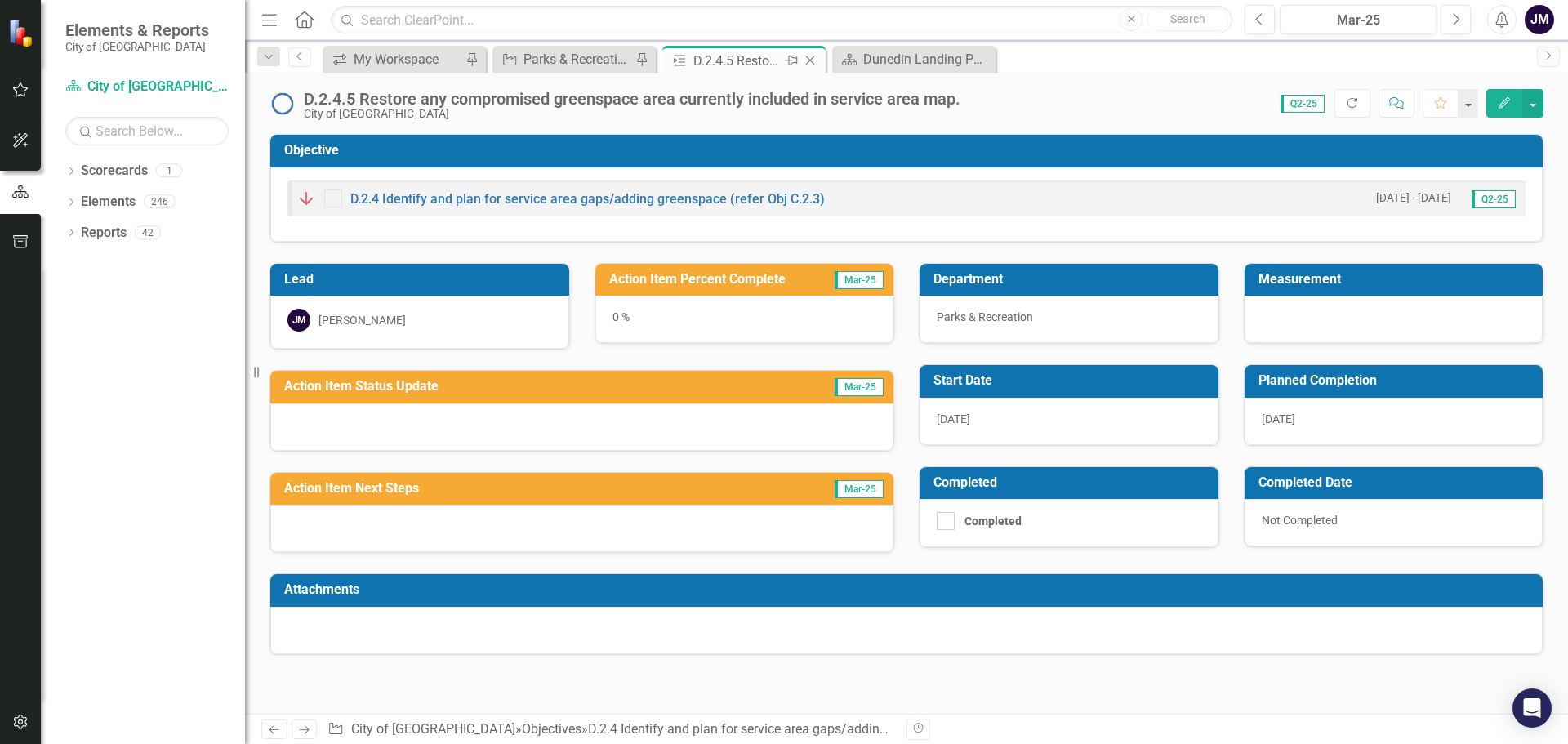
click at [812, 61] on icon "Close" at bounding box center [810, 60] width 16 height 13
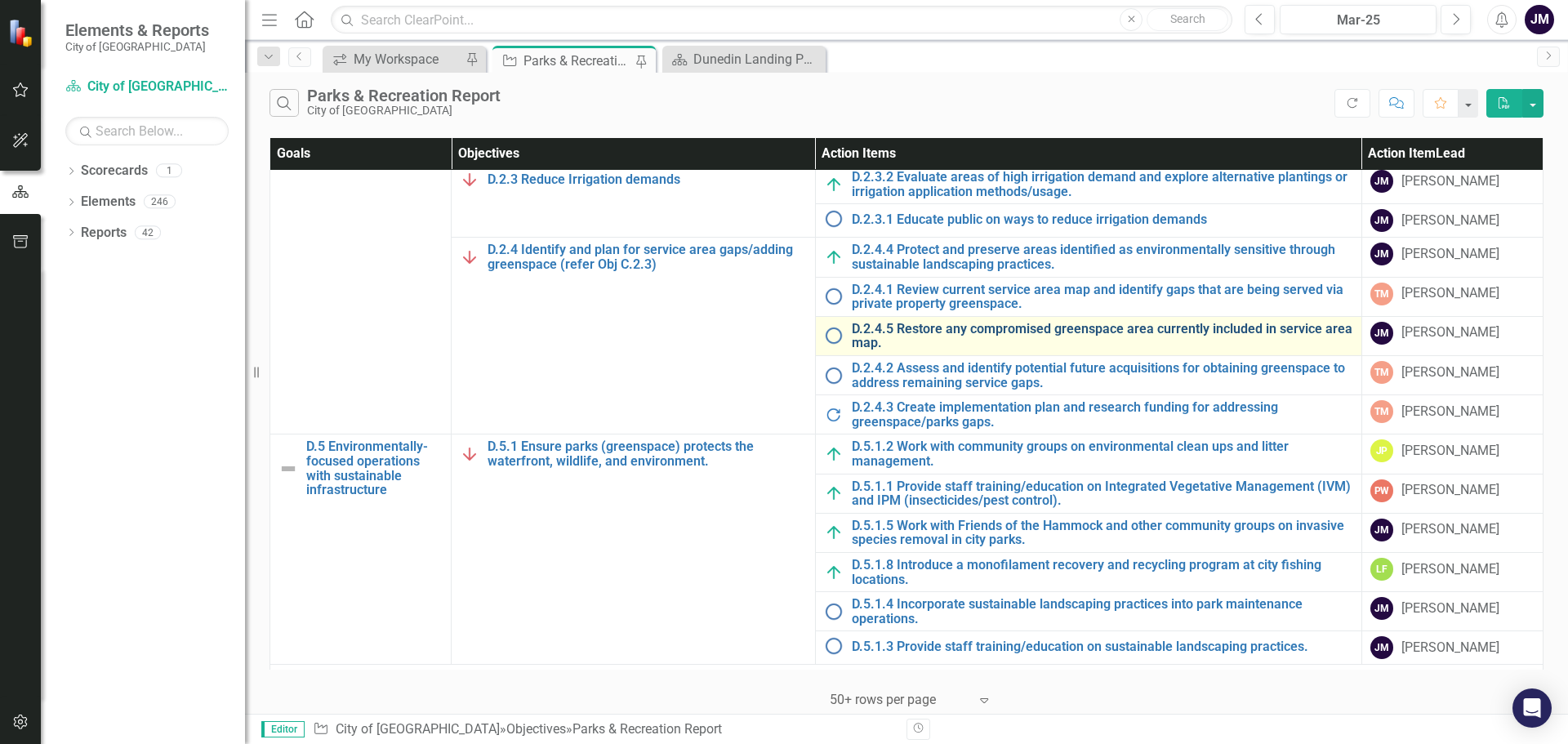
scroll to position [1226, 0]
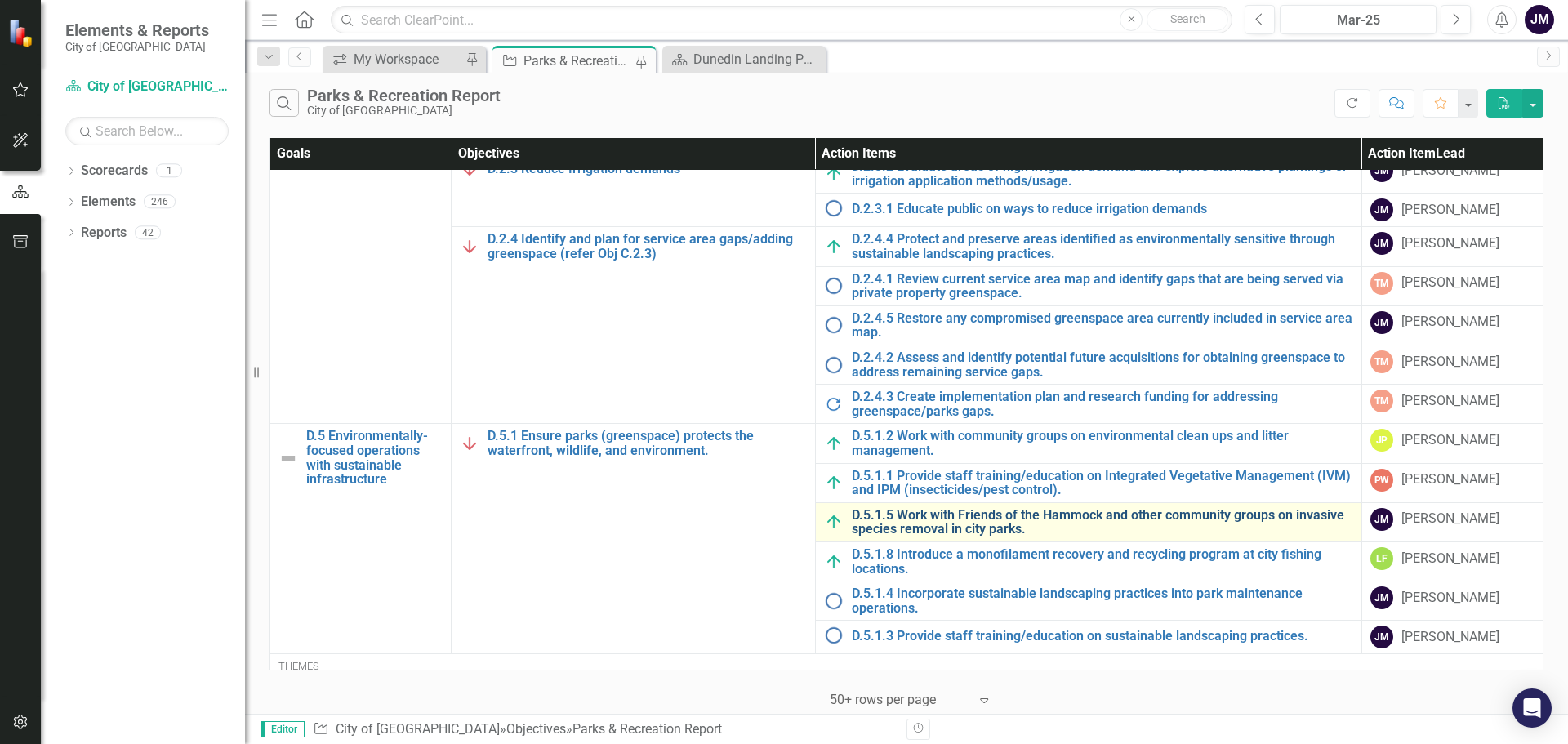
click at [952, 520] on link "D.5.1.5 Work with Friends of the Hammock and other community groups on invasive…" at bounding box center [1103, 522] width 502 height 28
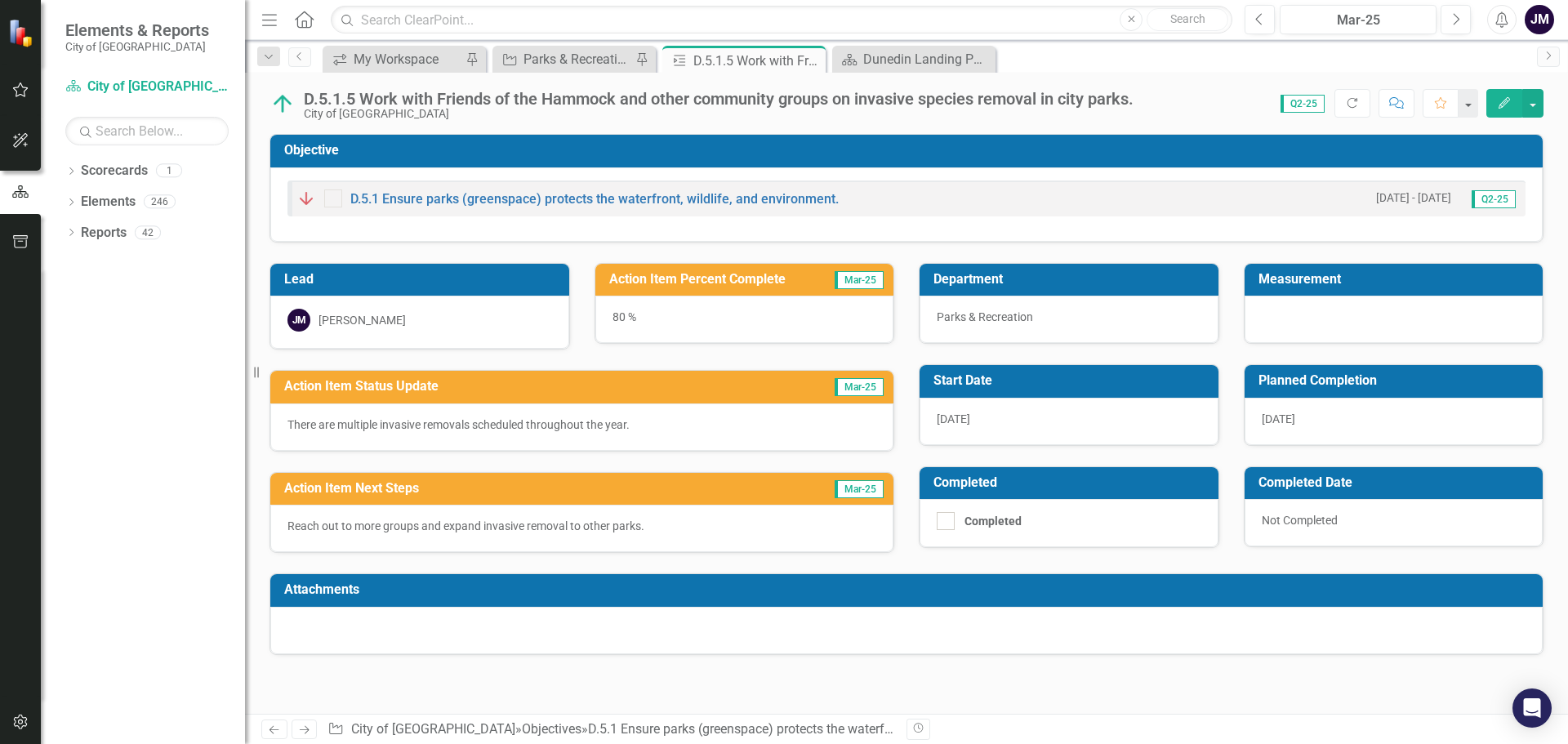
click at [600, 421] on p "There are multiple invasive removals scheduled throughout the year." at bounding box center [582, 424] width 589 height 16
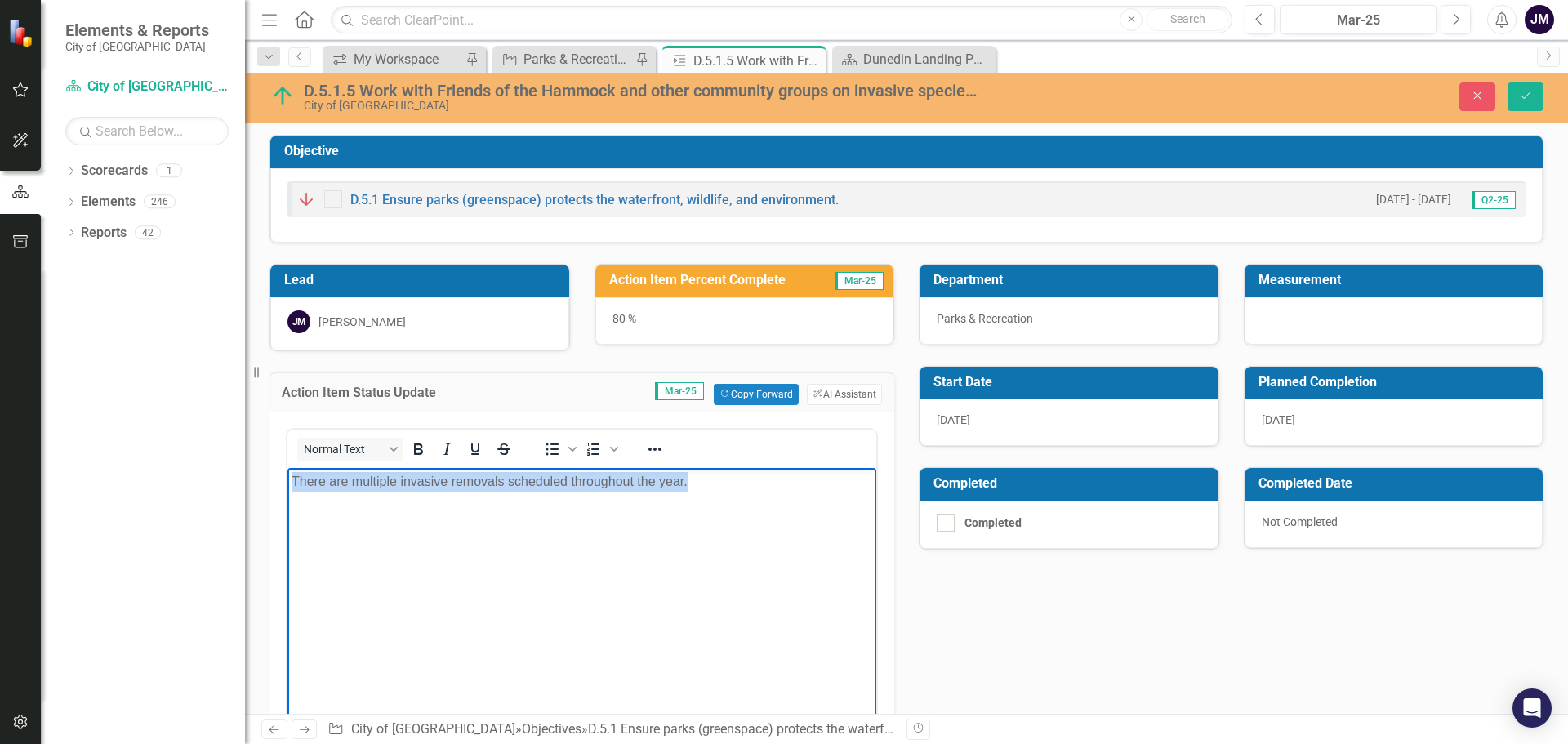
drag, startPoint x: 709, startPoint y: 482, endPoint x: 290, endPoint y: 485, distance: 419.0
click at [290, 485] on body "There are multiple invasive removals scheduled throughout the year." at bounding box center [582, 589] width 589 height 245
copy p "There are multiple invasive removals scheduled throughout the year."
click at [955, 603] on div "Lead JM Joe McLemore Action Item Percent Complete Mar-25 80 % Action Item Statu…" at bounding box center [907, 580] width 1298 height 674
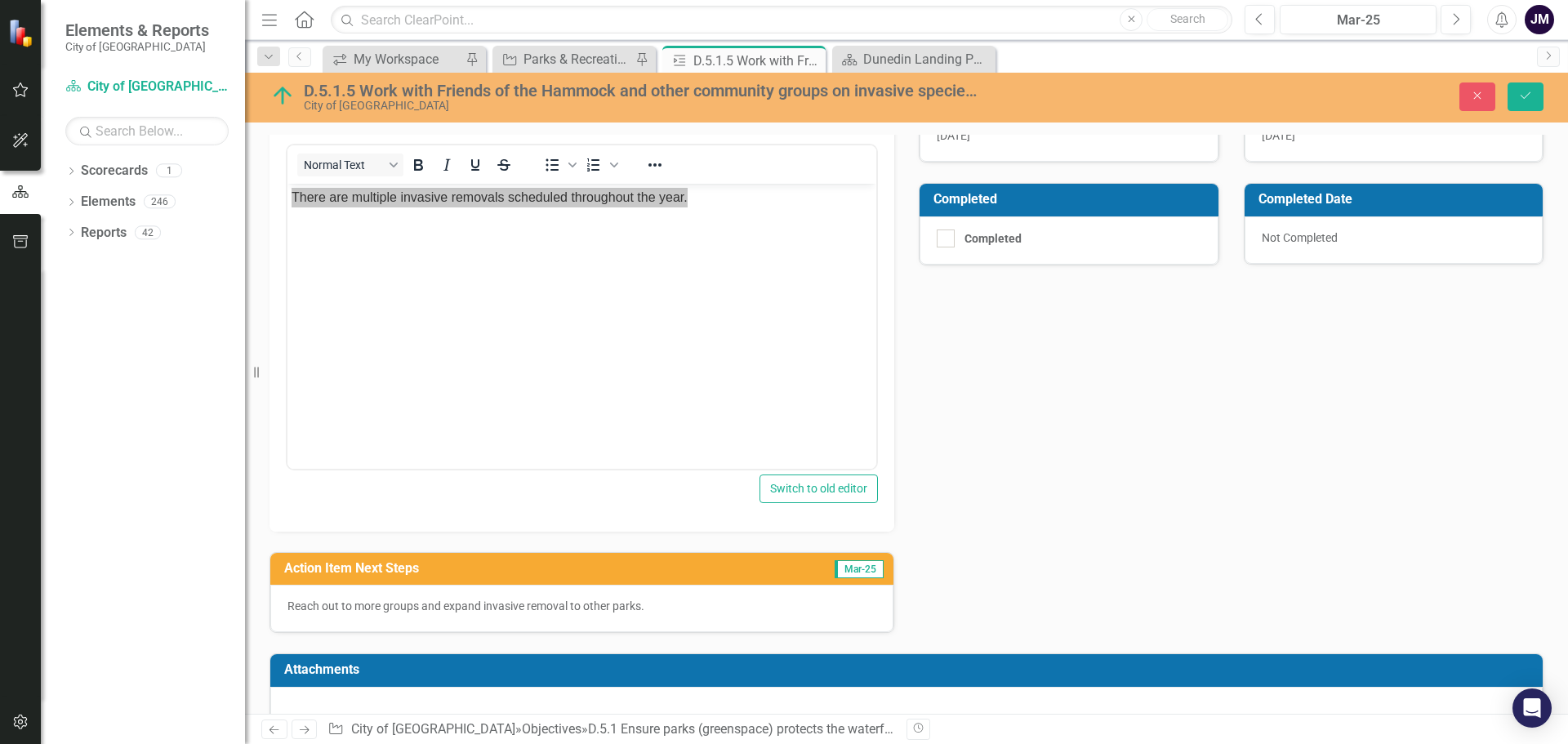
scroll to position [321, 0]
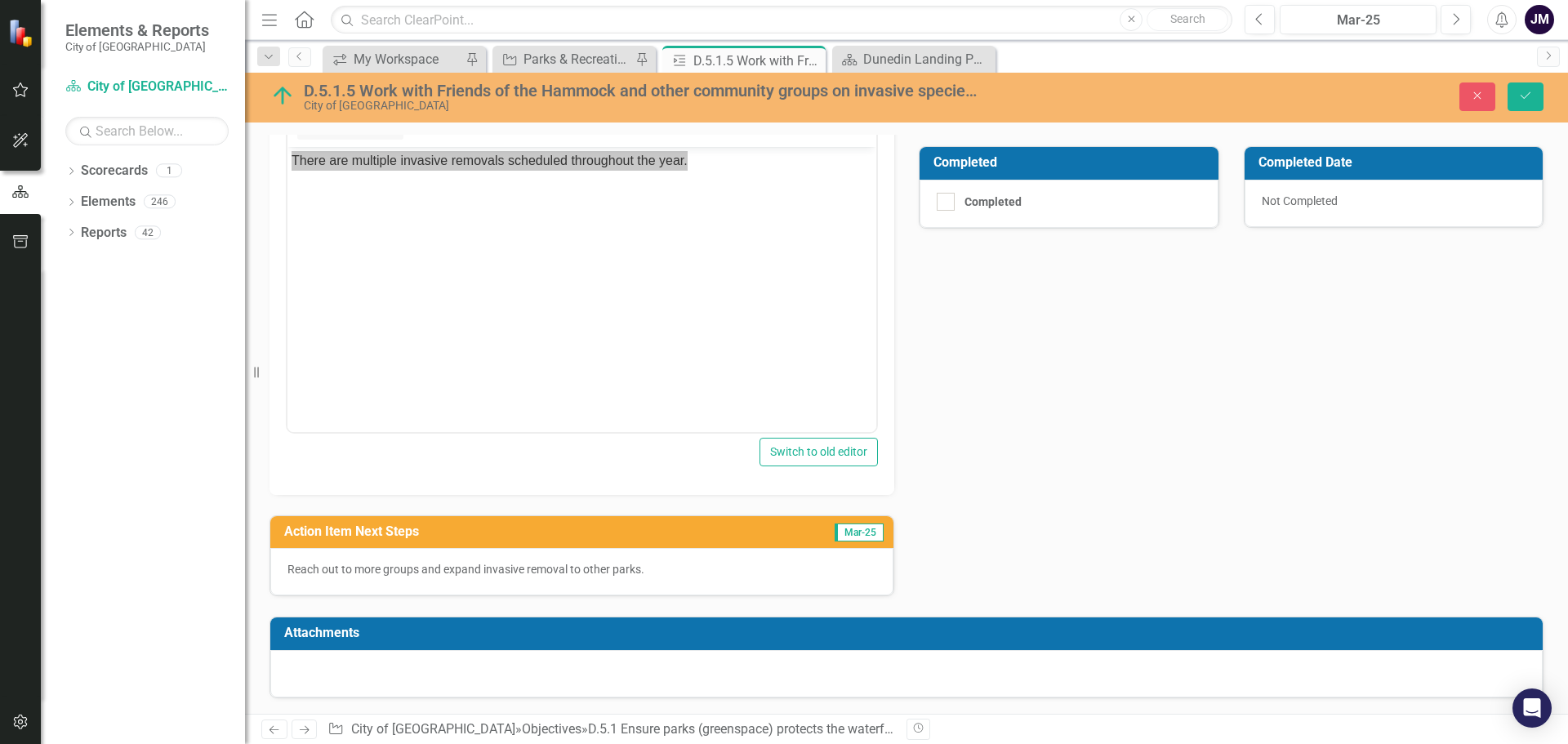
click at [613, 577] on p "Reach out to more groups and expand invasive removal to other parks." at bounding box center [582, 569] width 589 height 16
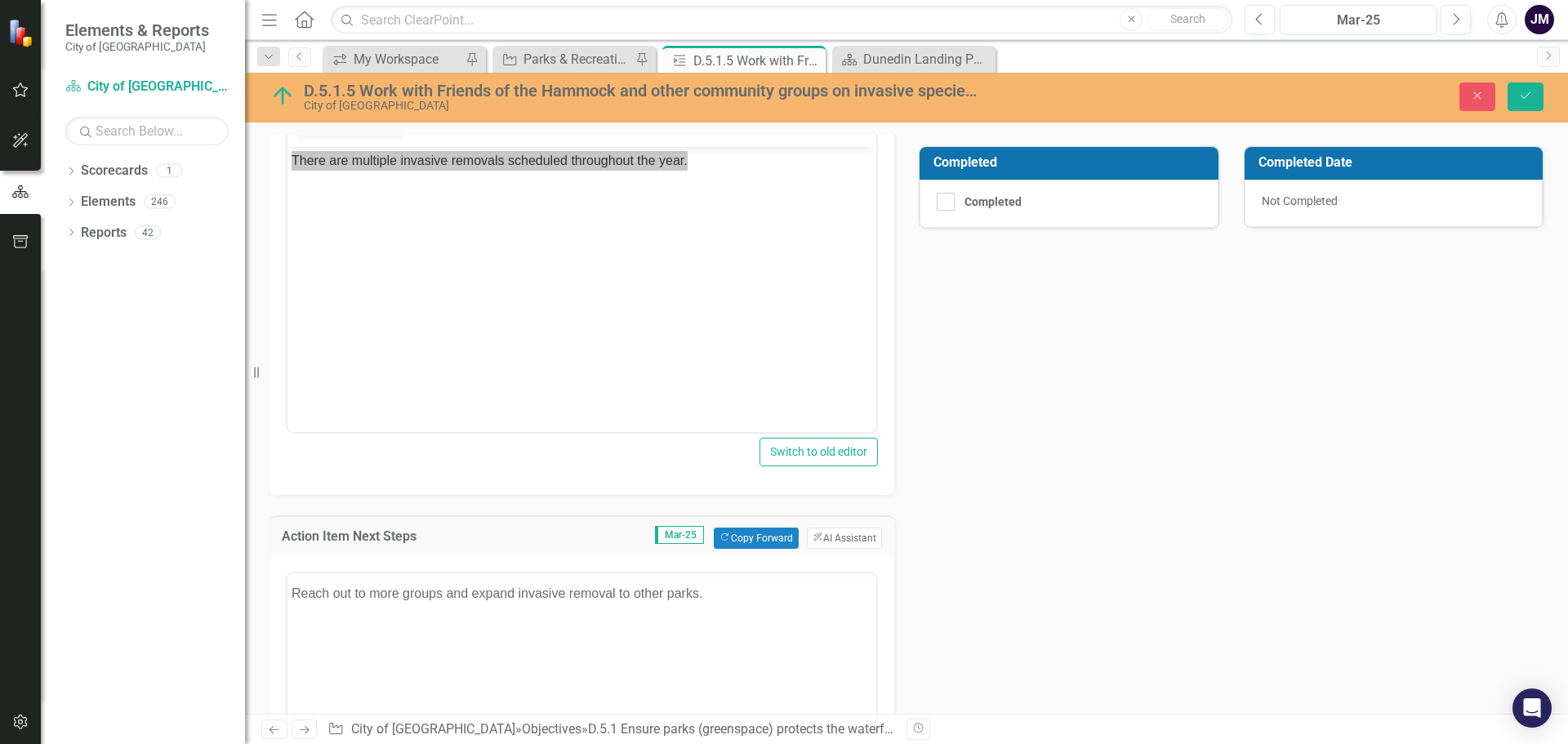
scroll to position [0, 0]
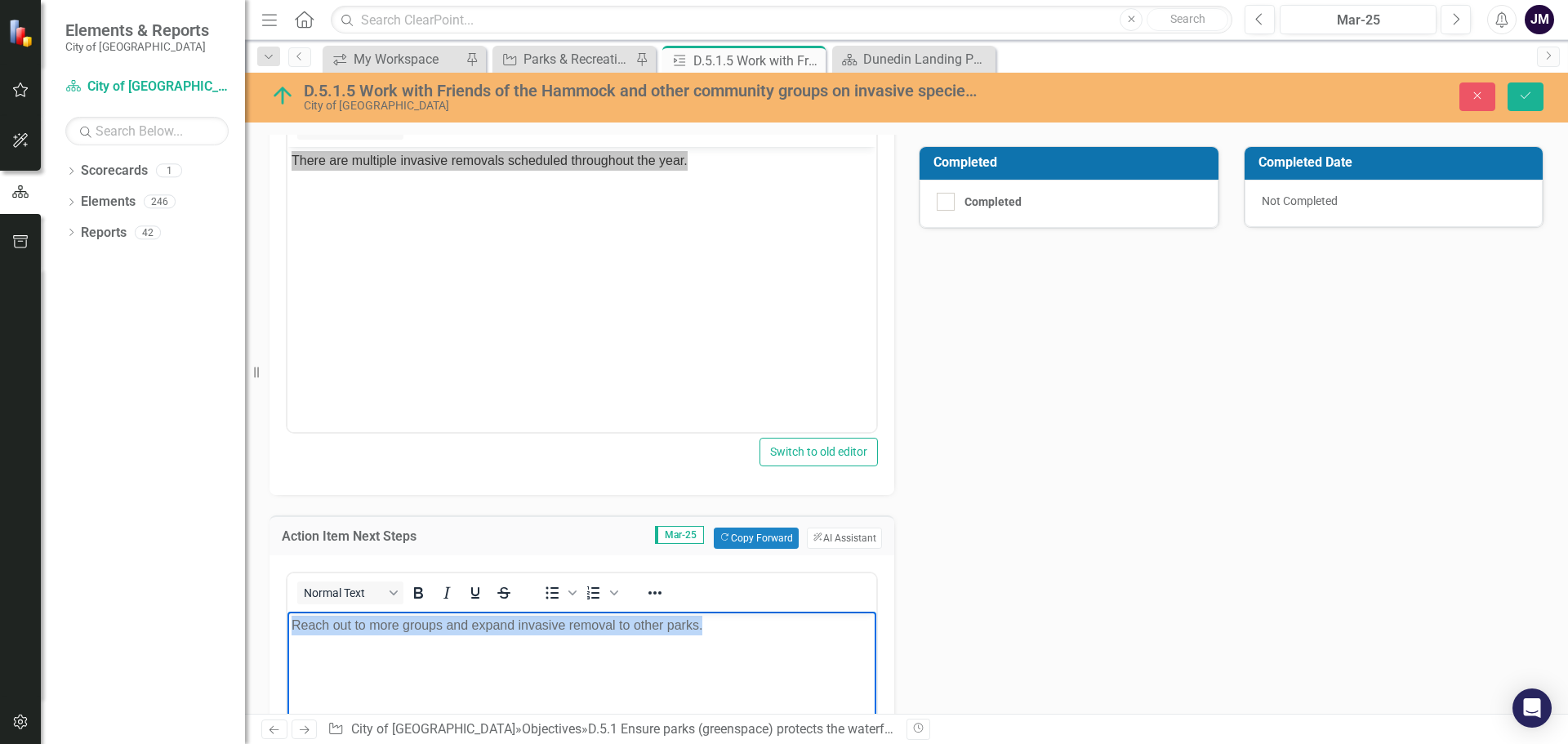
drag, startPoint x: 713, startPoint y: 622, endPoint x: 288, endPoint y: 639, distance: 425.3
click at [288, 639] on body "Reach out to more groups and expand invasive removal to other parks." at bounding box center [582, 733] width 589 height 245
copy p "Reach out to more groups and expand invasive removal to other parks."
click at [815, 63] on icon "Close" at bounding box center [810, 60] width 16 height 13
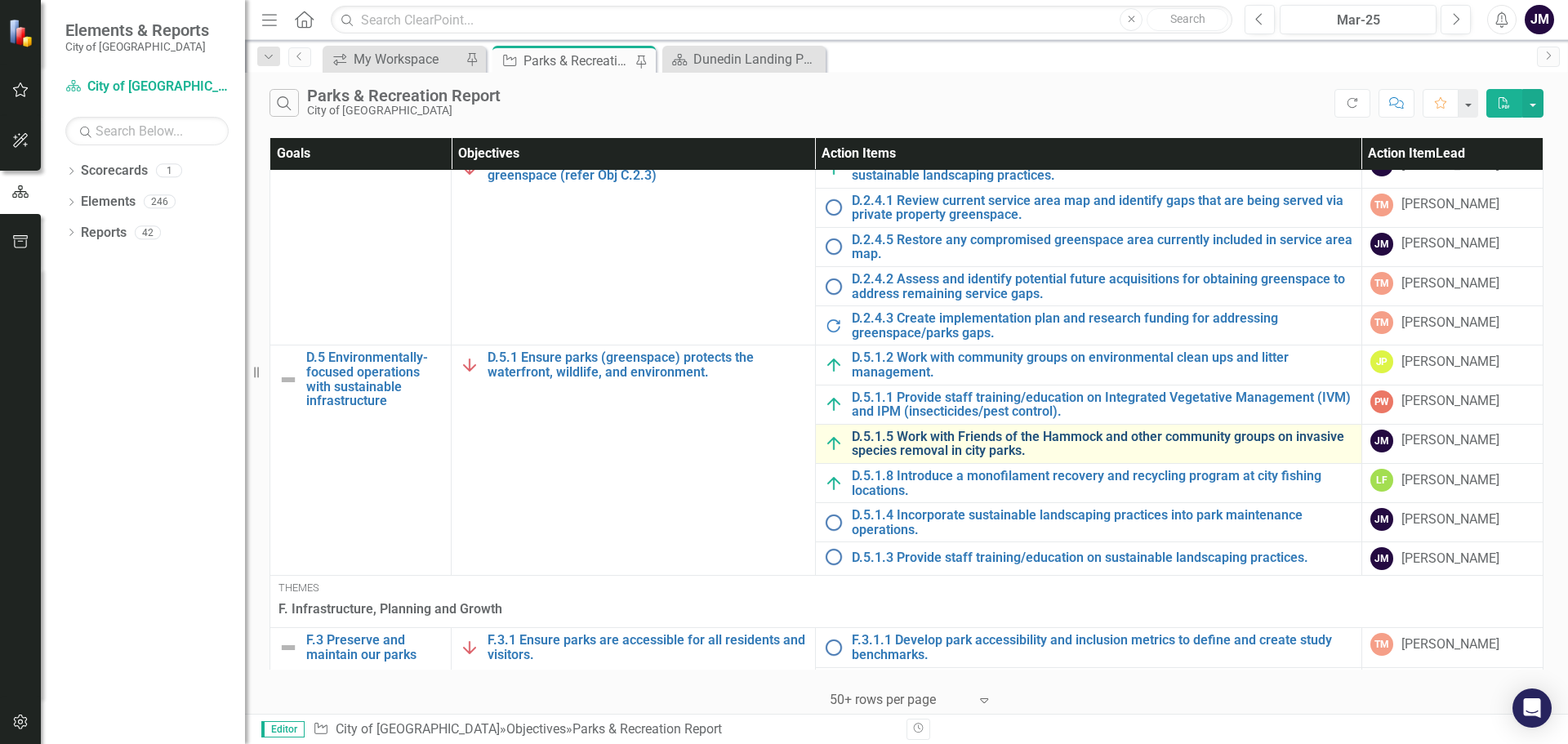
scroll to position [1307, 0]
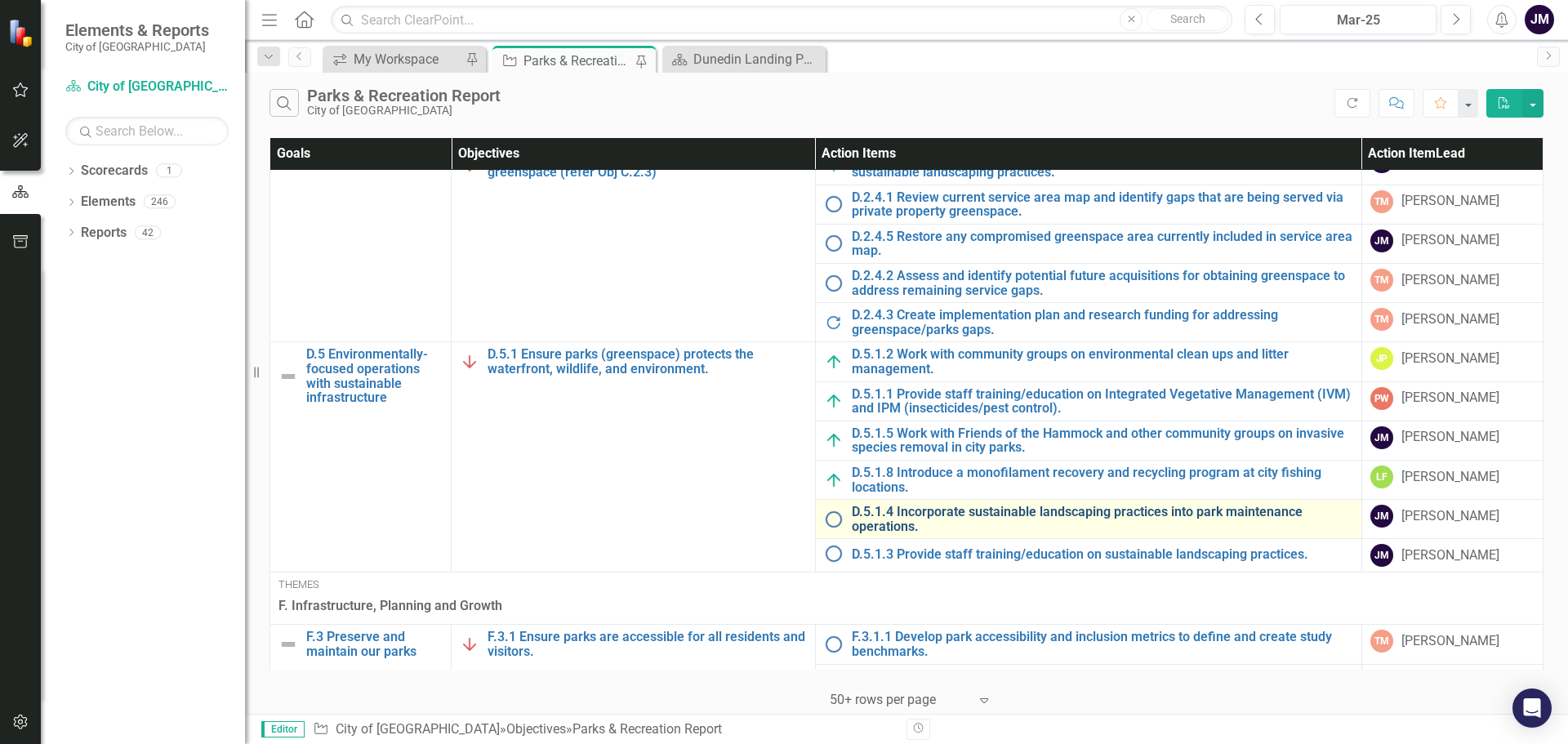
click at [1021, 512] on link "D.5.1.4 Incorporate sustainable landscaping practices into park maintenance ope…" at bounding box center [1103, 518] width 502 height 28
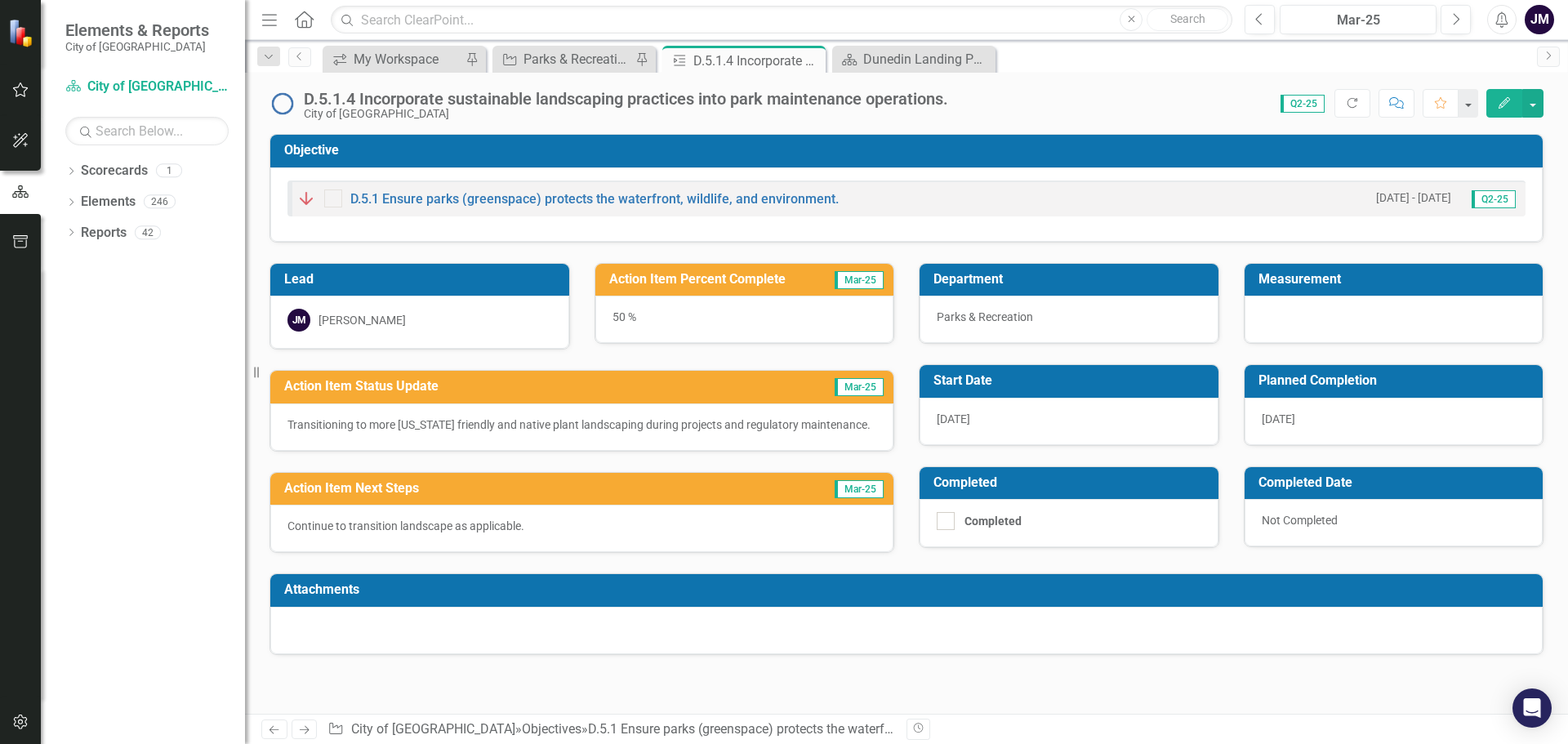
click at [571, 443] on div "Transitioning to more Florida friendly and native plant landscaping during proj…" at bounding box center [582, 427] width 623 height 47
click at [597, 423] on p "Transitioning to more Florida friendly and native plant landscaping during proj…" at bounding box center [582, 424] width 589 height 16
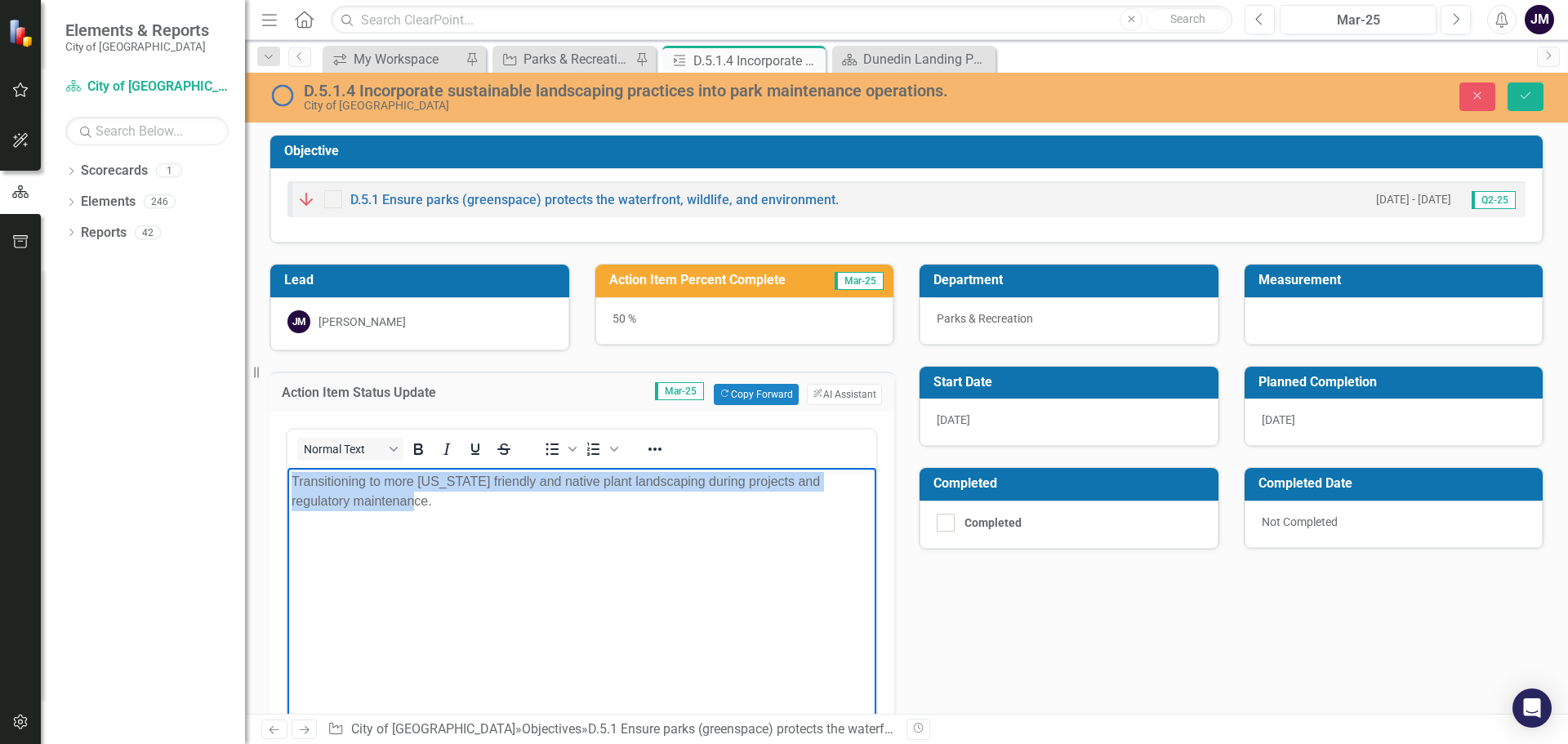
drag, startPoint x: 395, startPoint y: 515, endPoint x: 573, endPoint y: 951, distance: 470.9
click at [288, 483] on html "Transitioning to more Florida friendly and native plant landscaping during proj…" at bounding box center [582, 589] width 589 height 245
copy p "Transitioning to more Florida friendly and native plant landscaping during proj…"
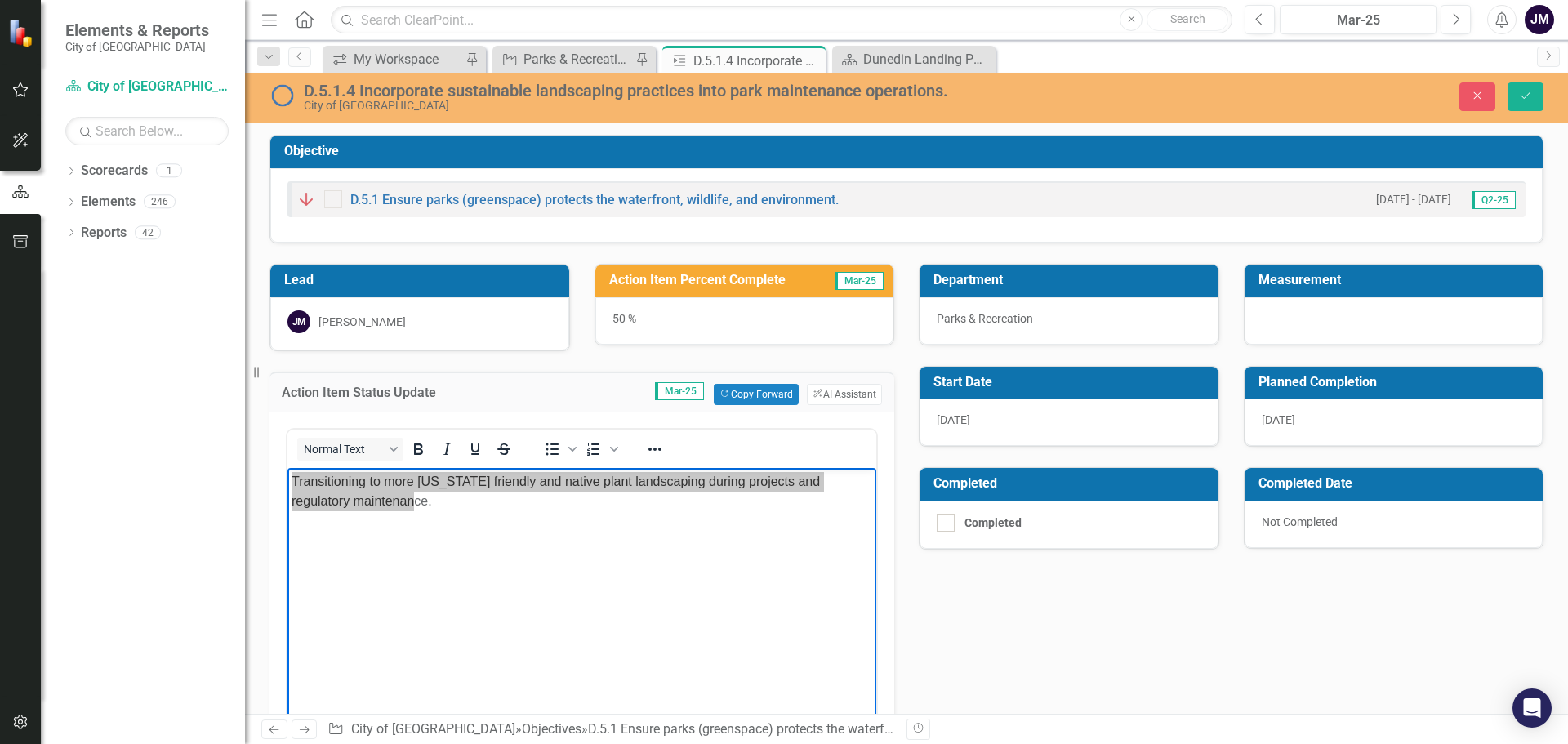
click at [1116, 591] on div "Lead JM Joe McLemore Action Item Percent Complete Mar-25 50 % Action Item Statu…" at bounding box center [907, 580] width 1298 height 674
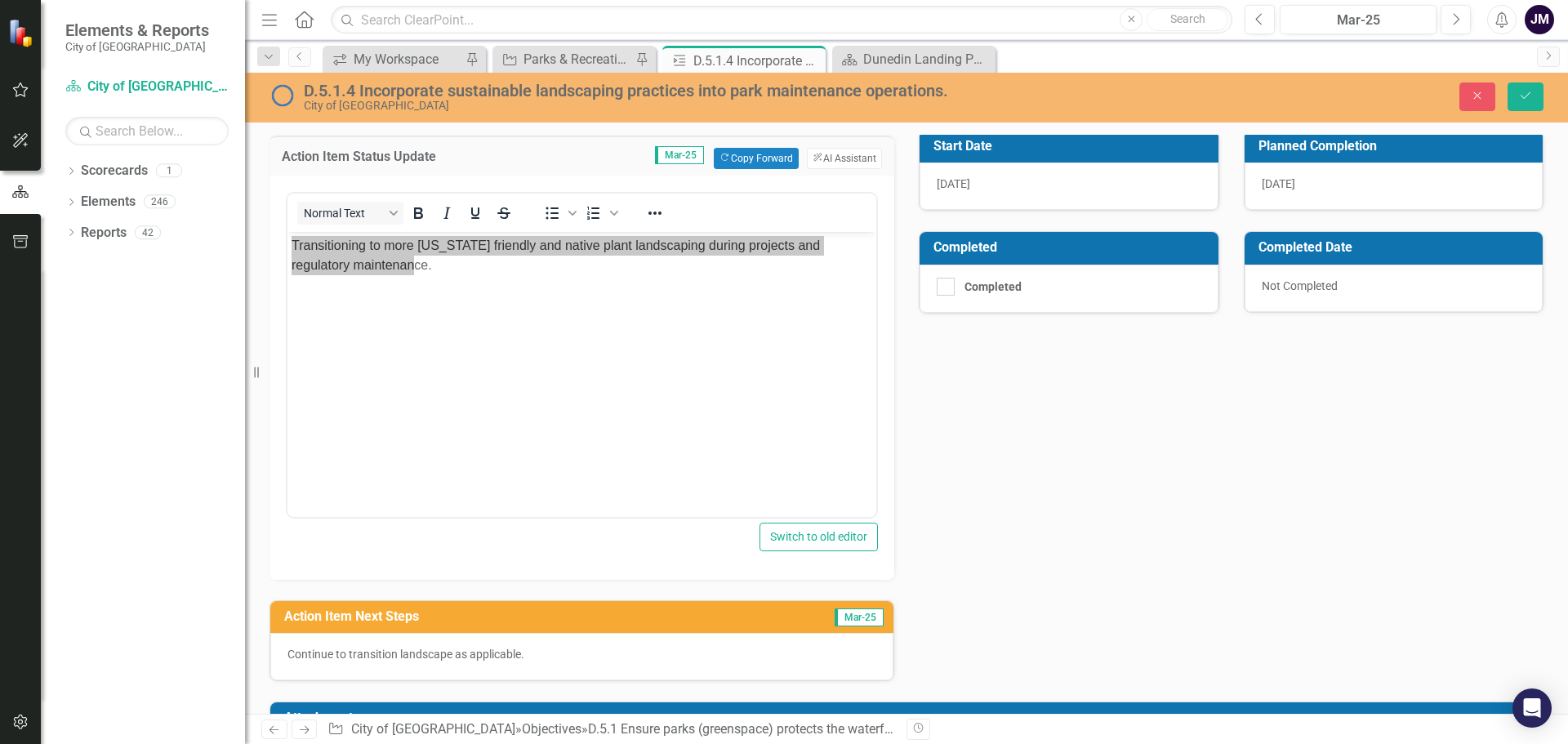
scroll to position [245, 0]
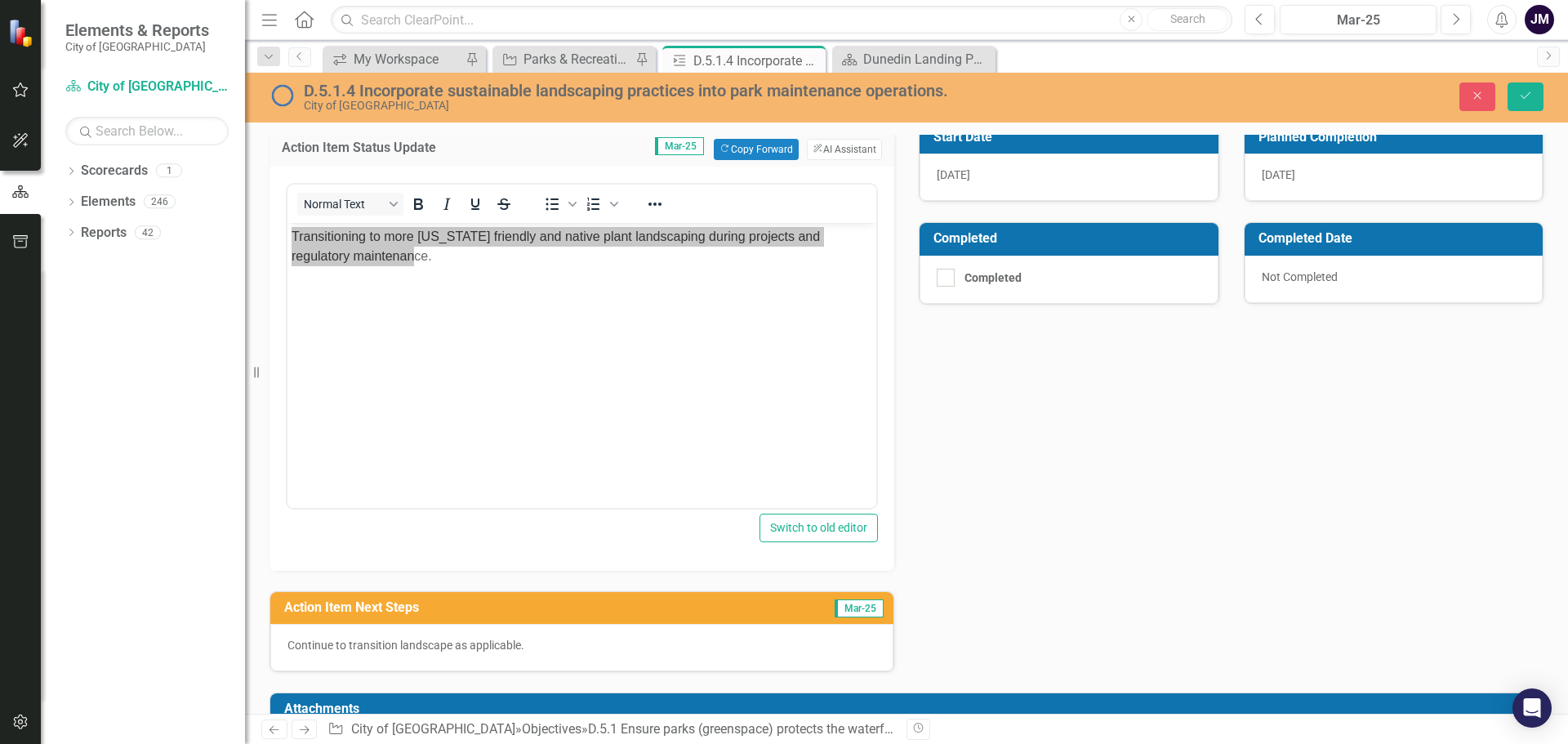
click at [555, 654] on p "Continue to transition landscape as applicable." at bounding box center [582, 646] width 589 height 16
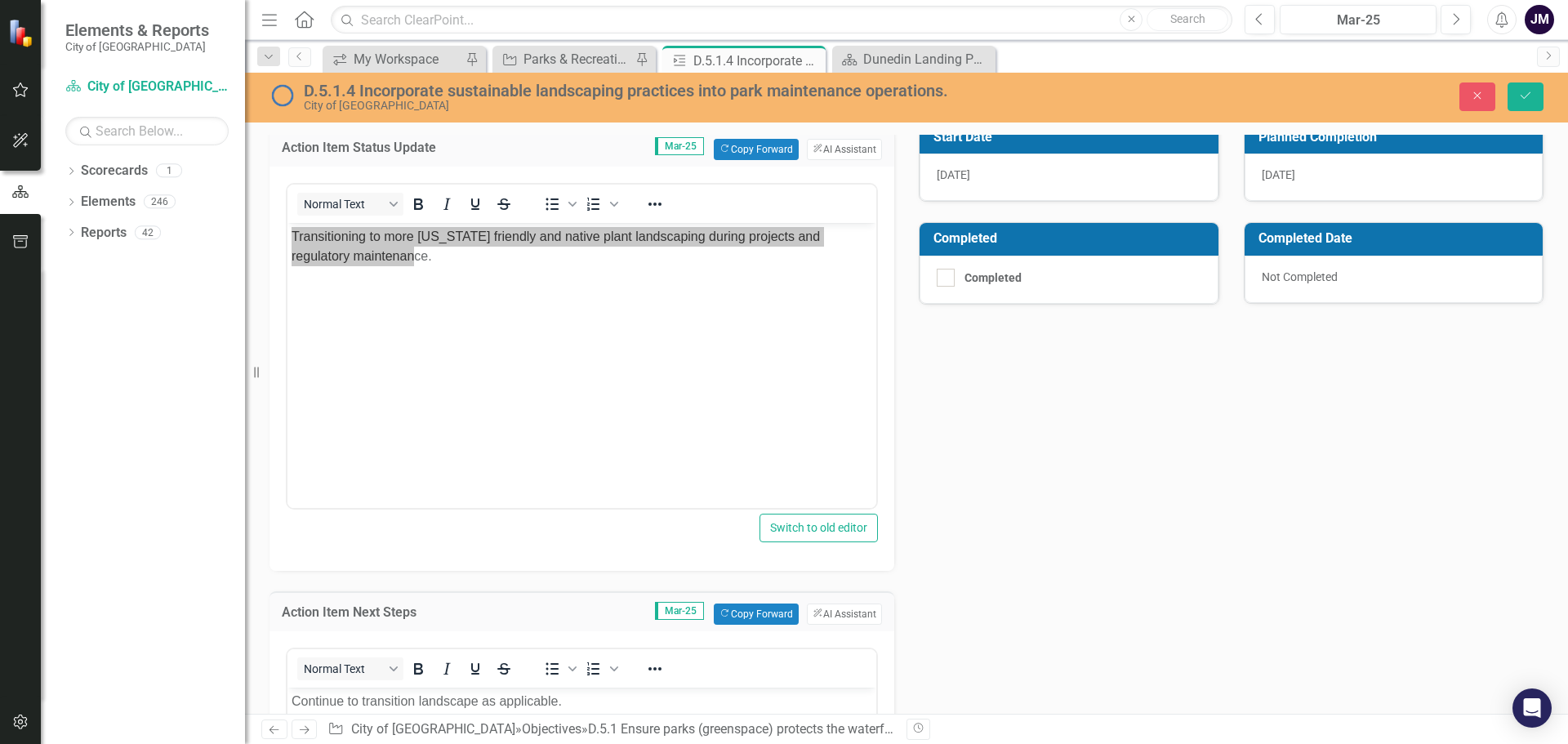
scroll to position [409, 0]
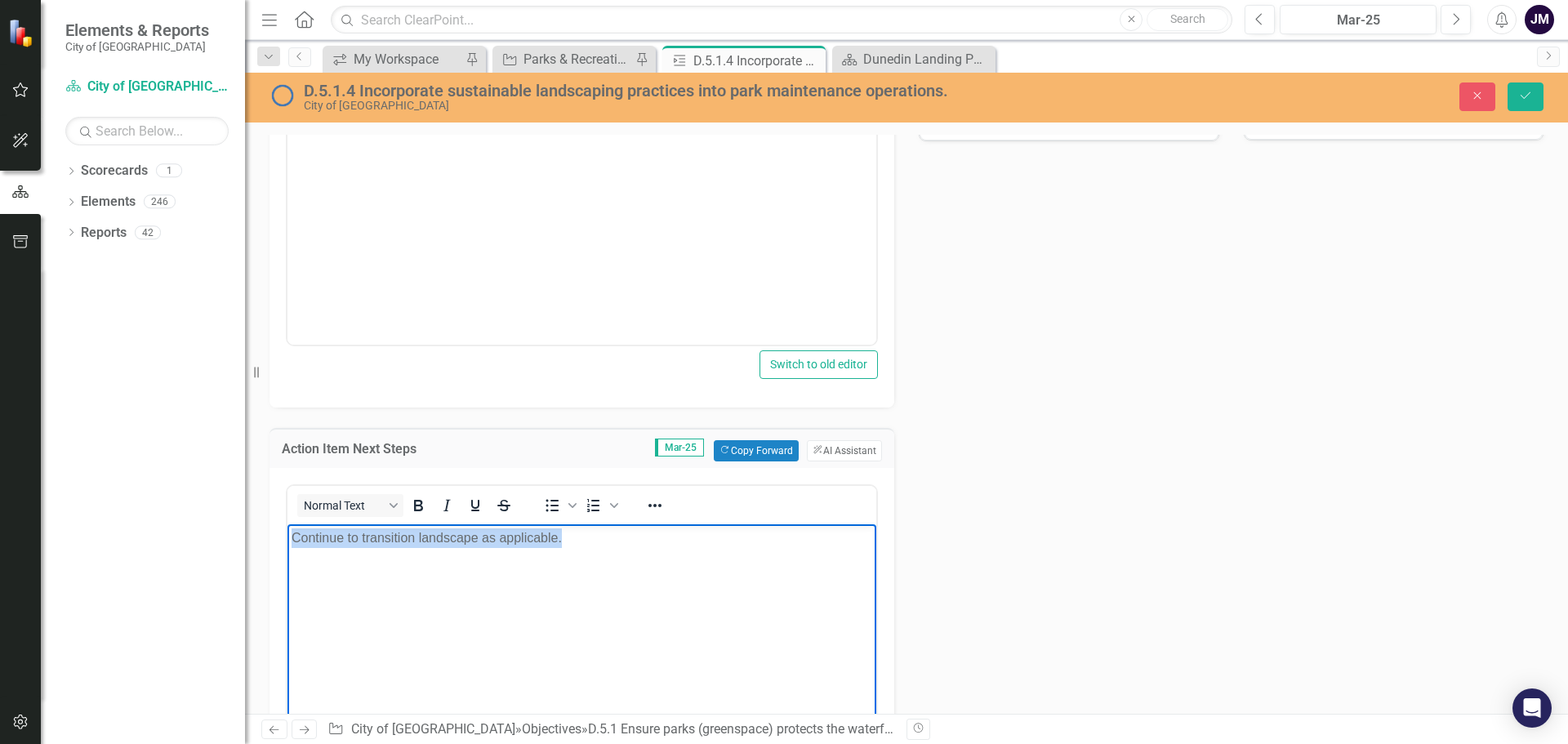
drag, startPoint x: 515, startPoint y: 544, endPoint x: 296, endPoint y: 545, distance: 219.0
click at [296, 545] on p "Continue to transition landscape as applicable." at bounding box center [582, 537] width 581 height 20
copy p "Continue to transition landscape as applicable."
click at [810, 60] on icon at bounding box center [810, 61] width 9 height 9
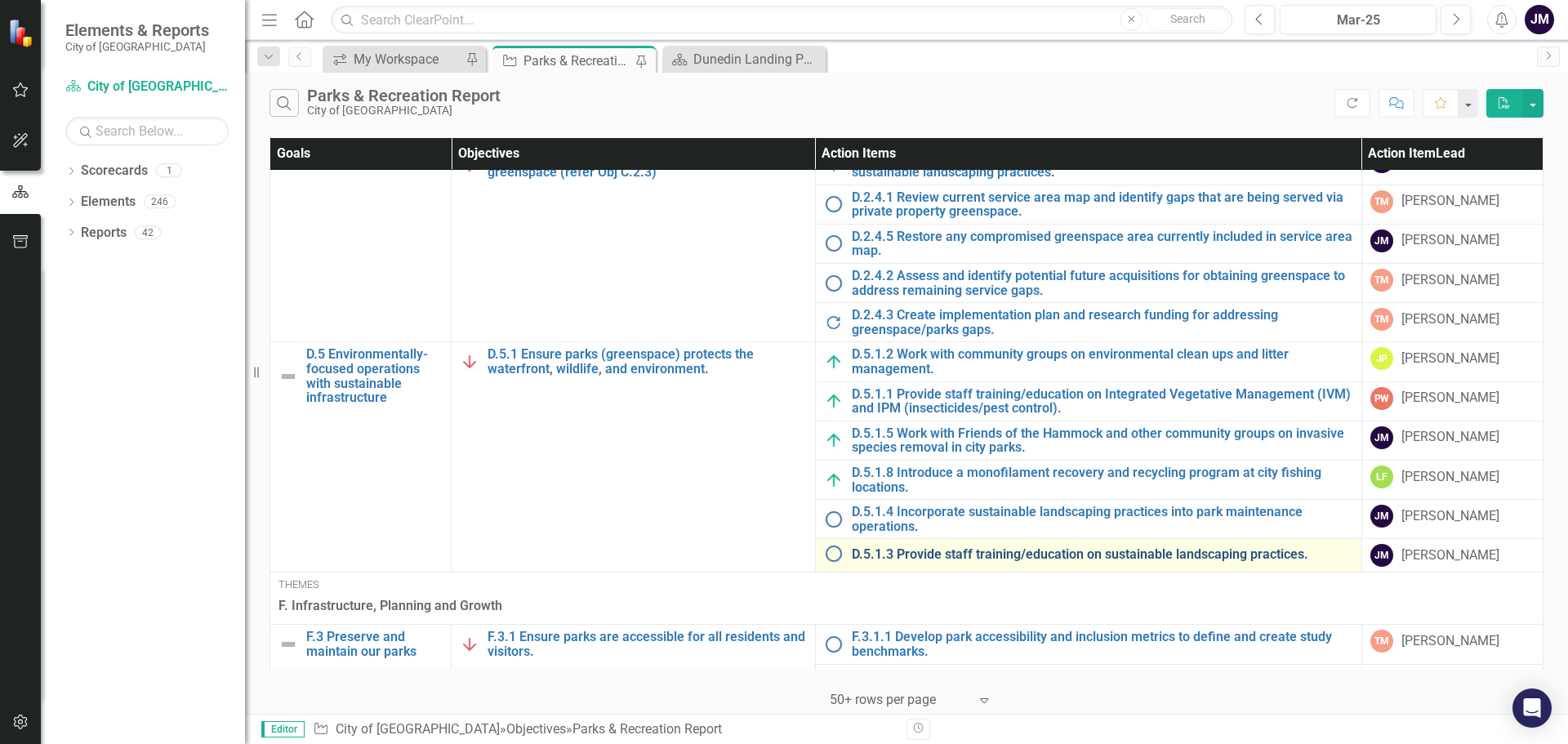
scroll to position [1389, 0]
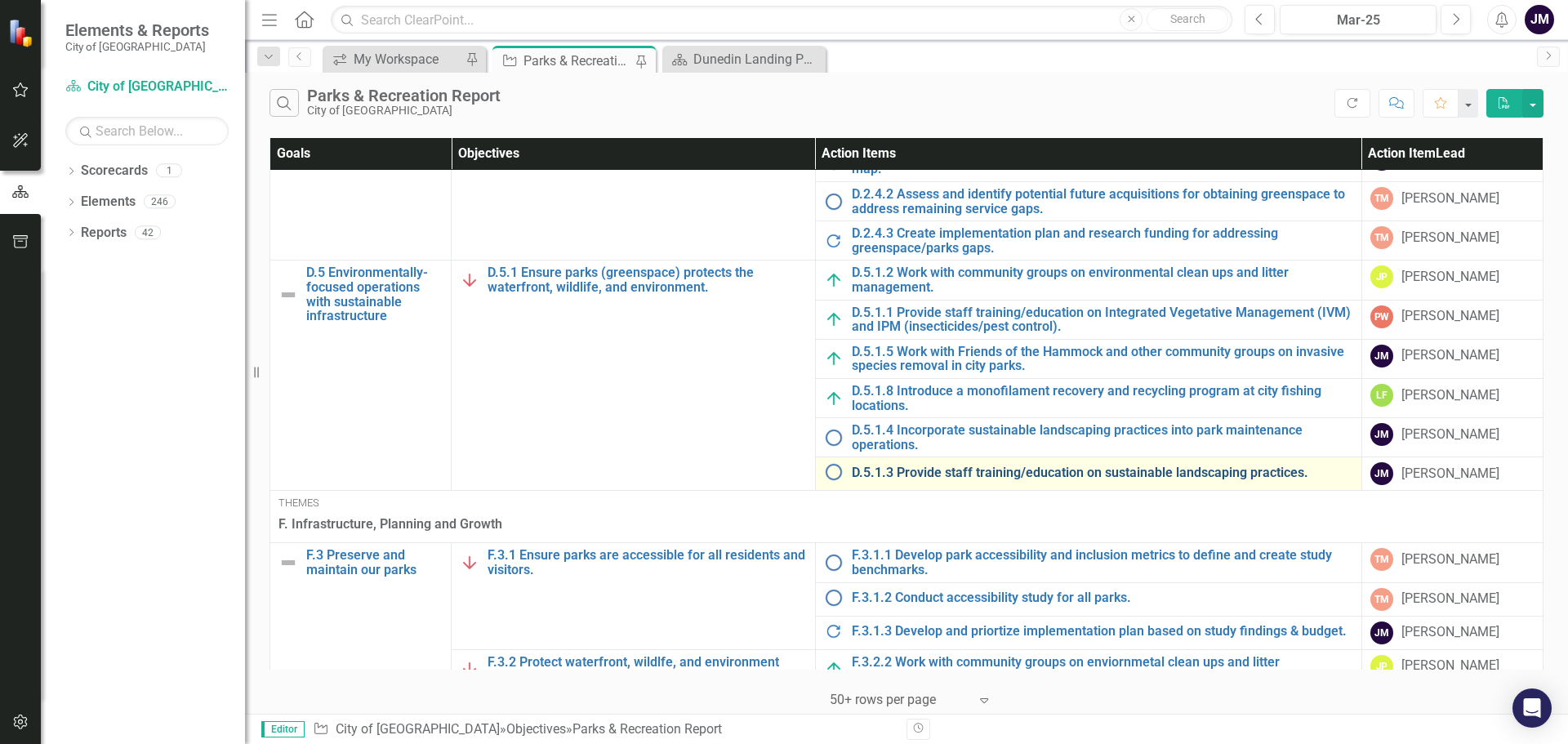
click at [980, 472] on link "D.5.1.3 Provide staff training/education on sustainable landscaping practices." at bounding box center [1103, 473] width 502 height 15
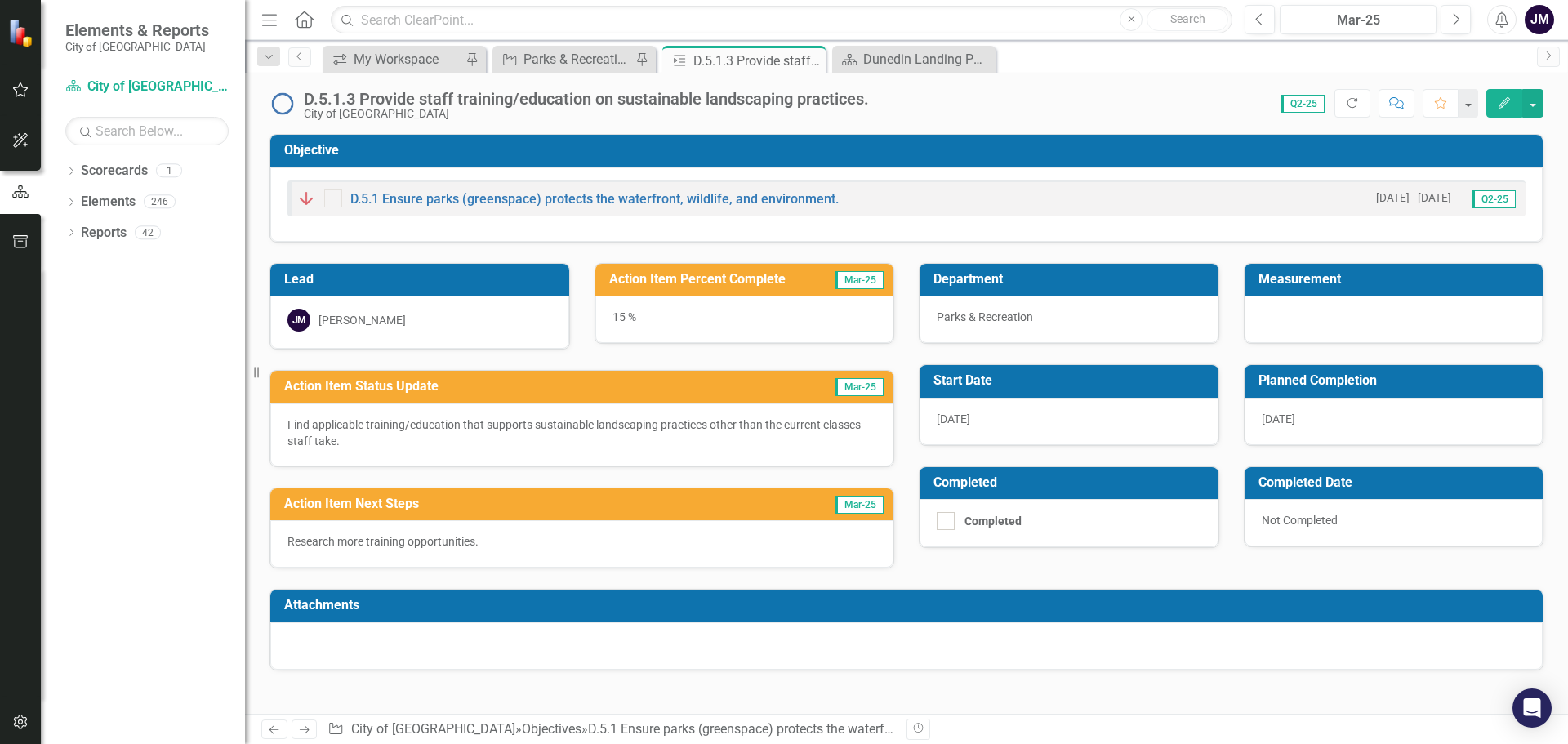
click at [412, 430] on p "Find applicable training/education that supports sustainable landscaping practi…" at bounding box center [582, 433] width 589 height 33
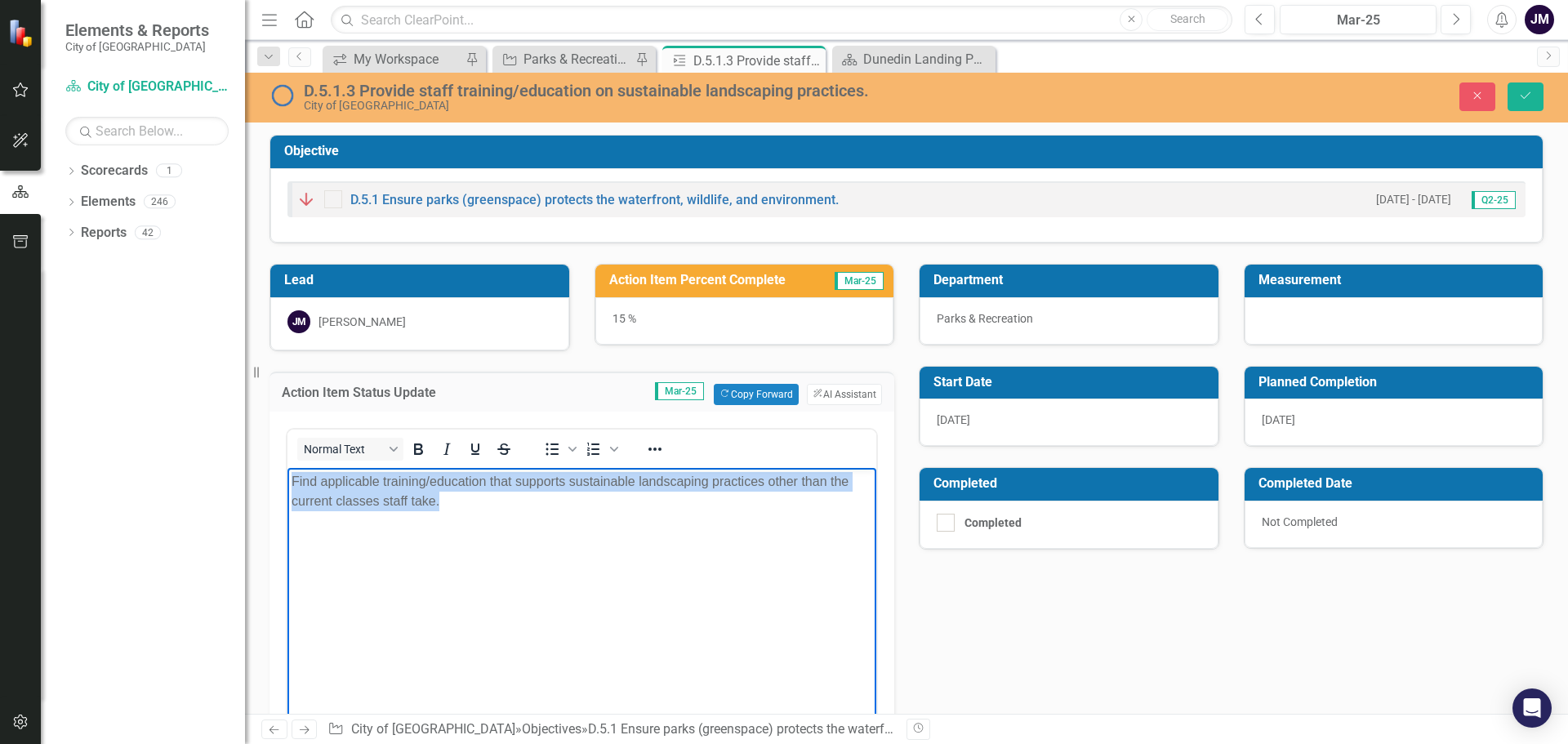
drag, startPoint x: 505, startPoint y: 503, endPoint x: 282, endPoint y: 480, distance: 224.2
click at [288, 480] on html "Find applicable training/education that supports sustainable landscaping practi…" at bounding box center [582, 589] width 589 height 245
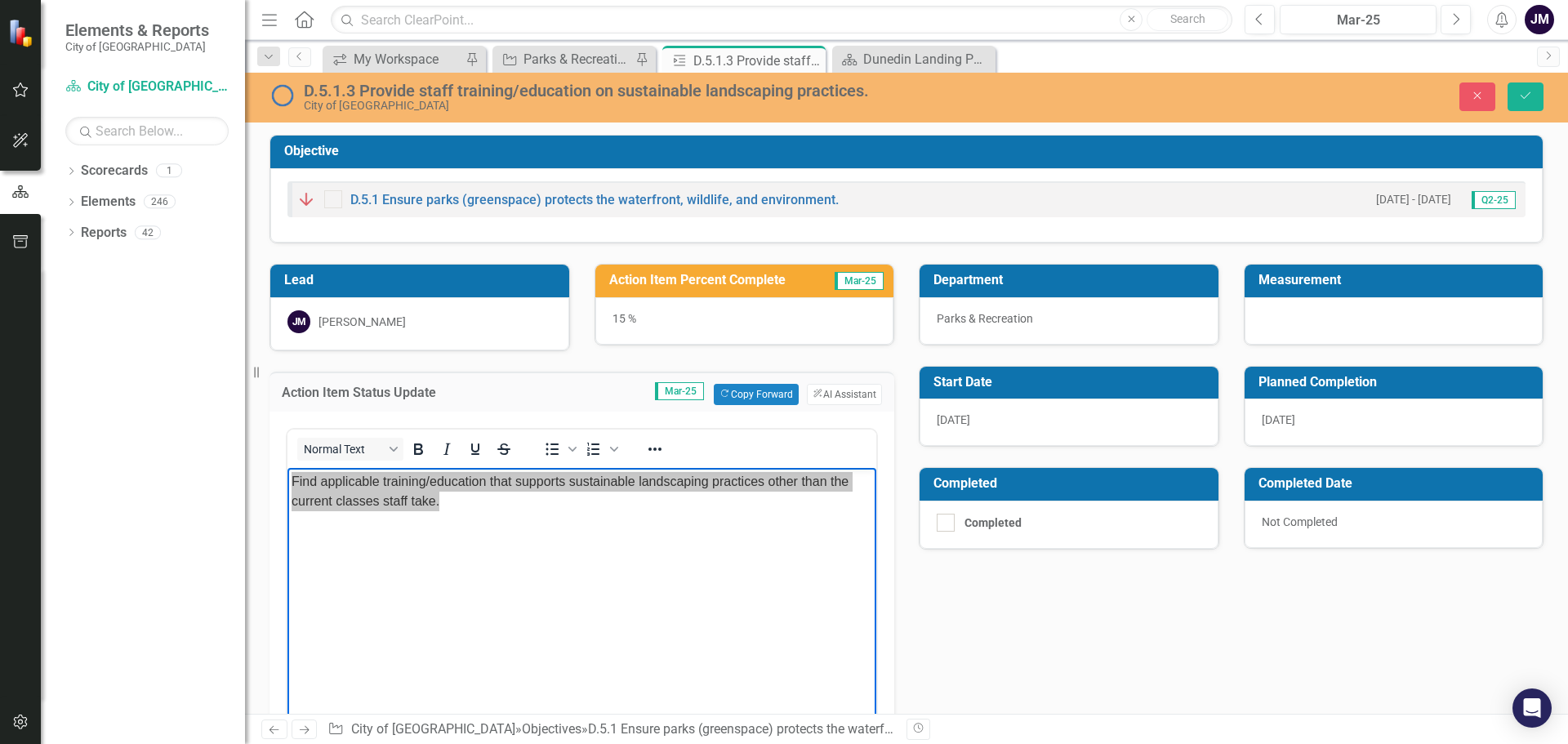
click at [1105, 627] on div "Lead JM Joe McLemore Action Item Percent Complete Mar-25 15 % Action Item Statu…" at bounding box center [907, 580] width 1298 height 674
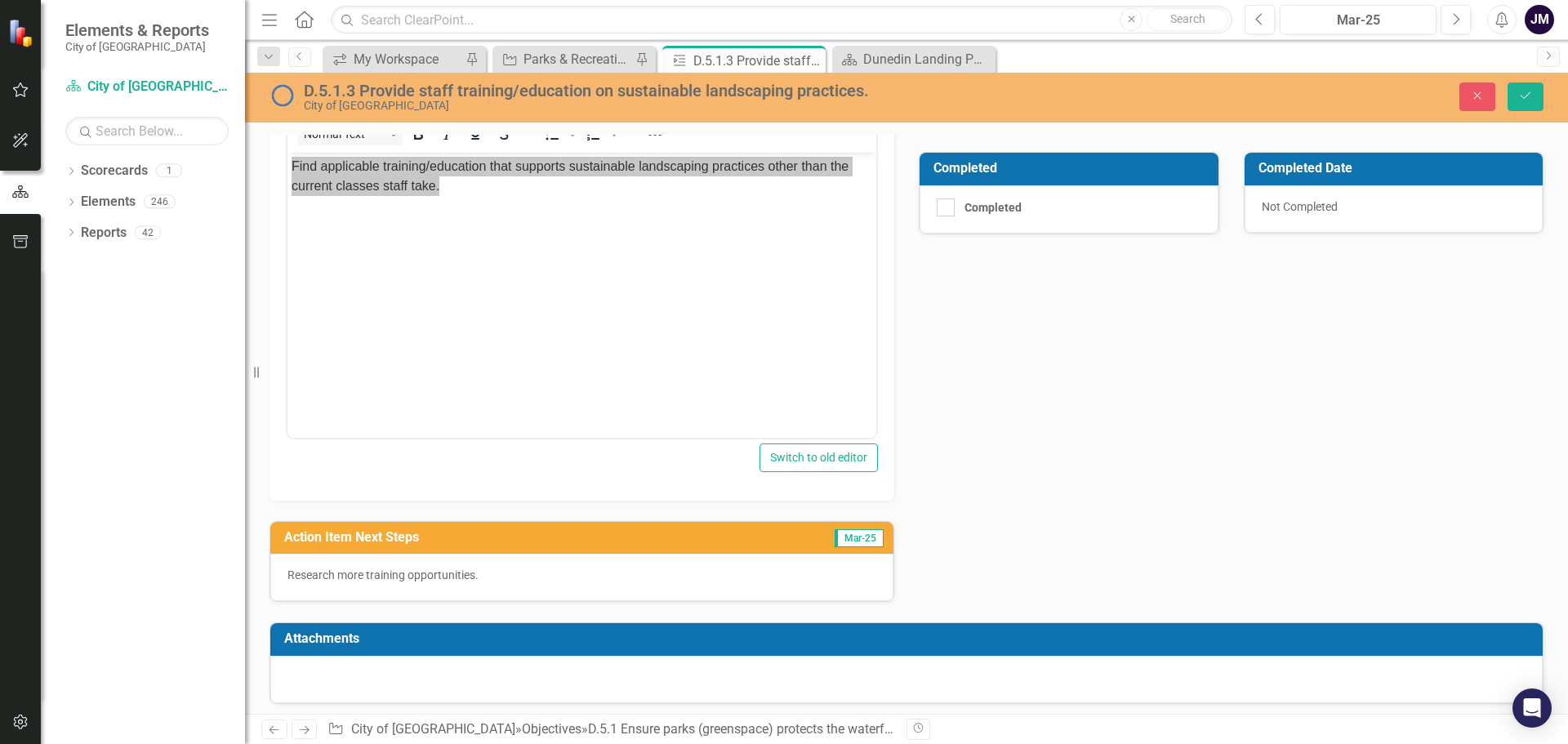
scroll to position [321, 0]
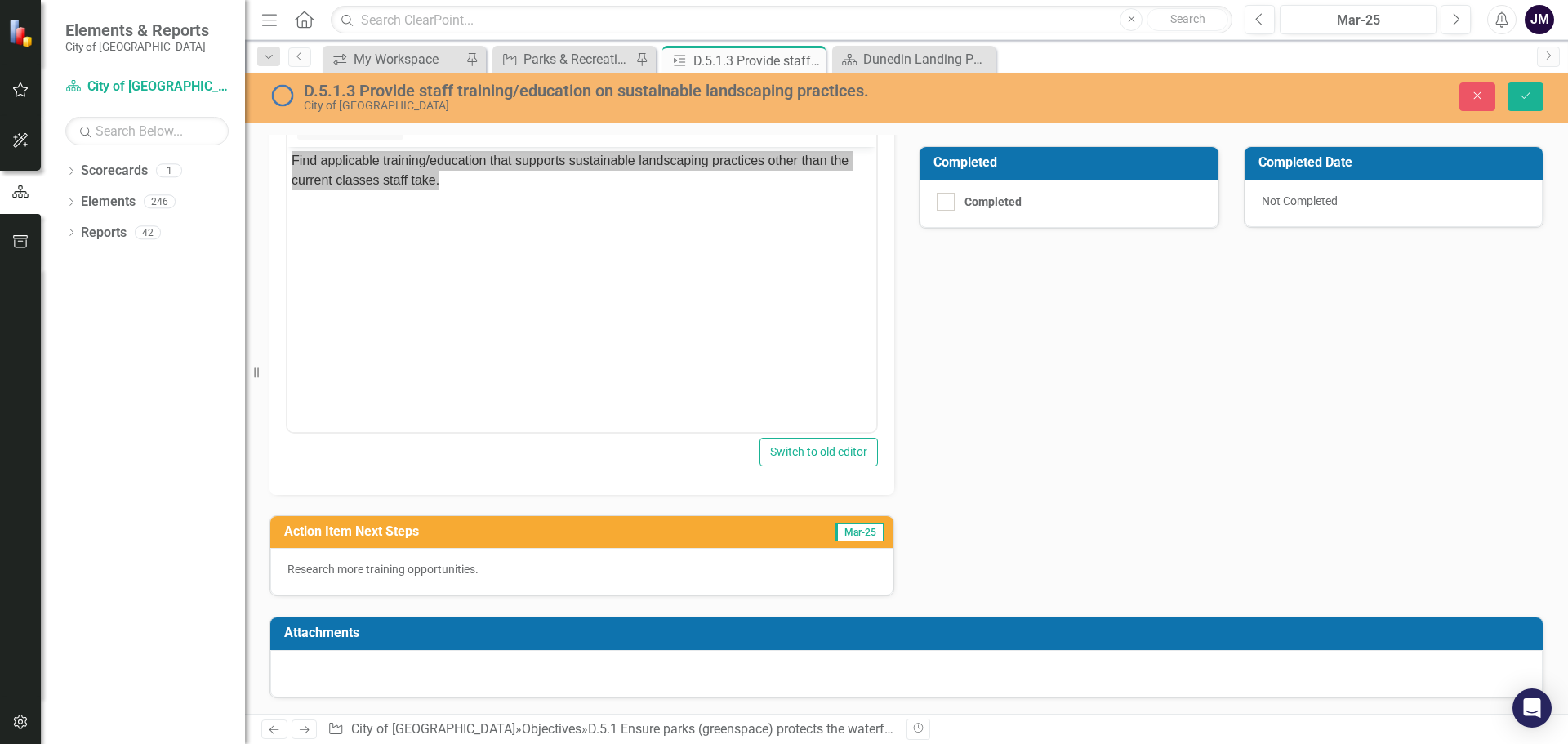
click at [423, 571] on p "Research more training opportunities." at bounding box center [582, 569] width 589 height 16
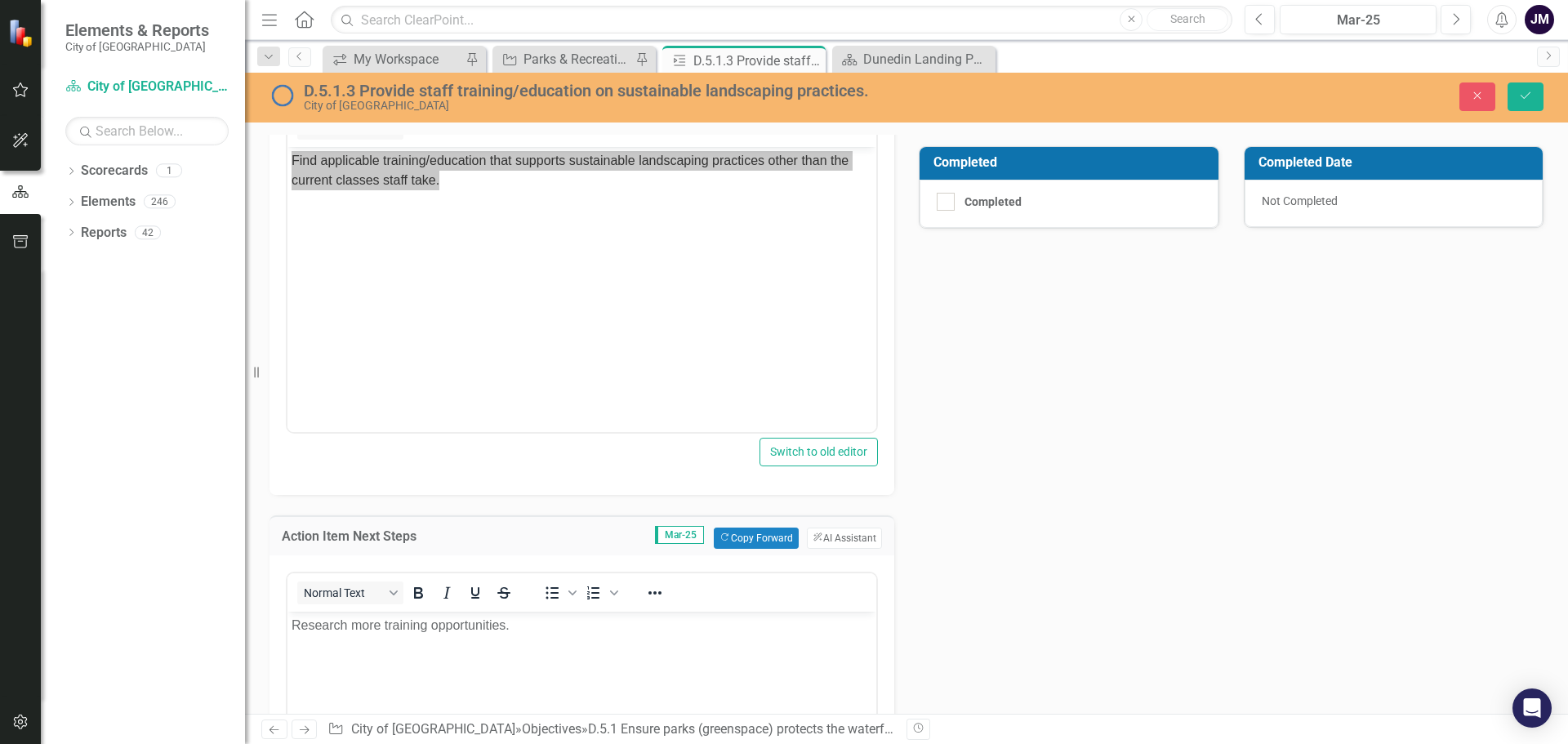
scroll to position [0, 0]
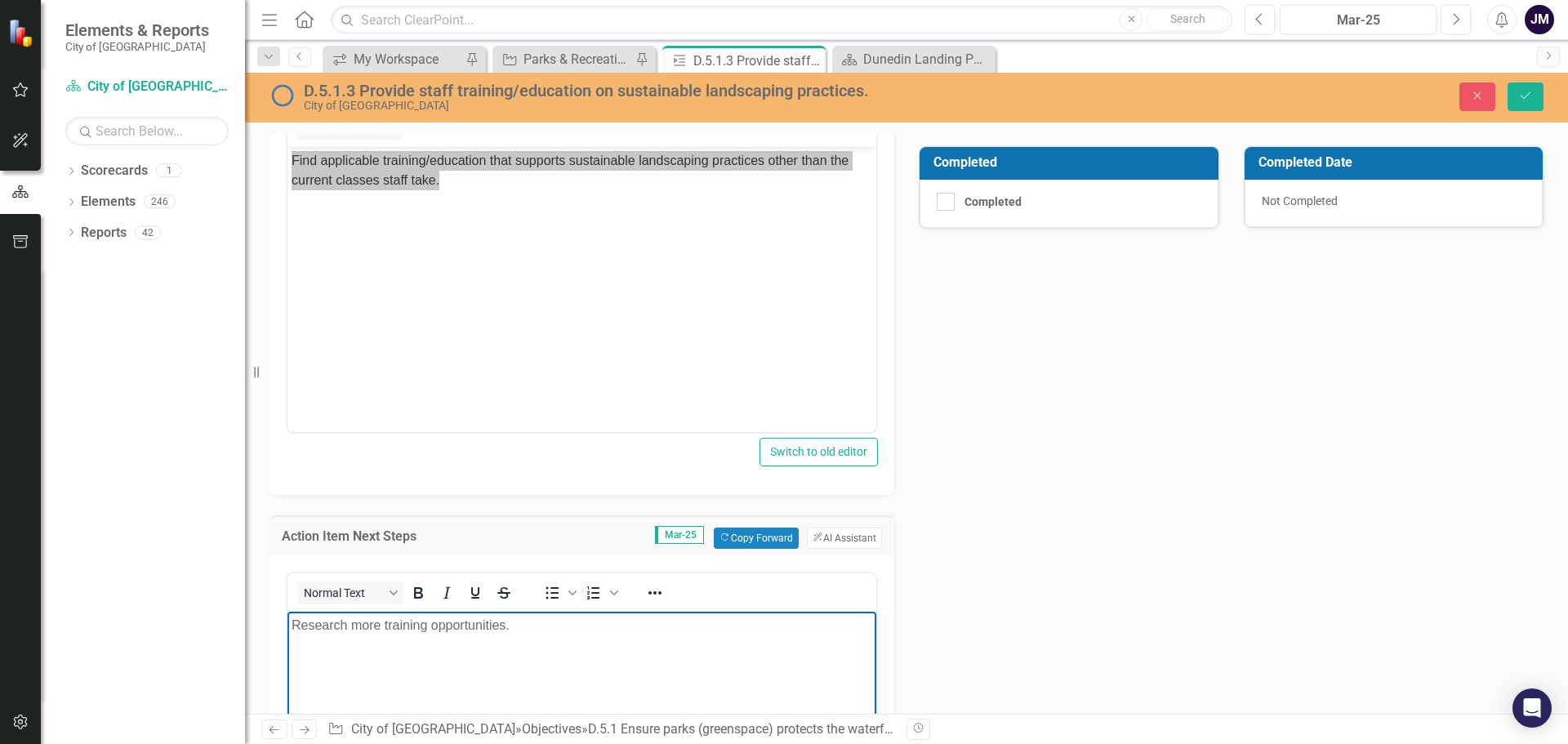
drag, startPoint x: 529, startPoint y: 627, endPoint x: 570, endPoint y: 1228, distance: 602.4
click at [288, 614] on html "Research more training opportunities." at bounding box center [582, 733] width 589 height 245
click at [820, 59] on div "Close" at bounding box center [811, 61] width 20 height 20
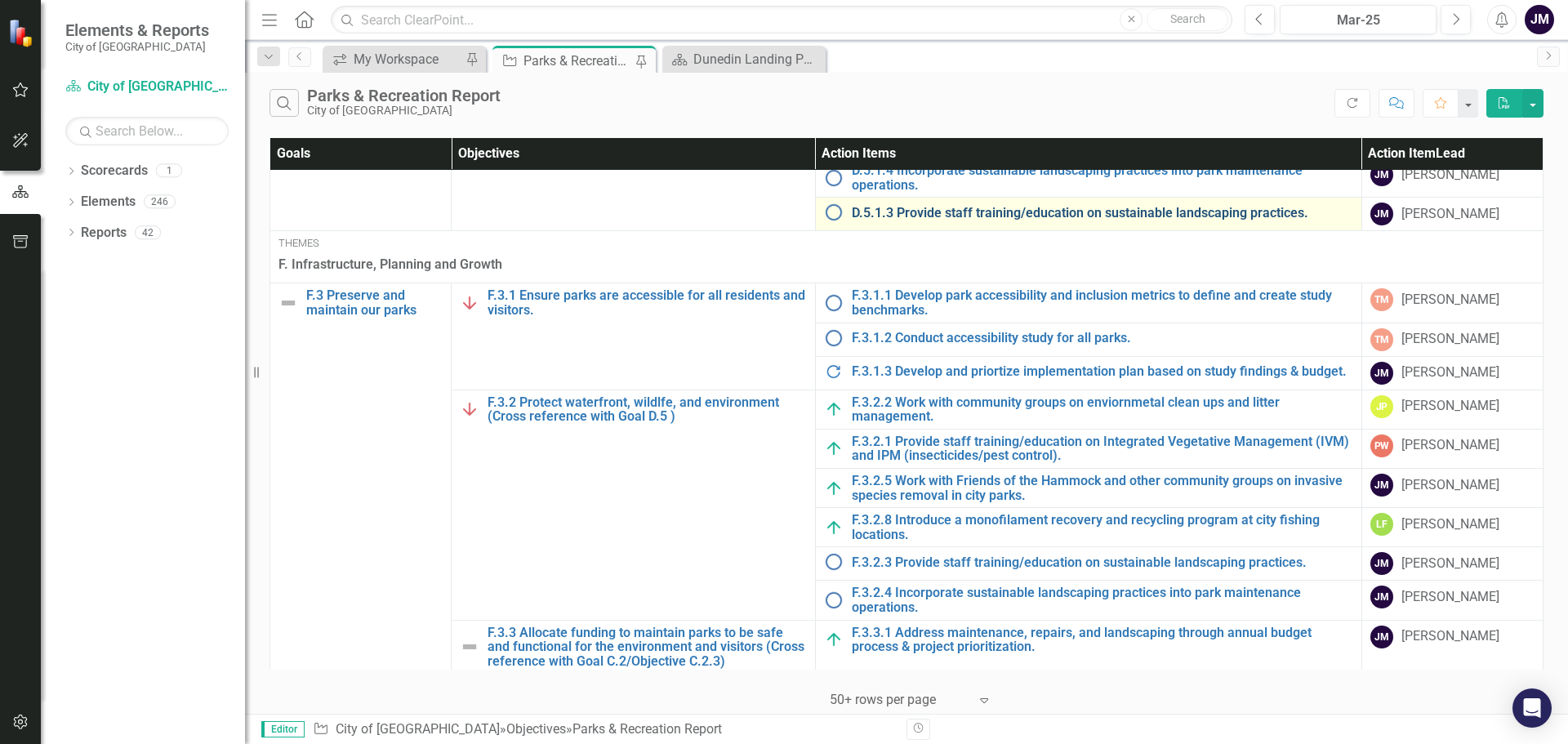
scroll to position [1653, 0]
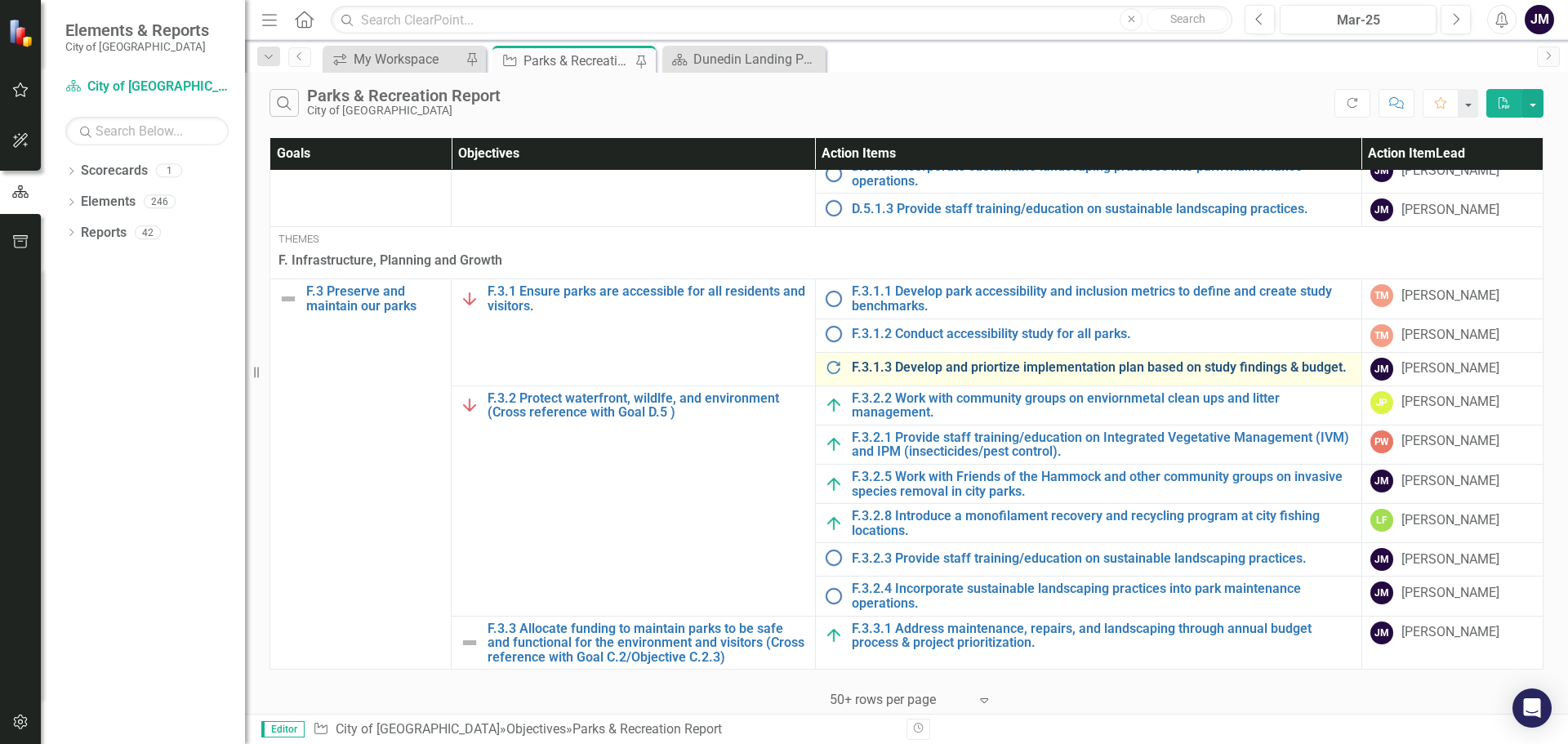
click at [1091, 372] on link "F.3.1.3 Develop and priortize implementation plan based on study findings & bud…" at bounding box center [1103, 368] width 502 height 15
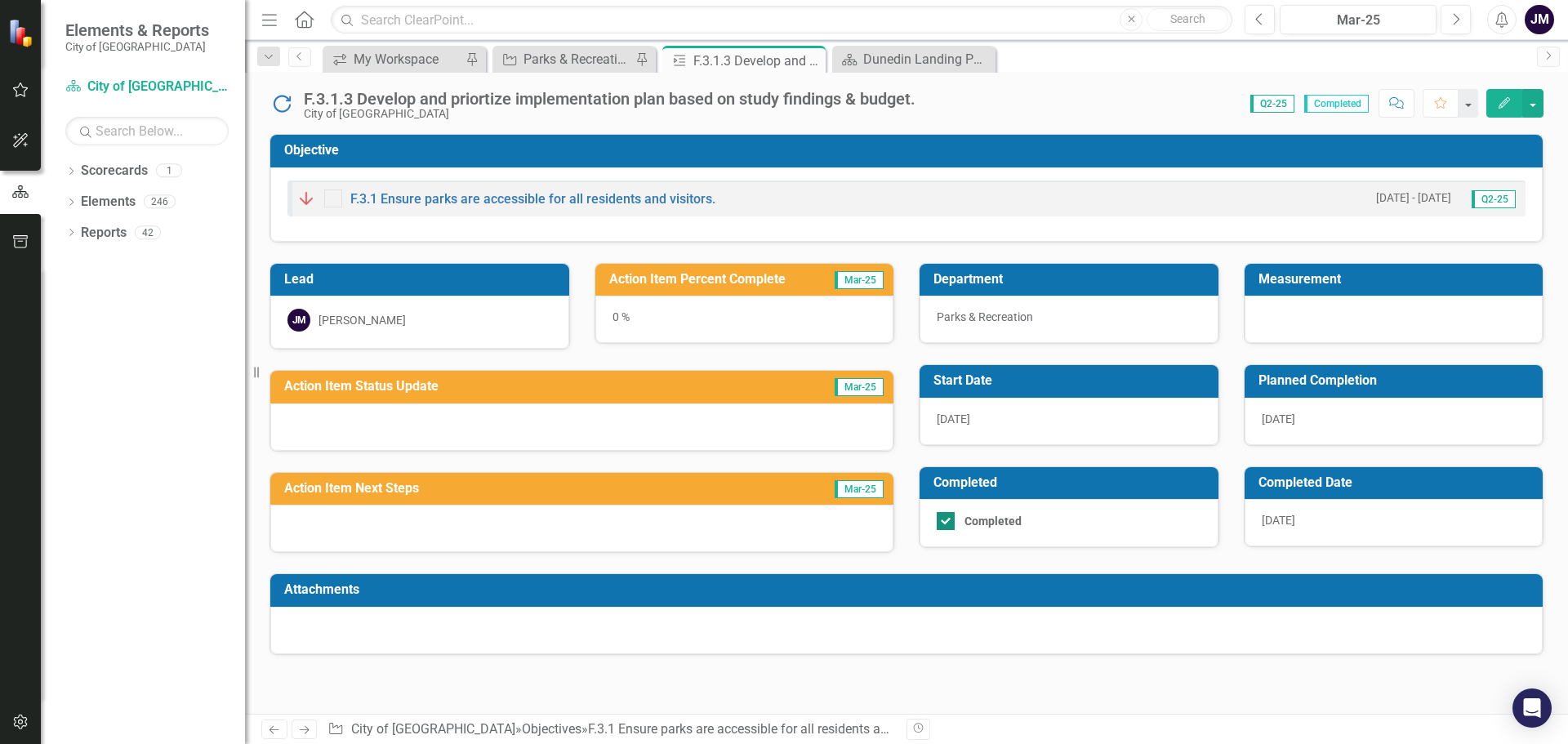
click at [942, 523] on input "Completed" at bounding box center [942, 517] width 11 height 11
checkbox input "false"
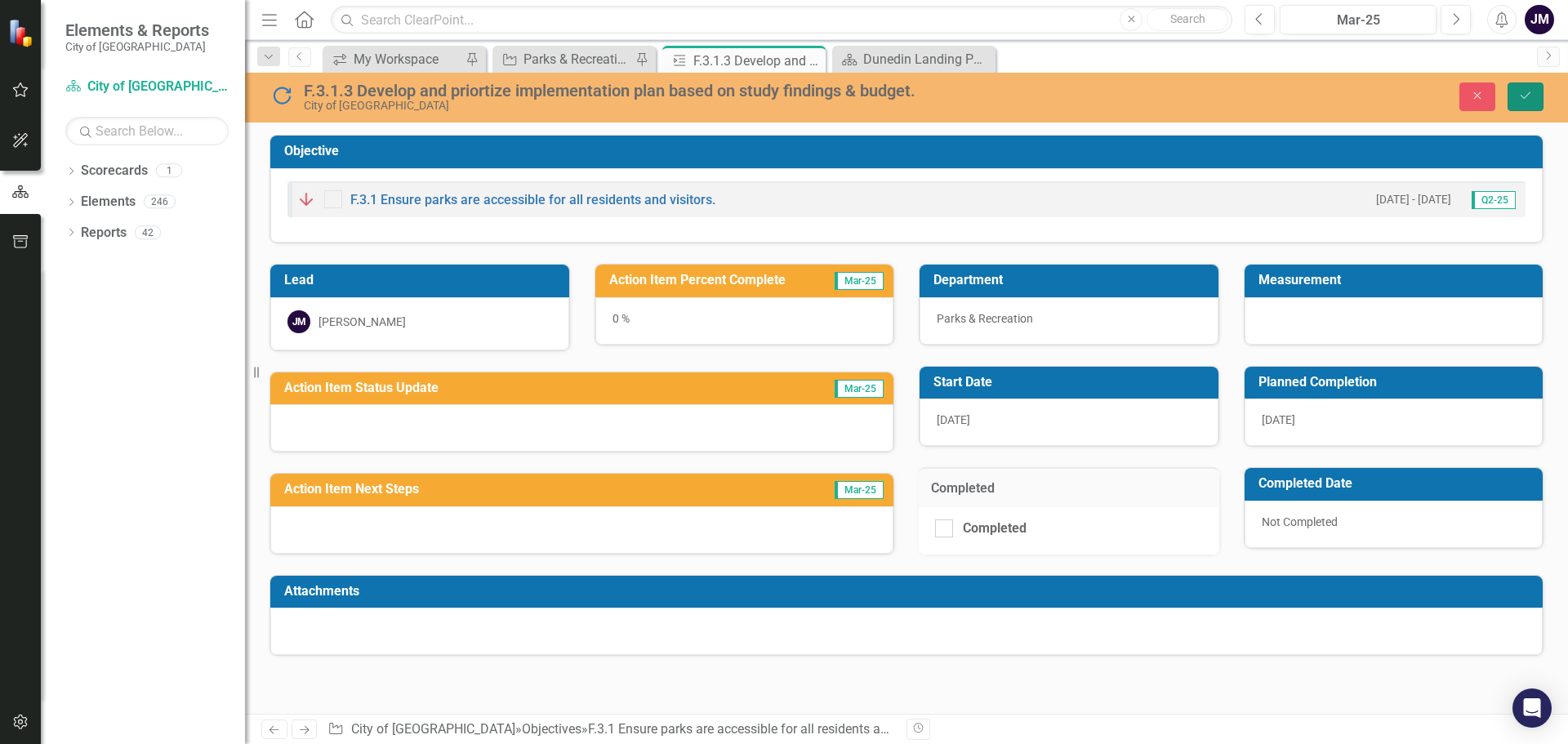
click at [1534, 97] on button "Save" at bounding box center [1525, 97] width 36 height 28
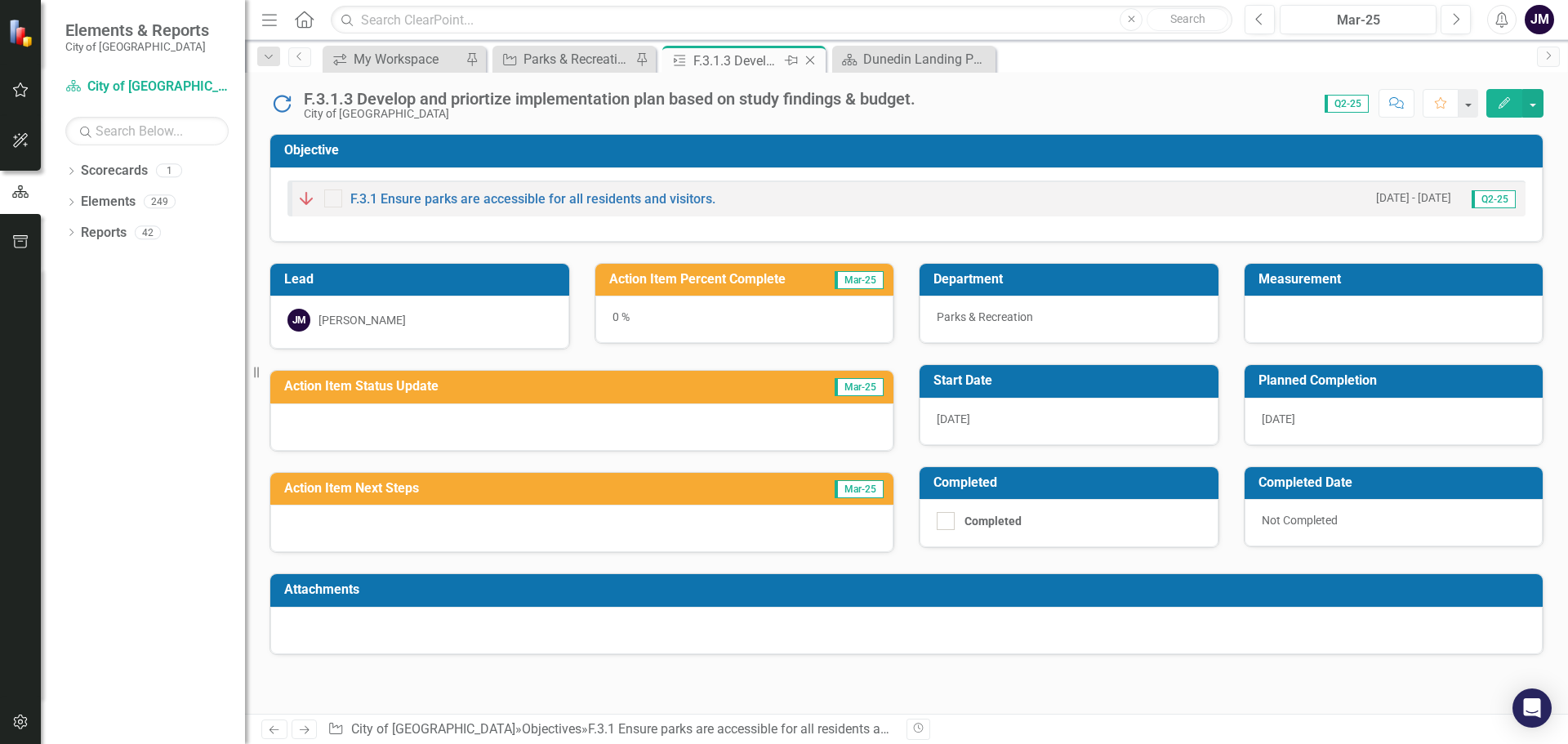
click at [813, 62] on icon "Close" at bounding box center [810, 60] width 16 height 13
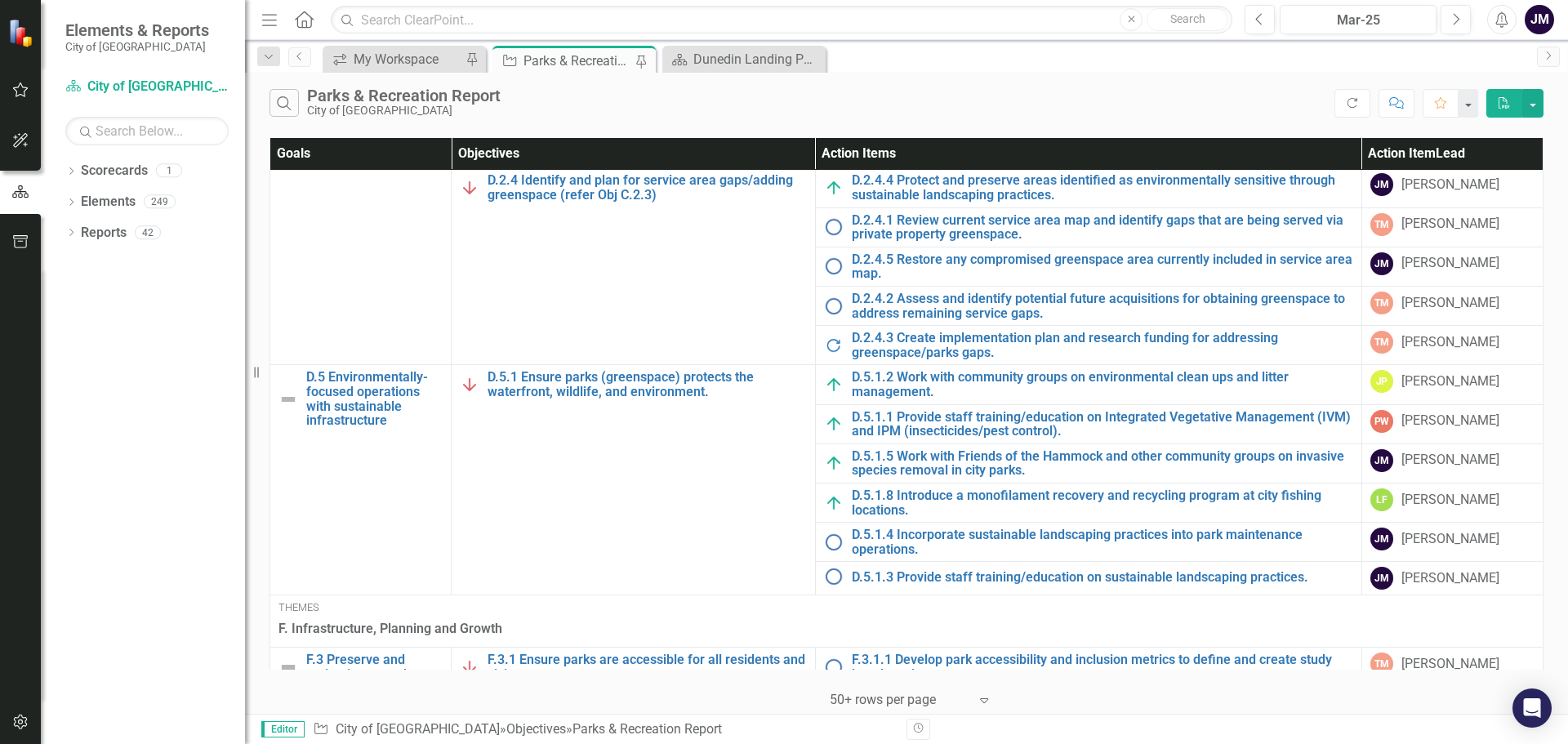
scroll to position [1552, 0]
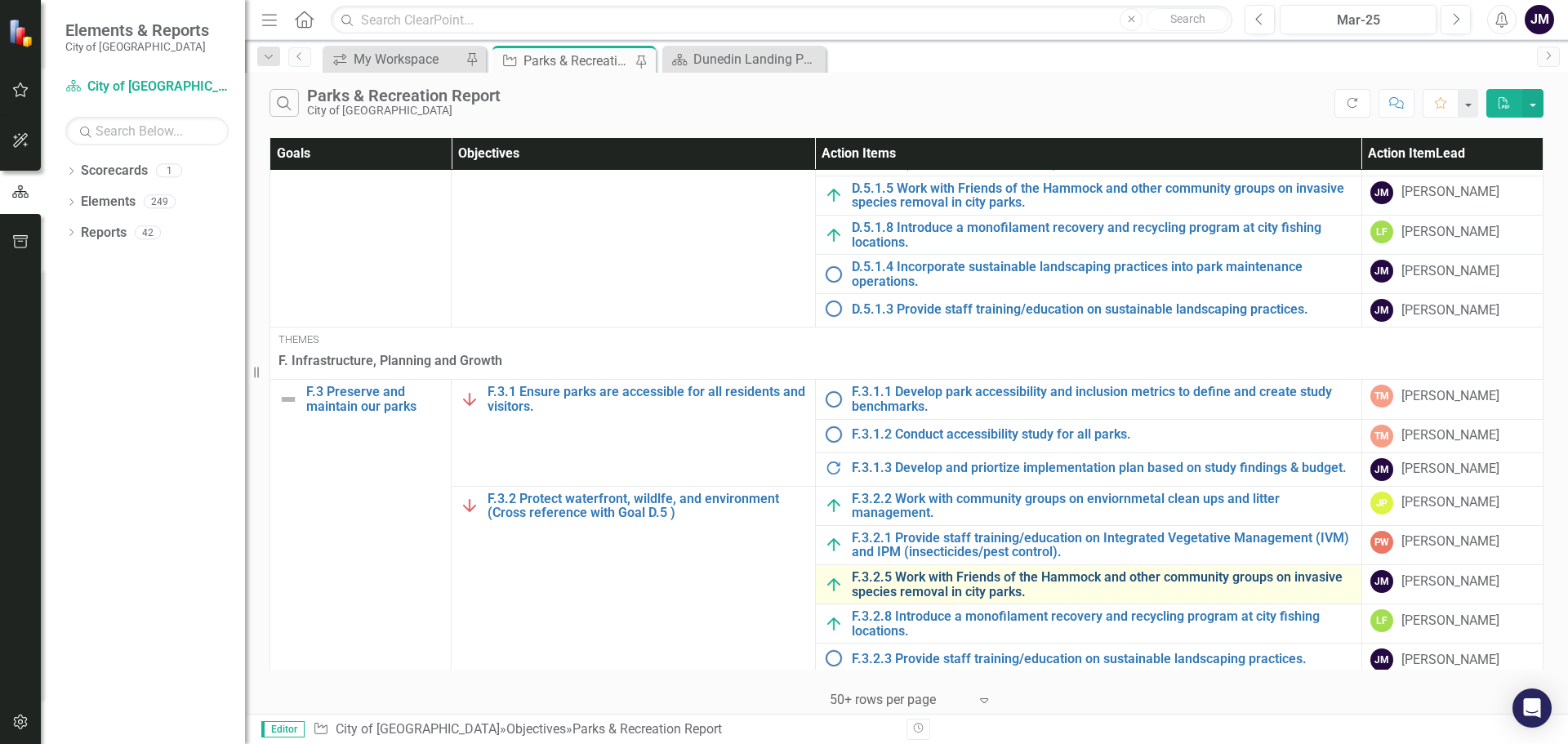
click at [983, 587] on link "F.3.2.5 Work with Friends of the Hammock and other community groups on invasive…" at bounding box center [1103, 584] width 502 height 28
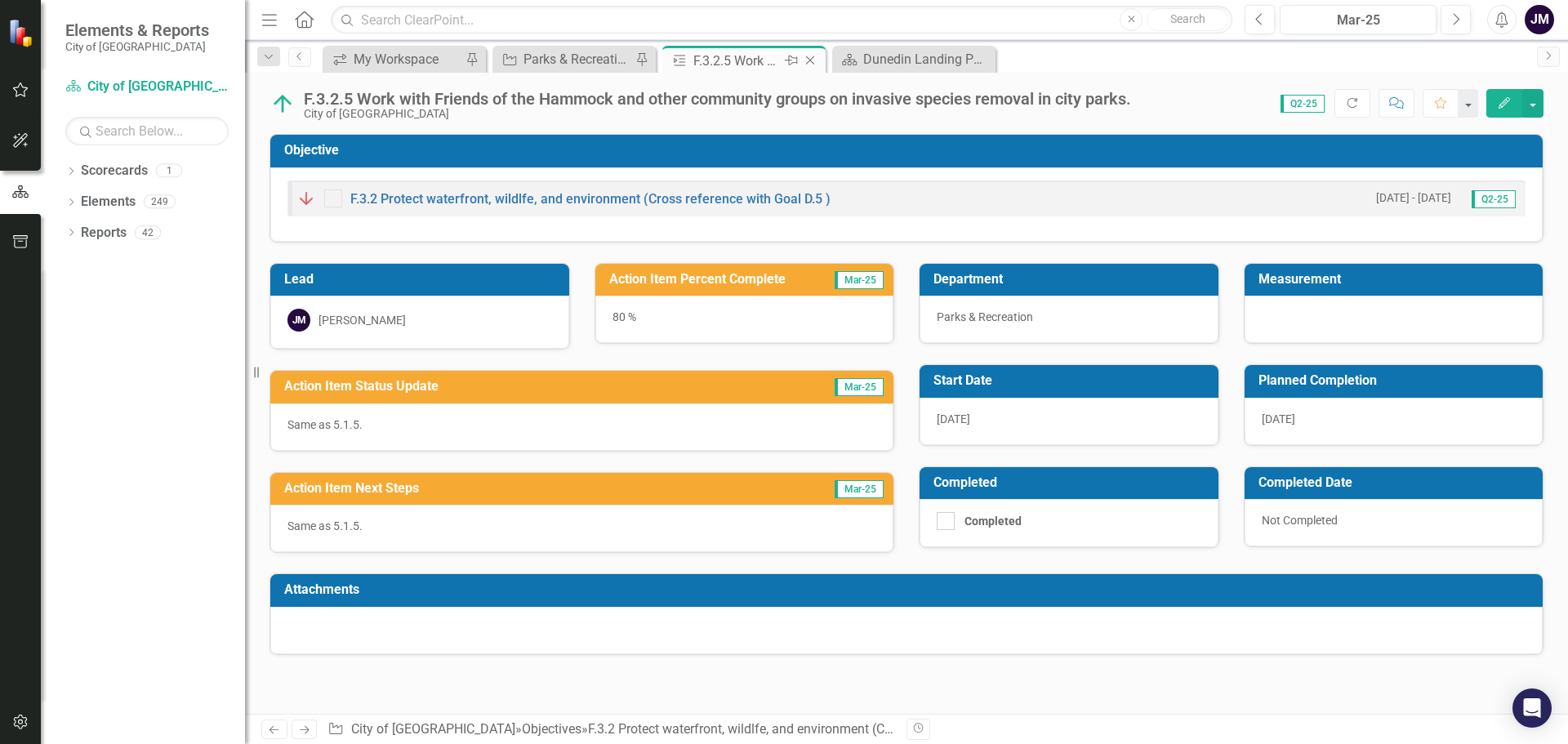
click at [813, 59] on icon "Close" at bounding box center [810, 60] width 16 height 13
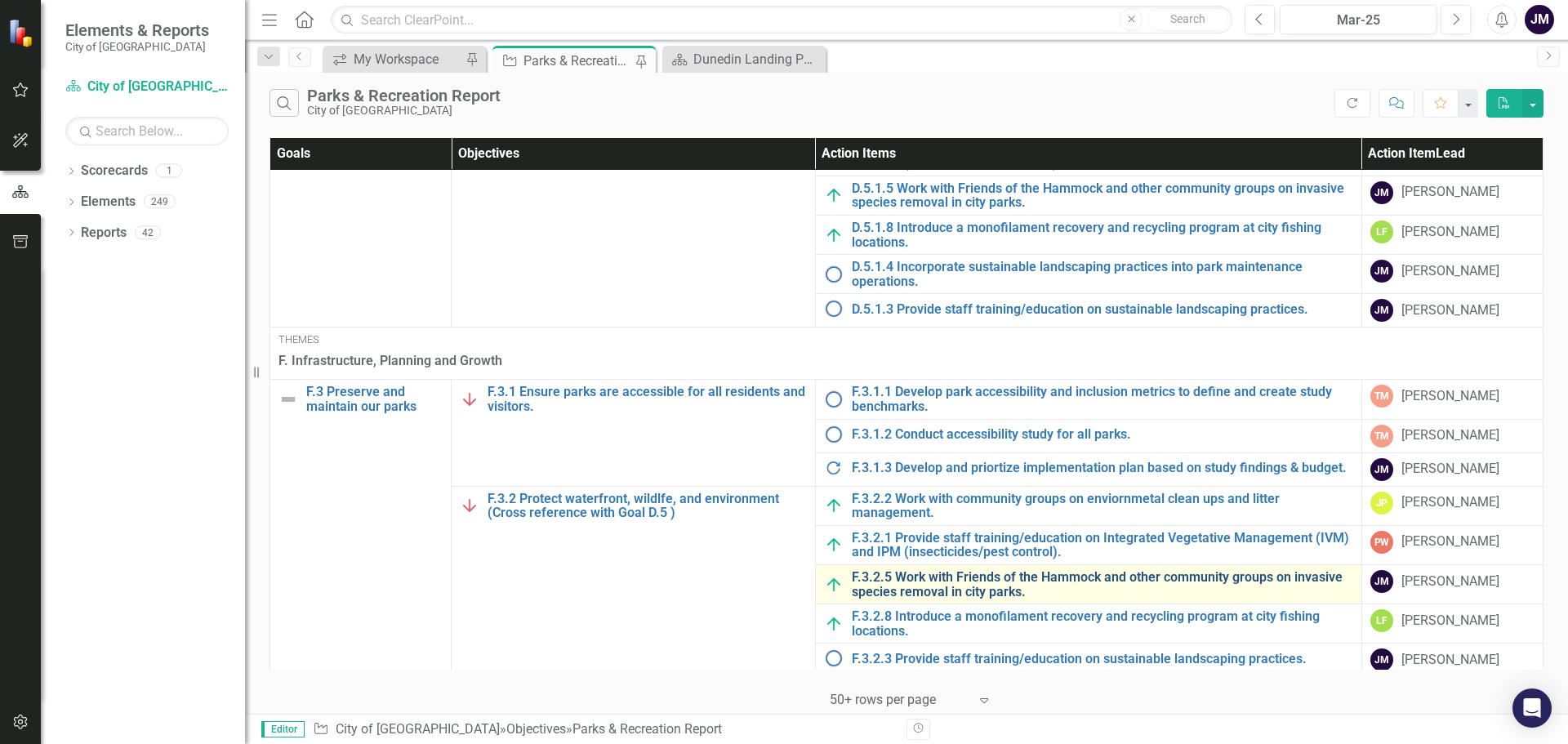
scroll to position [1634, 0]
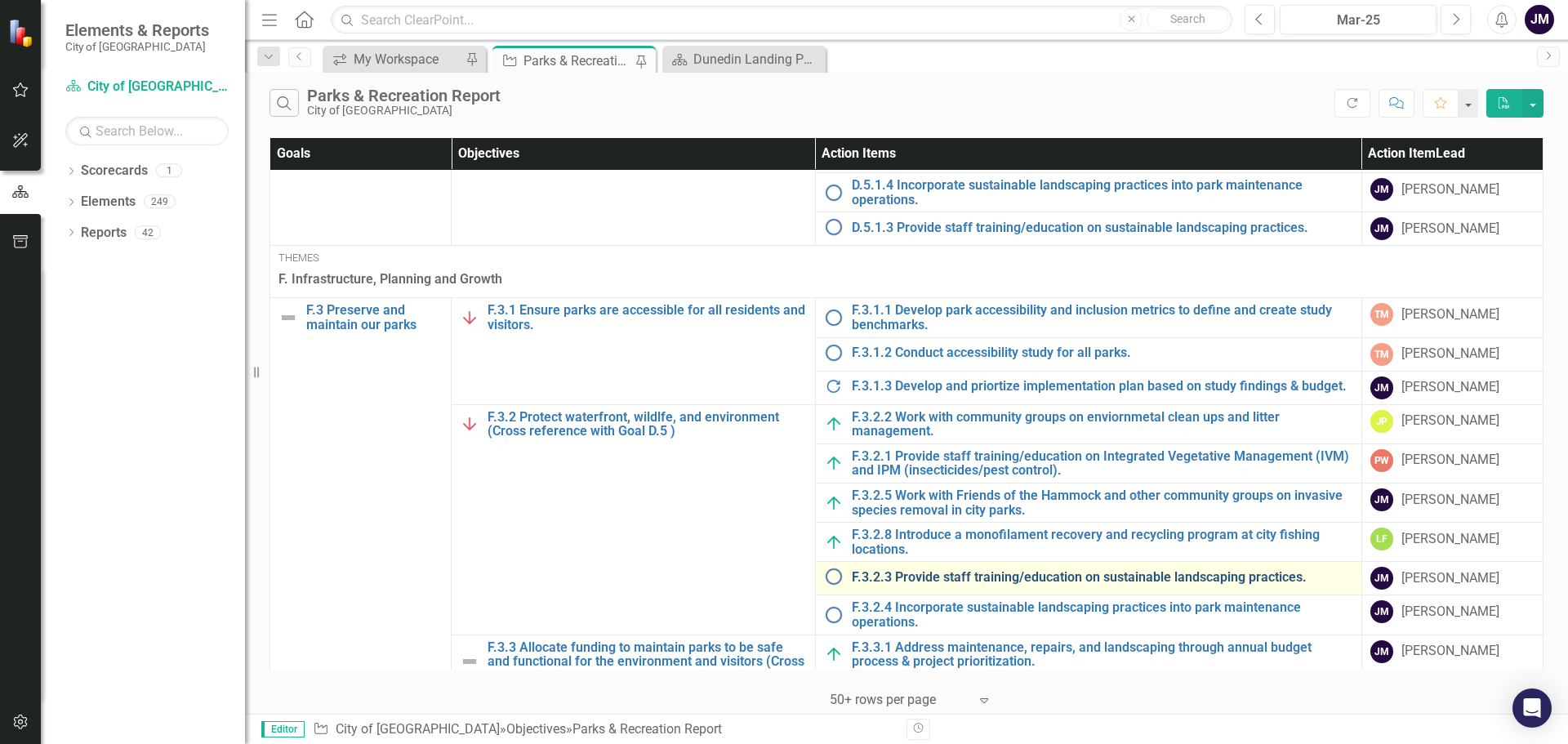
click at [980, 576] on link "F.3.2.3 Provide staff training/education on sustainable landscaping practices." at bounding box center [1103, 577] width 502 height 15
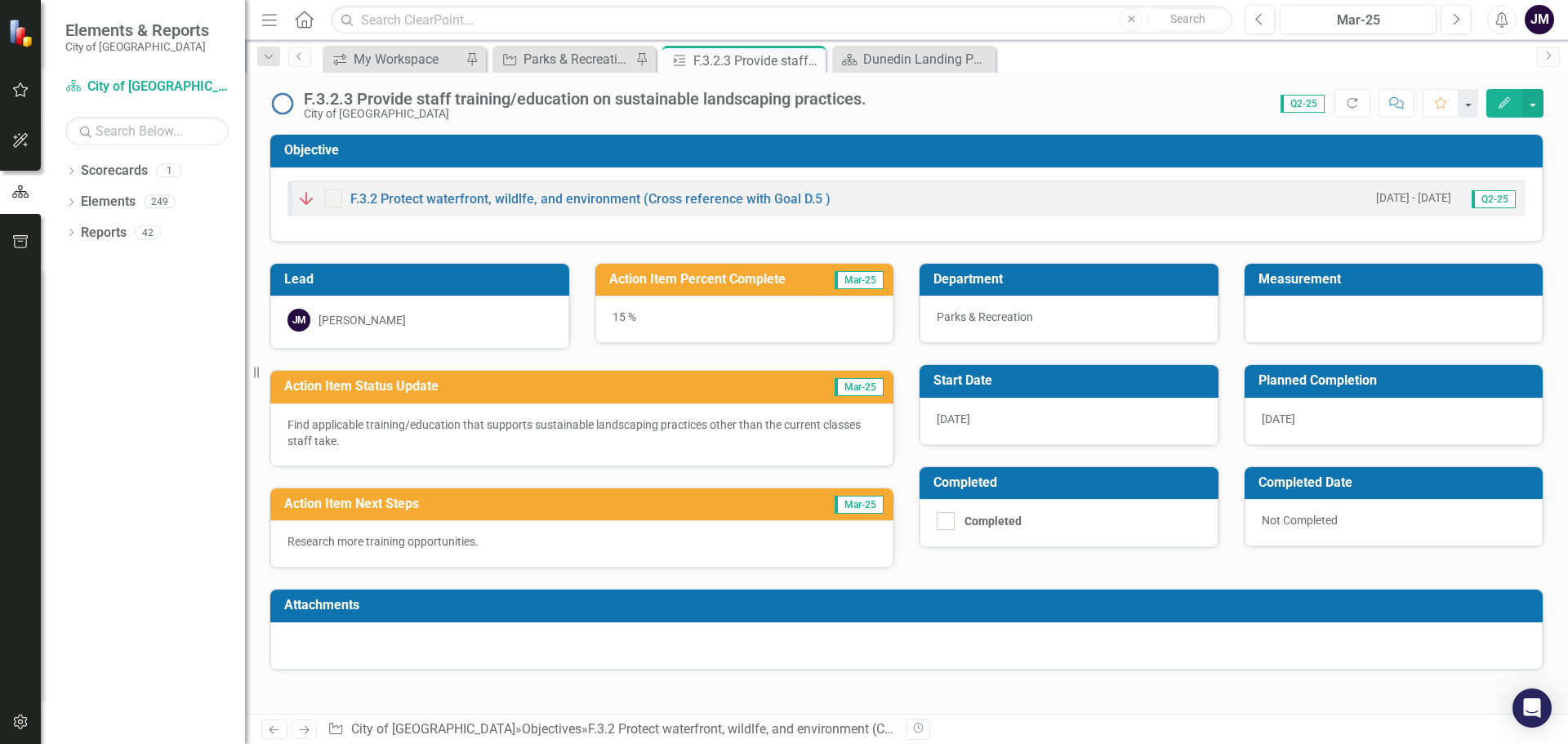
click at [440, 443] on p "Find applicable training/education that supports sustainable landscaping practi…" at bounding box center [582, 433] width 589 height 33
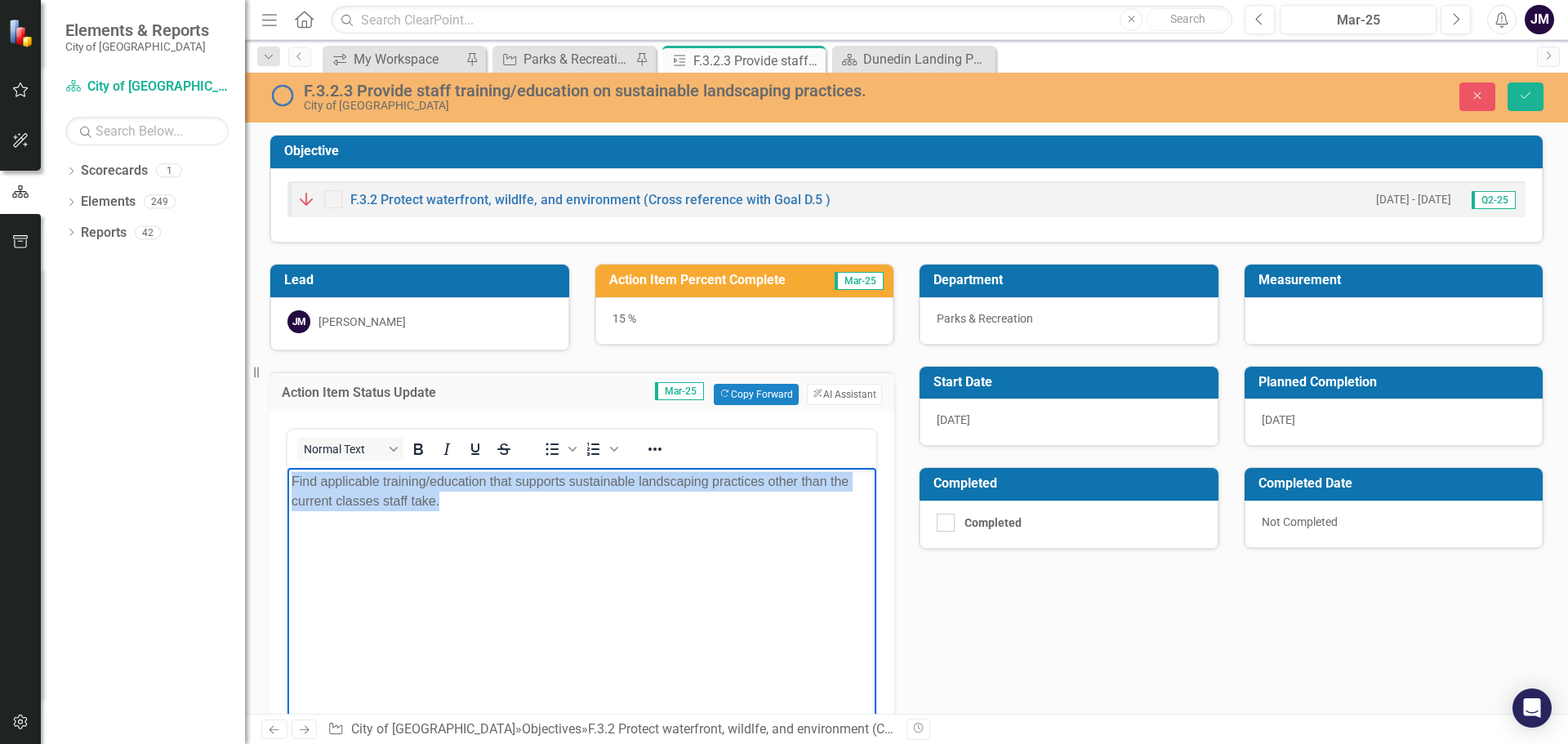
drag, startPoint x: 463, startPoint y: 504, endPoint x: 567, endPoint y: 947, distance: 455.0
click at [288, 479] on html "Find applicable training/education that supports sustainable landscaping practi…" at bounding box center [582, 589] width 589 height 245
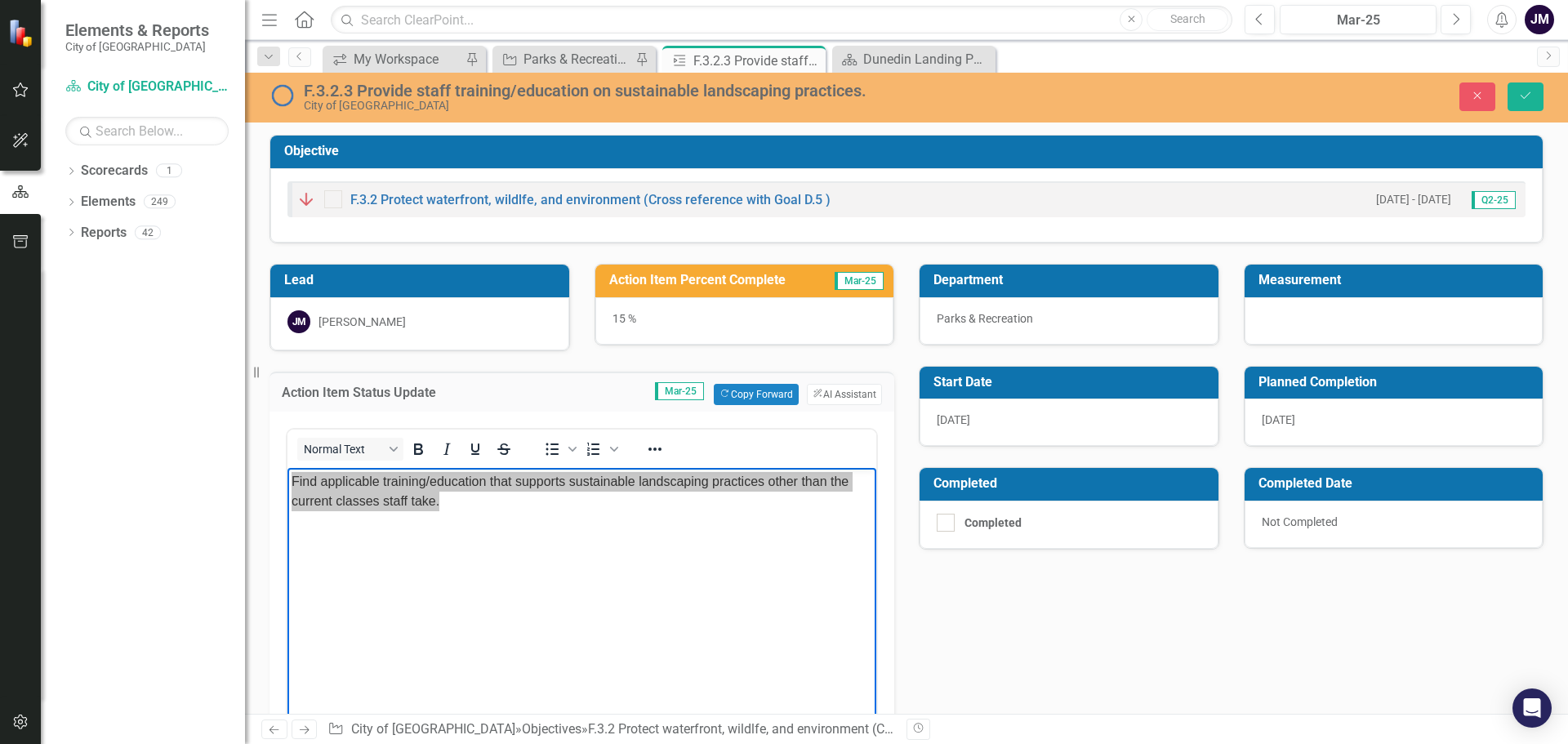
click at [1003, 642] on div "Lead JM Joe McLemore Action Item Percent Complete Mar-25 15 % Action Item Statu…" at bounding box center [907, 580] width 1298 height 674
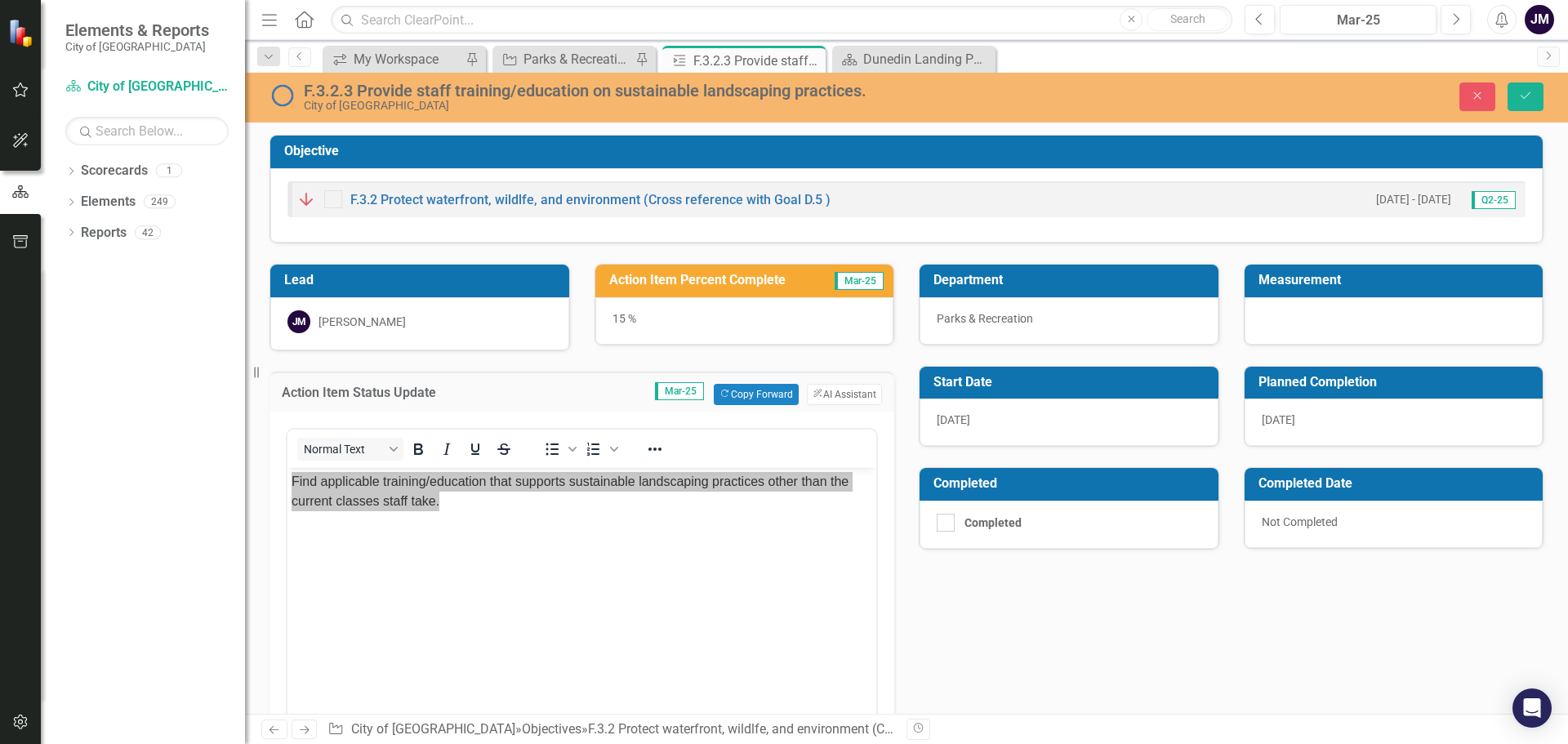
scroll to position [245, 0]
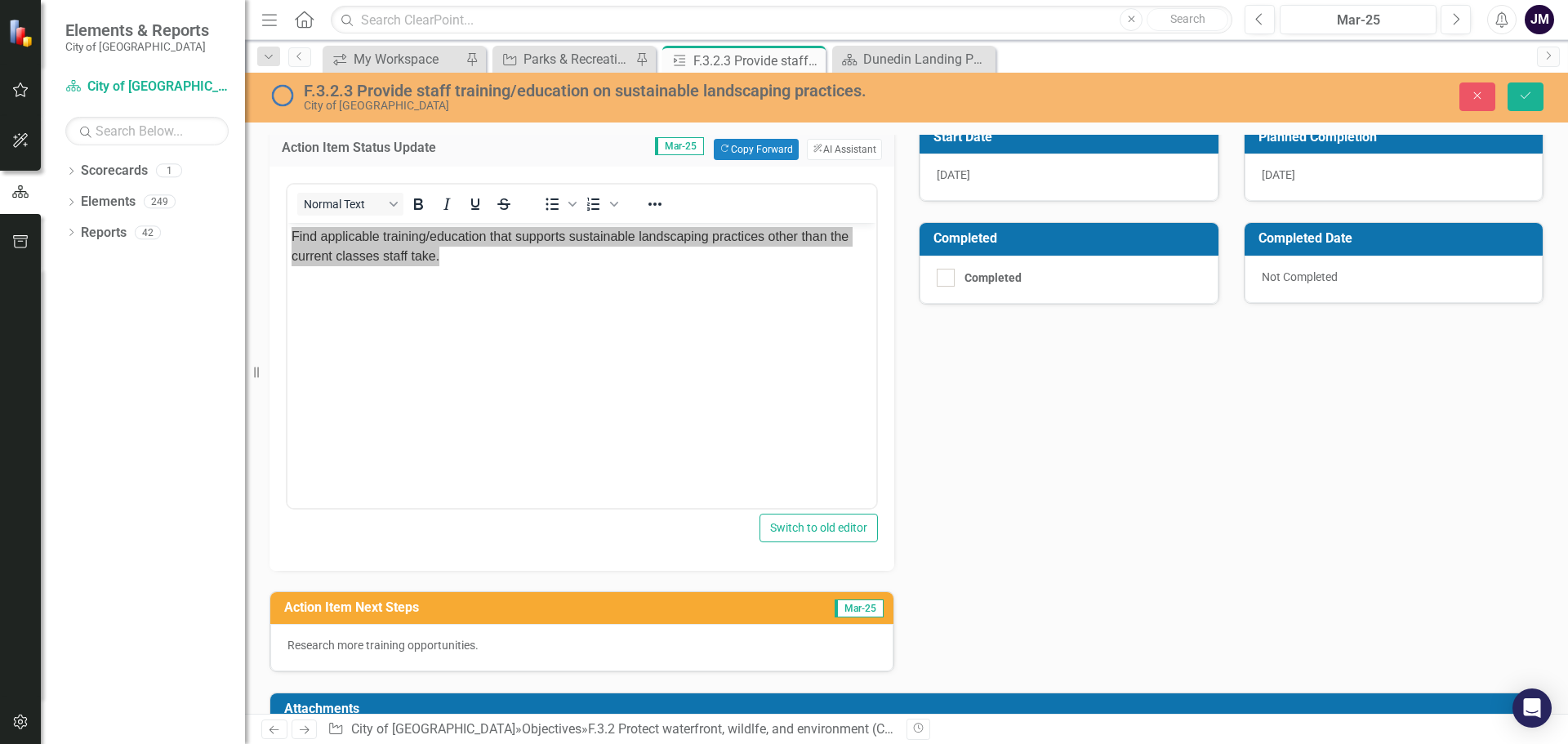
click at [441, 647] on p "Research more training opportunities." at bounding box center [582, 646] width 589 height 16
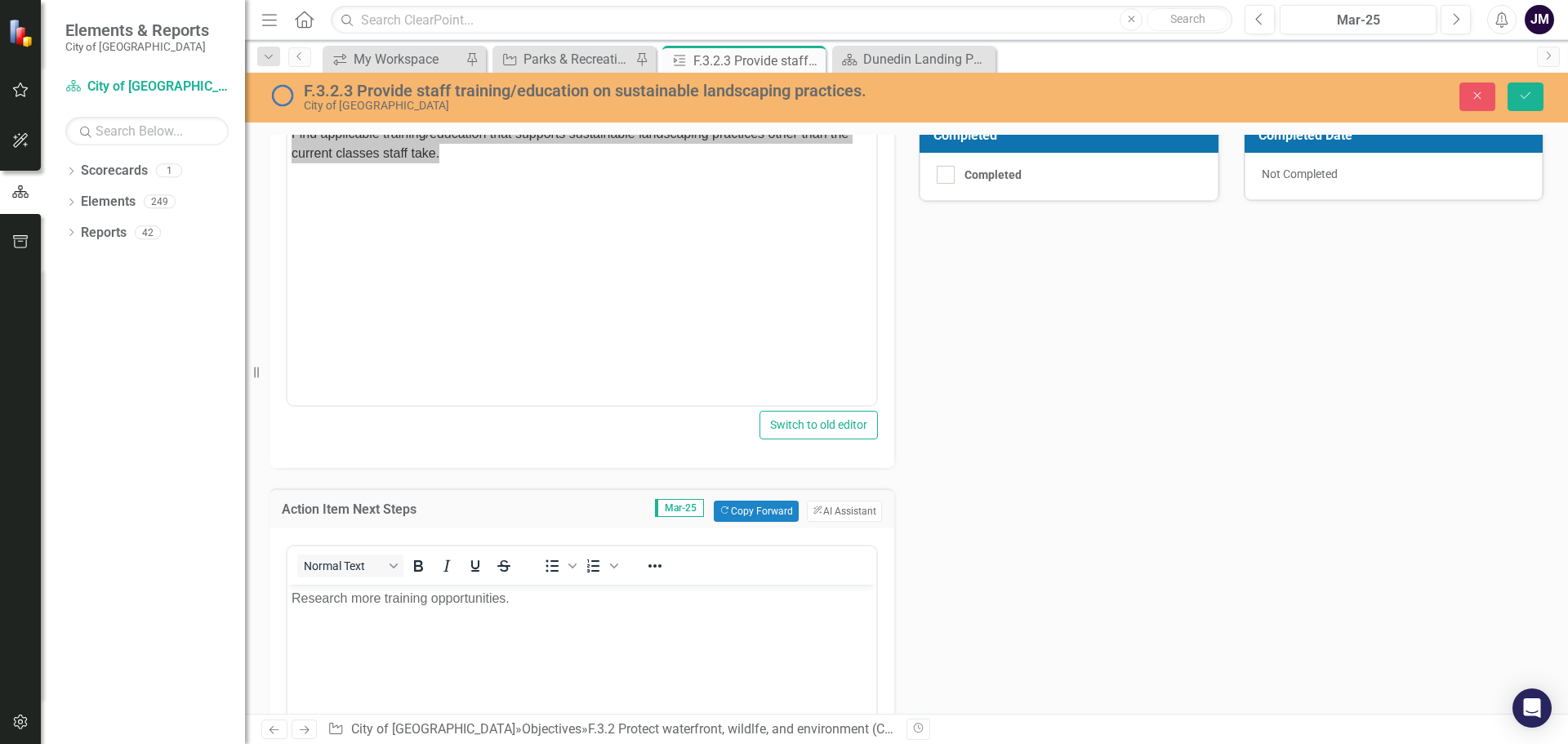
scroll to position [490, 0]
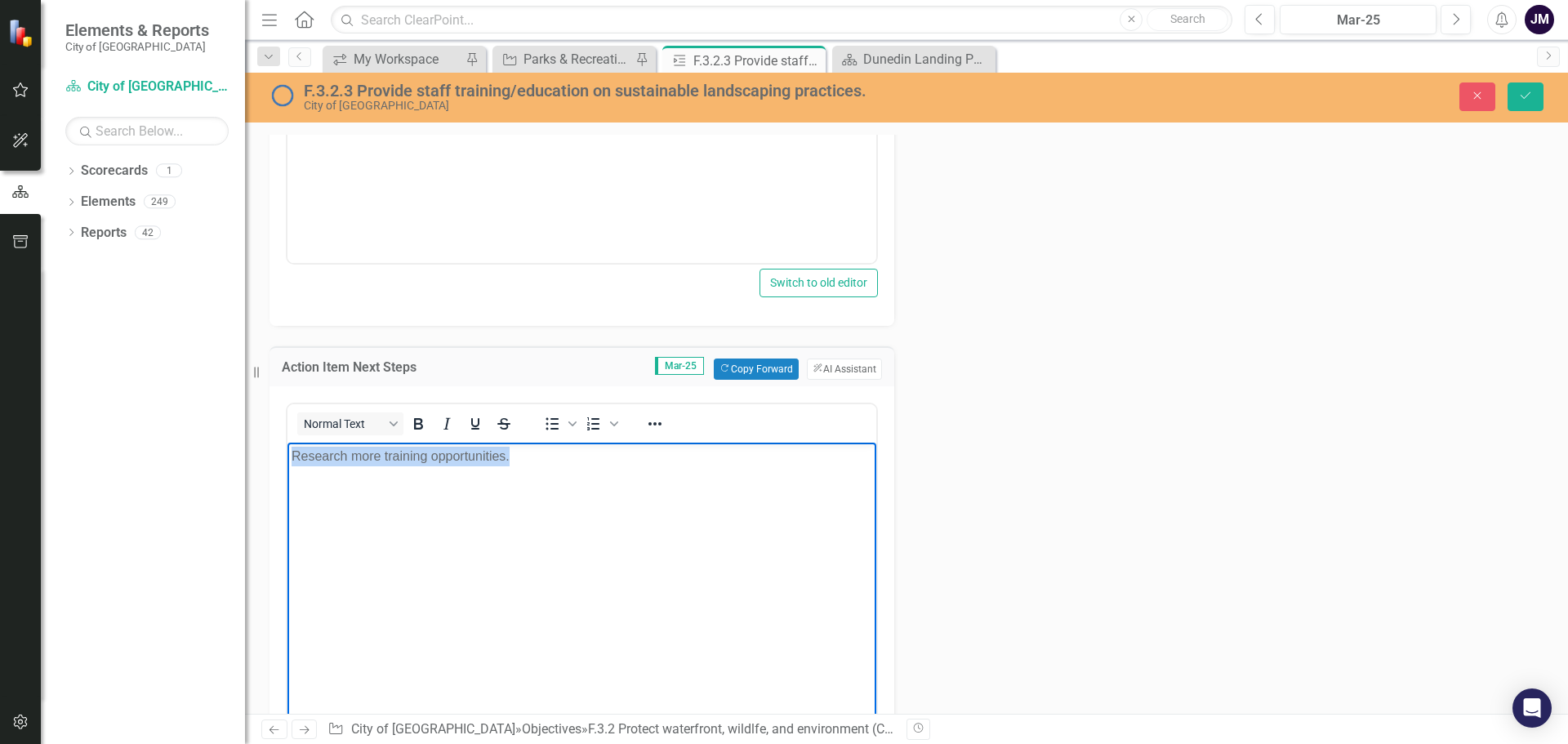
drag, startPoint x: 488, startPoint y: 466, endPoint x: 298, endPoint y: 466, distance: 190.0
click at [290, 466] on body "Research more training opportunities." at bounding box center [582, 564] width 589 height 245
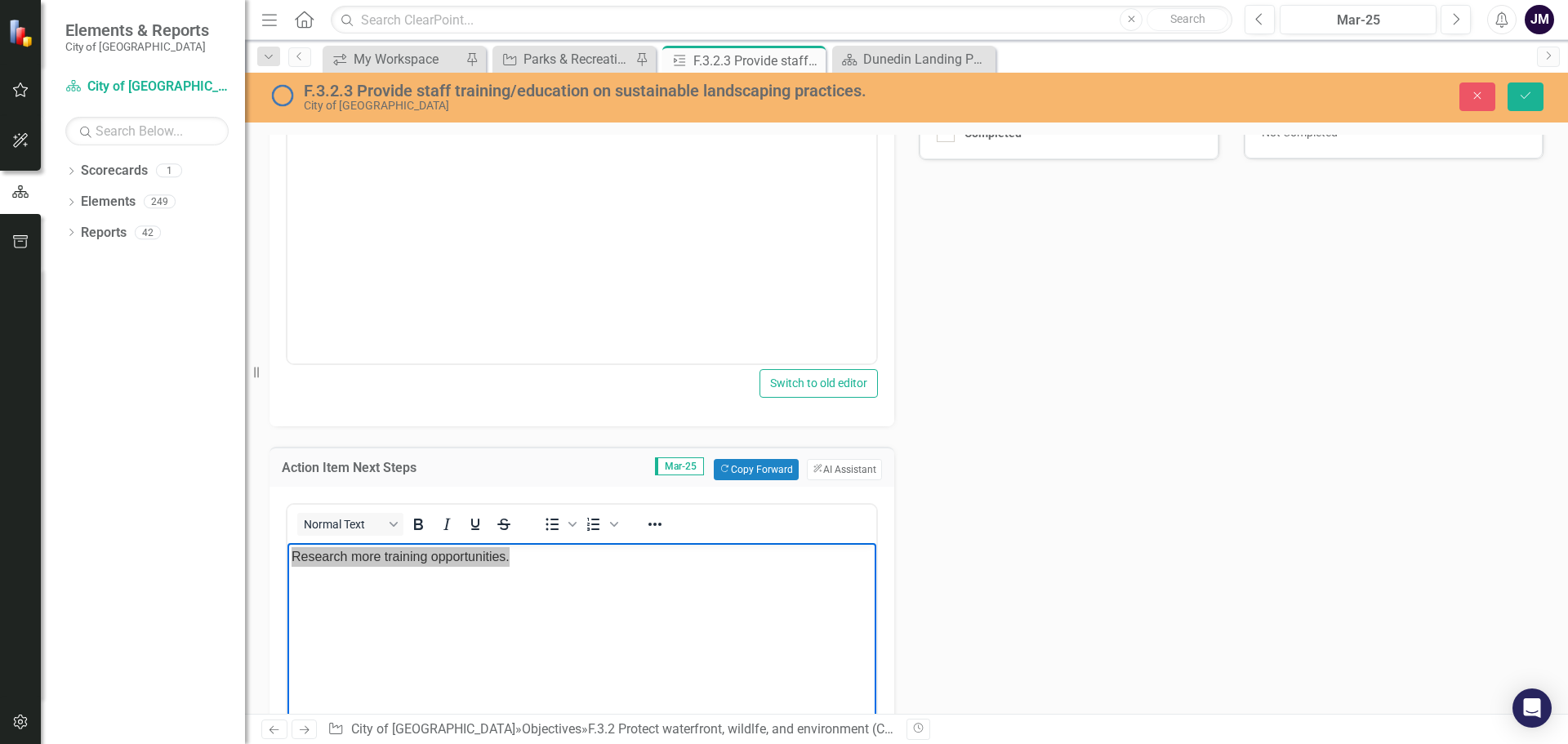
scroll to position [245, 0]
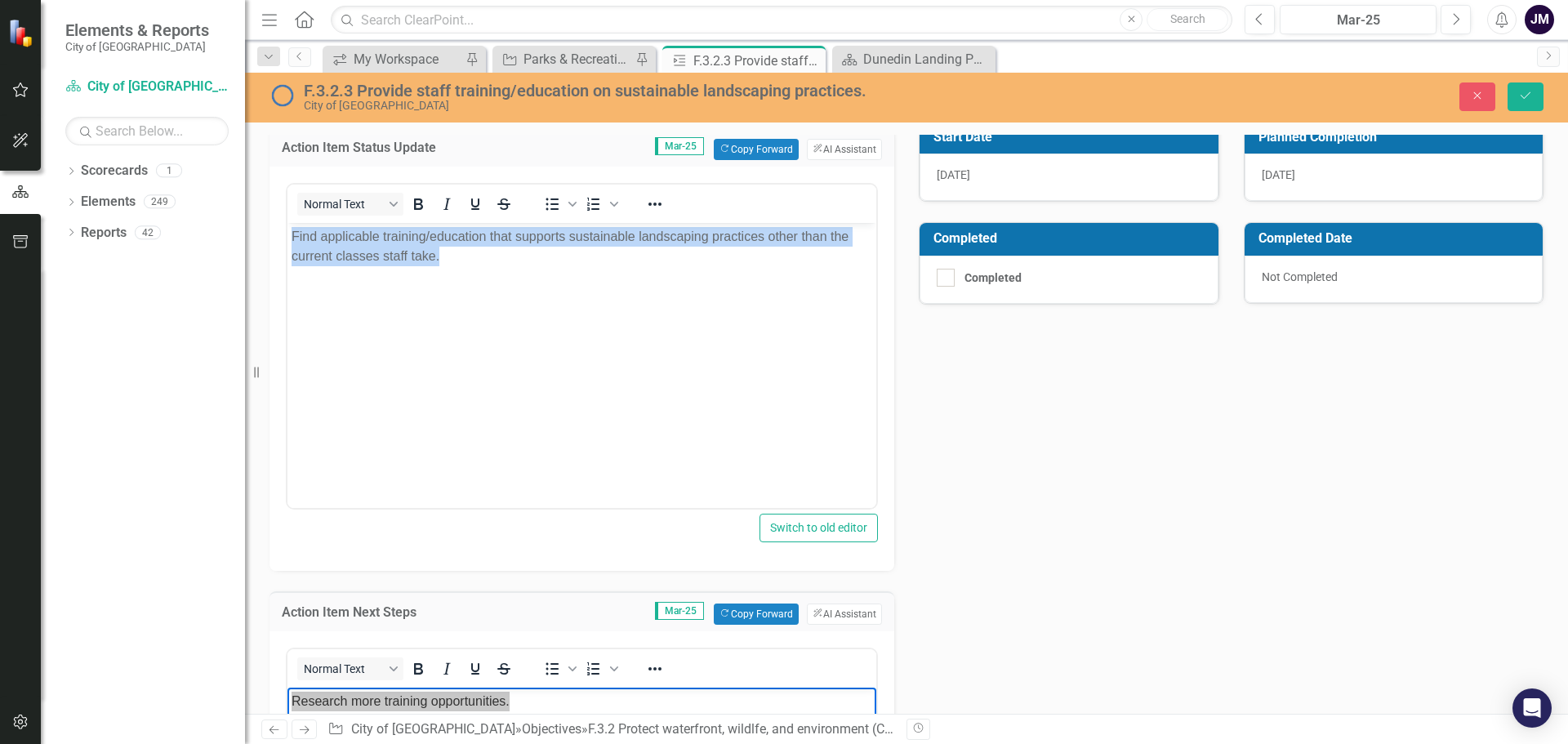
click at [463, 273] on body "Find applicable training/education that supports sustainable landscaping practi…" at bounding box center [582, 344] width 589 height 245
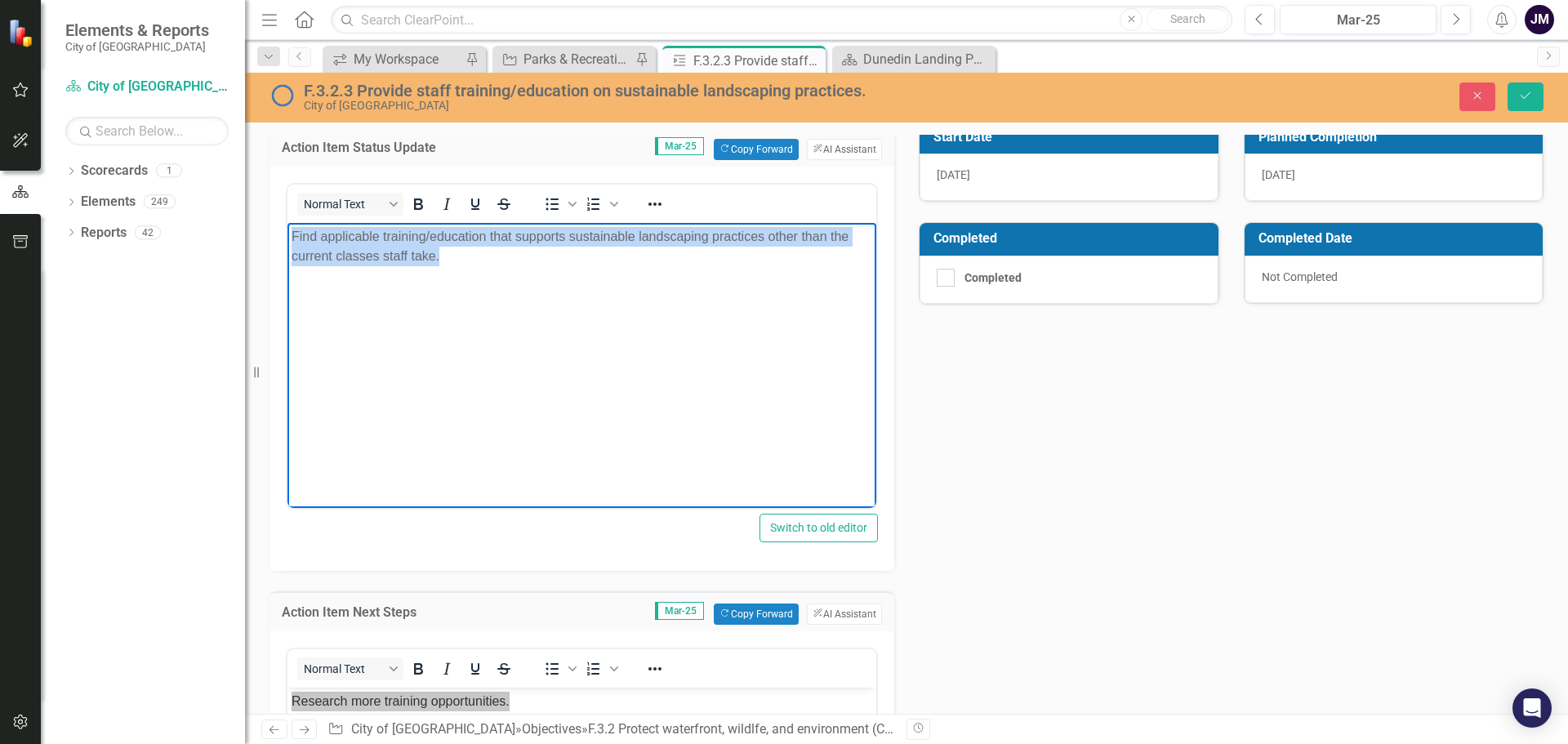
drag, startPoint x: 454, startPoint y: 253, endPoint x: 286, endPoint y: 236, distance: 168.9
click at [288, 236] on html "Find applicable training/education that supports sustainable landscaping practi…" at bounding box center [582, 344] width 589 height 245
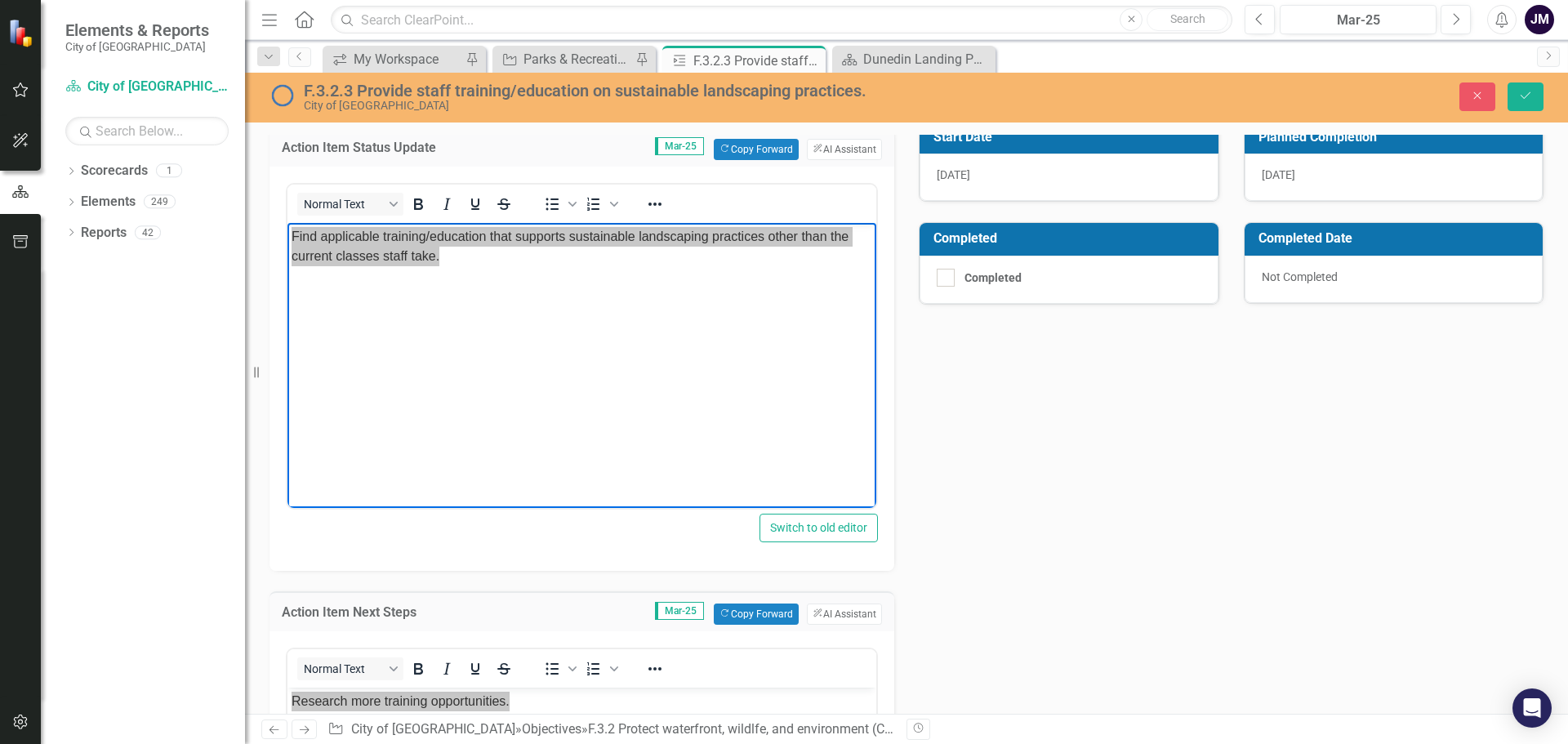
scroll to position [572, 0]
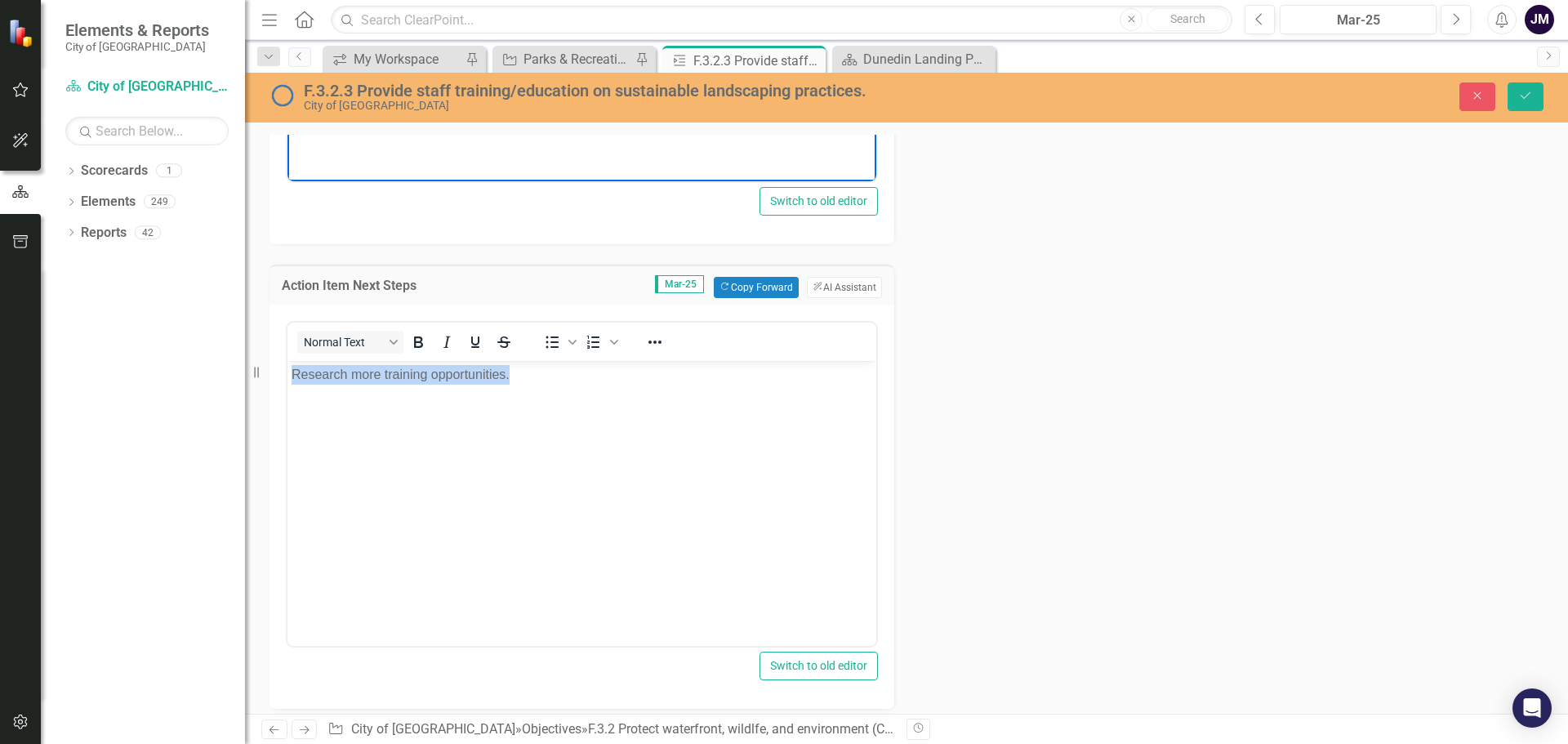
click at [515, 402] on body "Research more training opportunities." at bounding box center [582, 483] width 589 height 245
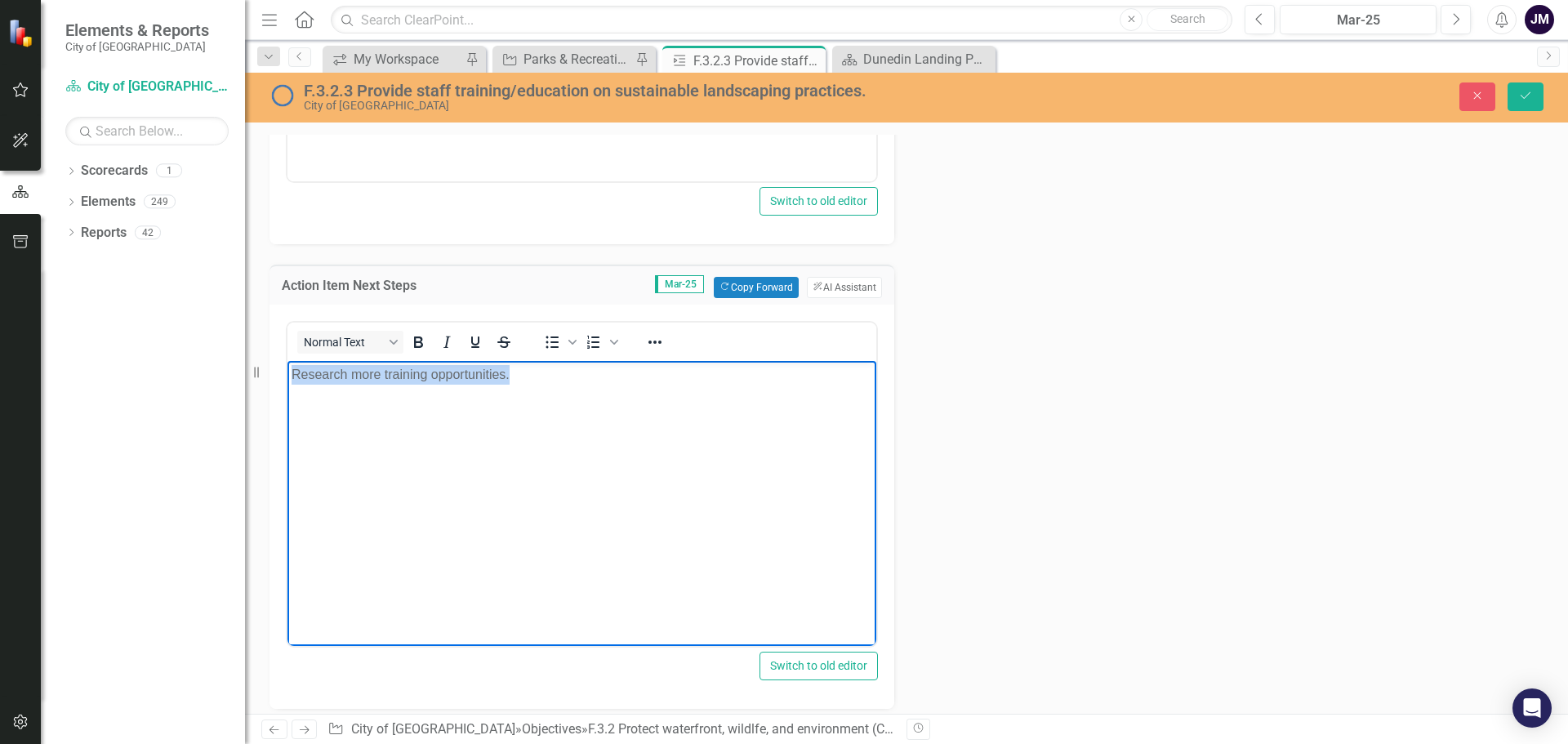
drag, startPoint x: 514, startPoint y: 378, endPoint x: 290, endPoint y: 376, distance: 224.0
click at [290, 376] on body "Research more training opportunities." at bounding box center [582, 483] width 589 height 245
click at [815, 63] on icon "Close" at bounding box center [810, 60] width 16 height 13
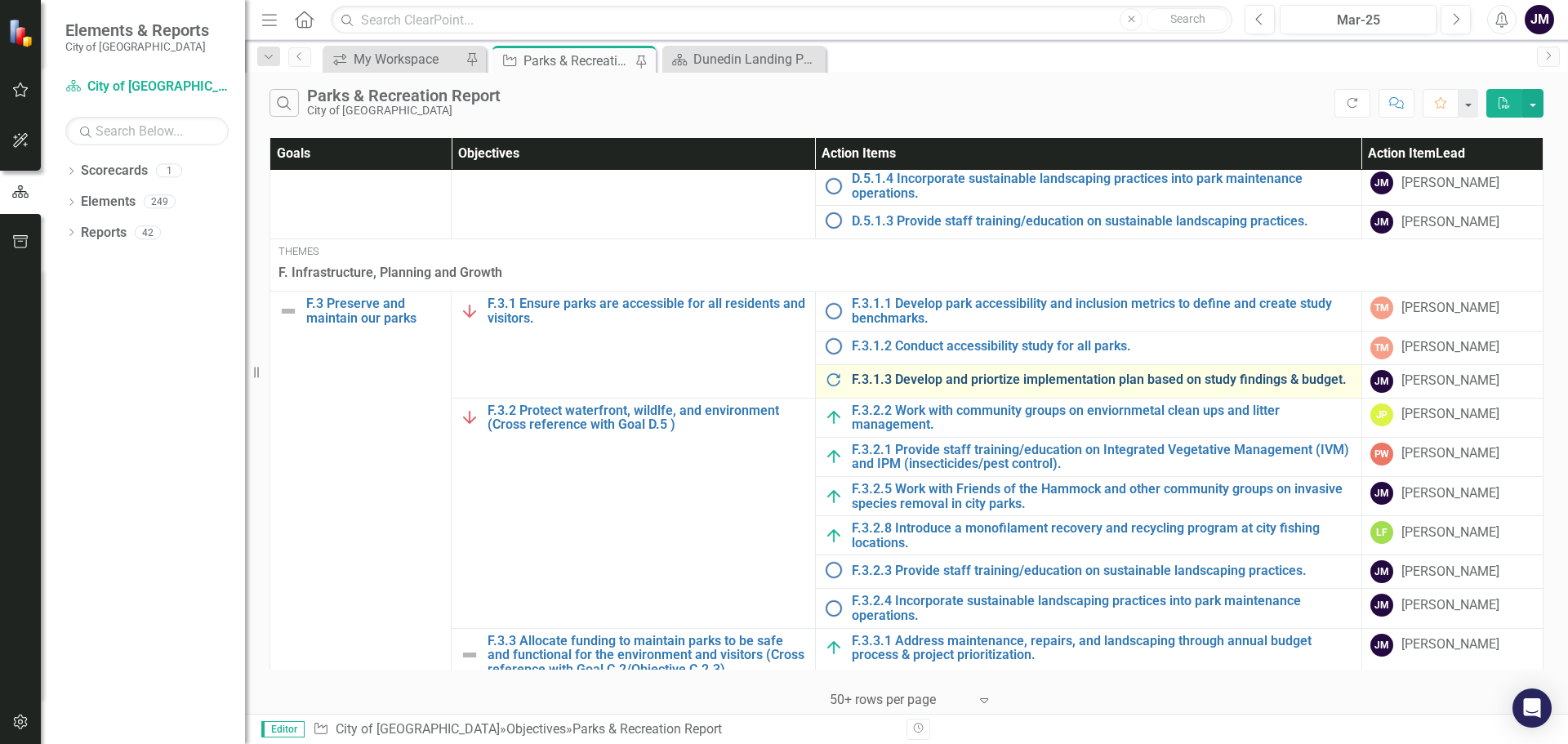
scroll to position [1653, 0]
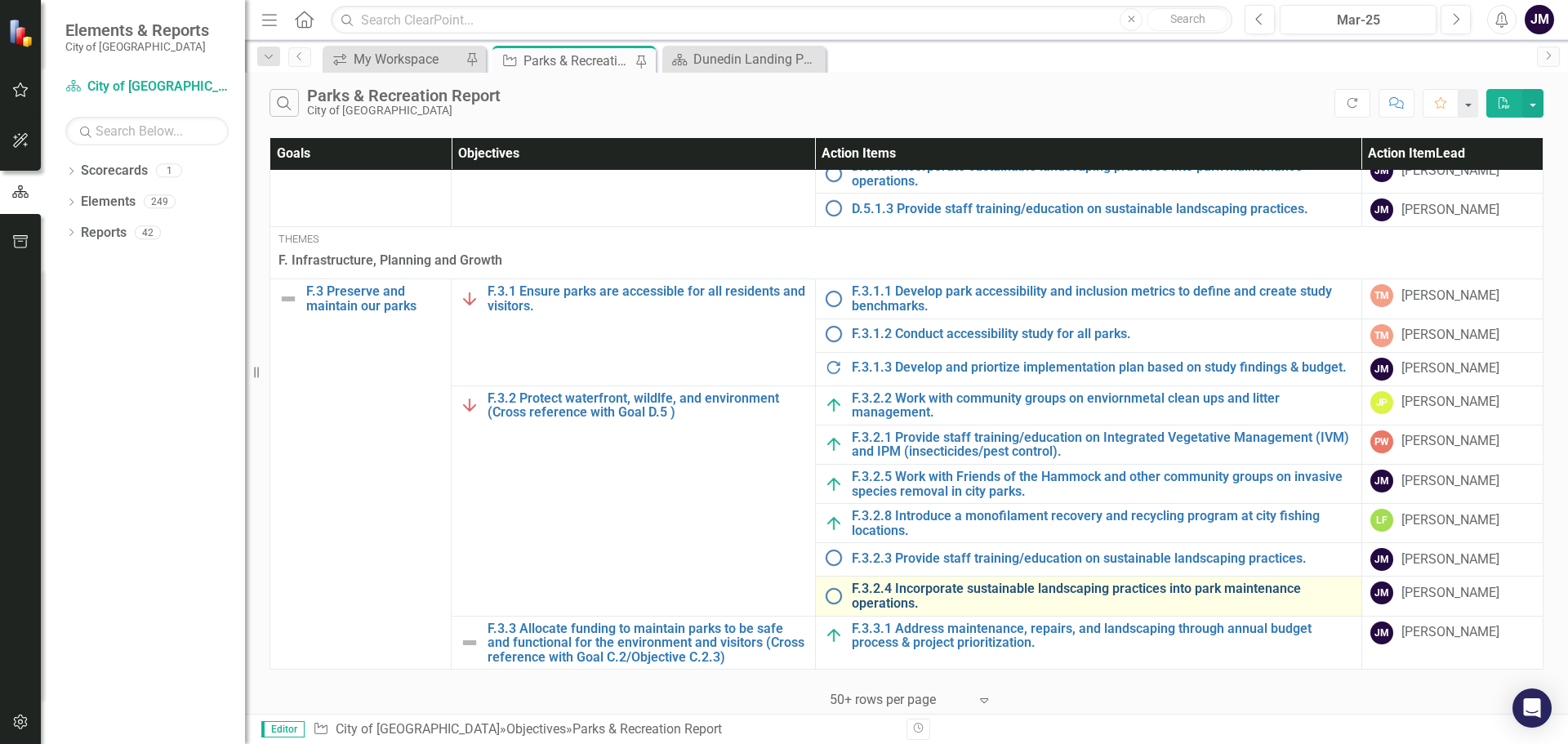
click at [953, 588] on link "F.3.2.4 Incorporate sustainable landscaping practices into park maintenance ope…" at bounding box center [1103, 596] width 502 height 28
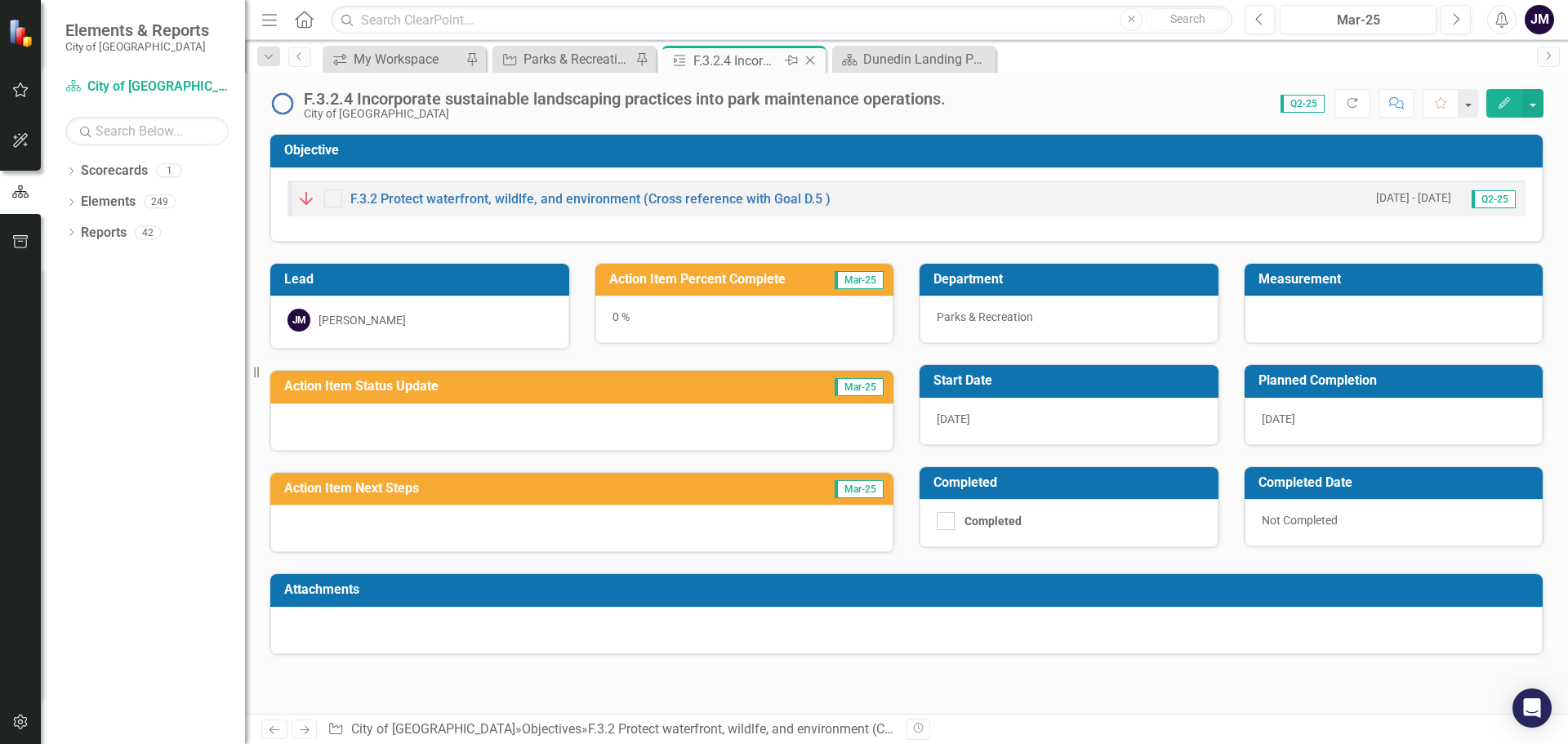
click at [813, 58] on icon "Close" at bounding box center [810, 60] width 16 height 13
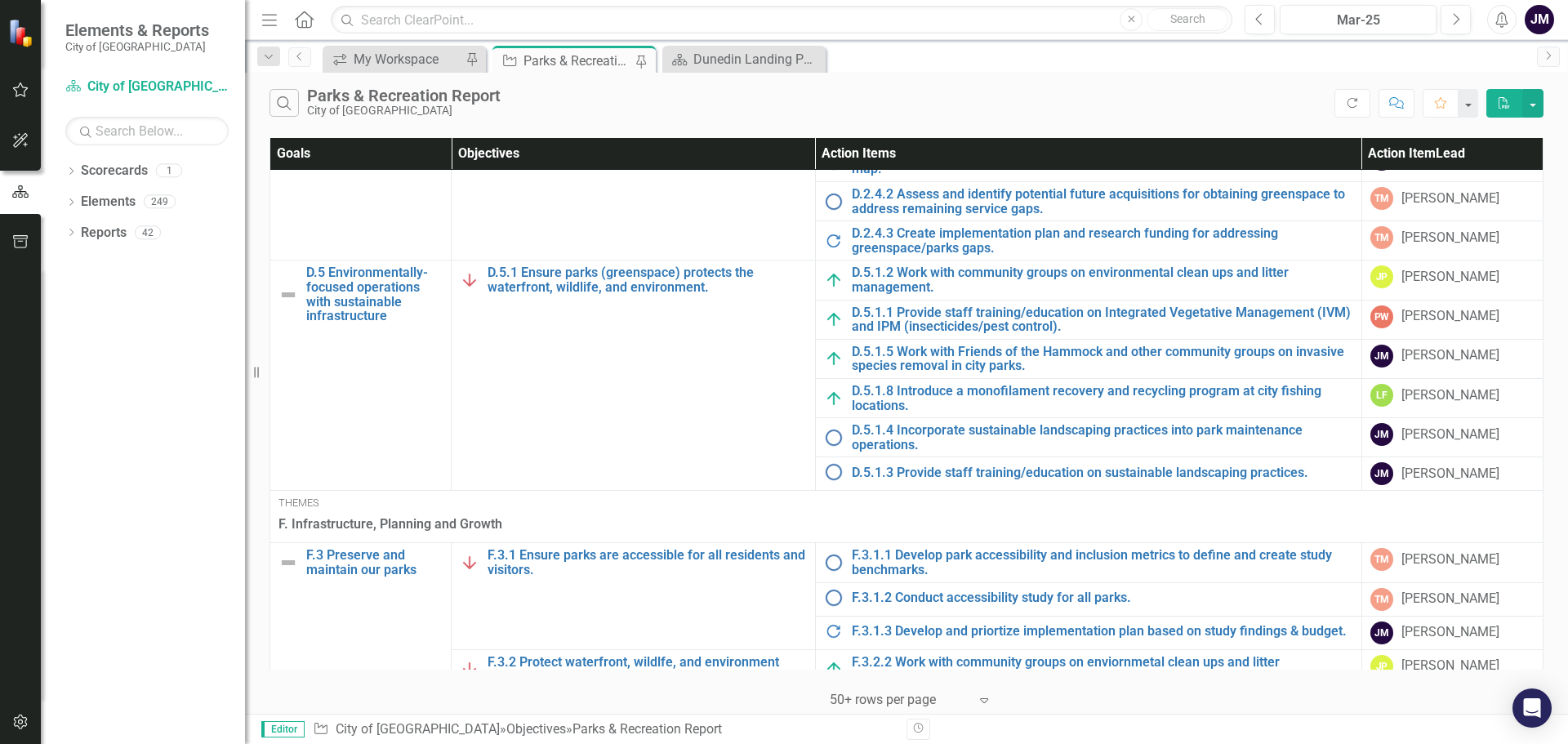
scroll to position [1653, 0]
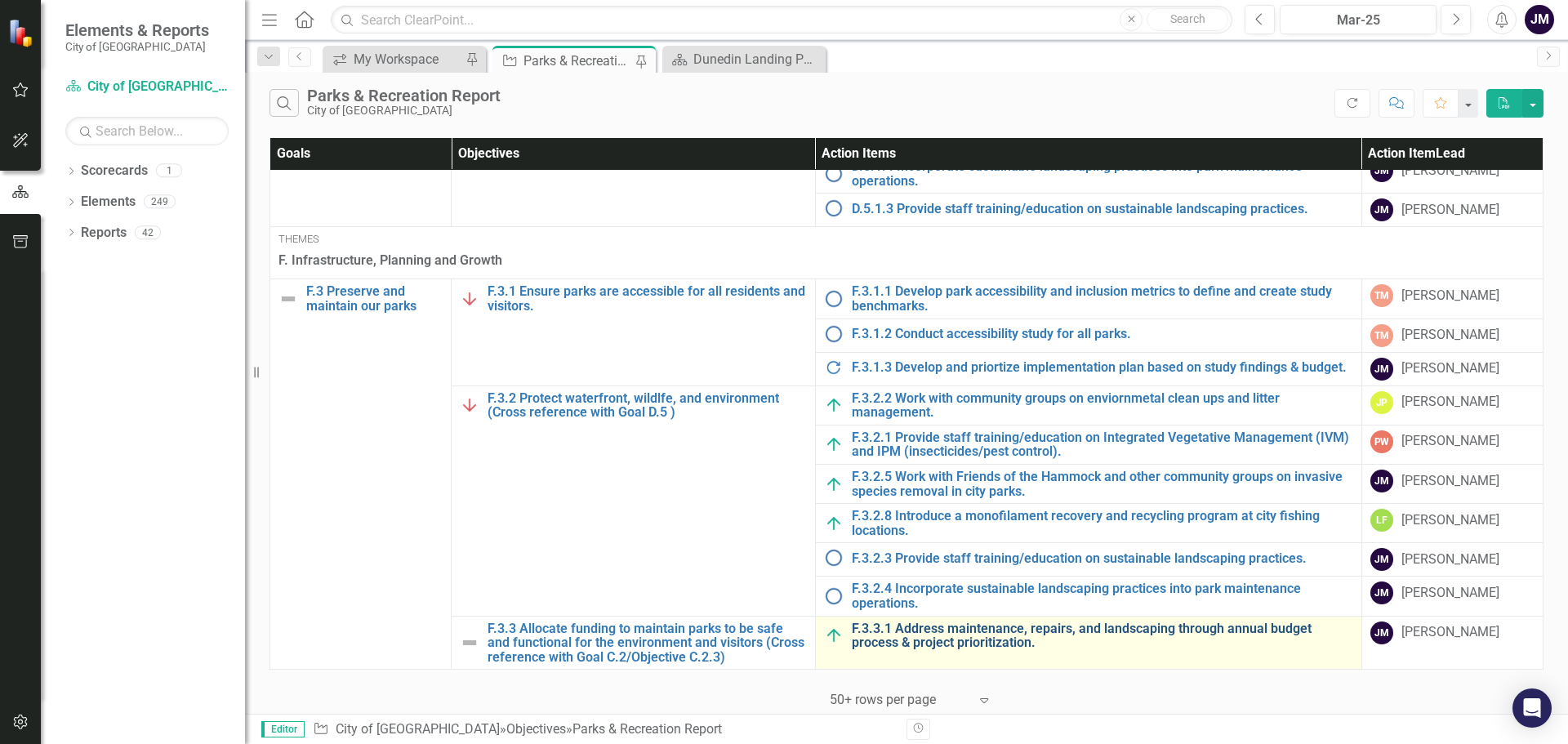
click at [949, 627] on link "F.3.3.1 Address maintenance, repairs, and landscaping through annual budget pro…" at bounding box center [1103, 636] width 502 height 28
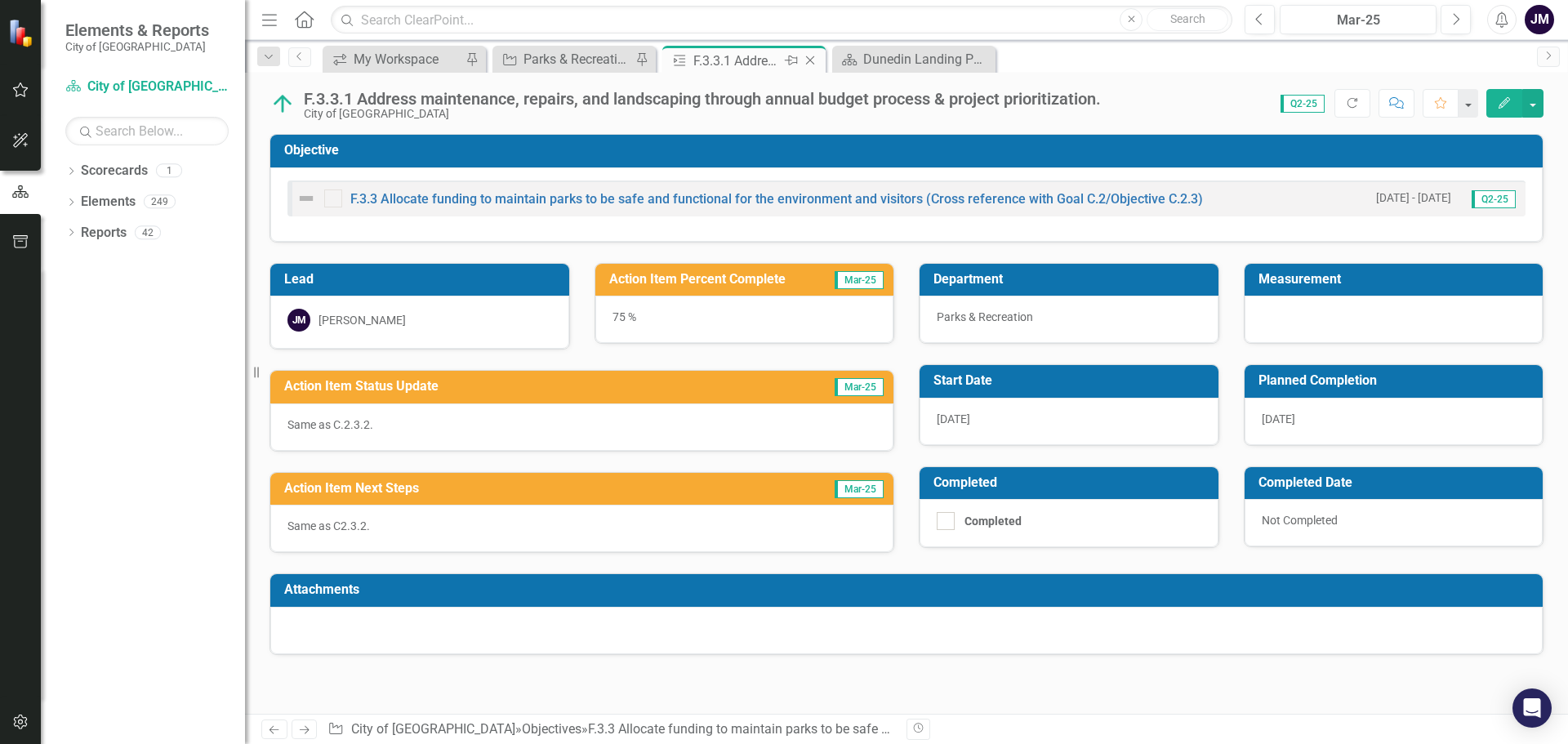
click at [810, 58] on icon "Close" at bounding box center [810, 60] width 16 height 13
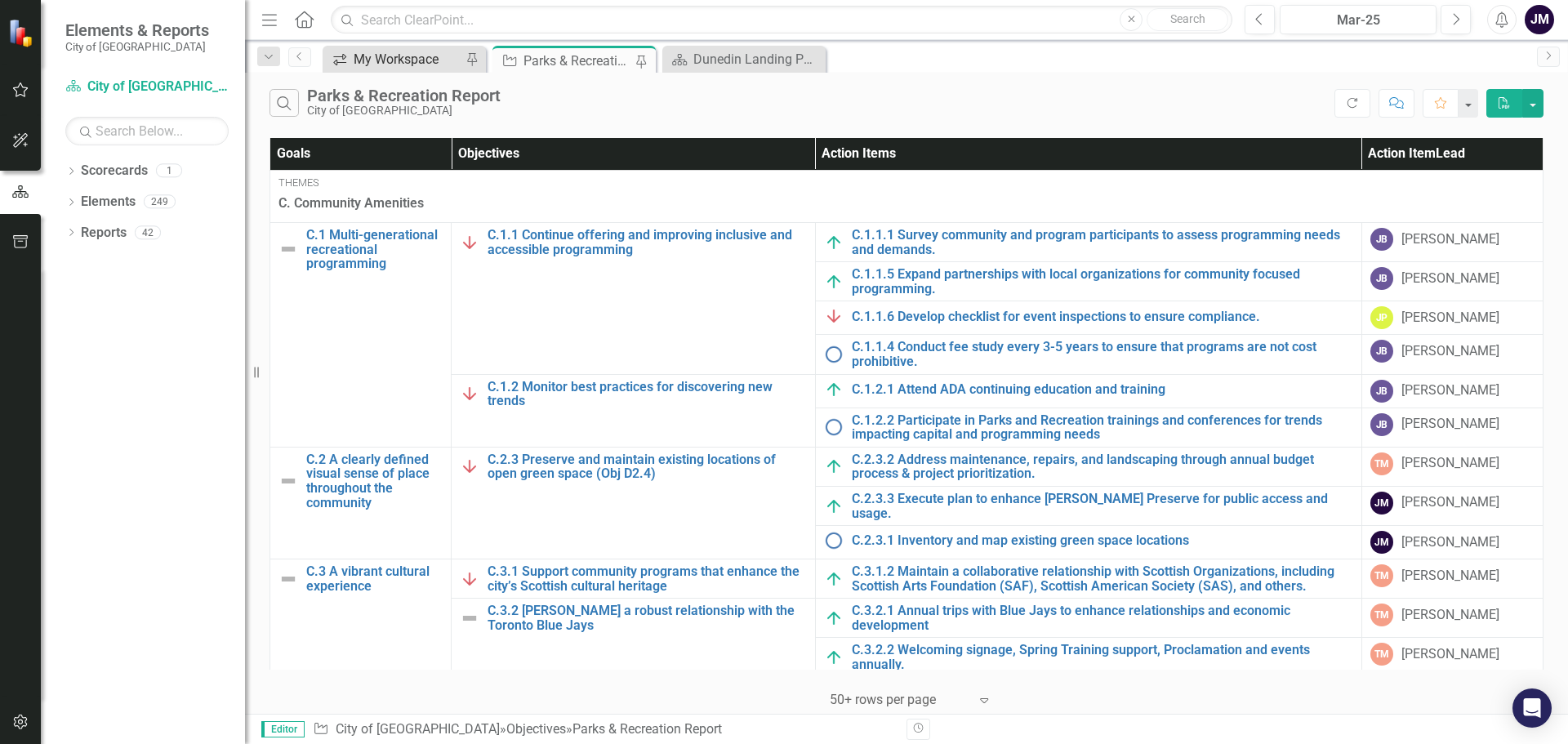
click at [406, 60] on div "My Workspace" at bounding box center [407, 59] width 107 height 20
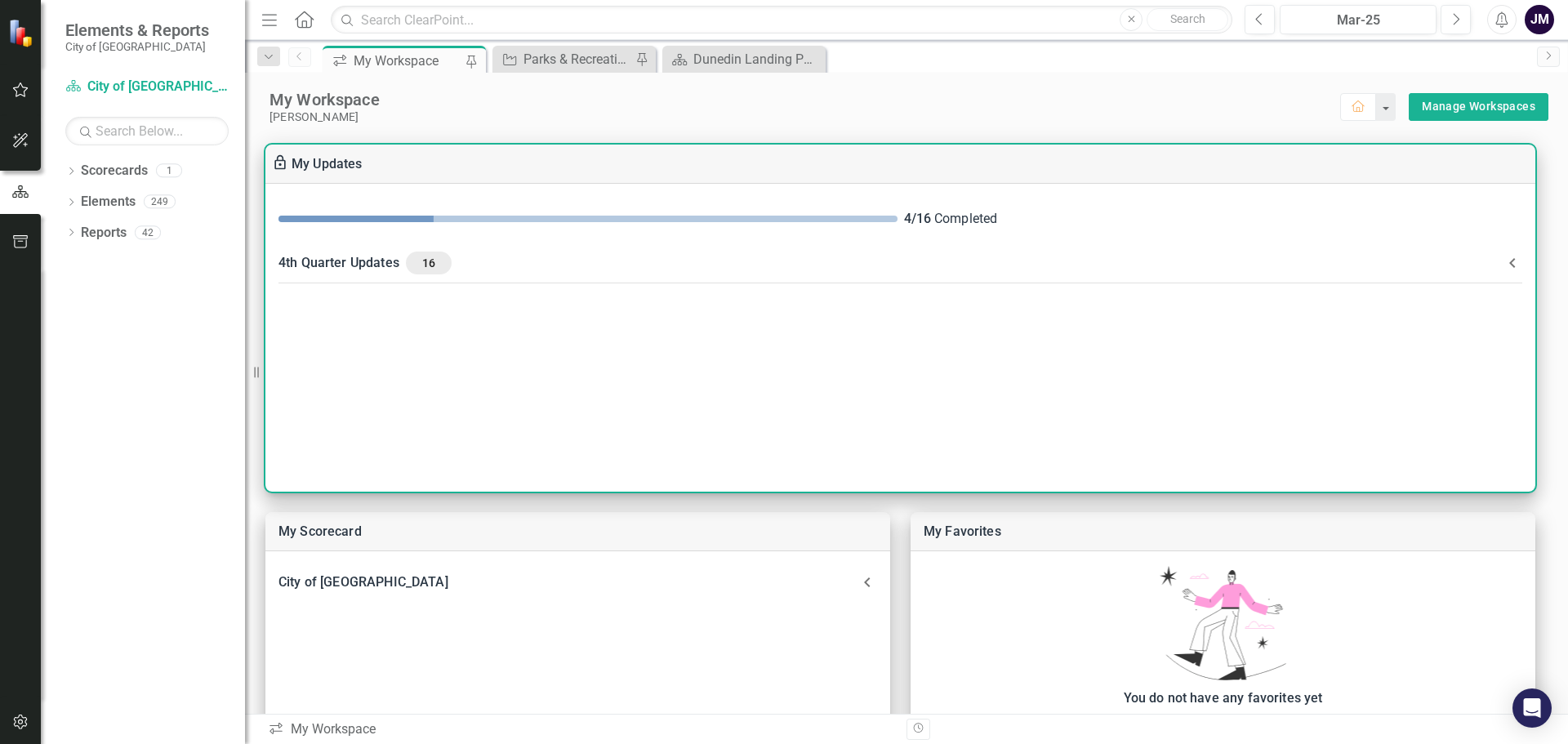
click at [369, 264] on div "4th Quarter Updates 16" at bounding box center [891, 262] width 1225 height 23
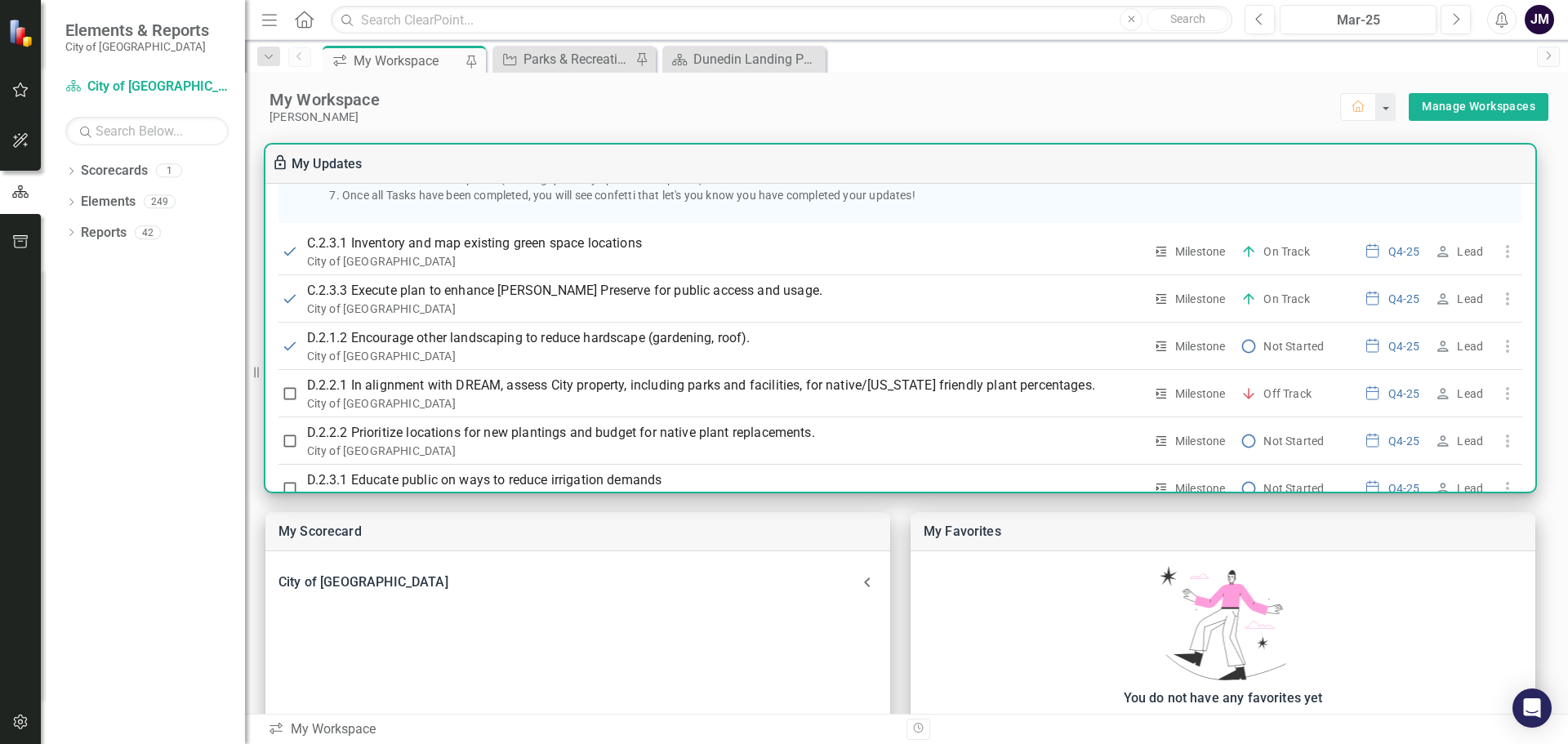
scroll to position [327, 0]
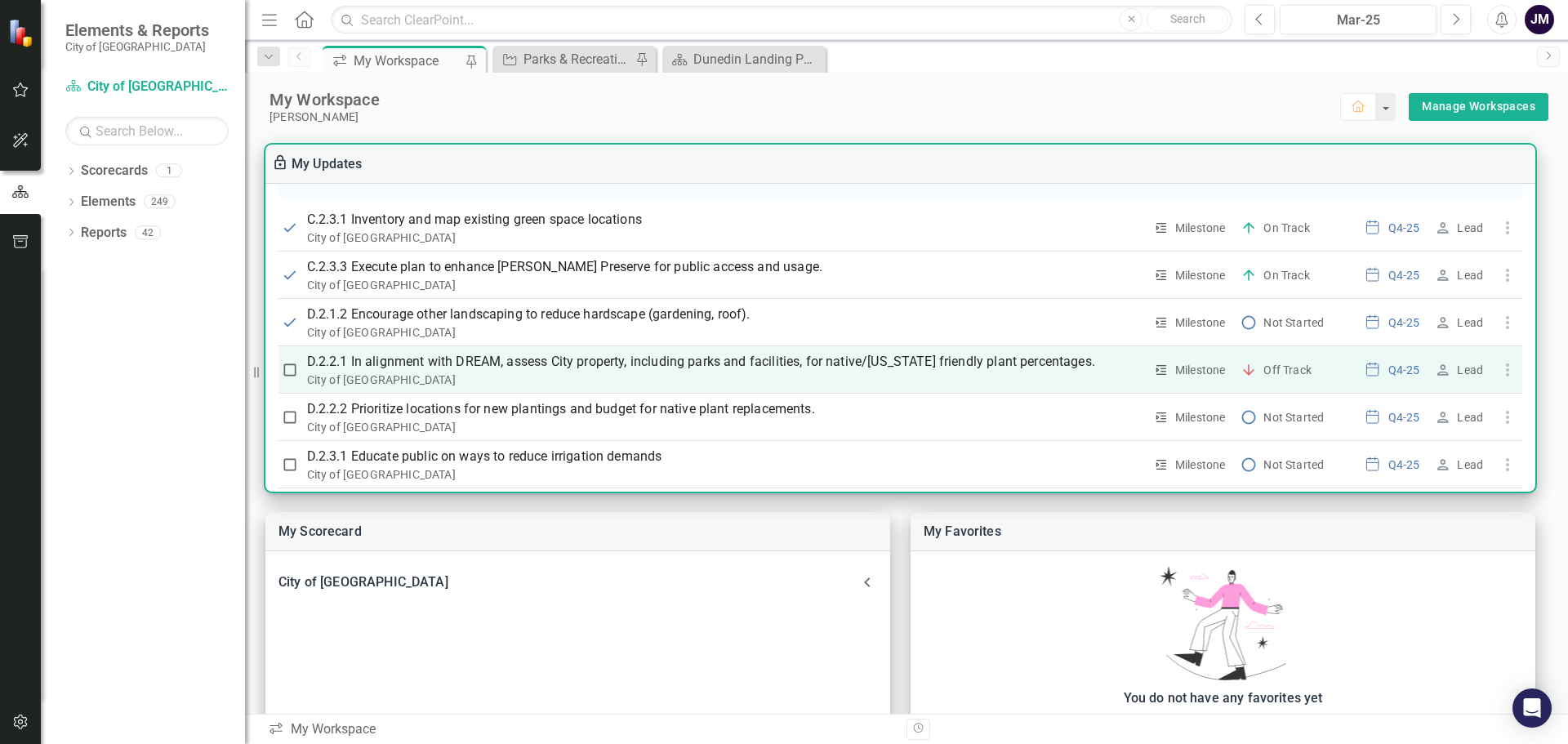
click at [813, 361] on p "D.2.2.1 In alignment with DREAM, assess City property, including parks and faci…" at bounding box center [725, 362] width 837 height 20
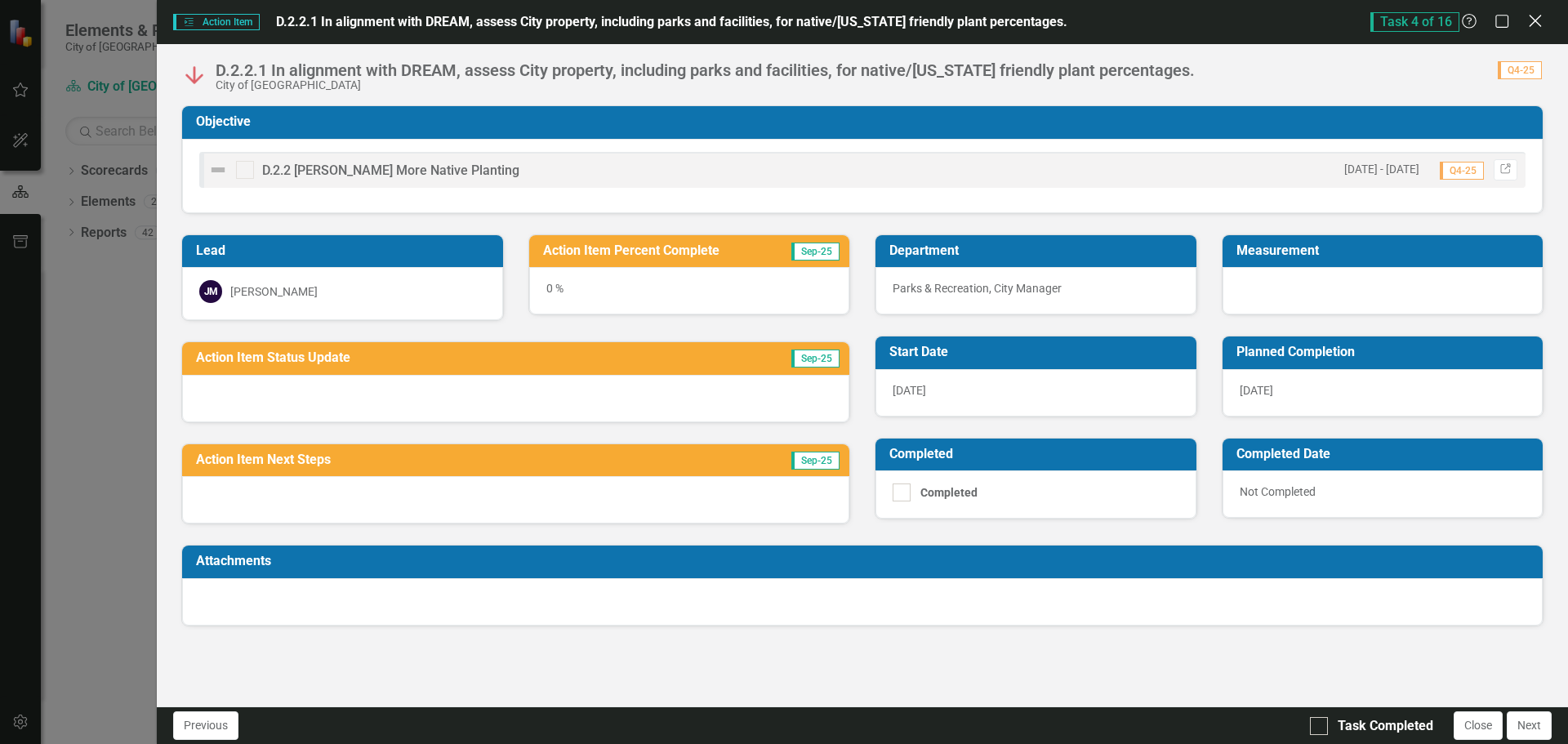
click at [1534, 20] on icon at bounding box center [1534, 20] width 12 height 12
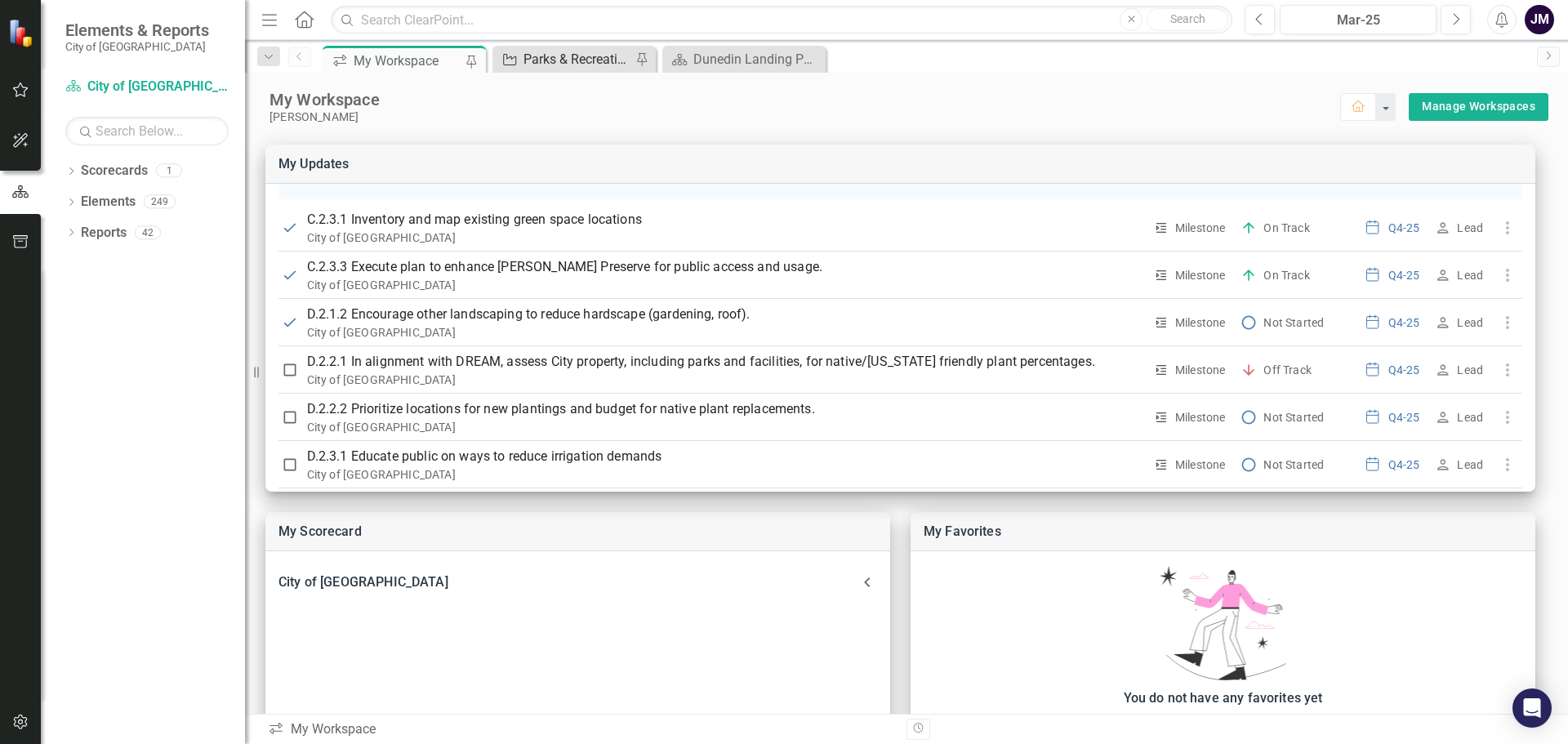
click at [575, 60] on div "Parks & Recreation Report" at bounding box center [577, 59] width 107 height 20
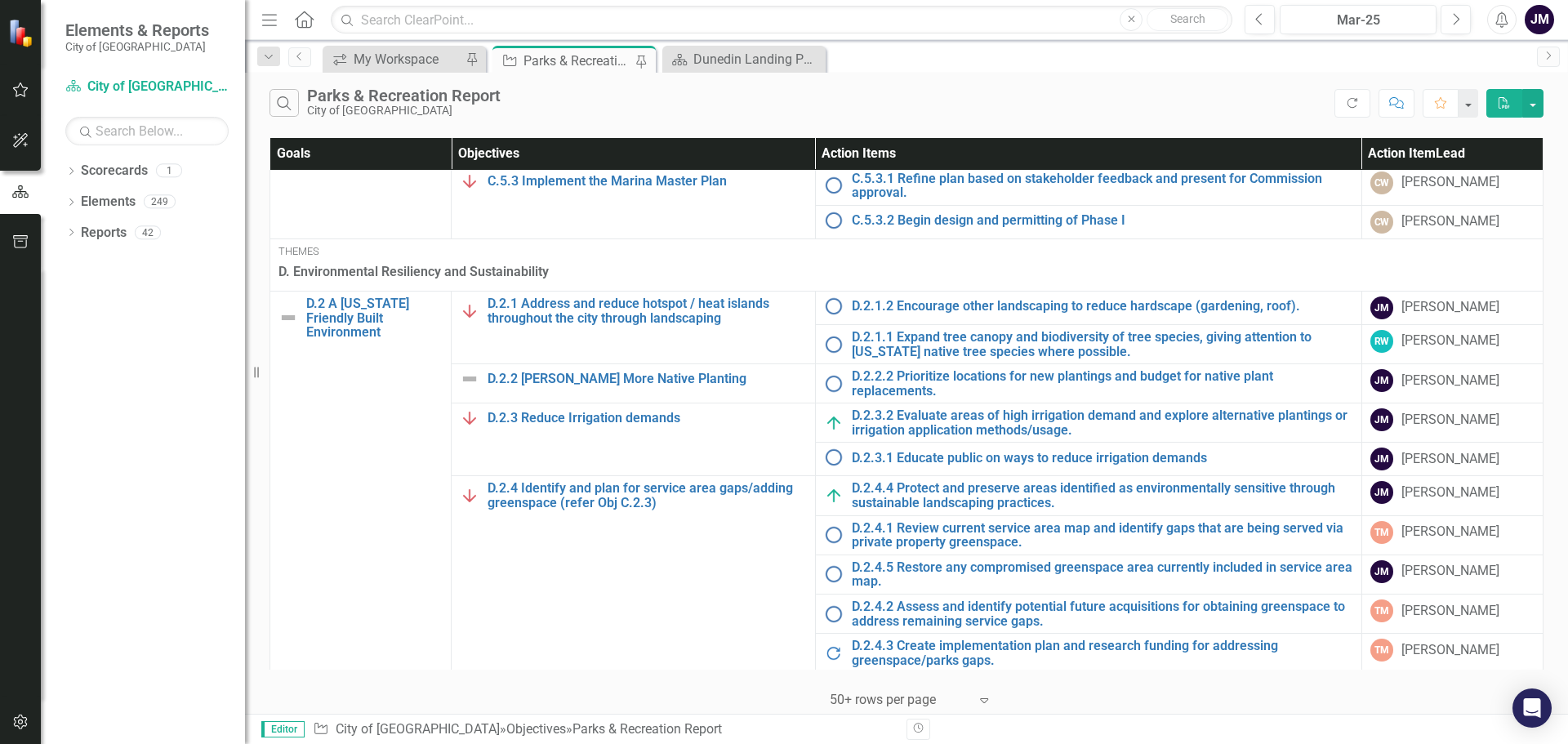
scroll to position [980, 0]
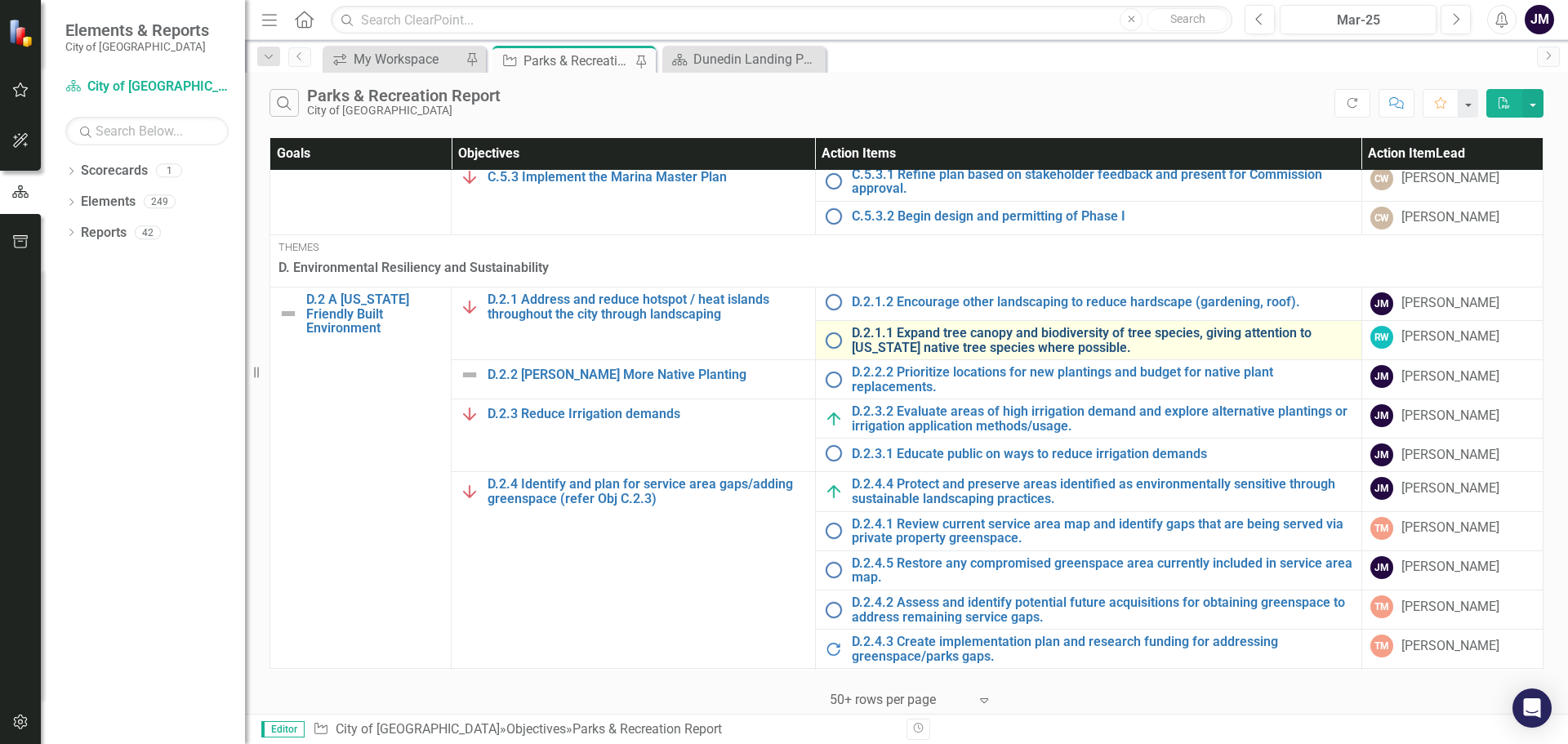
click at [935, 337] on link "D.2.1.1 Expand tree canopy and biodiversity of tree species, giving attention t…" at bounding box center [1103, 340] width 502 height 28
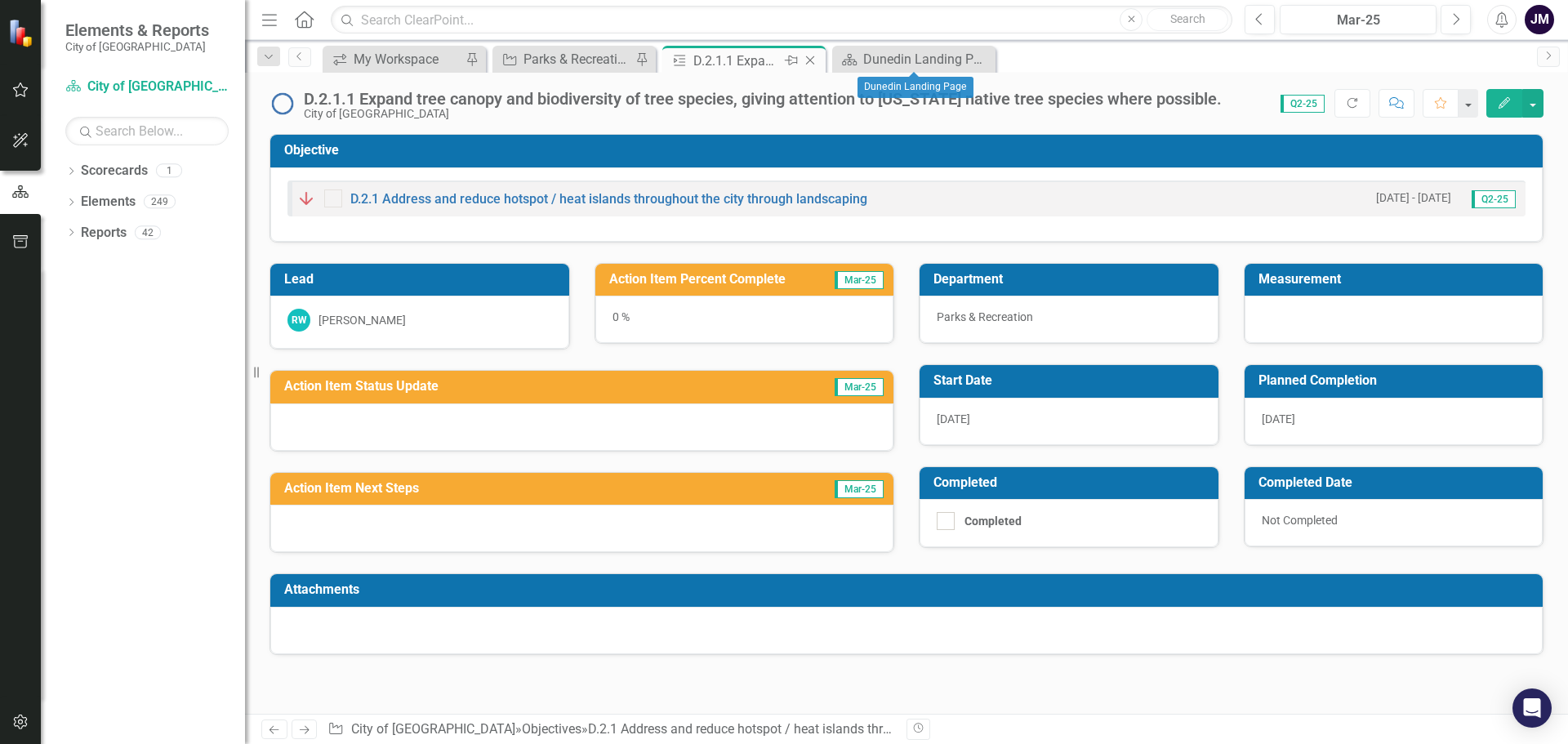
click at [815, 57] on icon "Close" at bounding box center [810, 60] width 16 height 13
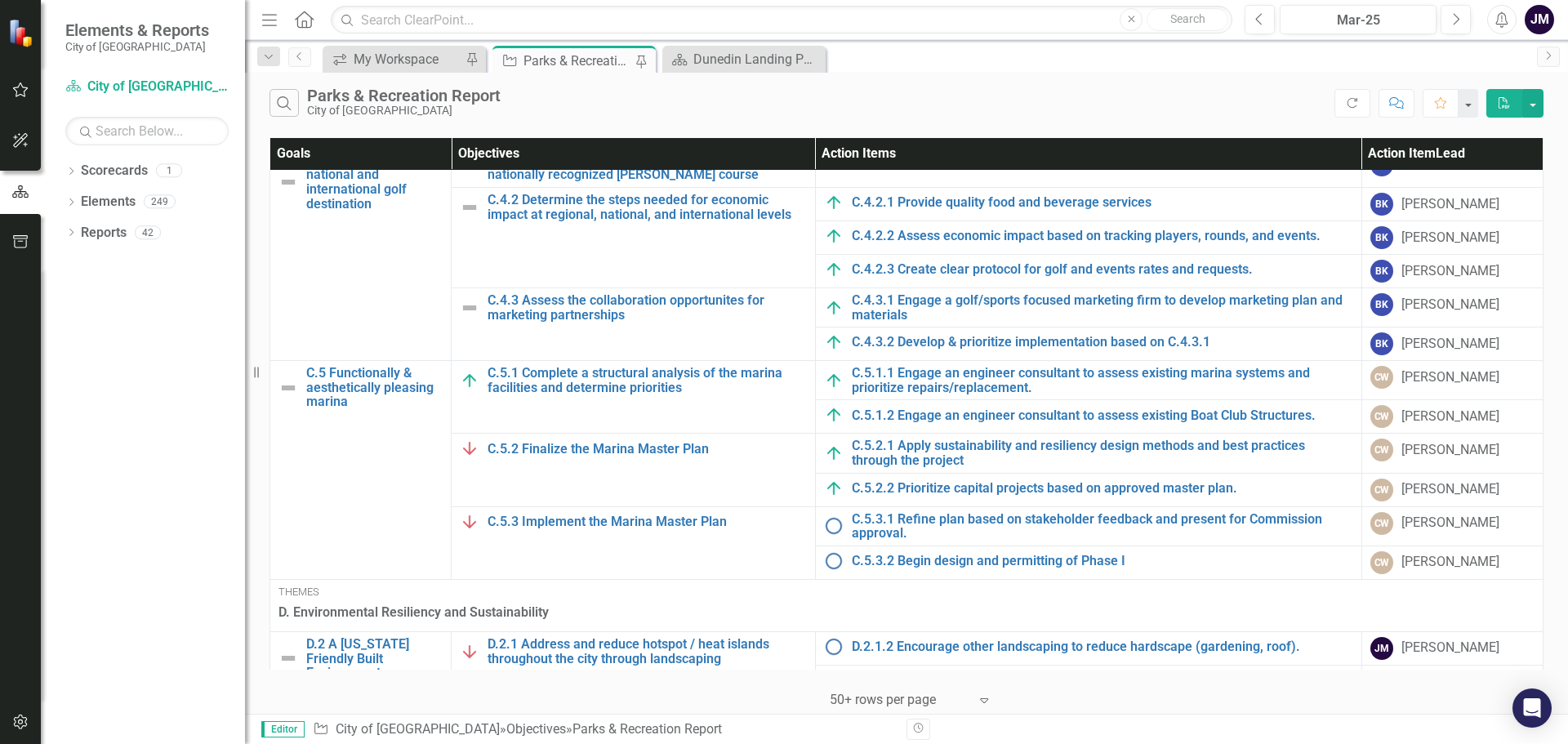
scroll to position [980, 0]
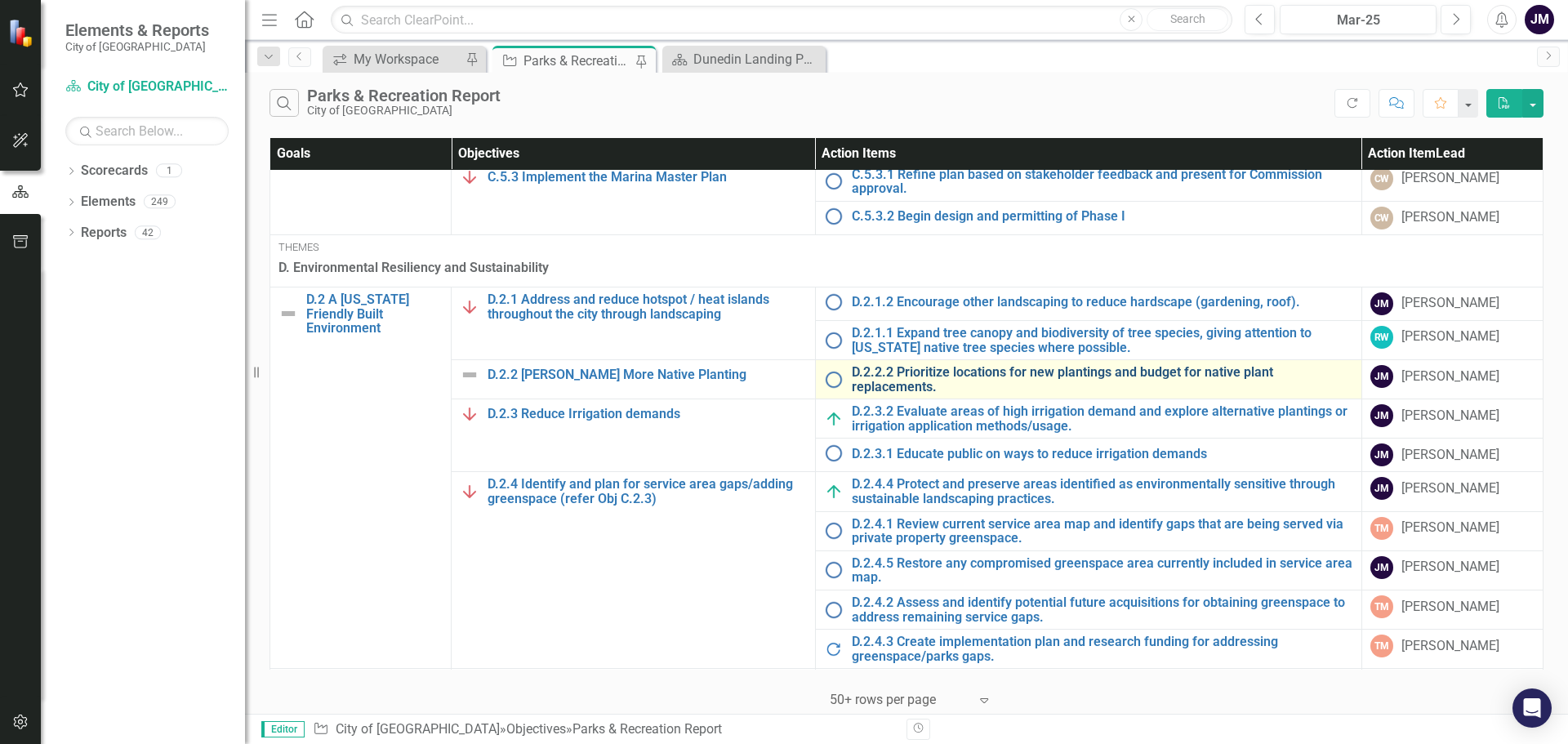
click at [887, 374] on link "D.2.2.2 Prioritize locations for new plantings and budget for native plant repl…" at bounding box center [1103, 379] width 502 height 28
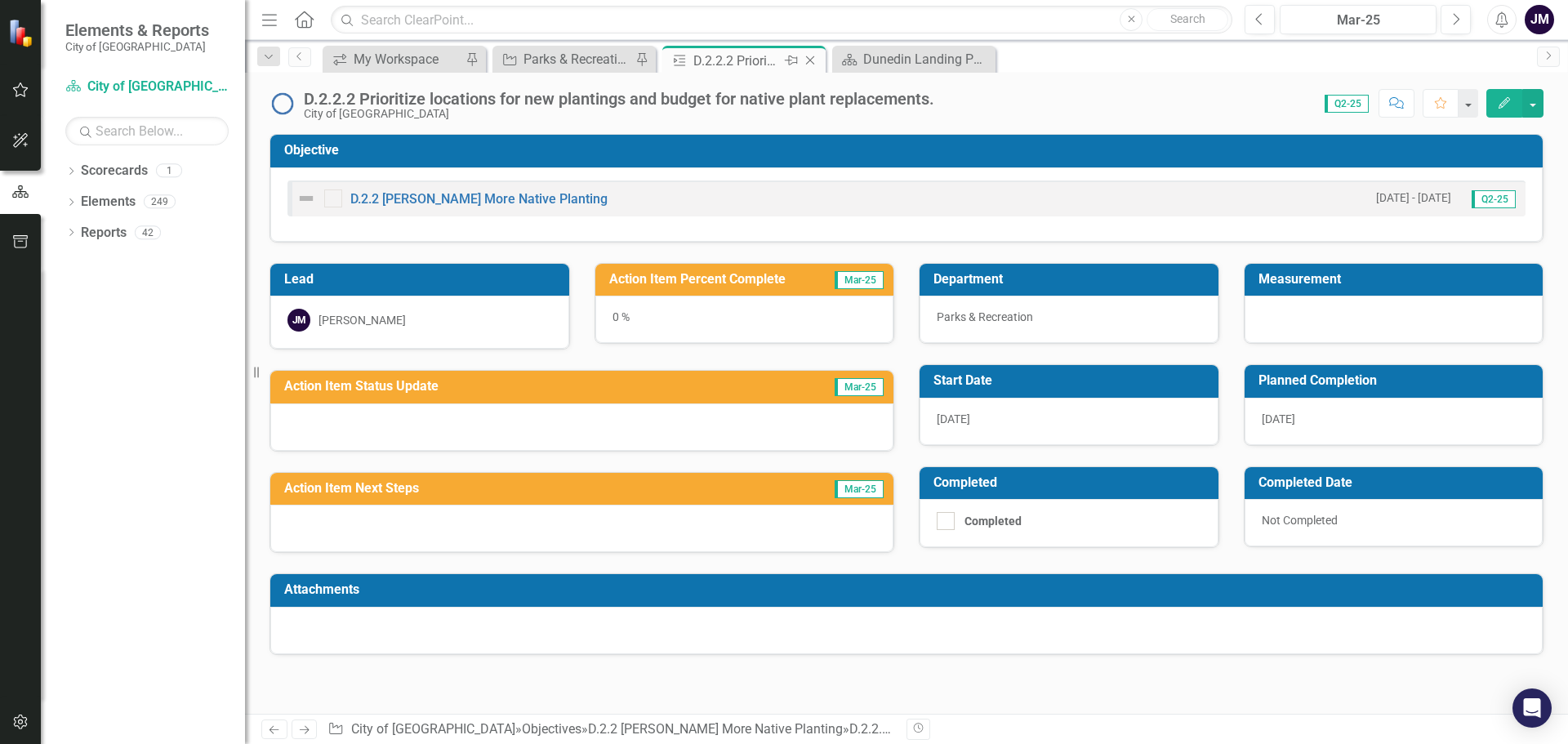
click at [817, 59] on icon "Close" at bounding box center [810, 60] width 16 height 13
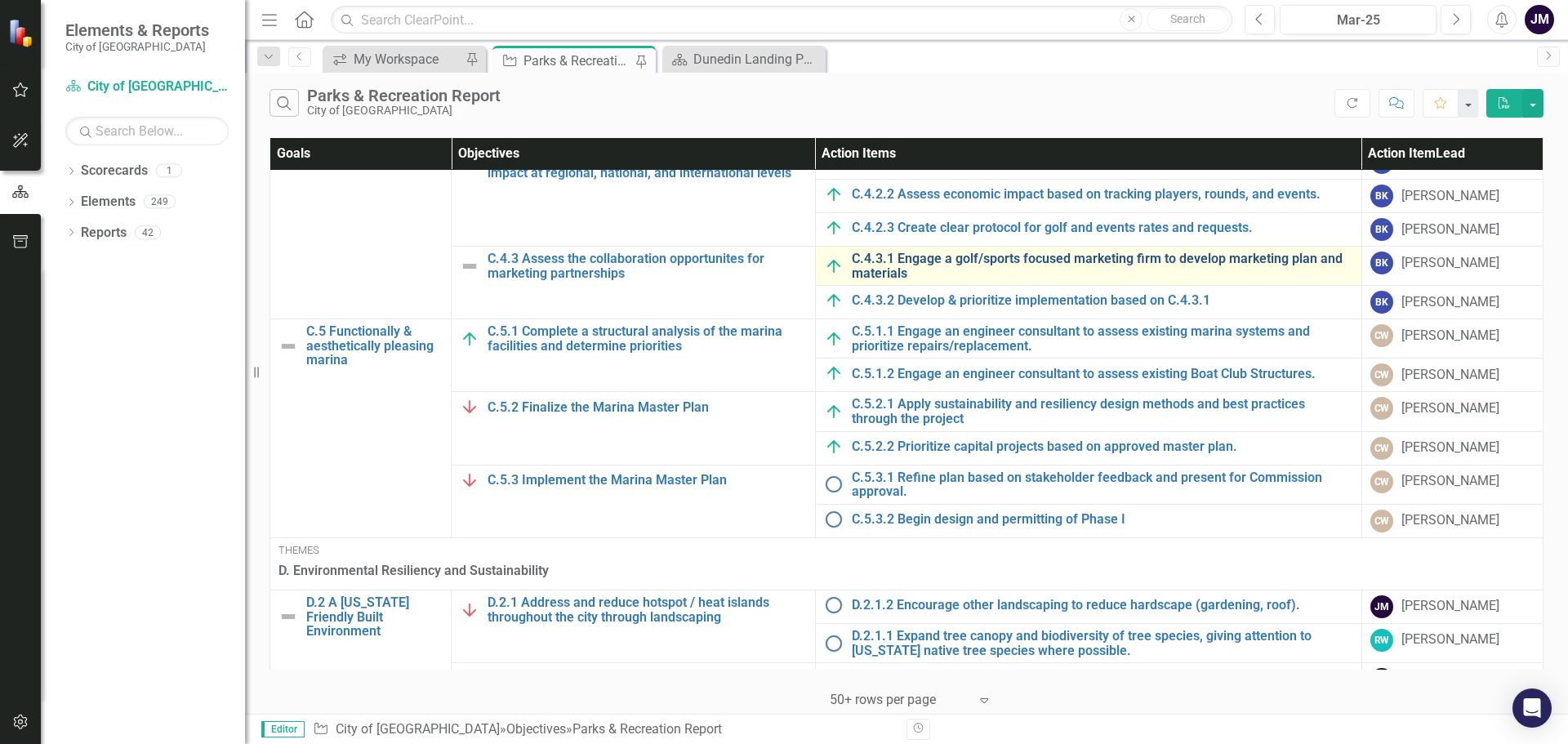
scroll to position [980, 0]
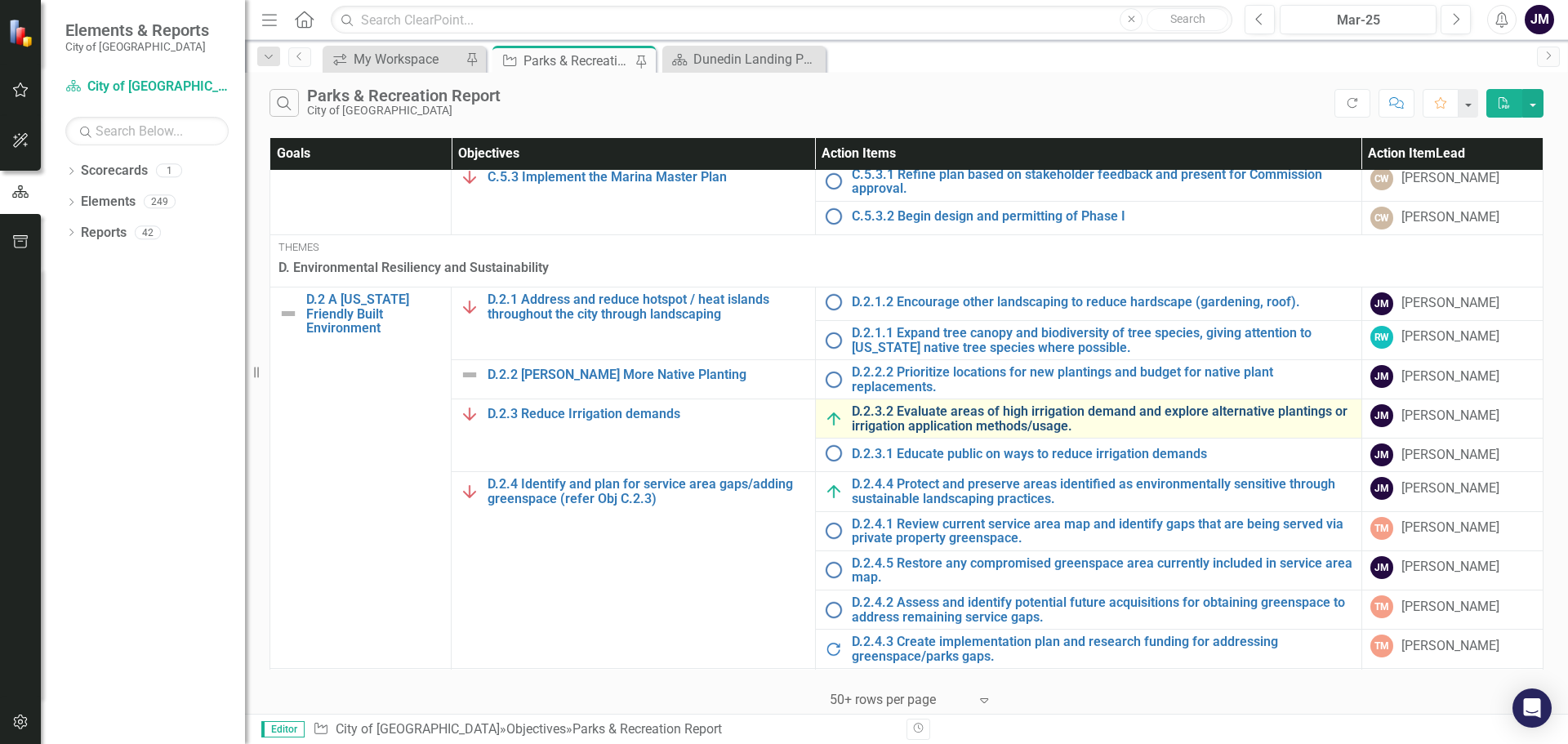
click at [994, 428] on link "D.2.3.2 Evaluate areas of high irrigation demand and explore alternative planti…" at bounding box center [1103, 418] width 502 height 28
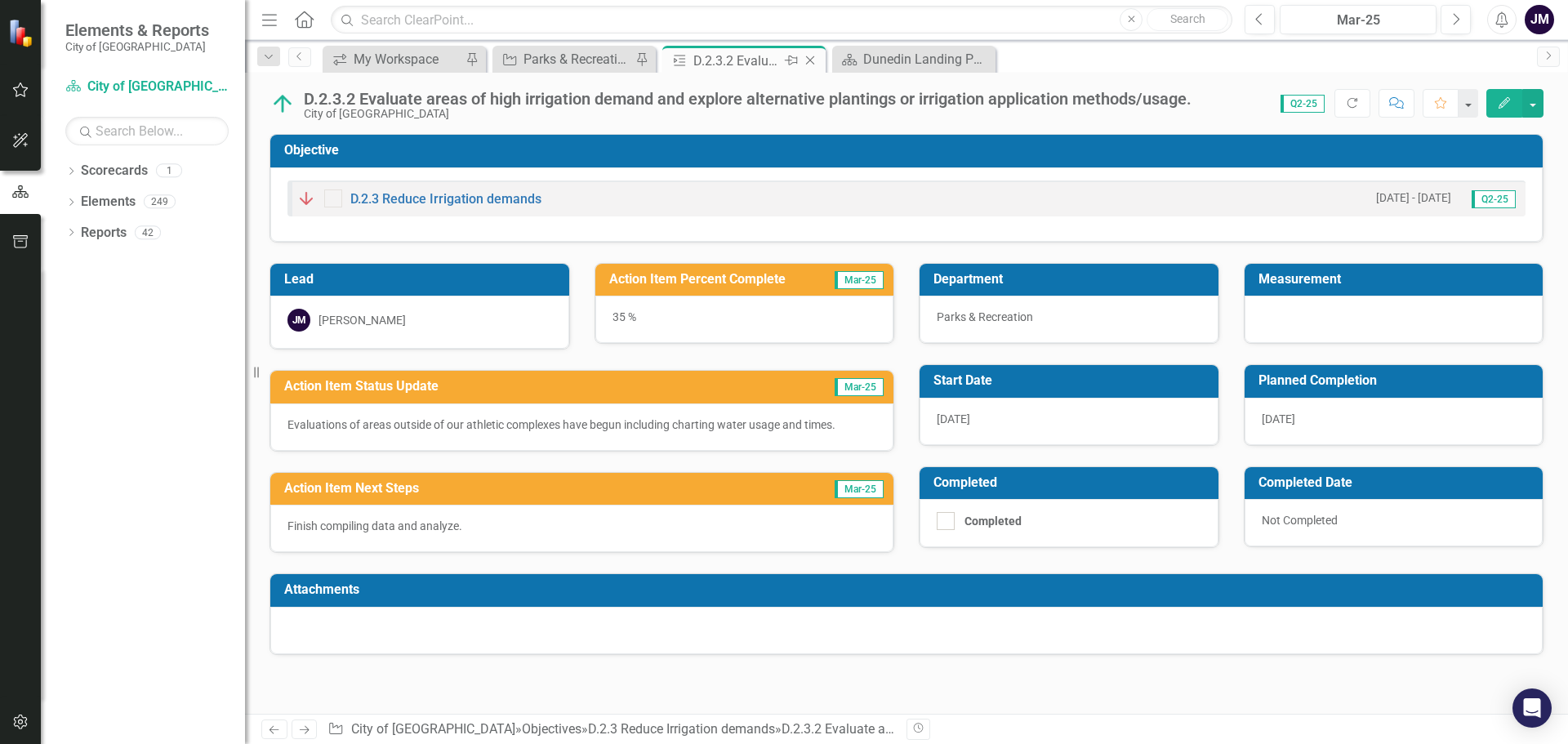
click at [813, 63] on icon at bounding box center [810, 61] width 9 height 9
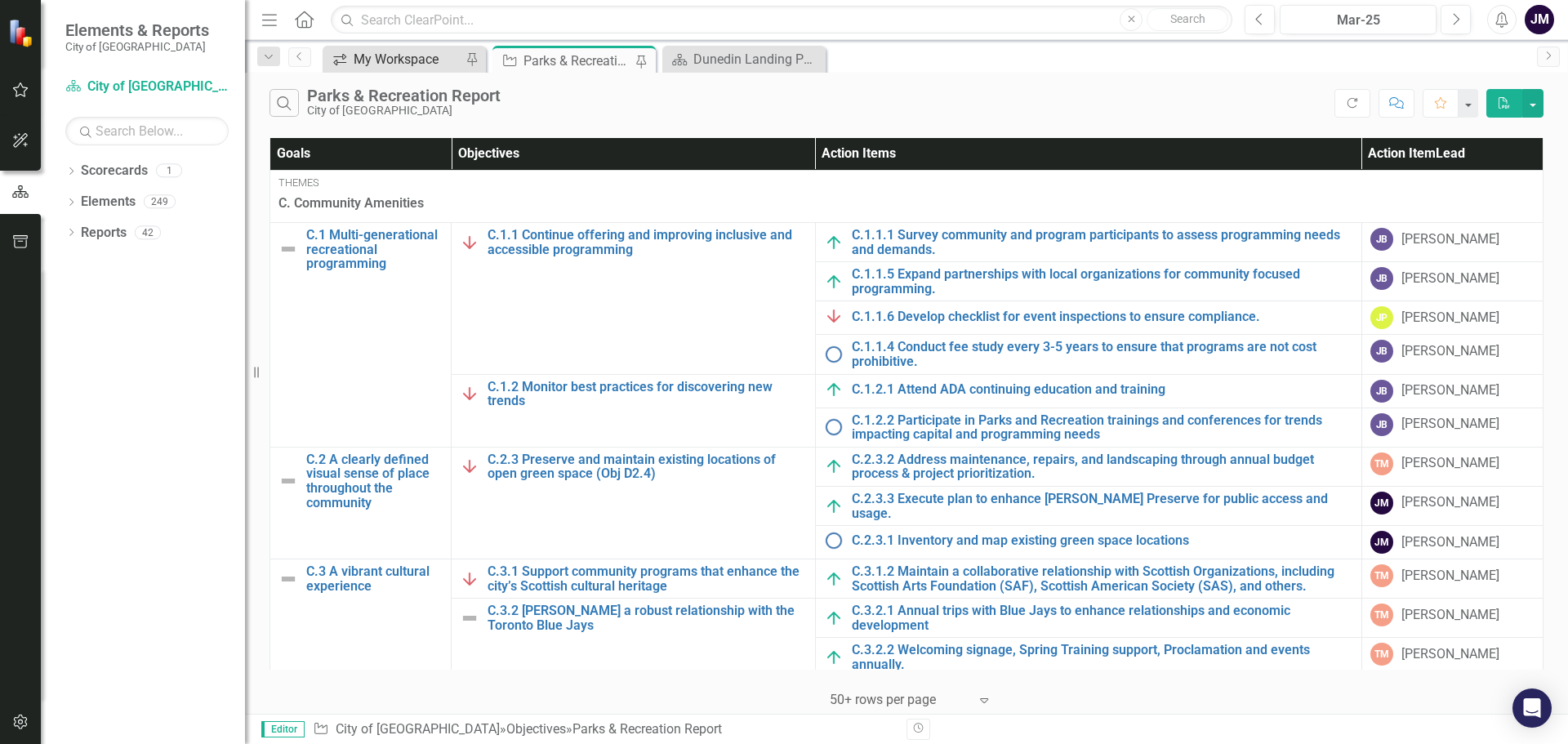
click at [414, 57] on div "My Workspace" at bounding box center [407, 59] width 107 height 20
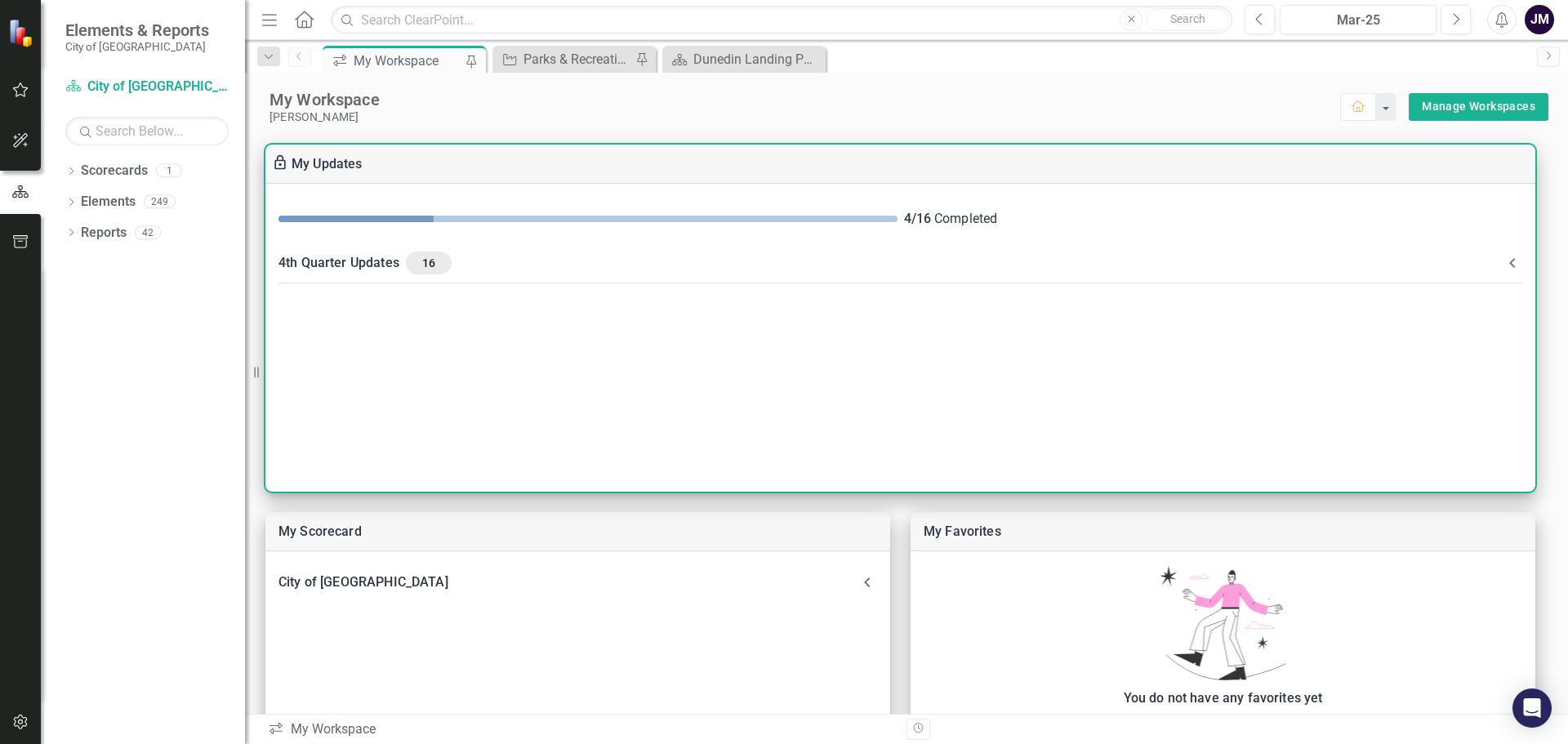
click at [358, 263] on div "4th Quarter Updates 16" at bounding box center [891, 262] width 1225 height 23
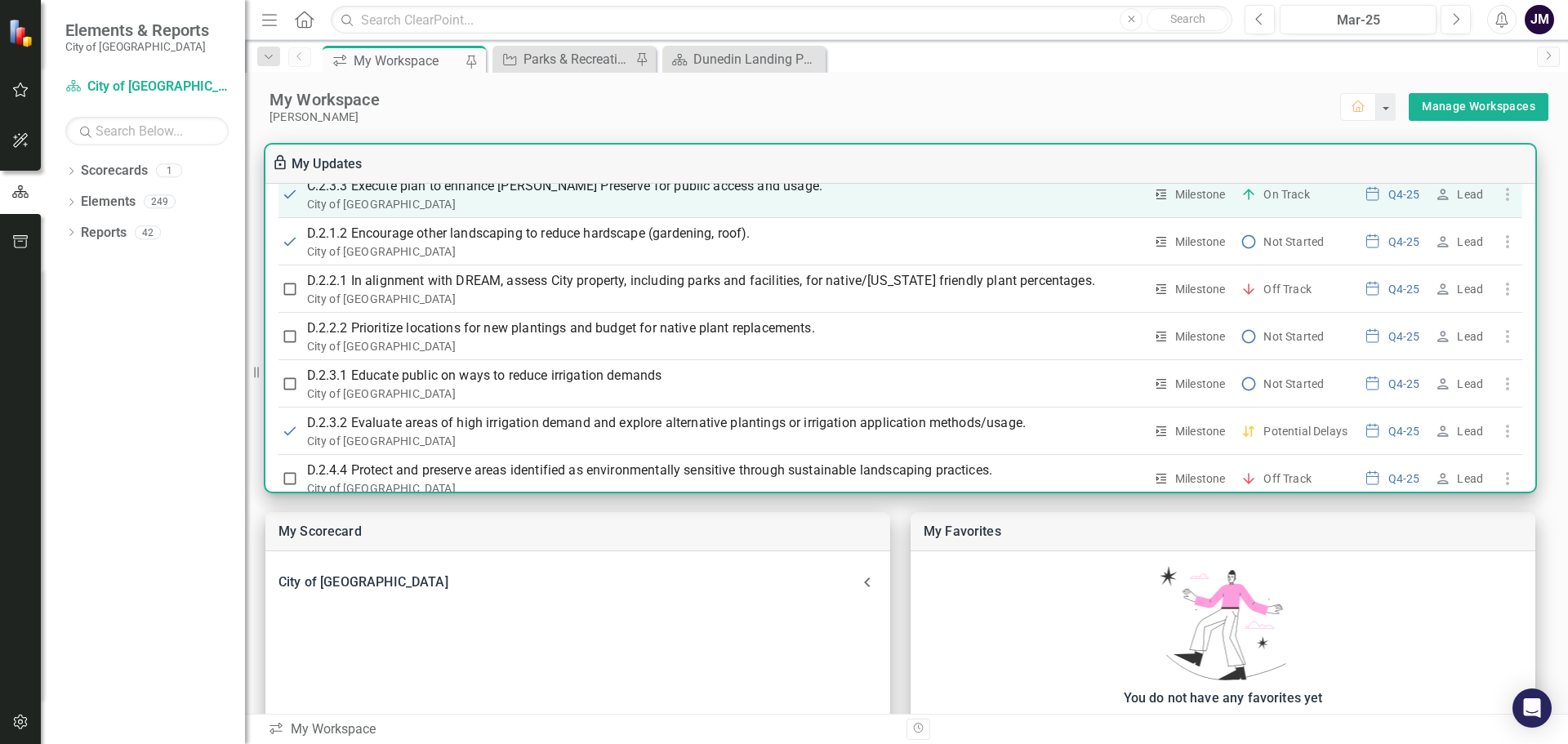
scroll to position [409, 0]
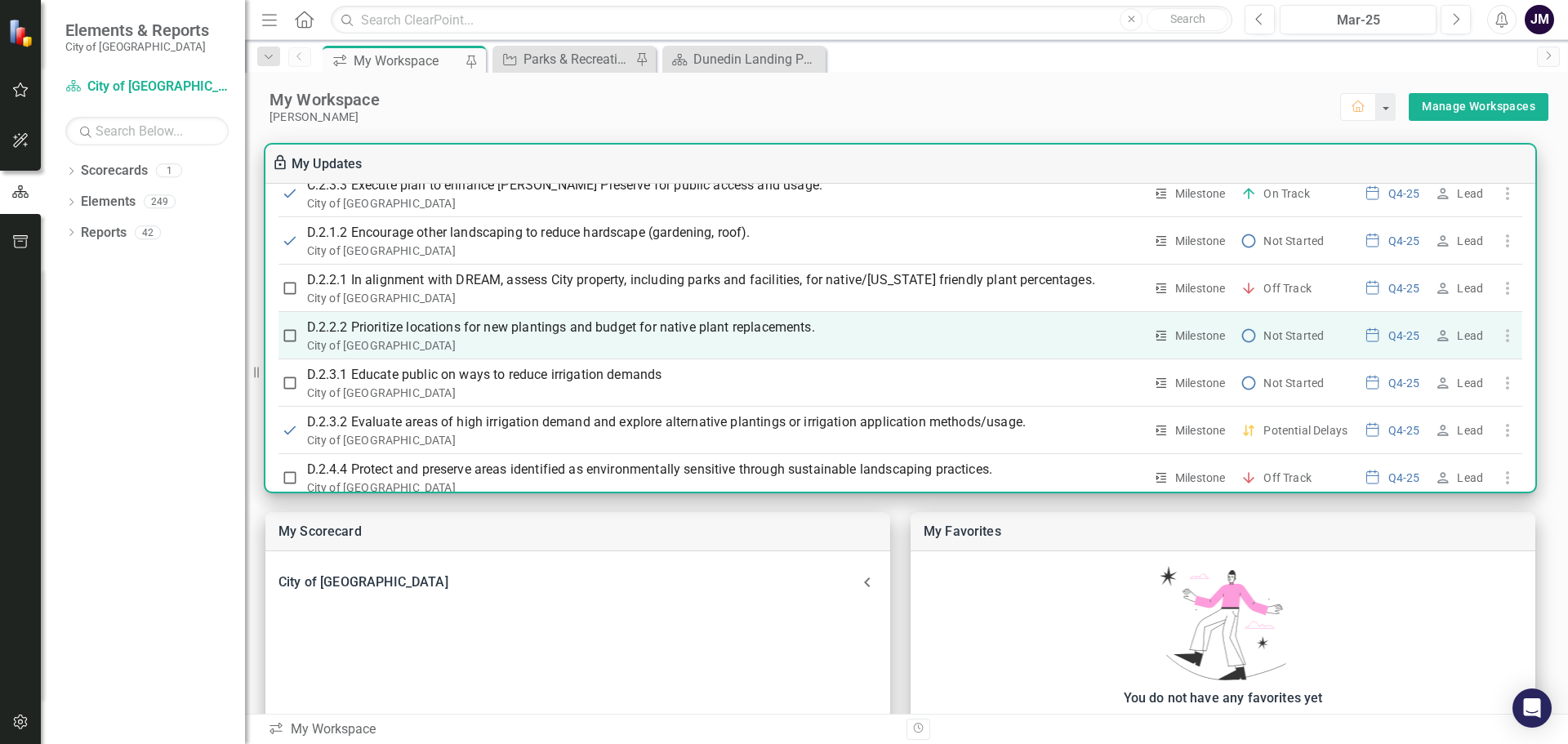
click at [467, 328] on p "D.2.2.2 Prioritize locations for new plantings and budget for native plant repl…" at bounding box center [725, 328] width 837 height 20
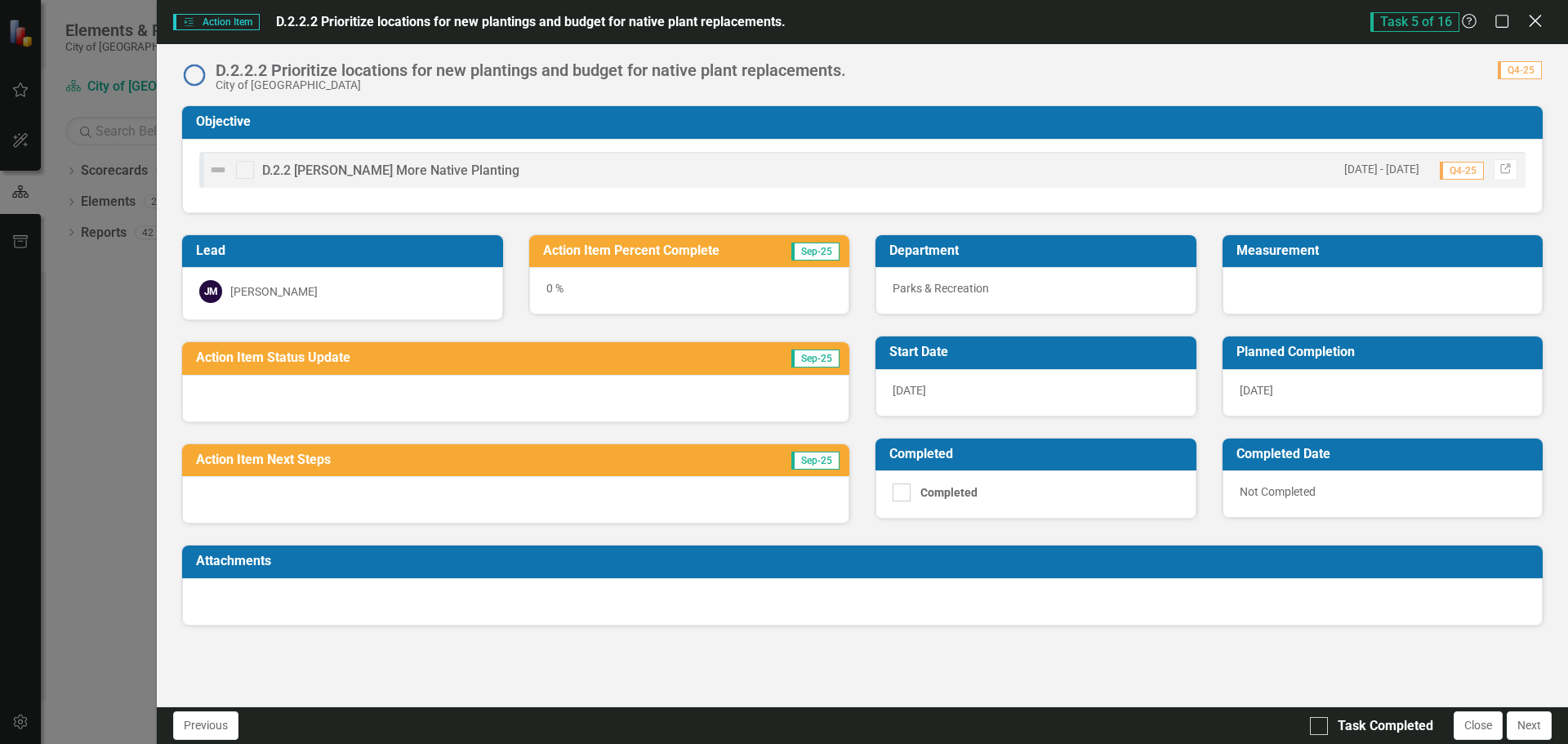
click at [1536, 22] on icon at bounding box center [1534, 20] width 12 height 12
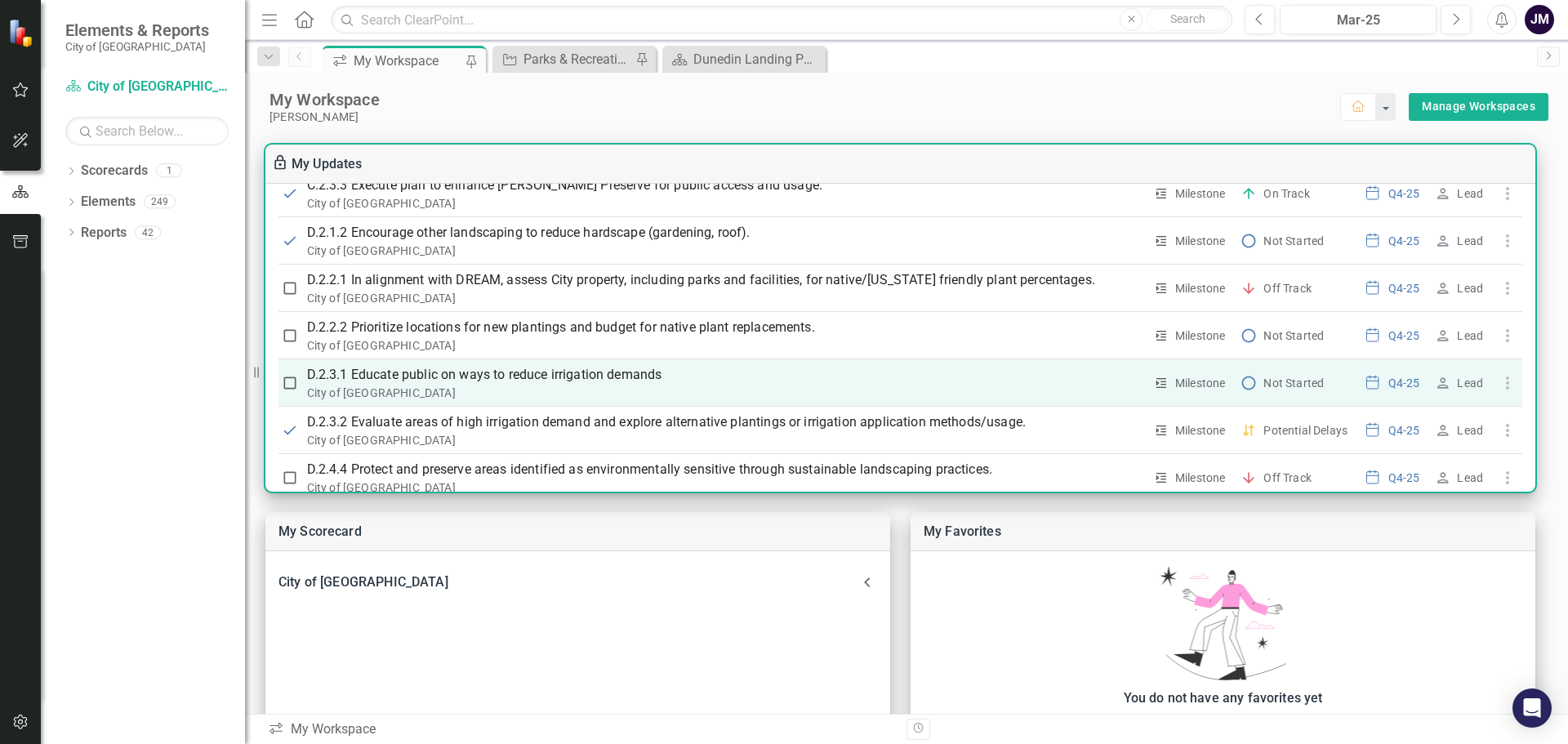
click at [465, 369] on p "D.2.3.1 Educate public on ways to reduce irrigation demands" at bounding box center [725, 375] width 837 height 20
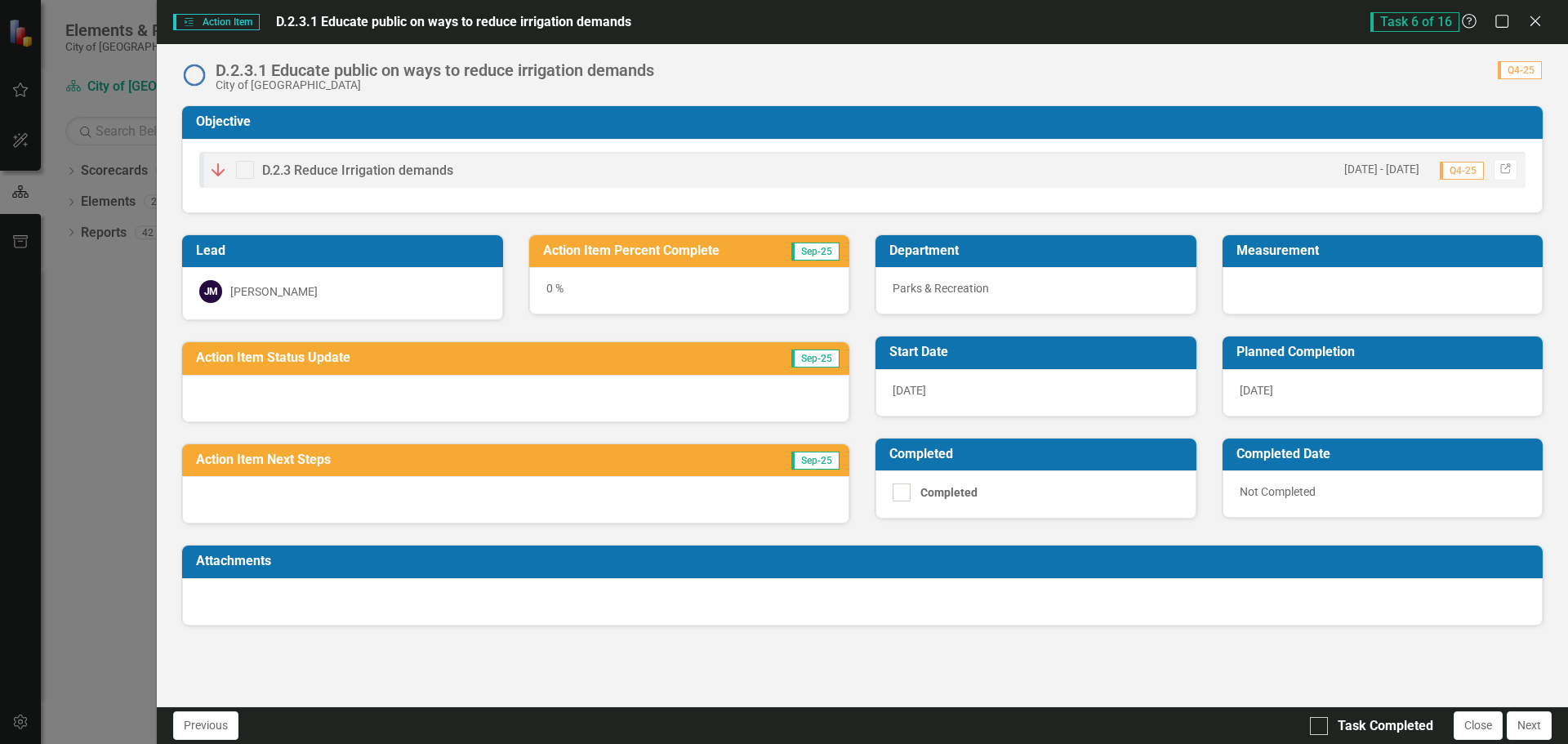
click at [546, 283] on div "0 %" at bounding box center [689, 290] width 321 height 47
click at [551, 288] on div "0 %" at bounding box center [689, 290] width 321 height 47
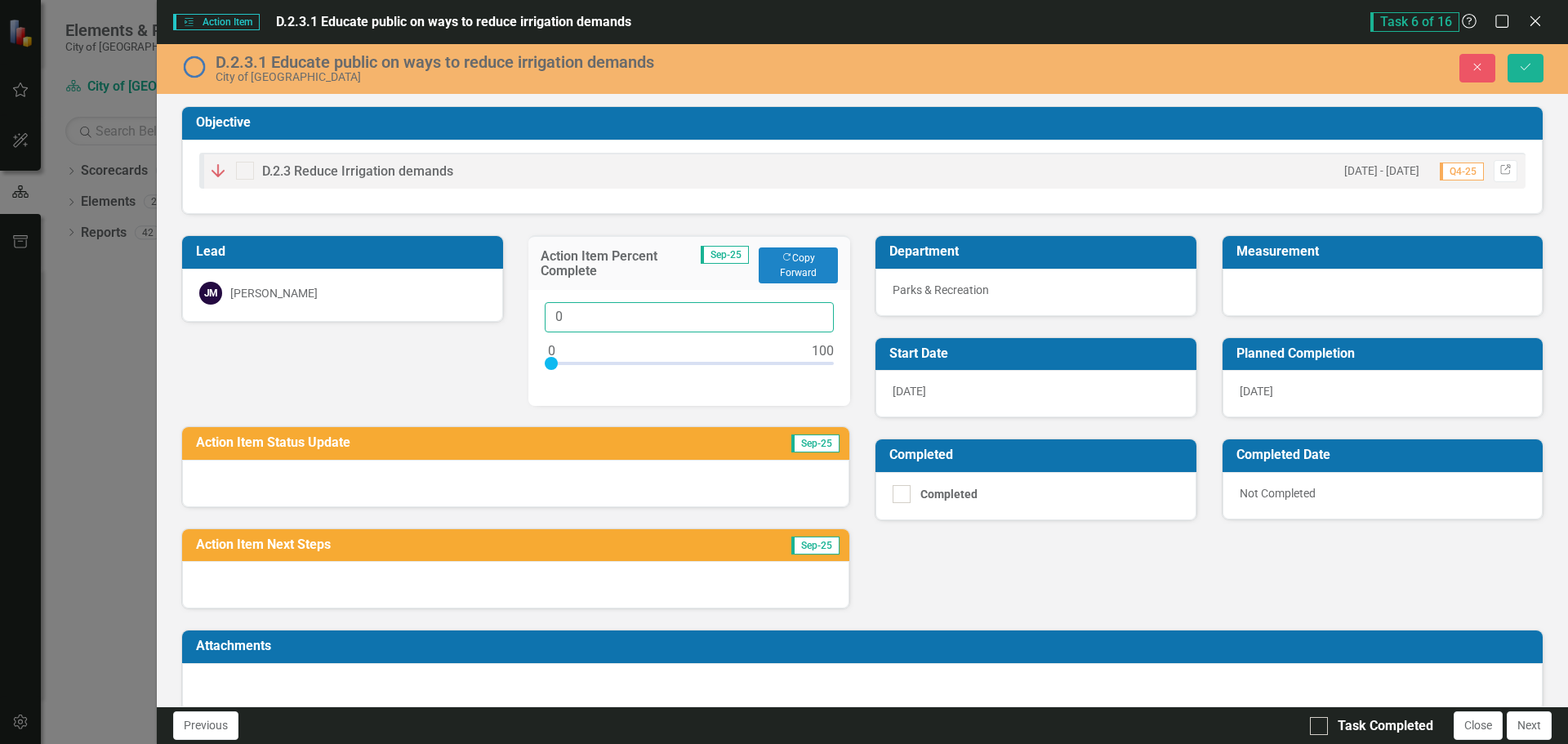
click at [572, 313] on input "0" at bounding box center [689, 317] width 290 height 30
type input "10"
click at [489, 478] on div at bounding box center [515, 484] width 667 height 47
click at [482, 480] on div at bounding box center [515, 484] width 667 height 47
click at [482, 478] on div at bounding box center [515, 484] width 667 height 47
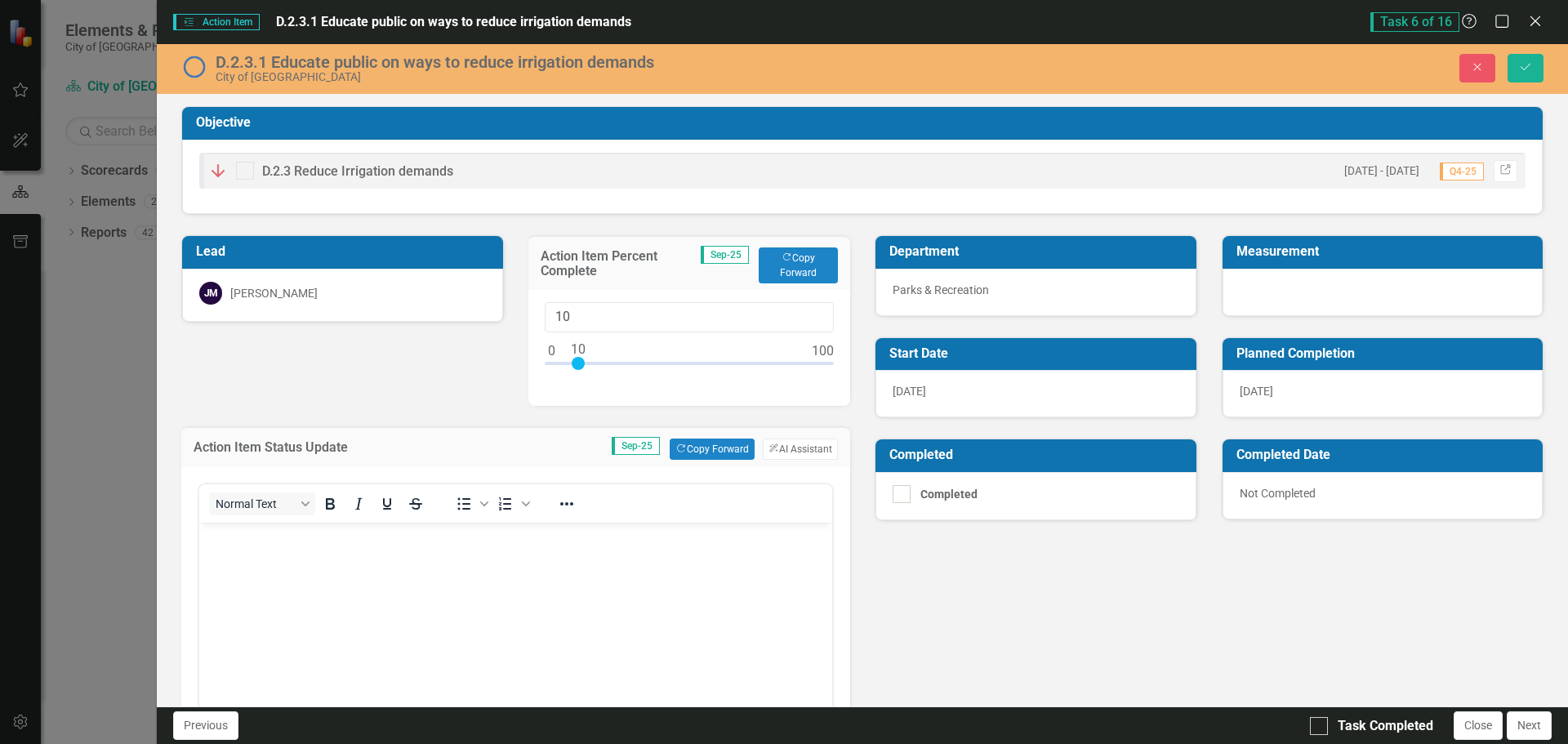
scroll to position [0, 0]
click at [249, 555] on body "Rich Text Area. Press ALT-0 for help." at bounding box center [515, 645] width 633 height 245
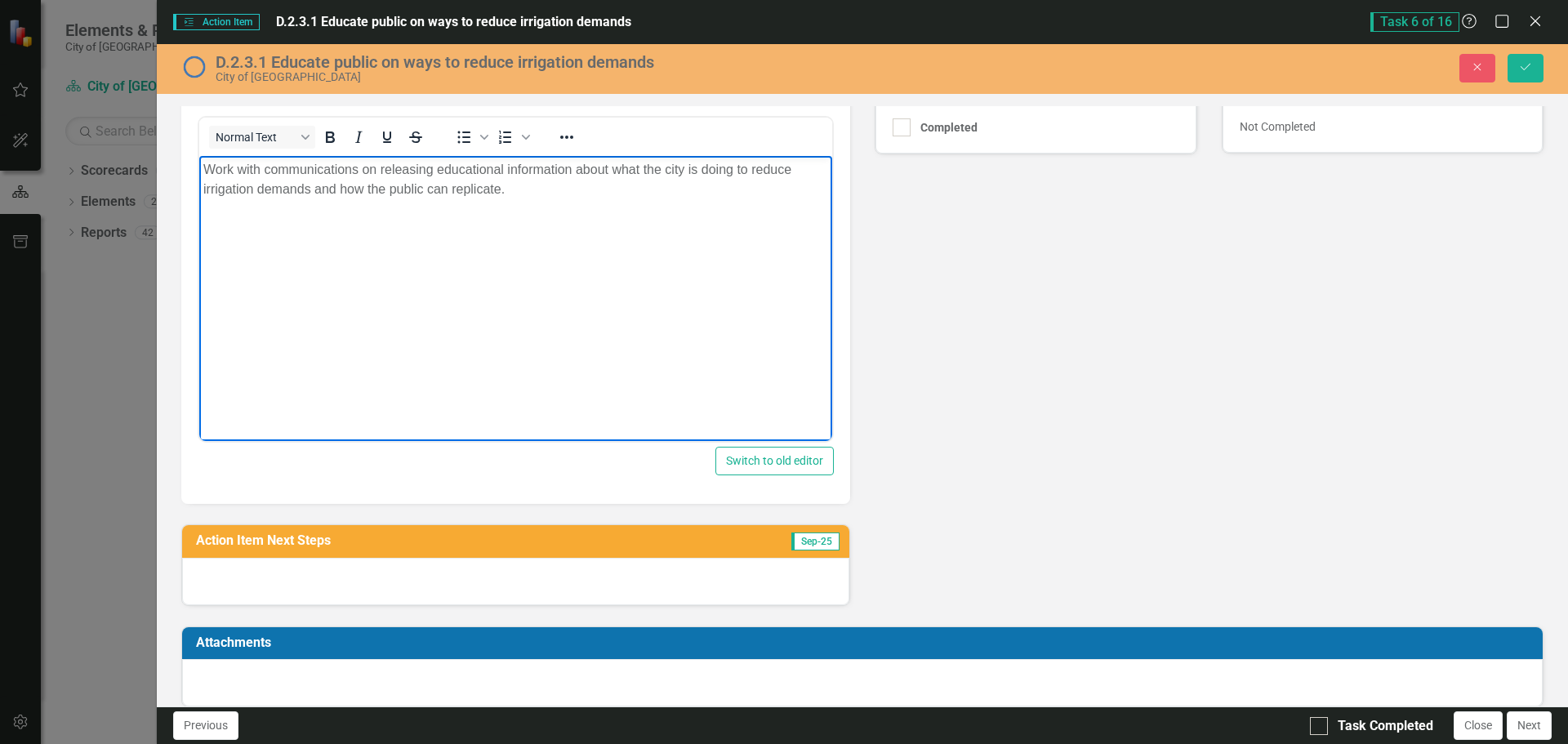
scroll to position [384, 0]
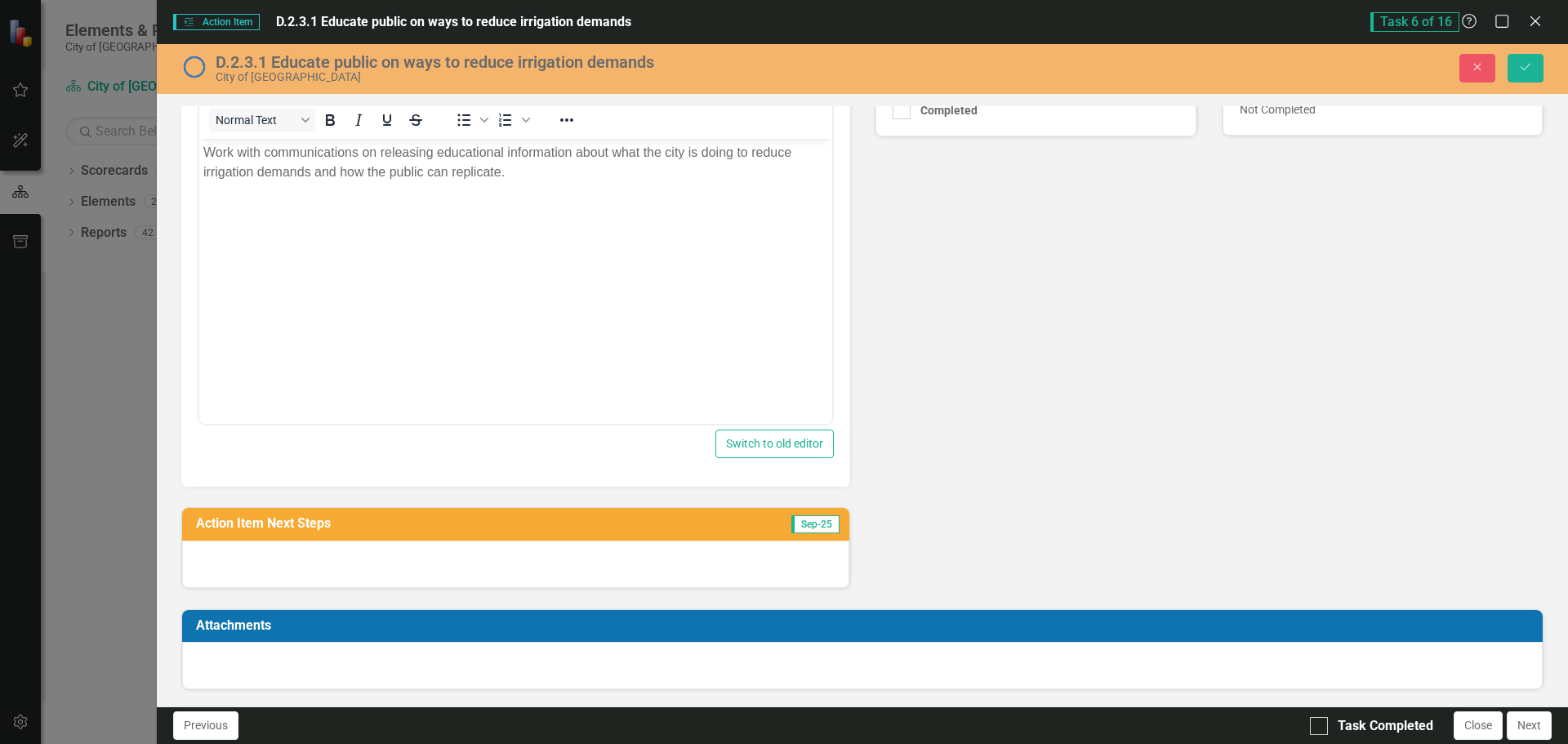
click at [284, 557] on div at bounding box center [515, 565] width 667 height 47
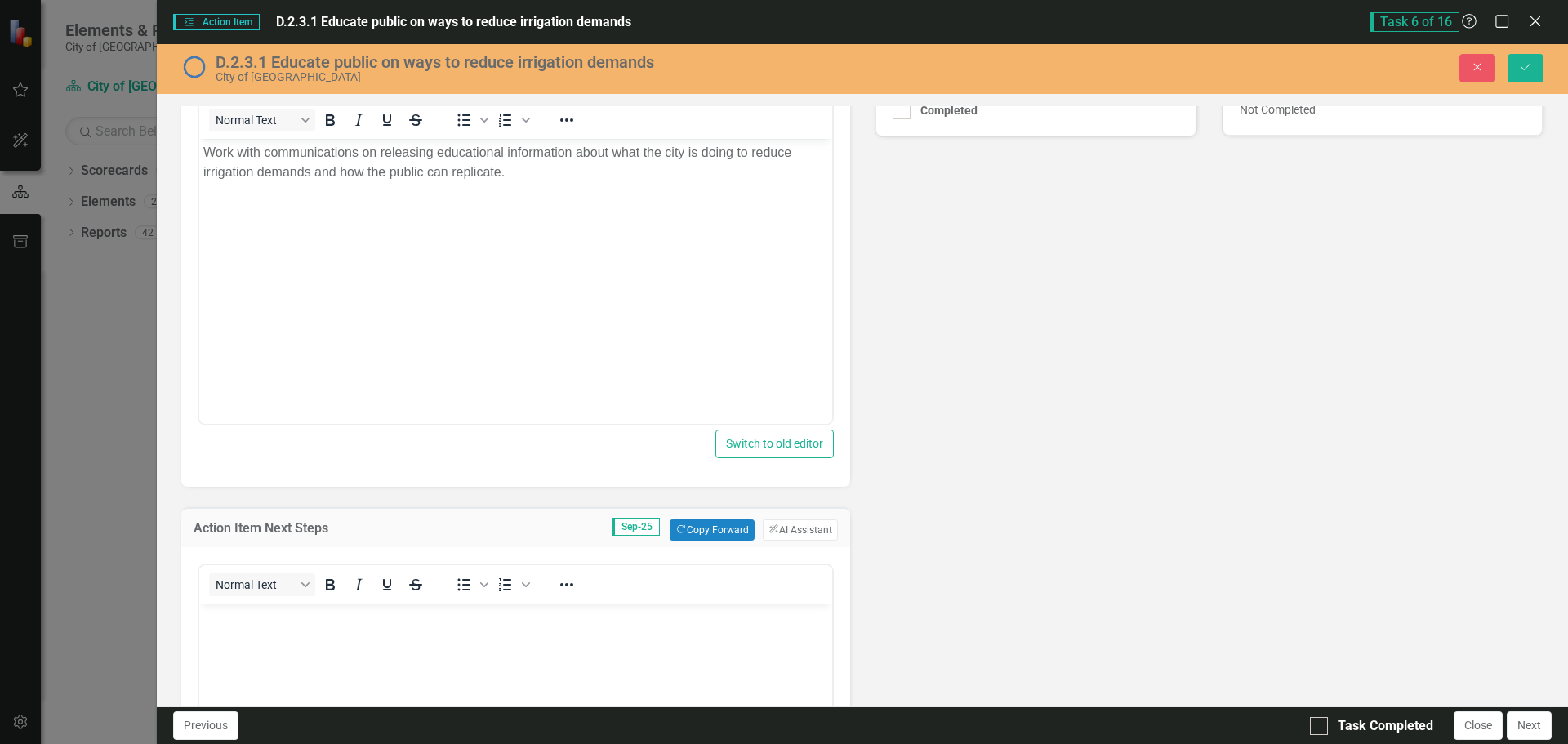
scroll to position [0, 0]
click at [221, 638] on body "Rich Text Area. Press ALT-0 for help." at bounding box center [515, 726] width 633 height 245
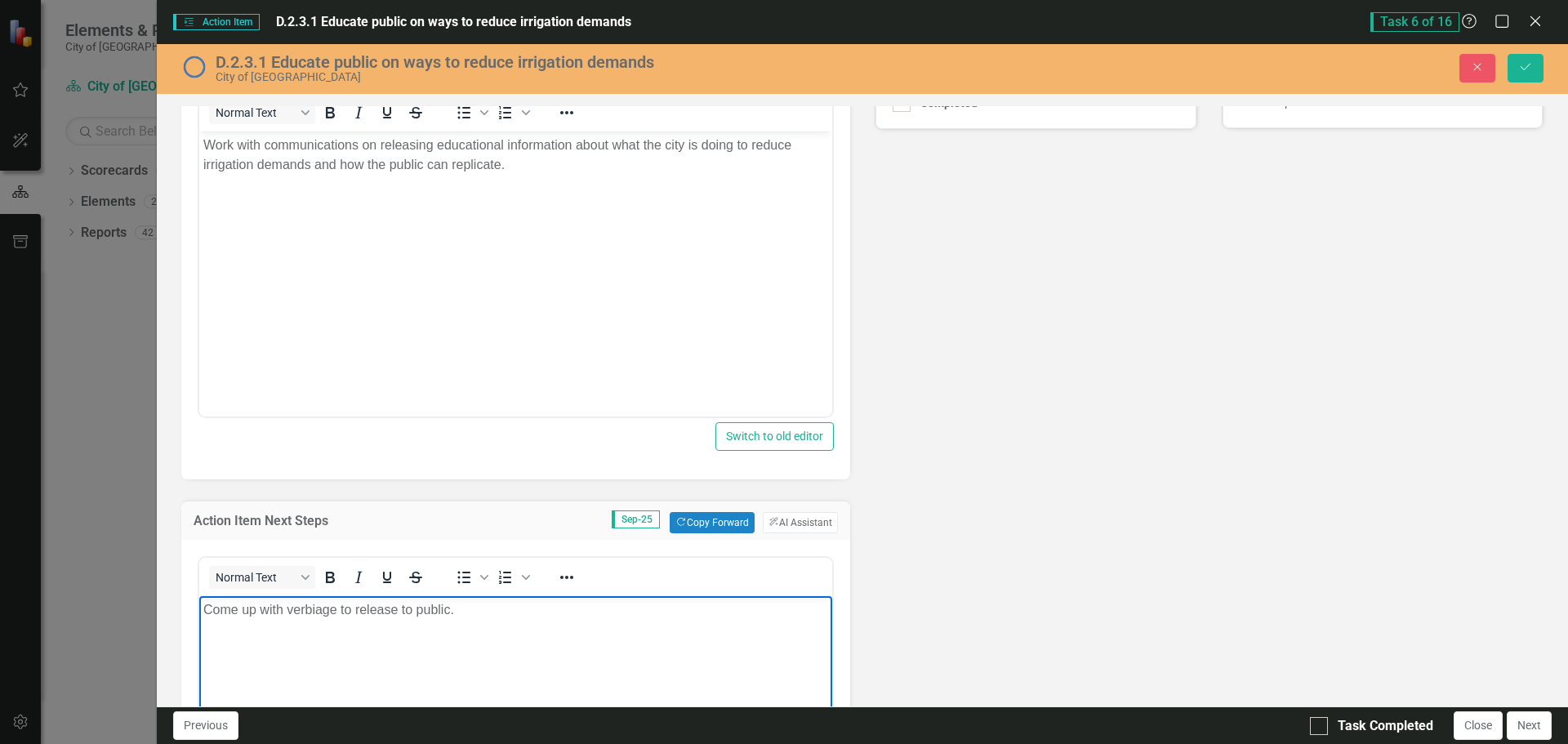
scroll to position [175, 0]
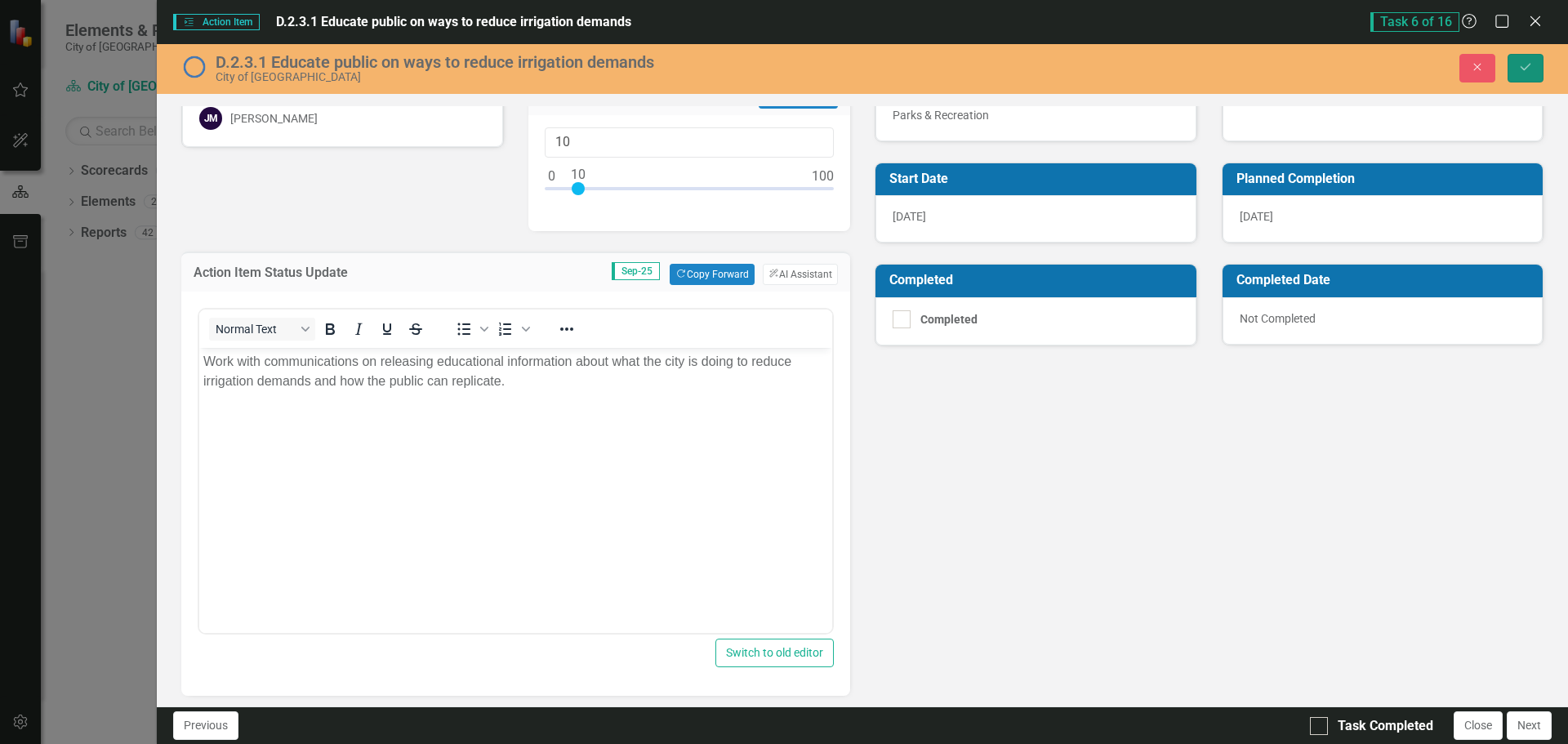
click at [1521, 63] on icon "Save" at bounding box center [1526, 66] width 15 height 12
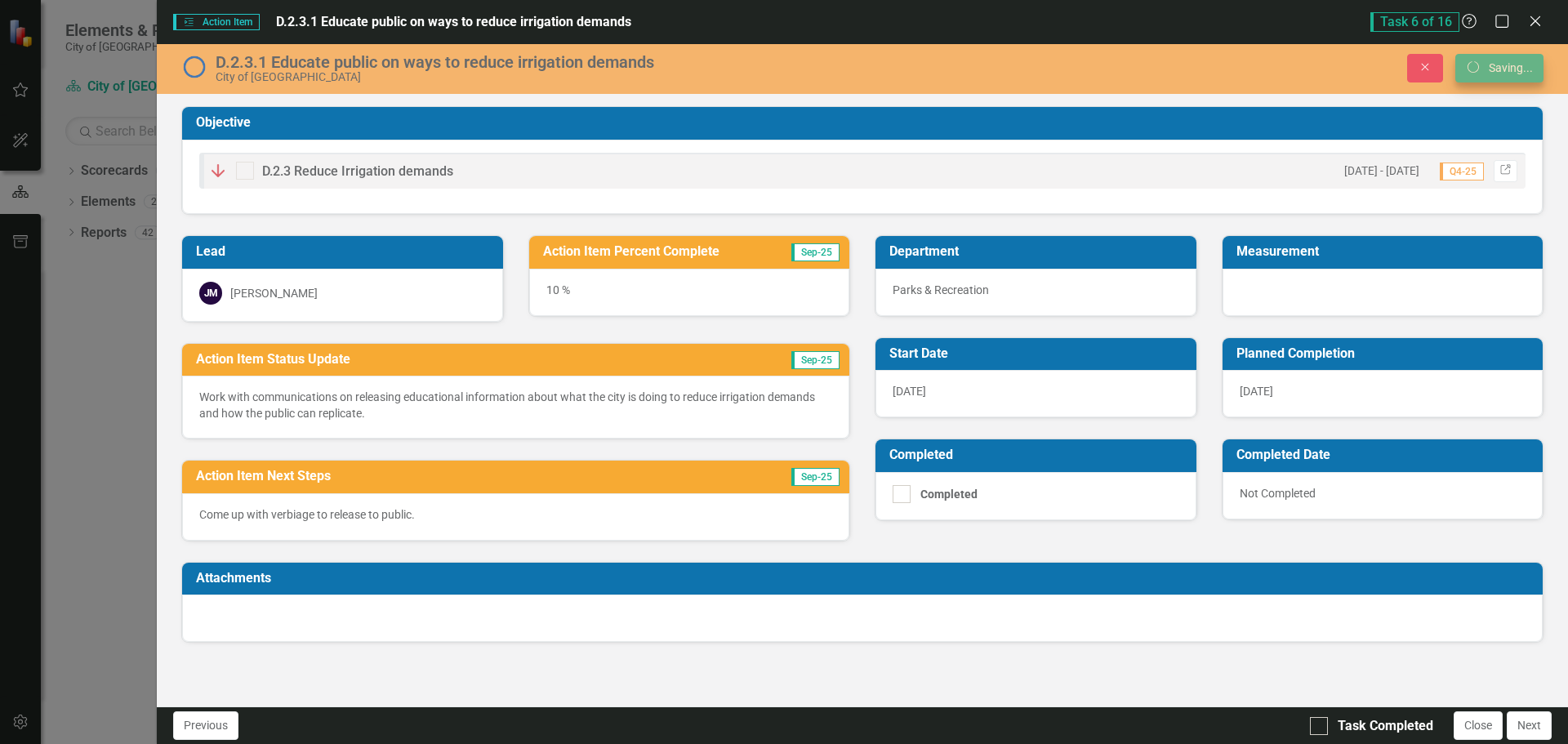
scroll to position [0, 0]
click at [1320, 732] on div at bounding box center [1319, 727] width 18 height 18
click at [1320, 728] on input "Task Completed" at bounding box center [1316, 723] width 11 height 11
checkbox input "true"
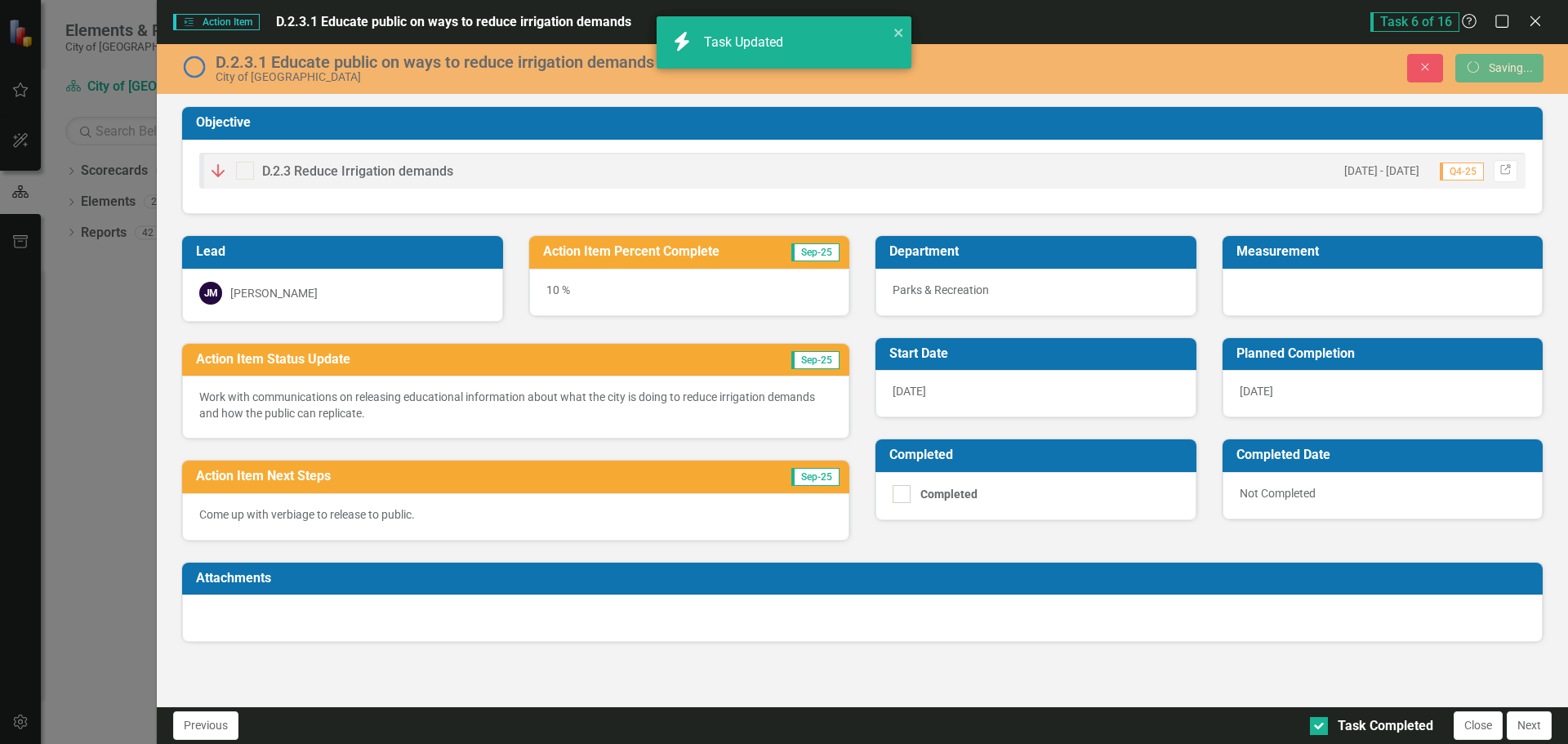
checkbox input "true"
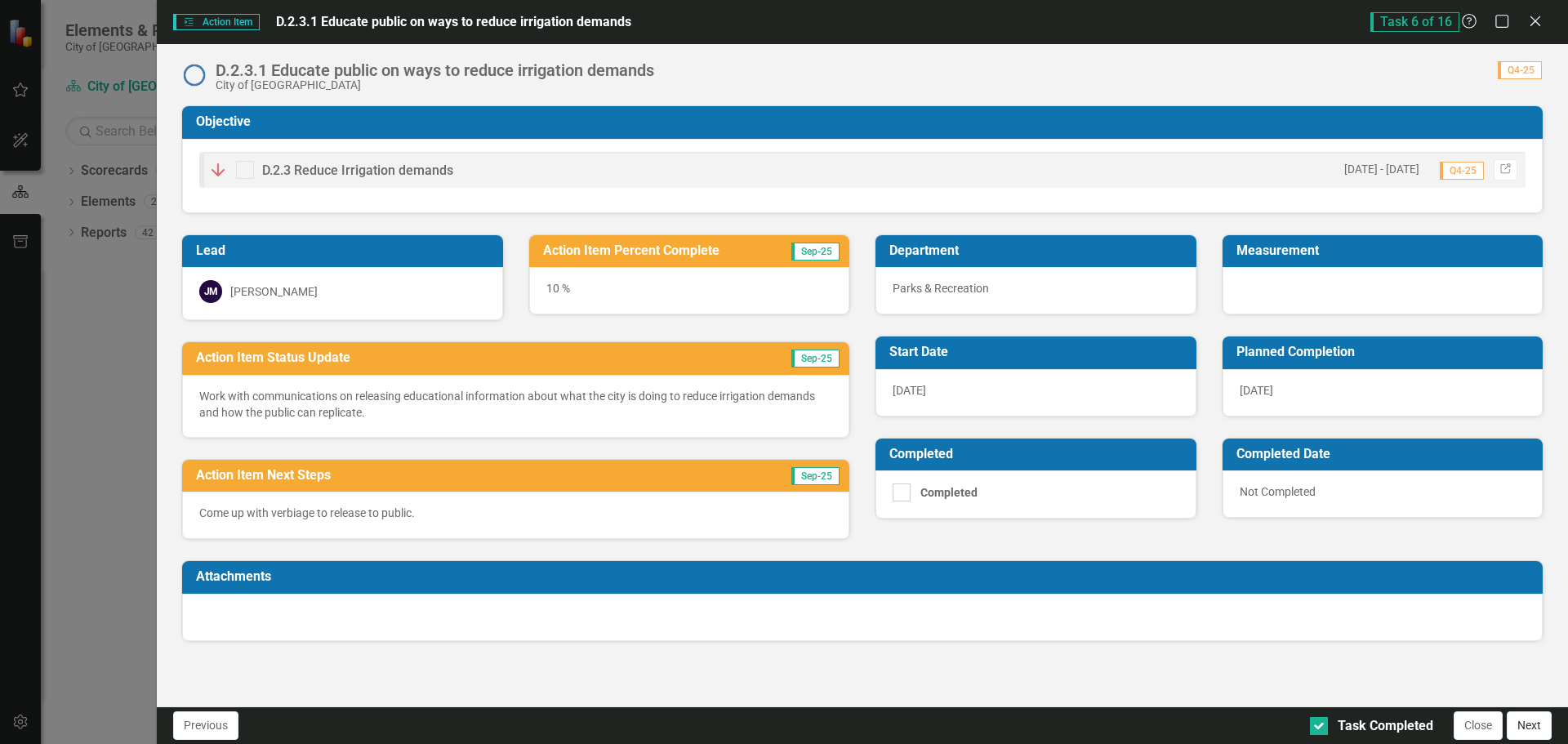
click at [1544, 729] on button "Next" at bounding box center [1529, 725] width 45 height 28
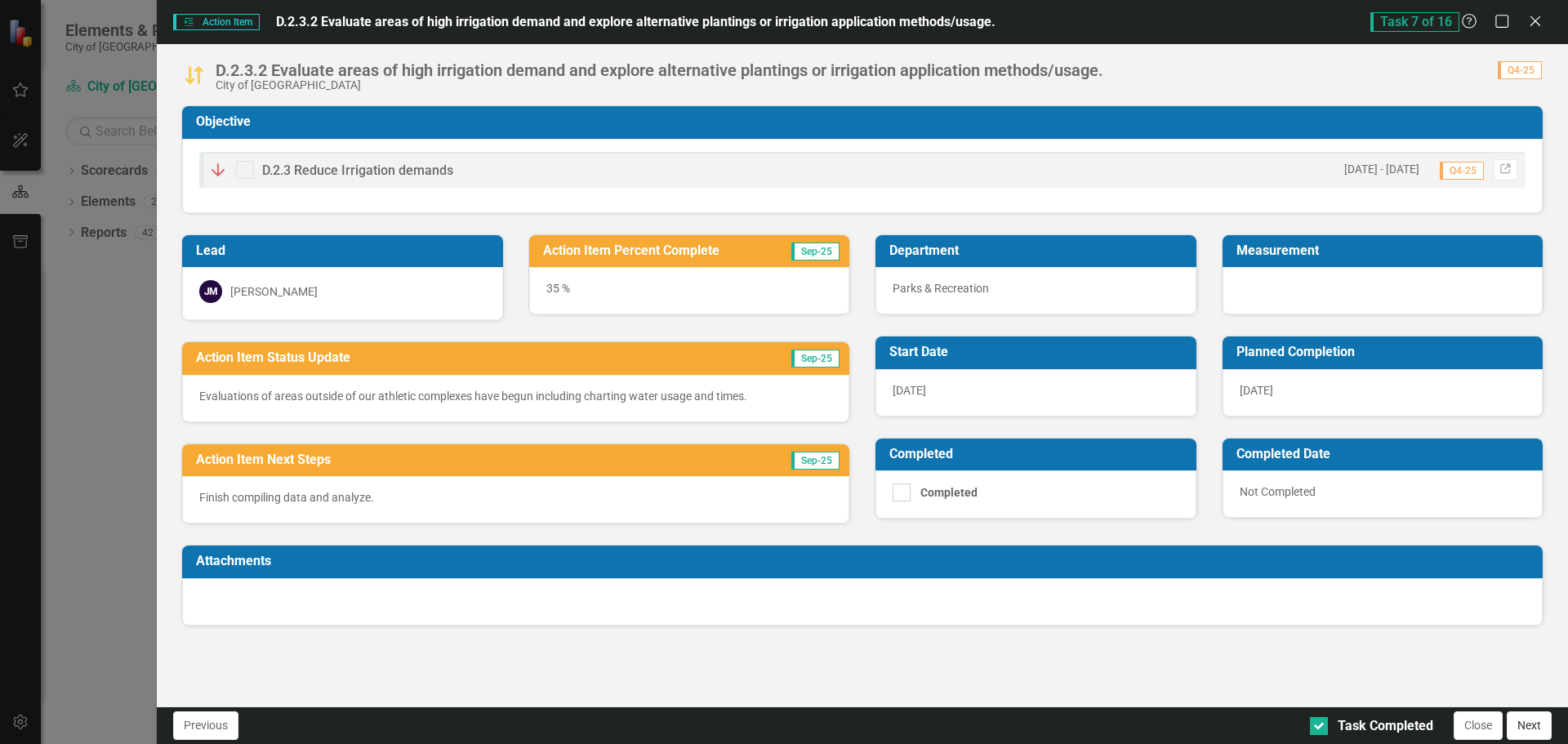
click at [1527, 730] on button "Next" at bounding box center [1529, 725] width 45 height 28
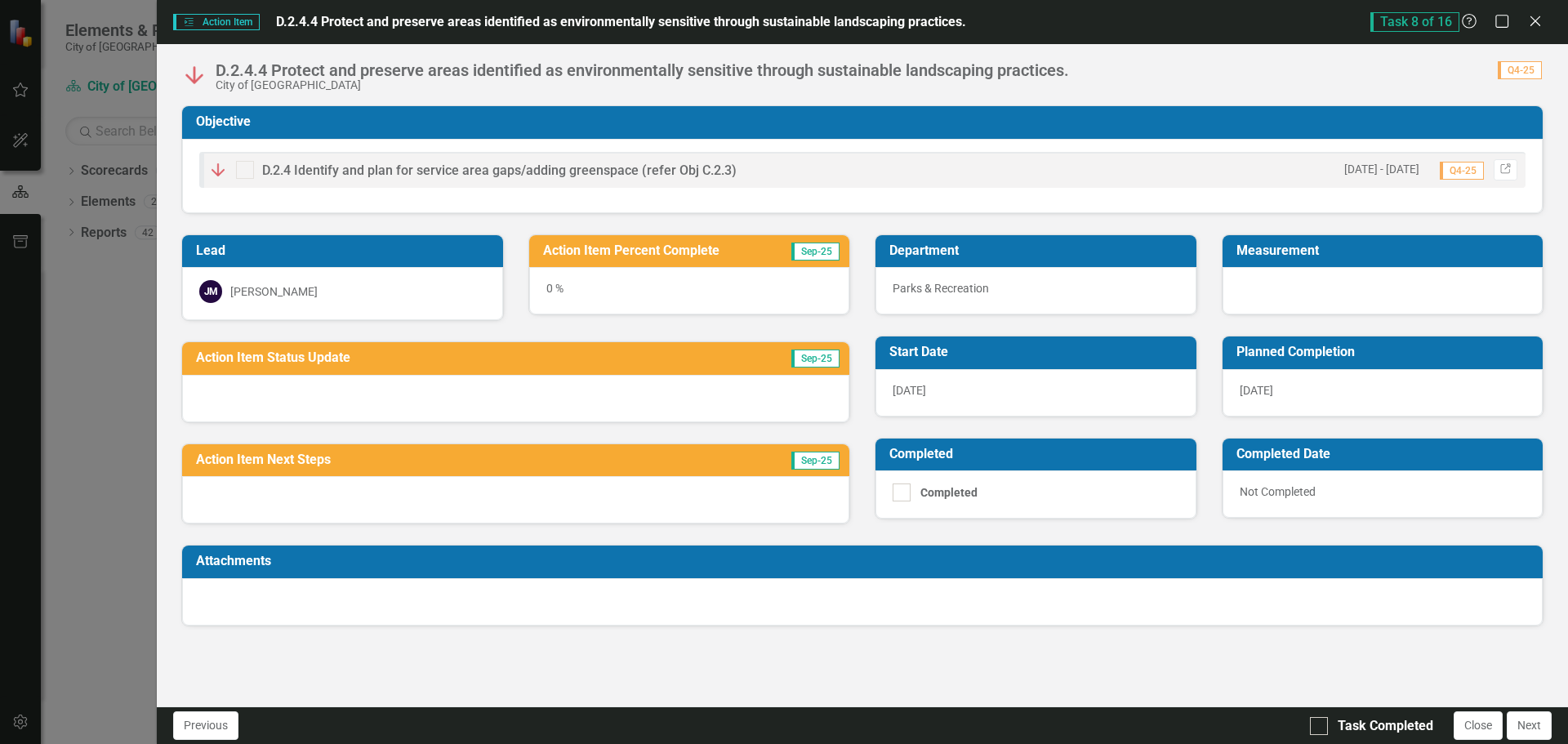
click at [550, 288] on div "0 %" at bounding box center [689, 290] width 321 height 47
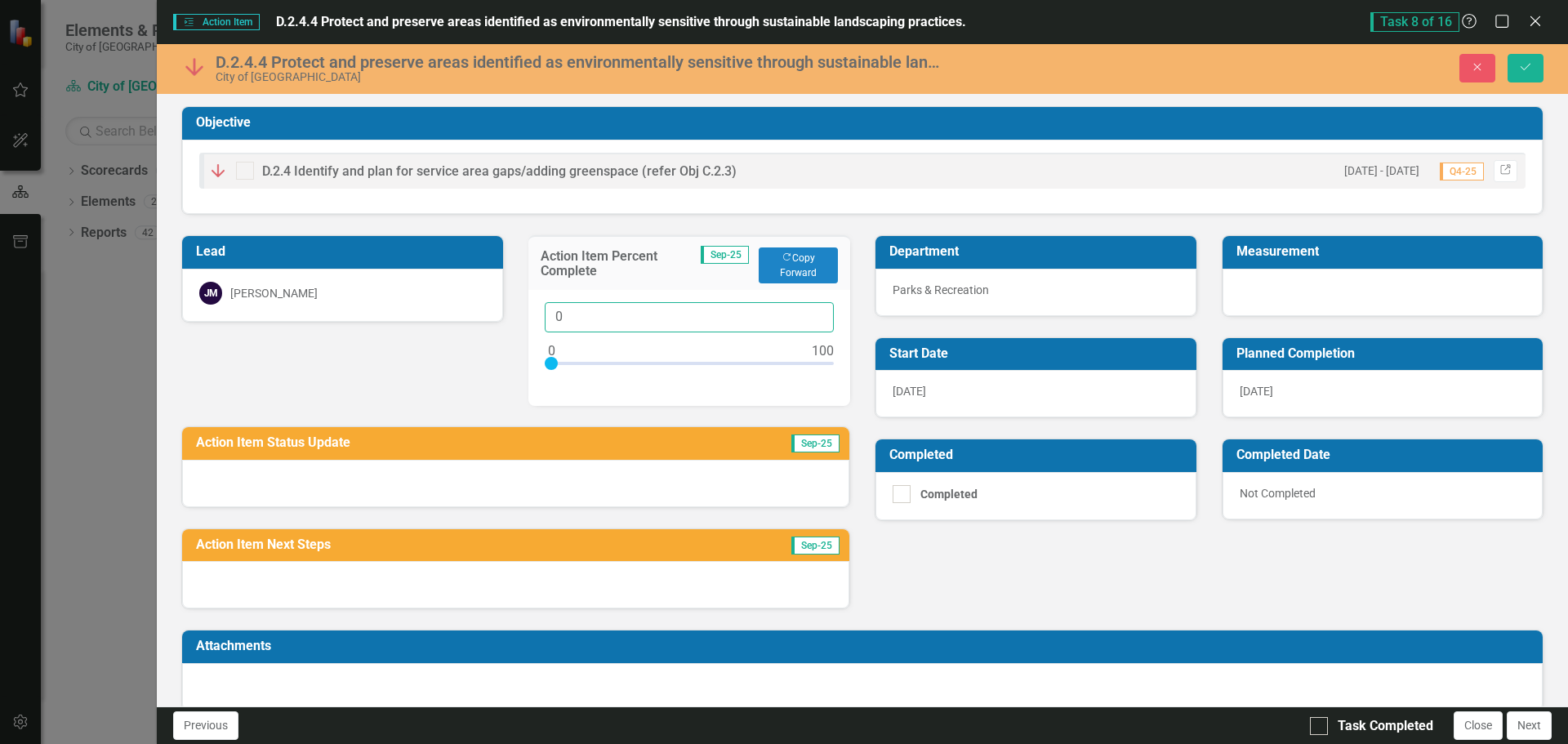
click at [552, 316] on input "0" at bounding box center [689, 317] width 290 height 30
type input "30"
click at [415, 487] on div at bounding box center [515, 484] width 667 height 47
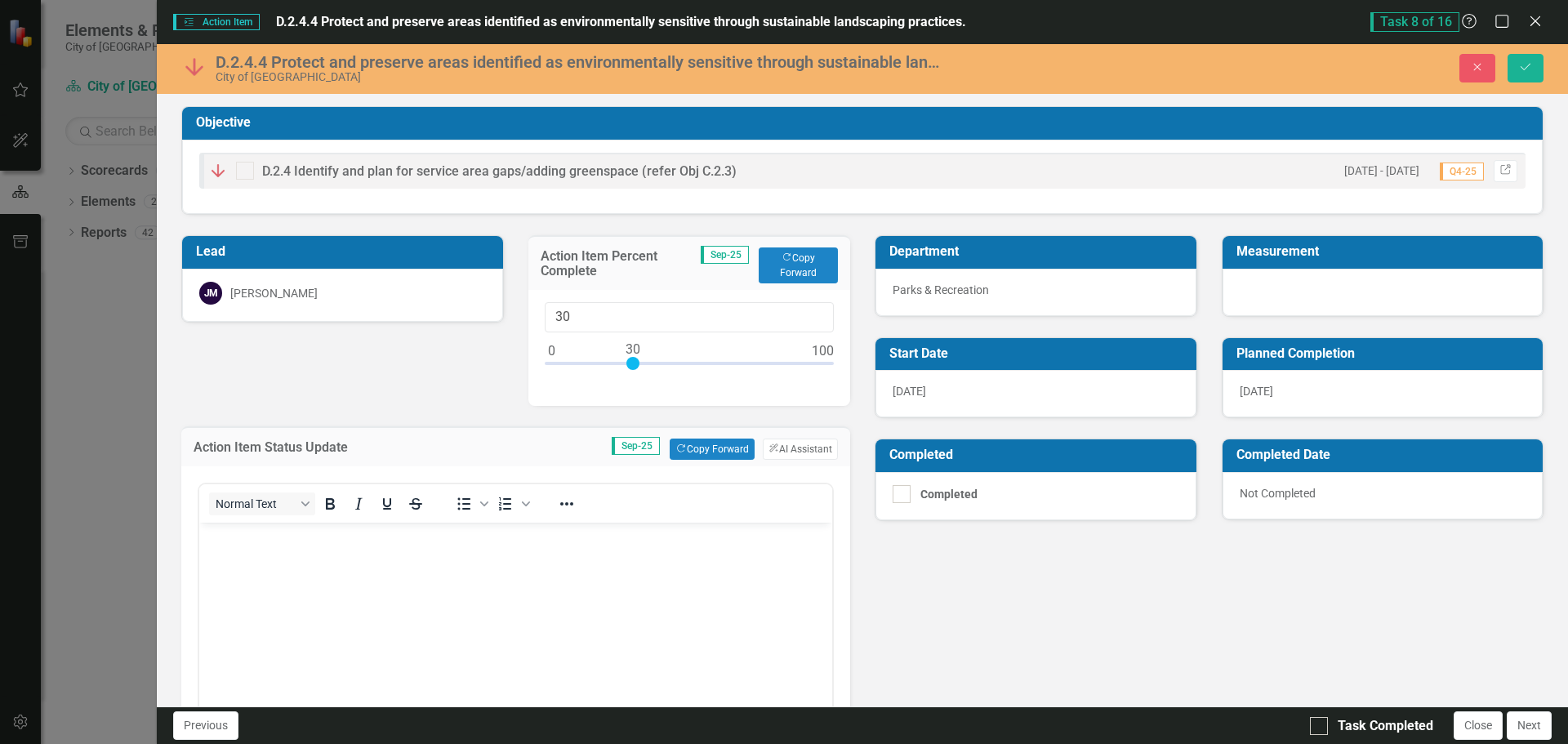
click at [312, 578] on body "Rich Text Area. Press ALT-0 for help." at bounding box center [515, 645] width 633 height 245
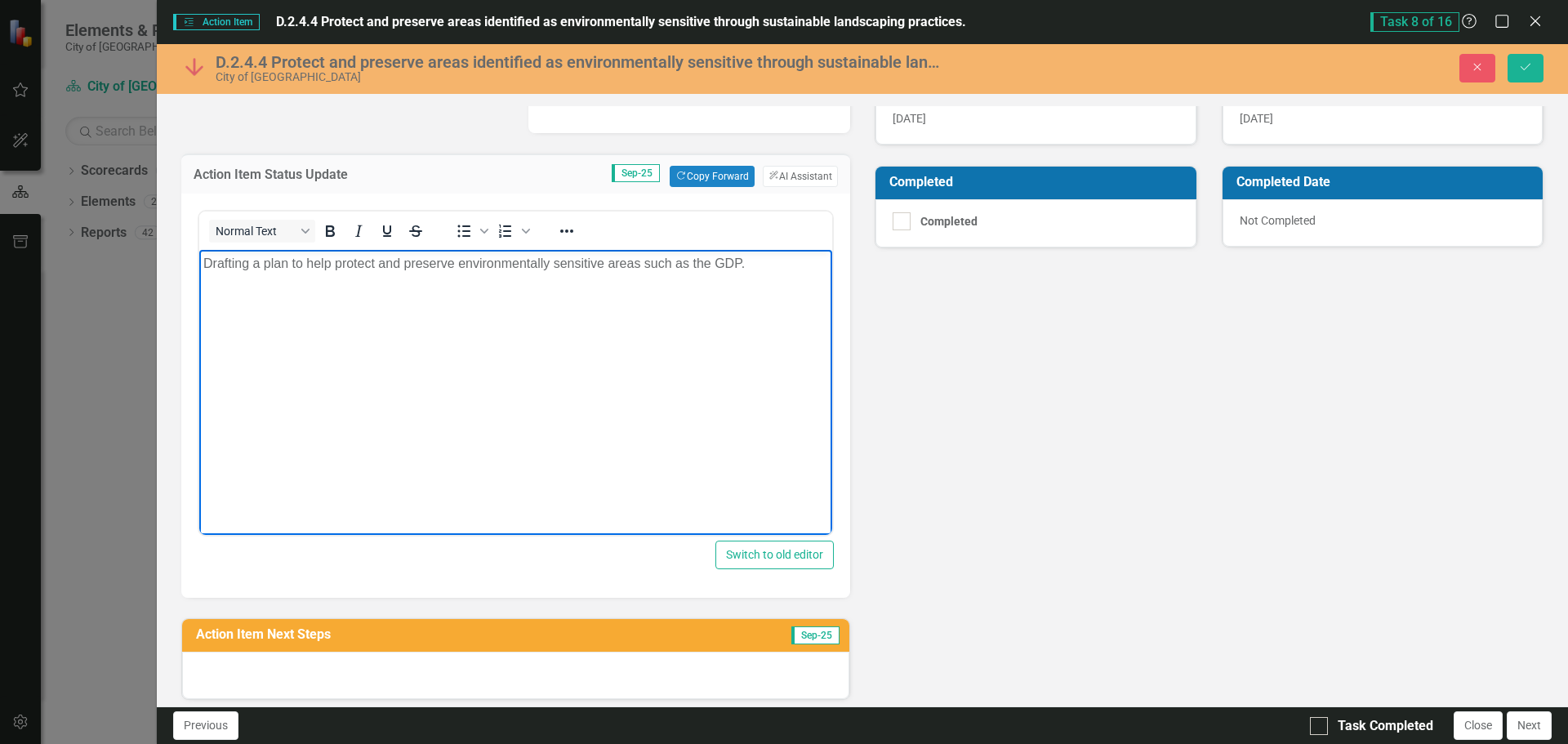
scroll to position [384, 0]
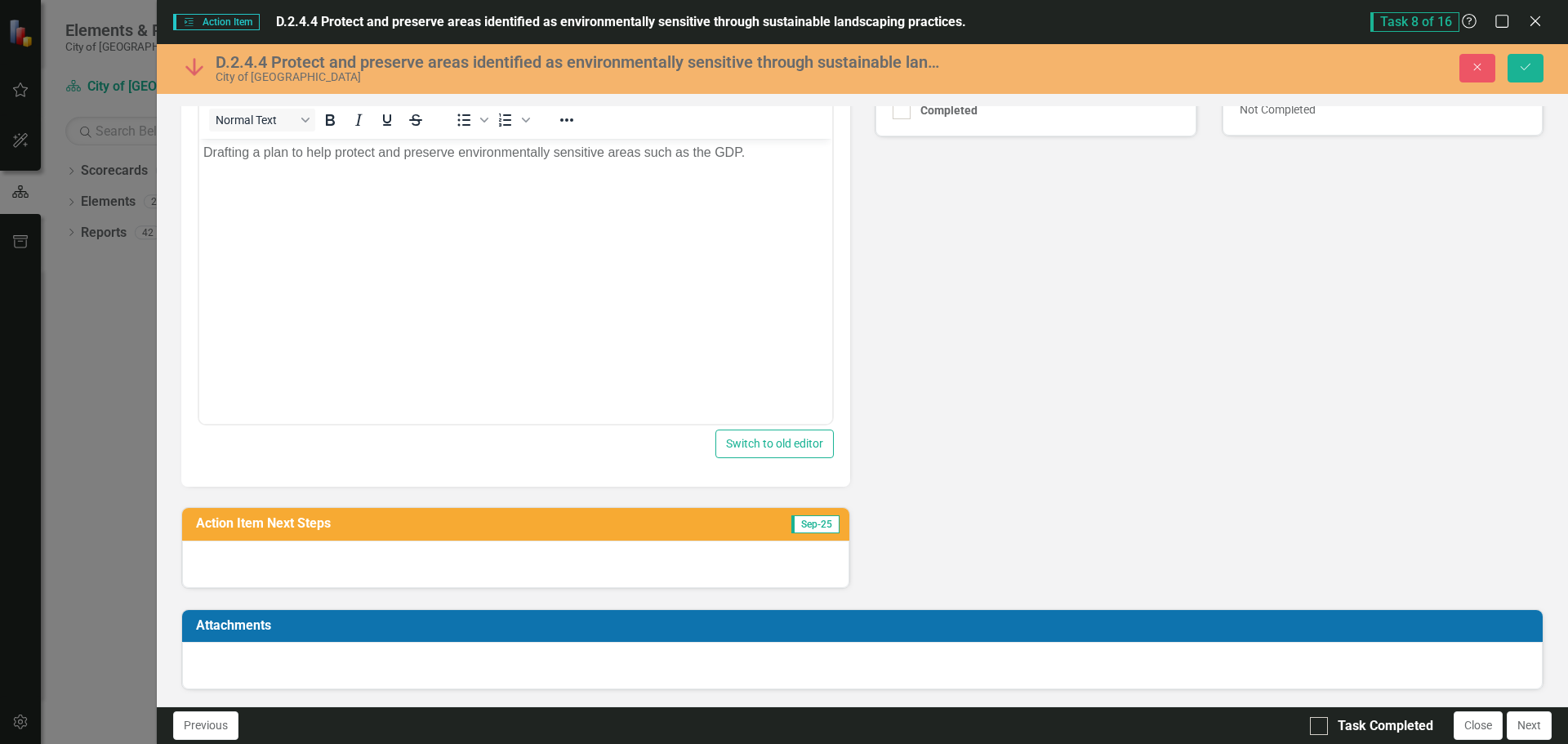
click at [474, 570] on div at bounding box center [515, 565] width 667 height 47
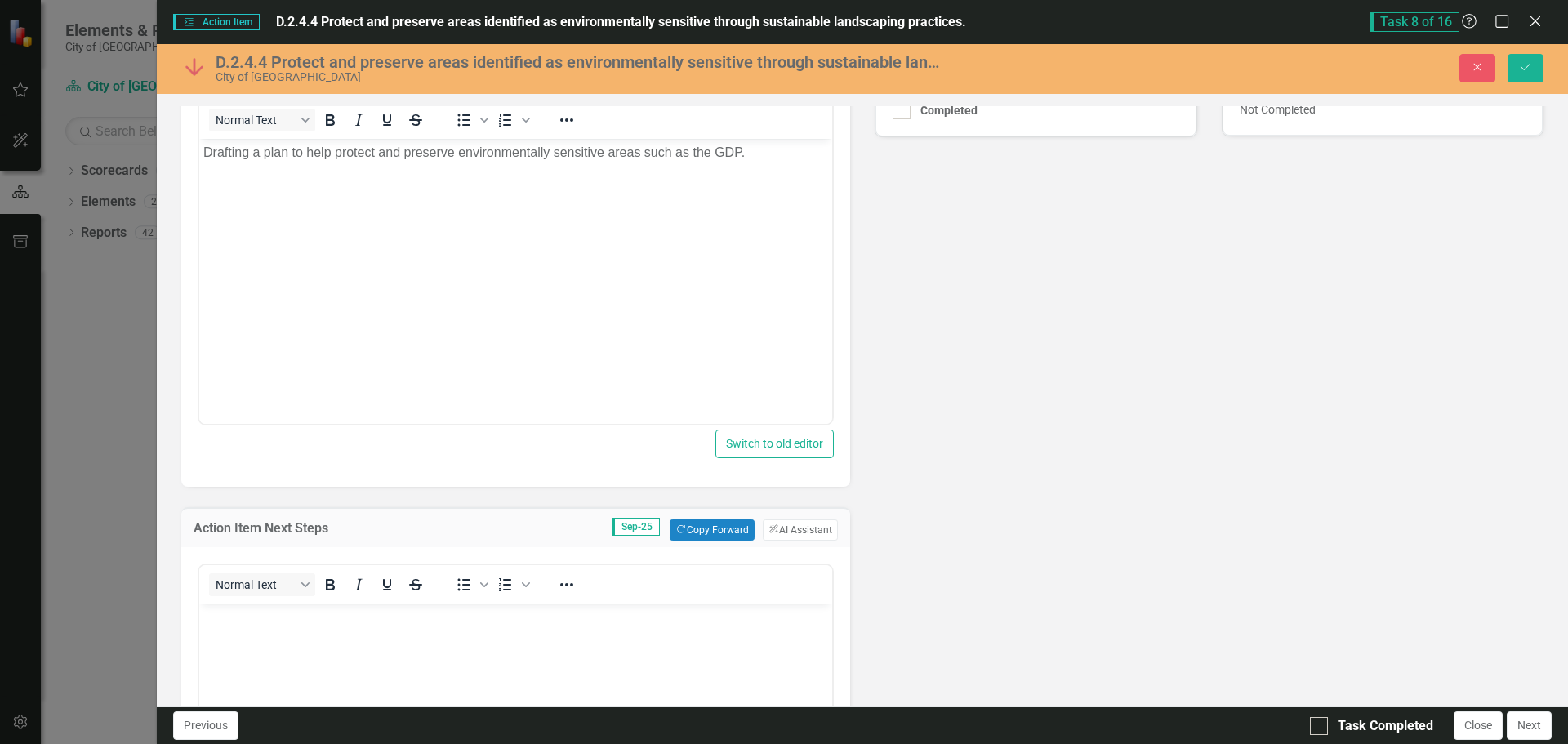
scroll to position [0, 0]
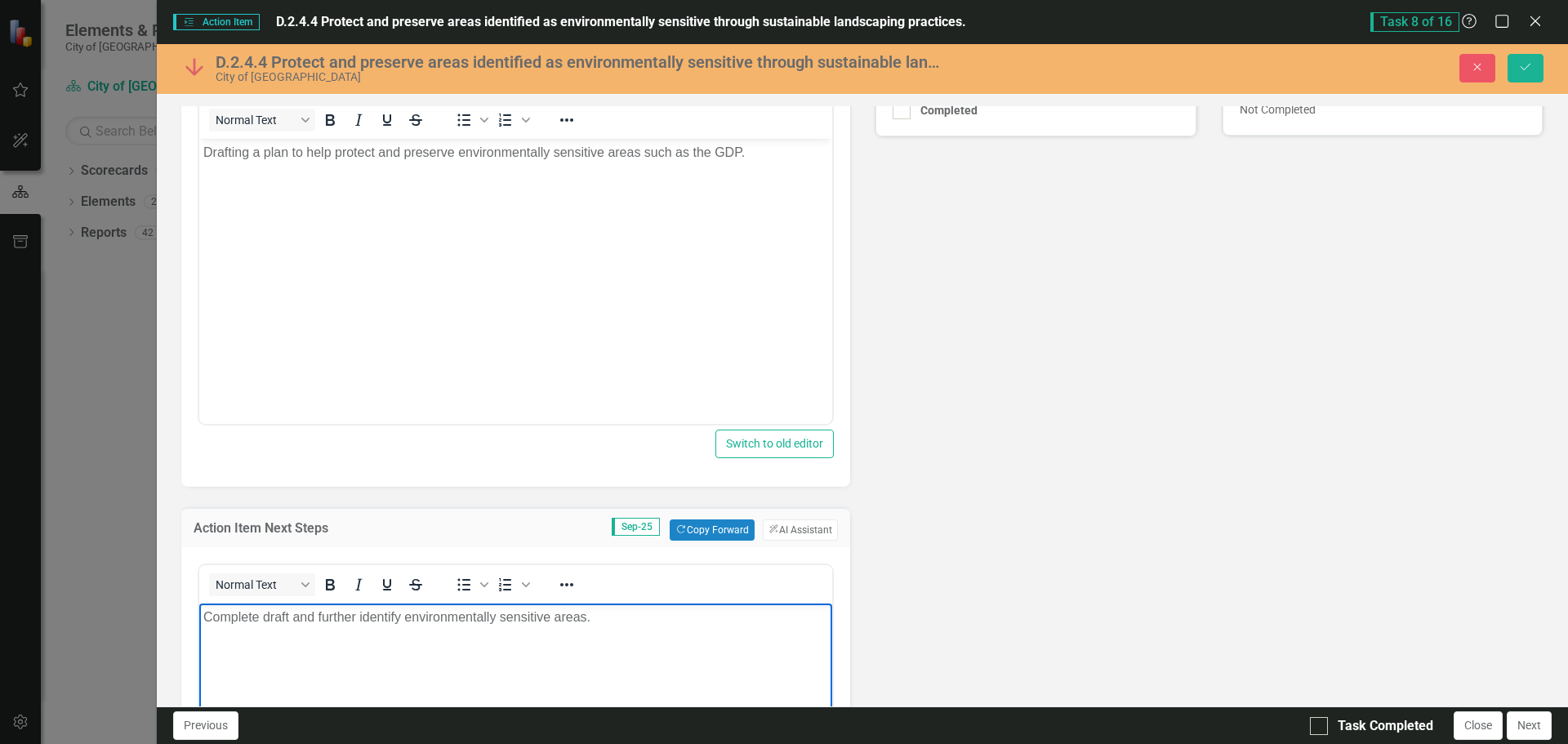
drag, startPoint x: 1156, startPoint y: 418, endPoint x: 1302, endPoint y: 301, distance: 187.1
click at [1157, 416] on div "Lead JM Joe McLemore Action Item Percent Complete Sep-25 Copy Forward Copy Forw…" at bounding box center [862, 391] width 1387 height 1121
click at [1527, 71] on icon "Save" at bounding box center [1526, 66] width 15 height 12
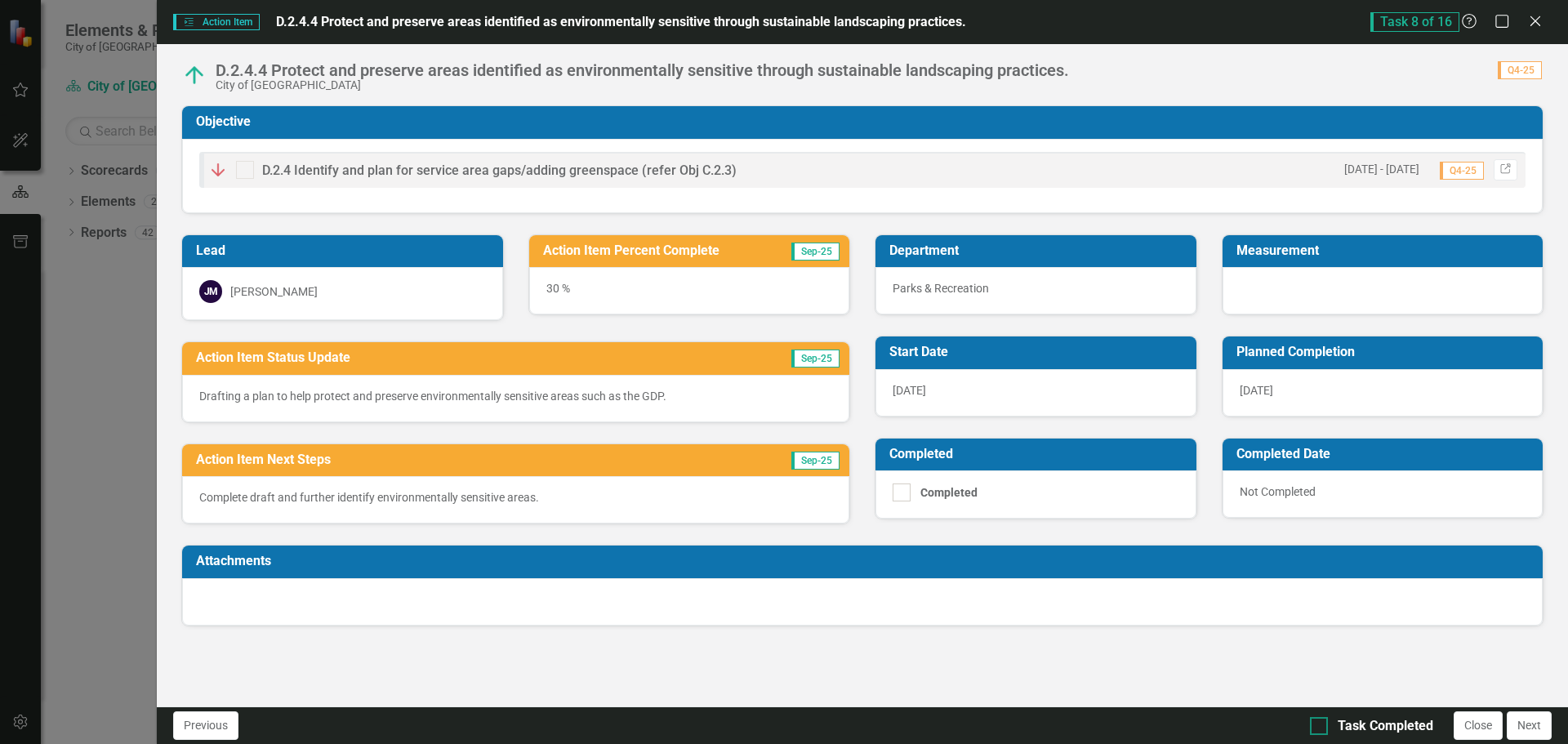
click at [1331, 725] on div "Task Completed" at bounding box center [1371, 727] width 123 height 19
click at [1320, 725] on input "Task Completed" at bounding box center [1316, 723] width 11 height 11
click at [1324, 728] on div at bounding box center [1319, 727] width 18 height 18
click at [1320, 728] on input "Task Completed" at bounding box center [1316, 723] width 11 height 11
checkbox input "true"
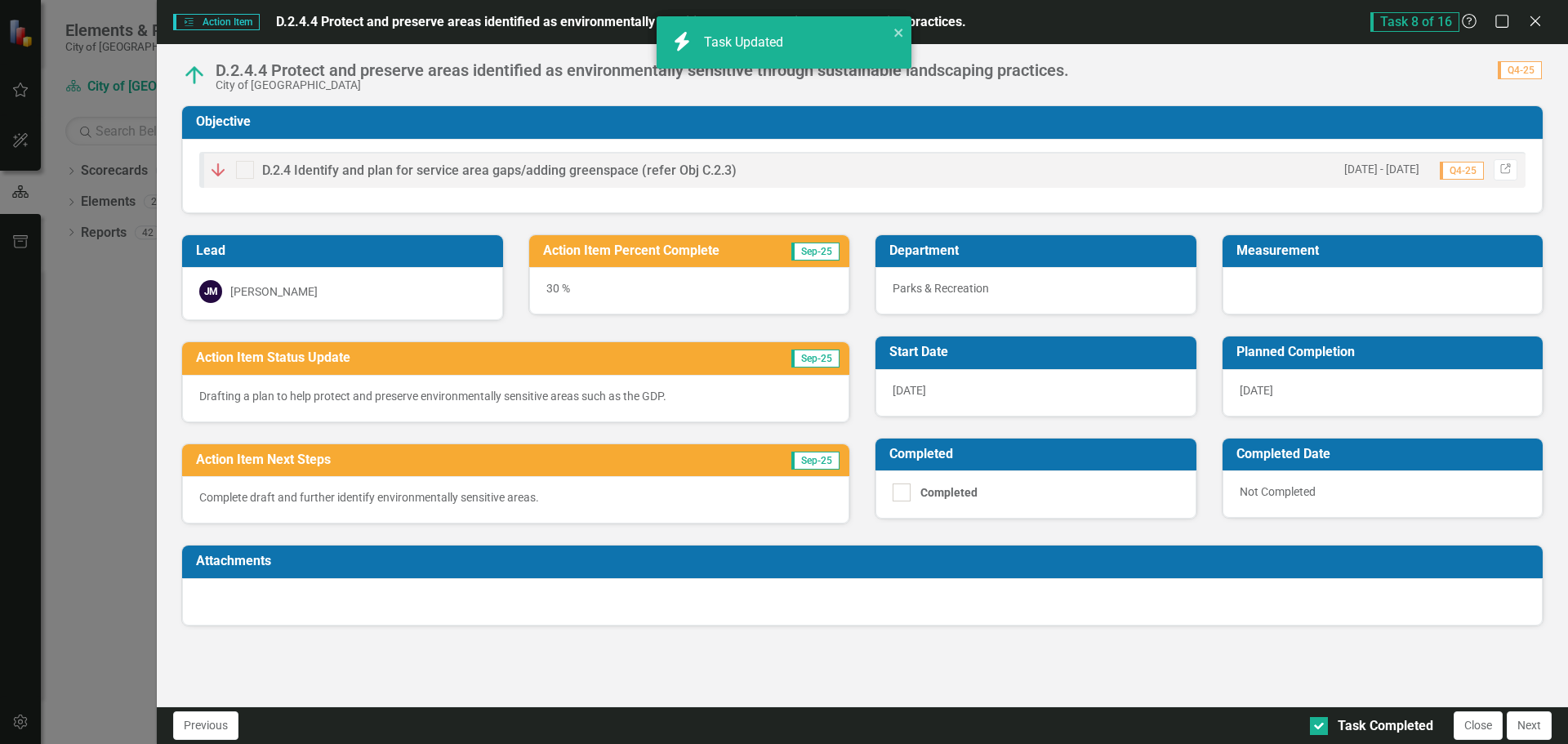
checkbox input "true"
click at [1317, 728] on div at bounding box center [1319, 727] width 18 height 18
click at [1317, 728] on input "Task Completed" at bounding box center [1316, 723] width 11 height 11
checkbox input "true"
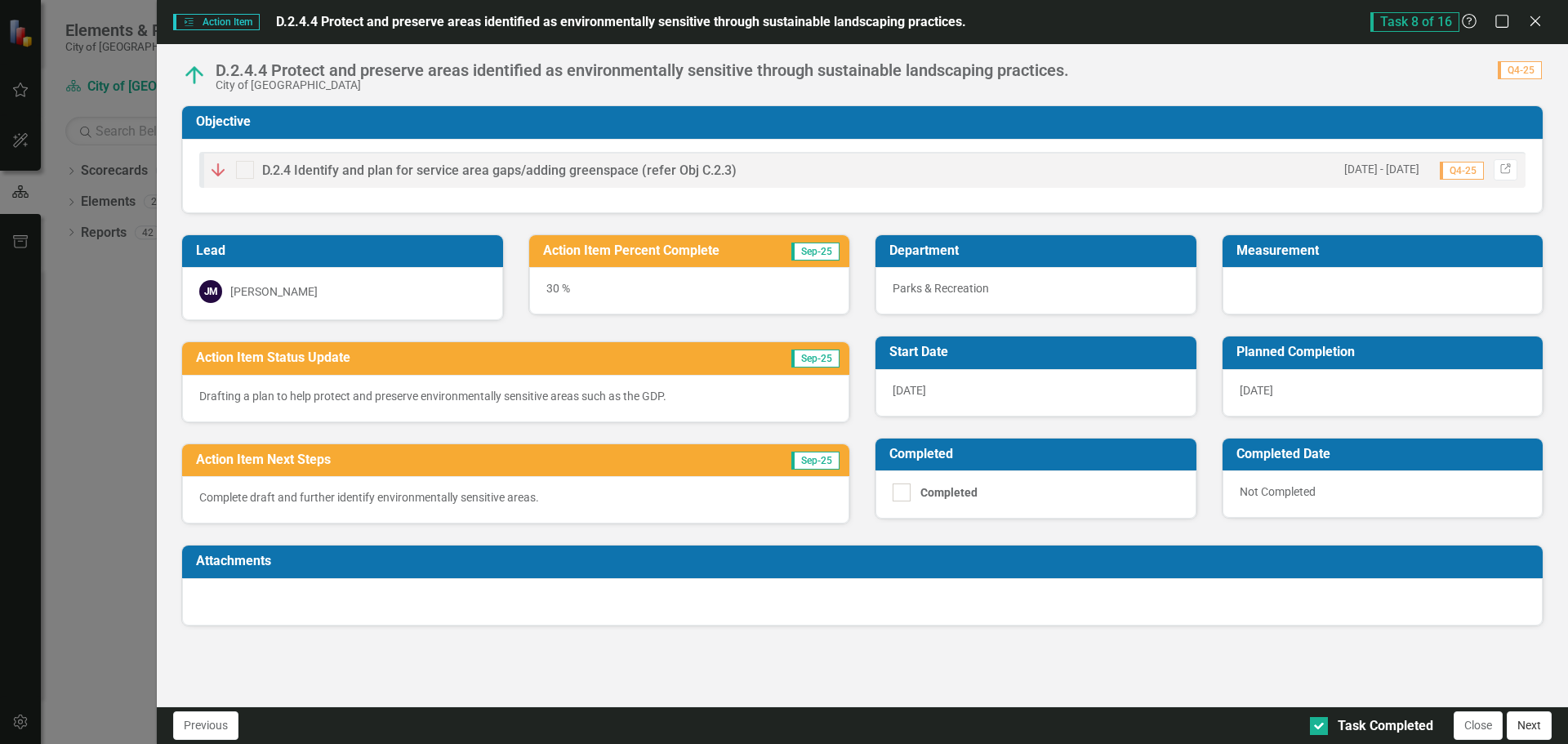
click at [1535, 727] on button "Next" at bounding box center [1529, 725] width 45 height 28
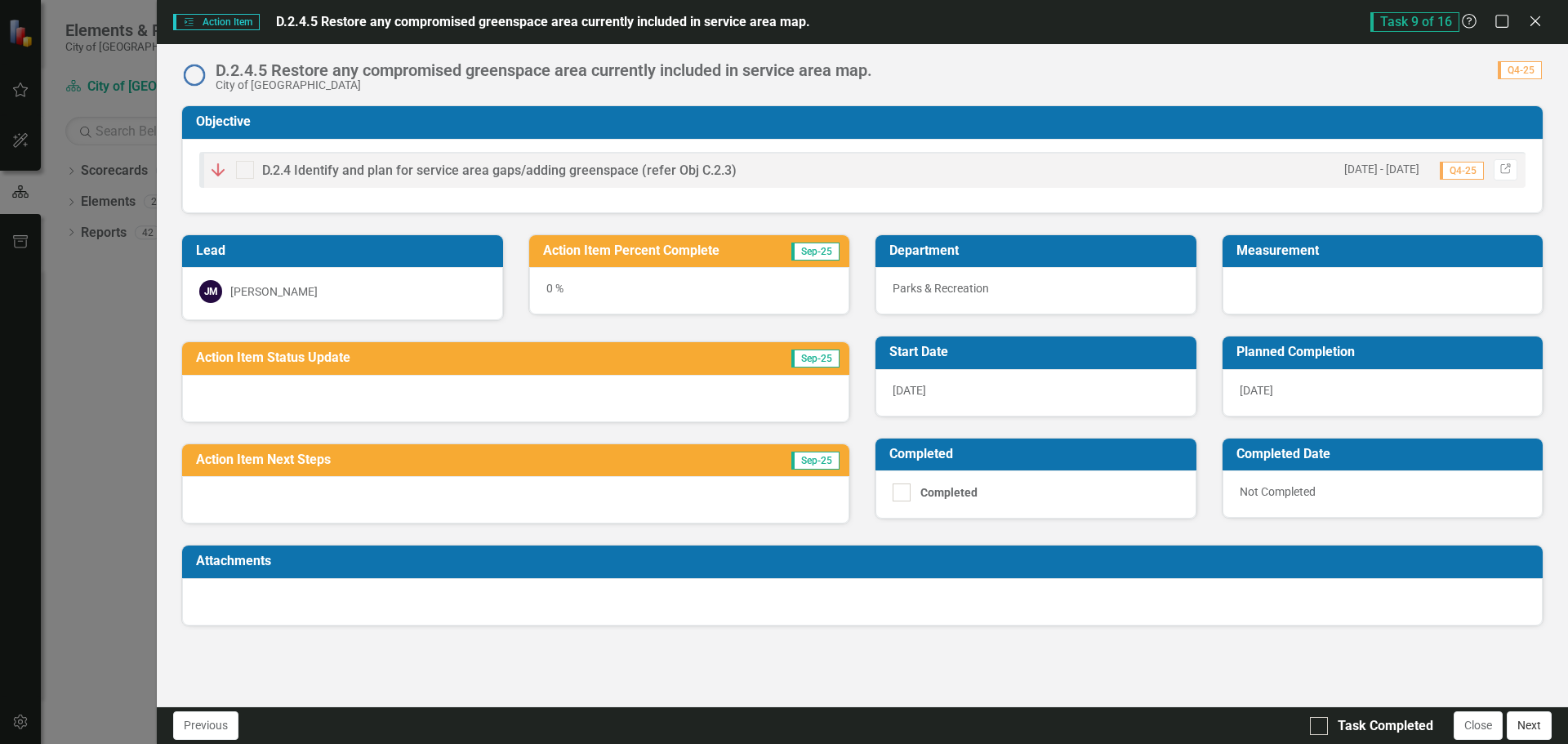
click at [1534, 726] on button "Next" at bounding box center [1529, 725] width 45 height 28
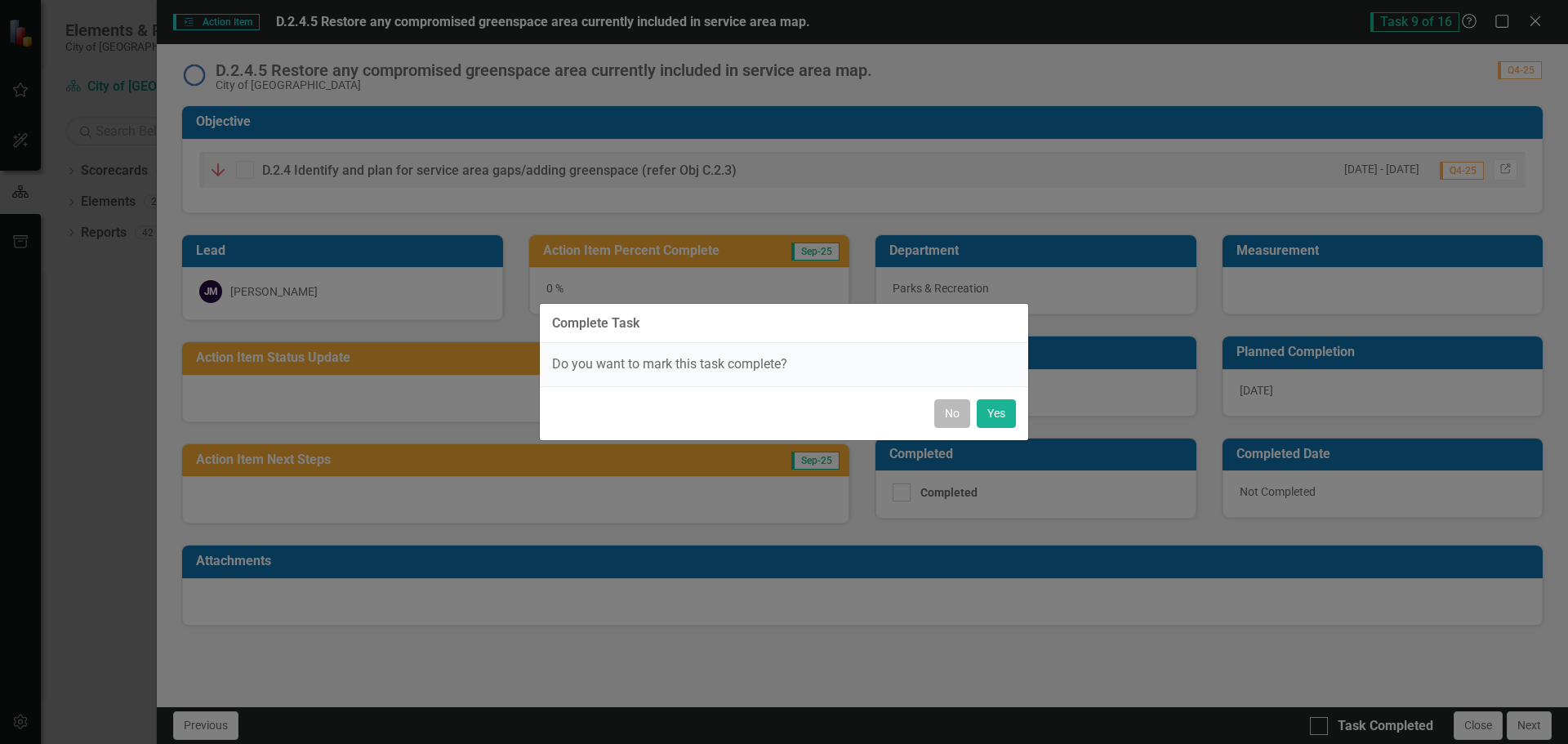
click at [939, 422] on button "No" at bounding box center [952, 413] width 36 height 28
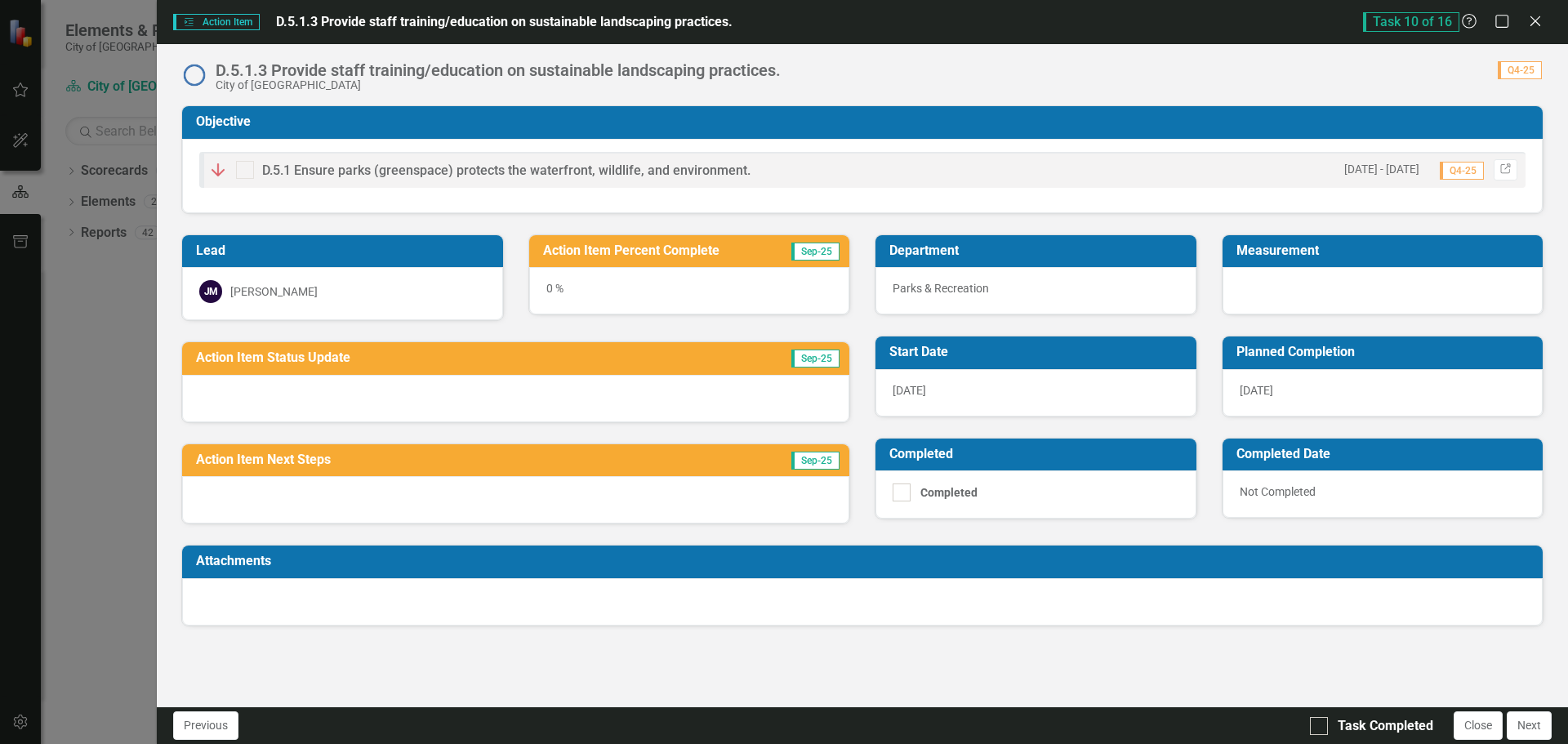
click at [549, 290] on div "0 %" at bounding box center [689, 290] width 321 height 47
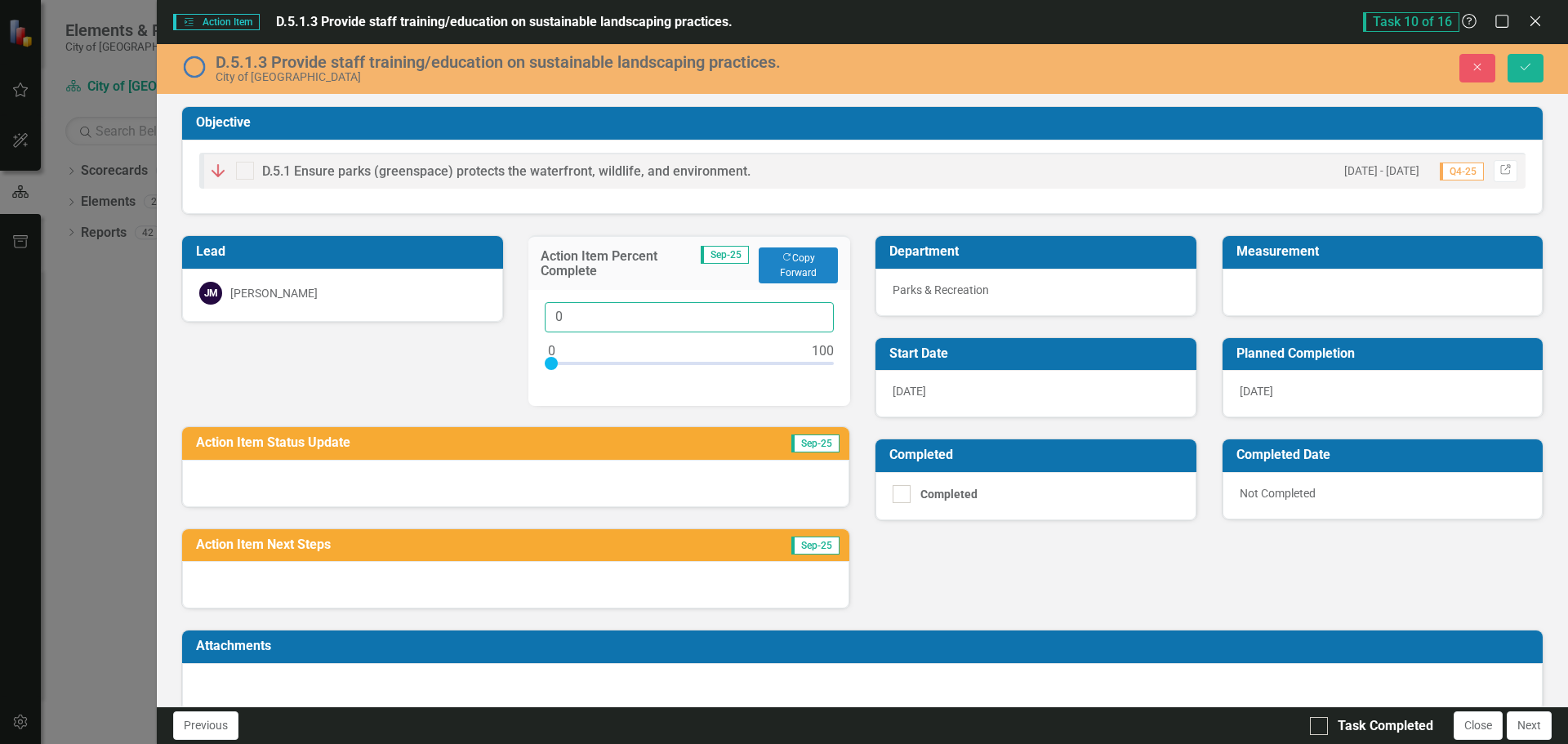
click at [550, 320] on input "0" at bounding box center [689, 317] width 290 height 30
type input "015"
click at [421, 482] on div at bounding box center [515, 484] width 667 height 47
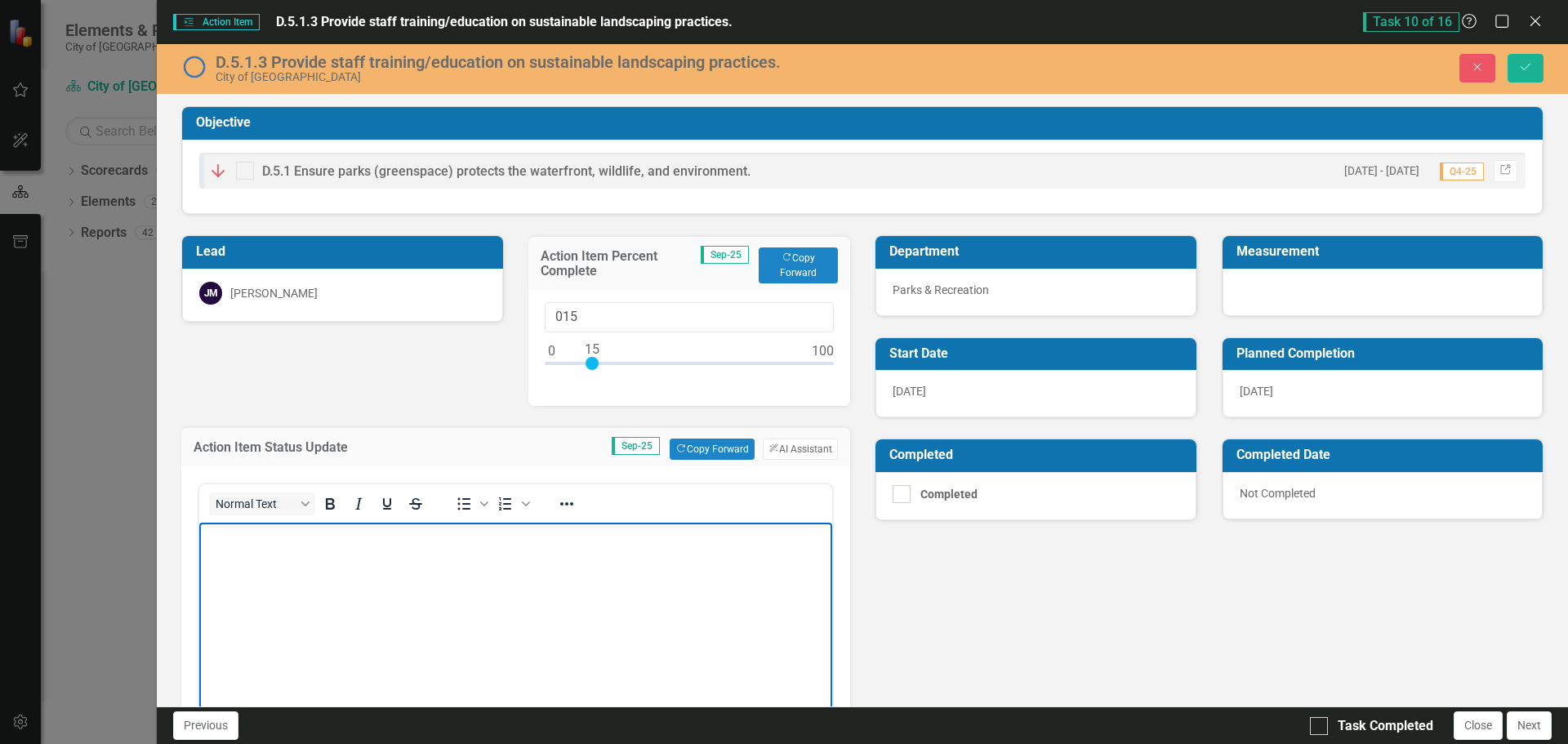
click at [281, 565] on body "Rich Text Area. Press ALT-0 for help." at bounding box center [515, 645] width 633 height 245
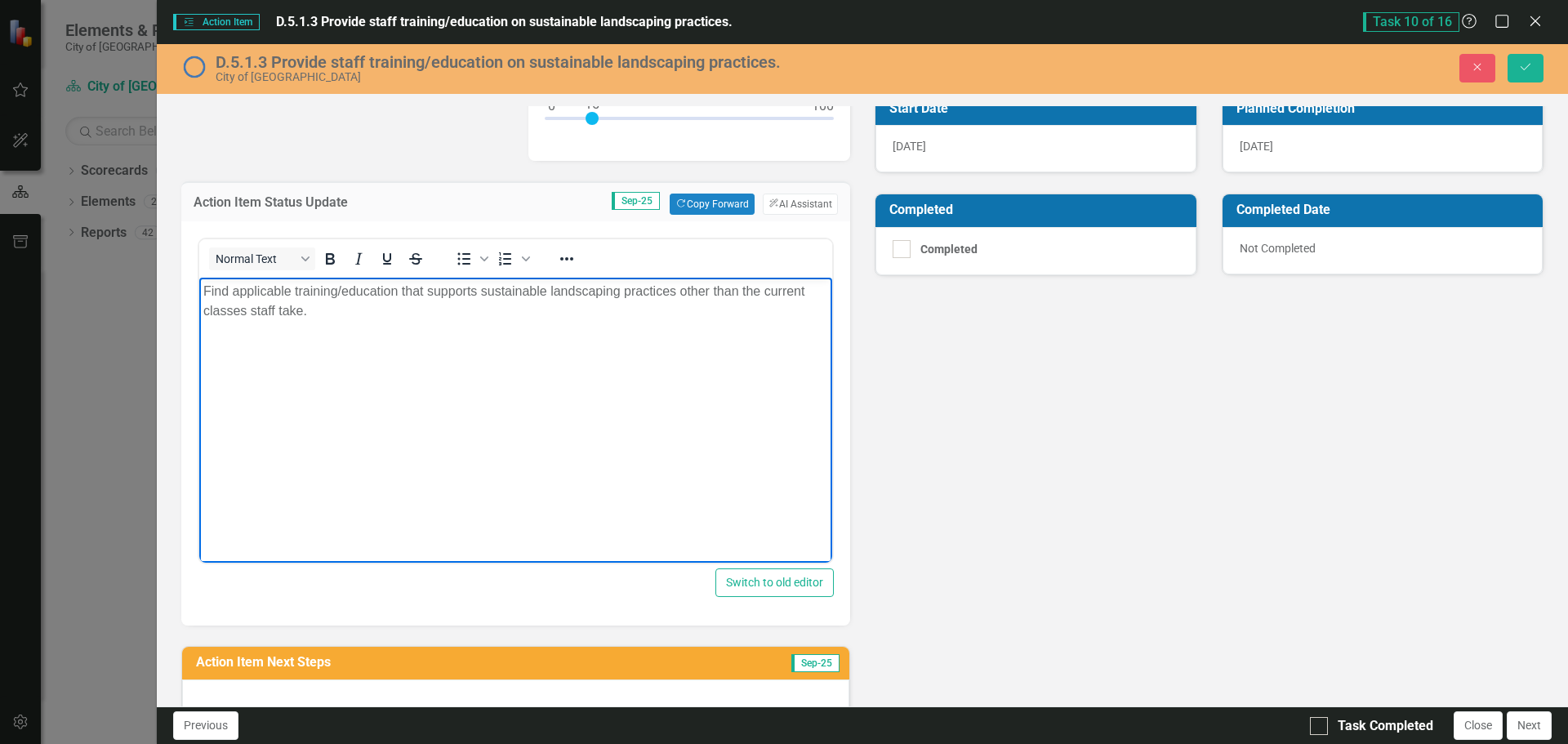
scroll to position [384, 0]
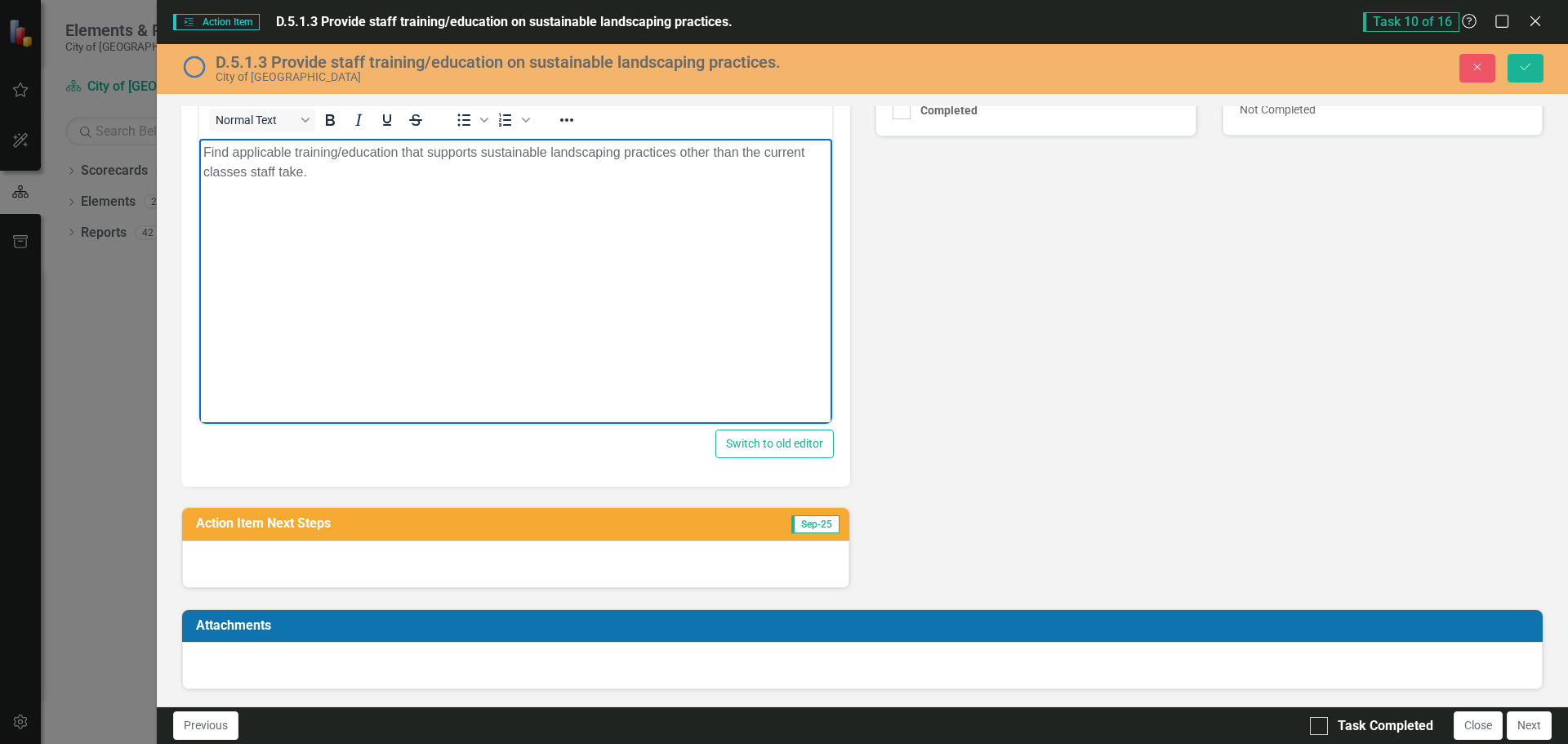
click at [388, 573] on div at bounding box center [515, 565] width 667 height 47
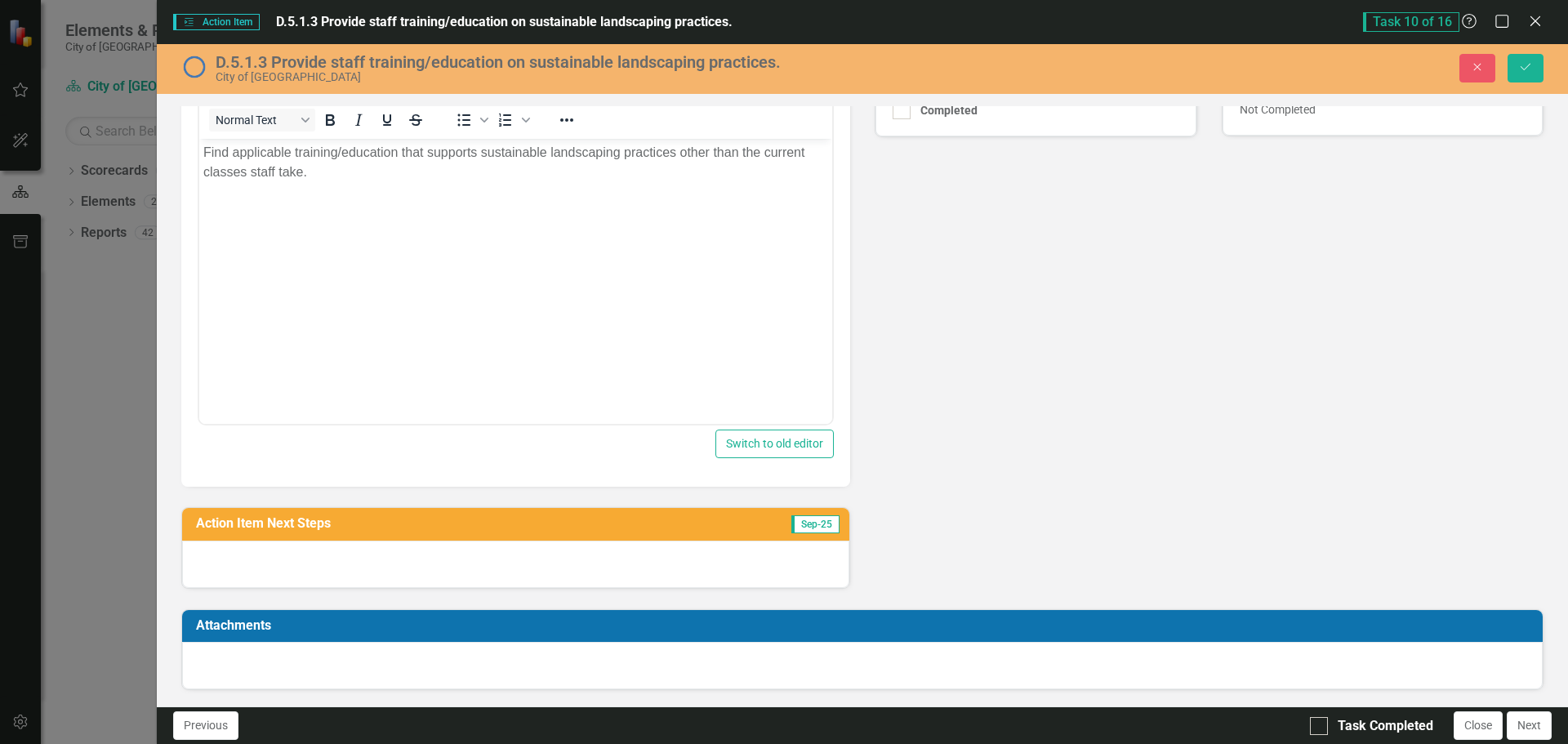
click at [388, 573] on div at bounding box center [515, 565] width 667 height 47
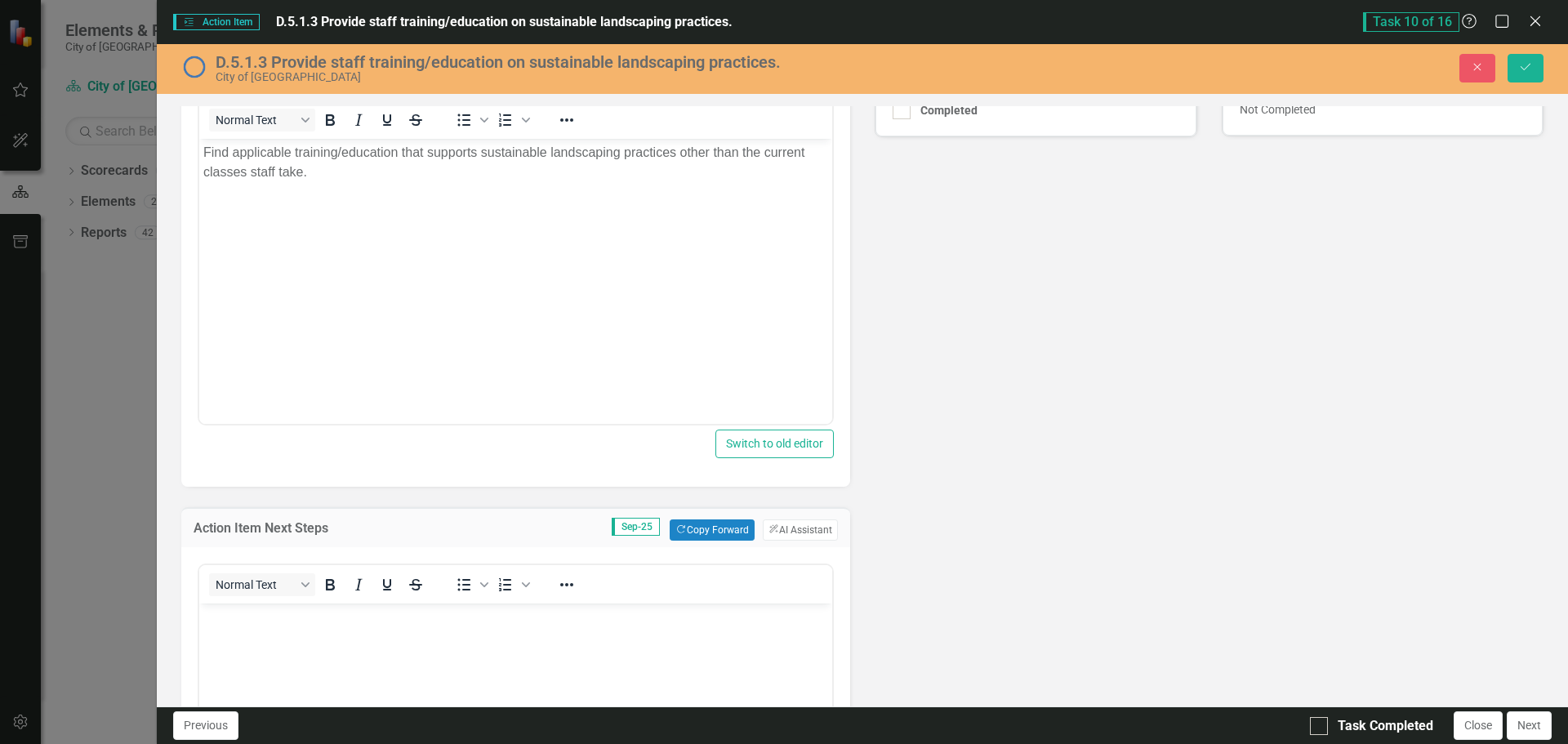
scroll to position [0, 0]
click at [334, 617] on p "Rich Text Area. Press ALT-0 for help." at bounding box center [515, 617] width 625 height 20
click at [1209, 454] on div "Lead JM Joe McLemore Action Item Percent Complete Sep-25 Copy Forward Copy Forw…" at bounding box center [862, 391] width 1387 height 1121
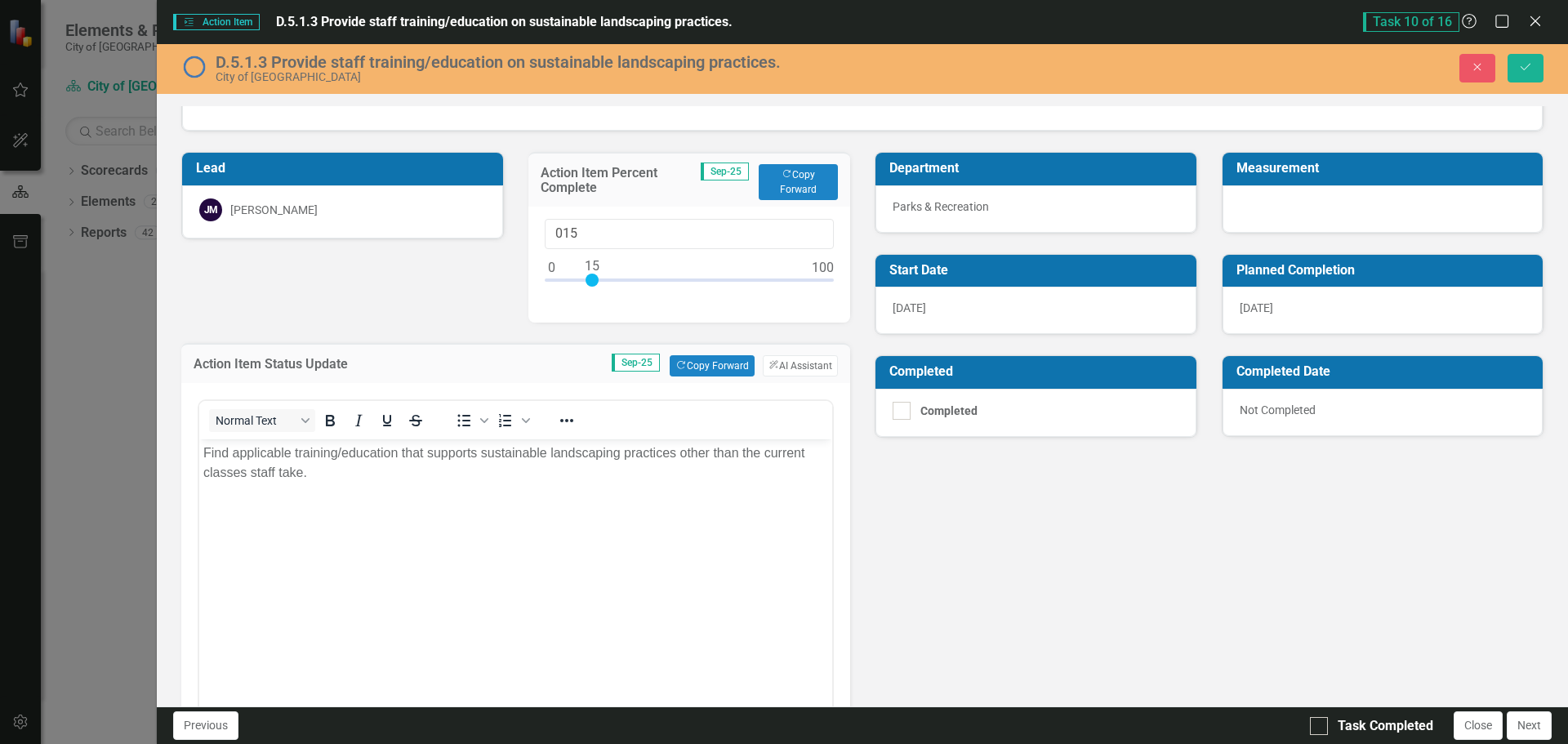
scroll to position [57, 0]
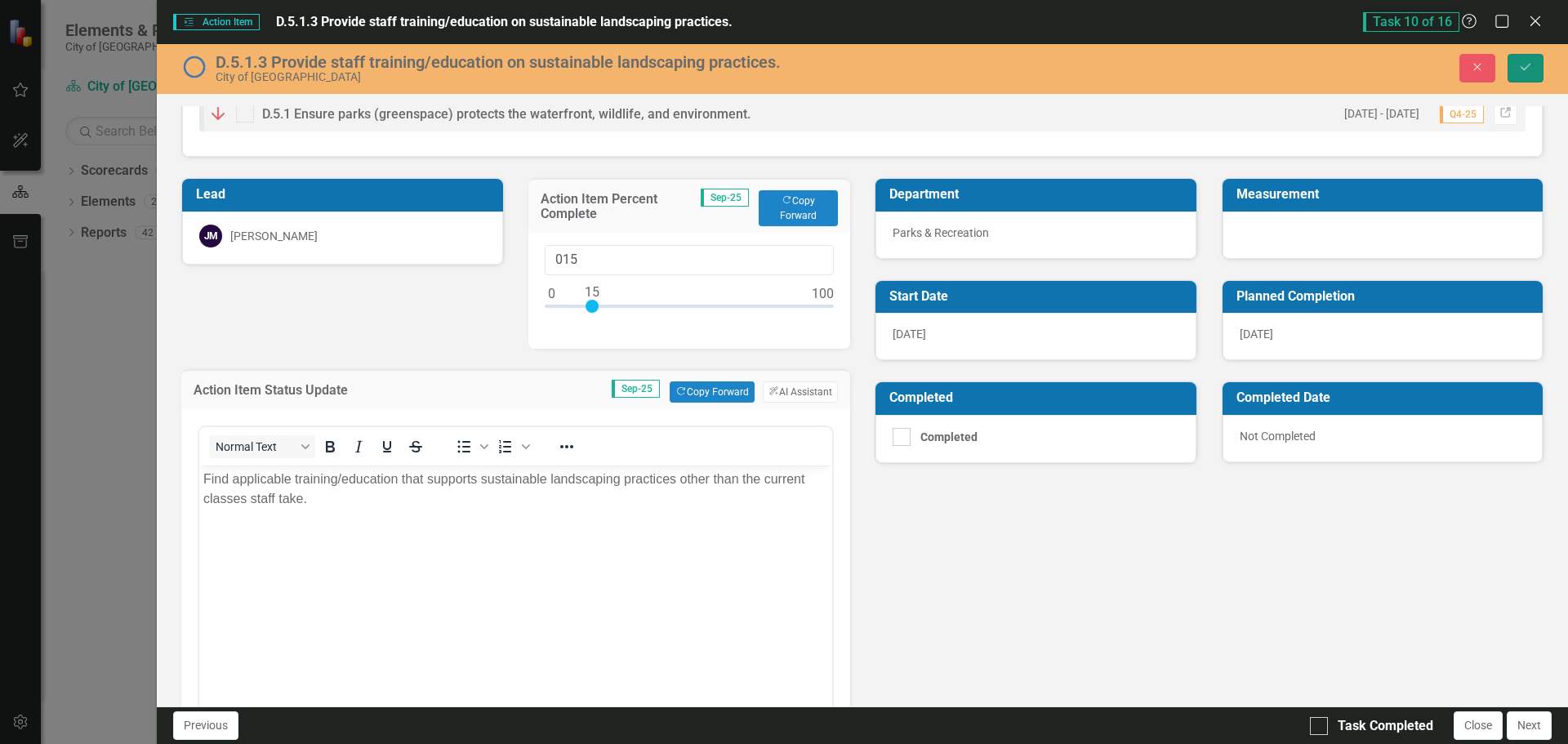
click at [1534, 67] on button "Save" at bounding box center [1525, 67] width 36 height 28
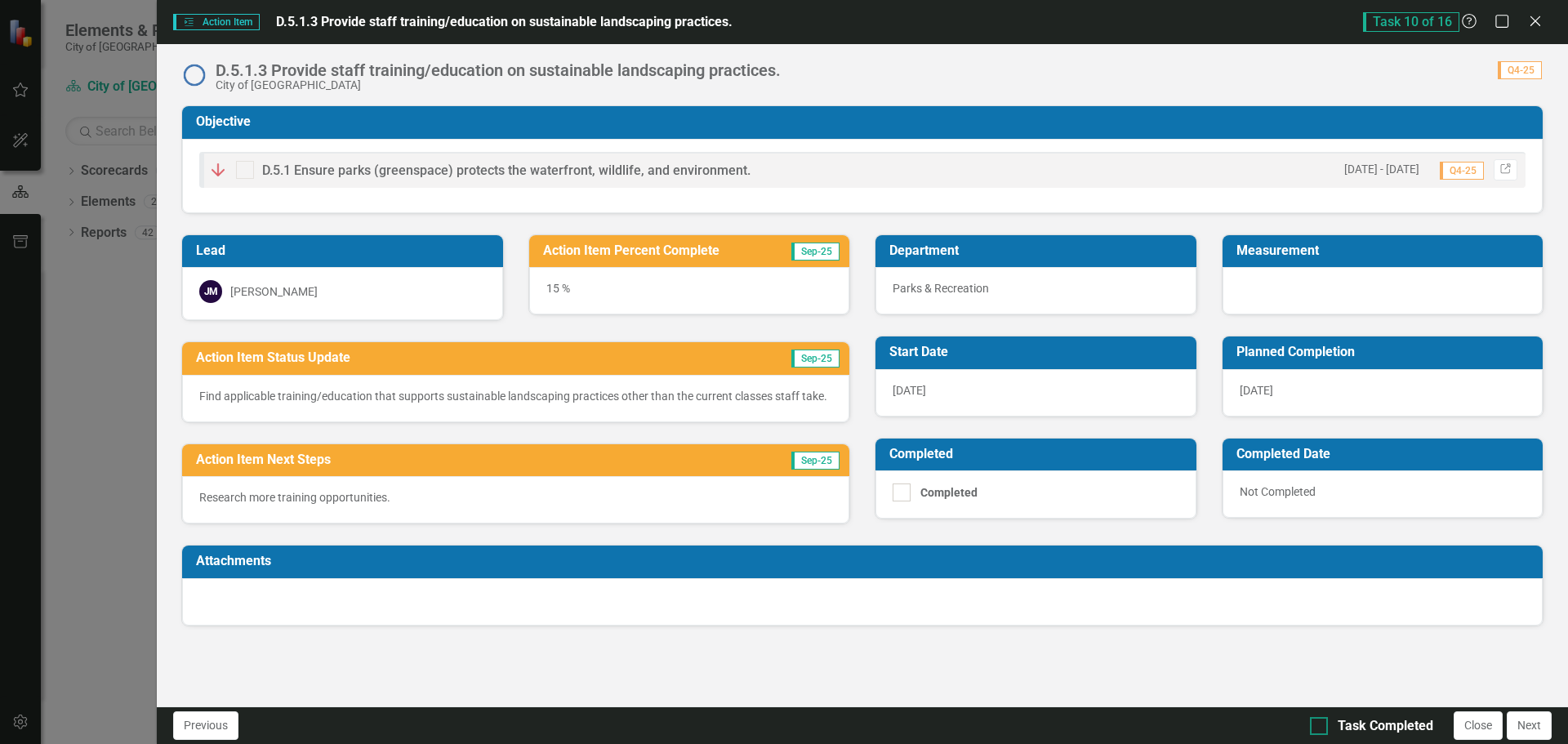
click at [1327, 727] on div at bounding box center [1319, 727] width 18 height 18
click at [1320, 727] on input "Task Completed" at bounding box center [1316, 723] width 11 height 11
checkbox input "true"
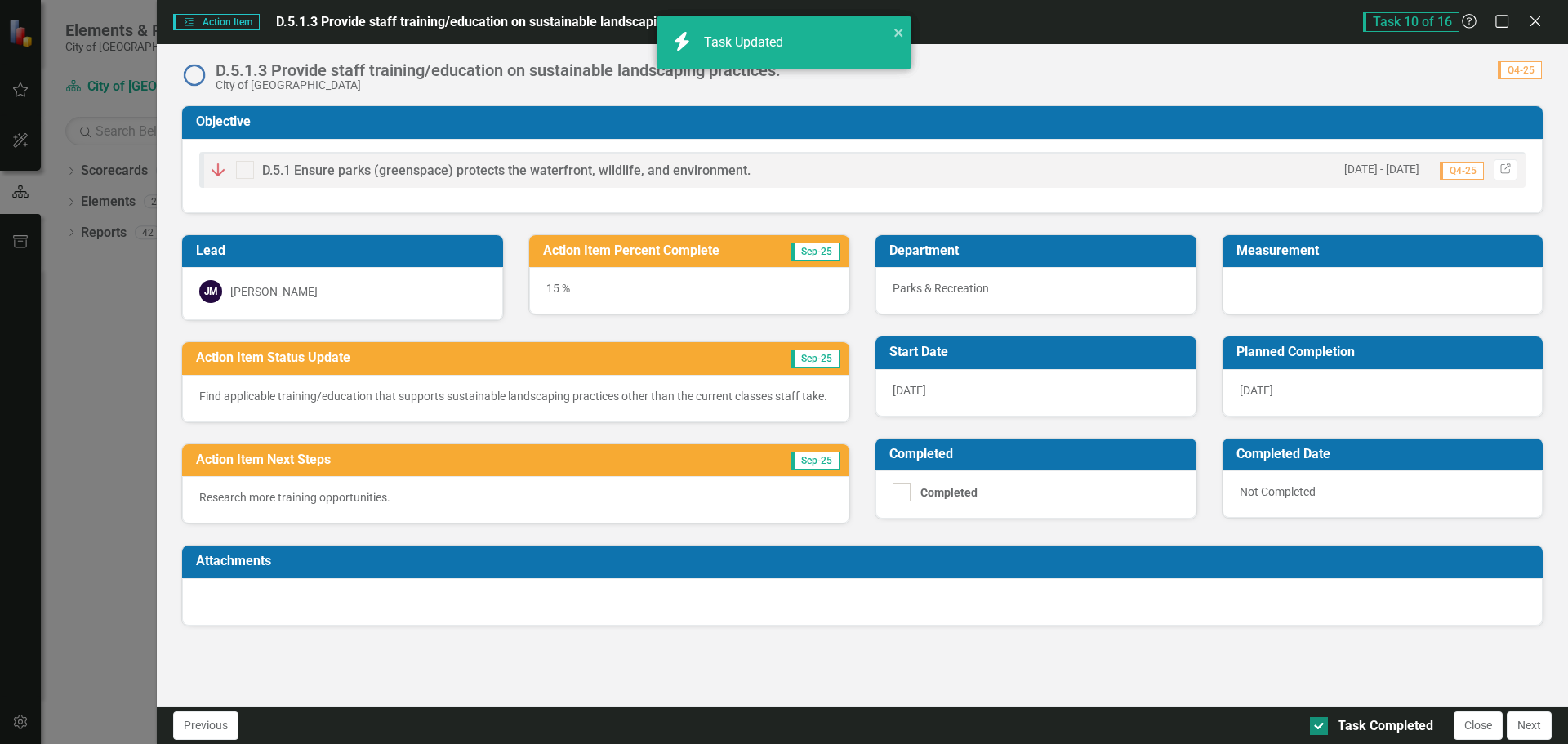
checkbox input "true"
click at [1538, 720] on button "Next" at bounding box center [1529, 725] width 45 height 28
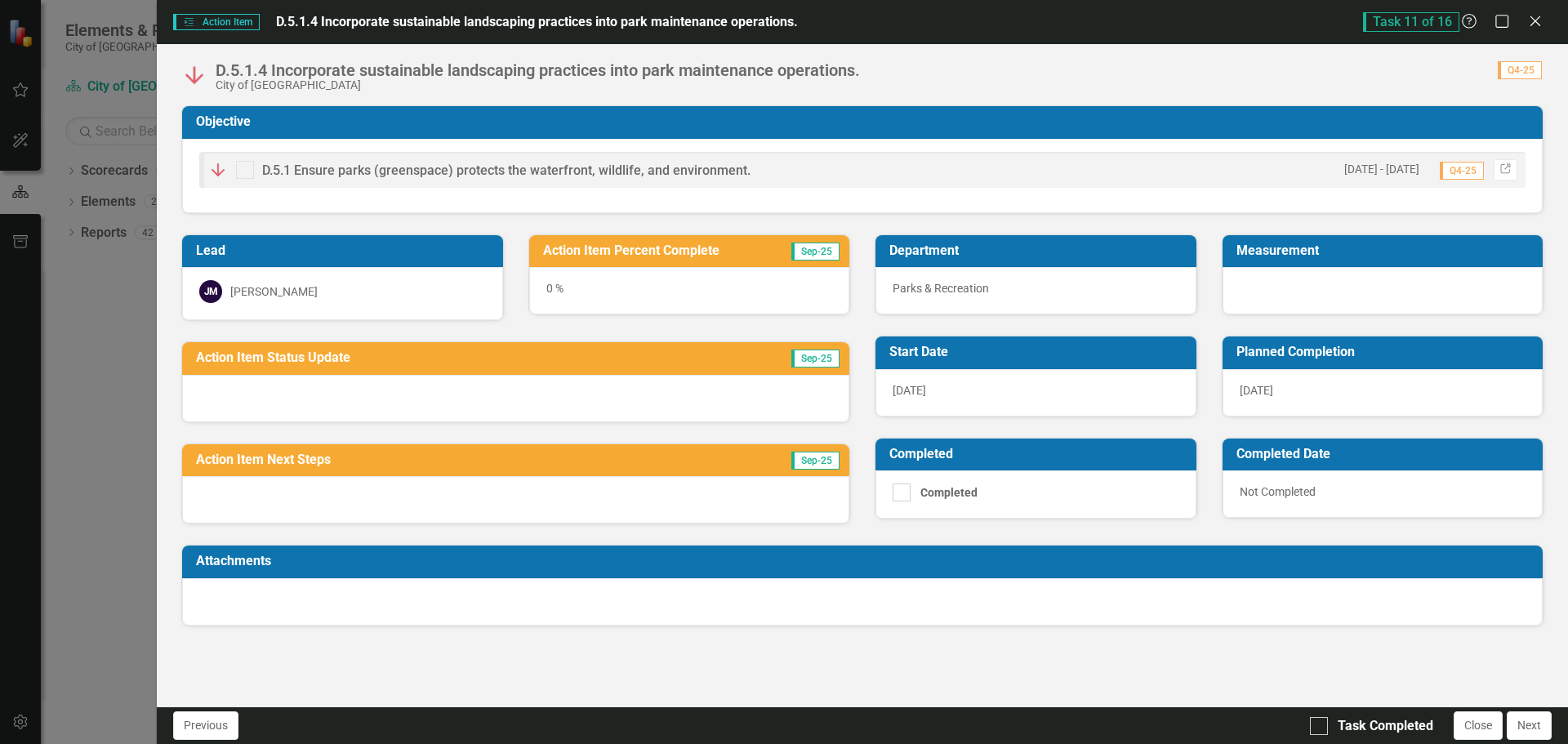
click at [552, 288] on div "0 %" at bounding box center [689, 290] width 321 height 47
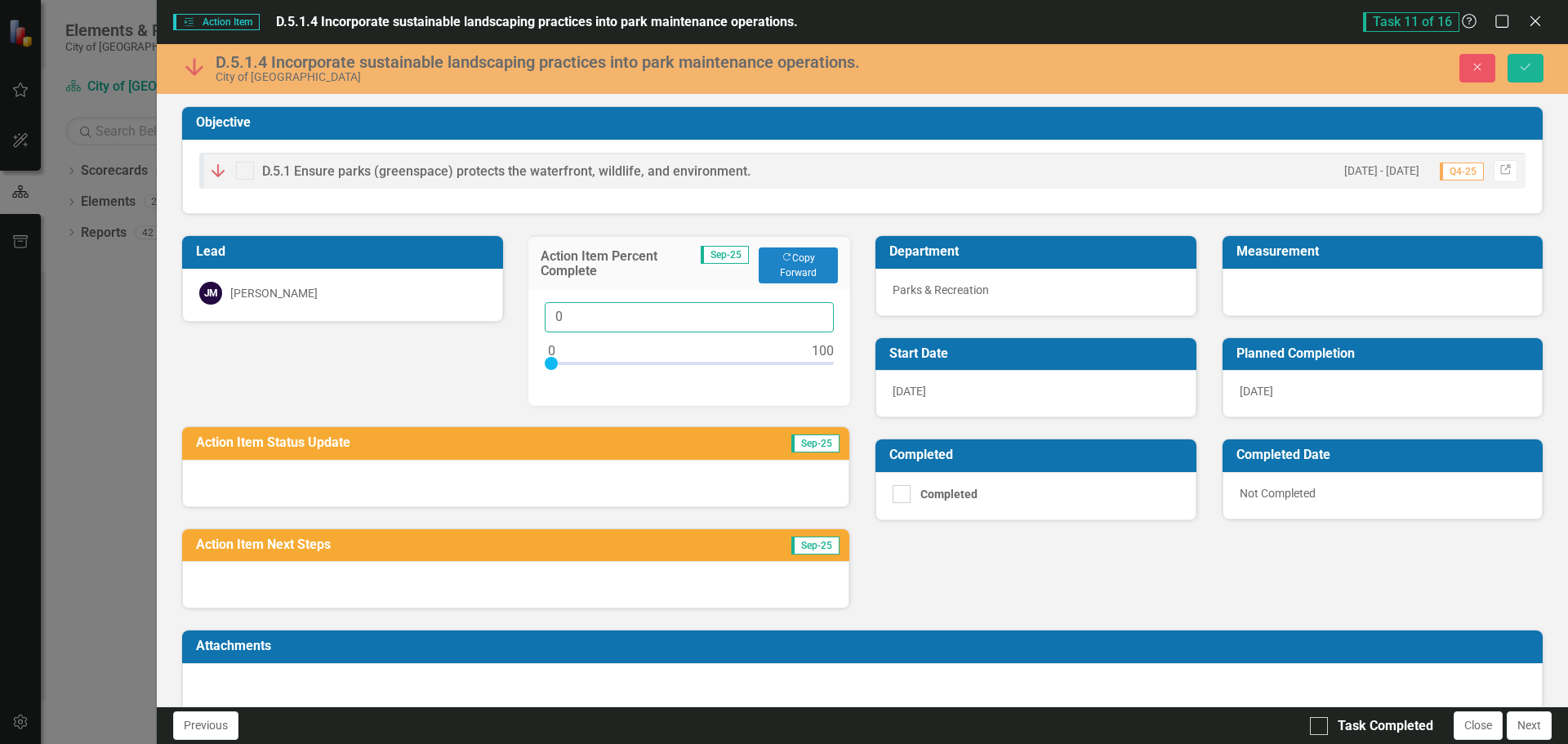
click at [560, 317] on input "0" at bounding box center [689, 317] width 290 height 30
type input "050"
click at [507, 471] on div at bounding box center [515, 484] width 667 height 47
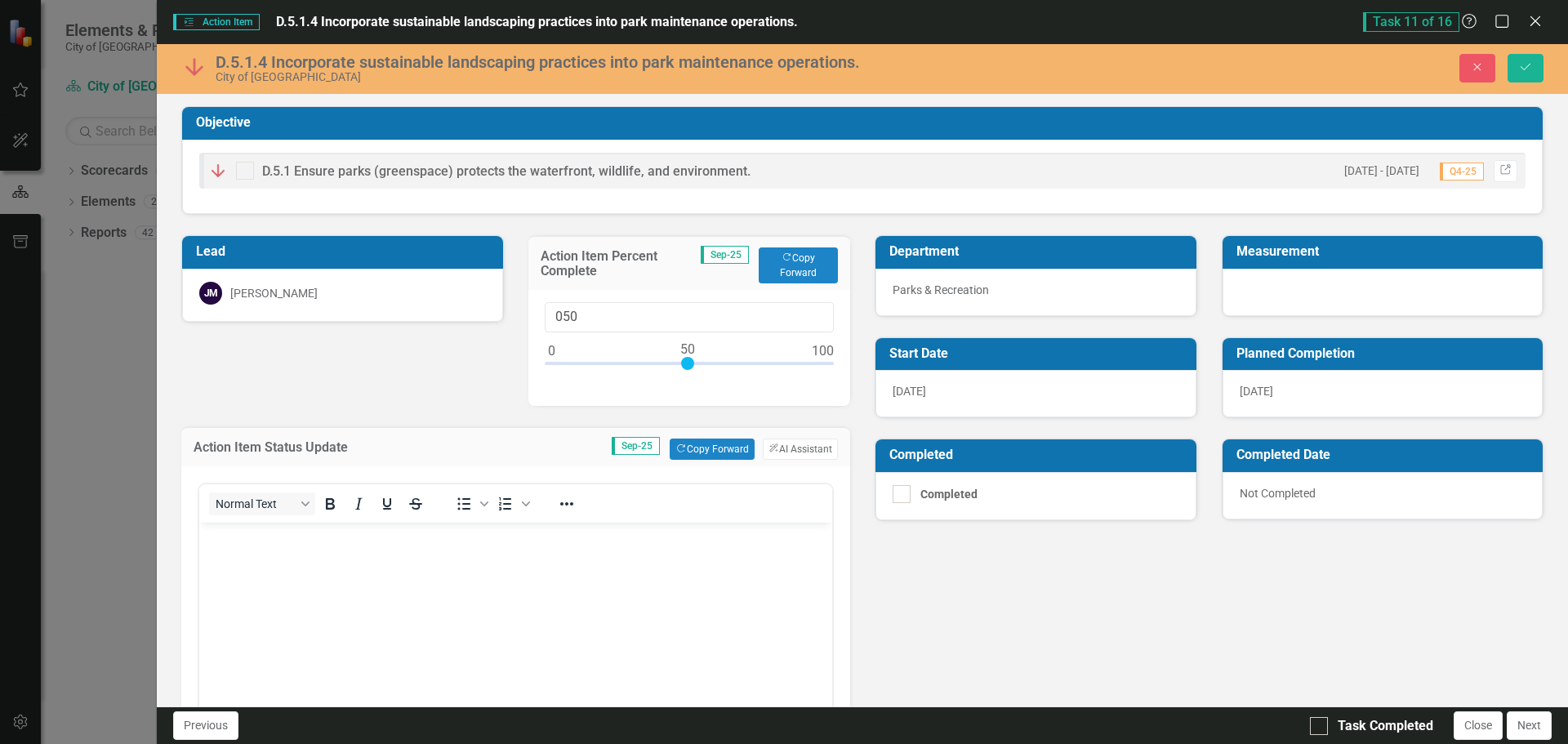
click at [316, 561] on body "Rich Text Area. Press ALT-0 for help." at bounding box center [515, 645] width 633 height 245
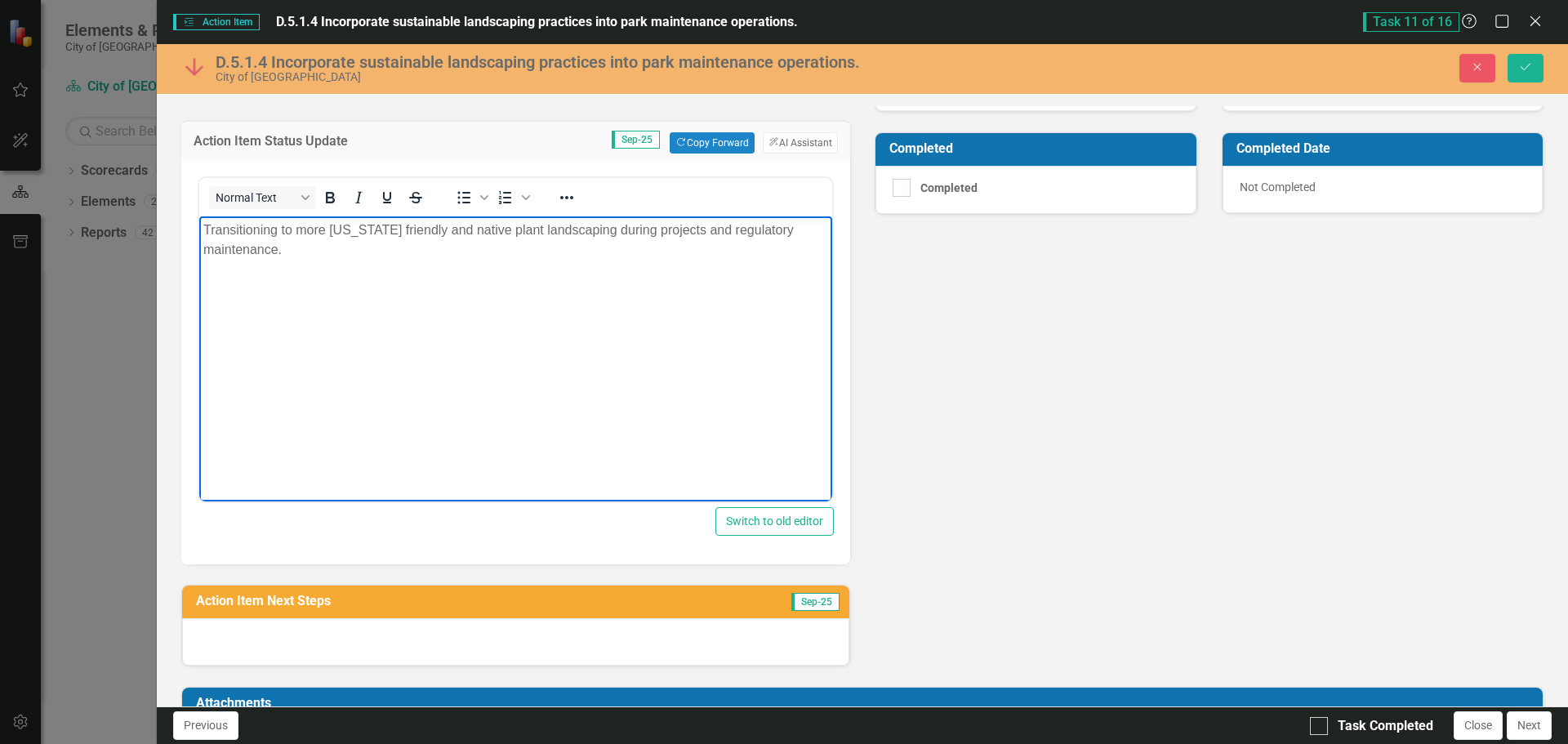
scroll to position [384, 0]
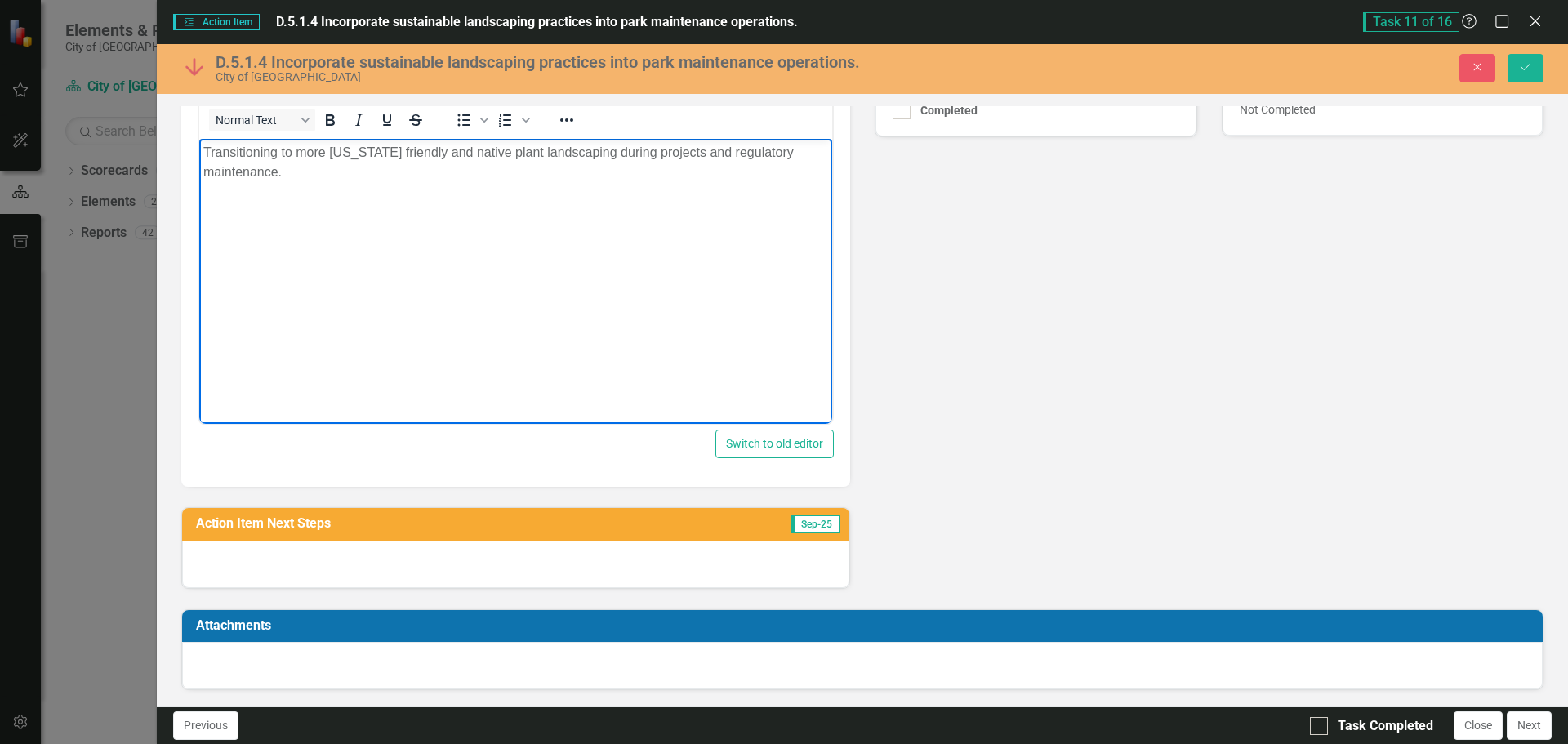
click at [504, 567] on div at bounding box center [515, 565] width 667 height 47
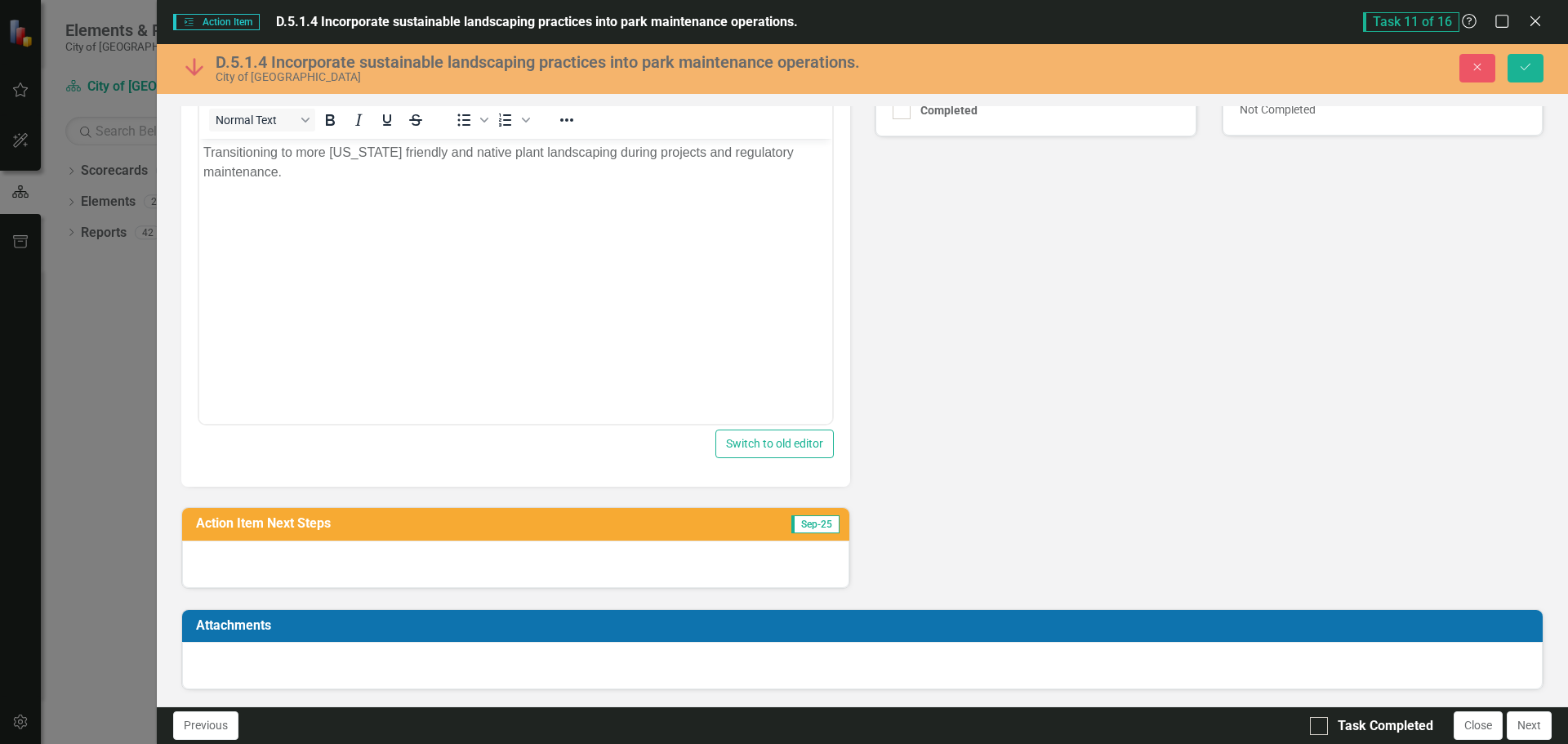
click at [504, 567] on div at bounding box center [515, 565] width 667 height 47
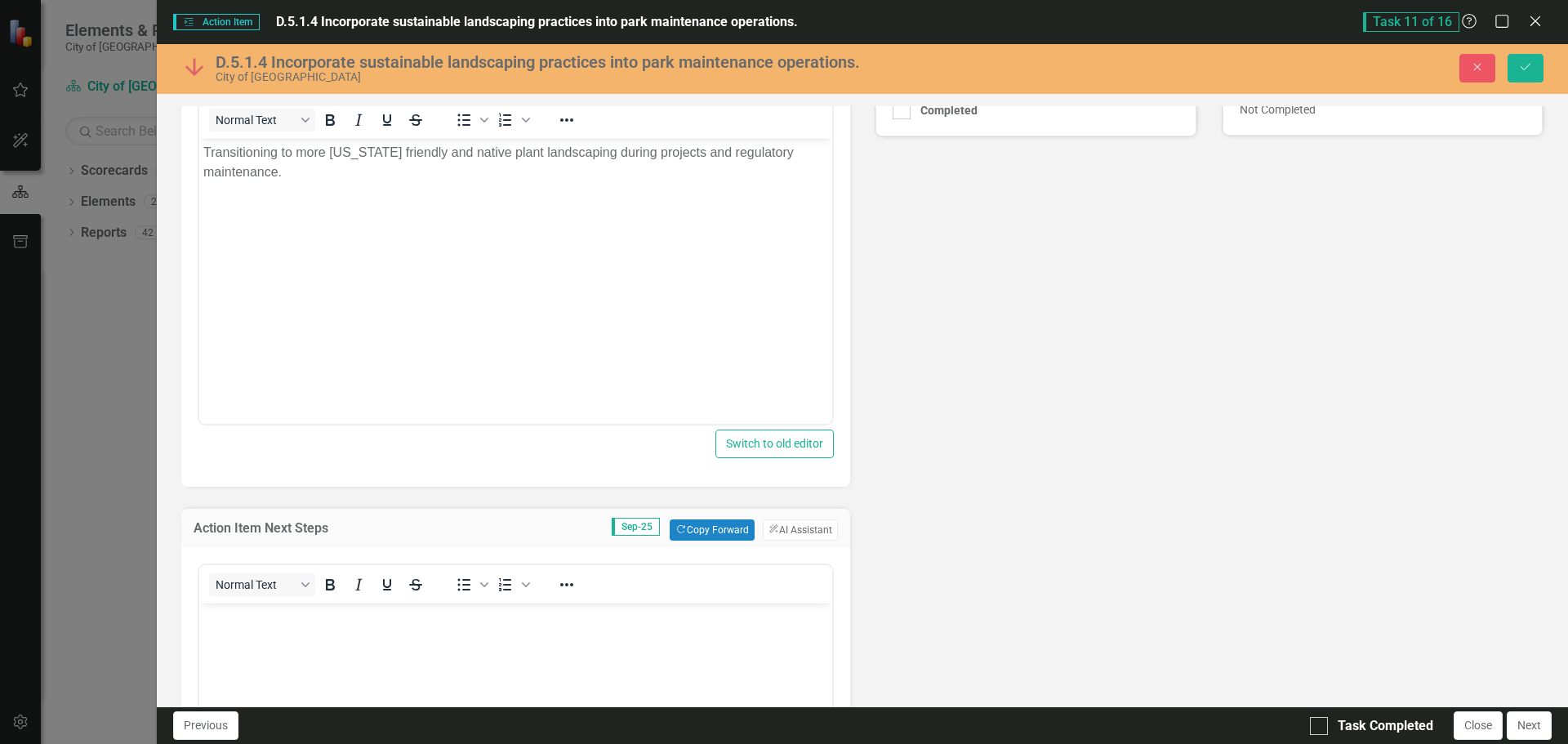
scroll to position [0, 0]
click at [267, 647] on body "Rich Text Area. Press ALT-0 for help." at bounding box center [515, 726] width 633 height 245
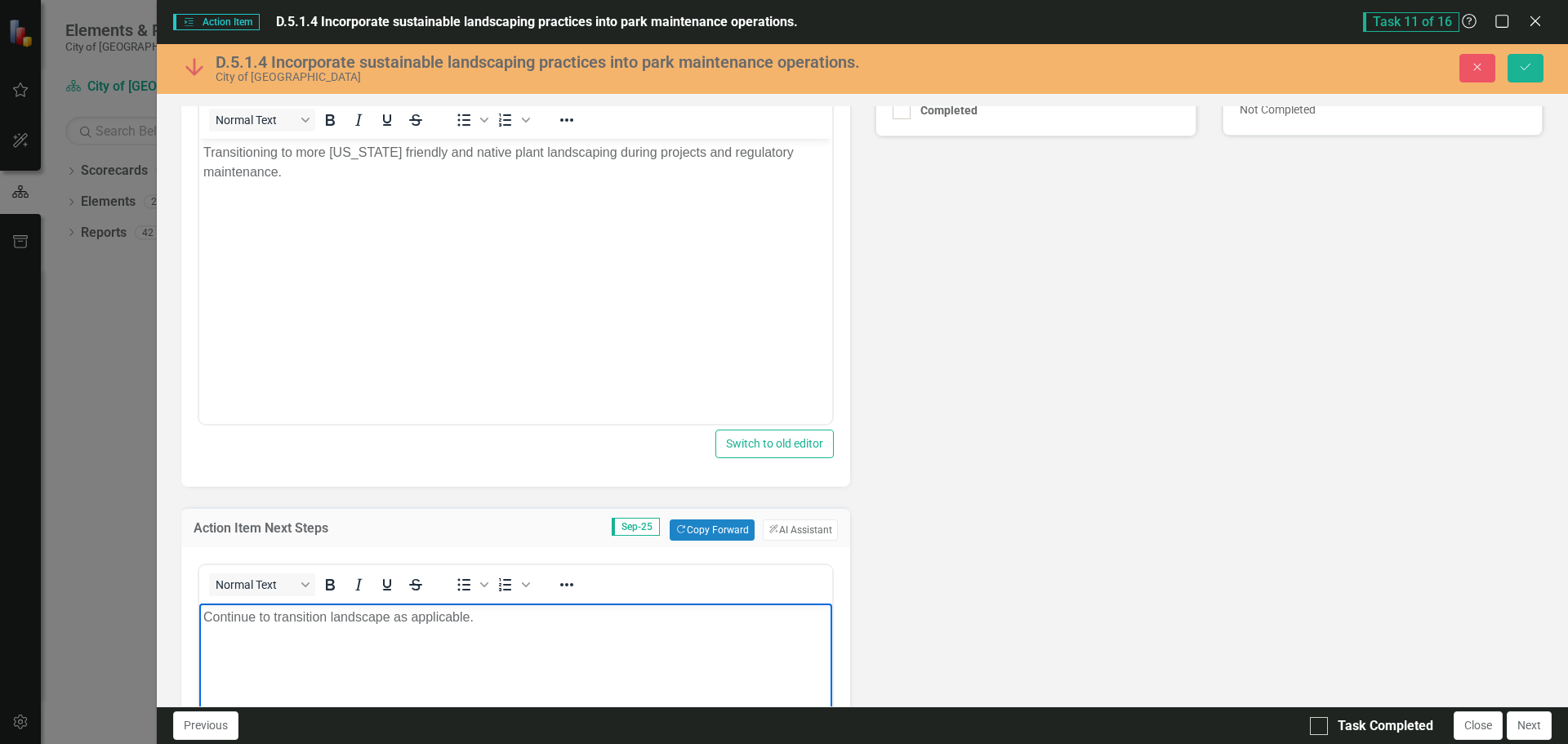
click at [1307, 446] on div "Lead JM Joe McLemore Action Item Percent Complete Sep-25 Copy Forward Copy Forw…" at bounding box center [862, 391] width 1387 height 1121
click at [1533, 72] on button "Save" at bounding box center [1525, 67] width 36 height 28
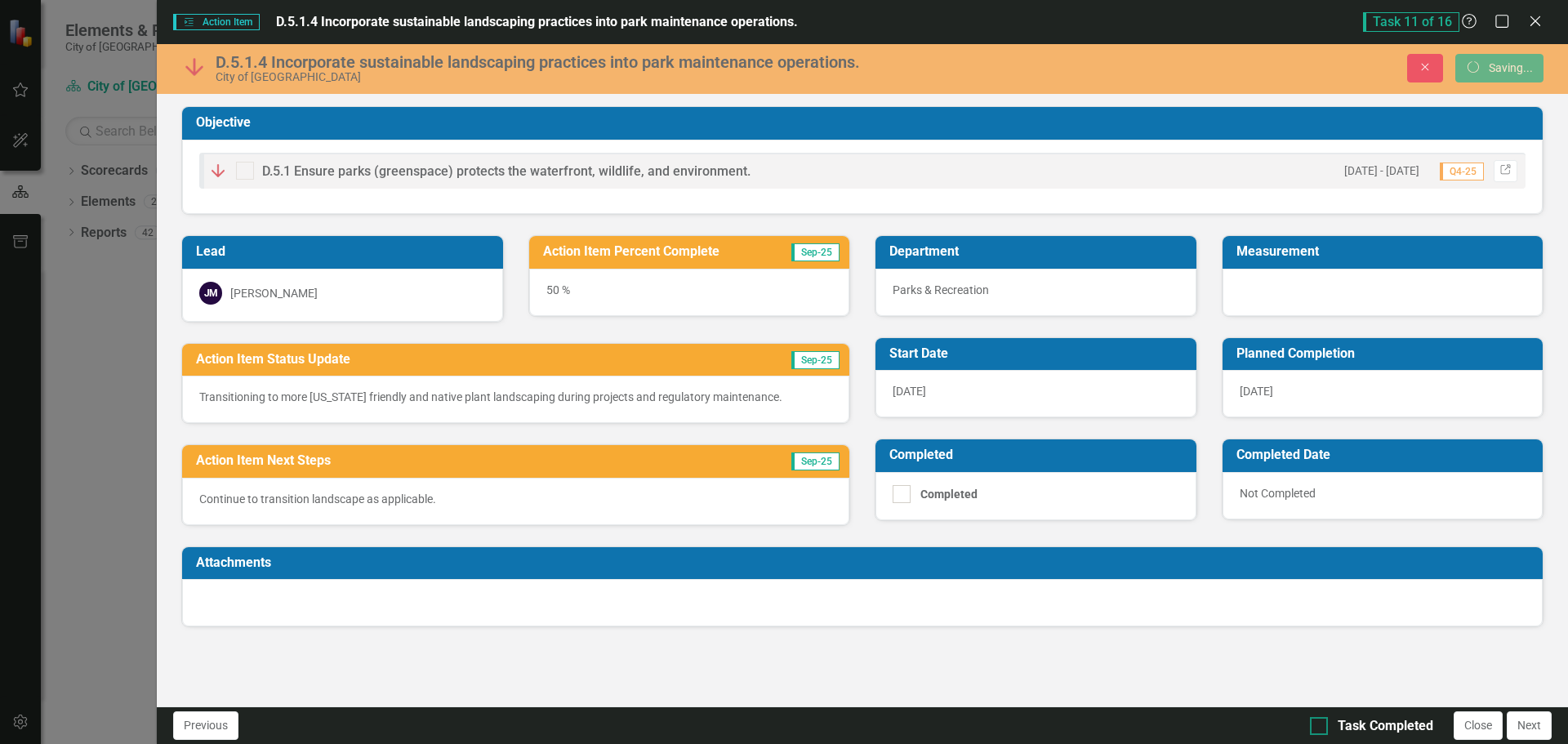
click at [1320, 725] on div at bounding box center [1319, 727] width 18 height 18
click at [1320, 725] on input "Task Completed" at bounding box center [1316, 723] width 11 height 11
checkbox input "true"
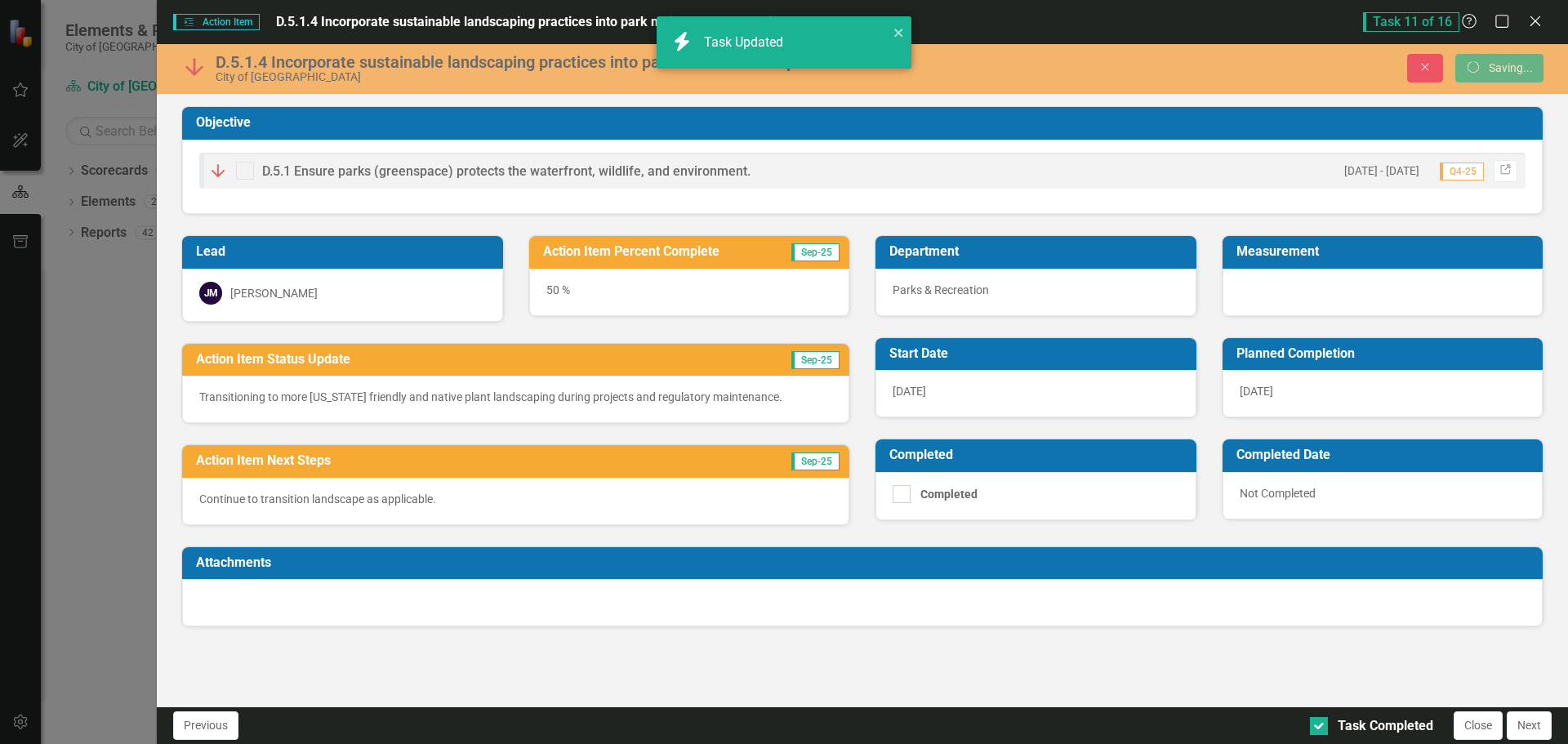
checkbox input "true"
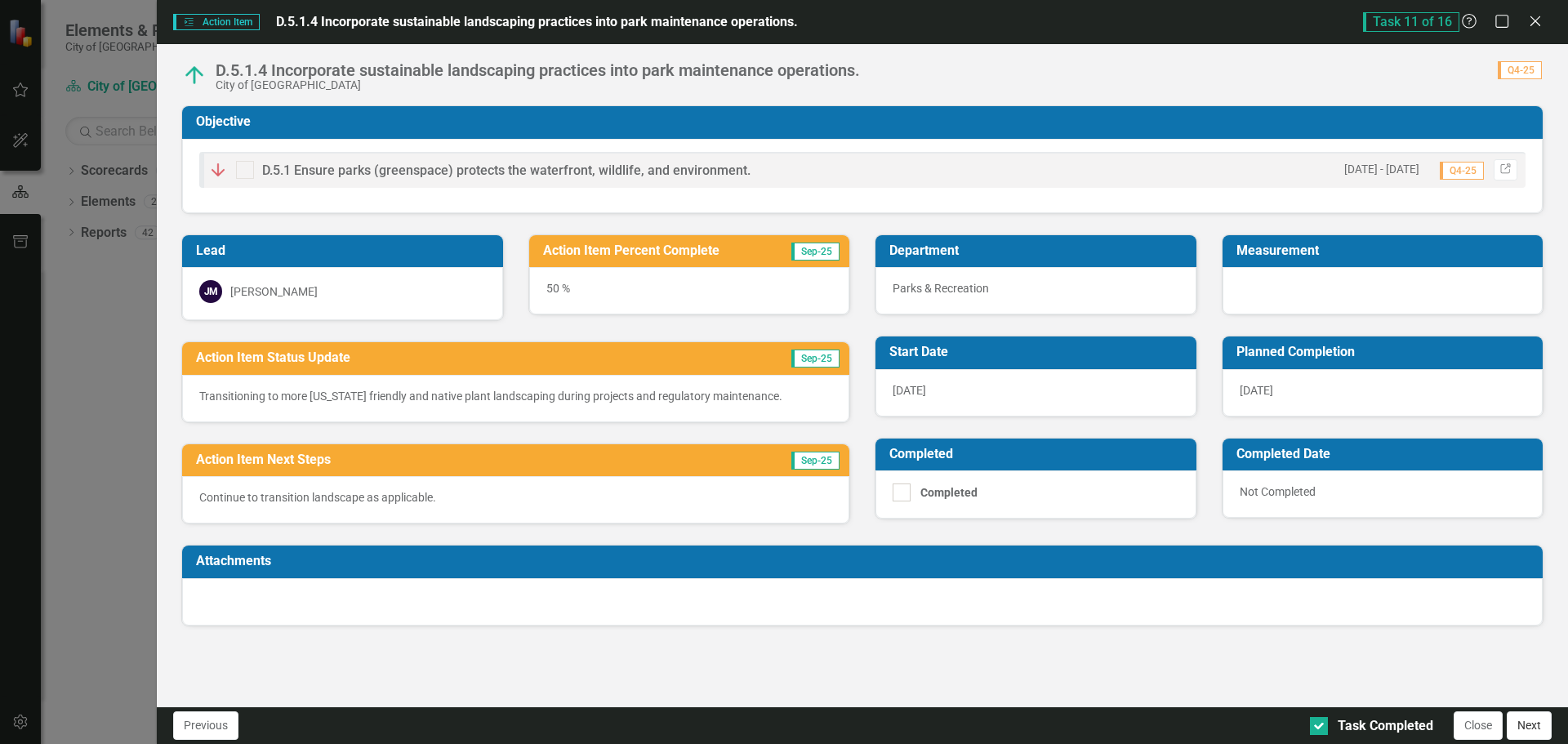
click at [1543, 732] on button "Next" at bounding box center [1529, 725] width 45 height 28
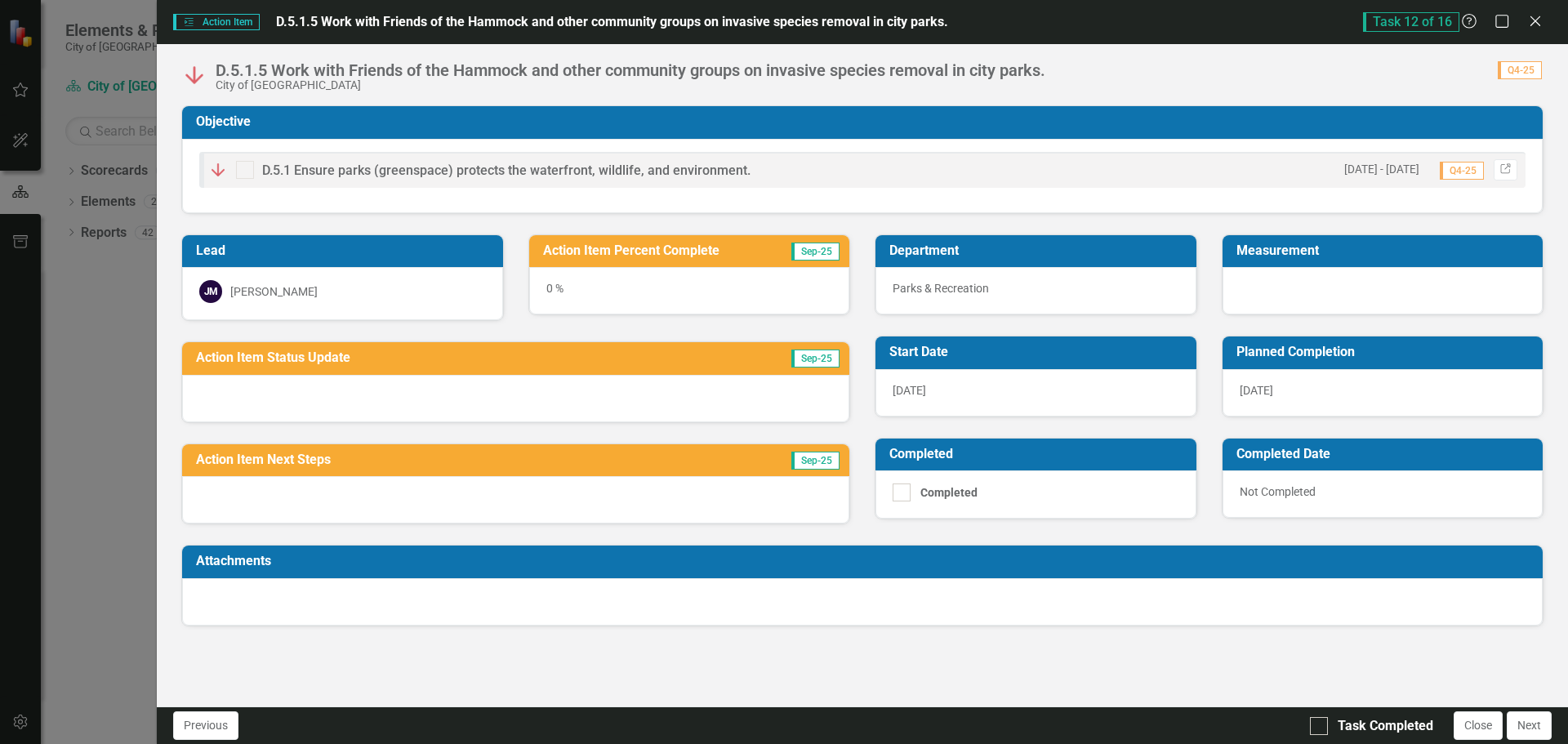
click at [550, 290] on div "0 %" at bounding box center [689, 290] width 321 height 47
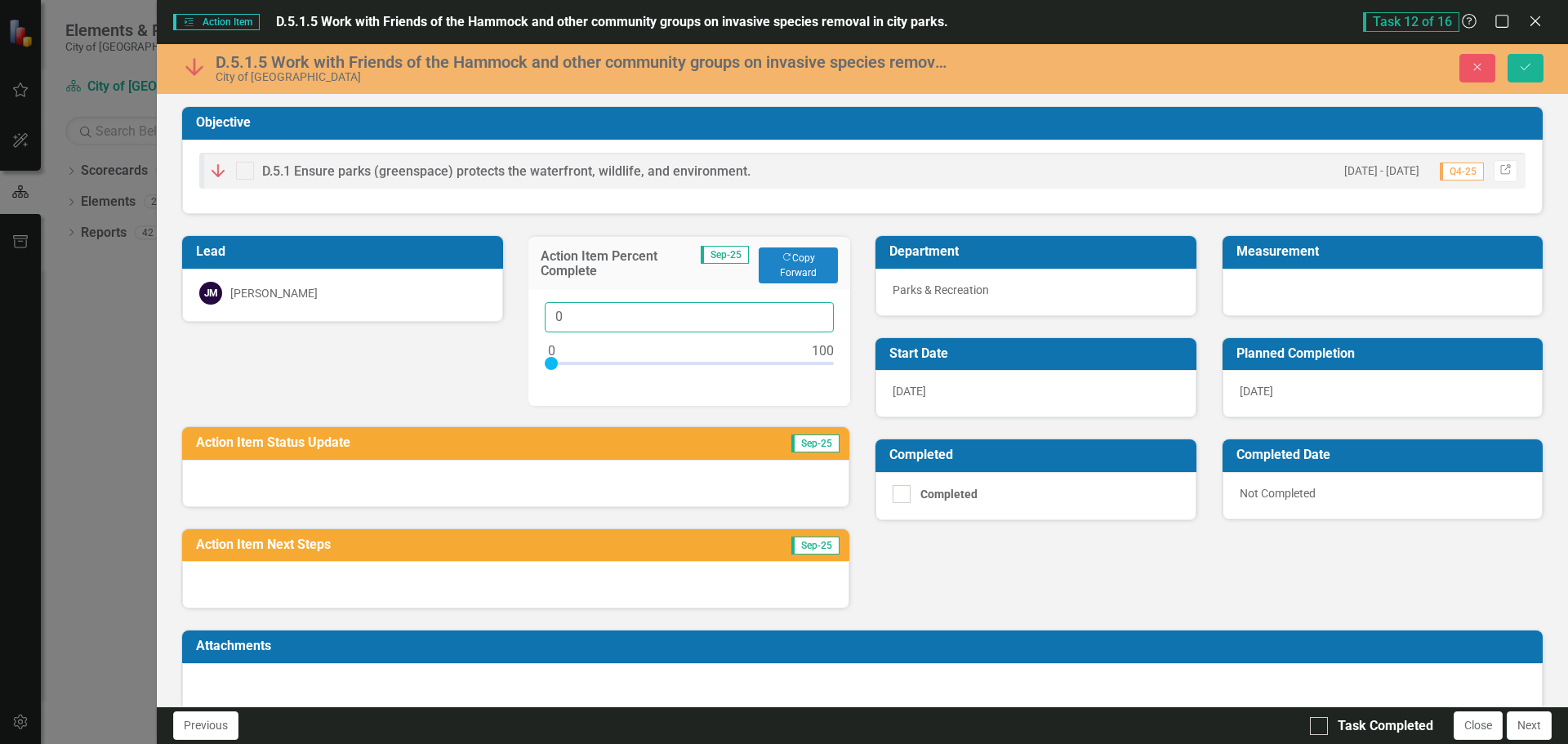
click at [555, 320] on input "0" at bounding box center [689, 317] width 290 height 30
type input "080"
click at [529, 490] on div at bounding box center [515, 484] width 667 height 47
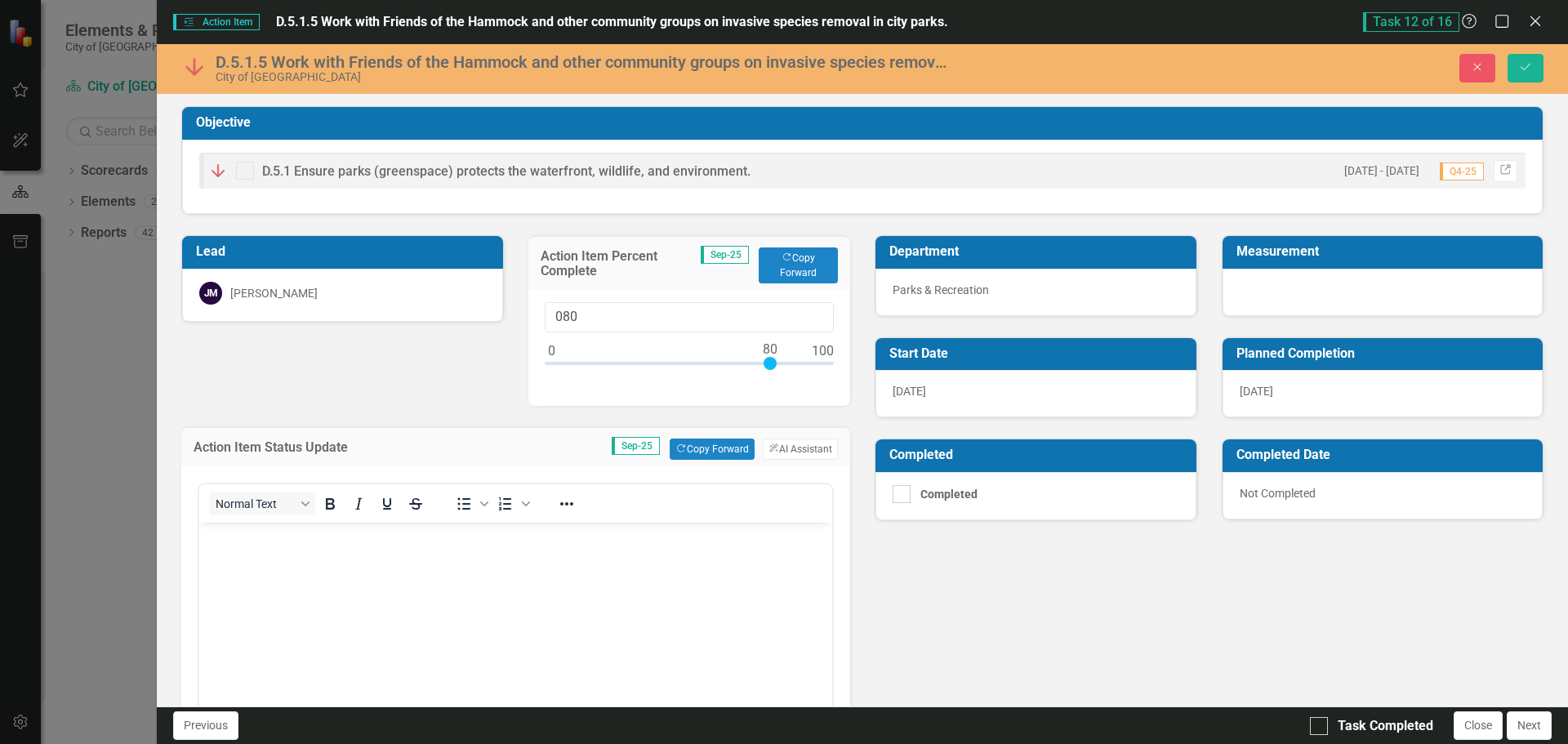
click at [532, 601] on body "Rich Text Area. Press ALT-0 for help." at bounding box center [515, 645] width 633 height 245
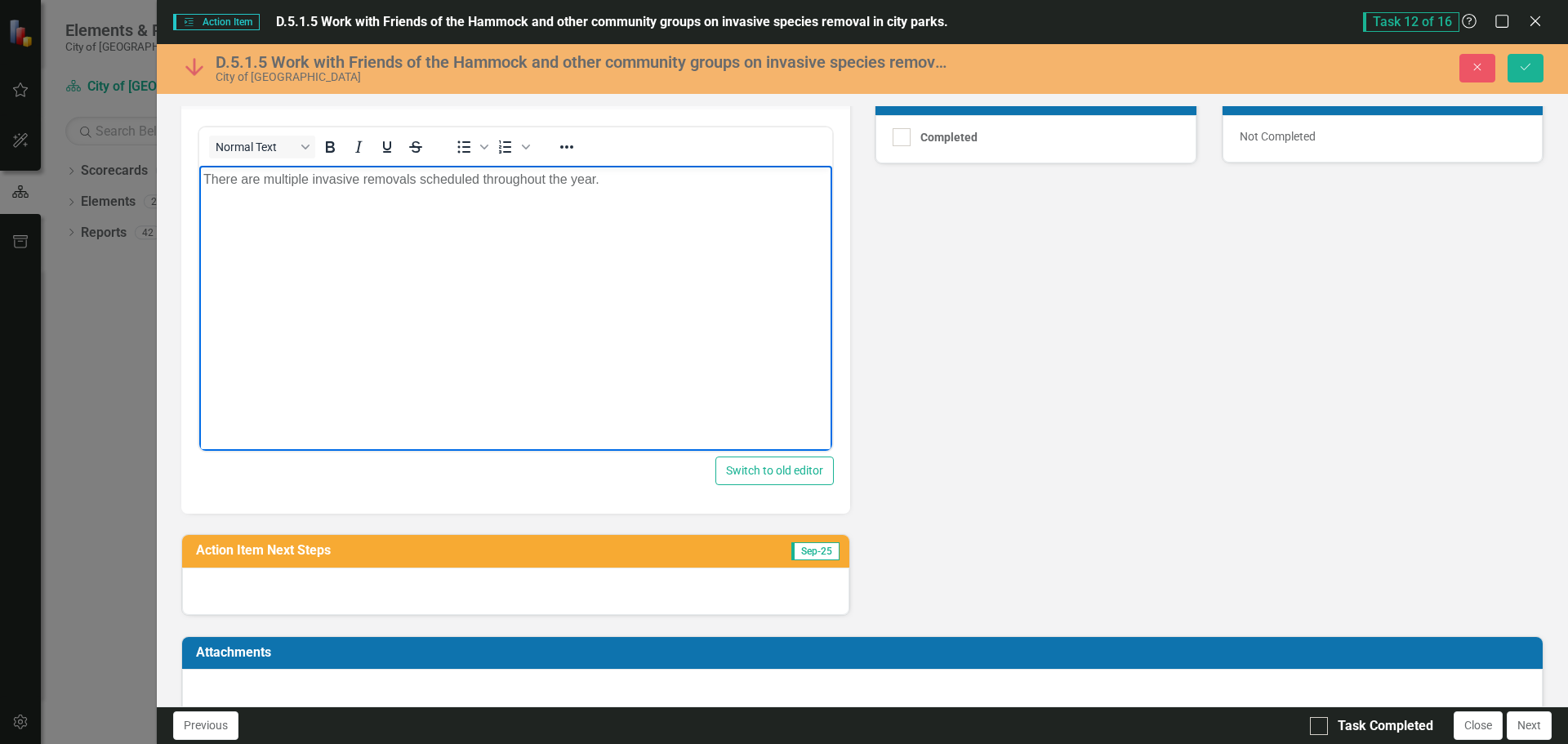
scroll to position [384, 0]
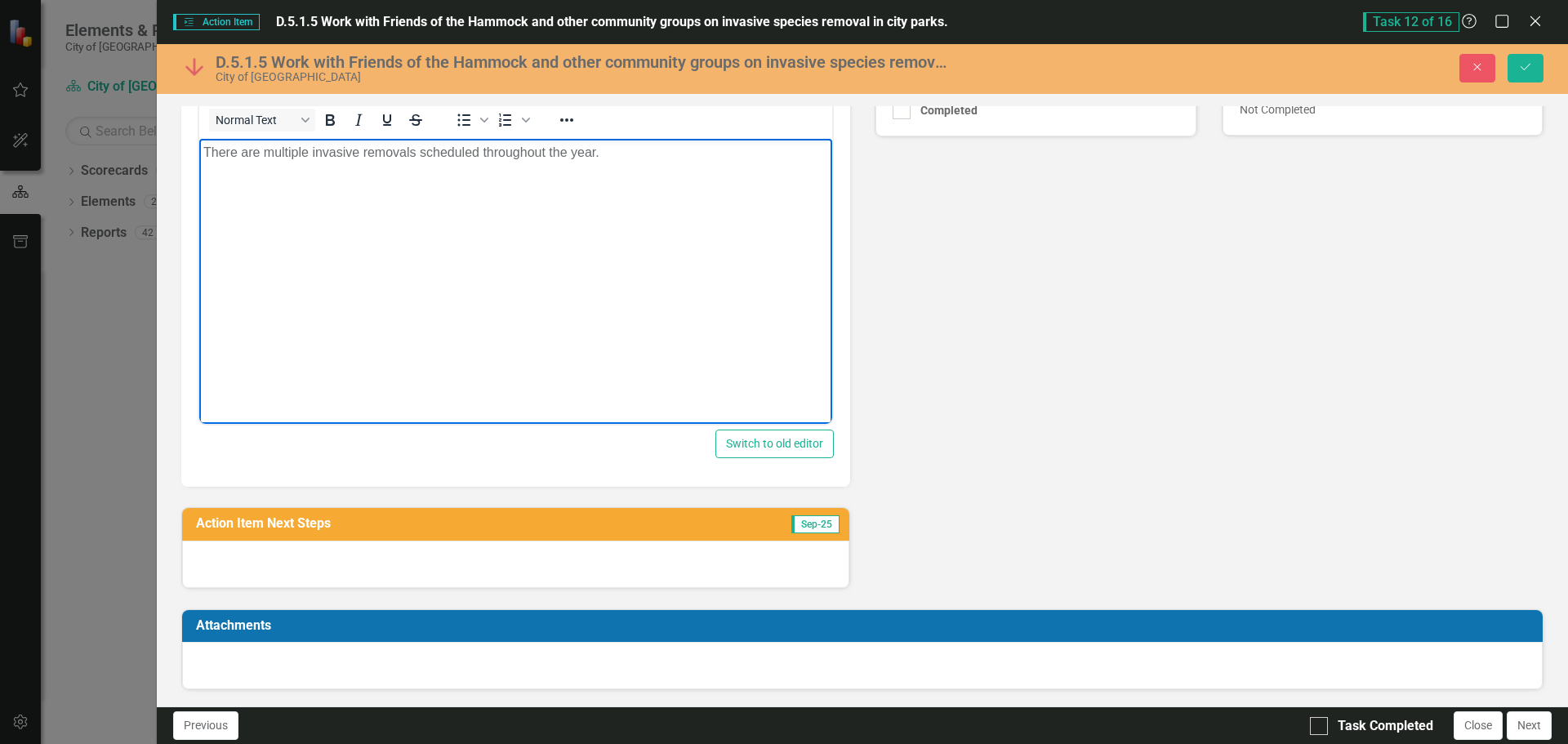
click at [358, 569] on div at bounding box center [515, 565] width 667 height 47
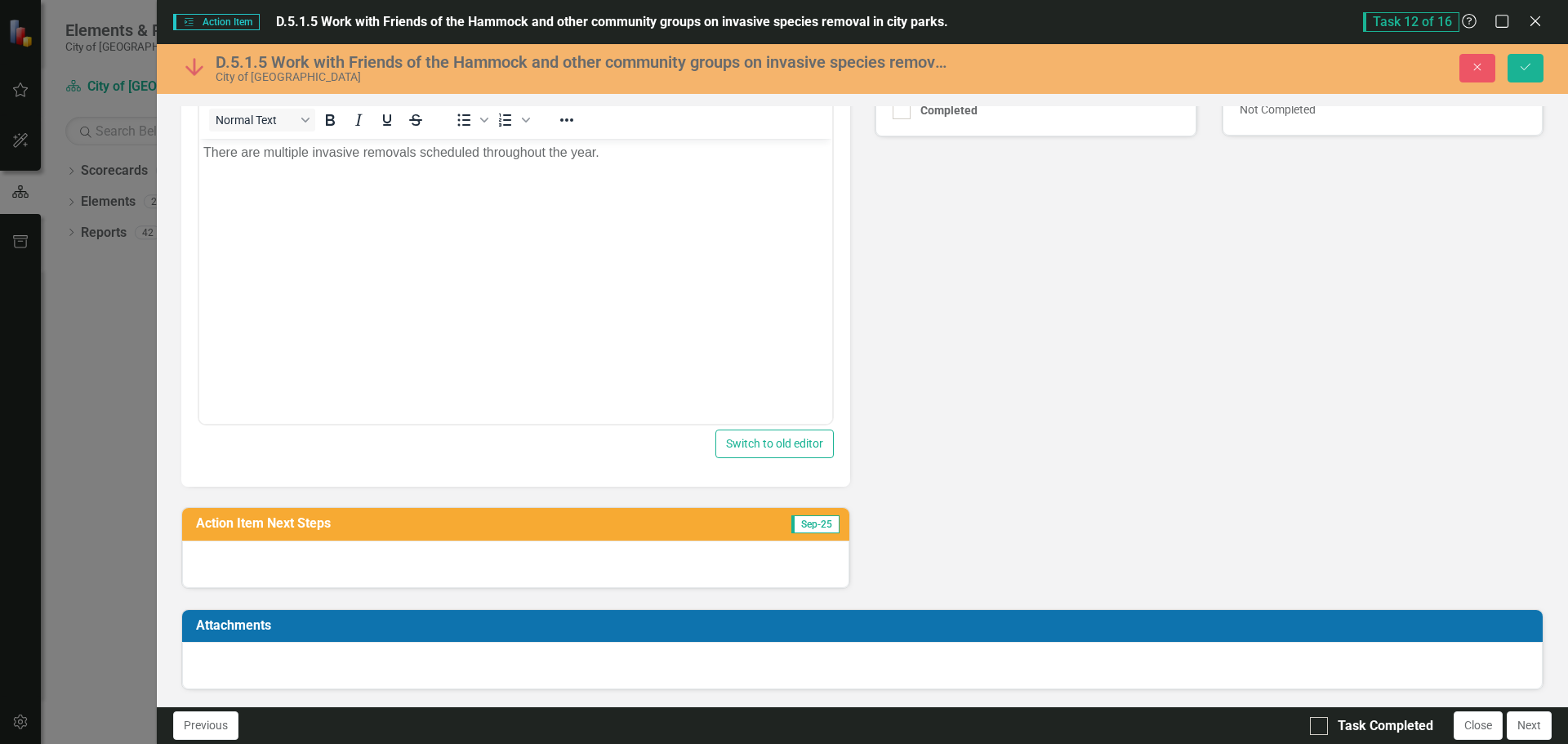
click at [358, 569] on div at bounding box center [515, 565] width 667 height 47
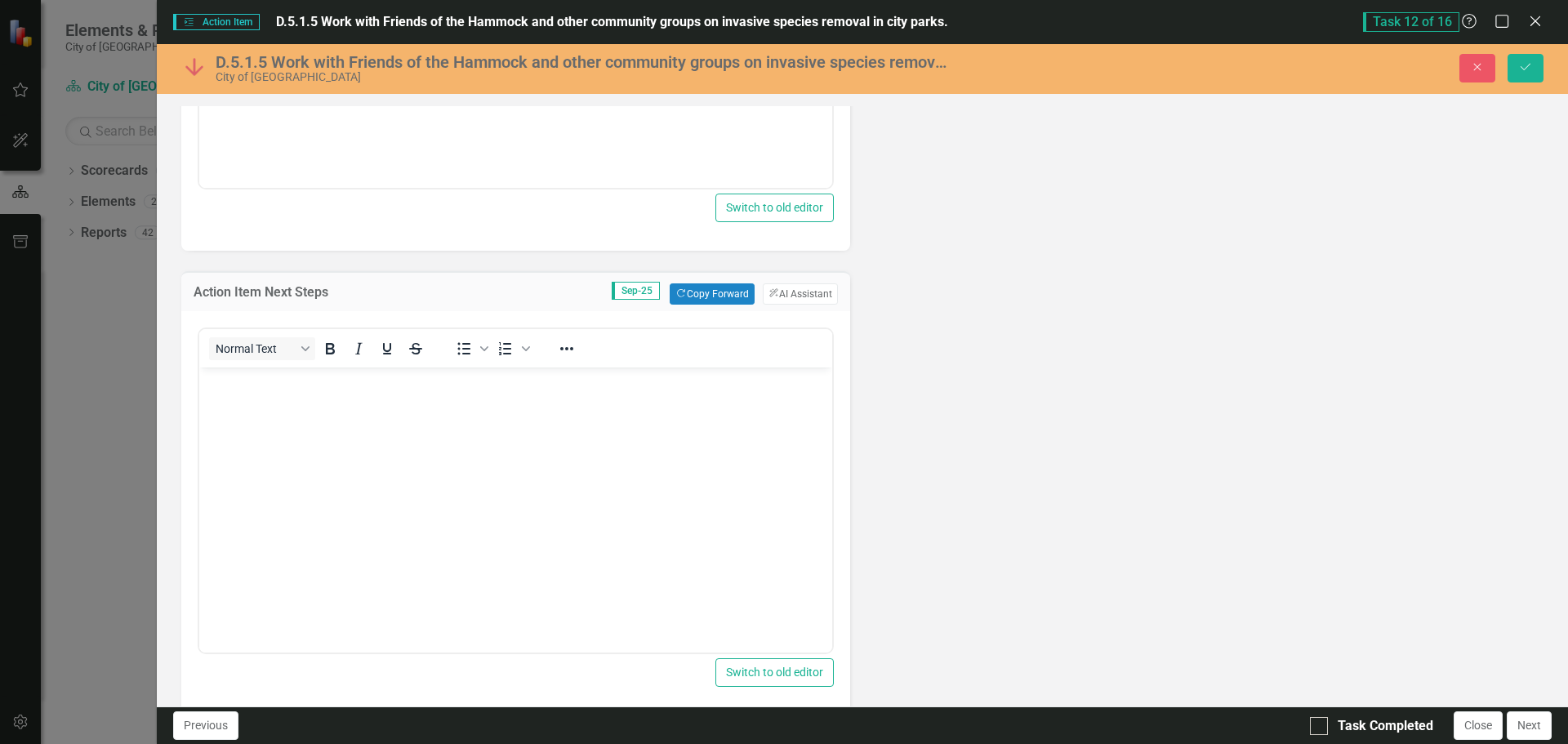
scroll to position [629, 0]
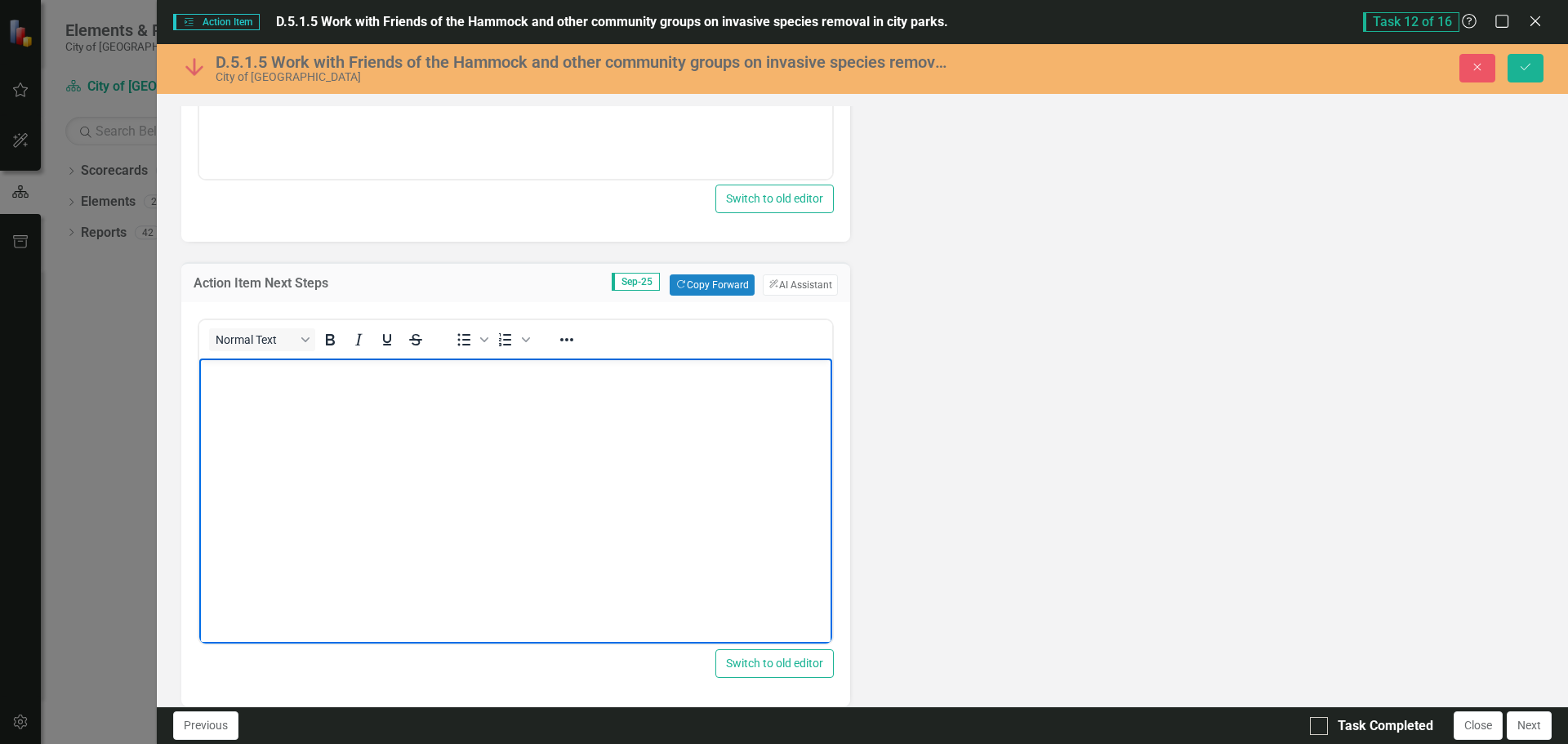
click at [279, 436] on body "Rich Text Area. Press ALT-0 for help." at bounding box center [515, 481] width 633 height 245
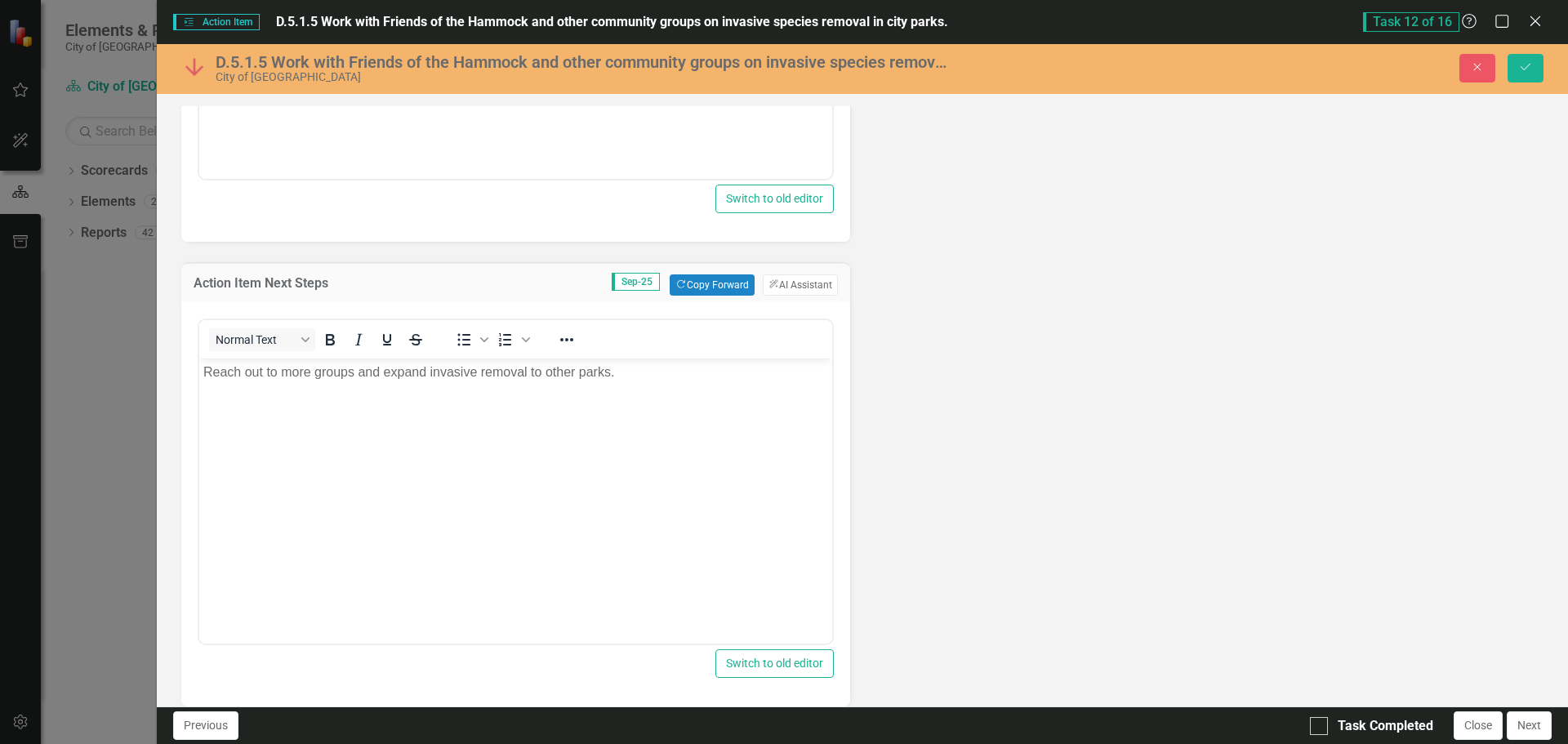
click at [1122, 442] on div "Lead JM Joe McLemore Action Item Percent Complete Sep-25 Copy Forward Copy Forw…" at bounding box center [862, 146] width 1387 height 1121
click at [1524, 68] on icon "Save" at bounding box center [1526, 66] width 15 height 12
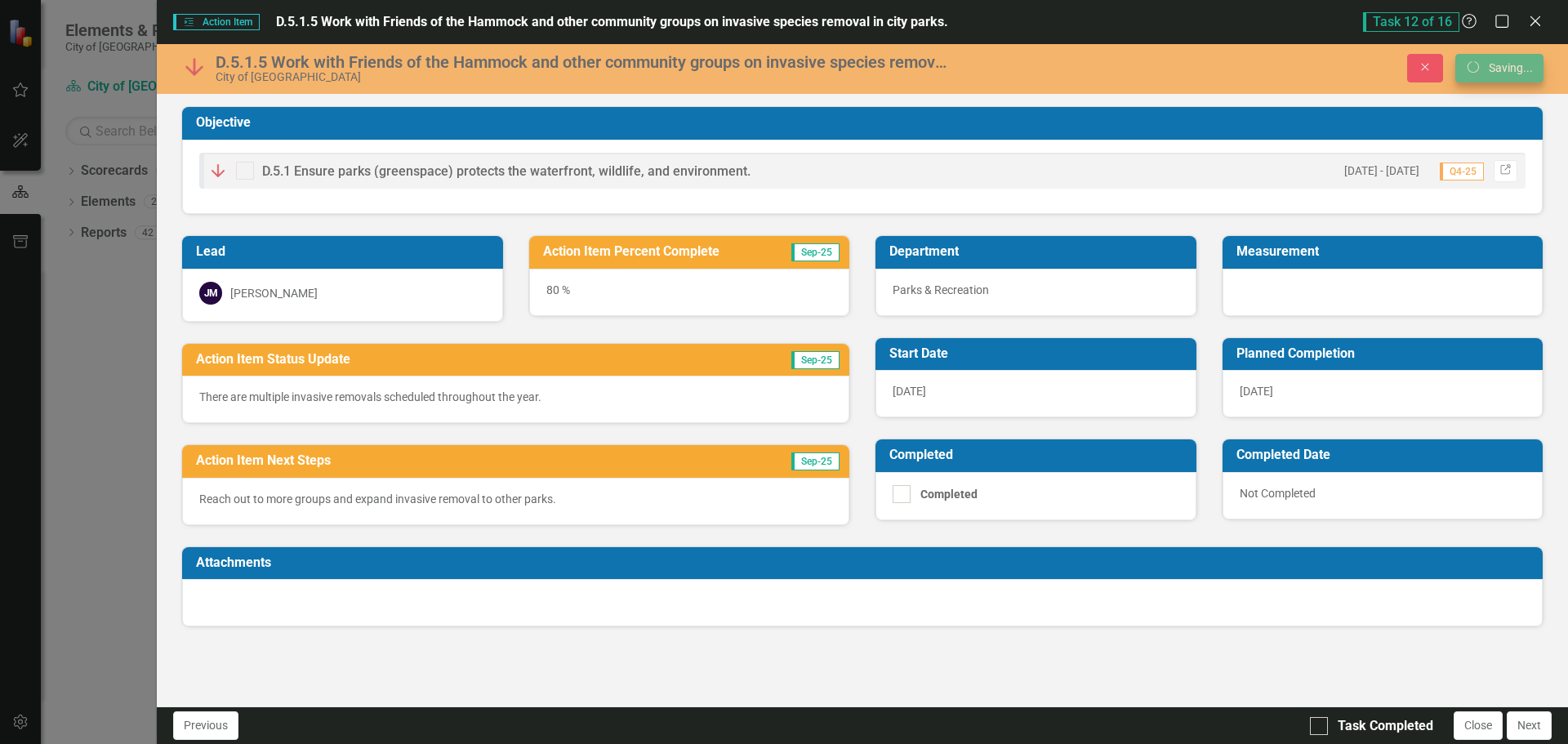
scroll to position [0, 0]
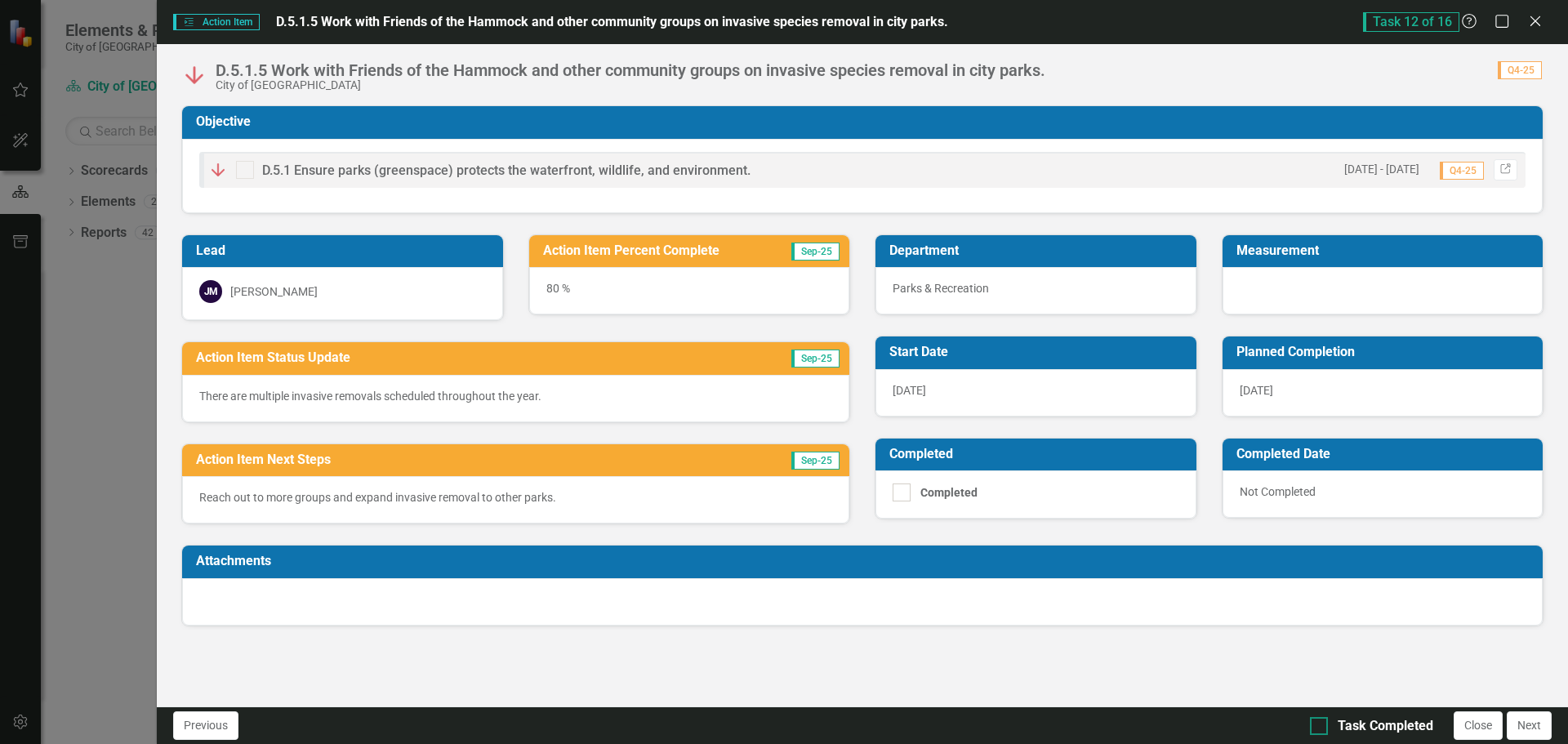
click at [1320, 728] on div at bounding box center [1319, 727] width 18 height 18
click at [1320, 728] on input "Task Completed" at bounding box center [1316, 723] width 11 height 11
checkbox input "true"
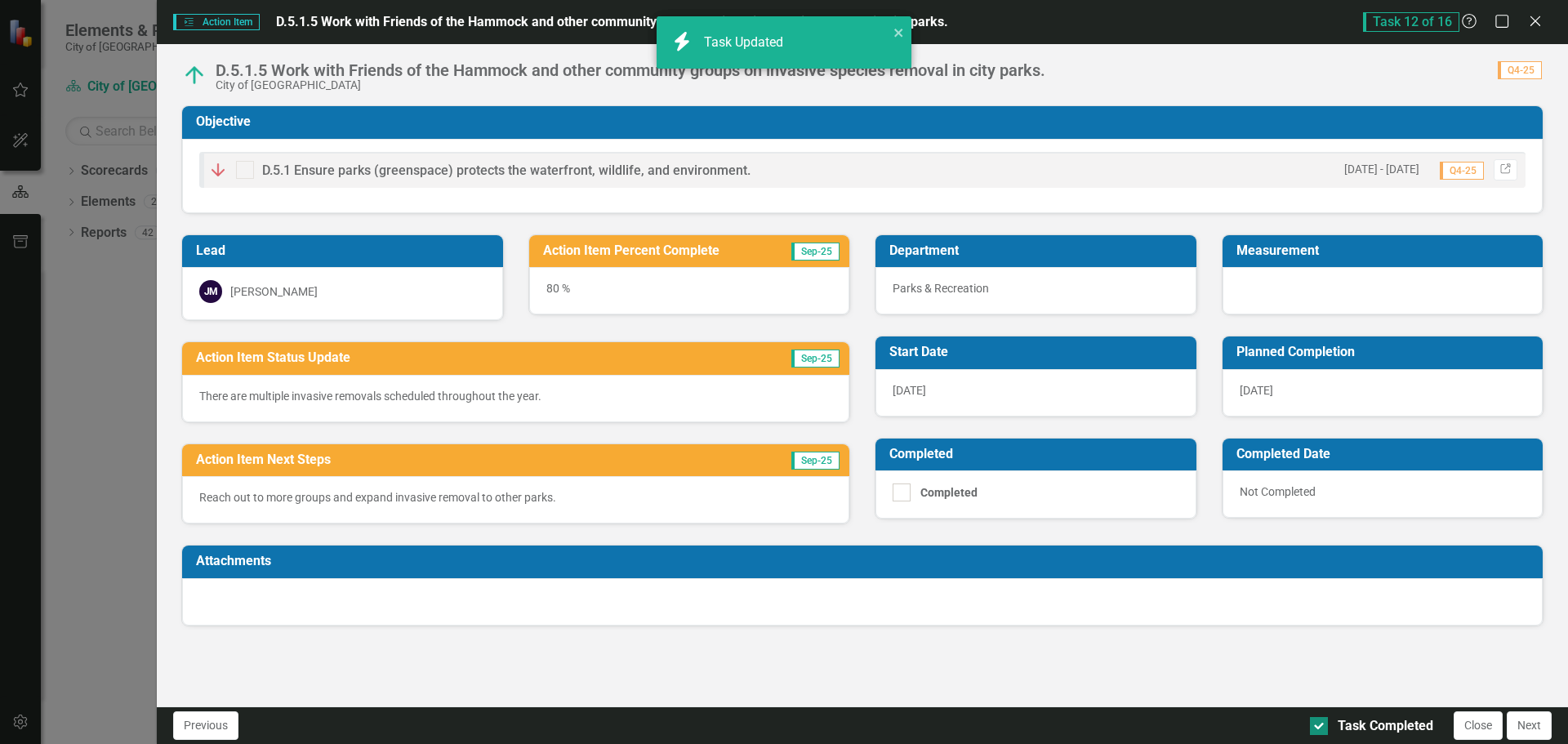
checkbox input "true"
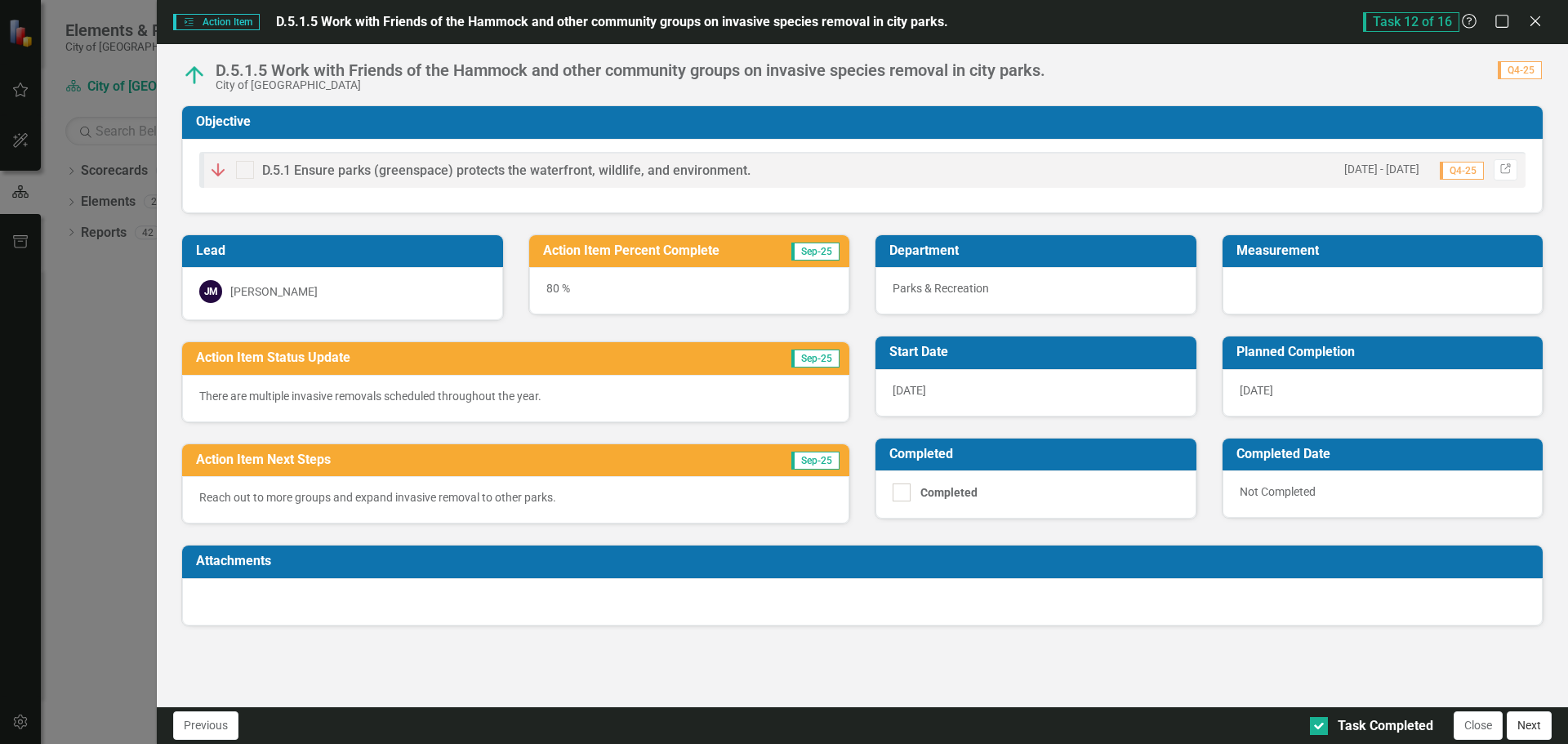
click at [1537, 725] on button "Next" at bounding box center [1529, 725] width 45 height 28
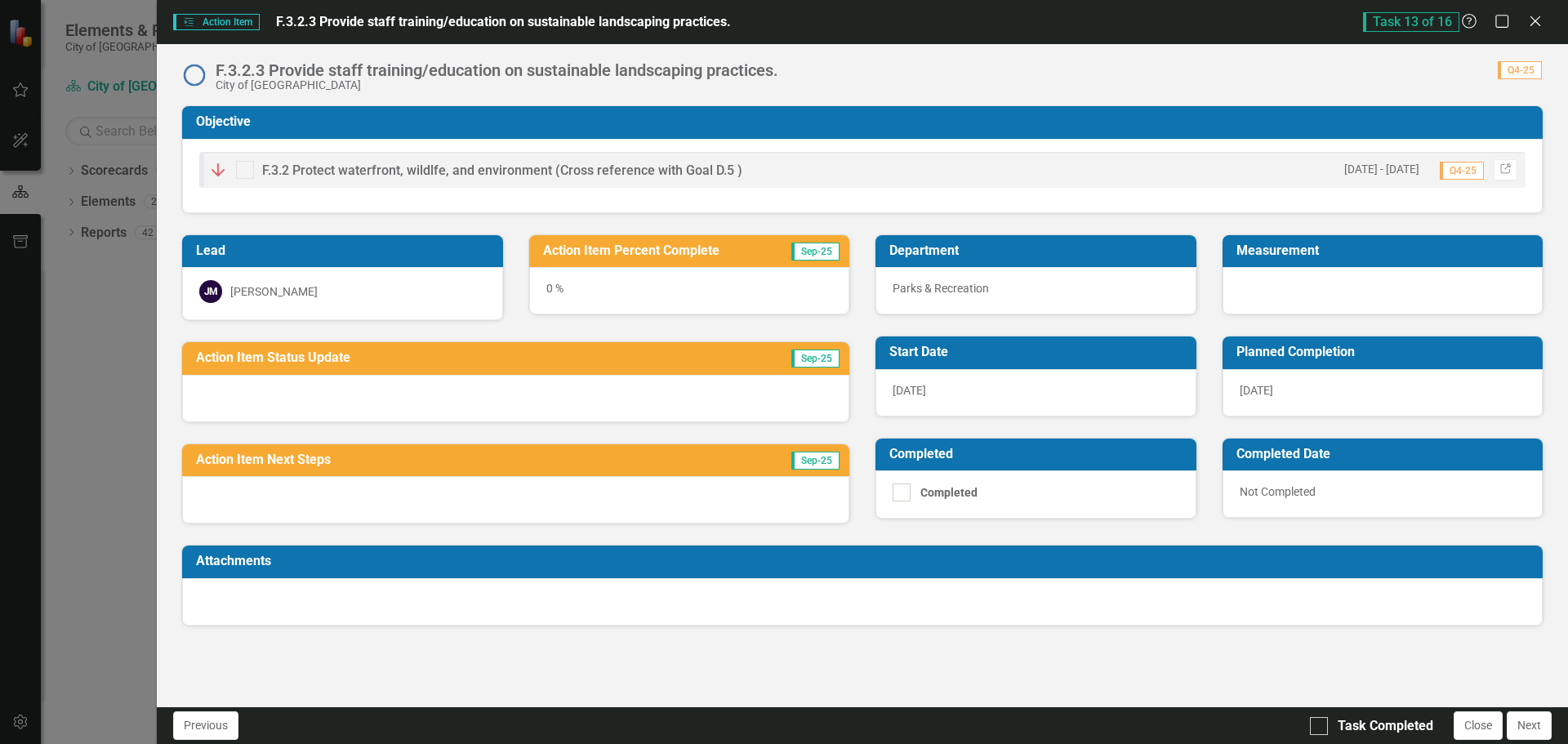
click at [559, 294] on div "0 %" at bounding box center [689, 290] width 321 height 47
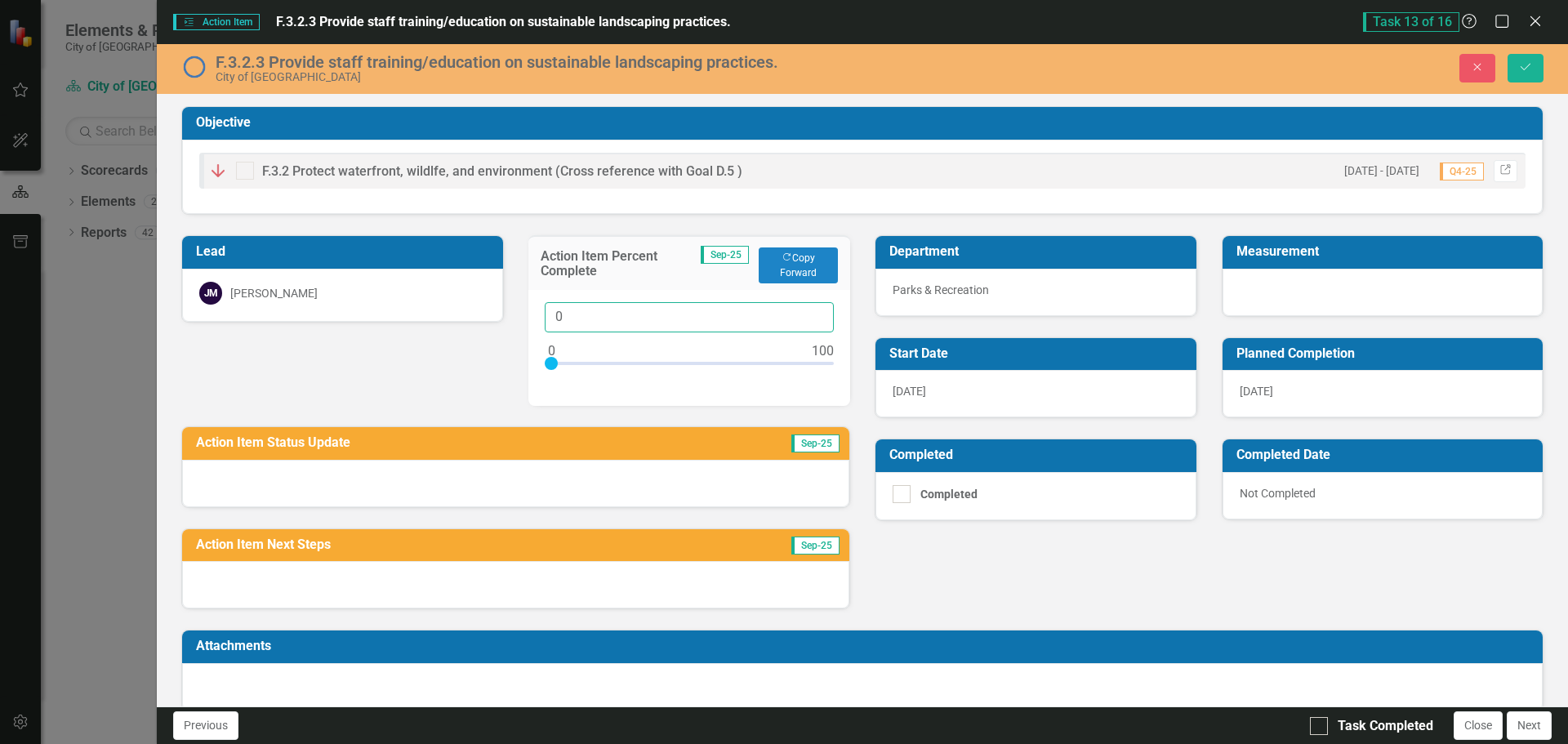
click at [569, 319] on input "0" at bounding box center [689, 317] width 290 height 30
type input "015"
click at [465, 472] on div at bounding box center [515, 484] width 667 height 47
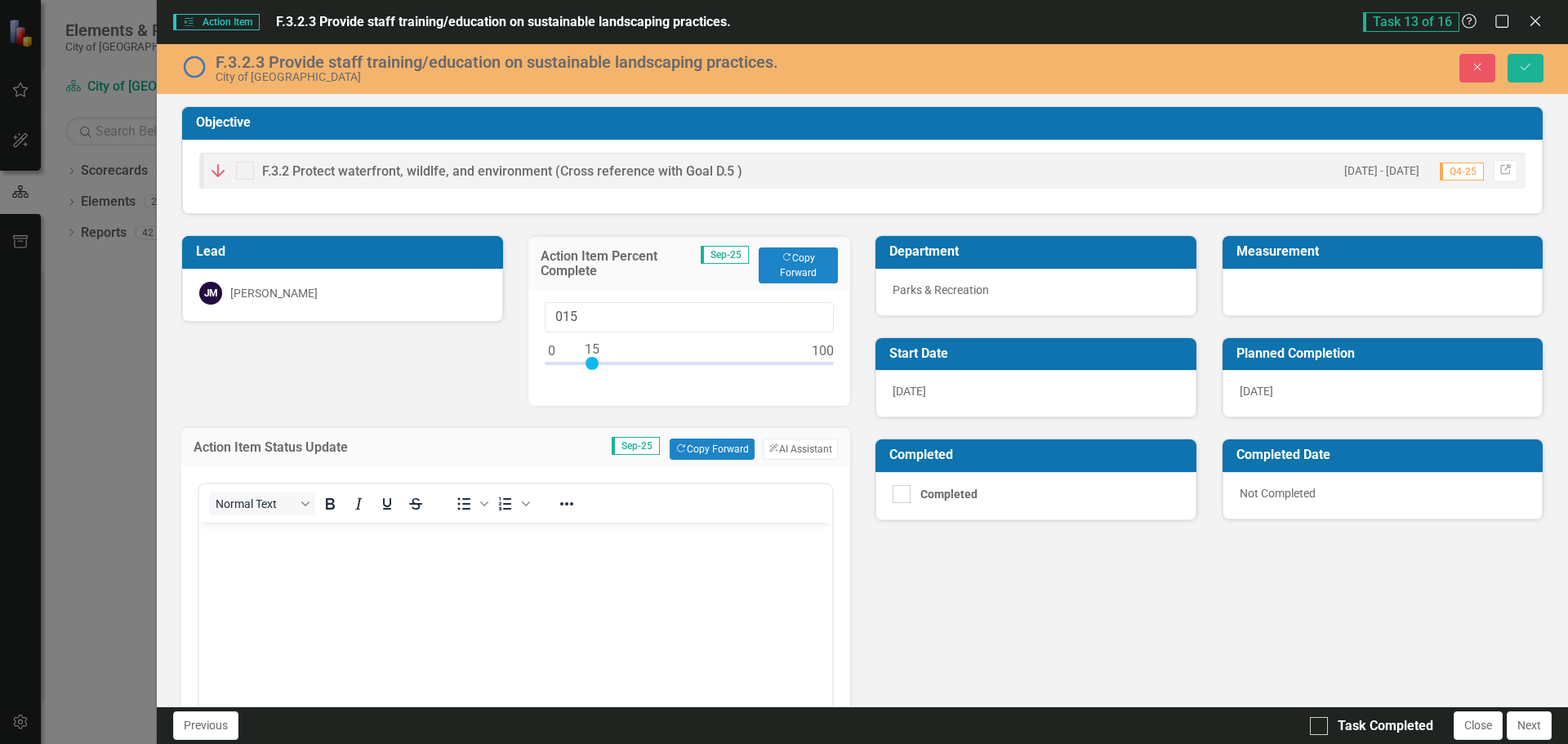
drag, startPoint x: 270, startPoint y: 612, endPoint x: 280, endPoint y: 608, distance: 10.8
click at [270, 612] on body "Rich Text Area. Press ALT-0 for help." at bounding box center [515, 645] width 633 height 245
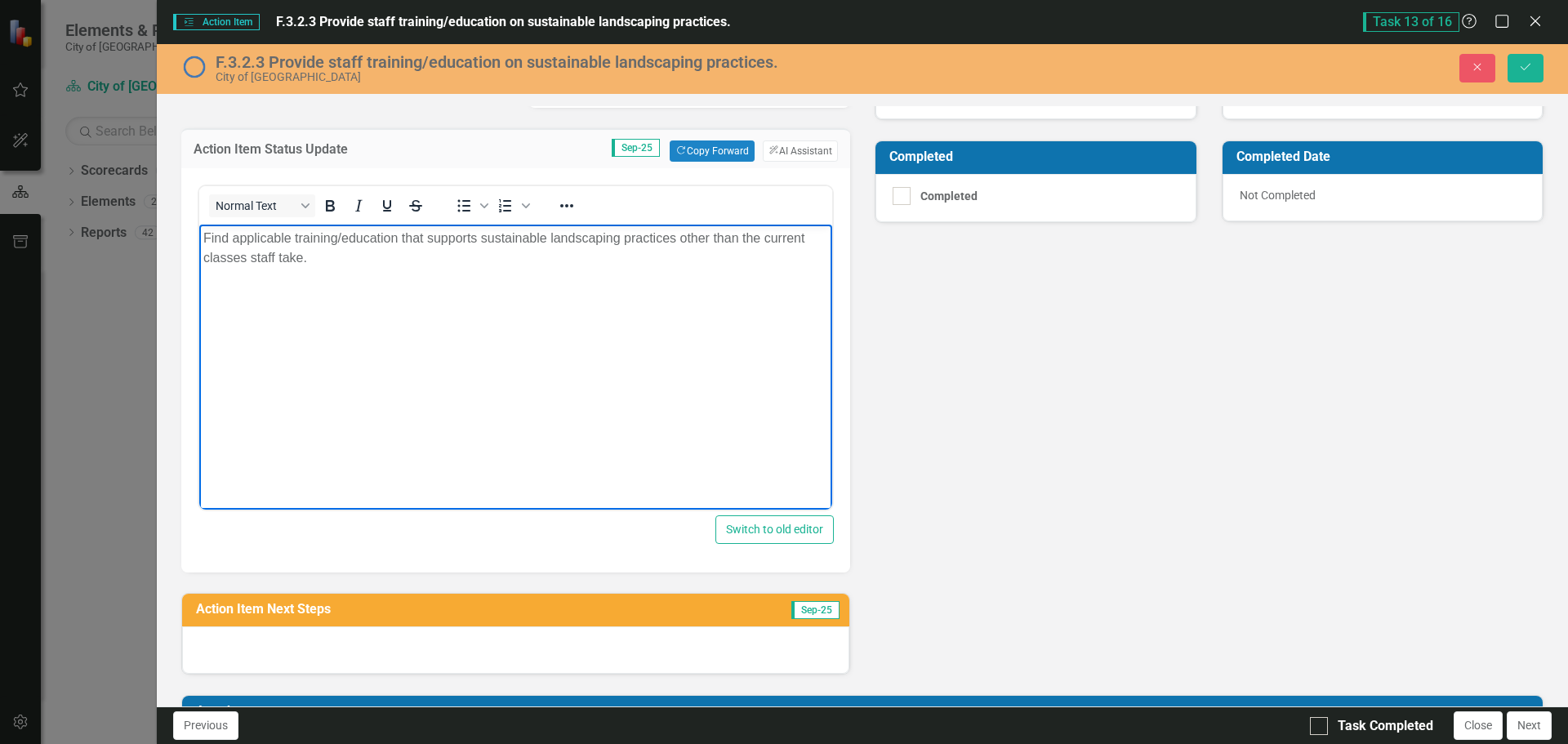
scroll to position [327, 0]
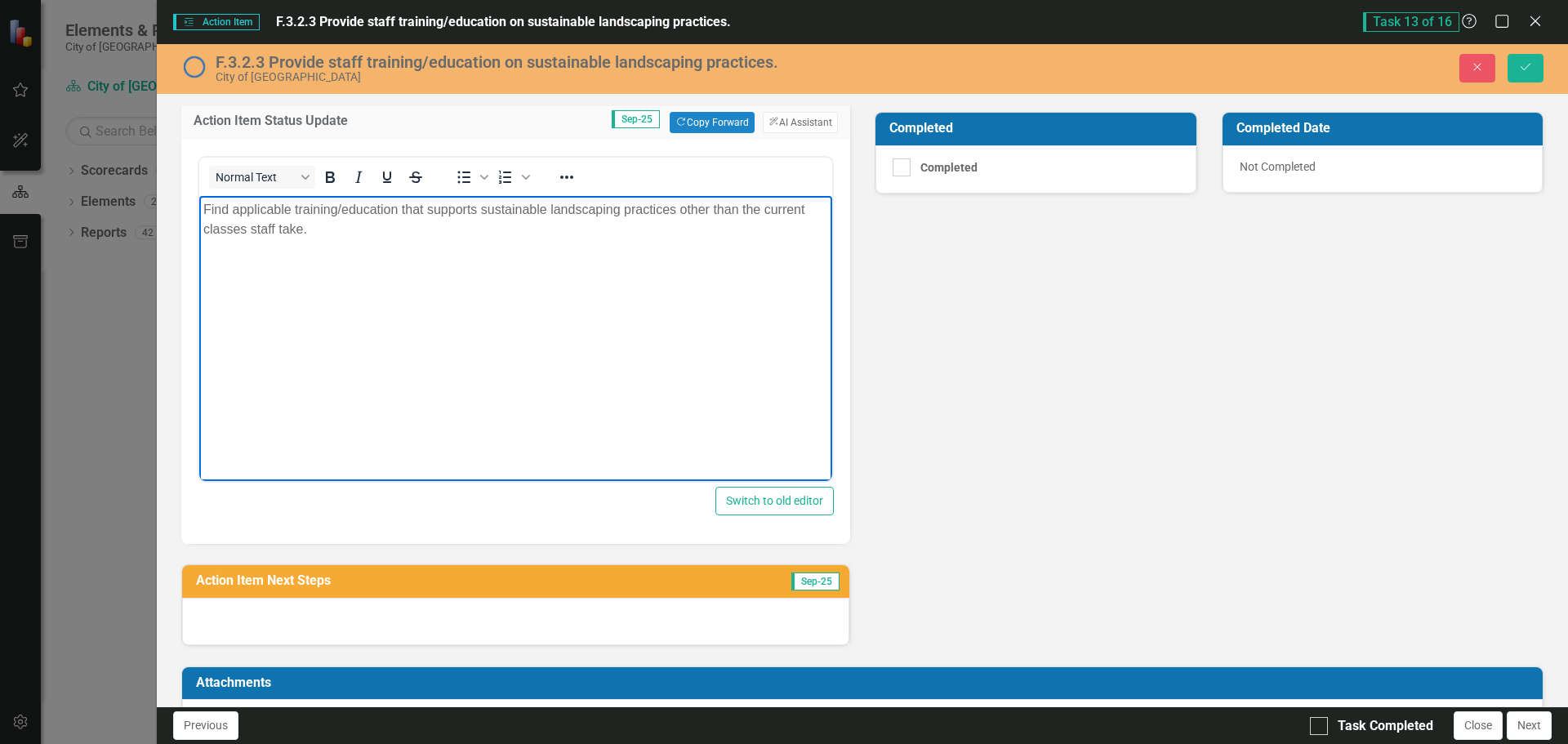
click at [353, 619] on div at bounding box center [515, 622] width 667 height 47
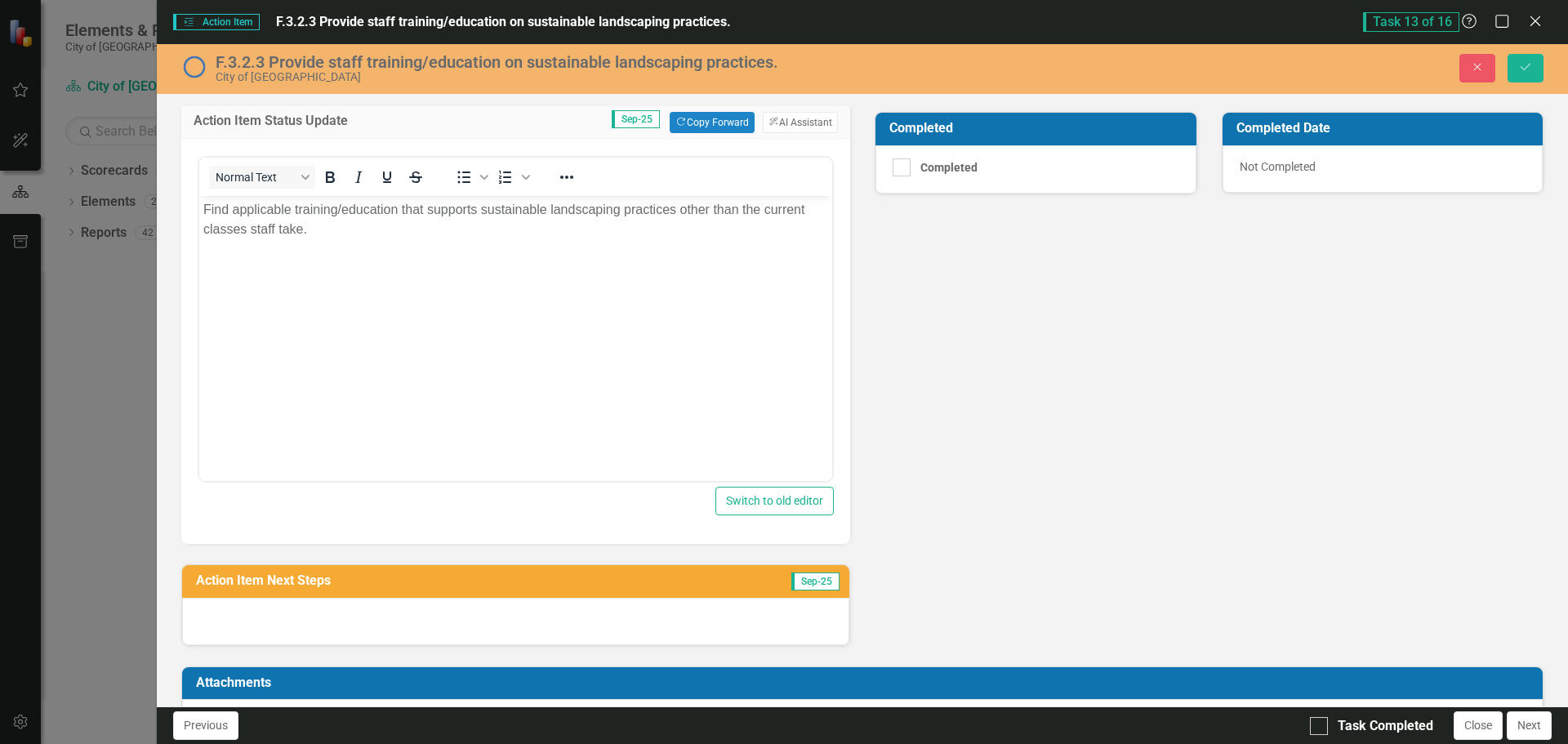
click at [353, 619] on div at bounding box center [515, 622] width 667 height 47
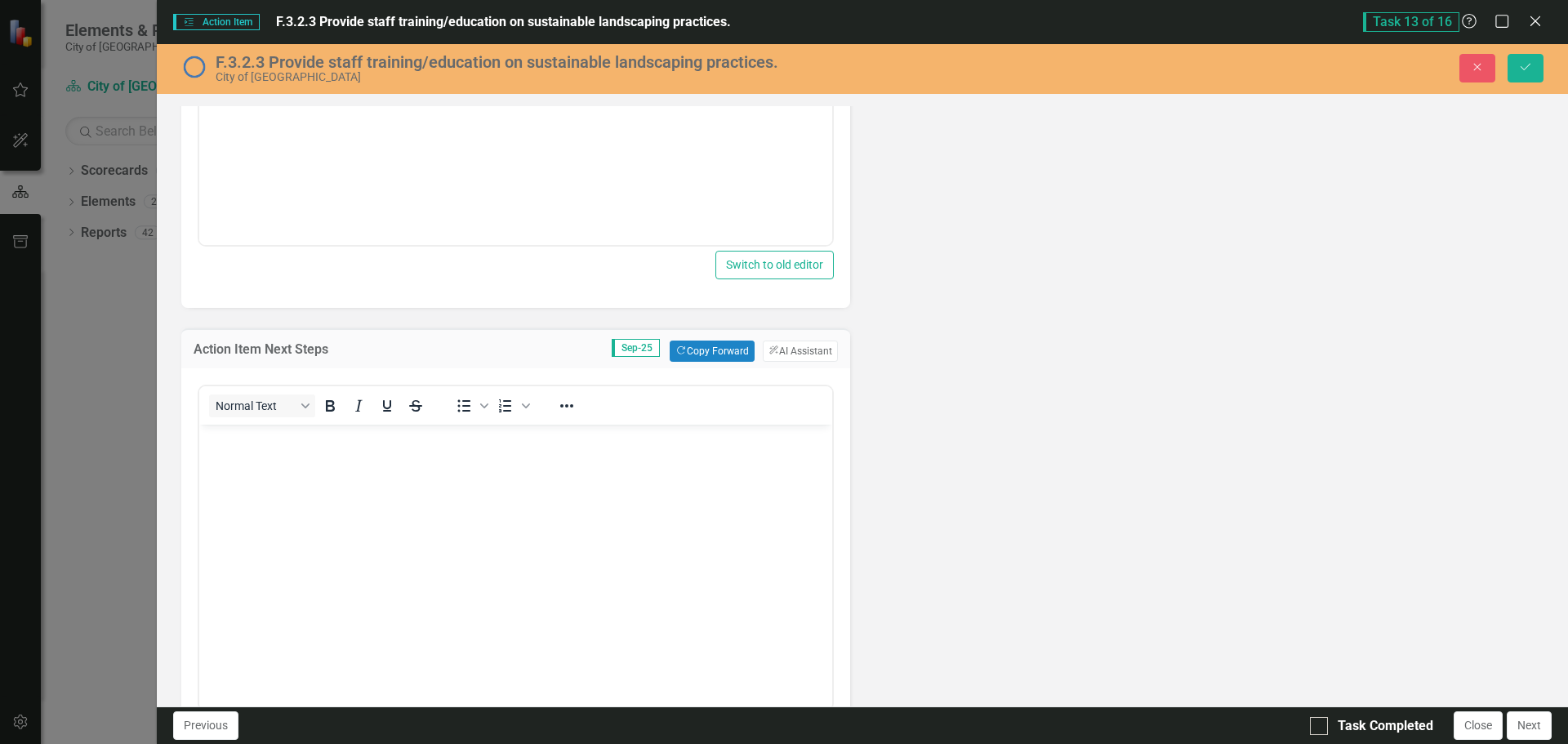
scroll to position [572, 0]
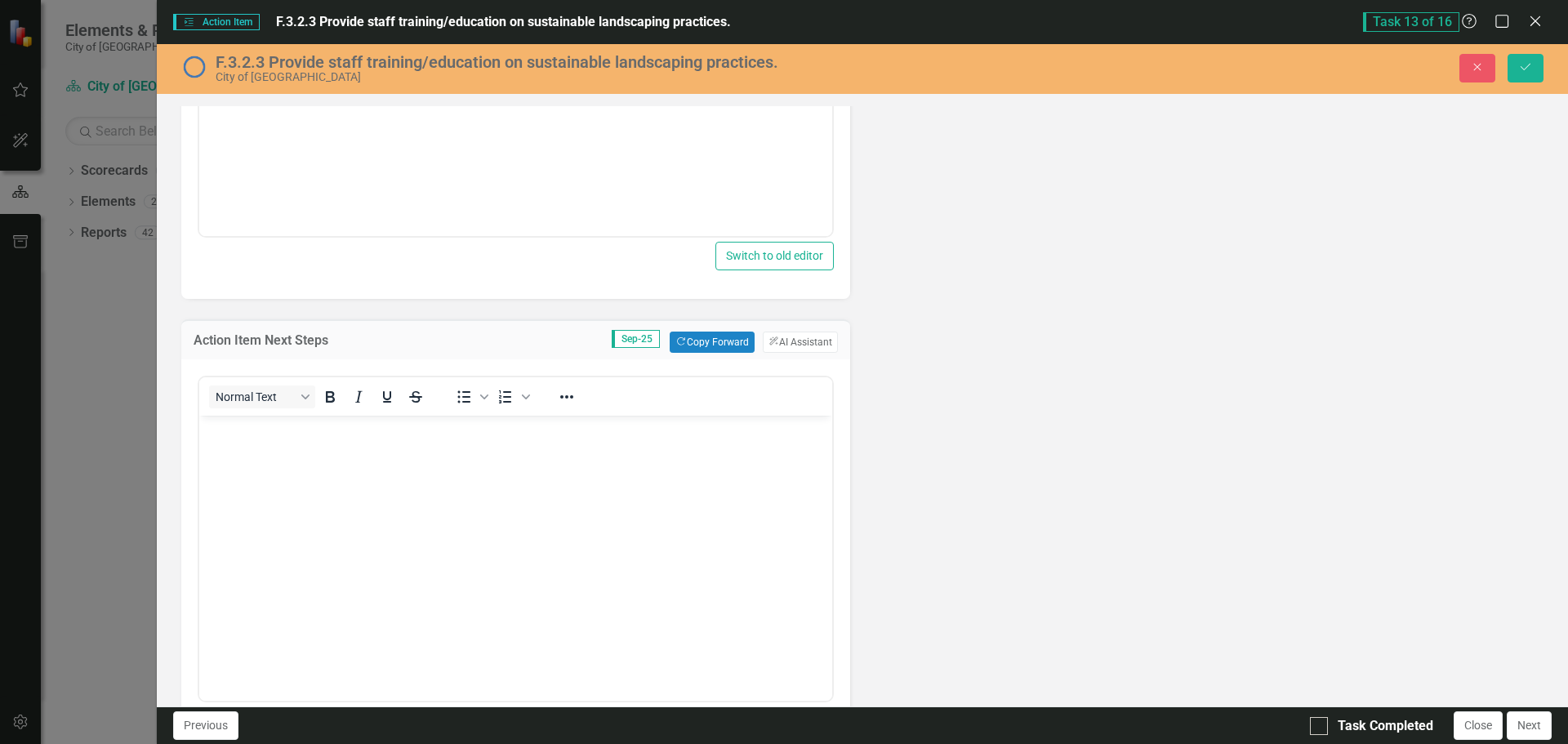
click at [290, 511] on body "Rich Text Area. Press ALT-0 for help." at bounding box center [515, 538] width 633 height 245
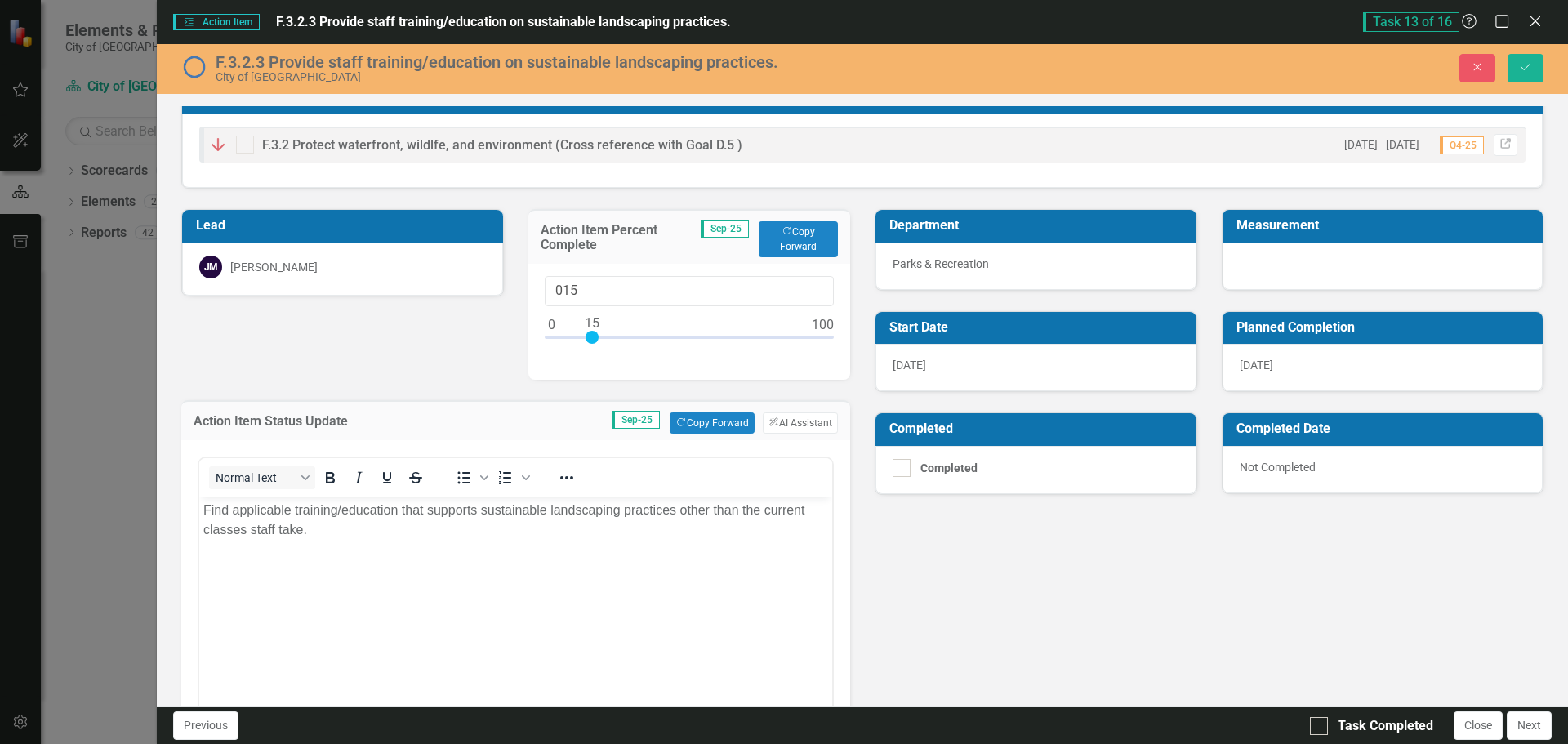
scroll to position [0, 0]
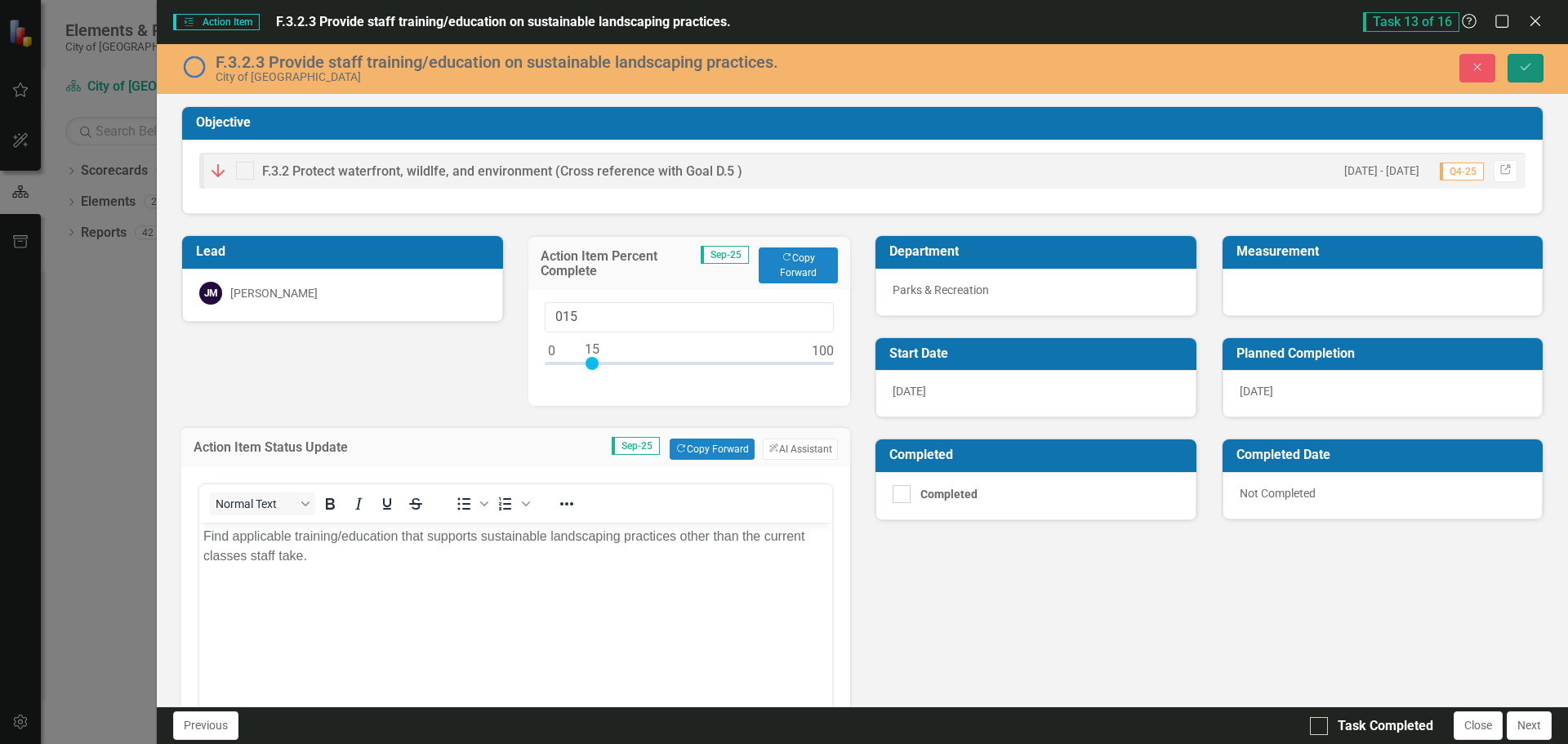
click at [1530, 64] on icon "Save" at bounding box center [1526, 66] width 15 height 12
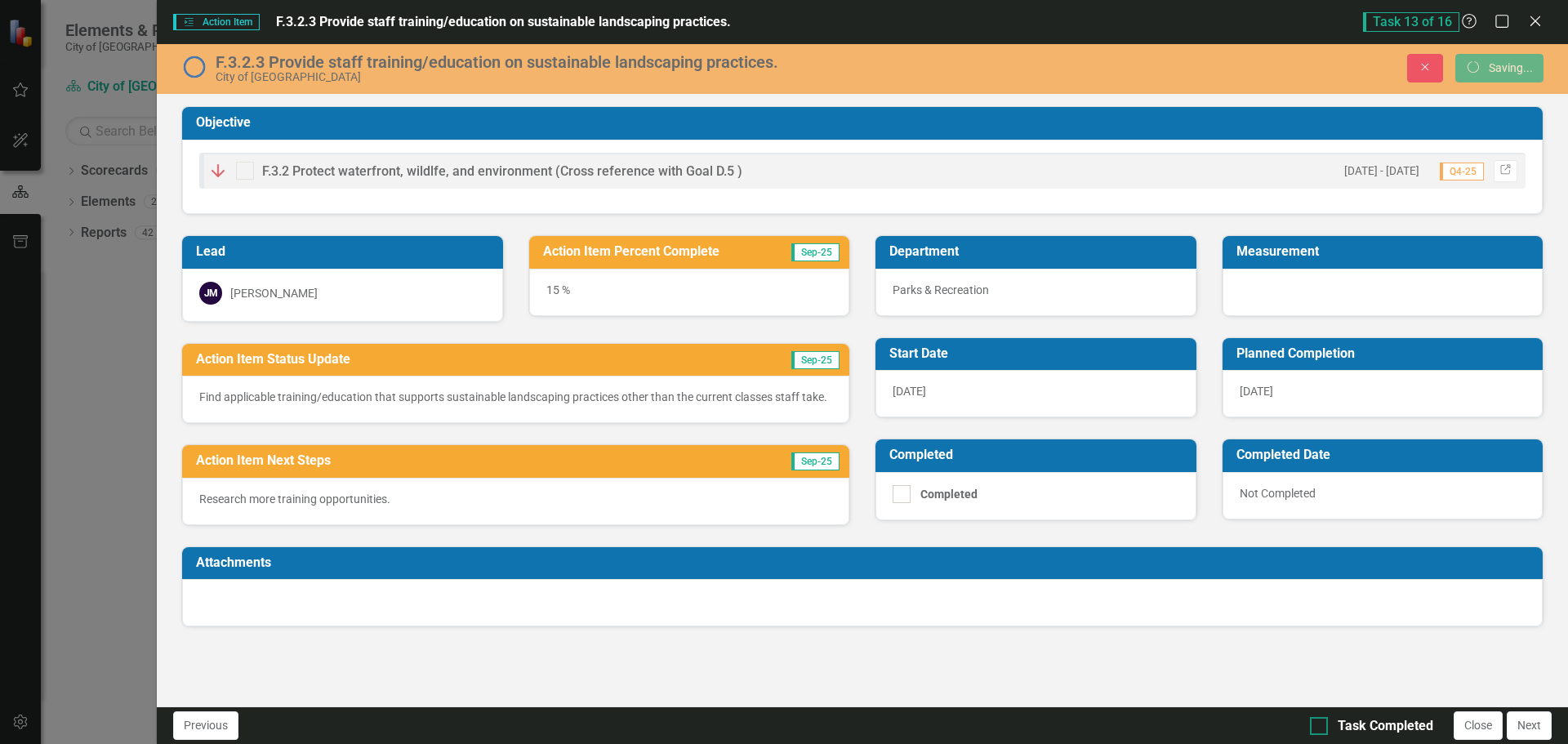
click at [1320, 729] on div at bounding box center [1319, 727] width 18 height 18
click at [1320, 728] on input "Task Completed" at bounding box center [1316, 723] width 11 height 11
checkbox input "true"
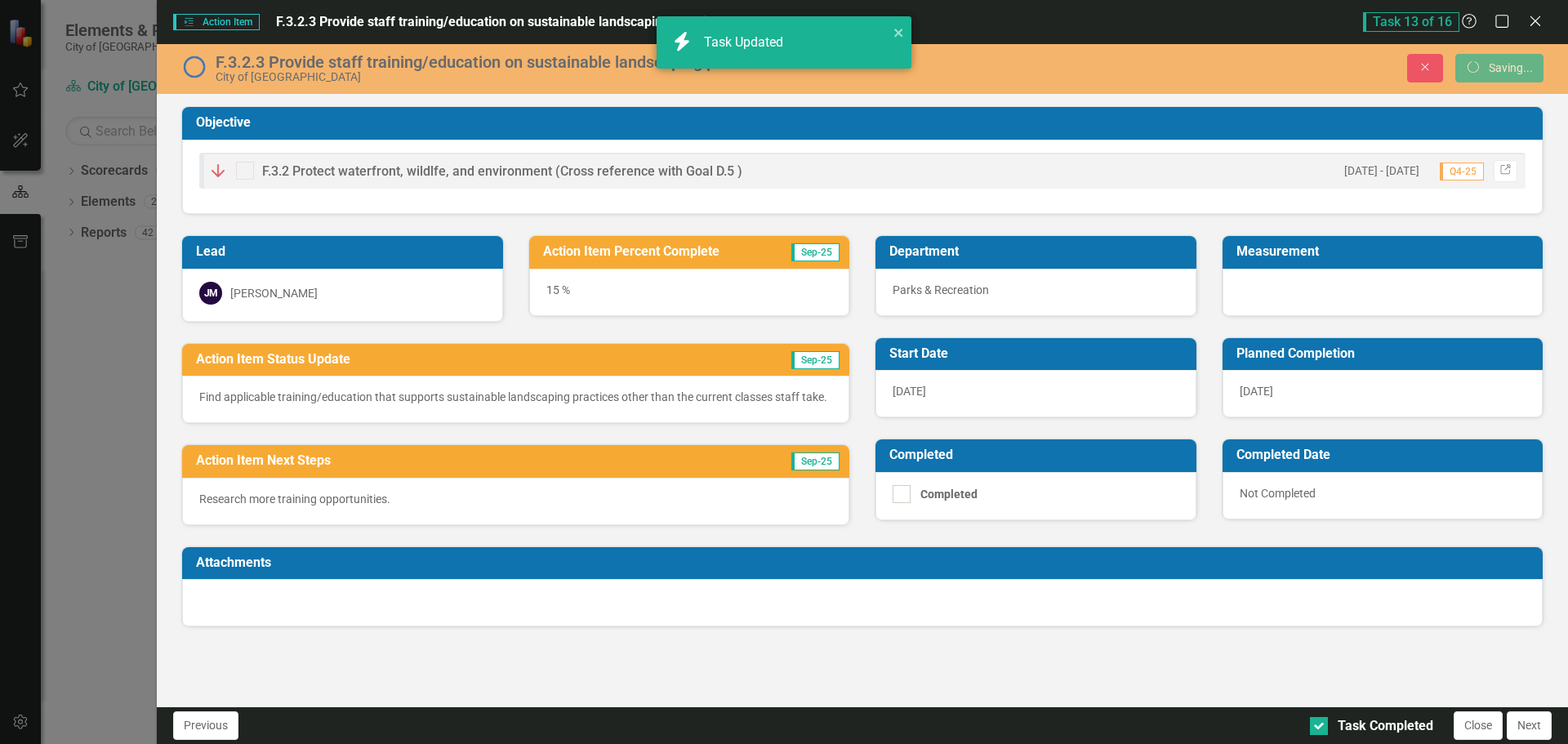
checkbox input "true"
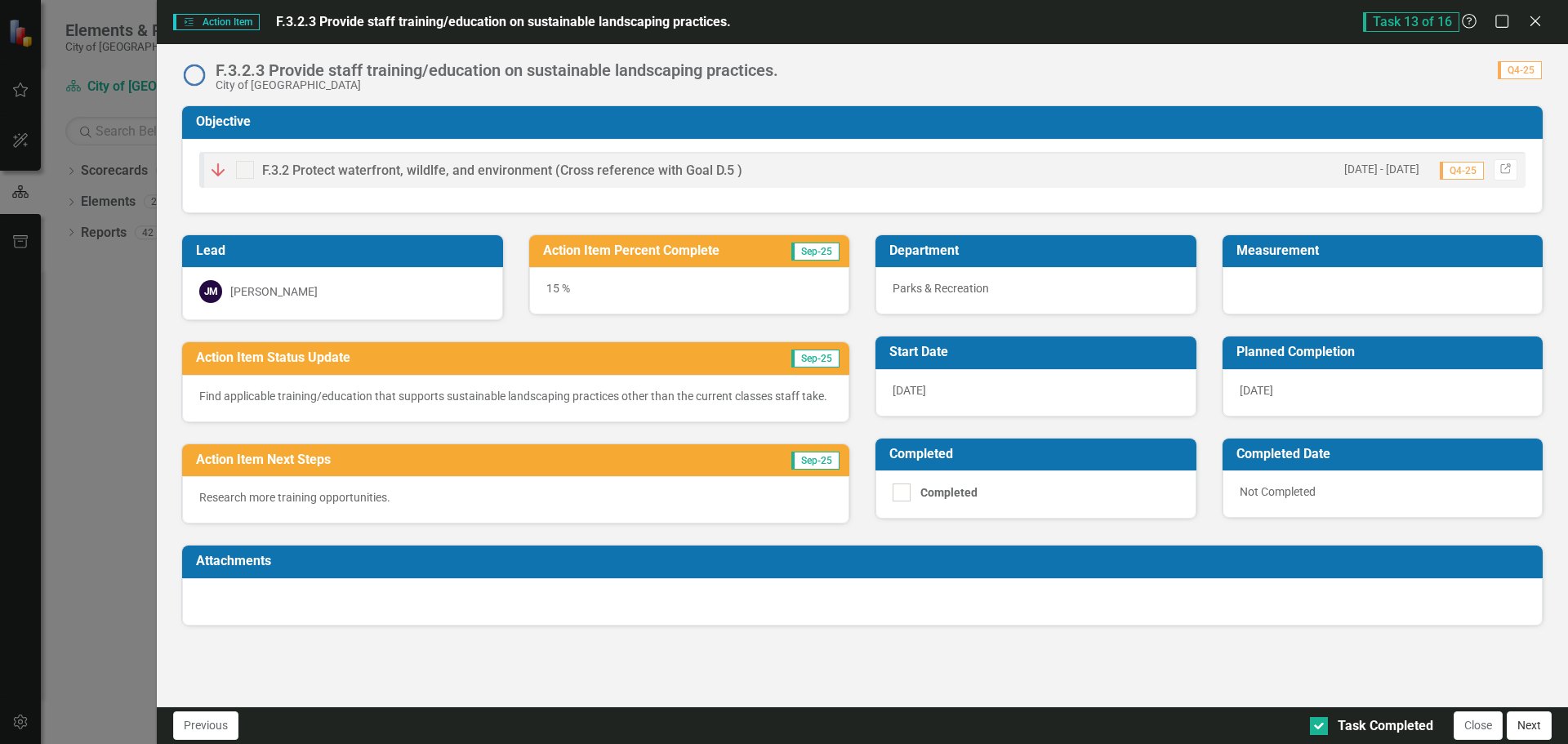
click at [1544, 733] on button "Next" at bounding box center [1529, 725] width 45 height 28
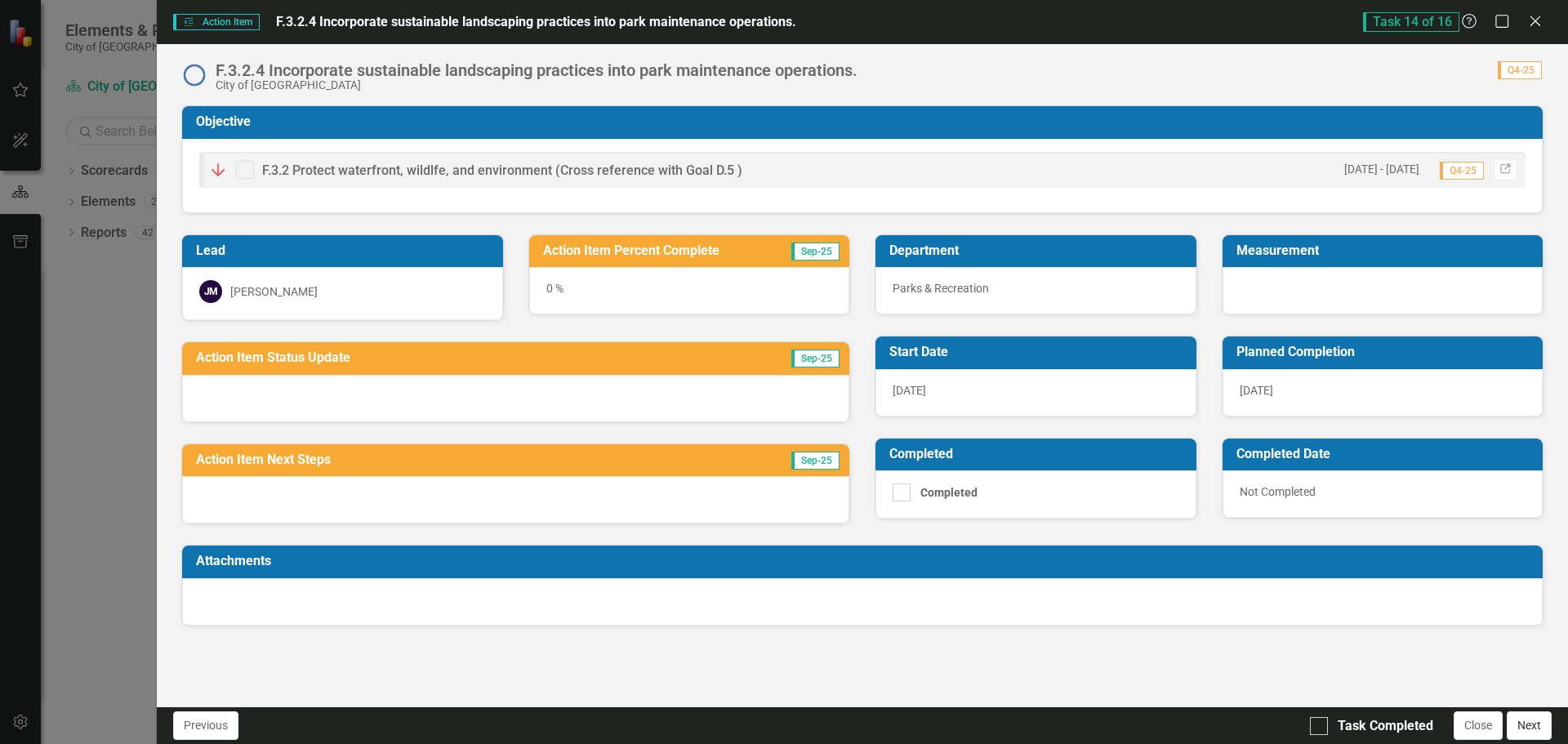
click at [1516, 721] on button "Next" at bounding box center [1529, 725] width 45 height 28
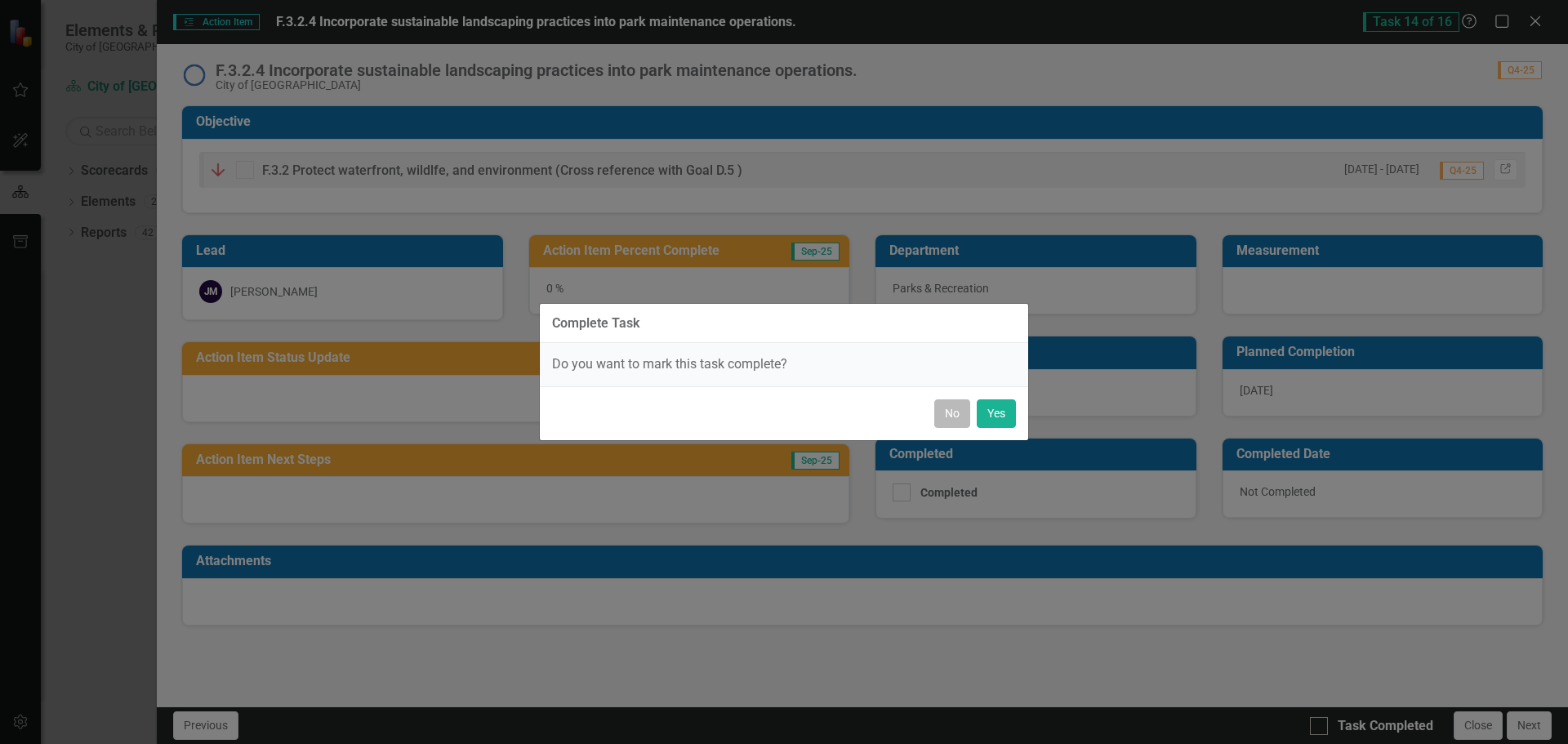
click at [948, 414] on button "No" at bounding box center [952, 413] width 36 height 28
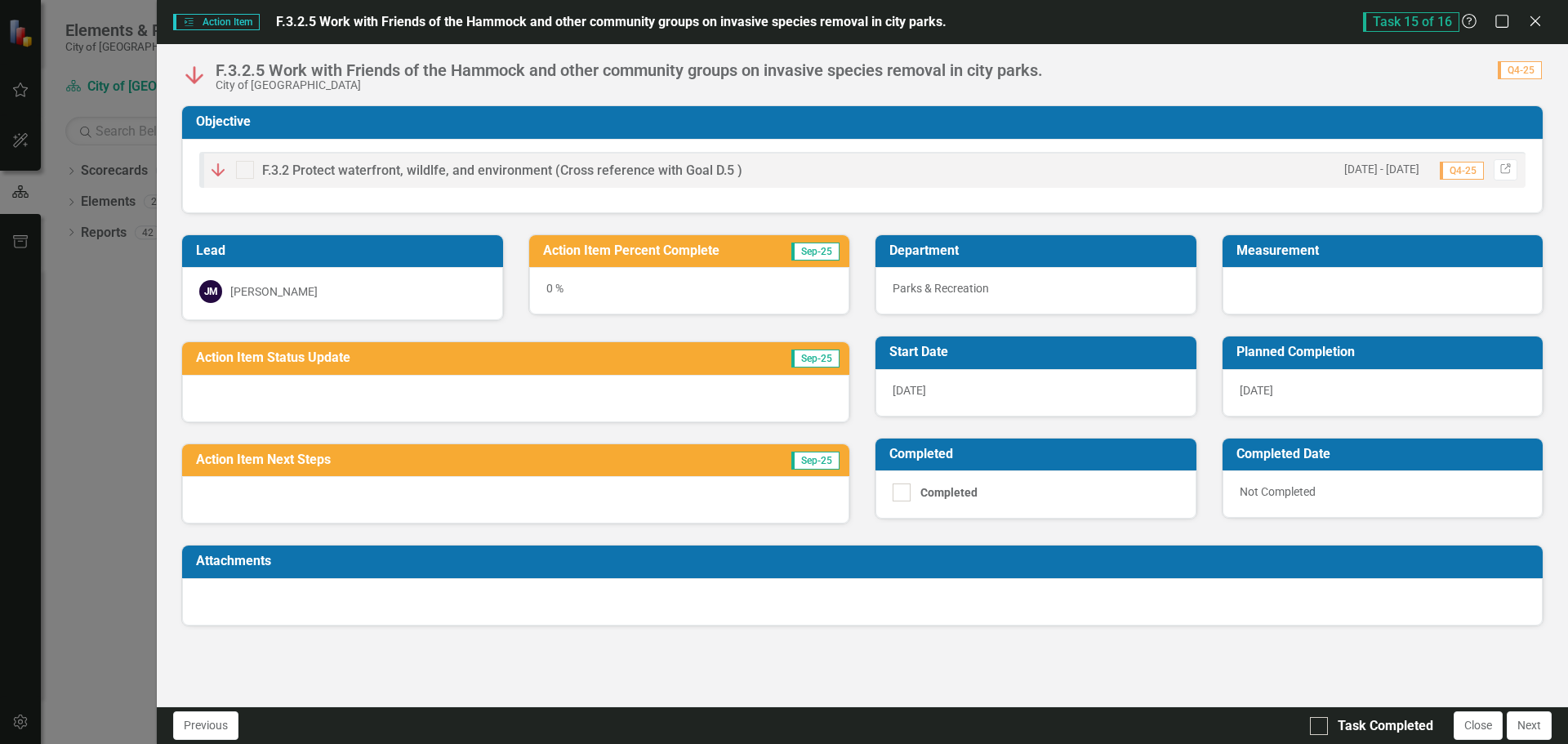
click at [553, 290] on div "0 %" at bounding box center [689, 290] width 321 height 47
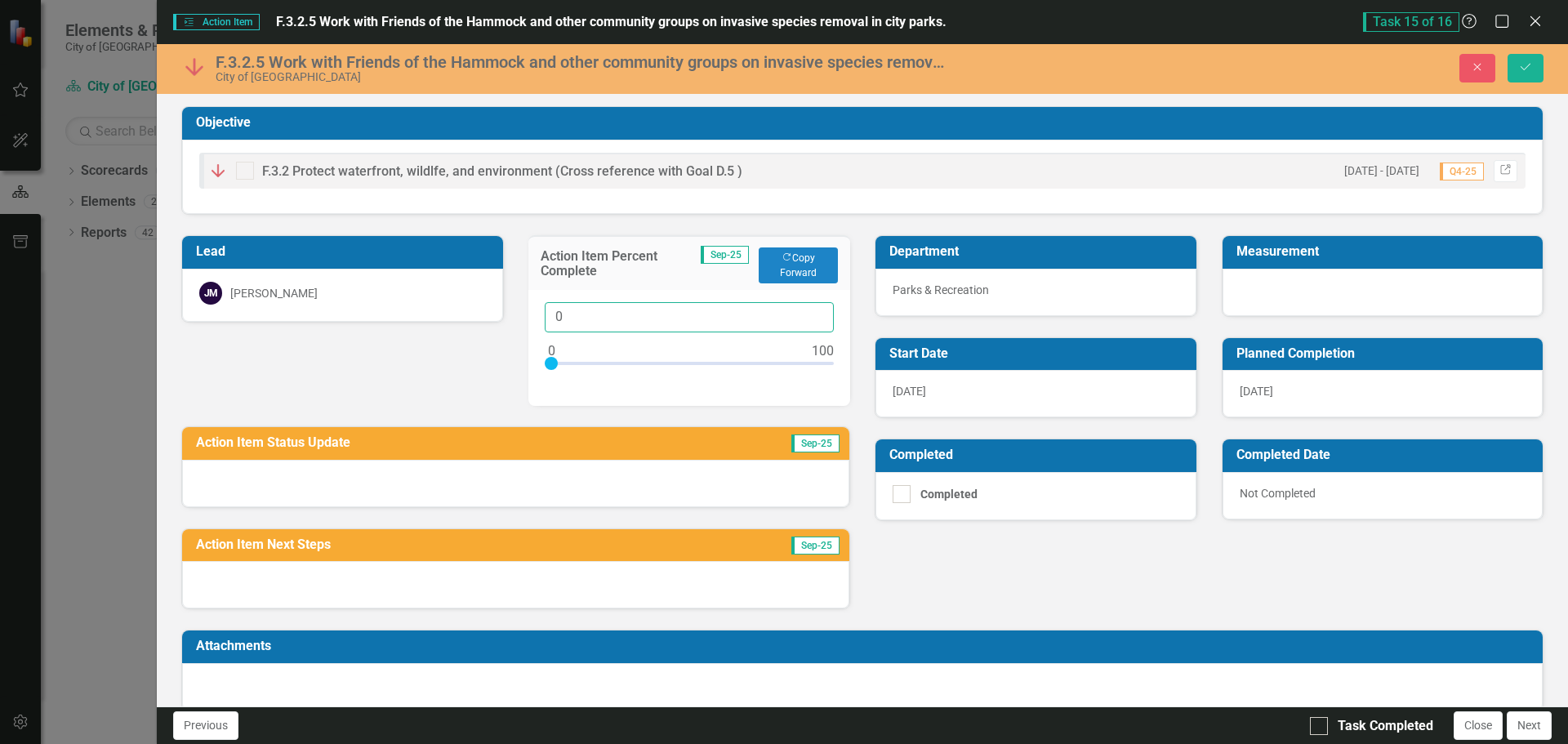
click at [555, 311] on input "0" at bounding box center [689, 317] width 290 height 30
type input "80"
click at [298, 468] on div at bounding box center [515, 484] width 667 height 47
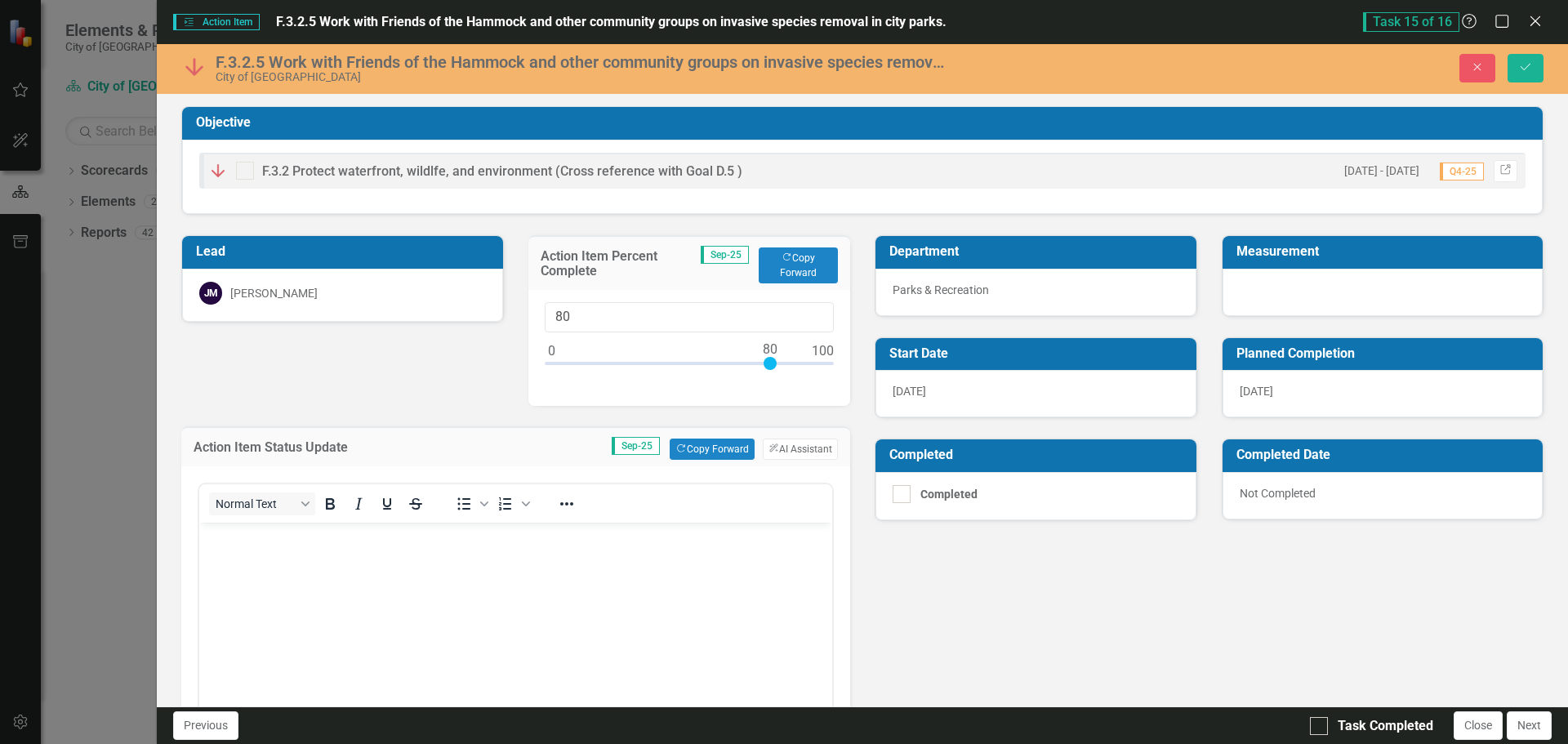
click at [351, 638] on body "Rich Text Area. Press ALT-0 for help." at bounding box center [515, 645] width 633 height 245
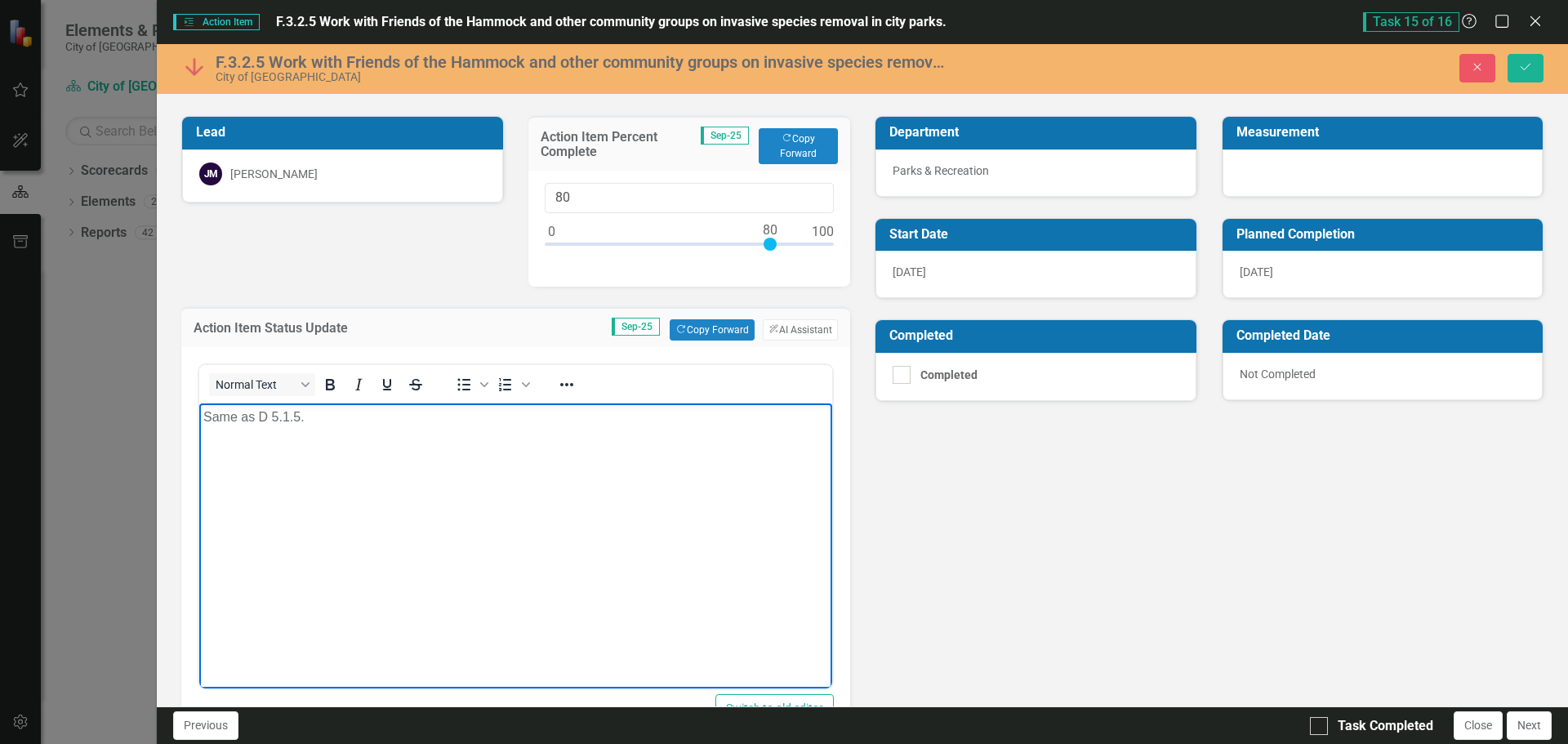
scroll to position [384, 0]
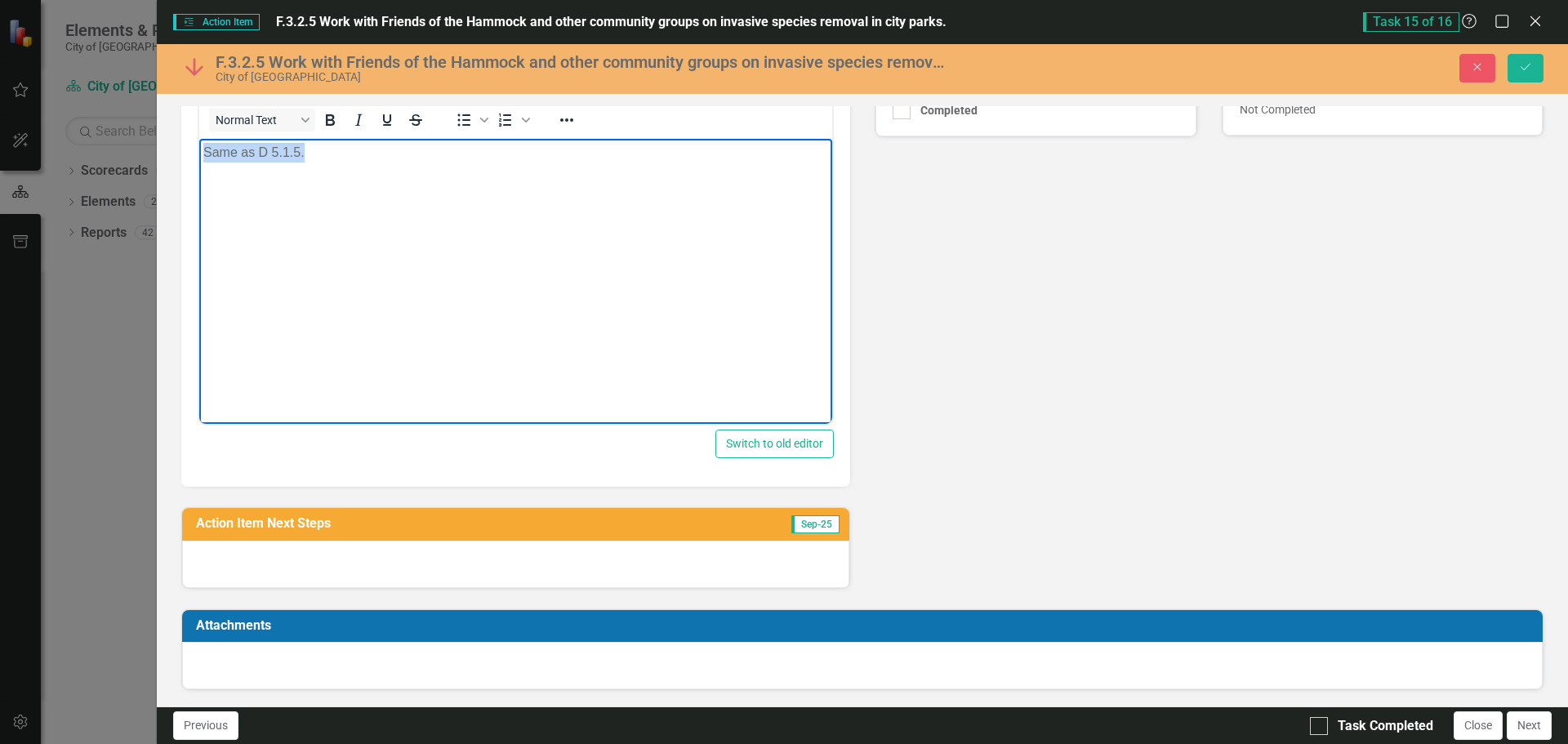
drag, startPoint x: 334, startPoint y: 157, endPoint x: 207, endPoint y: 159, distance: 127.0
click at [207, 159] on p "Same as D 5.1.5." at bounding box center [515, 153] width 625 height 20
copy p "Same as D 5.1.5."
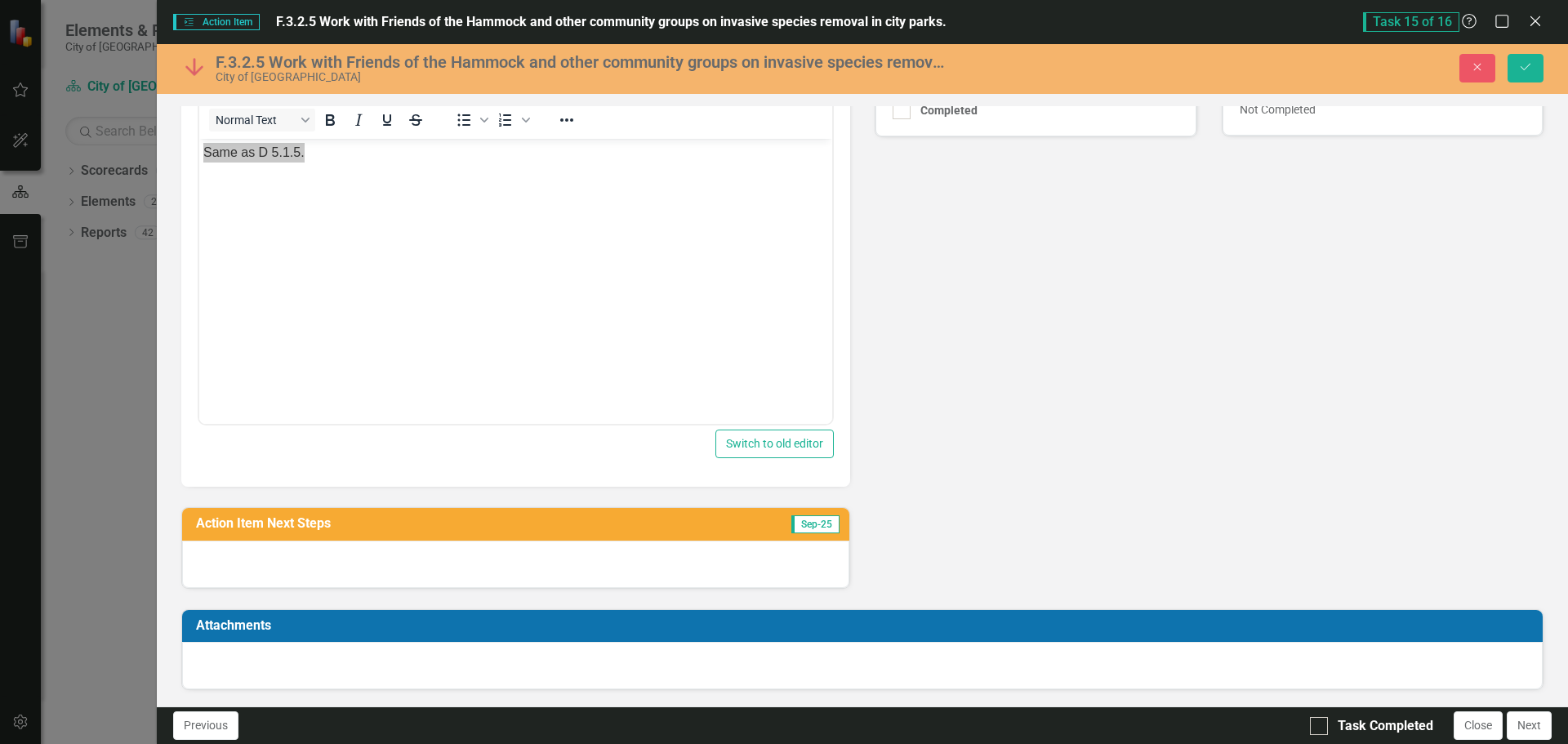
click at [341, 564] on div at bounding box center [515, 565] width 667 height 47
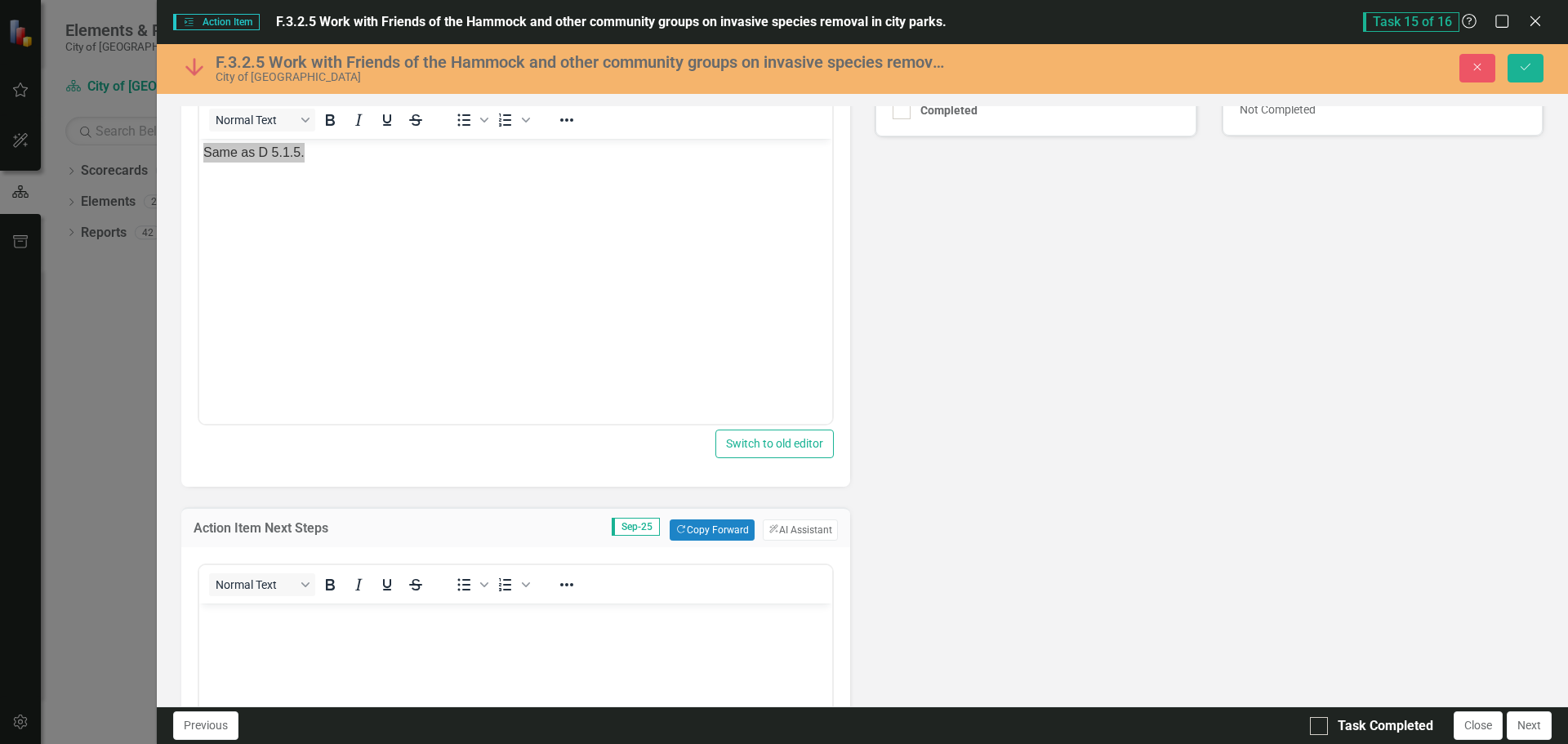
scroll to position [0, 0]
click at [1105, 464] on div "Lead JM Joe McLemore Action Item Percent Complete Sep-25 Copy Forward Copy Forw…" at bounding box center [862, 391] width 1387 height 1121
click at [1522, 69] on icon "Save" at bounding box center [1526, 66] width 15 height 12
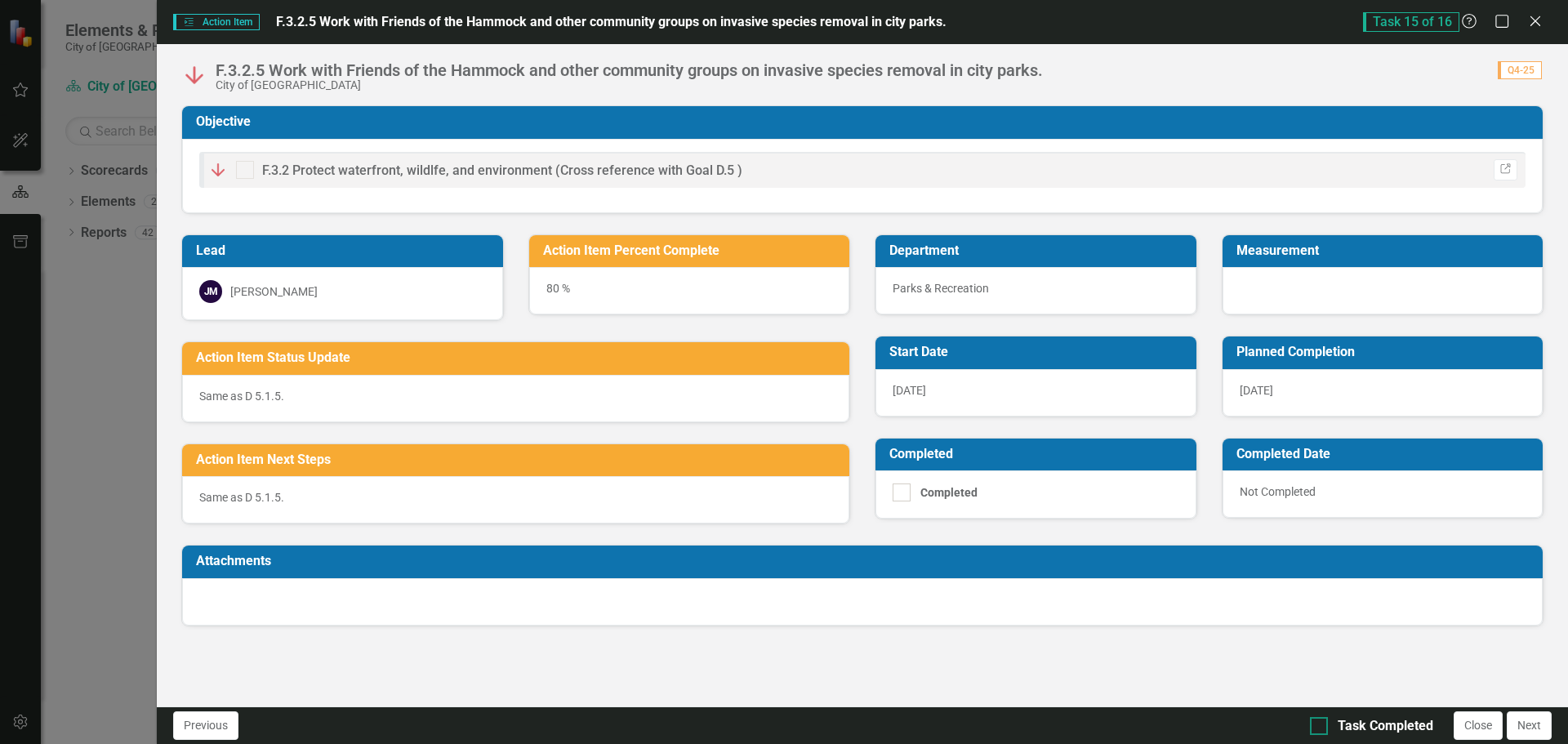
click at [1314, 726] on input "Task Completed" at bounding box center [1316, 723] width 11 height 11
checkbox input "true"
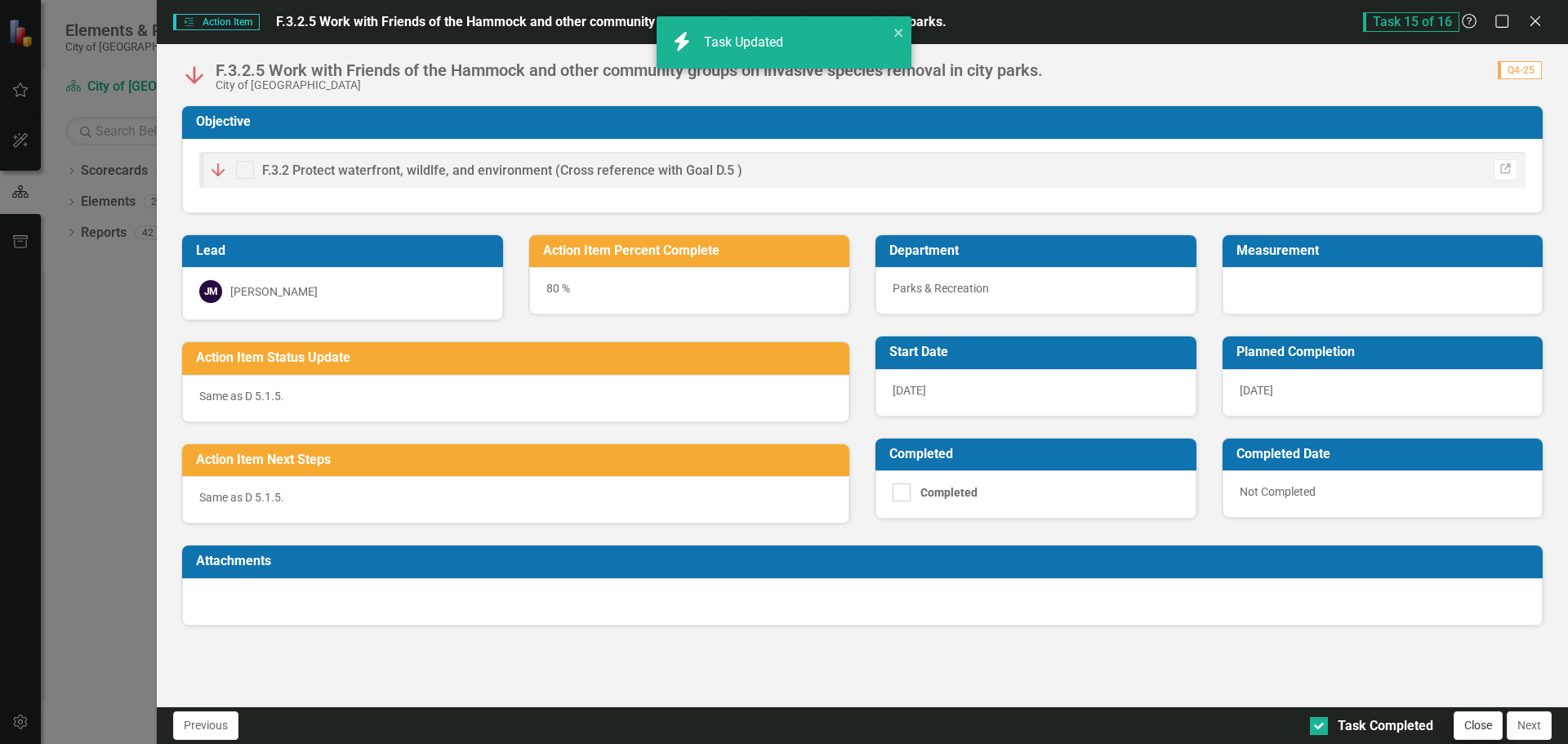
checkbox input "true"
click at [1535, 728] on button "Next" at bounding box center [1529, 725] width 45 height 28
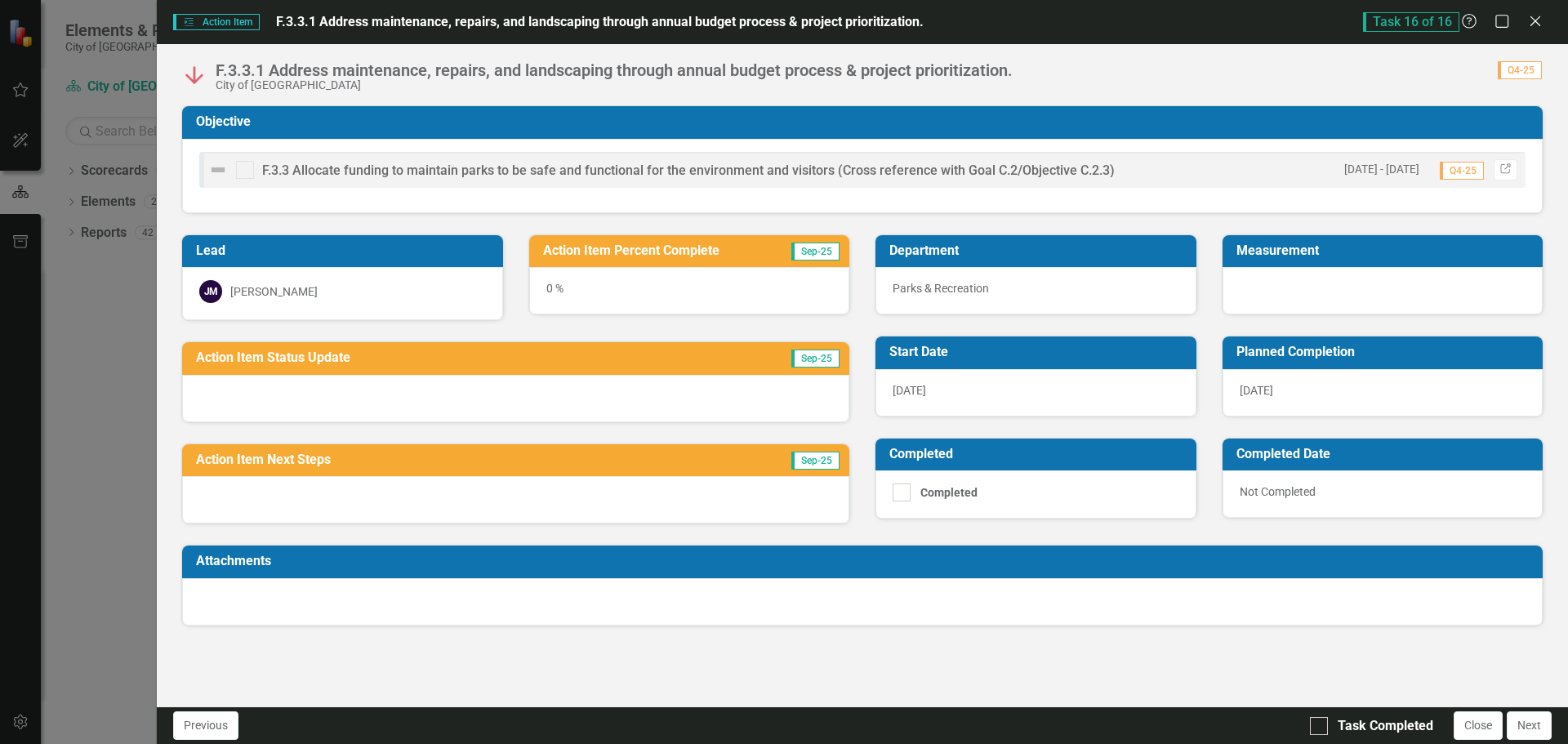
click at [549, 287] on div "0 %" at bounding box center [689, 290] width 321 height 47
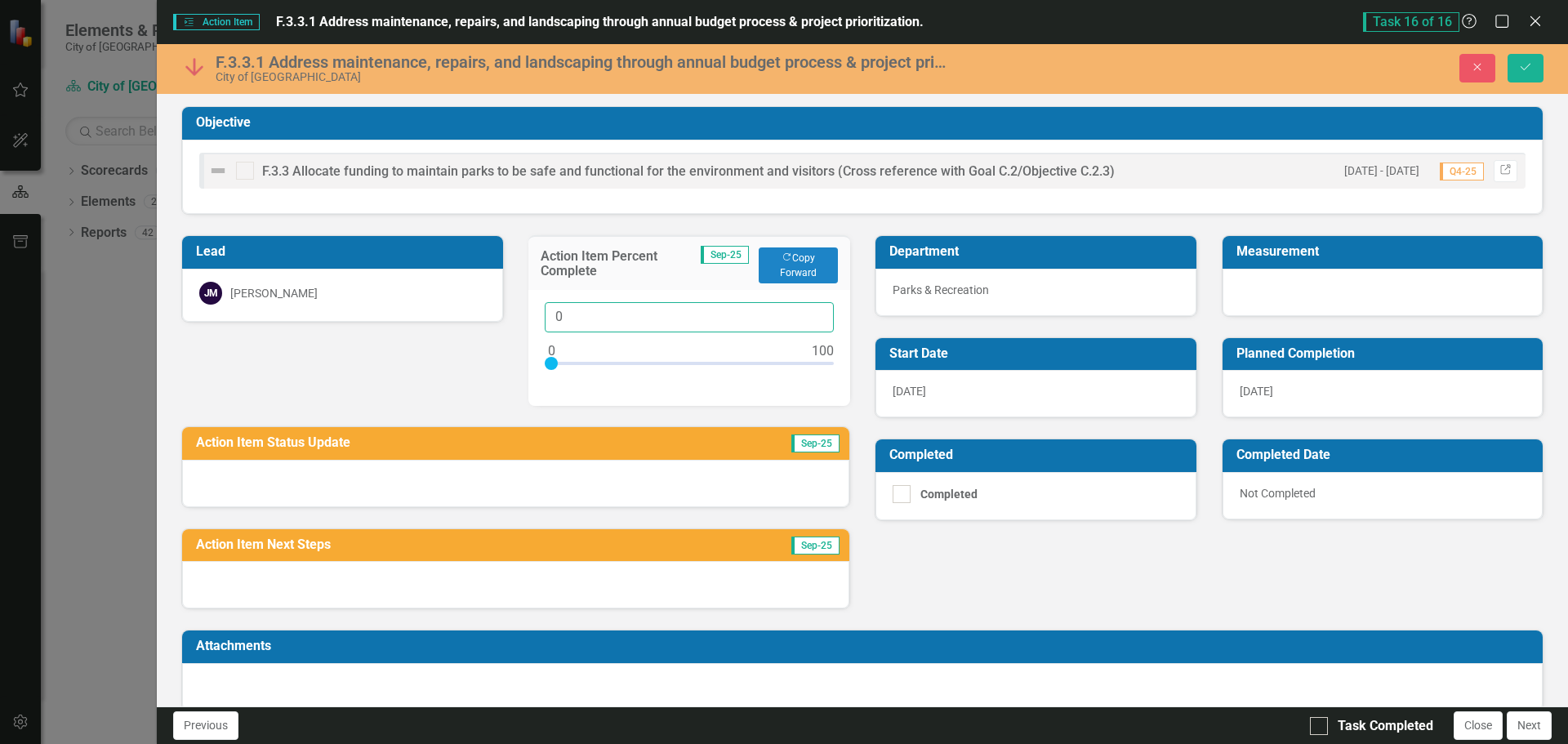
click at [564, 320] on input "0" at bounding box center [689, 317] width 290 height 30
type input "075"
click at [386, 477] on div at bounding box center [515, 484] width 667 height 47
click at [392, 486] on div at bounding box center [515, 484] width 667 height 47
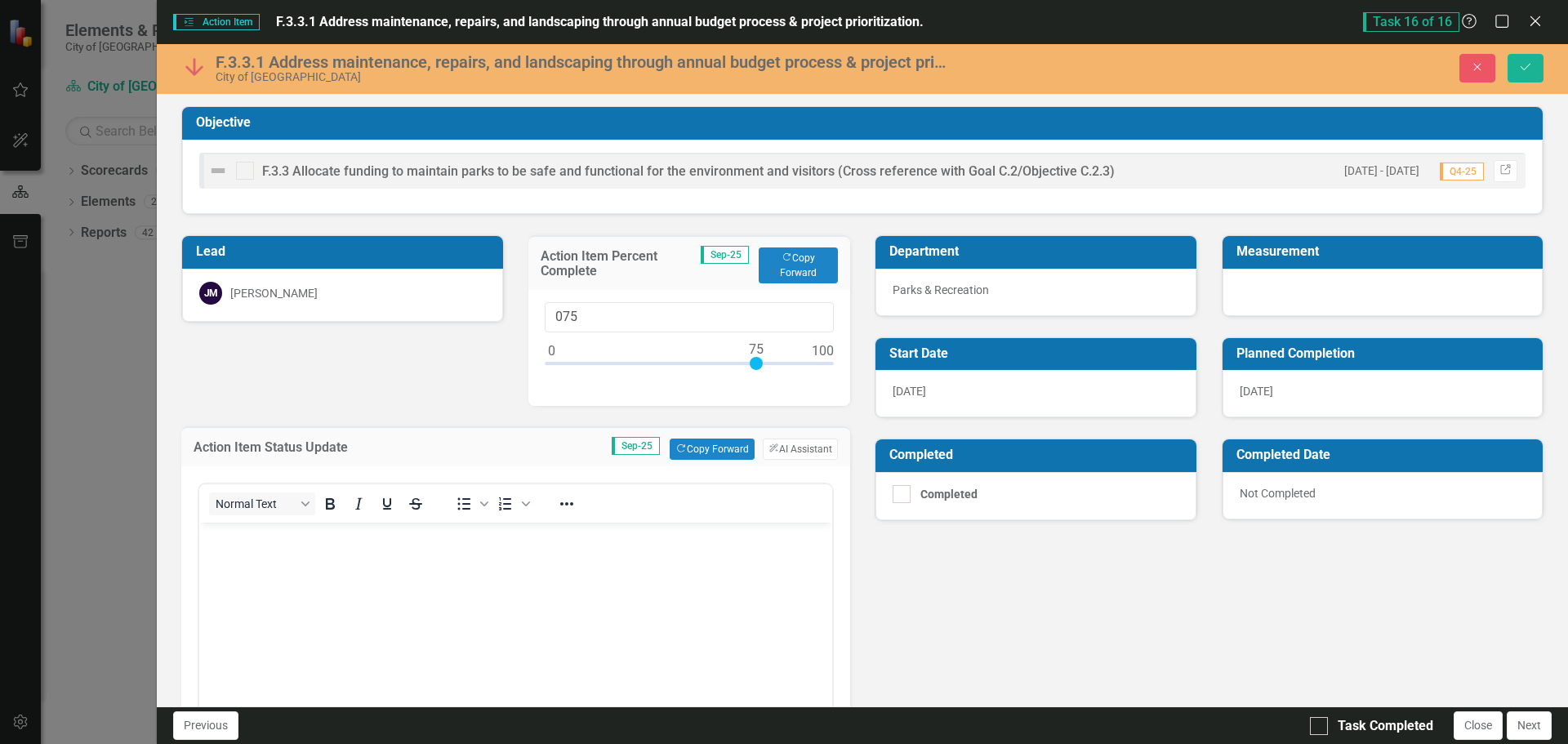
click at [300, 599] on body "Rich Text Area. Press ALT-0 for help." at bounding box center [515, 645] width 633 height 245
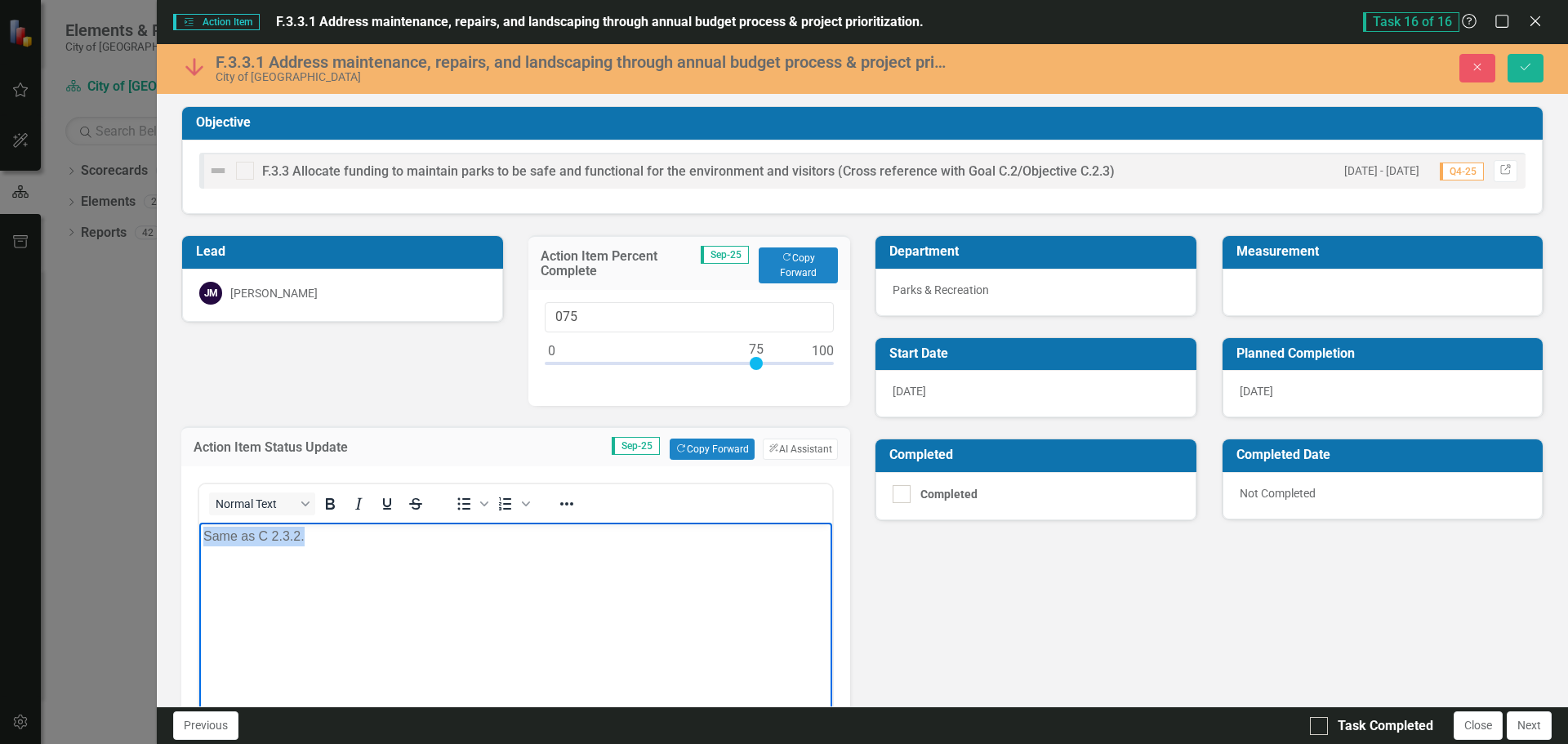
drag, startPoint x: 336, startPoint y: 544, endPoint x: 390, endPoint y: 1070, distance: 528.8
click at [199, 548] on html "Same as C 2.3.2." at bounding box center [515, 645] width 633 height 245
copy p "Same as C 2.3.2."
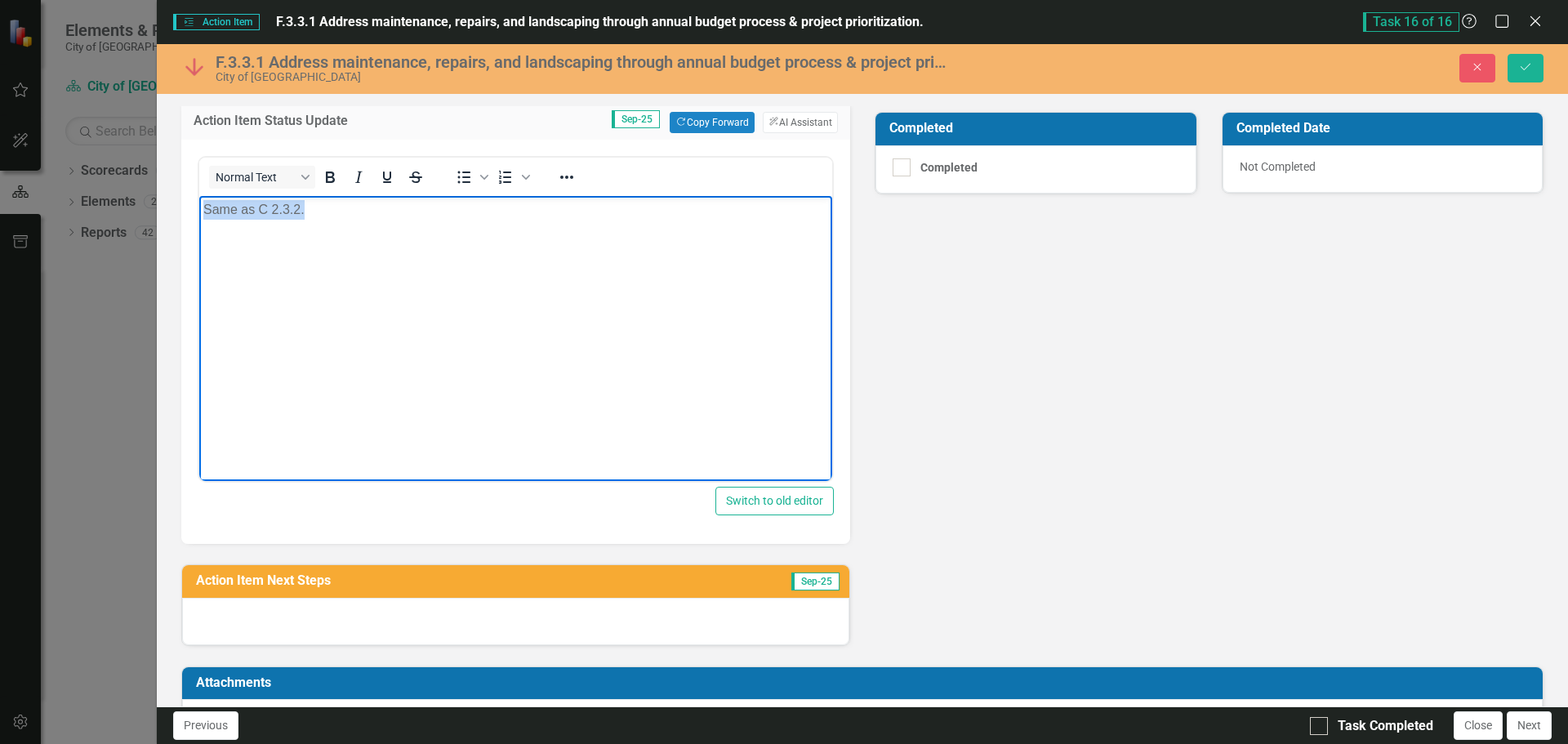
scroll to position [384, 0]
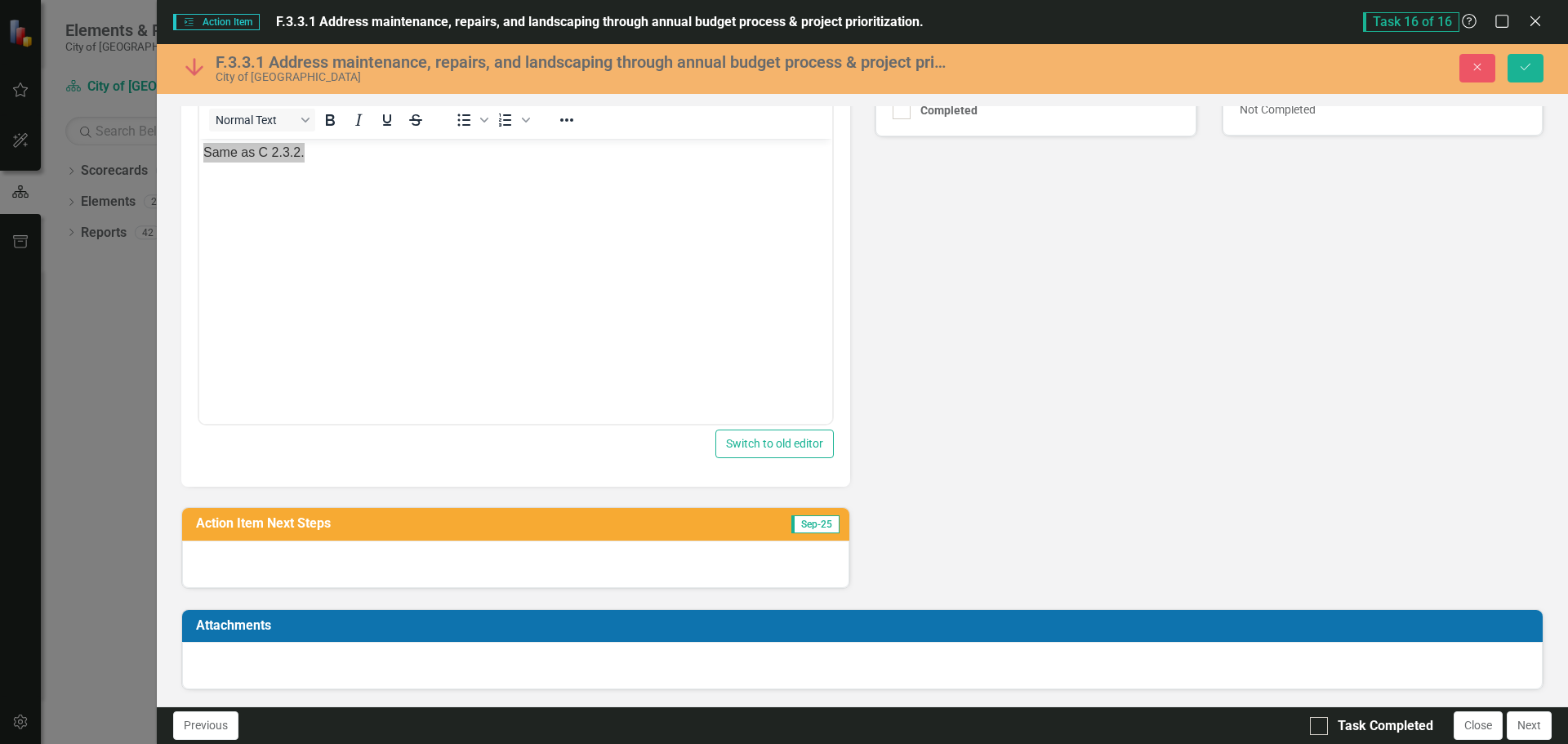
click at [341, 555] on div at bounding box center [515, 565] width 667 height 47
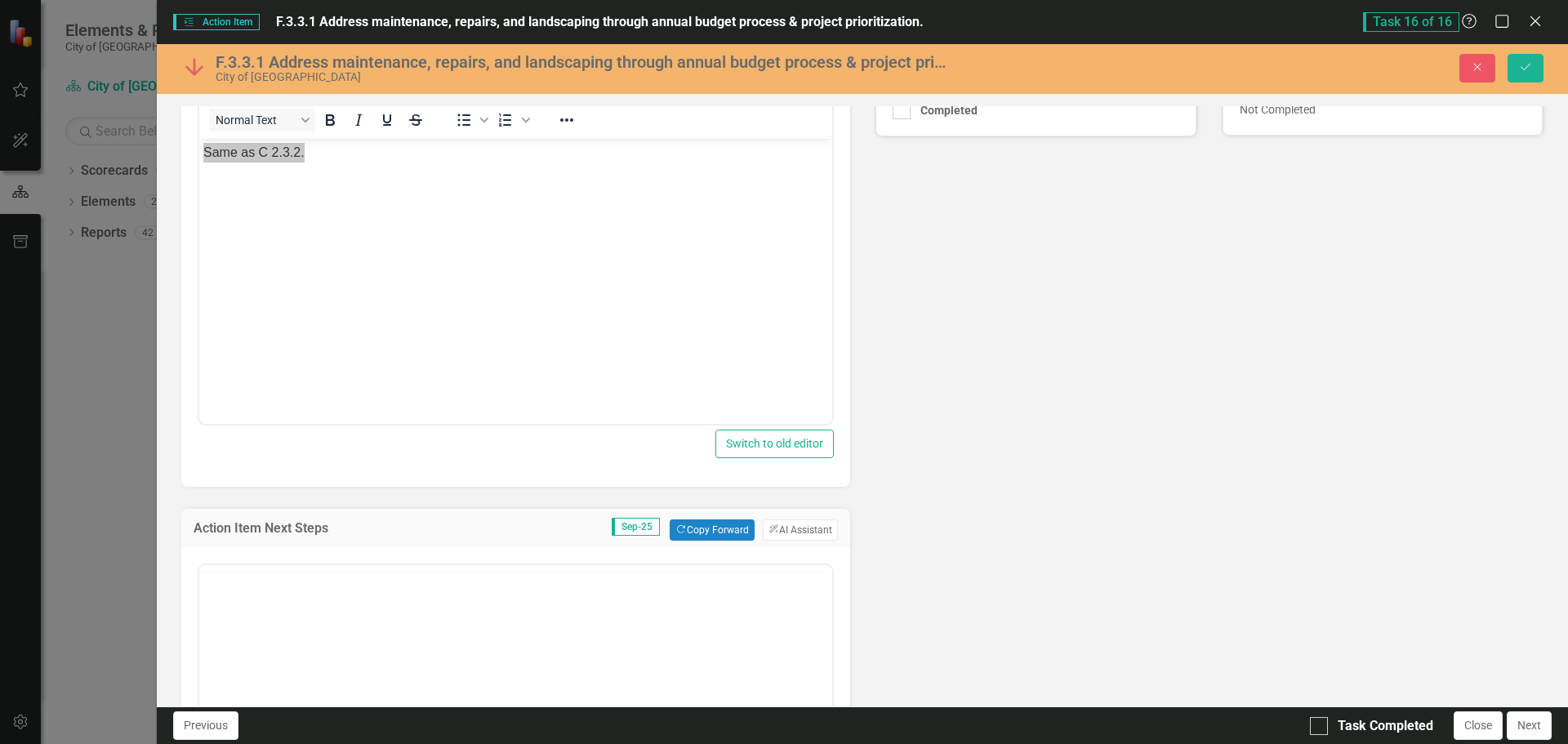
scroll to position [0, 0]
click at [320, 623] on p "Rich Text Area. Press ALT-0 for help." at bounding box center [515, 617] width 625 height 20
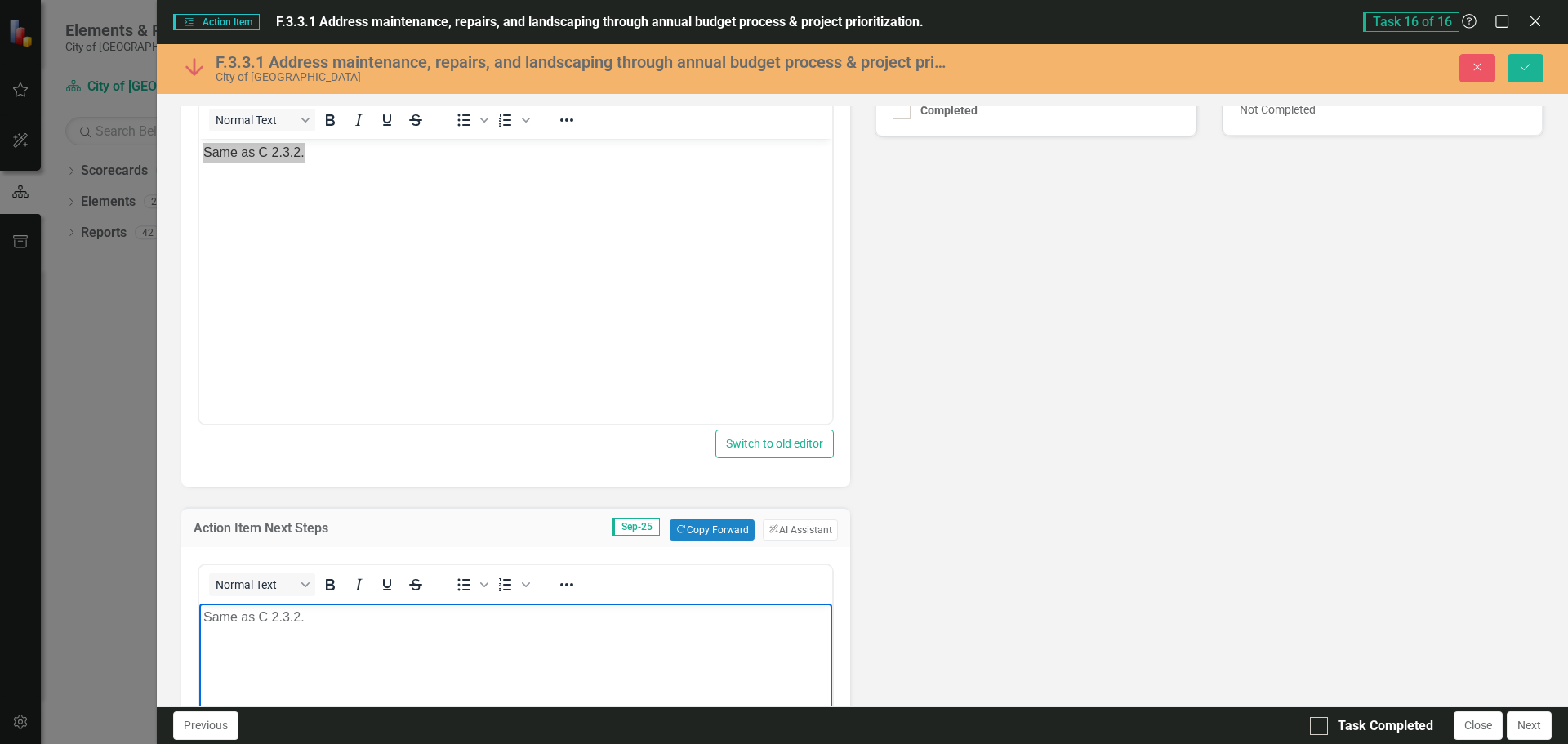
drag, startPoint x: 1405, startPoint y: 433, endPoint x: 1378, endPoint y: 439, distance: 27.7
click at [1404, 436] on div "Lead JM Joe McLemore Action Item Percent Complete Sep-25 Copy Forward Copy Forw…" at bounding box center [862, 391] width 1387 height 1121
click at [1529, 72] on icon "Save" at bounding box center [1526, 66] width 15 height 12
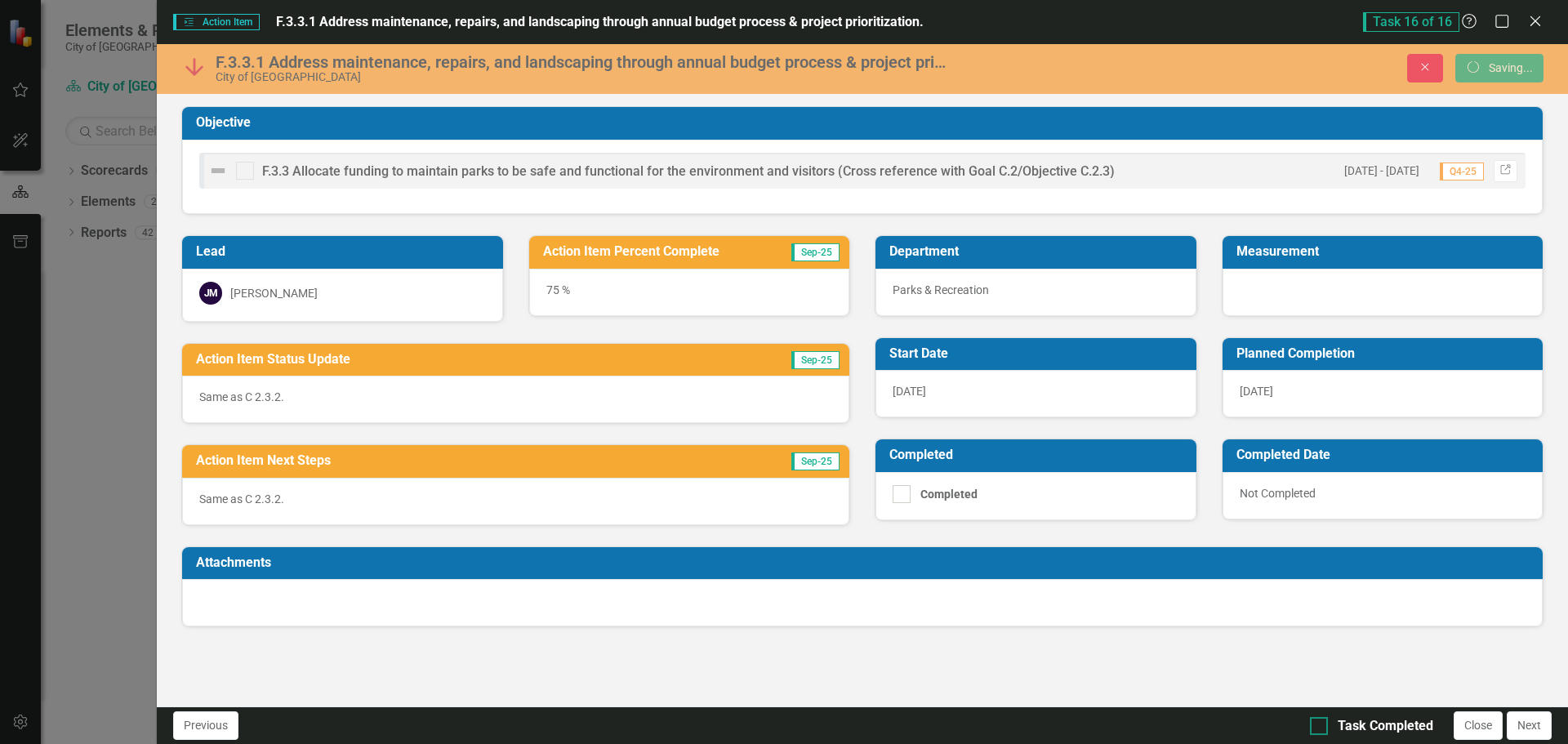
click at [1320, 718] on input "Task Completed" at bounding box center [1316, 723] width 11 height 11
checkbox input "true"
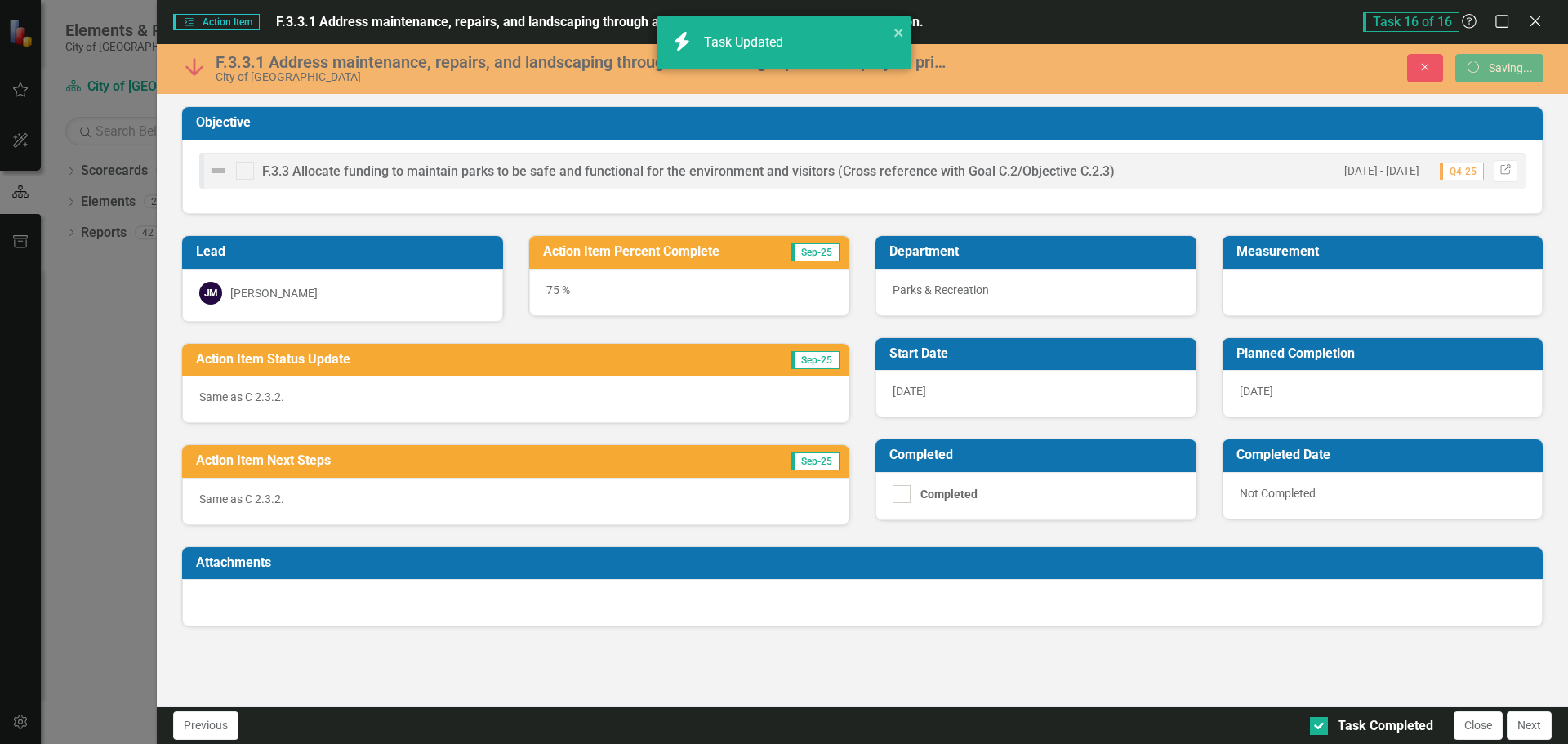
checkbox input "true"
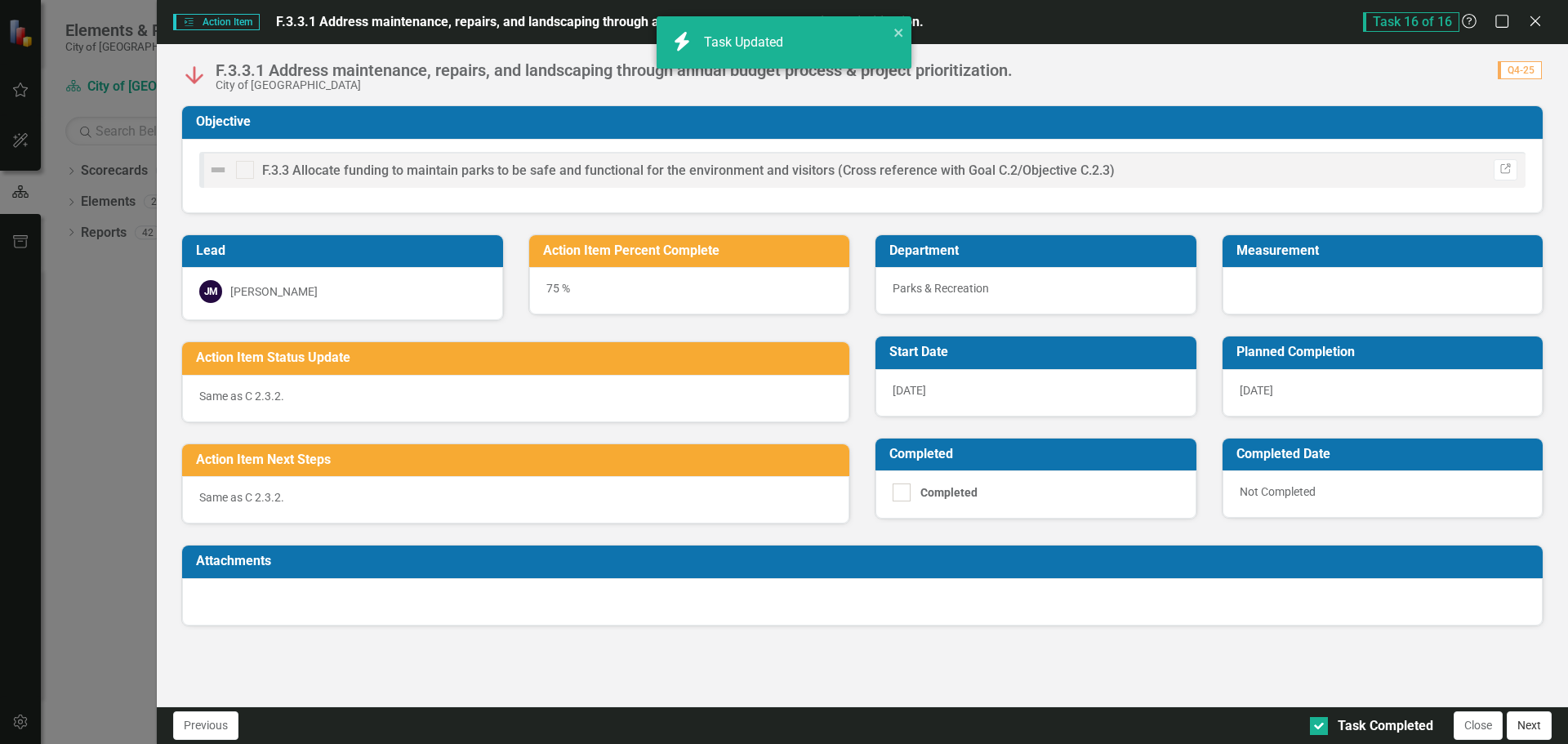
click at [1530, 720] on button "Next" at bounding box center [1529, 725] width 45 height 28
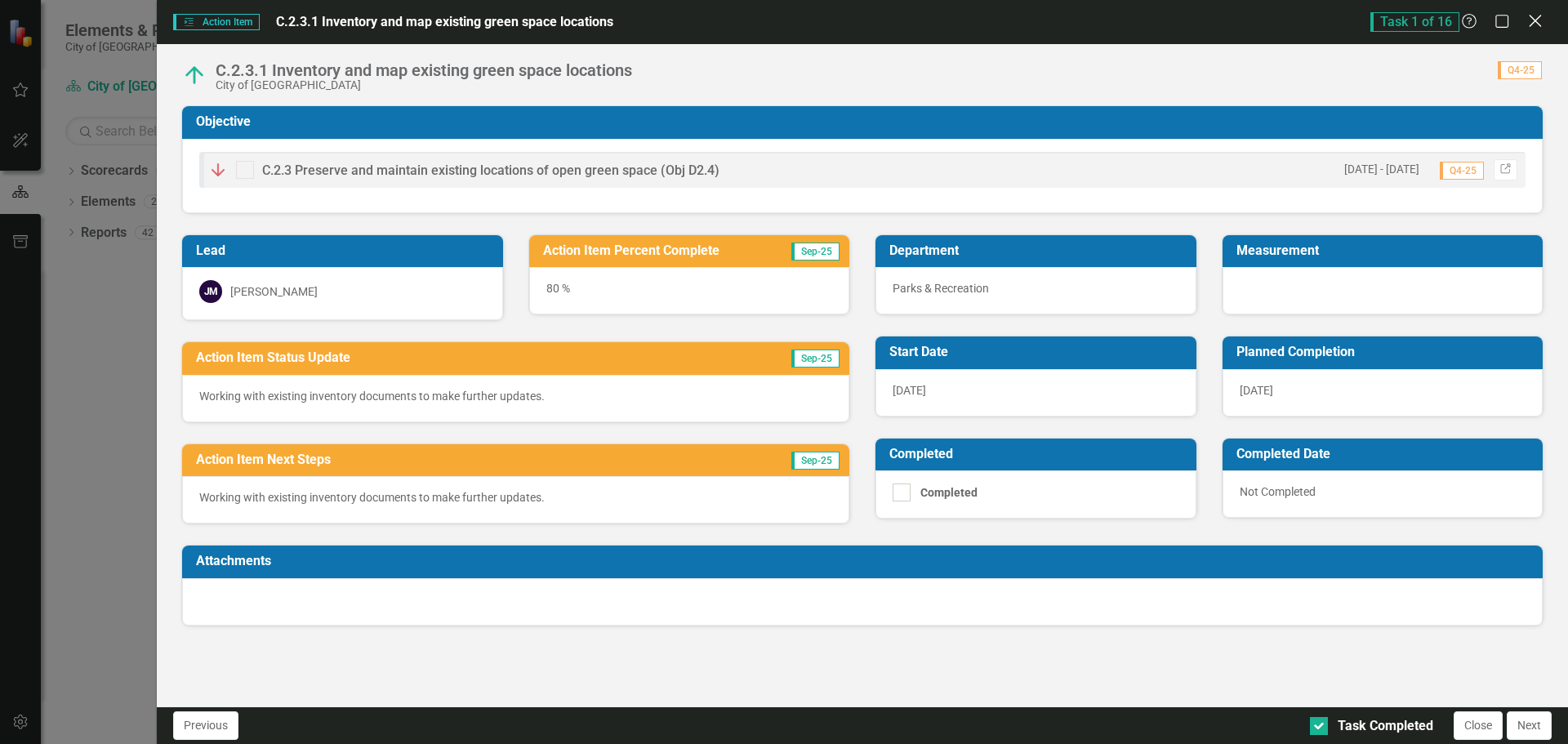
click at [1536, 22] on icon at bounding box center [1534, 20] width 12 height 12
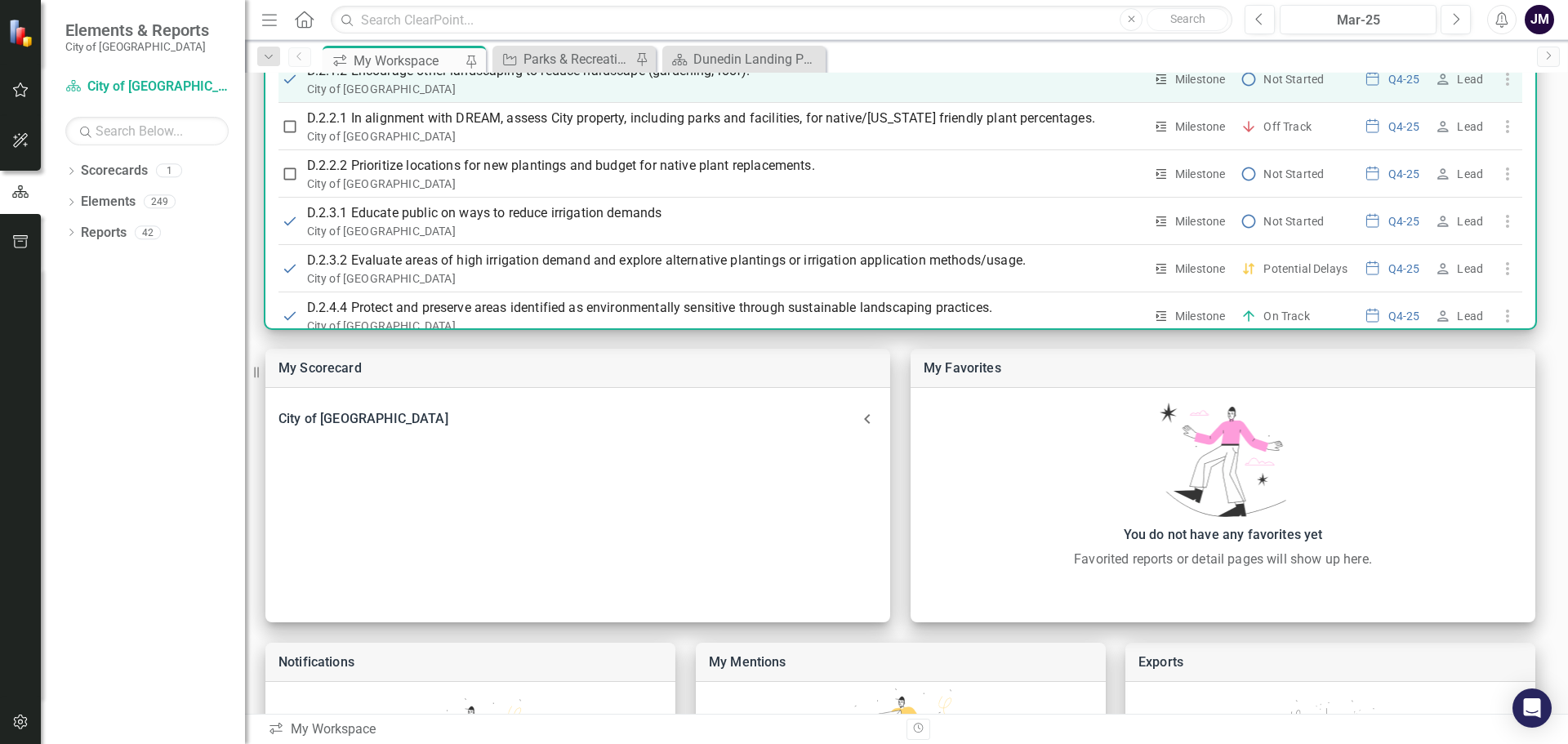
scroll to position [409, 0]
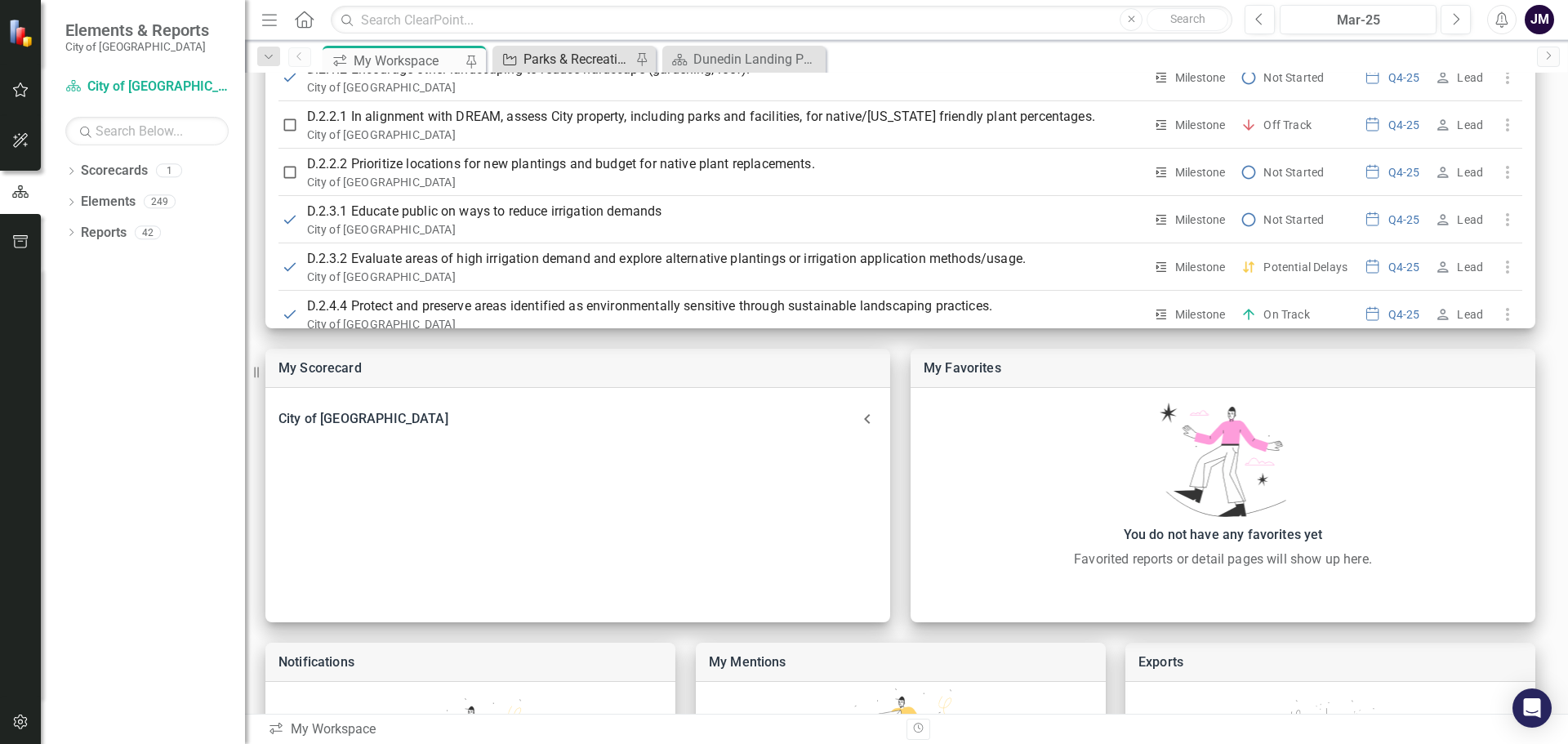
click at [567, 56] on div "Parks & Recreation Report" at bounding box center [577, 59] width 107 height 20
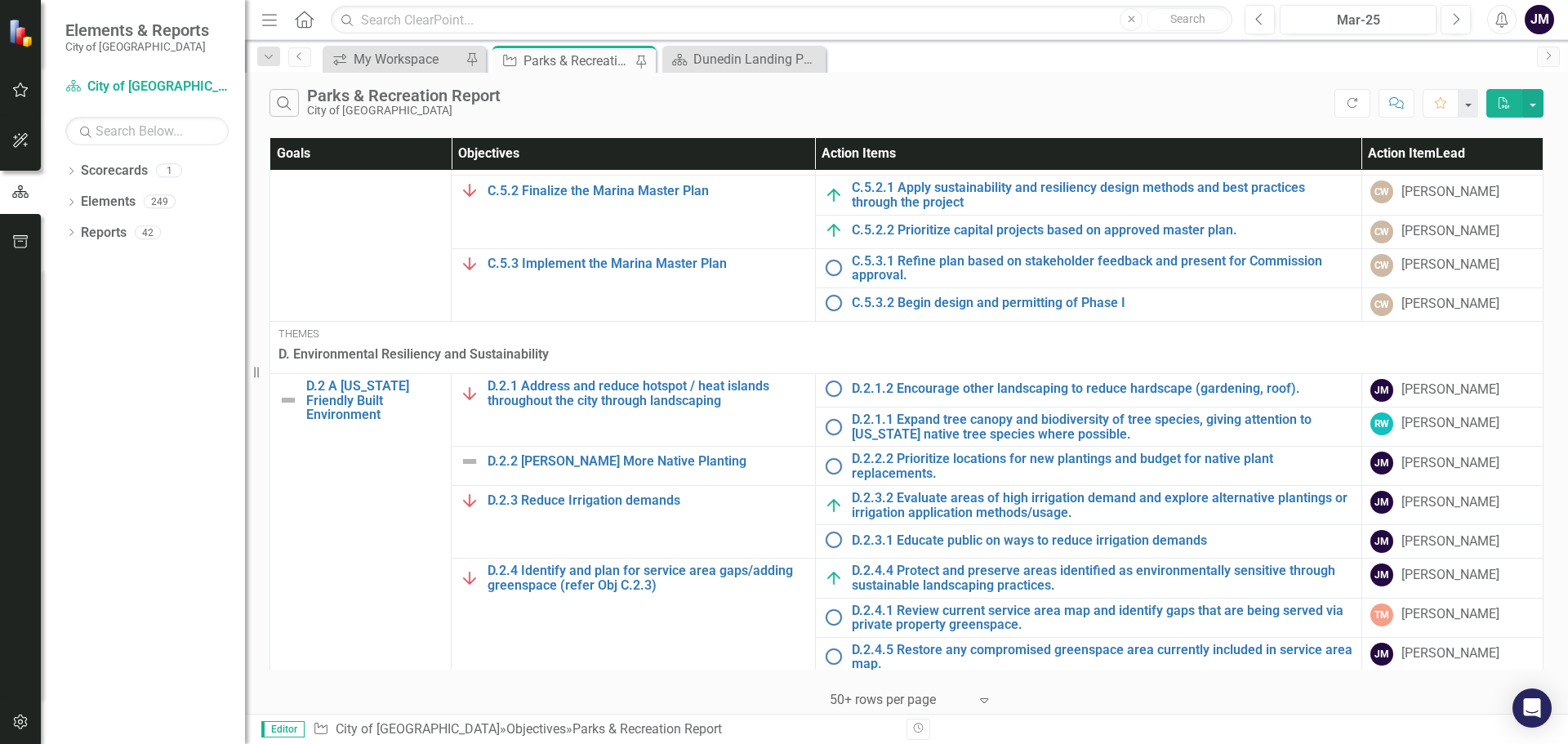
scroll to position [899, 0]
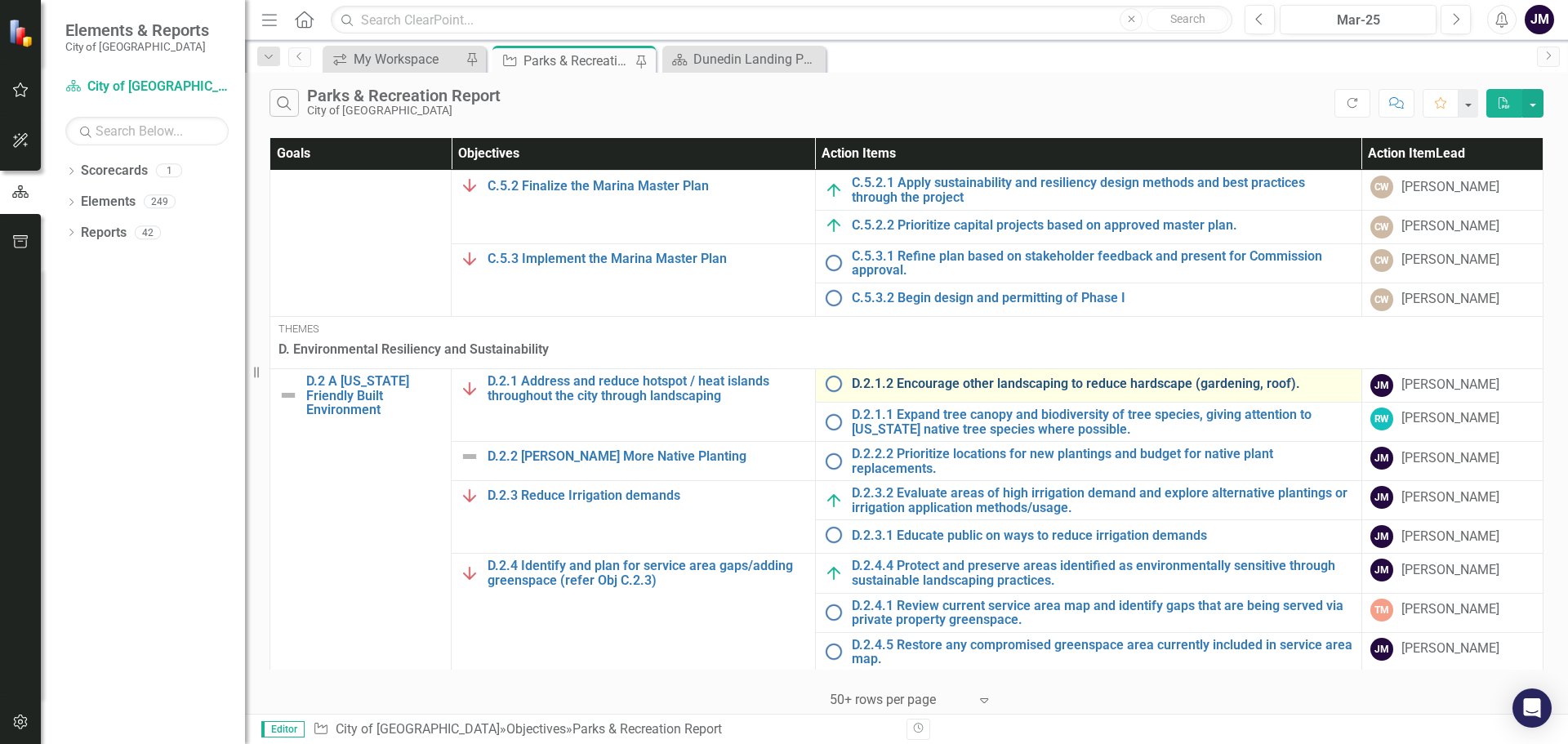
click at [1020, 384] on link "D.2.1.2 Encourage other landscaping to reduce hardscape (gardening, roof)." at bounding box center [1103, 384] width 502 height 15
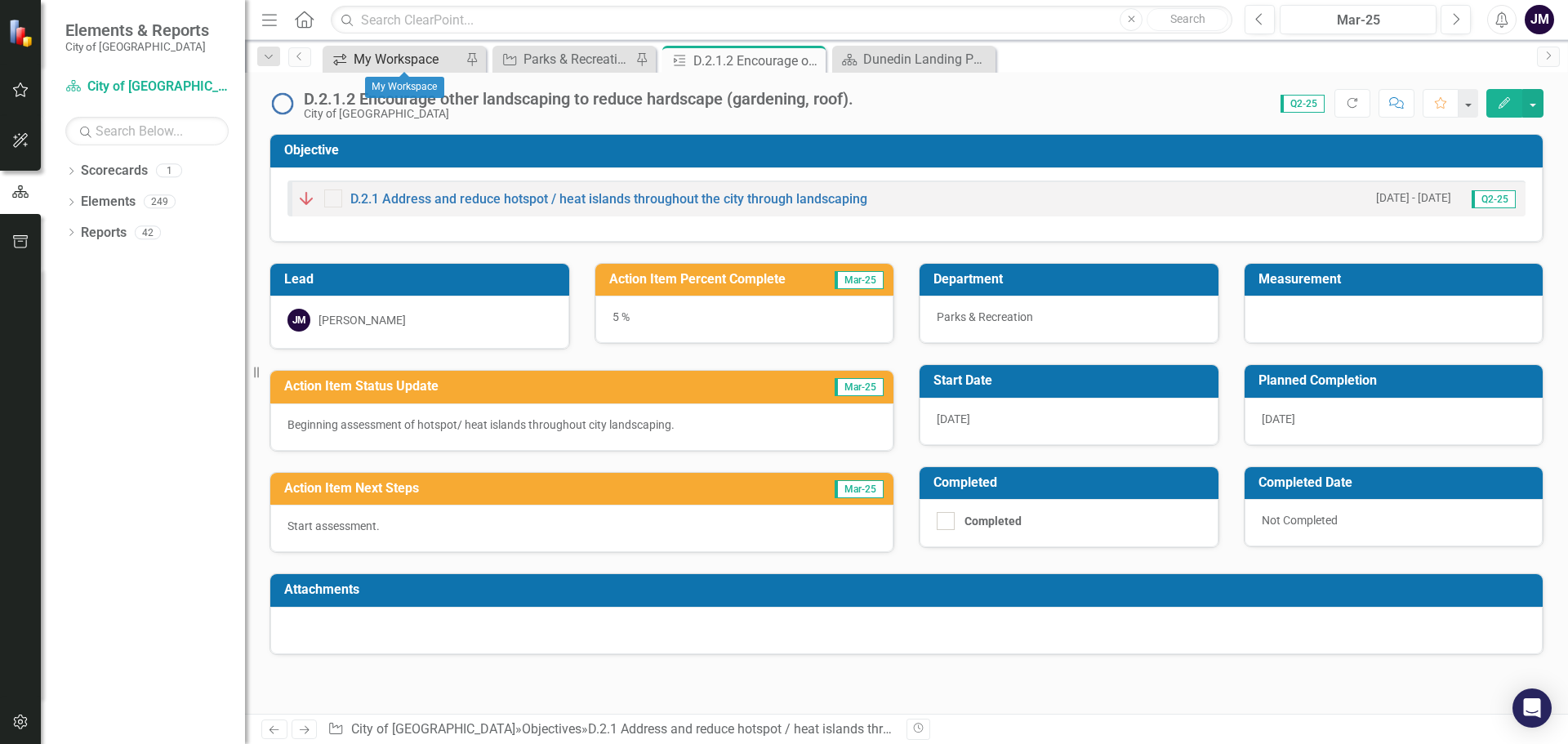
click at [392, 59] on div "My Workspace" at bounding box center [407, 59] width 107 height 20
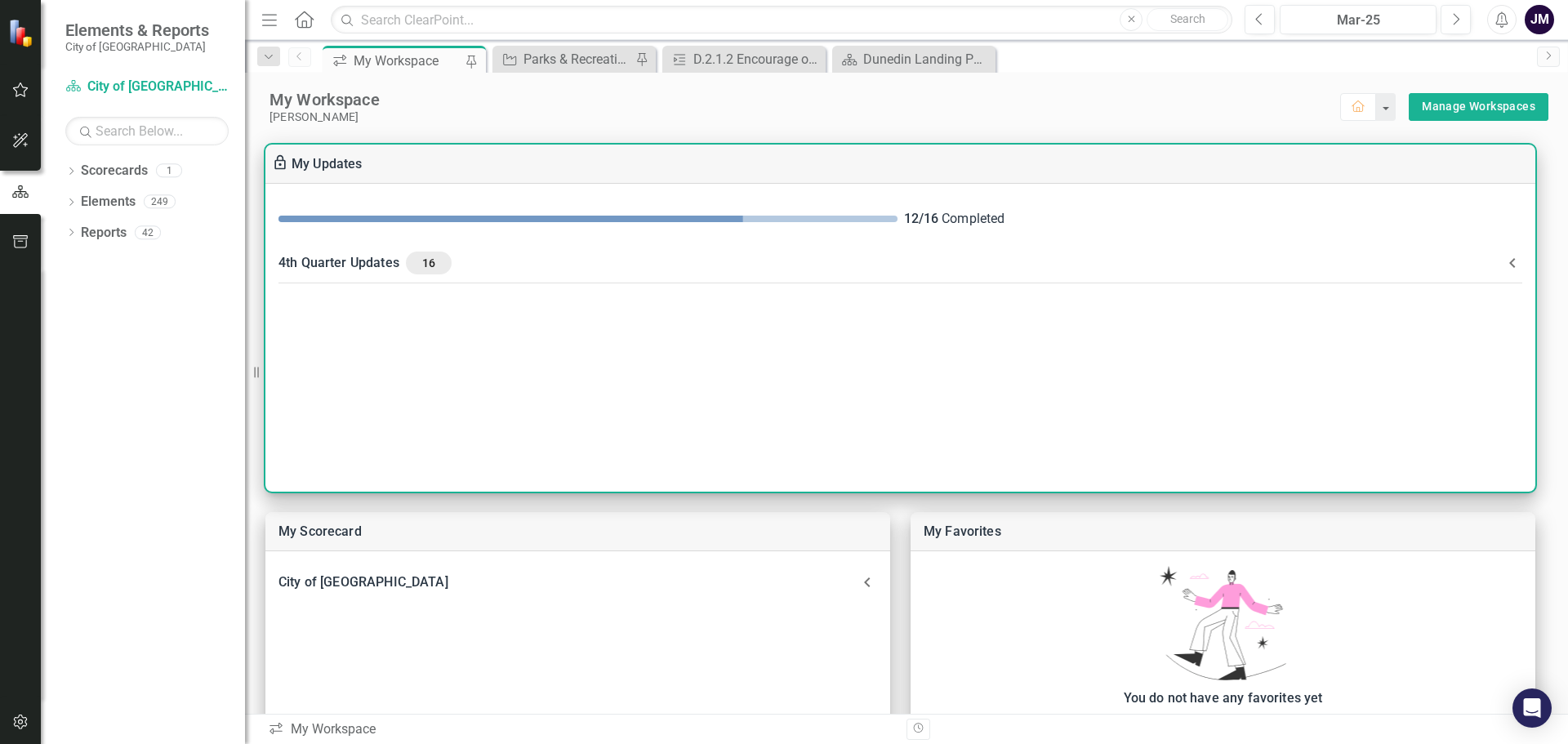
click at [396, 267] on div "4th Quarter Updates 16" at bounding box center [891, 262] width 1225 height 23
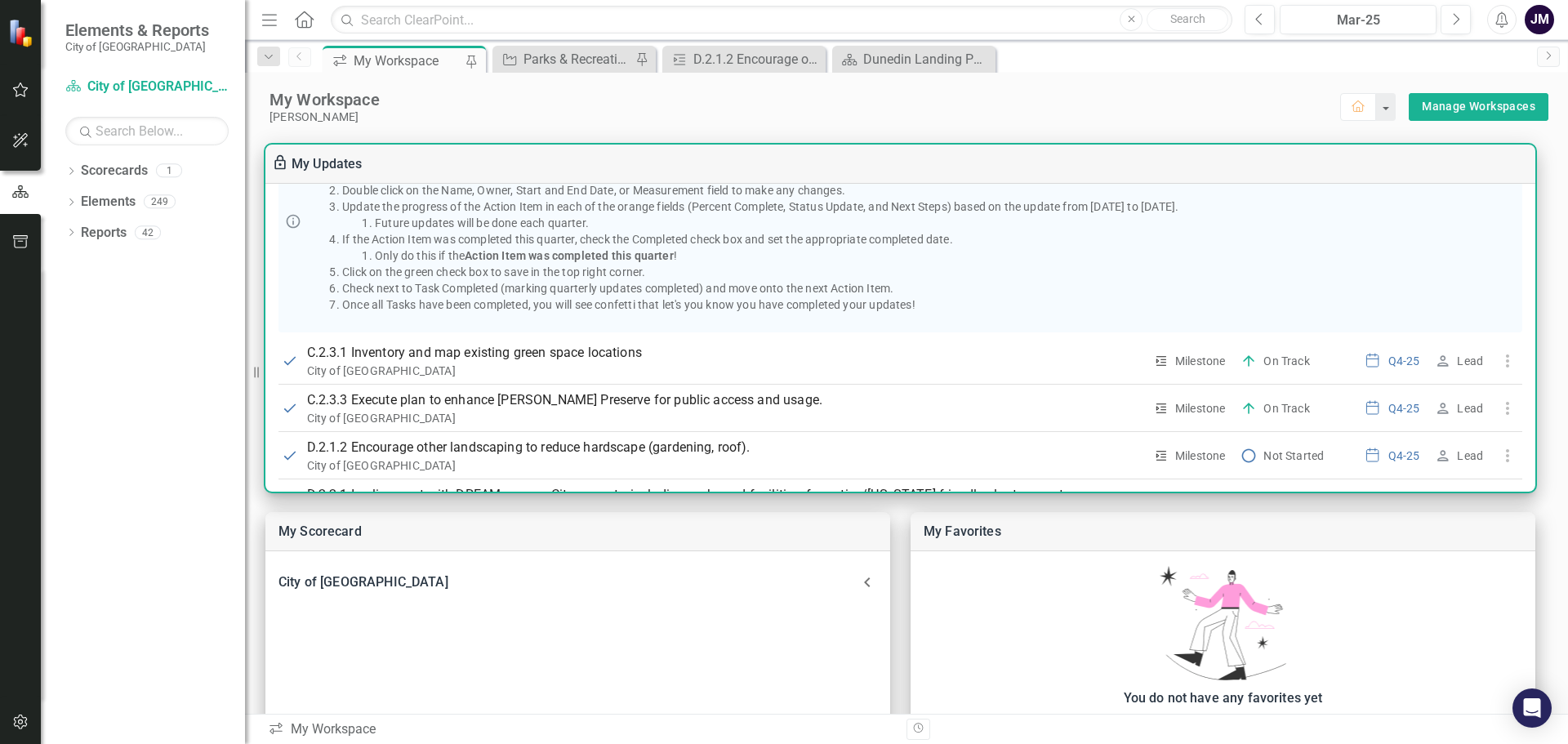
scroll to position [245, 0]
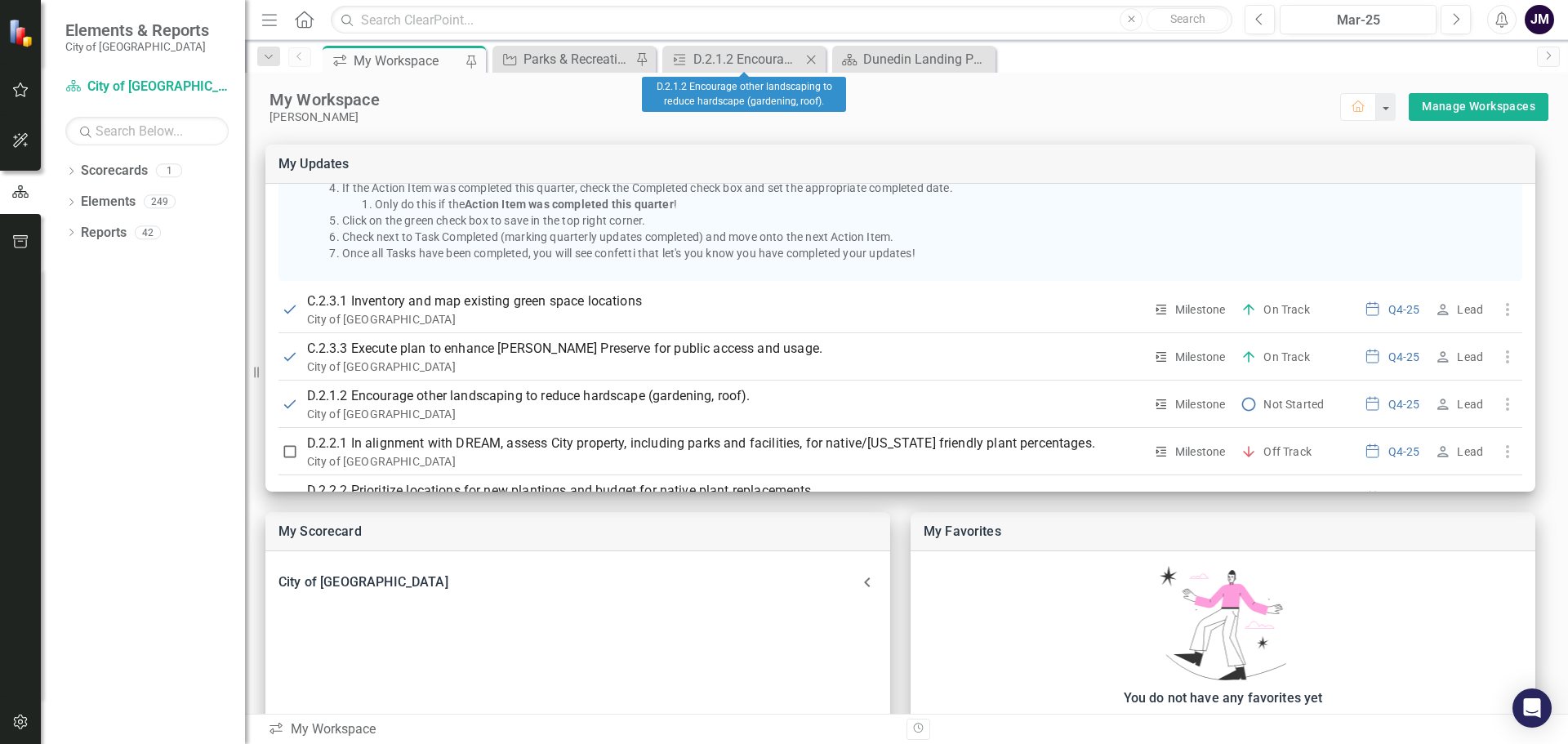
click at [808, 61] on icon "Close" at bounding box center [811, 59] width 16 height 13
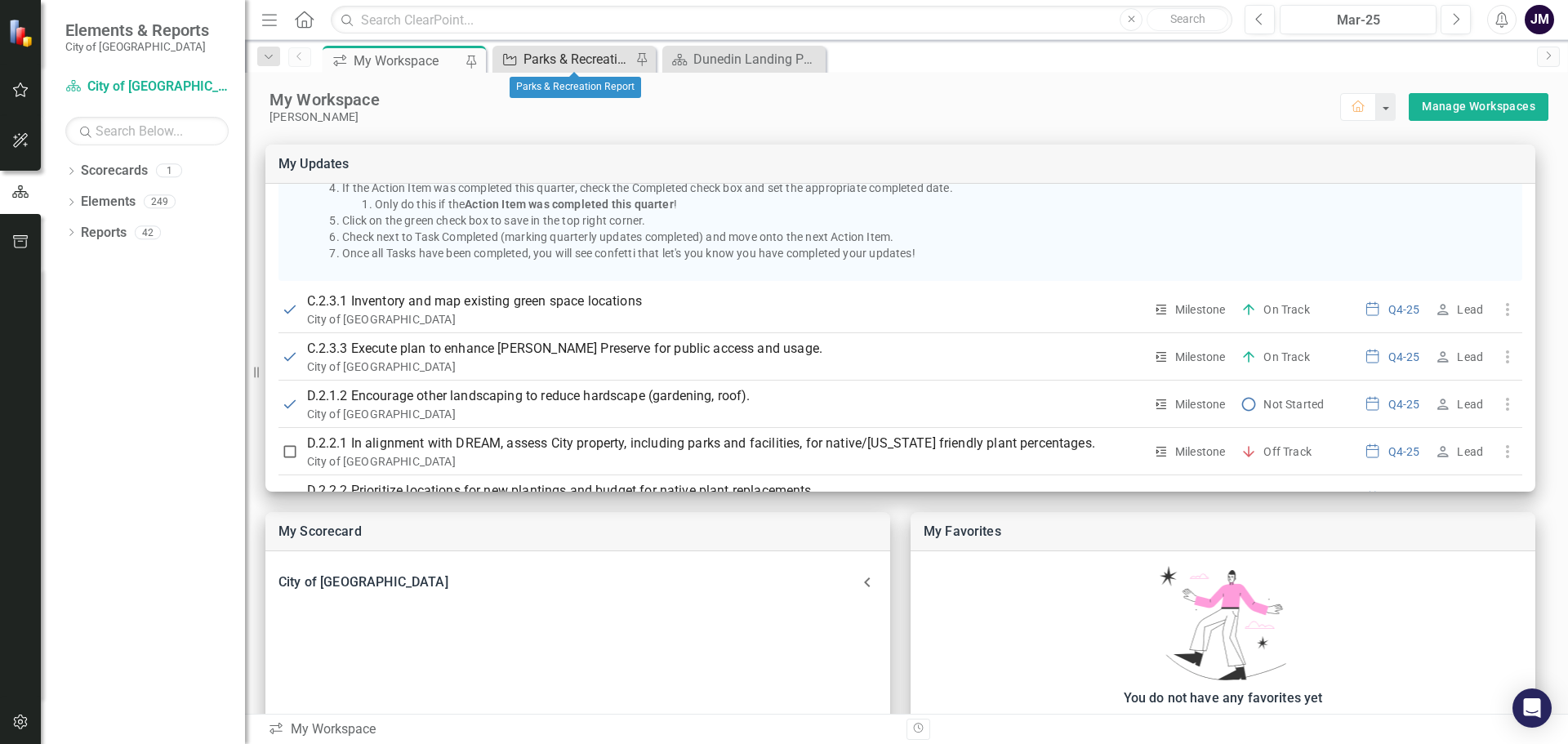
click at [565, 62] on div "Parks & Recreation Report" at bounding box center [577, 59] width 107 height 20
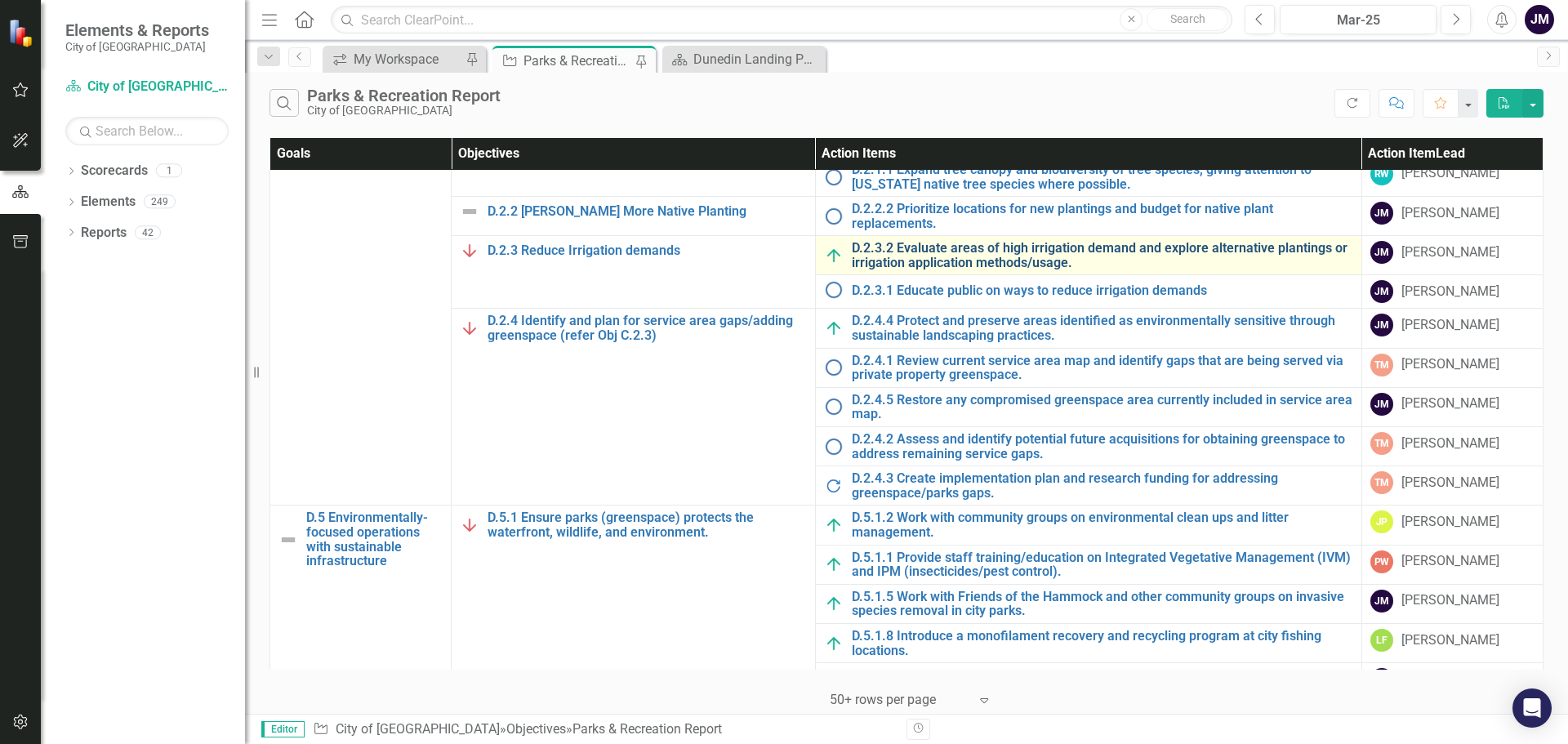
scroll to position [1062, 0]
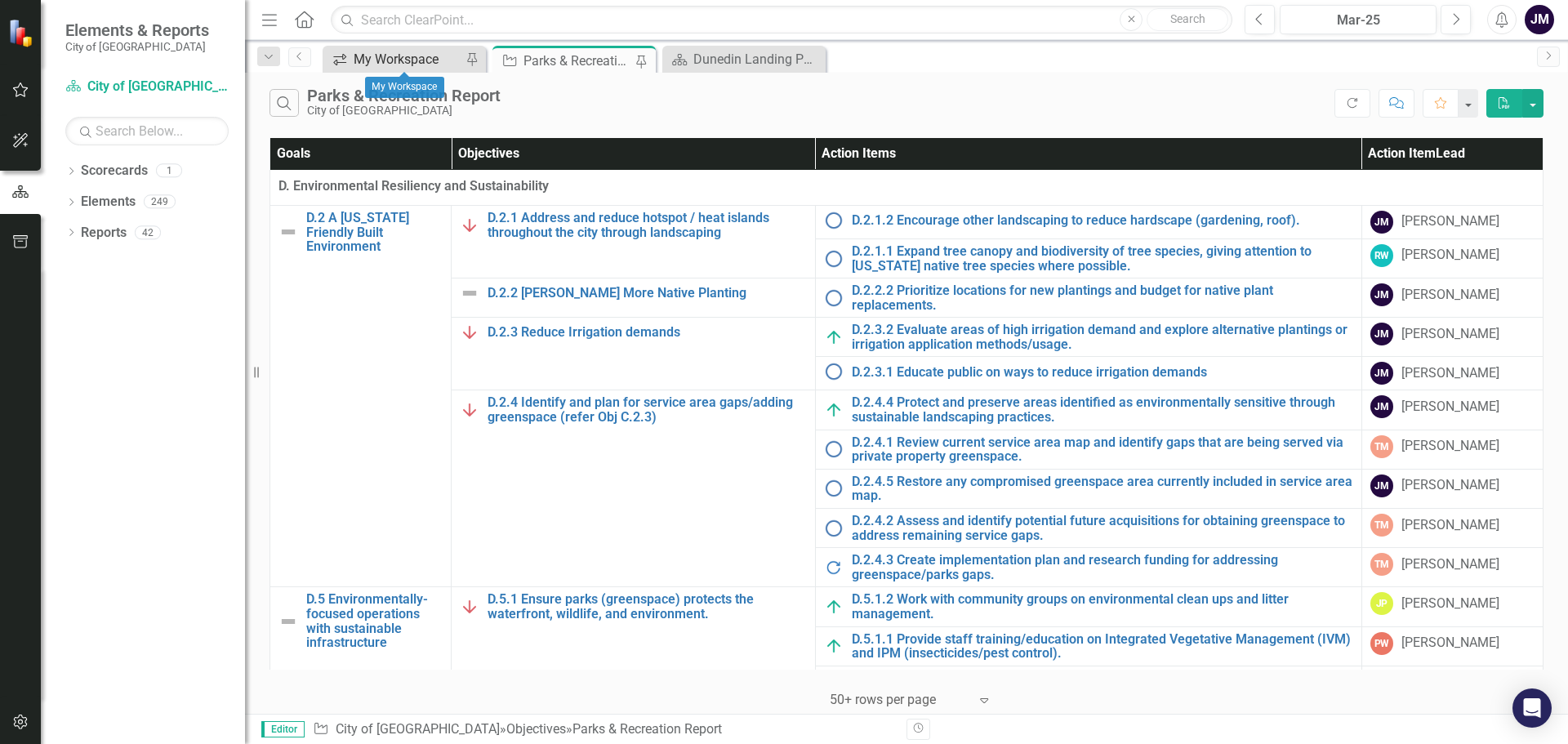
click at [382, 66] on div "My Workspace" at bounding box center [407, 59] width 107 height 20
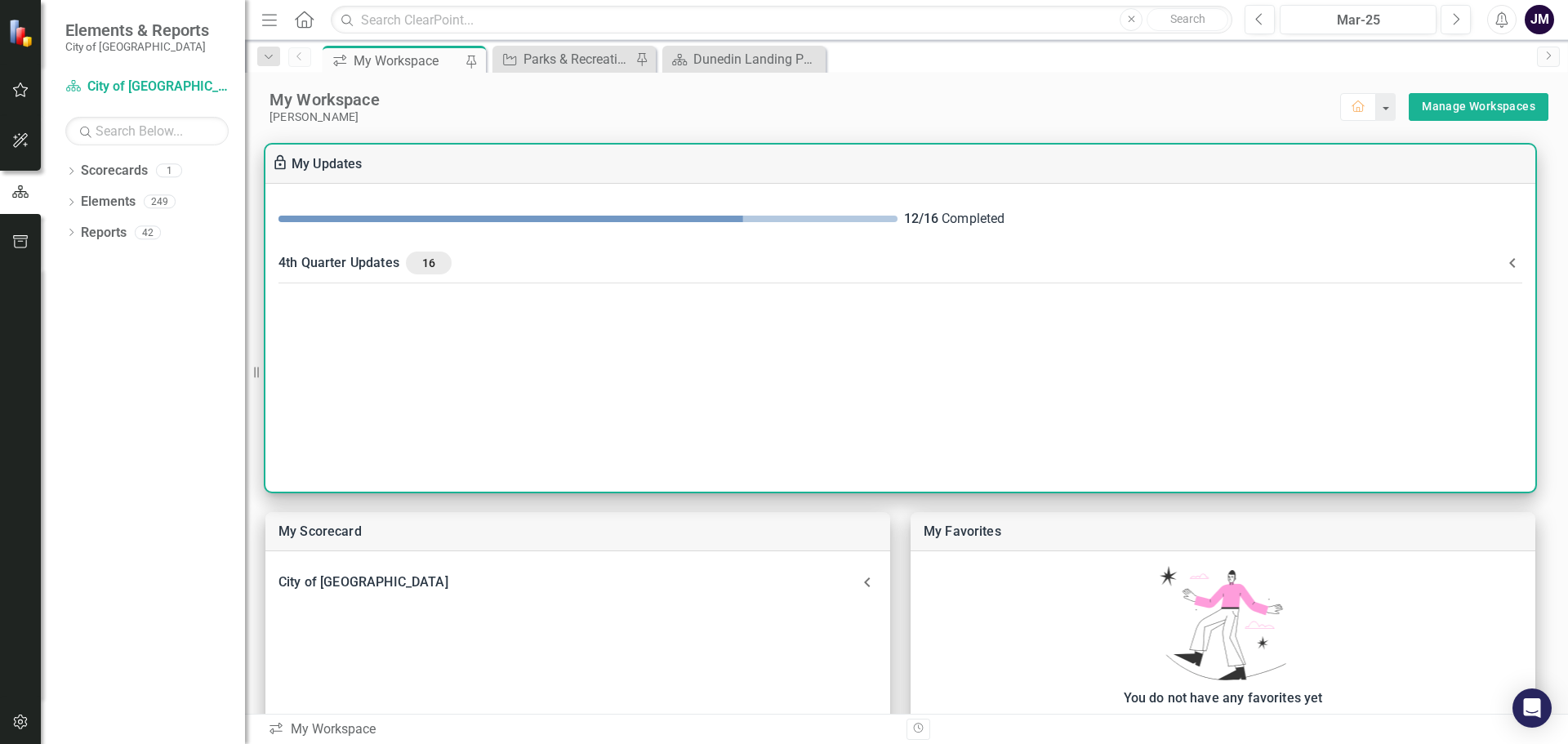
click at [330, 260] on div "4th Quarter Updates 16" at bounding box center [891, 262] width 1225 height 23
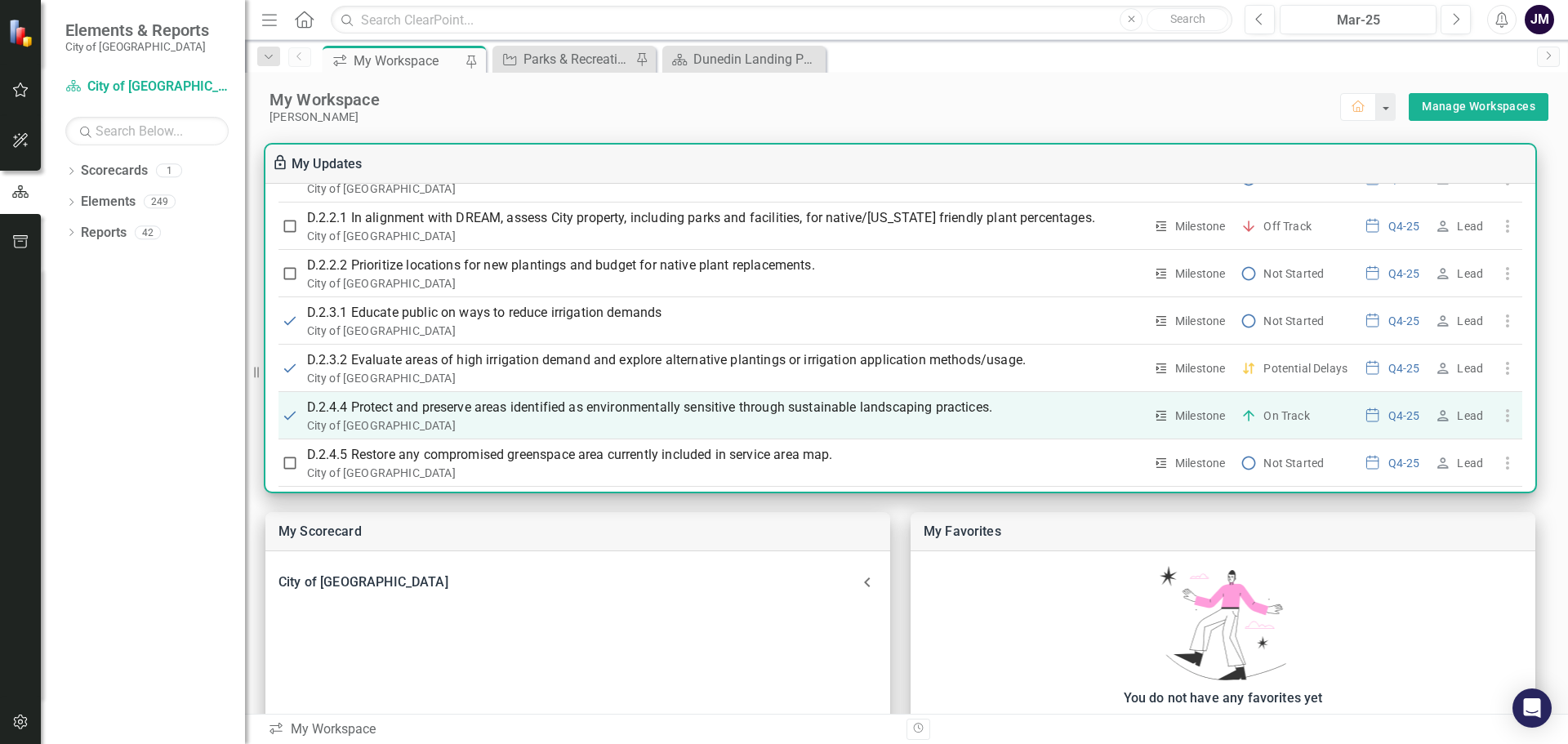
scroll to position [490, 0]
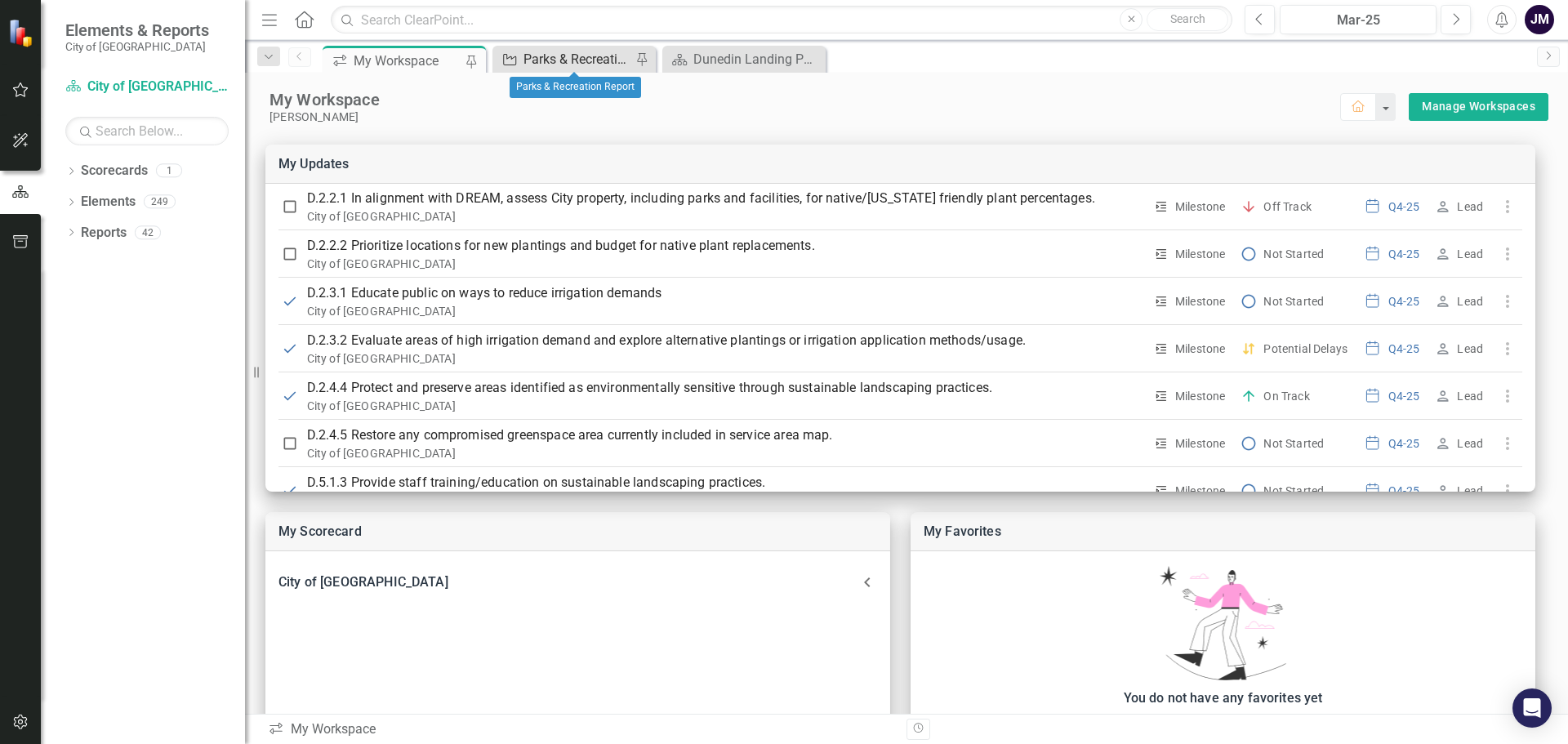
click at [559, 52] on div "Parks & Recreation Report" at bounding box center [577, 59] width 107 height 20
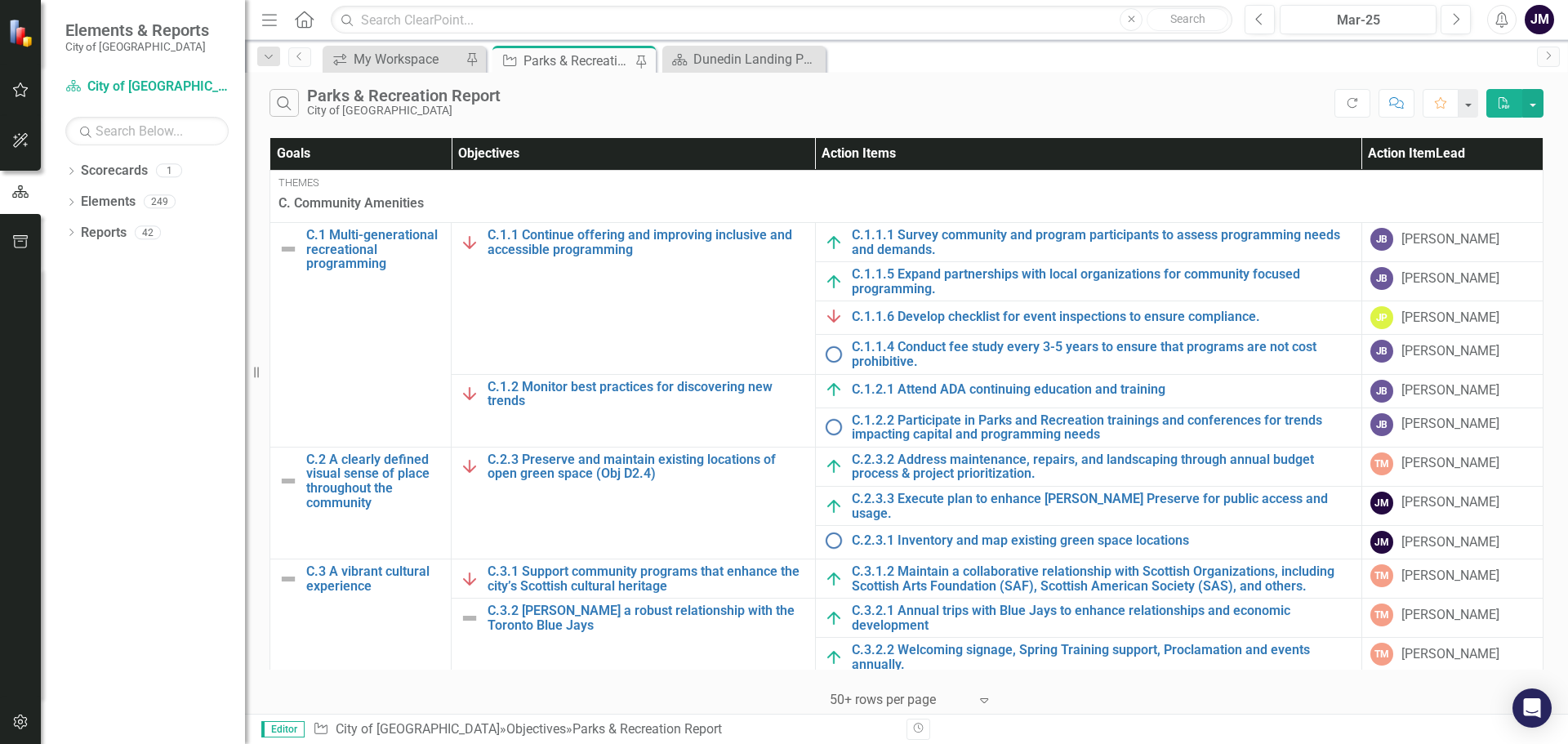
drag, startPoint x: 559, startPoint y: 52, endPoint x: 544, endPoint y: 53, distance: 15.0
click at [544, 53] on div "Parks & Recreation Report" at bounding box center [577, 61] width 107 height 20
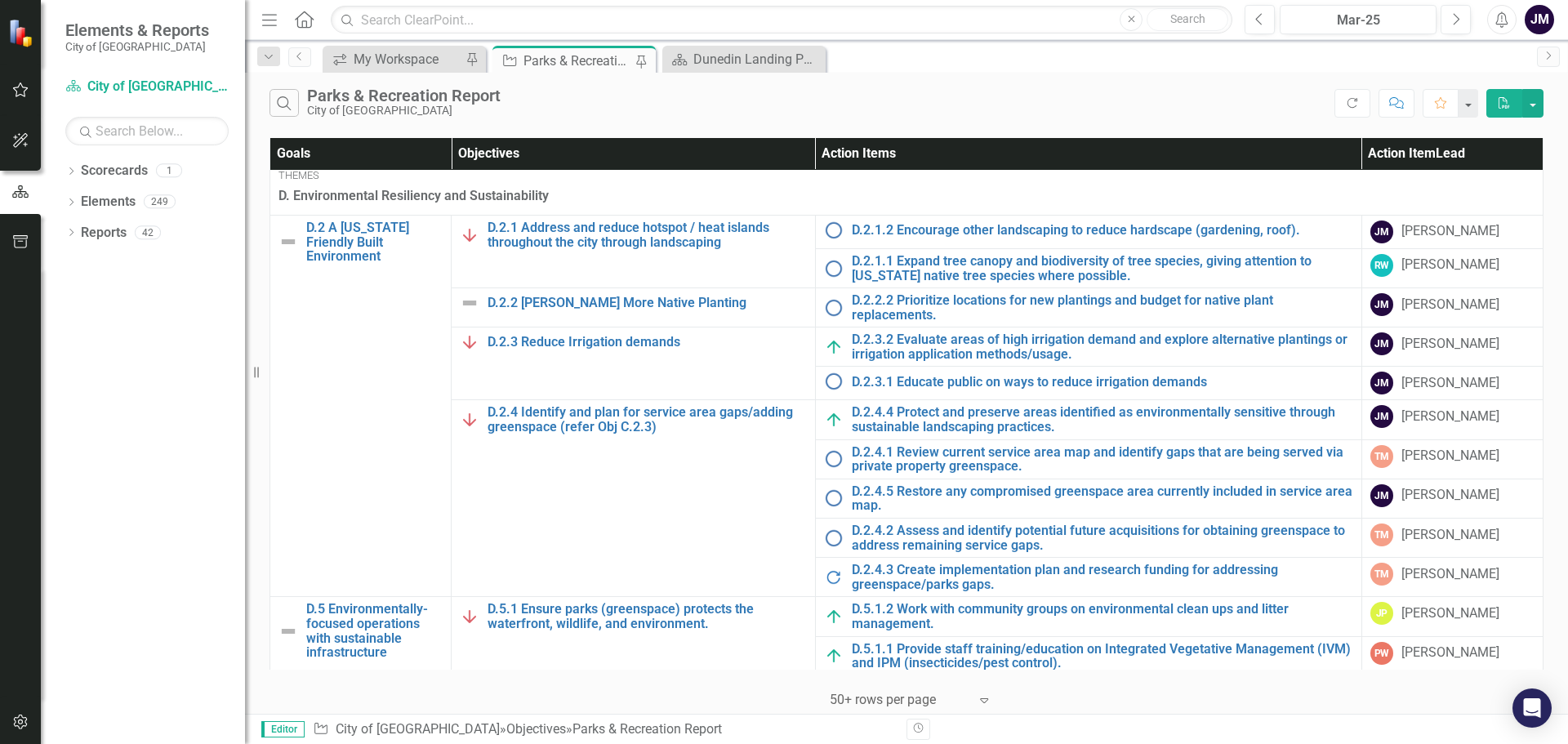
scroll to position [1062, 0]
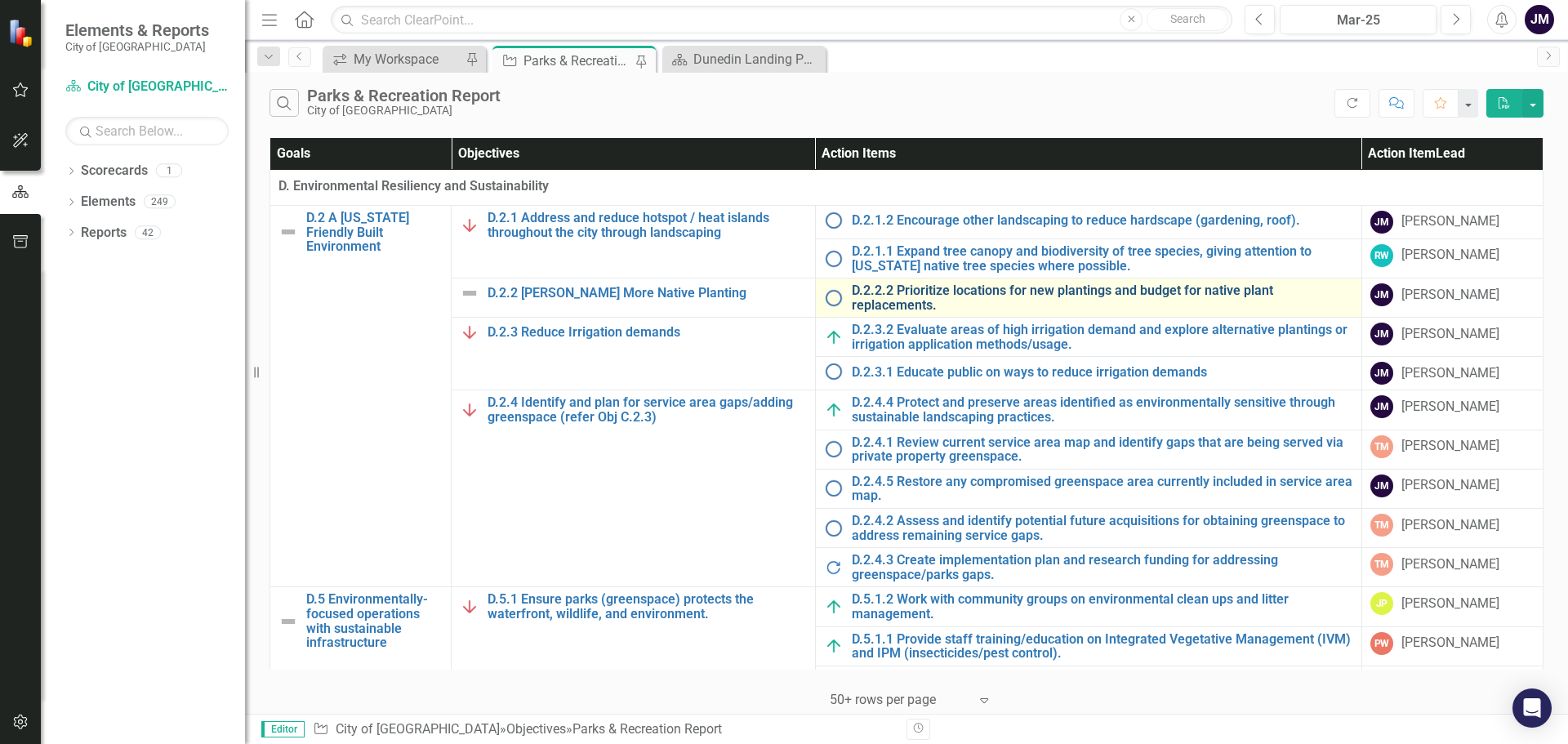
click at [913, 298] on link "D.2.2.2 Prioritize locations for new plantings and budget for native plant repl…" at bounding box center [1103, 297] width 502 height 28
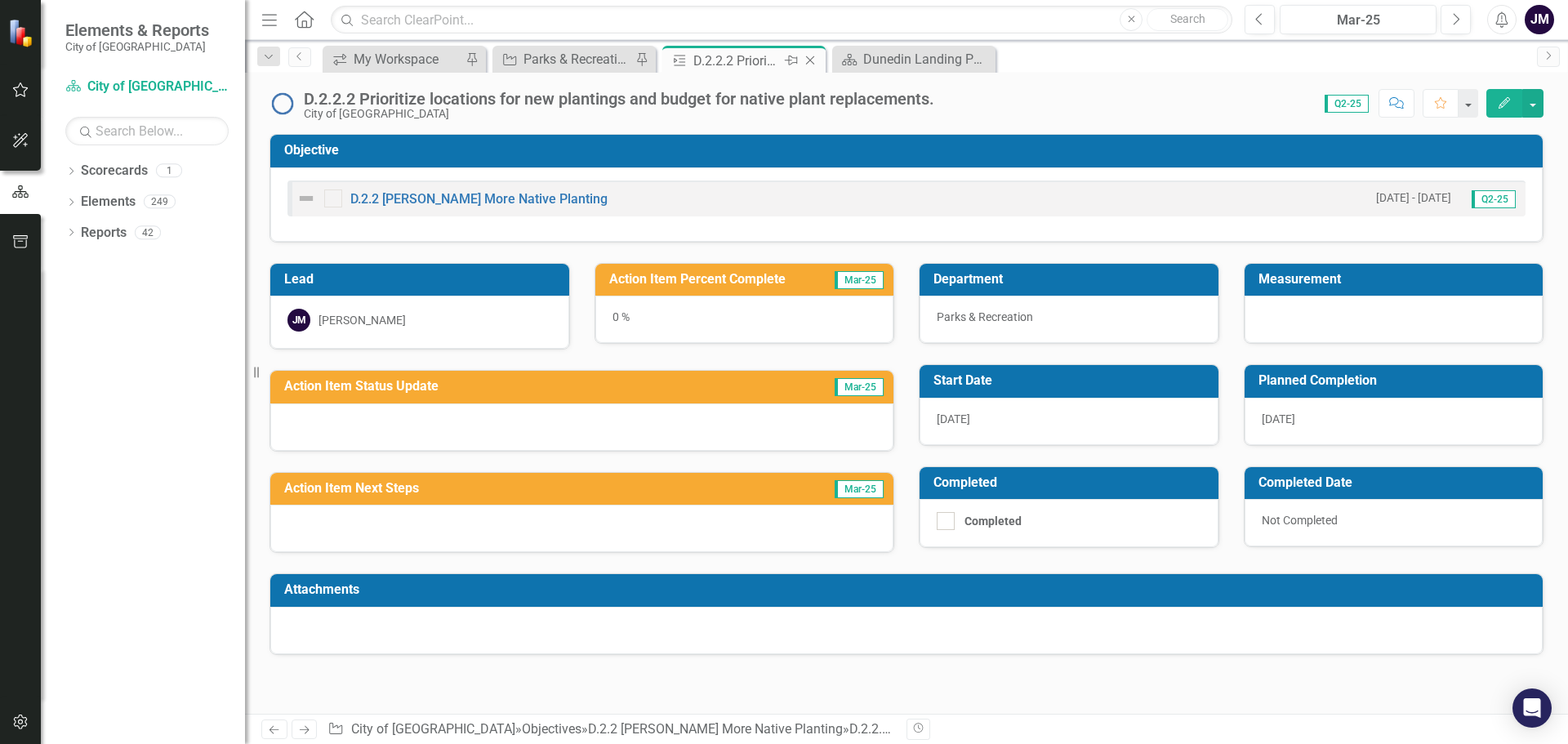
click at [810, 62] on icon "Close" at bounding box center [810, 60] width 16 height 13
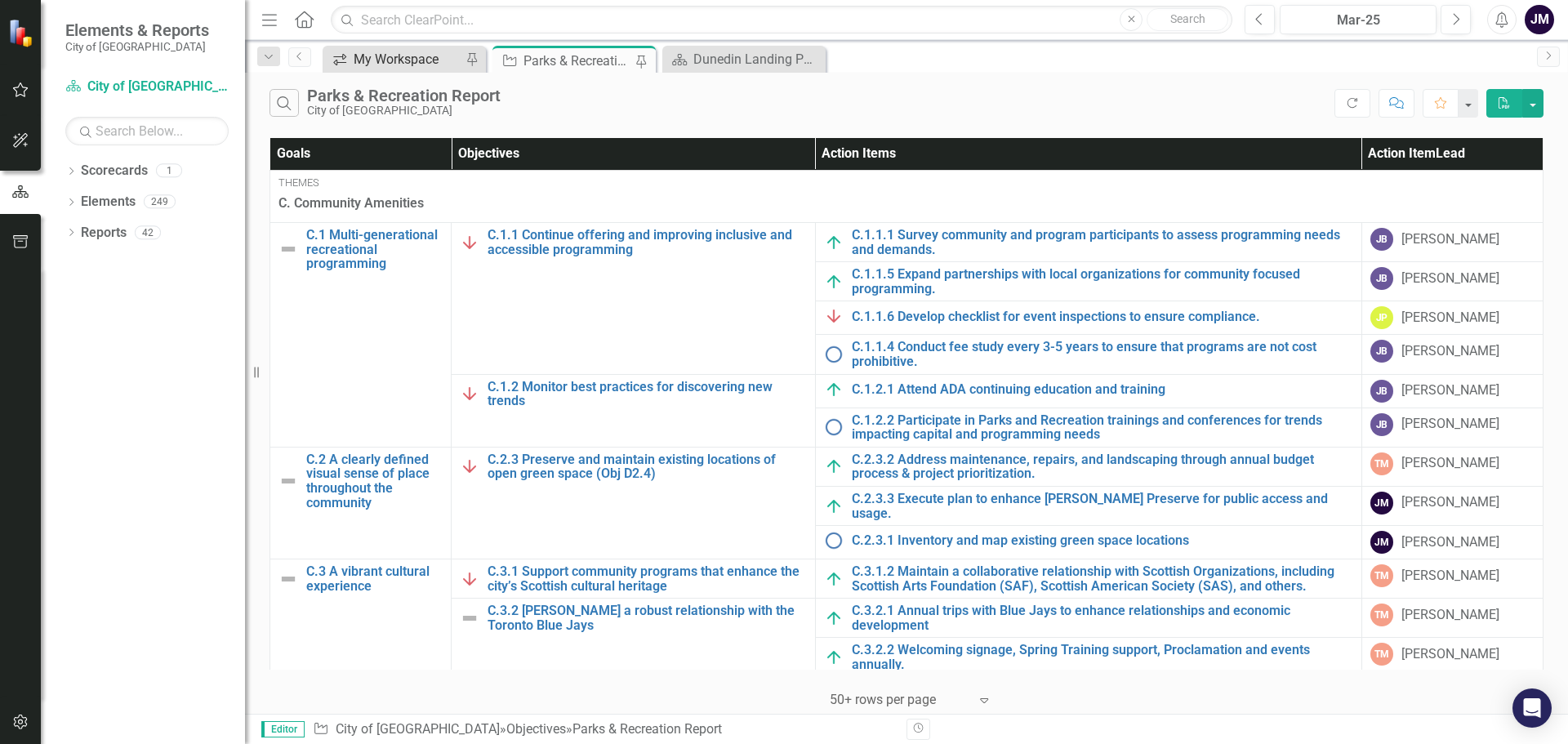
click at [401, 61] on div "My Workspace" at bounding box center [407, 59] width 107 height 20
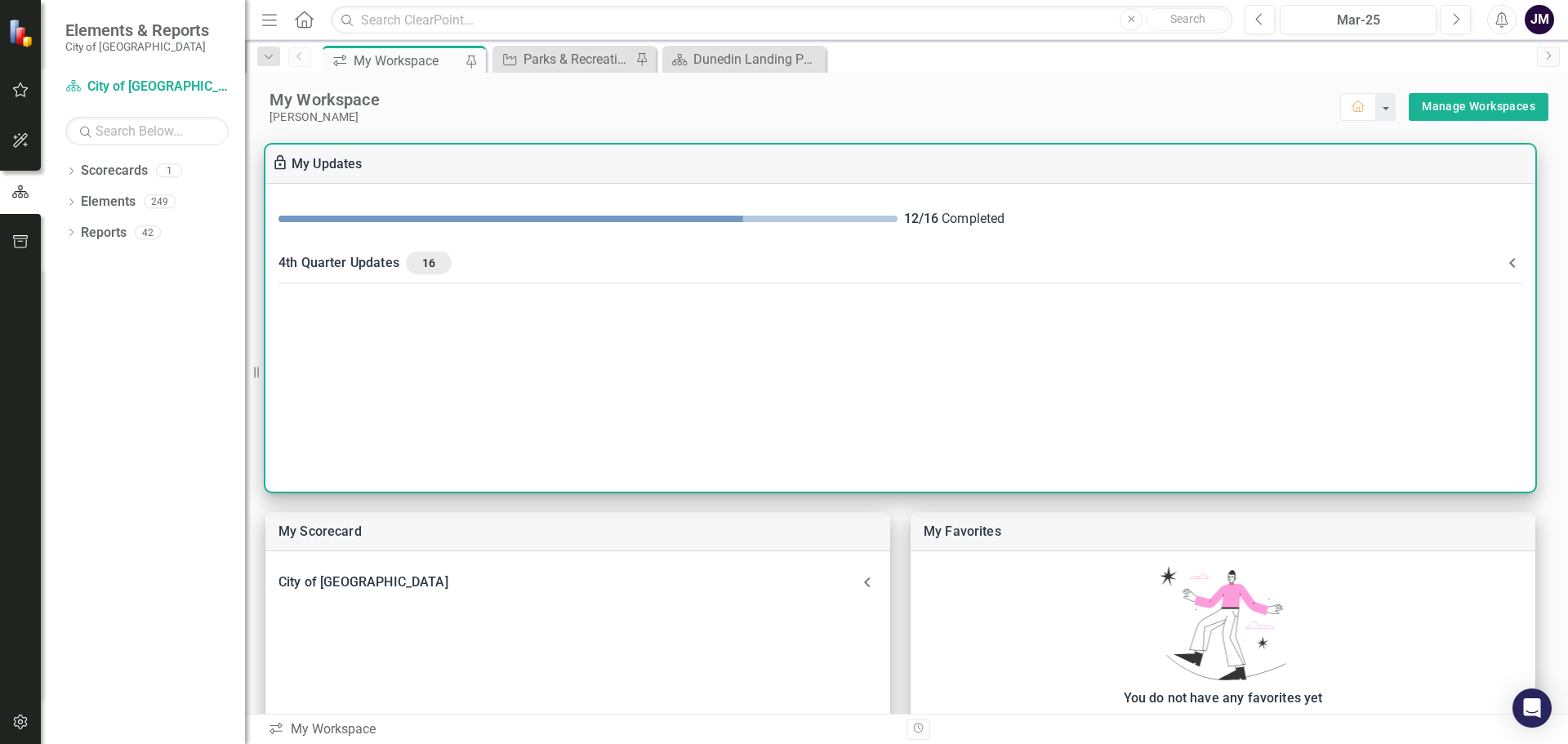
click at [382, 268] on div "4th Quarter Updates 16" at bounding box center [891, 262] width 1225 height 23
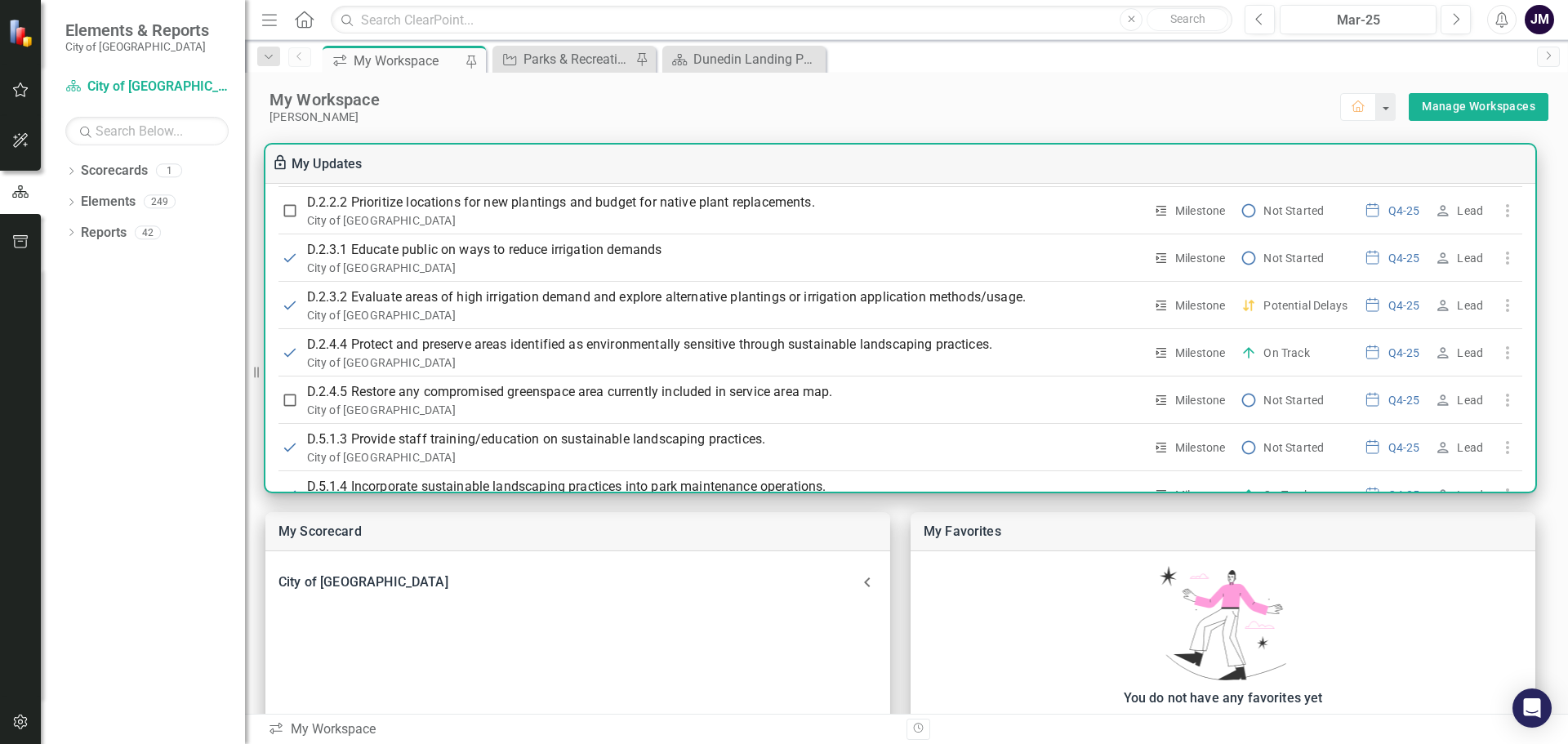
scroll to position [572, 0]
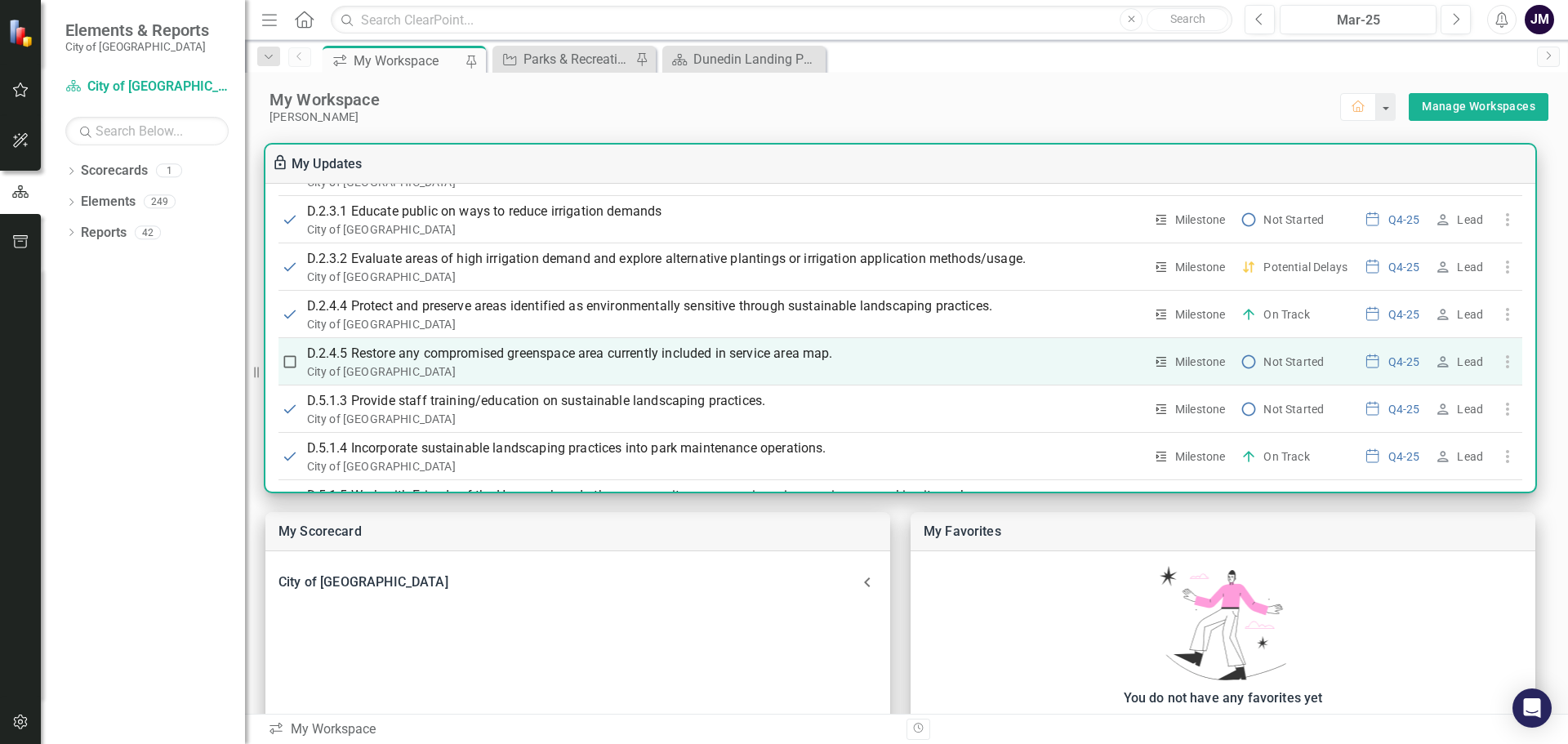
click at [580, 355] on p "D.2.4.5 Restore any compromised greenspace area currently included in service a…" at bounding box center [725, 354] width 837 height 20
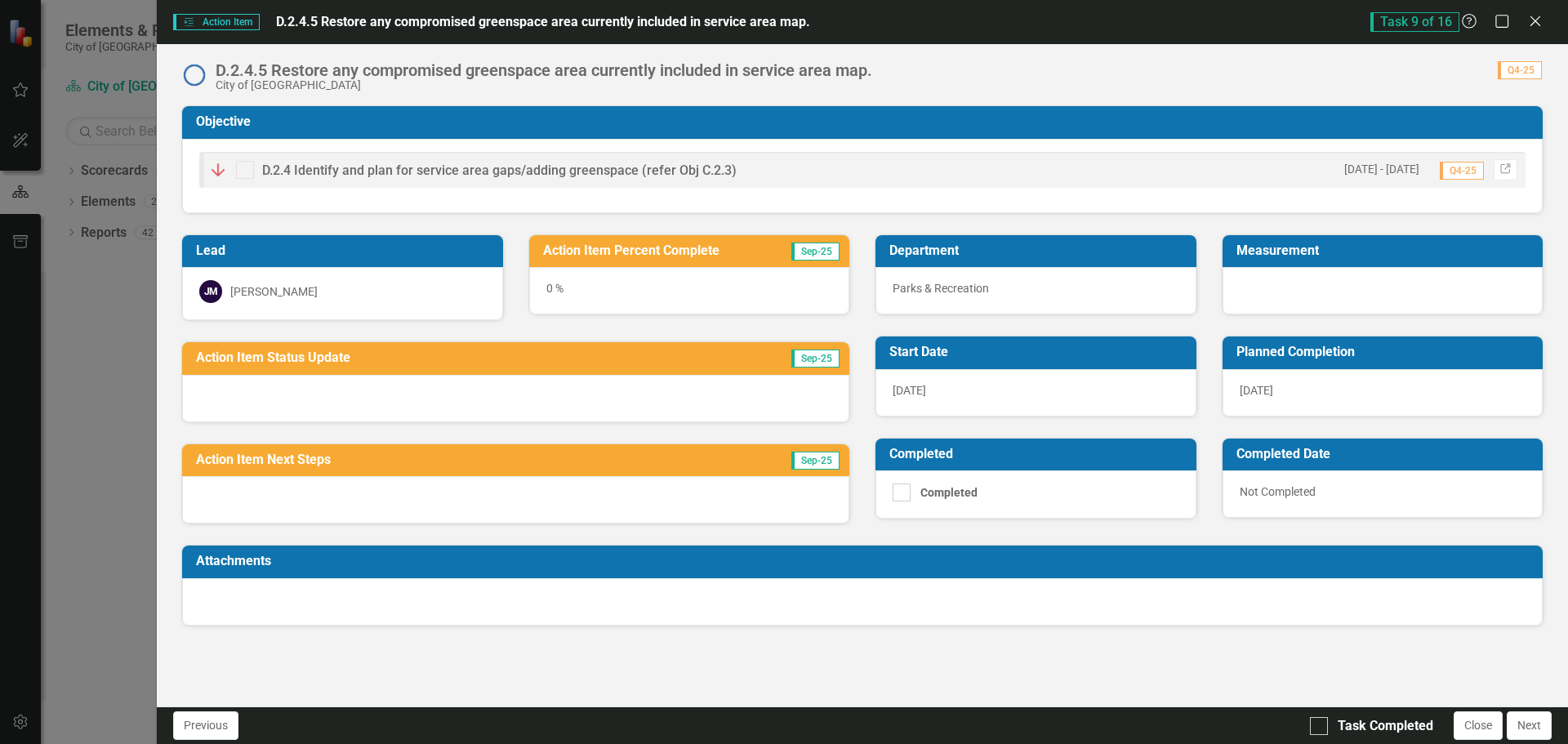
click at [1530, 19] on icon "Close" at bounding box center [1535, 21] width 16 height 13
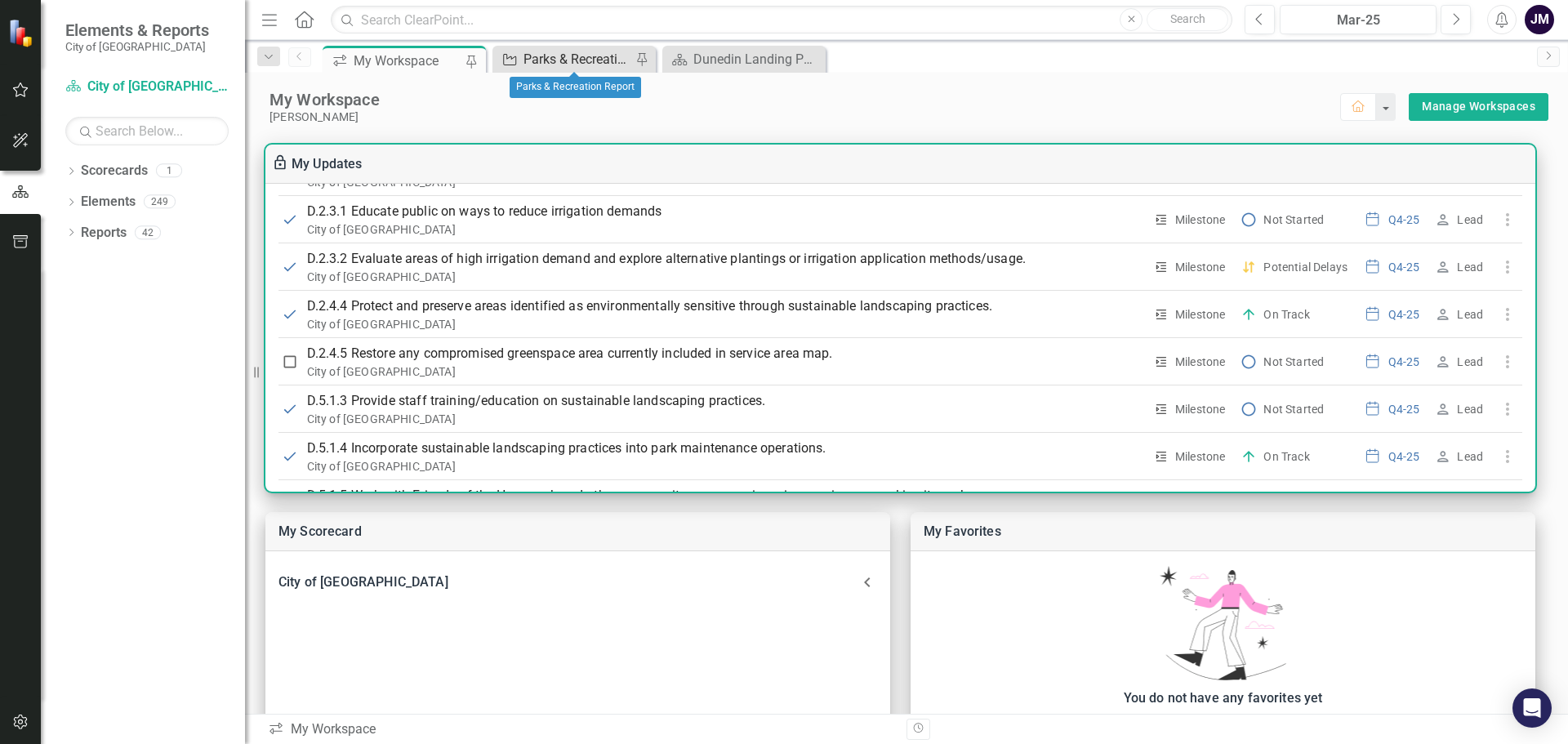
click at [570, 57] on div "Parks & Recreation Report" at bounding box center [577, 59] width 107 height 20
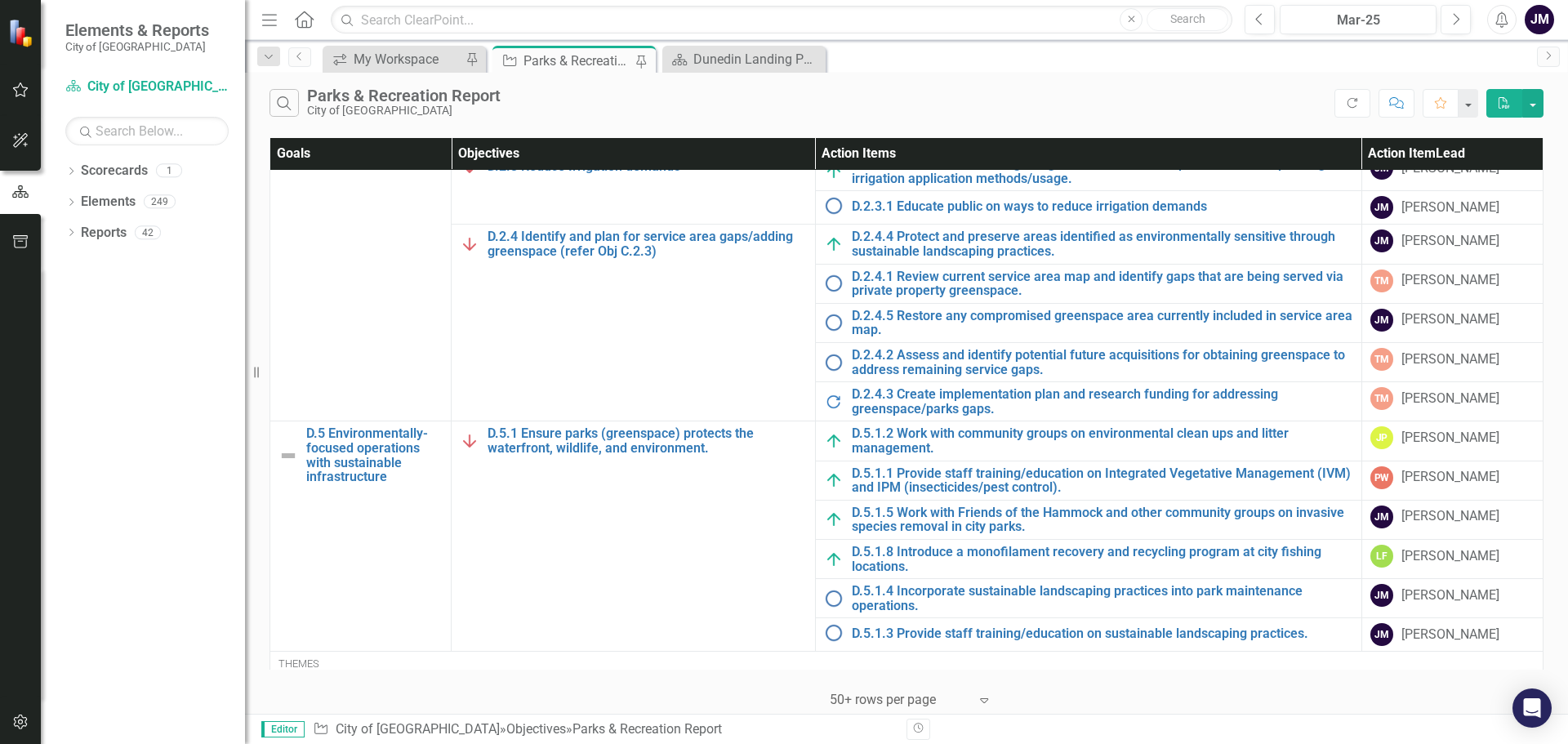
scroll to position [1226, 0]
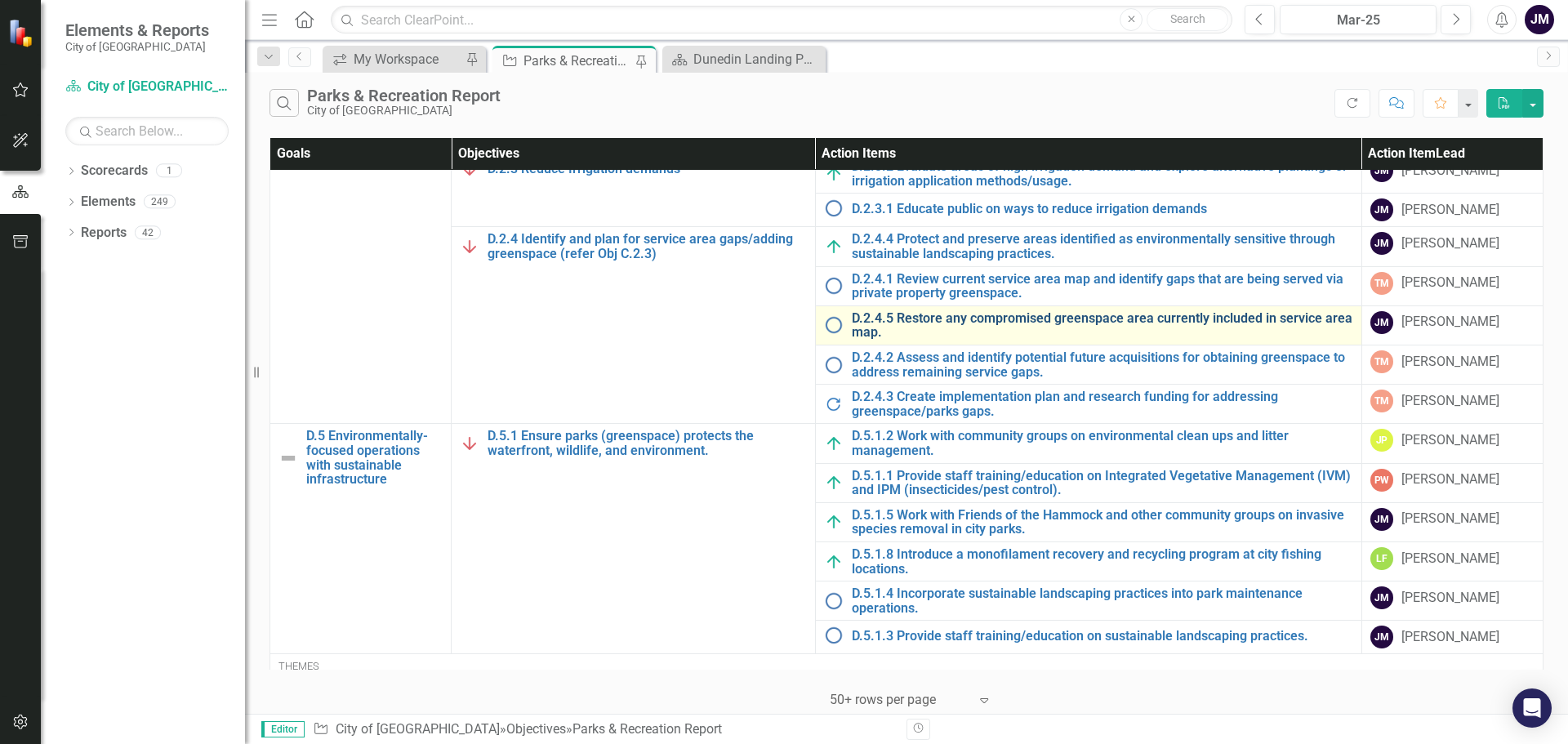
click at [971, 319] on link "D.2.4.5 Restore any compromised greenspace area currently included in service a…" at bounding box center [1103, 325] width 502 height 28
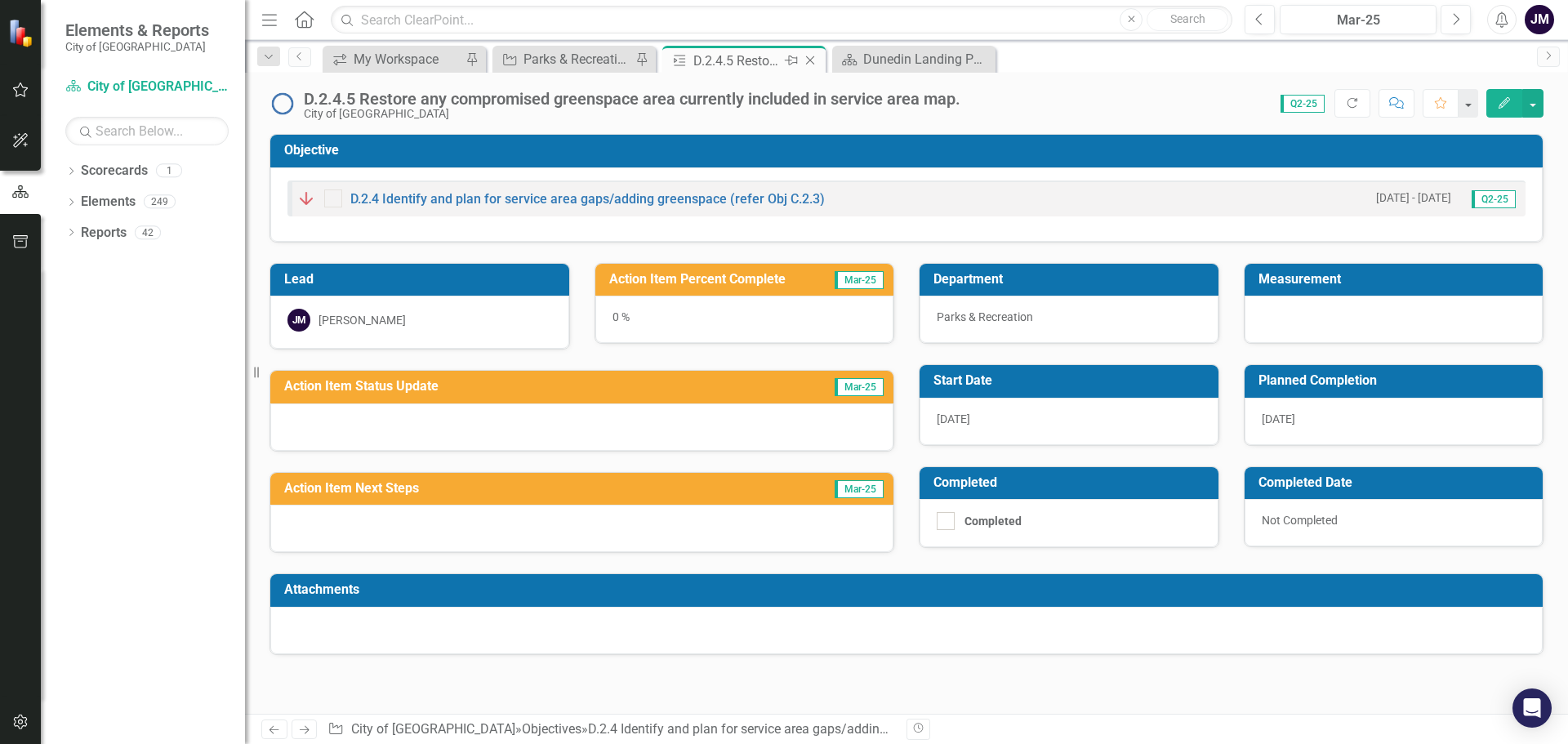
click at [813, 62] on icon "Close" at bounding box center [810, 60] width 16 height 13
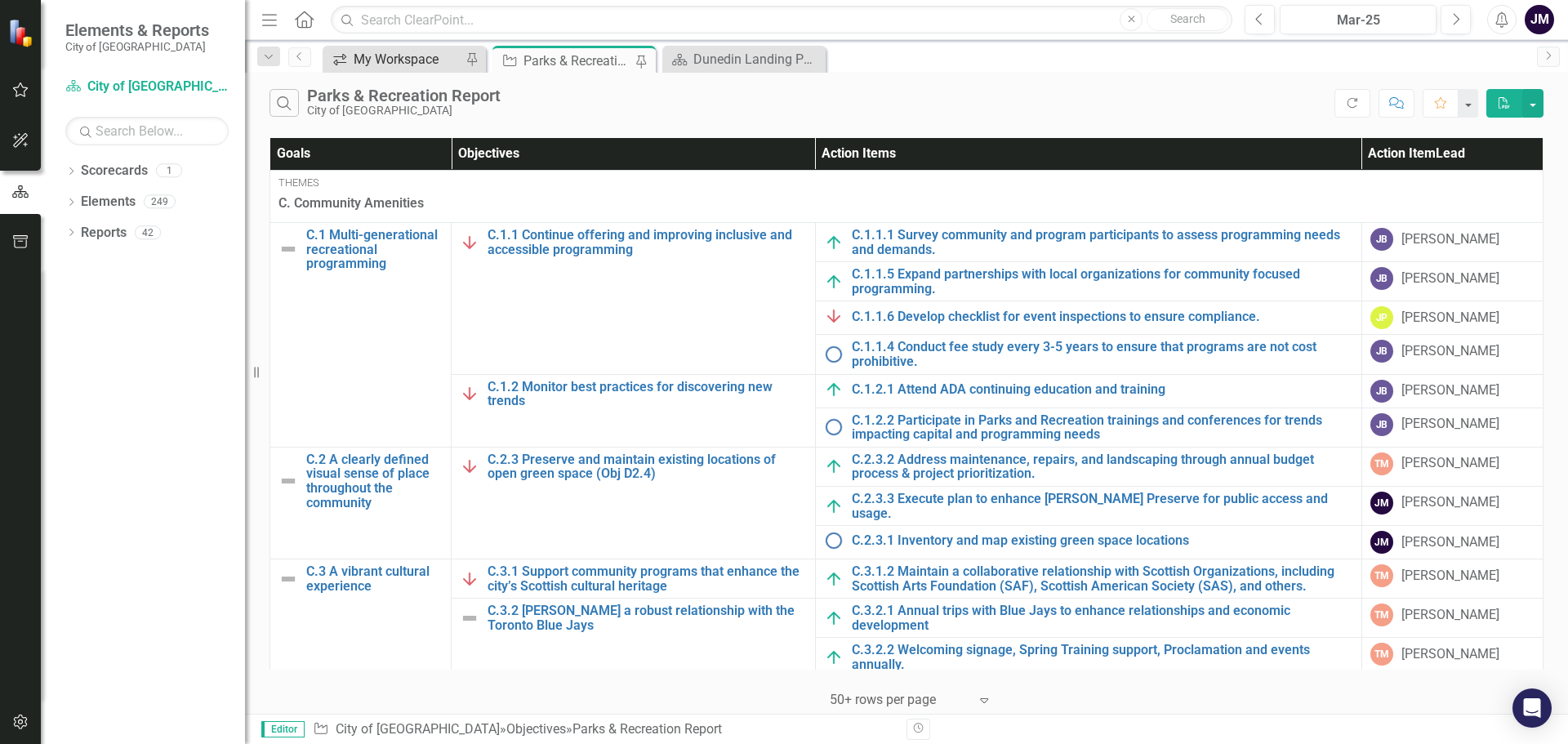
click at [412, 57] on div "My Workspace" at bounding box center [407, 59] width 107 height 20
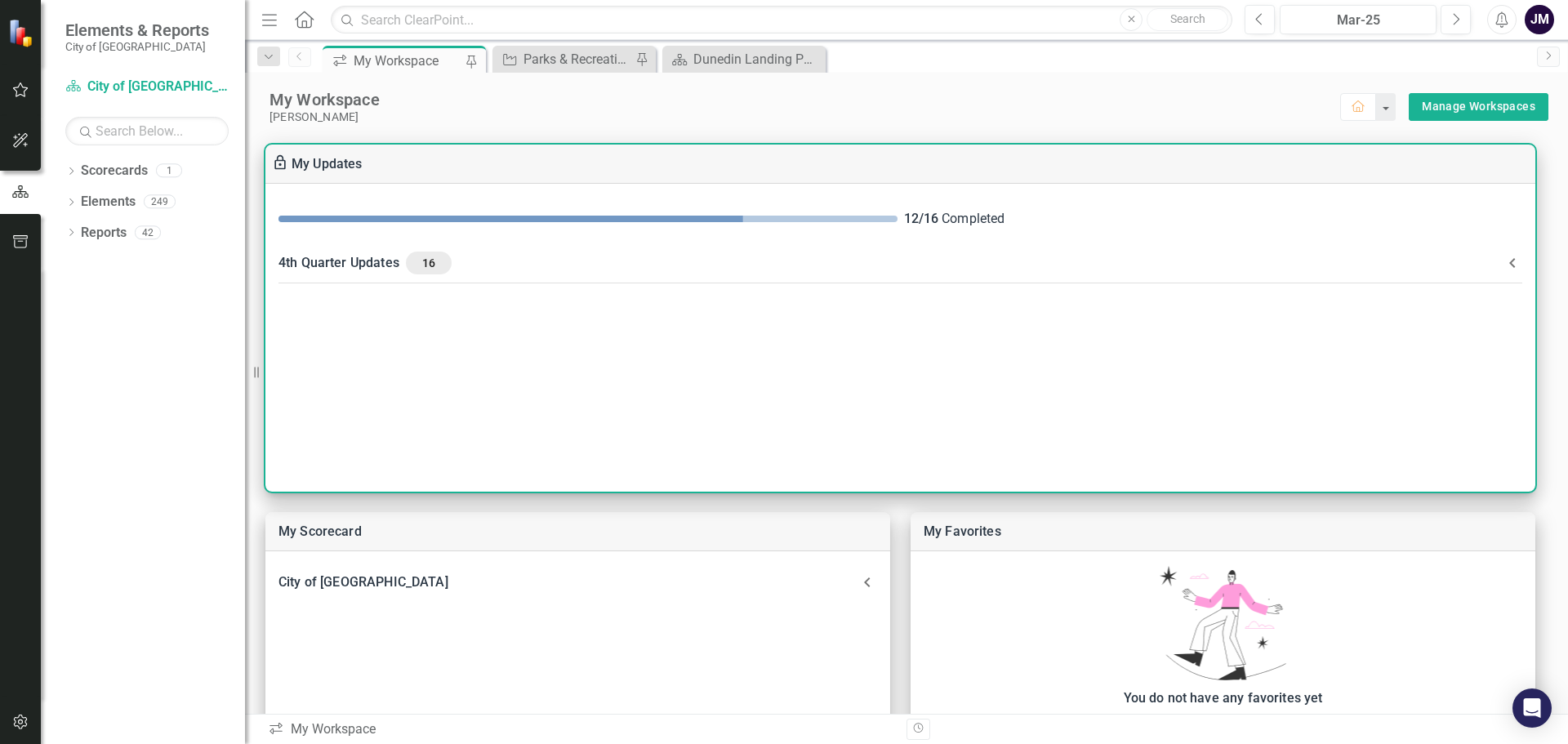
click at [381, 259] on div "4th Quarter Updates 16" at bounding box center [891, 262] width 1225 height 23
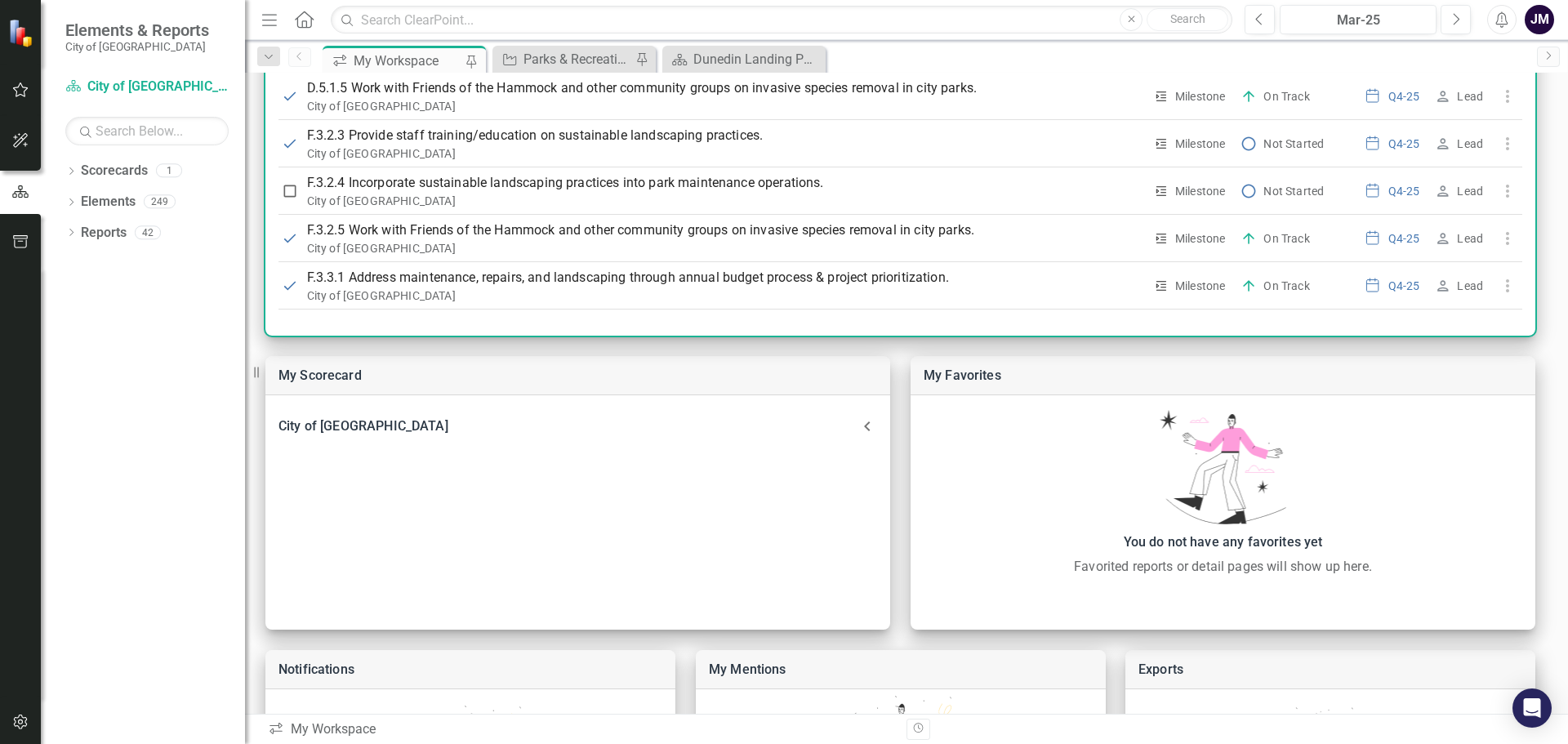
scroll to position [163, 0]
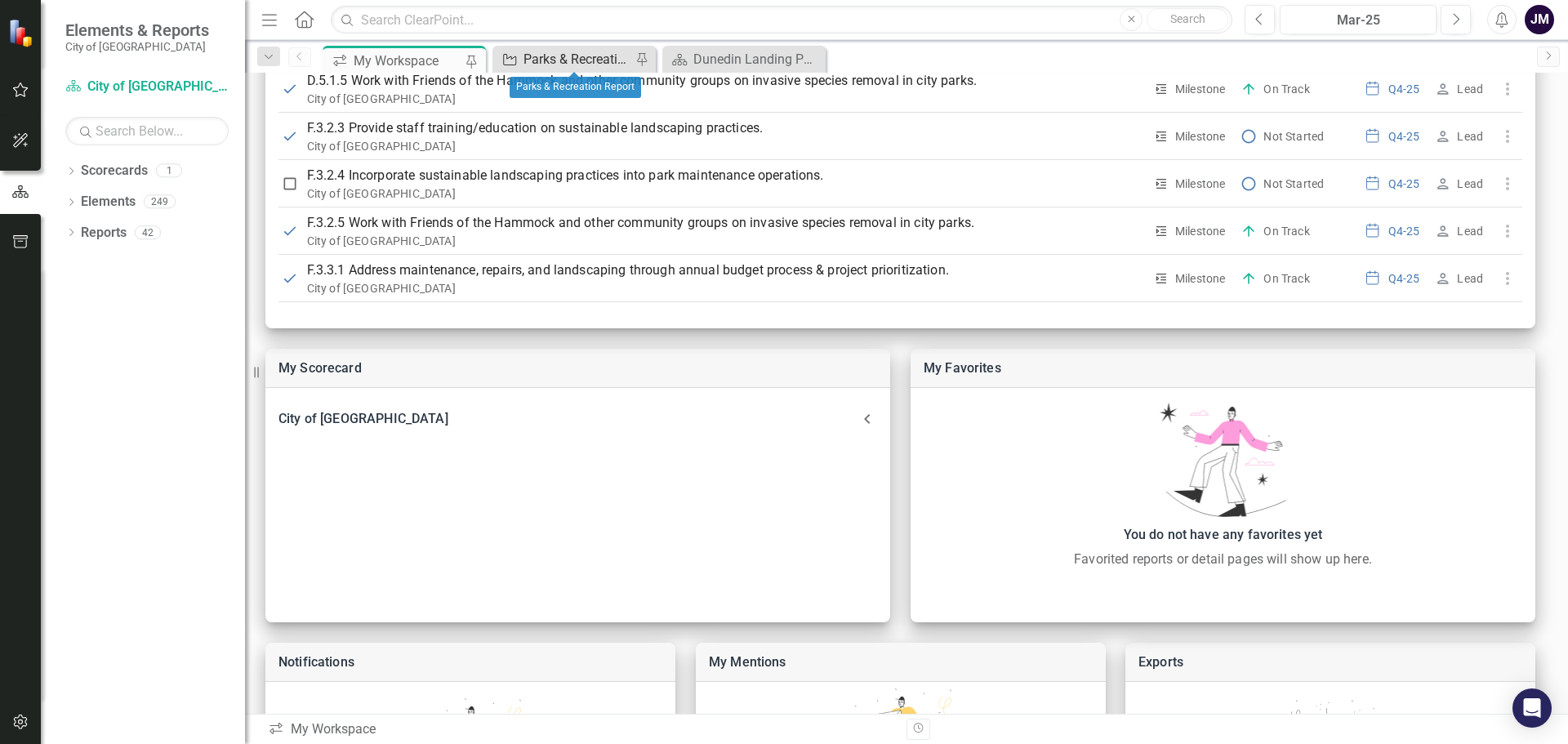
click at [562, 56] on div "Parks & Recreation Report" at bounding box center [577, 59] width 107 height 20
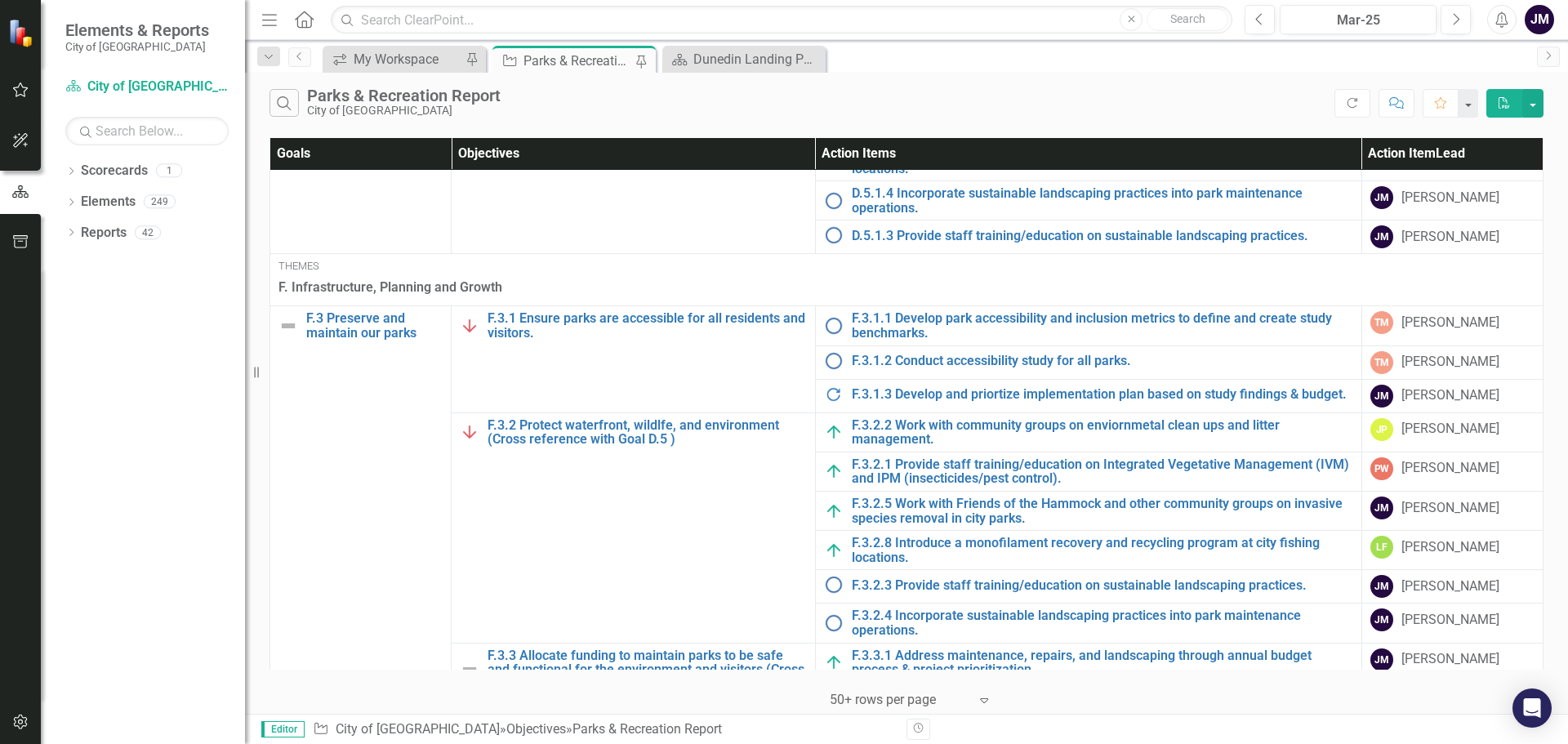
scroll to position [1653, 0]
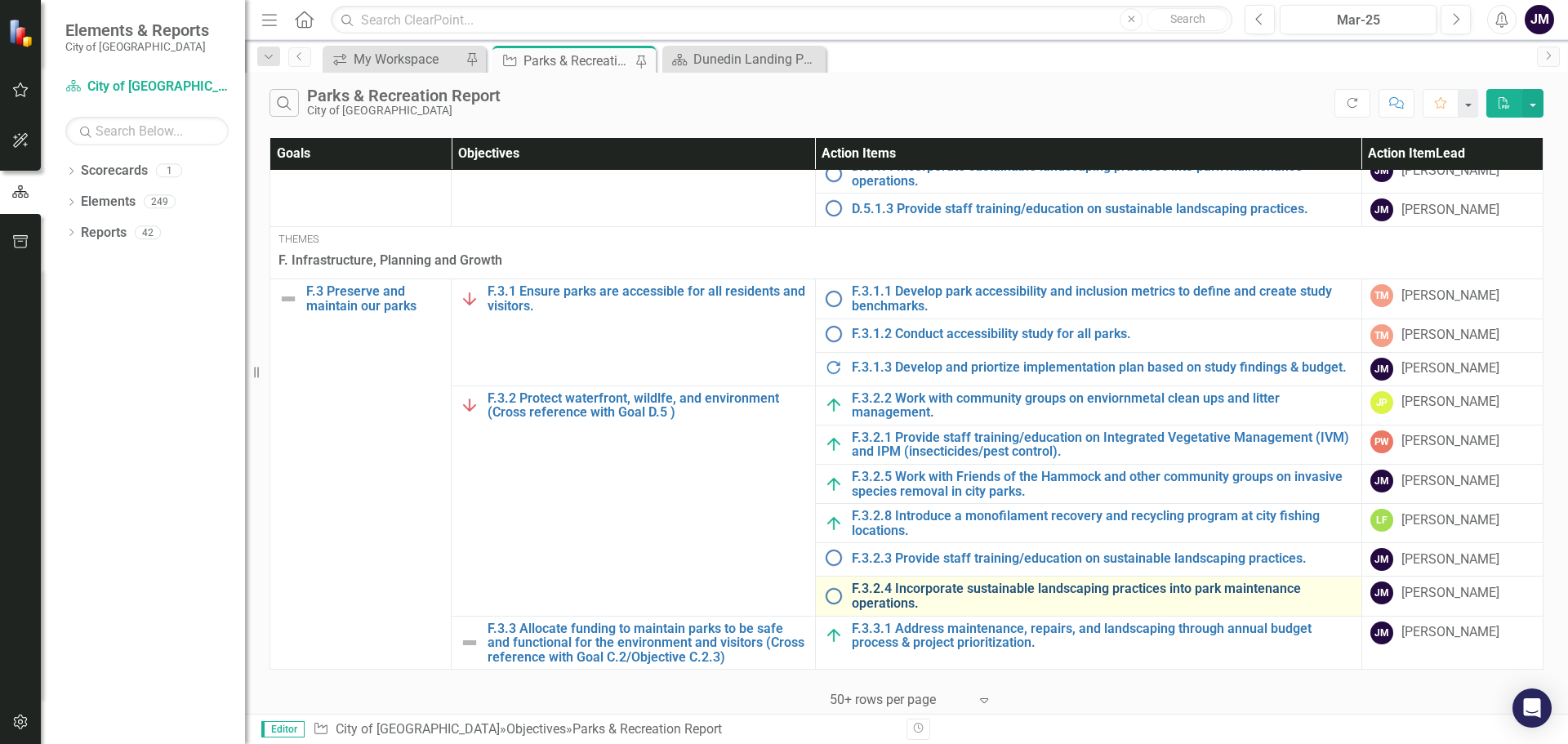
click at [973, 590] on link "F.3.2.4 Incorporate sustainable landscaping practices into park maintenance ope…" at bounding box center [1103, 596] width 502 height 28
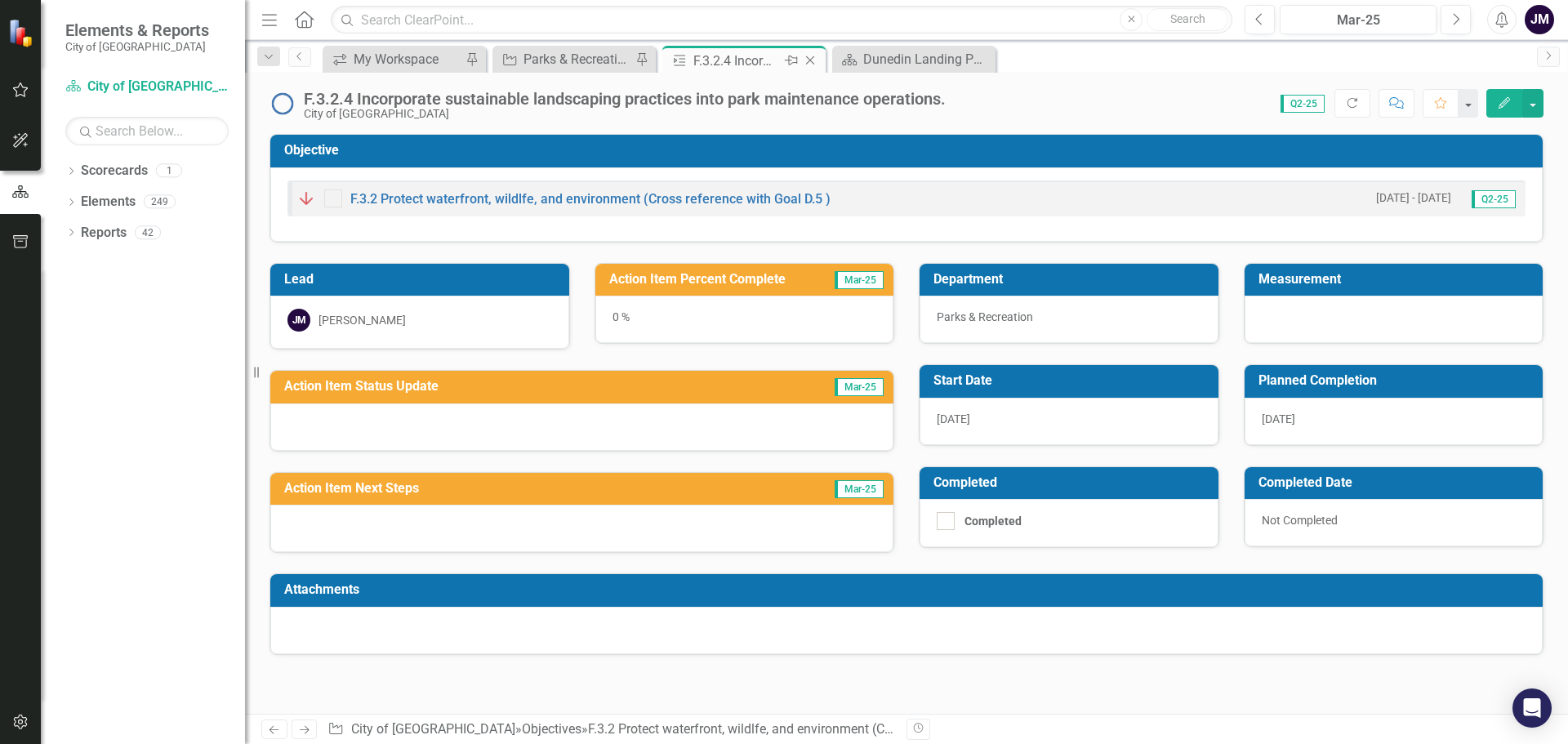
click at [805, 62] on icon "Close" at bounding box center [810, 60] width 16 height 13
